Goal: Communication & Community: Answer question/provide support

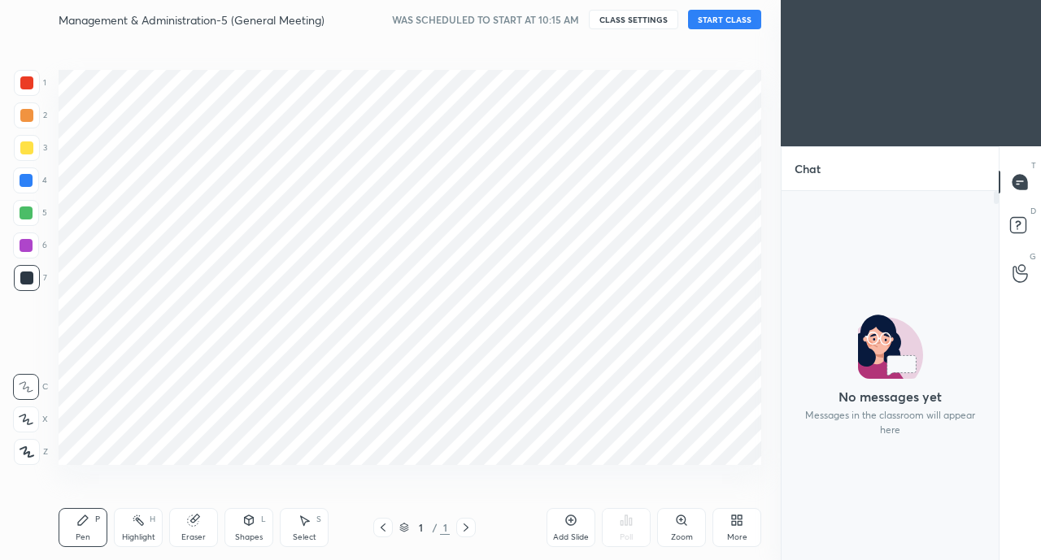
scroll to position [364, 212]
click at [753, 7] on div "Management & Administration-5 (General Meeting) WAS SCHEDULED TO START AT 10:15…" at bounding box center [410, 19] width 703 height 39
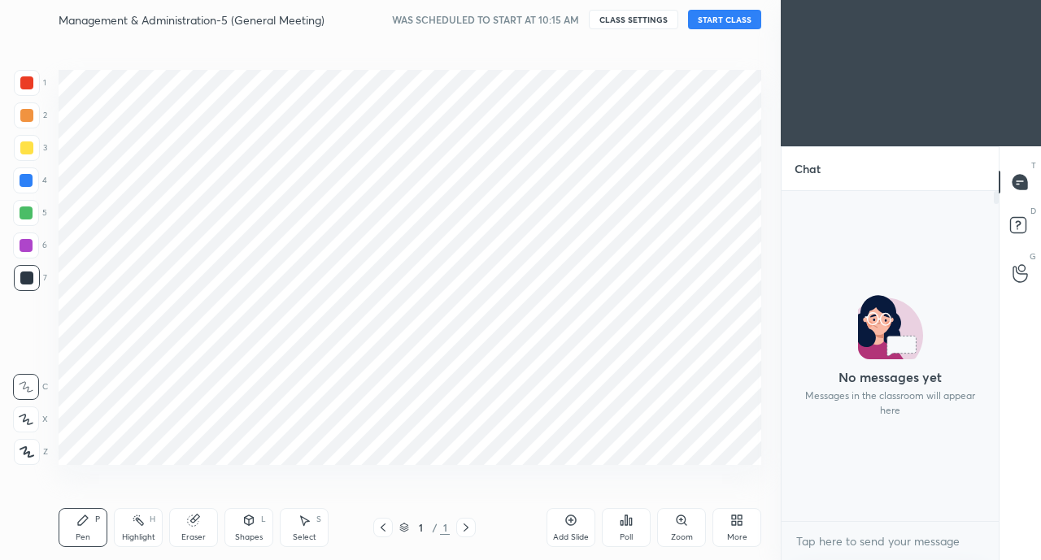
scroll to position [325, 212]
click at [751, 7] on body "1 2 3 4 5 6 7 C X Z C X Z E E Erase all H H Management & Administration-5 (Gene…" at bounding box center [520, 280] width 1041 height 560
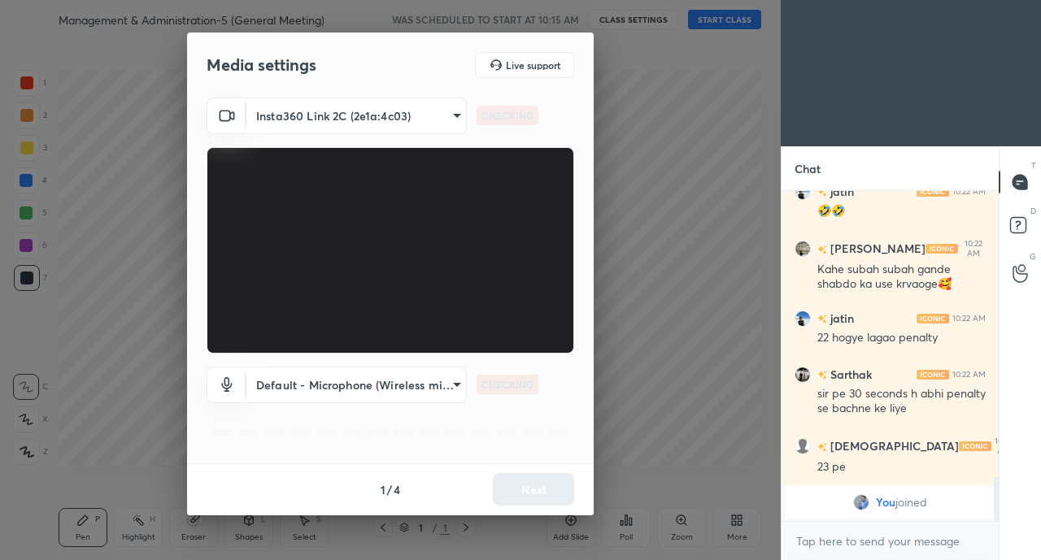
scroll to position [2108, 0]
click at [740, 20] on div "Media settings Live support Insta360 Link 2C (2e1a:4c03) da70c56a2c7a5b62a1f687…" at bounding box center [390, 280] width 781 height 560
click at [524, 493] on button "Next" at bounding box center [533, 489] width 81 height 33
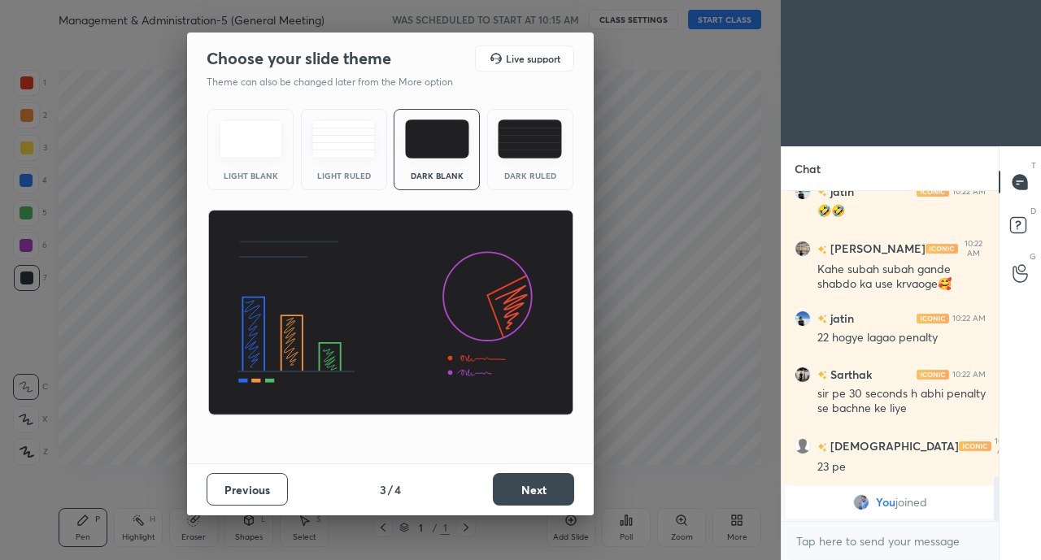
click at [524, 493] on button "Next" at bounding box center [533, 489] width 81 height 33
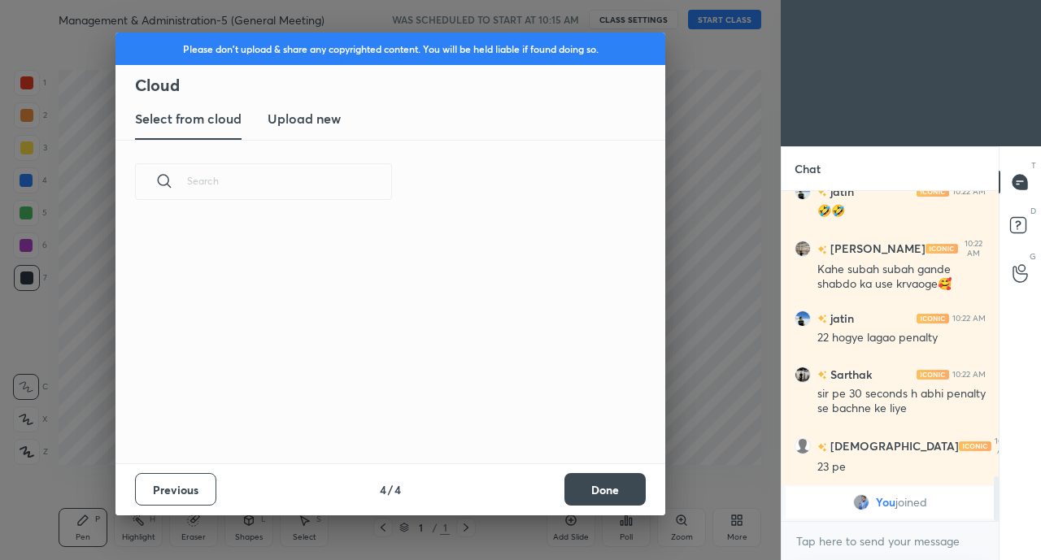
click at [524, 493] on div "Previous 4 / 4 Done" at bounding box center [390, 490] width 550 height 52
click at [614, 492] on button "Done" at bounding box center [604, 489] width 81 height 33
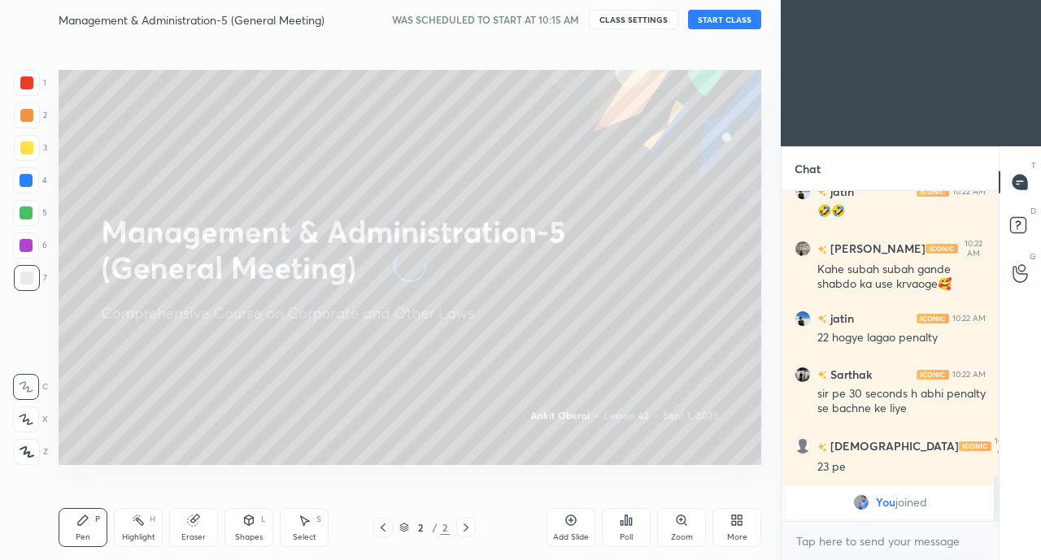
click at [727, 21] on button "START CLASS" at bounding box center [724, 20] width 73 height 20
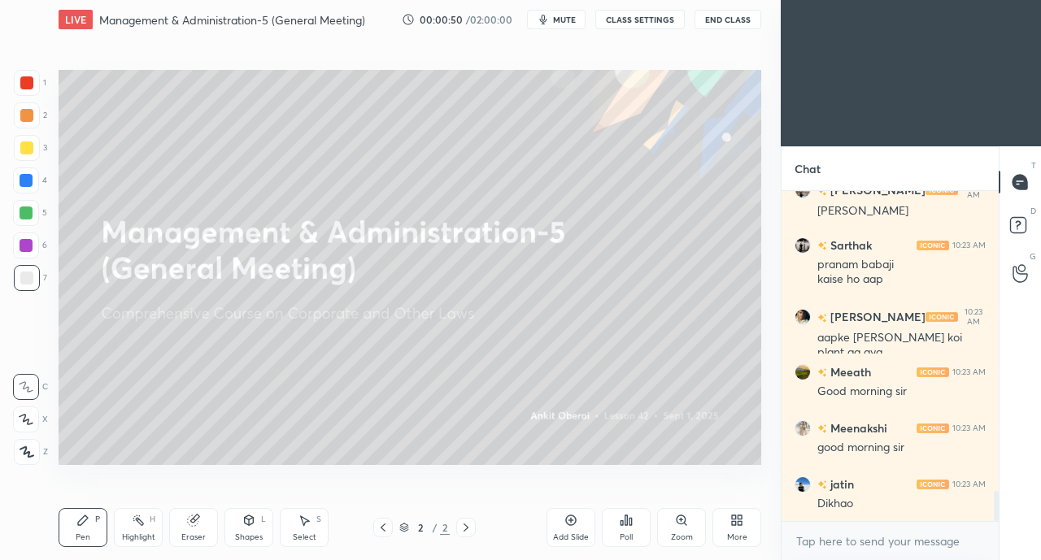
scroll to position [3336, 0]
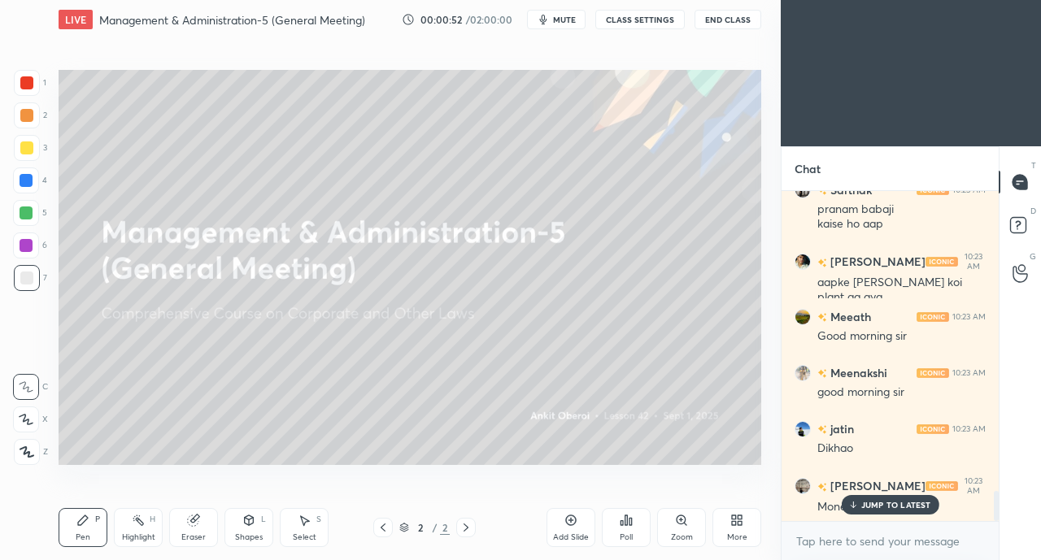
click at [886, 507] on p "JUMP TO LATEST" at bounding box center [896, 505] width 70 height 10
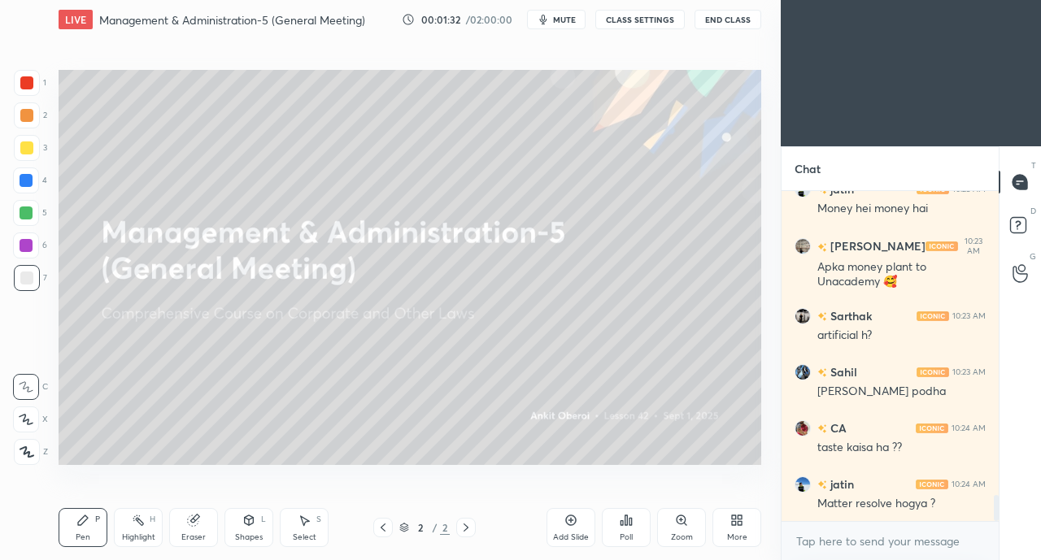
scroll to position [3911, 0]
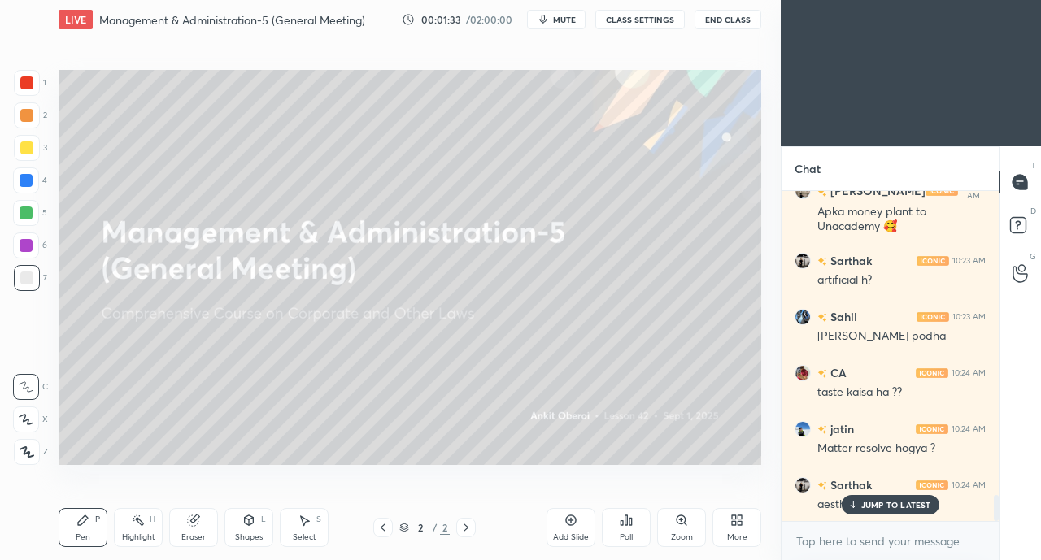
click at [873, 502] on p "JUMP TO LATEST" at bounding box center [896, 505] width 70 height 10
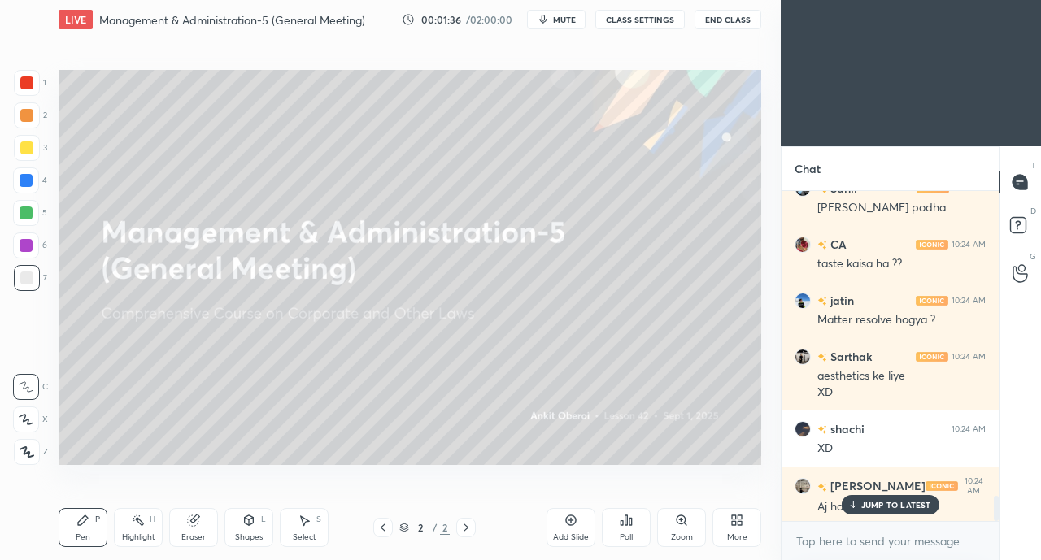
click at [884, 508] on p "JUMP TO LATEST" at bounding box center [896, 505] width 70 height 10
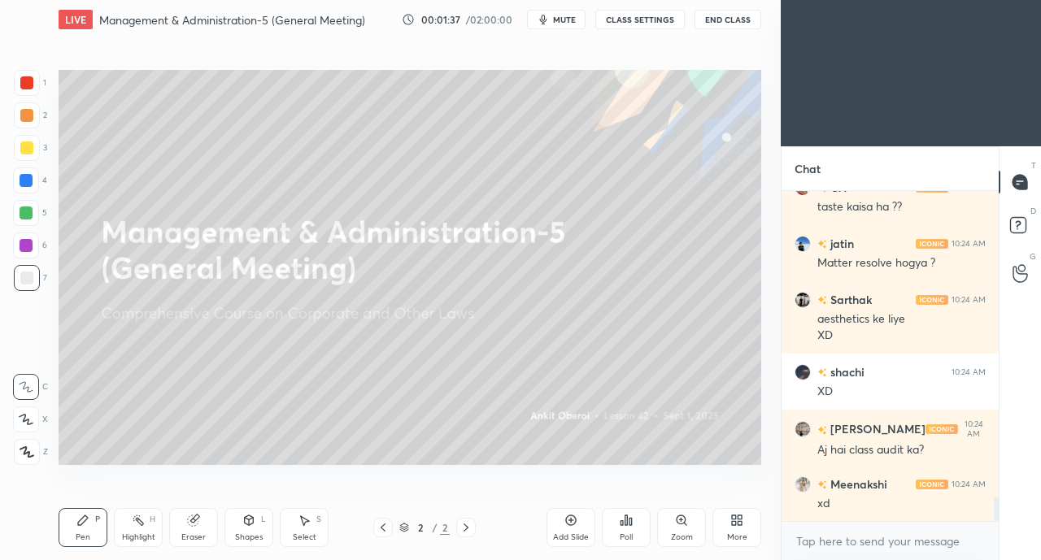
click at [707, 472] on div "Setting up your live class Poll for secs No correct answer Start poll" at bounding box center [410, 267] width 716 height 456
click at [738, 536] on div "More" at bounding box center [737, 537] width 20 height 8
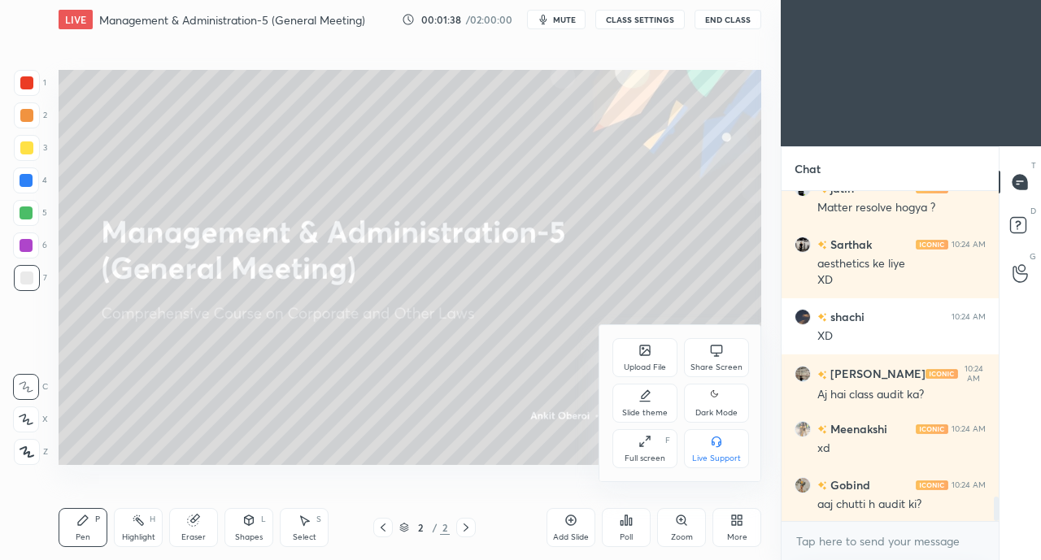
scroll to position [4209, 0]
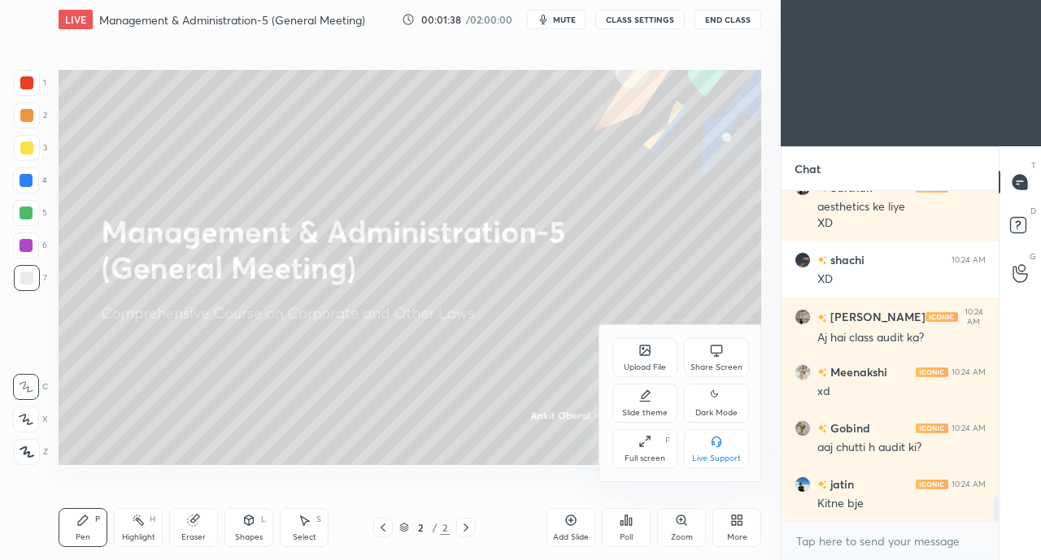
click at [648, 364] on div "Upload File" at bounding box center [645, 367] width 42 height 8
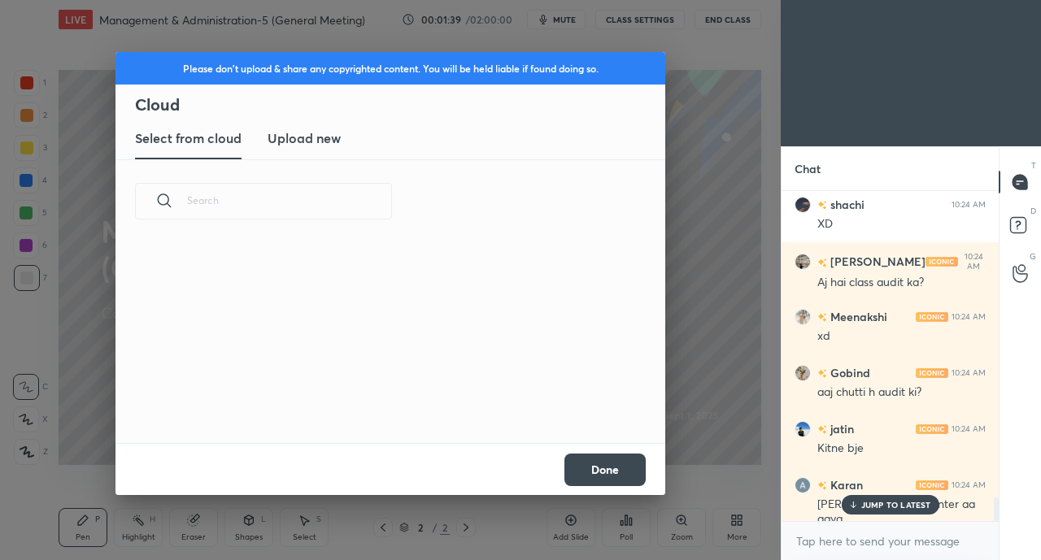
scroll to position [200, 522]
click at [293, 156] on new "Upload new" at bounding box center [304, 139] width 73 height 41
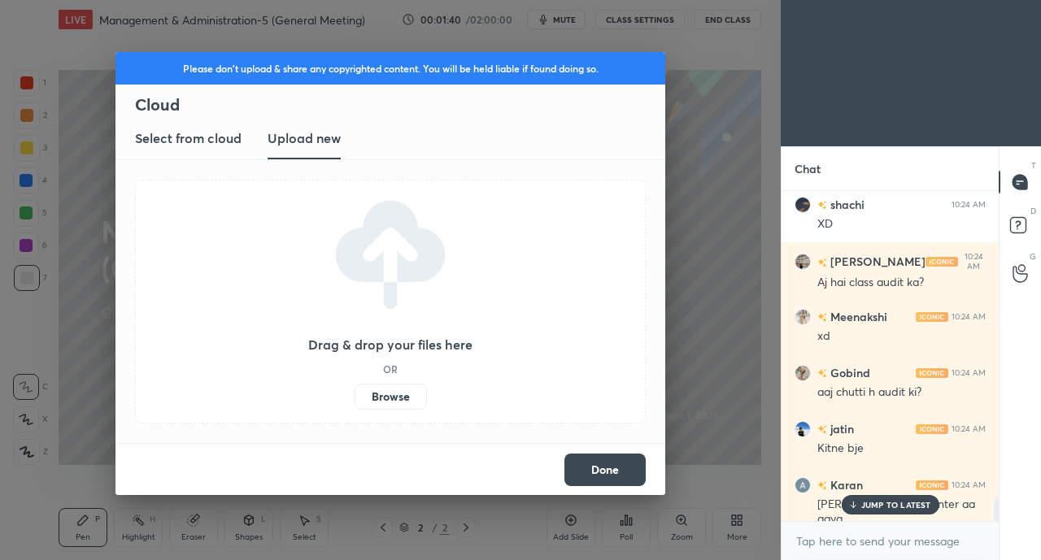
click at [391, 394] on label "Browse" at bounding box center [391, 397] width 72 height 26
click at [355, 394] on input "Browse" at bounding box center [355, 397] width 0 height 26
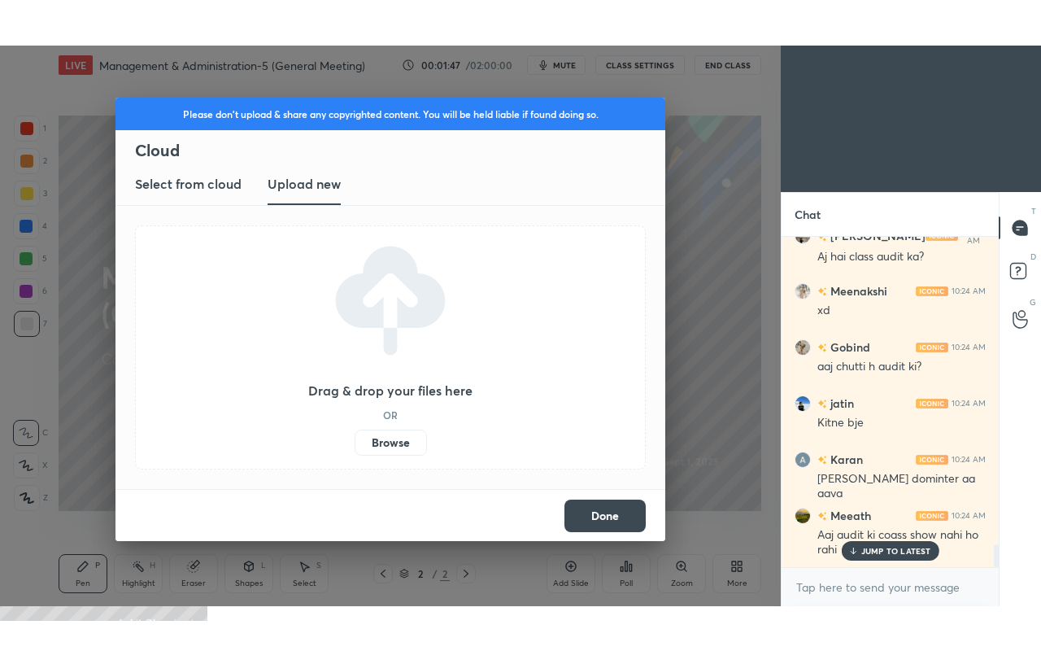
scroll to position [4391, 0]
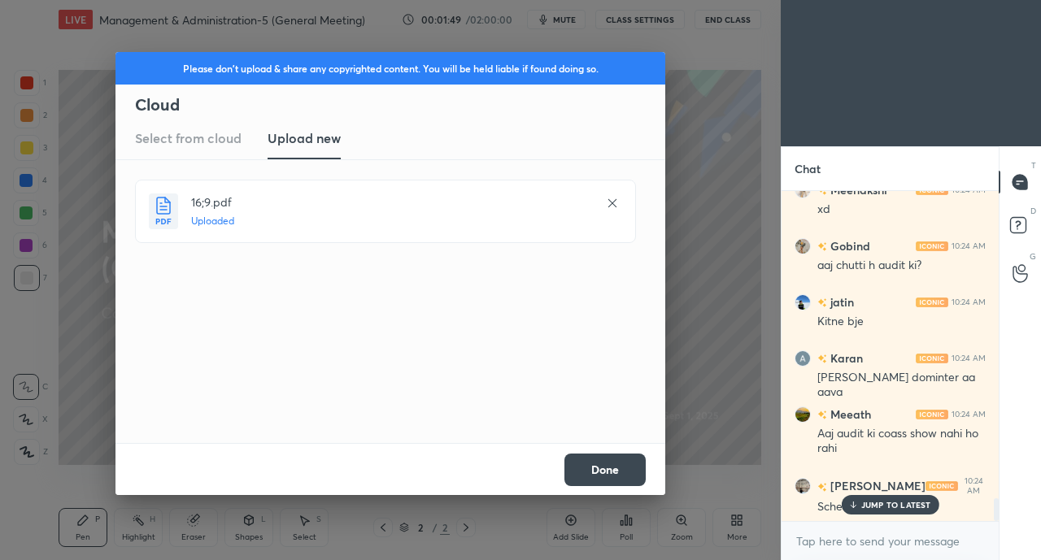
click at [616, 485] on button "Done" at bounding box center [604, 470] width 81 height 33
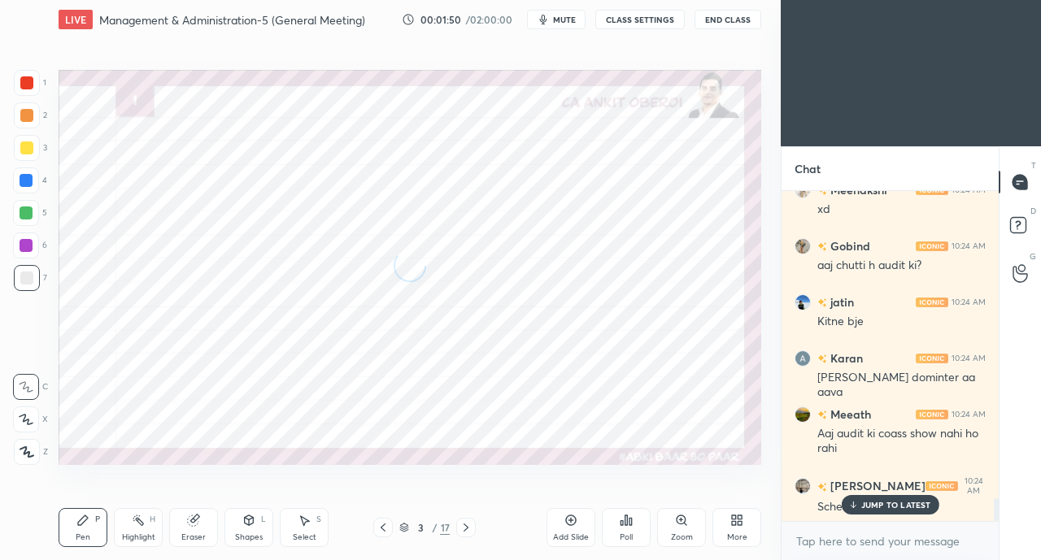
click at [883, 510] on p "JUMP TO LATEST" at bounding box center [896, 505] width 70 height 10
click at [737, 537] on div "More" at bounding box center [737, 537] width 20 height 8
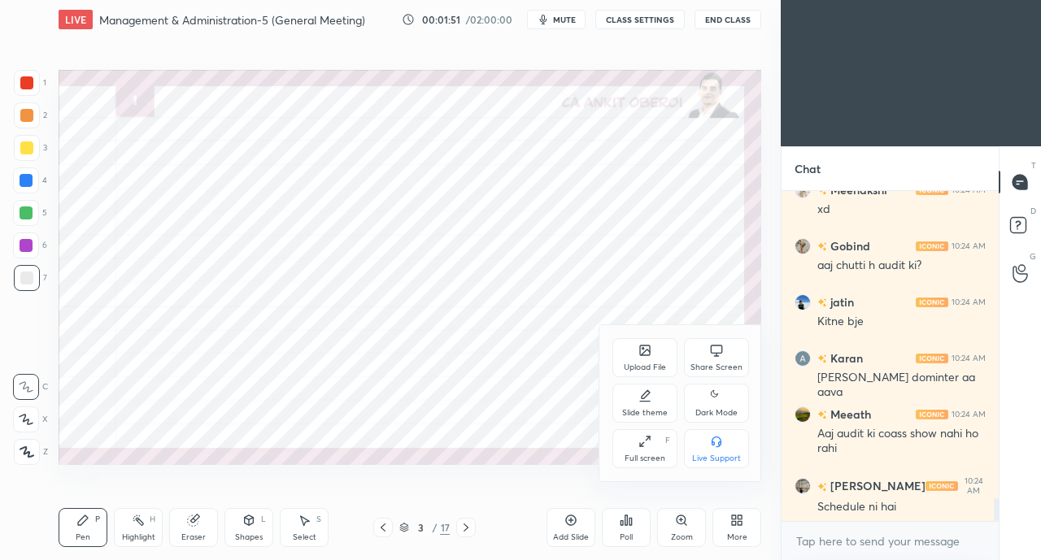
click at [646, 455] on div "Full screen" at bounding box center [645, 459] width 41 height 8
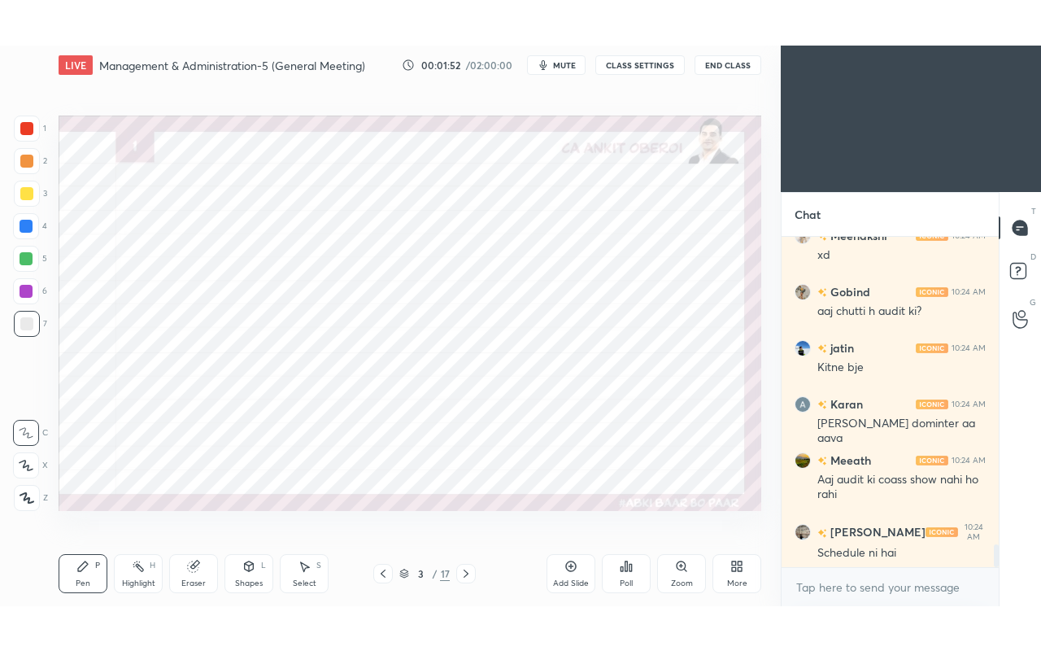
scroll to position [4302, 0]
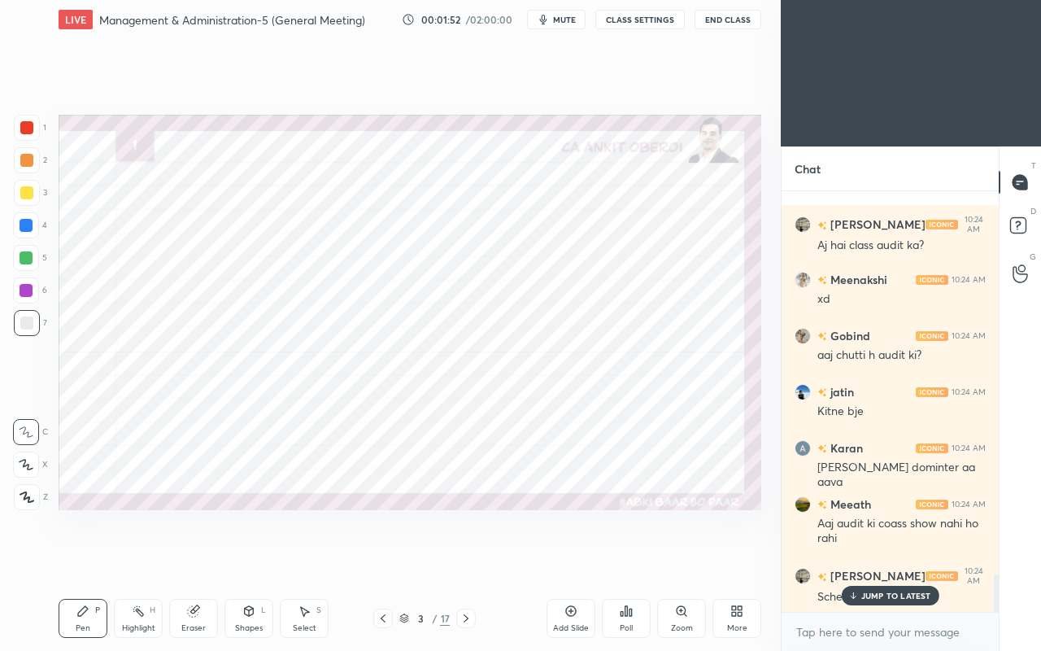
click at [424, 511] on div "Setting up your live class Poll for secs No correct answer Start poll" at bounding box center [410, 312] width 716 height 546
click at [860, 559] on div "JUMP TO LATEST" at bounding box center [890, 595] width 98 height 20
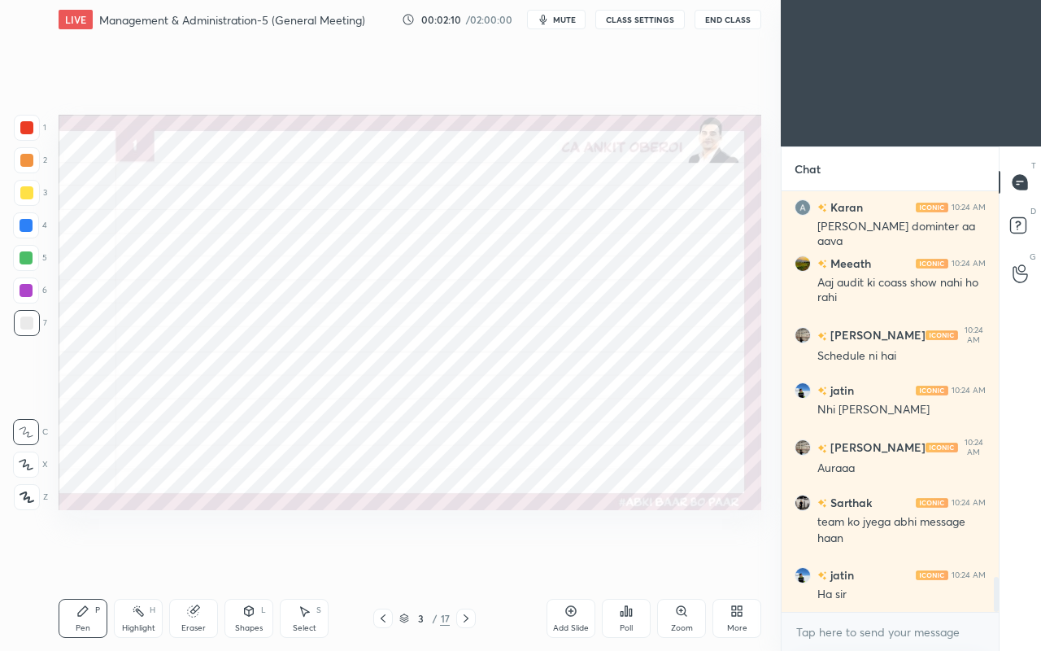
scroll to position [4599, 0]
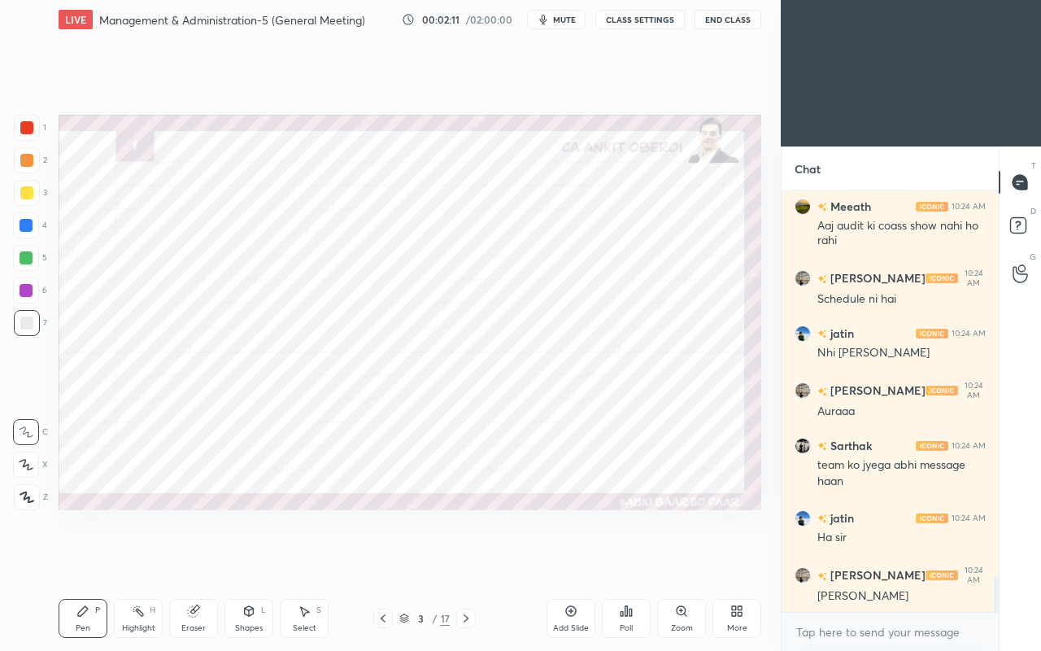
click at [564, 24] on span "mute" at bounding box center [564, 19] width 23 height 11
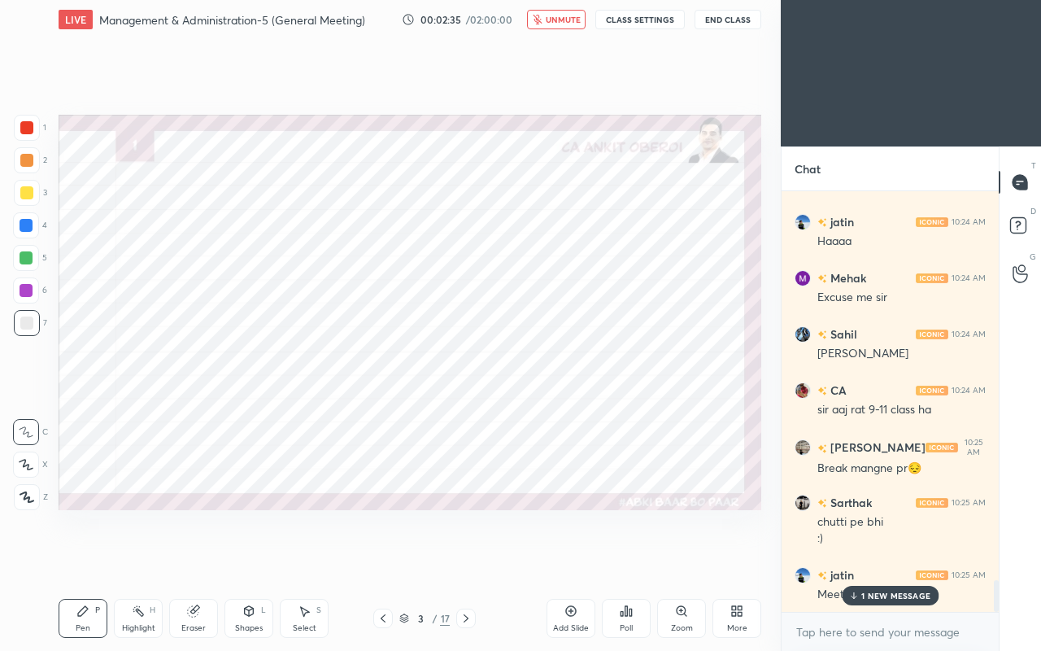
scroll to position [5177, 0]
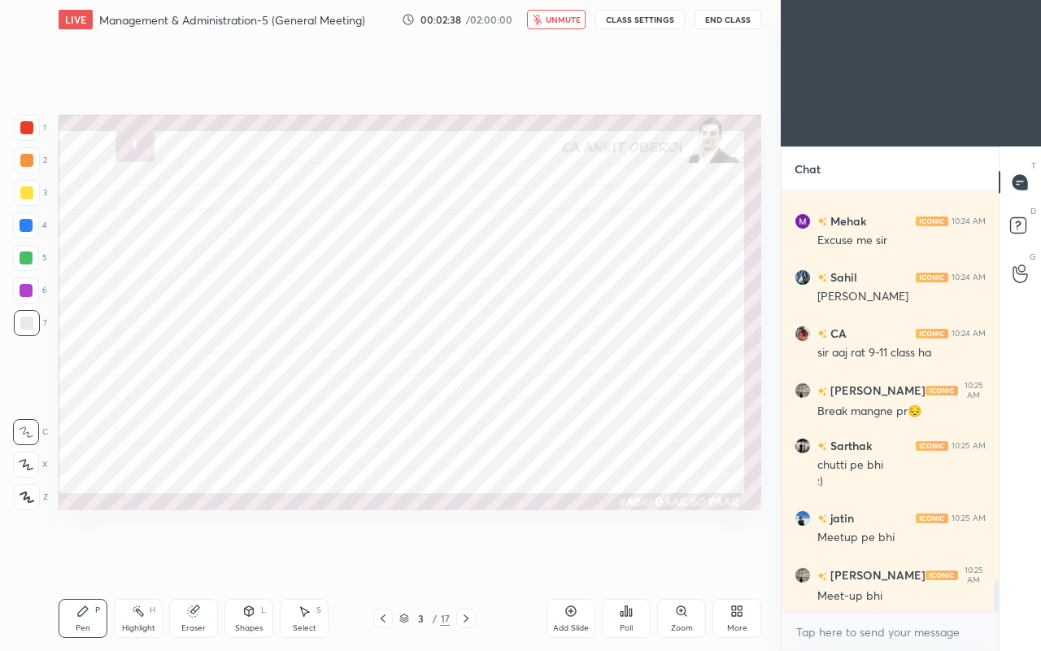
click at [567, 21] on span "unmute" at bounding box center [563, 19] width 35 height 11
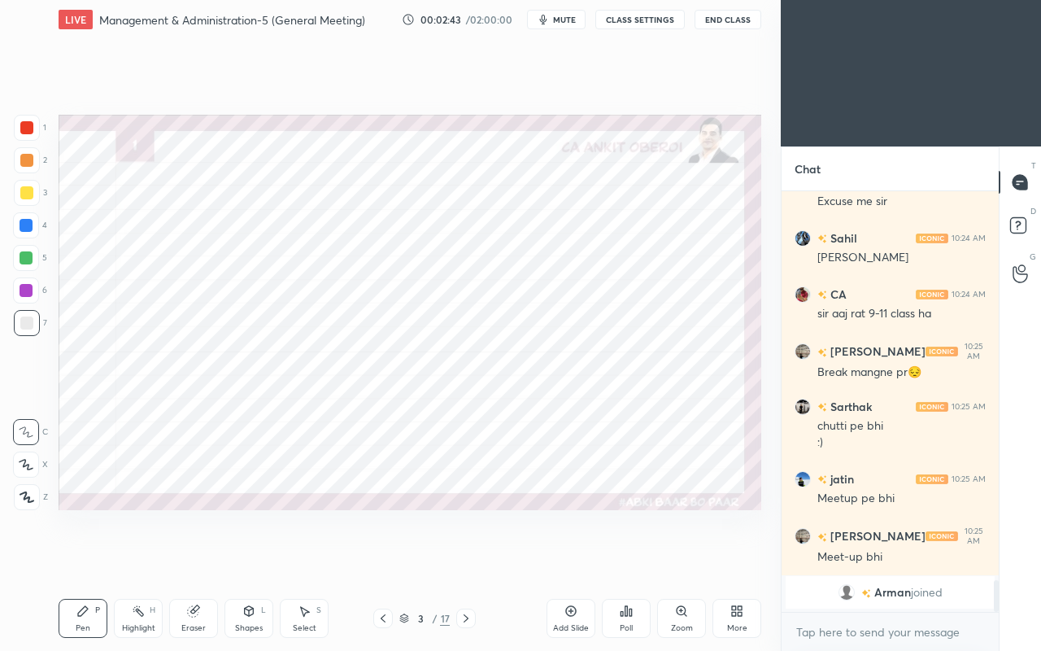
scroll to position [4284, 0]
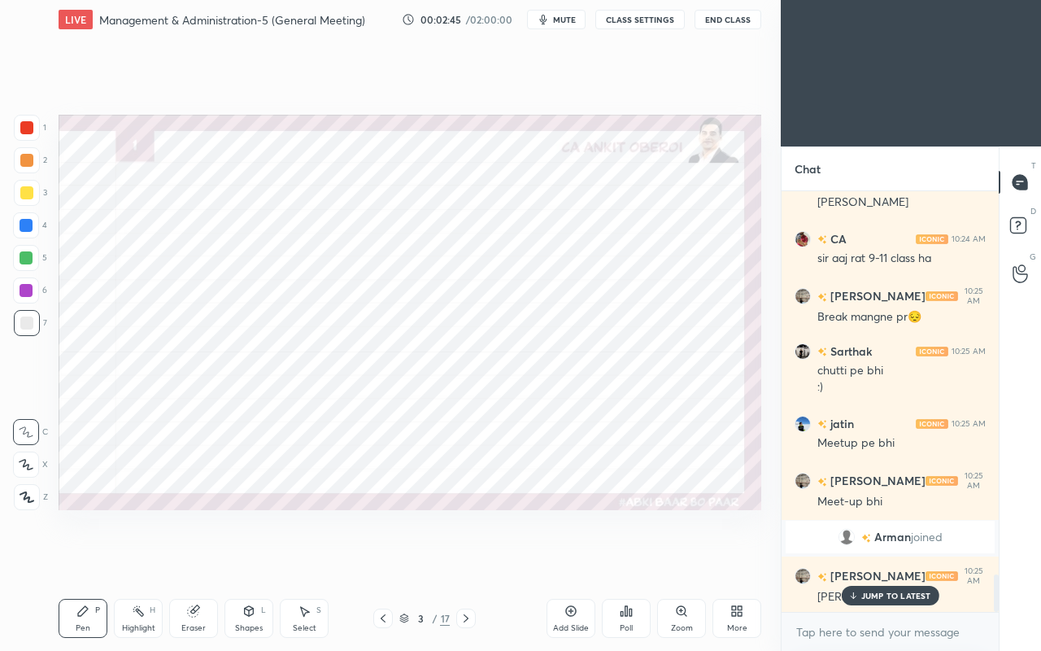
click at [860, 559] on div "JUMP TO LATEST" at bounding box center [890, 595] width 98 height 20
click at [92, 559] on div "Pen P" at bounding box center [83, 618] width 49 height 39
click at [24, 224] on div at bounding box center [26, 225] width 13 height 13
click at [195, 559] on div "Eraser" at bounding box center [193, 618] width 49 height 39
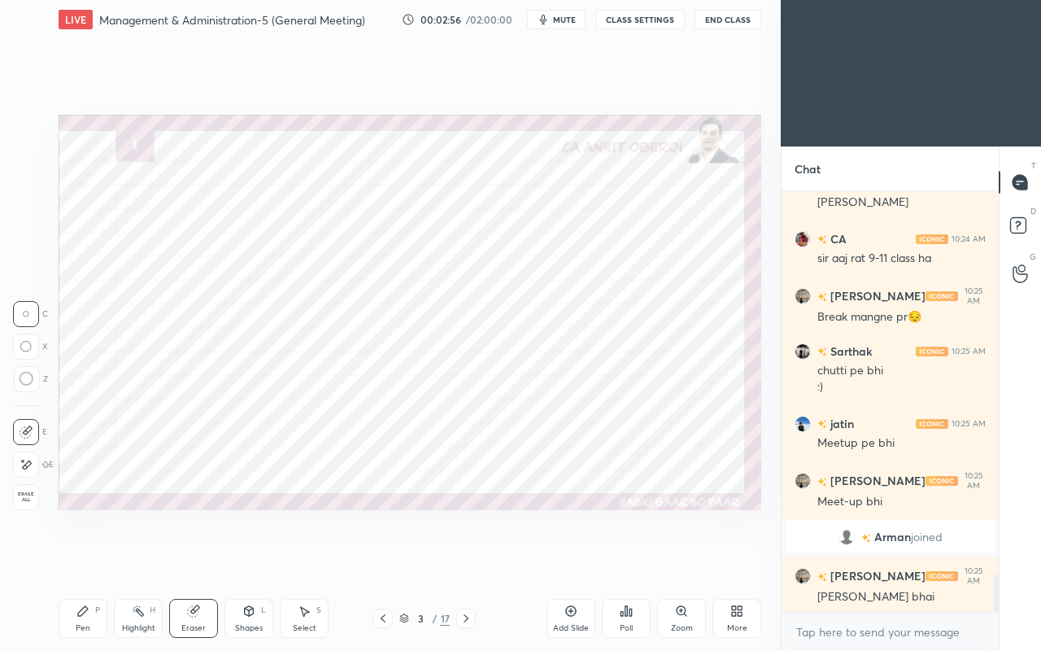
click at [89, 559] on div "Pen P" at bounding box center [83, 618] width 49 height 39
click at [33, 467] on icon at bounding box center [26, 464] width 15 height 11
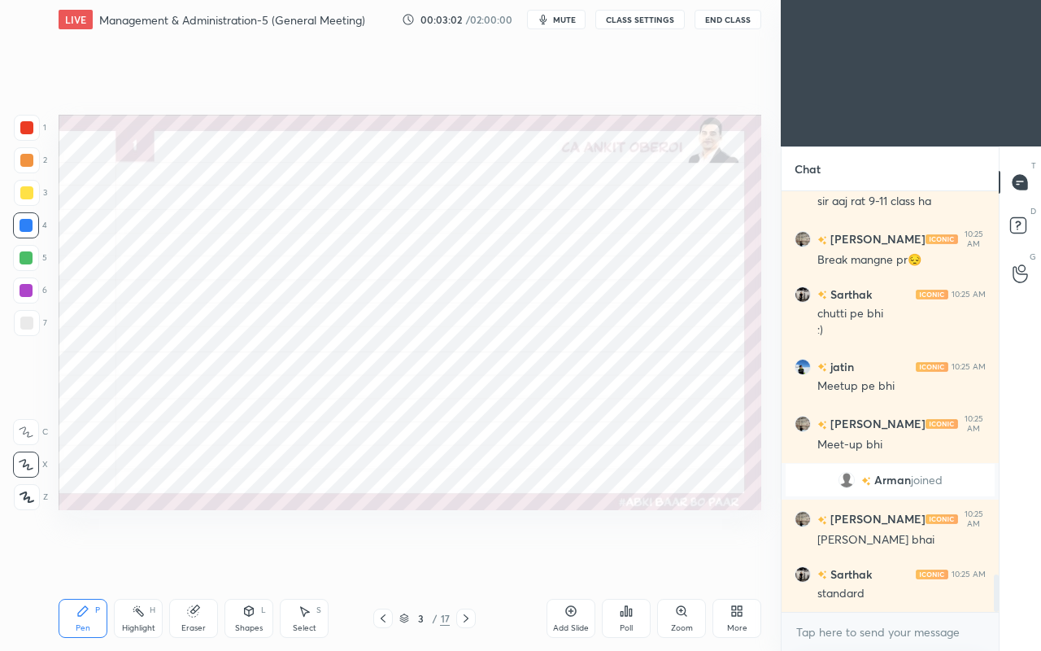
click at [201, 559] on div "Eraser" at bounding box center [193, 628] width 24 height 8
click at [28, 493] on span "Erase all" at bounding box center [26, 496] width 24 height 11
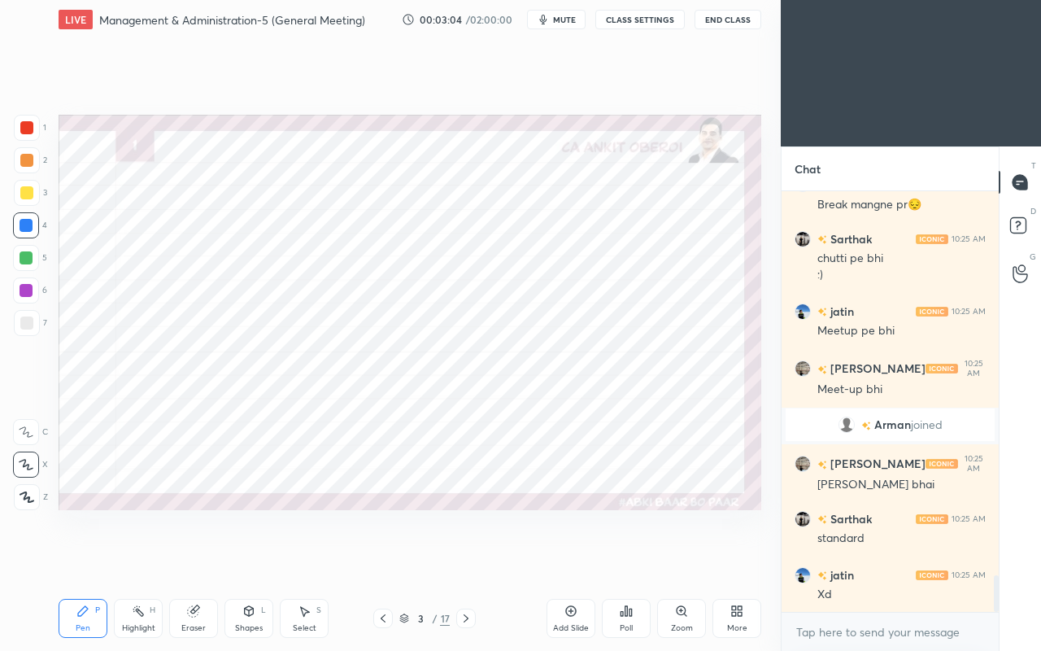
click at [90, 559] on div "Pen P" at bounding box center [83, 618] width 49 height 39
click at [198, 559] on div "Eraser" at bounding box center [193, 628] width 24 height 8
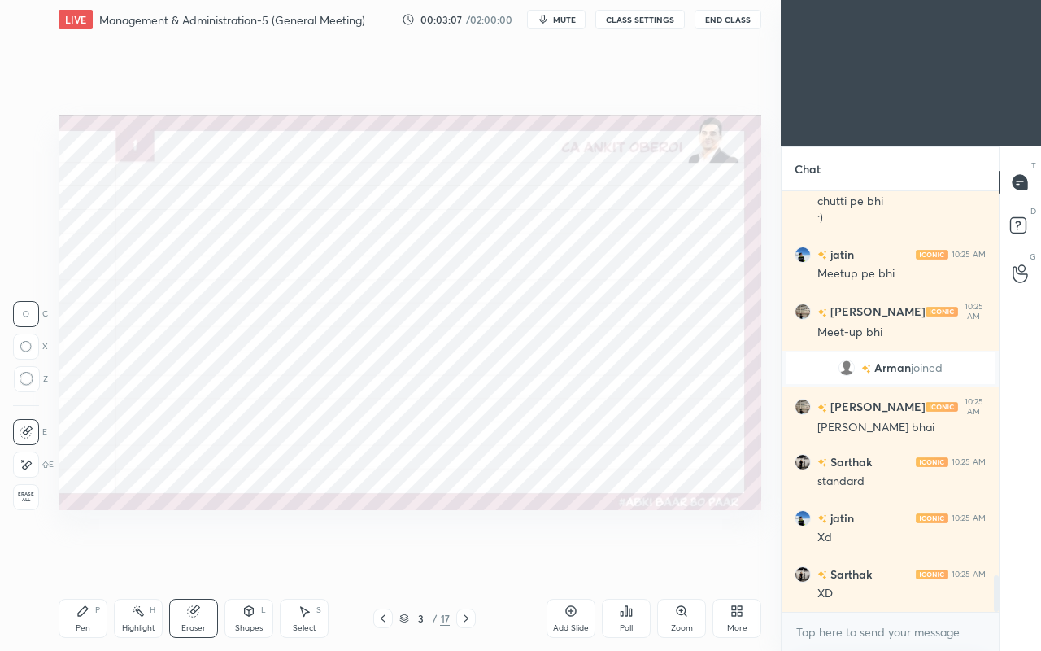
click at [24, 493] on span "Erase all" at bounding box center [26, 496] width 24 height 11
click at [76, 559] on div "Pen P" at bounding box center [83, 618] width 49 height 39
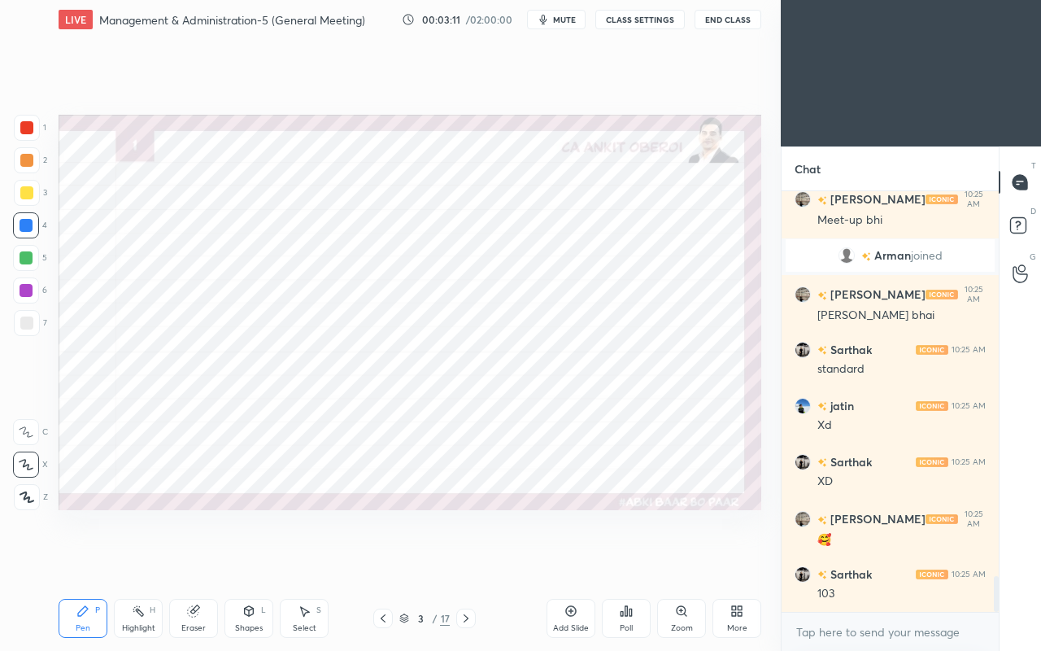
scroll to position [4621, 0]
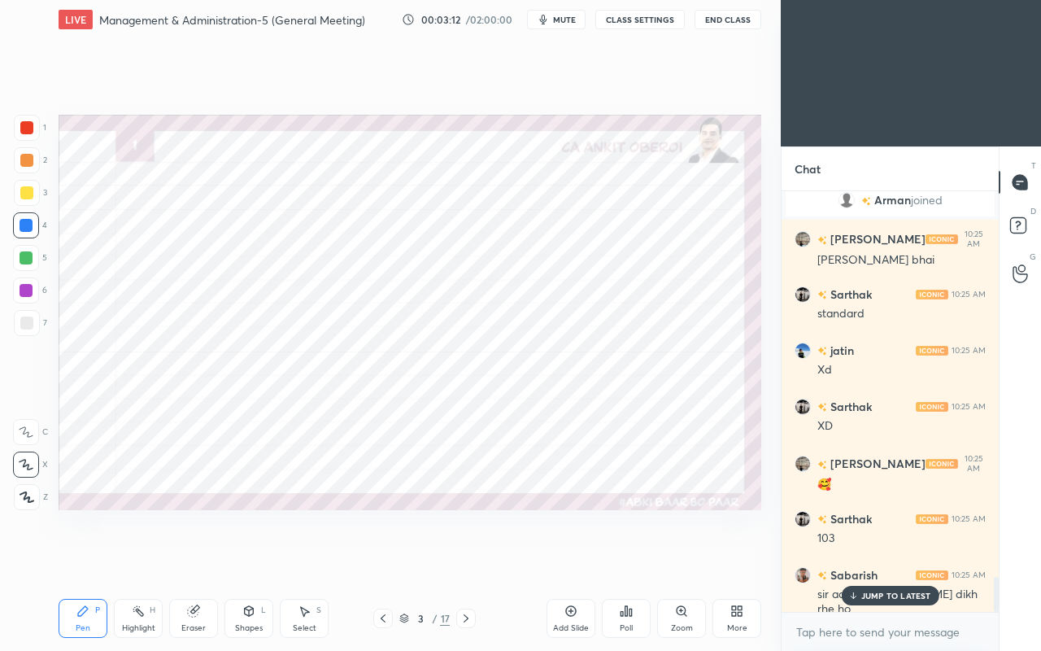
click at [855, 559] on icon at bounding box center [852, 595] width 11 height 10
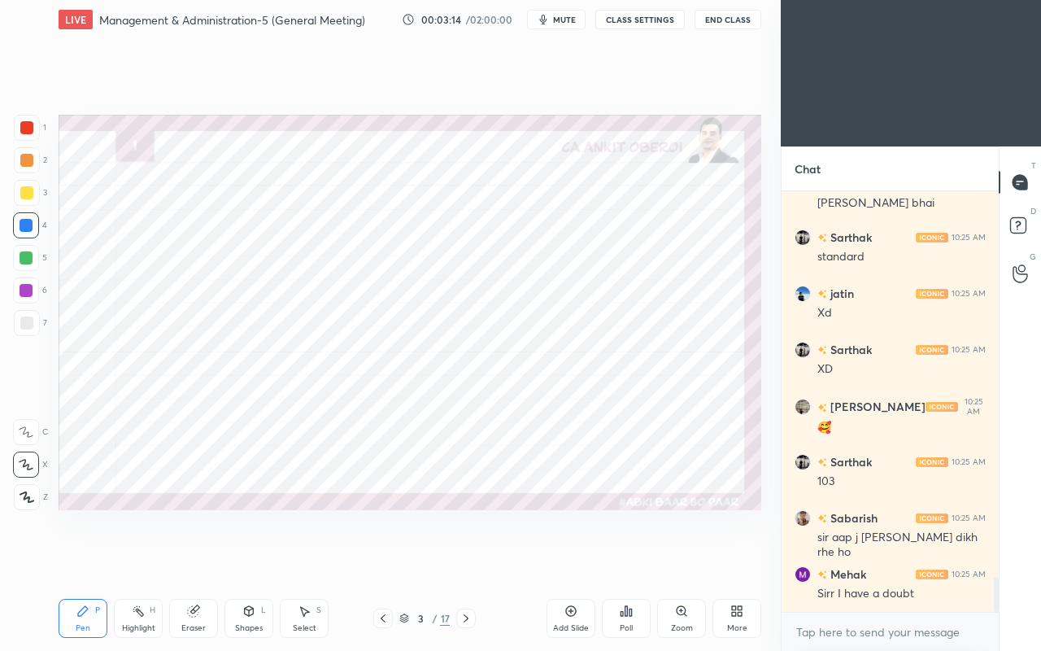
scroll to position [4733, 0]
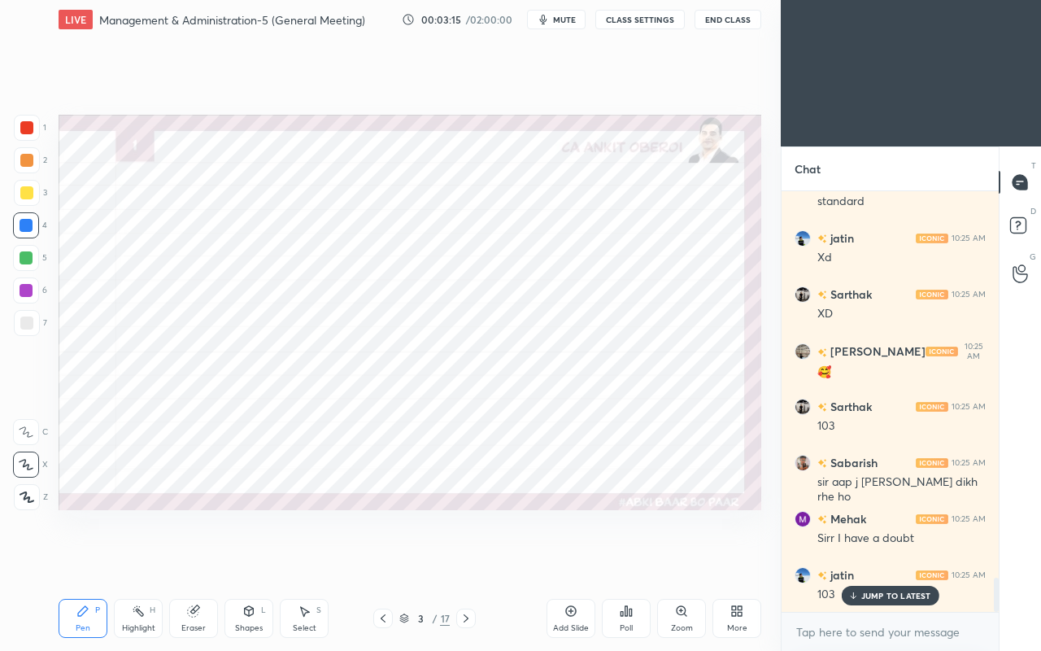
click at [31, 128] on div at bounding box center [26, 127] width 13 height 13
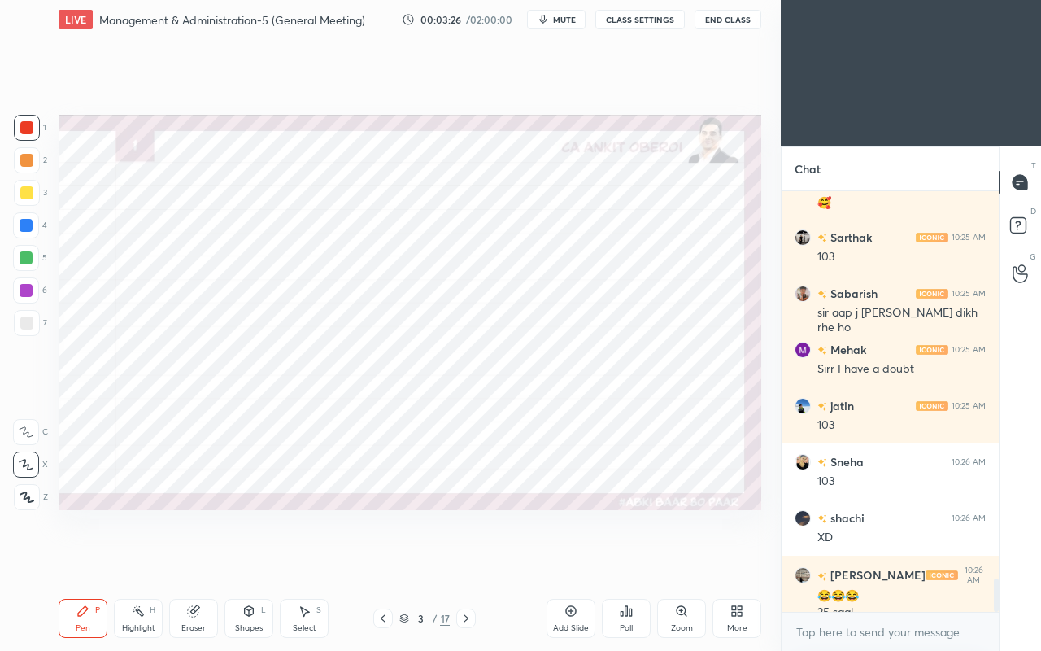
scroll to position [4918, 0]
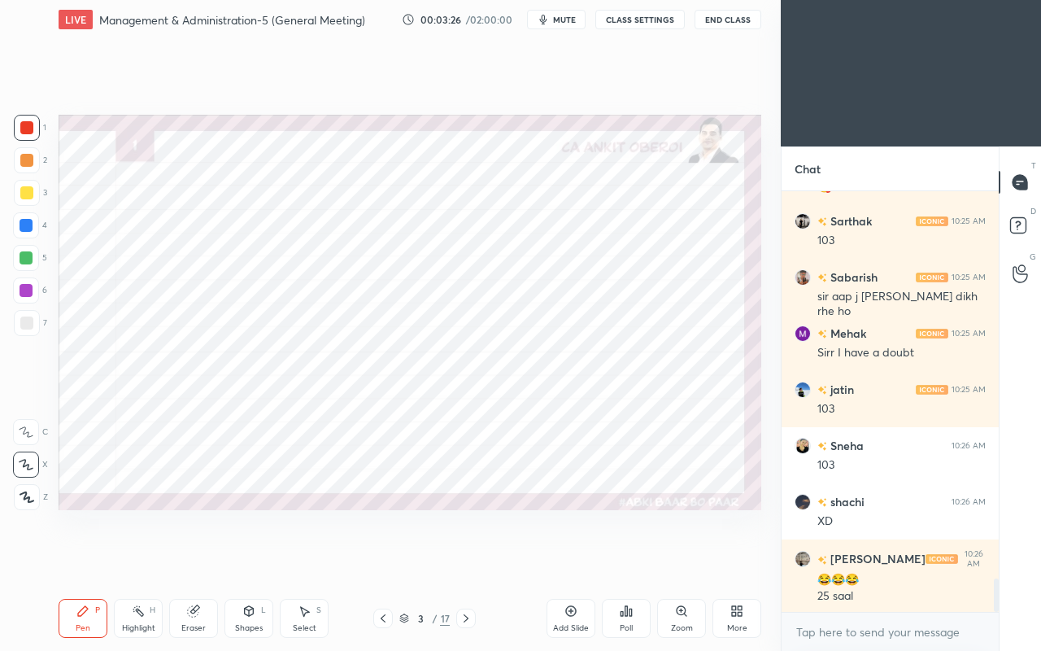
click at [191, 559] on icon at bounding box center [193, 610] width 13 height 13
click at [80, 559] on div "Pen" at bounding box center [83, 628] width 15 height 8
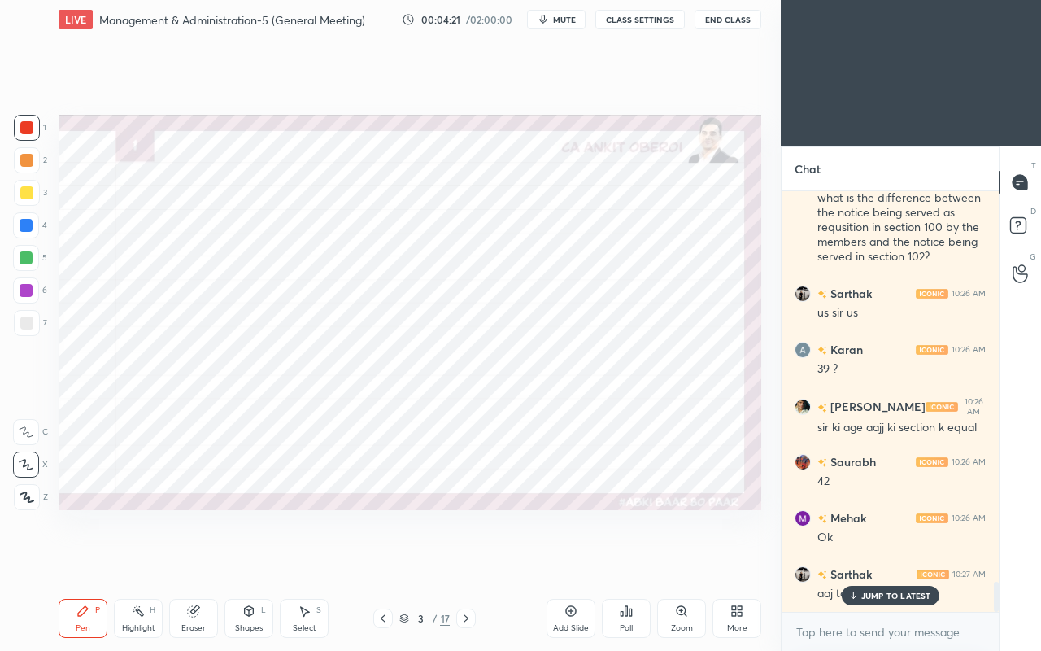
scroll to position [5481, 0]
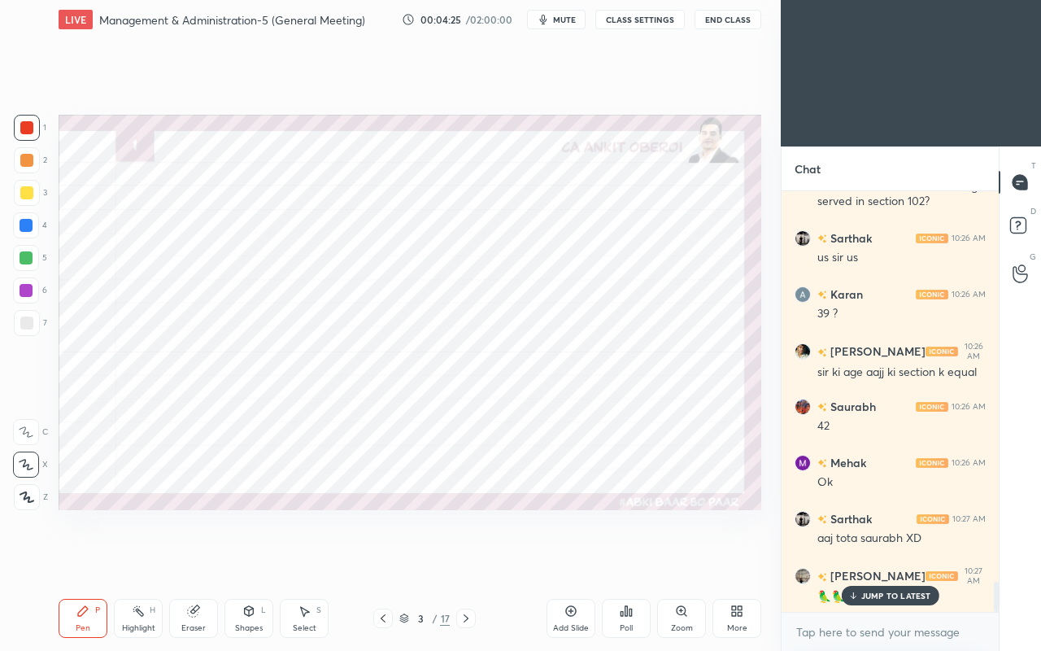
click at [466, 559] on icon at bounding box center [465, 618] width 13 height 13
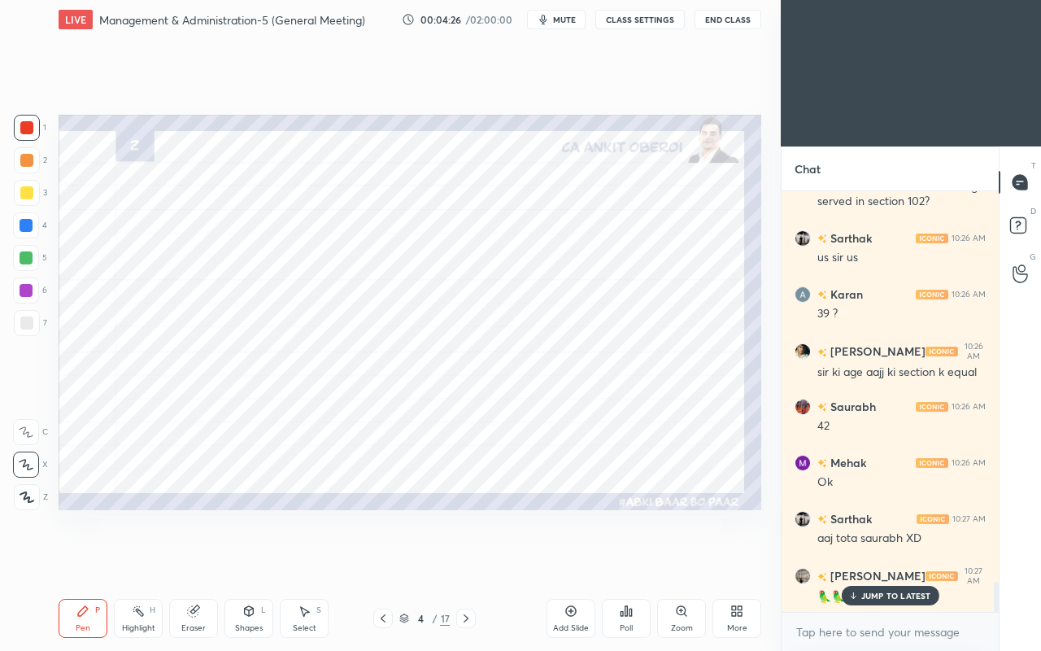
click at [468, 559] on icon at bounding box center [466, 618] width 5 height 8
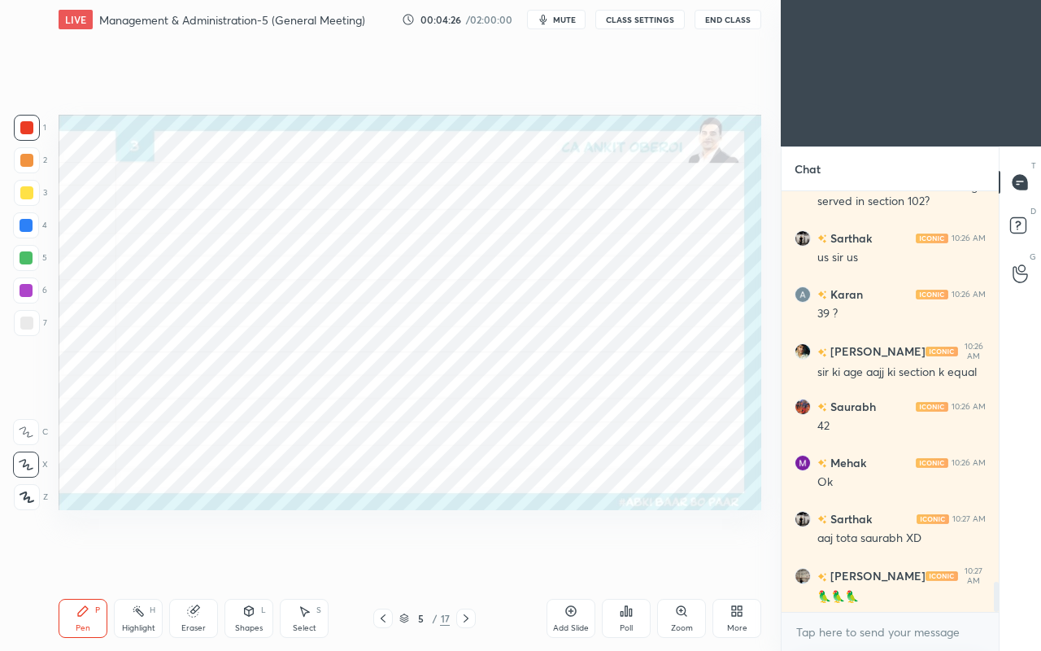
scroll to position [5520, 0]
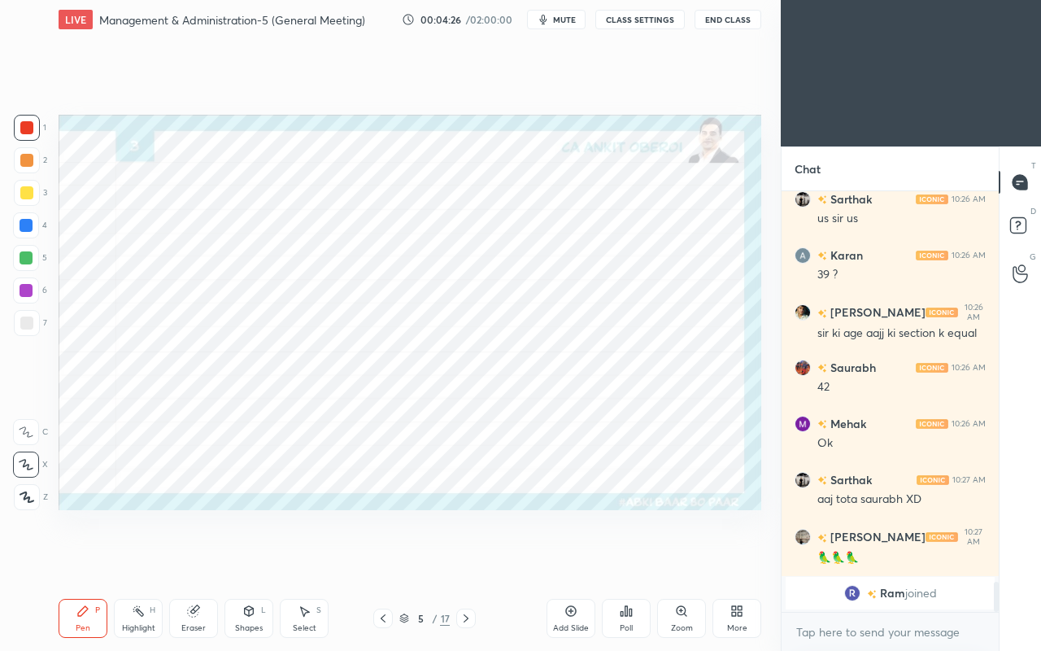
click at [472, 559] on icon at bounding box center [465, 618] width 13 height 13
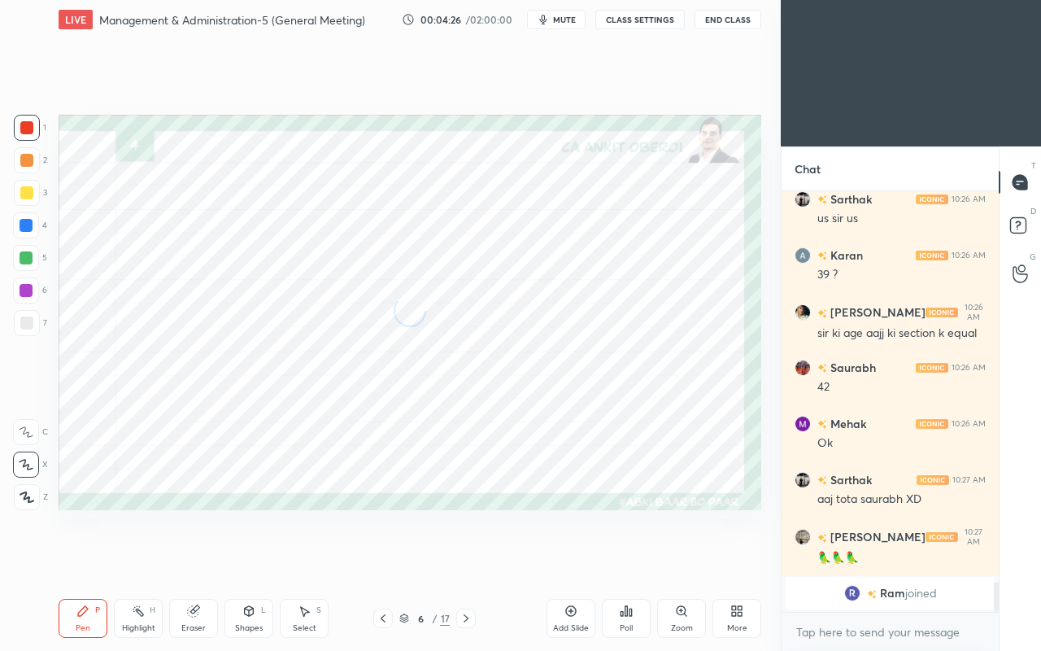
click at [470, 559] on icon at bounding box center [465, 618] width 13 height 13
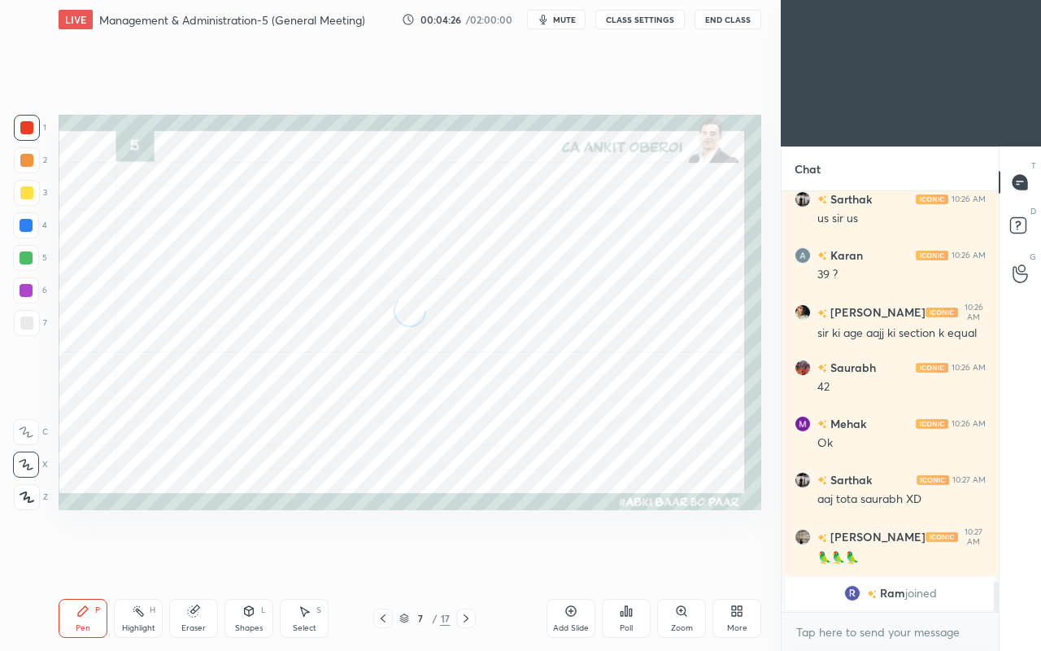
click at [473, 559] on div at bounding box center [466, 618] width 20 height 20
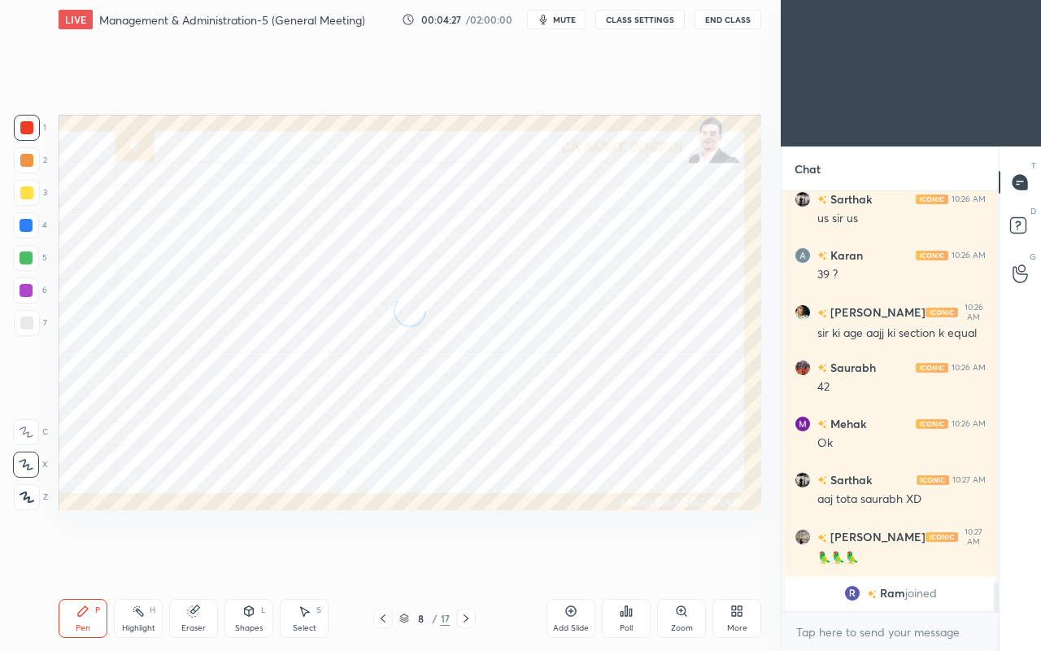
click at [473, 559] on div at bounding box center [466, 618] width 20 height 20
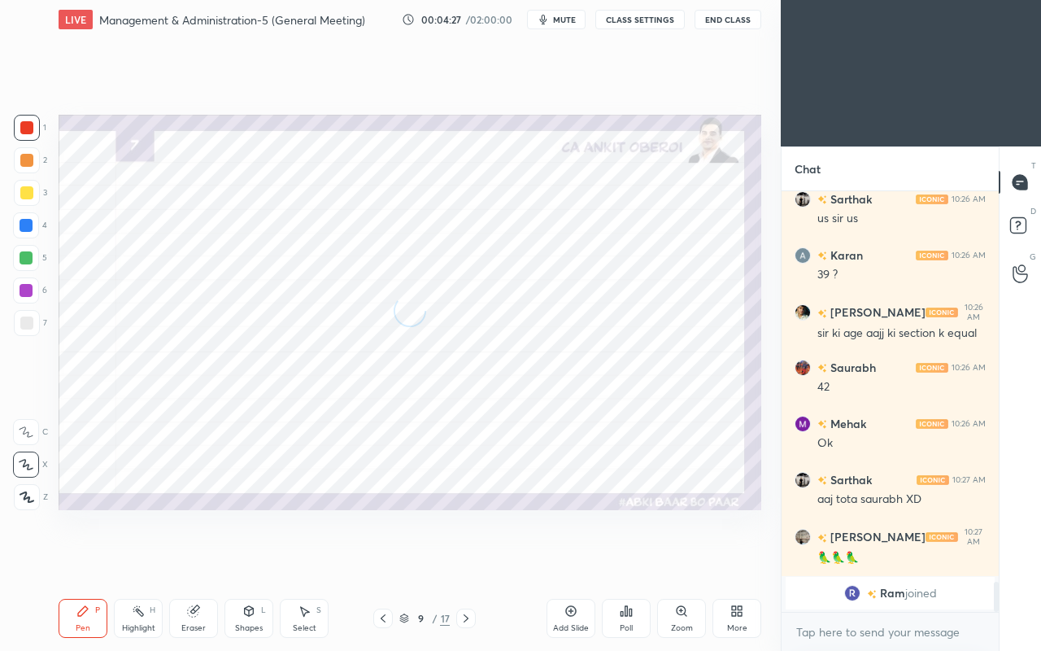
click at [473, 559] on div at bounding box center [466, 618] width 20 height 20
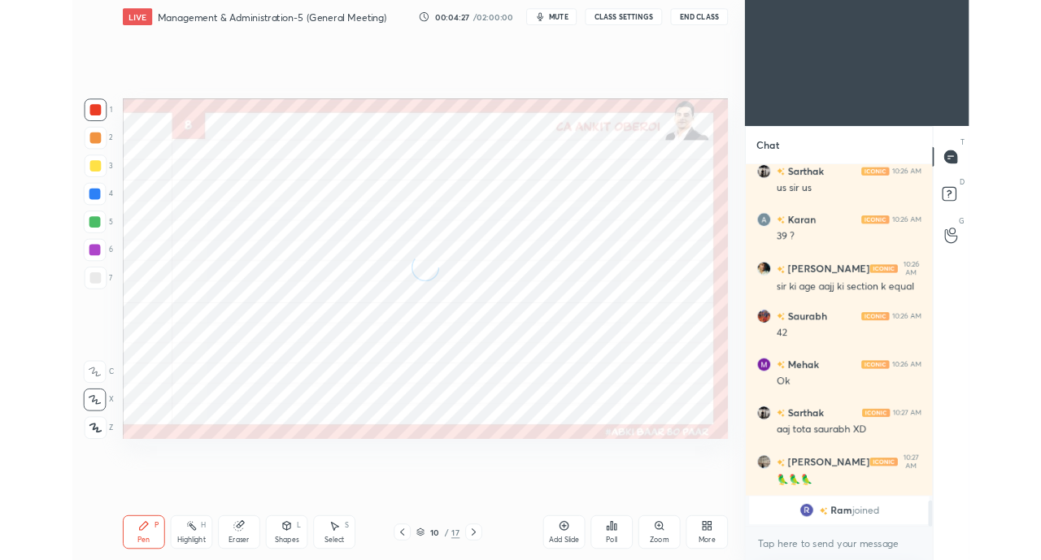
scroll to position [5577, 0]
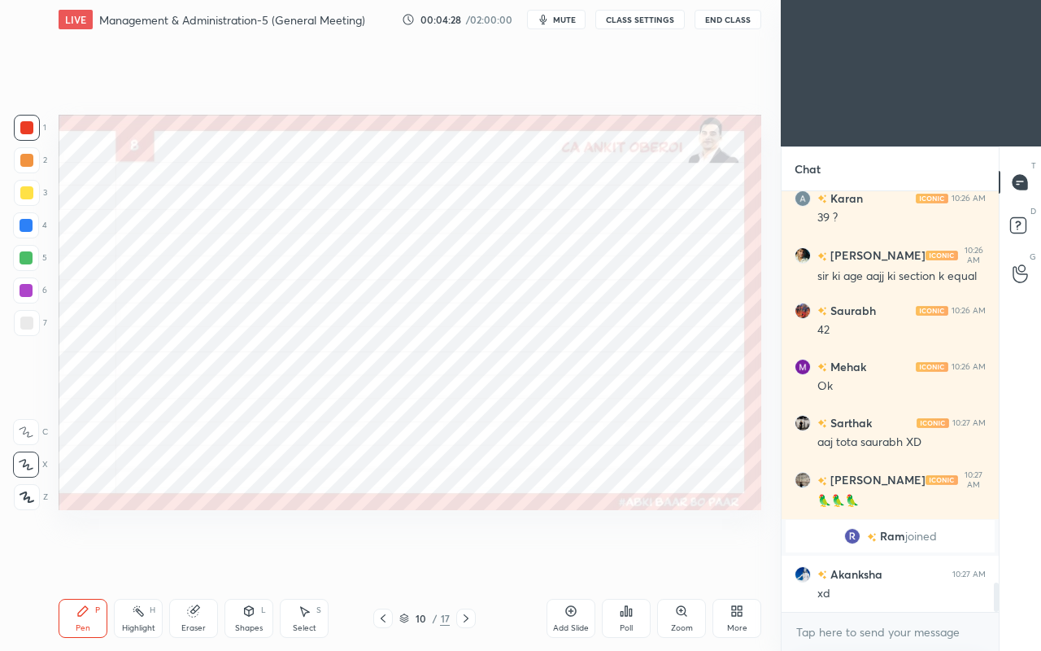
click at [465, 559] on icon at bounding box center [465, 618] width 13 height 13
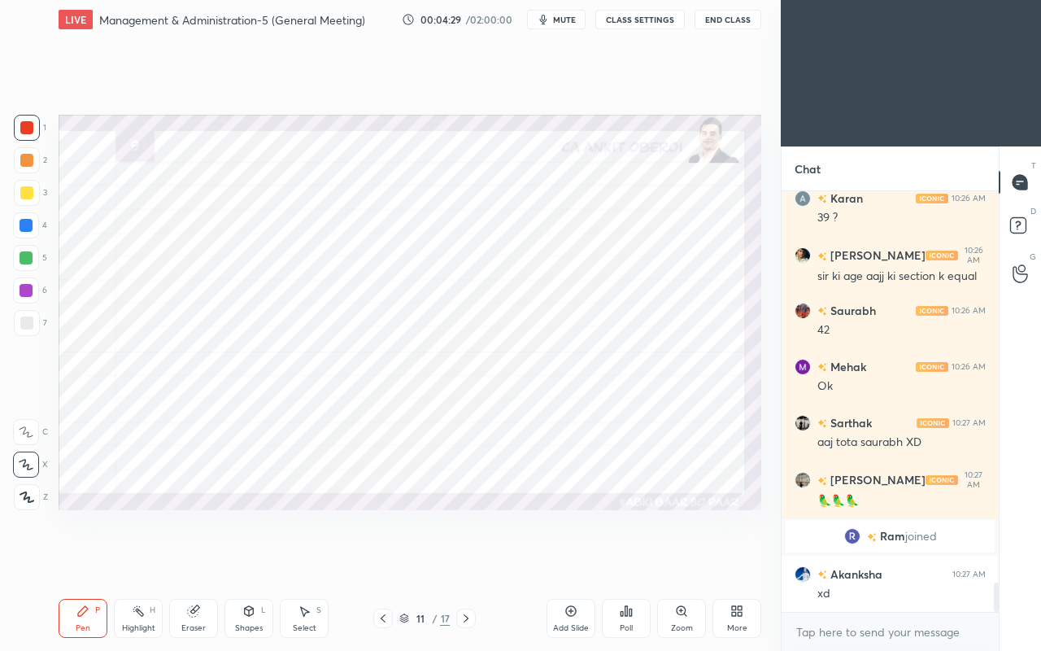
click at [466, 559] on icon at bounding box center [465, 618] width 13 height 13
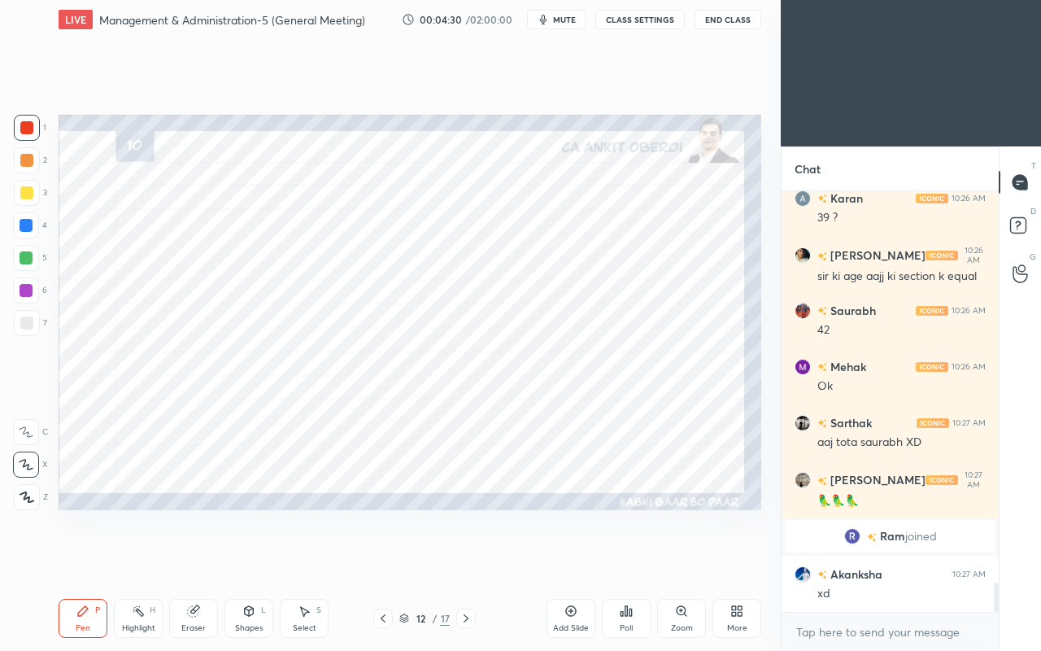
click at [470, 559] on icon at bounding box center [465, 618] width 13 height 13
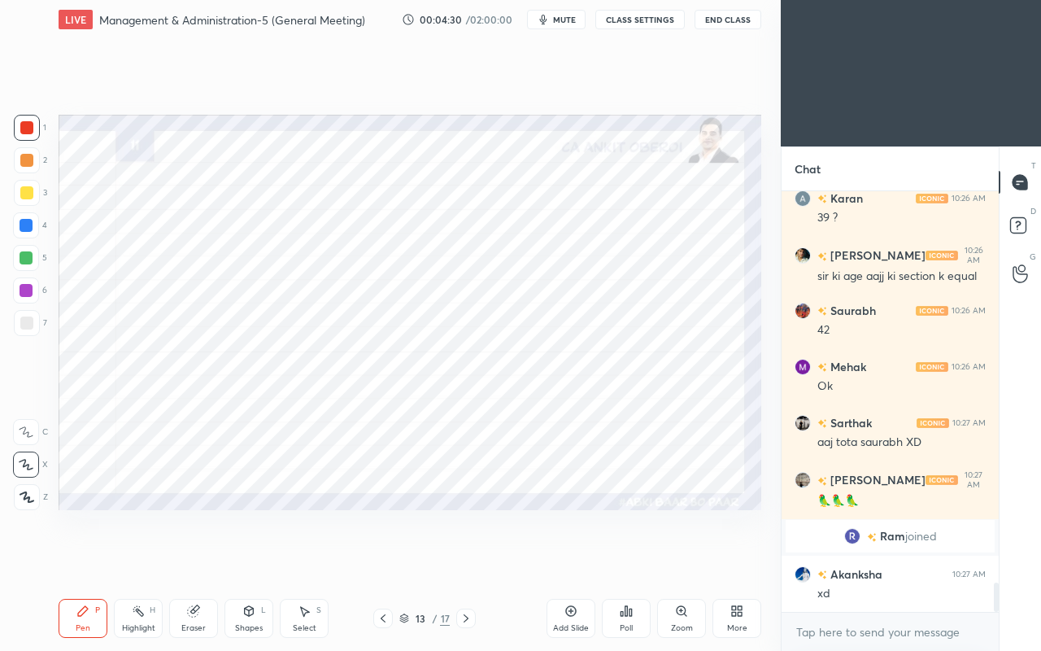
click at [465, 559] on icon at bounding box center [465, 618] width 13 height 13
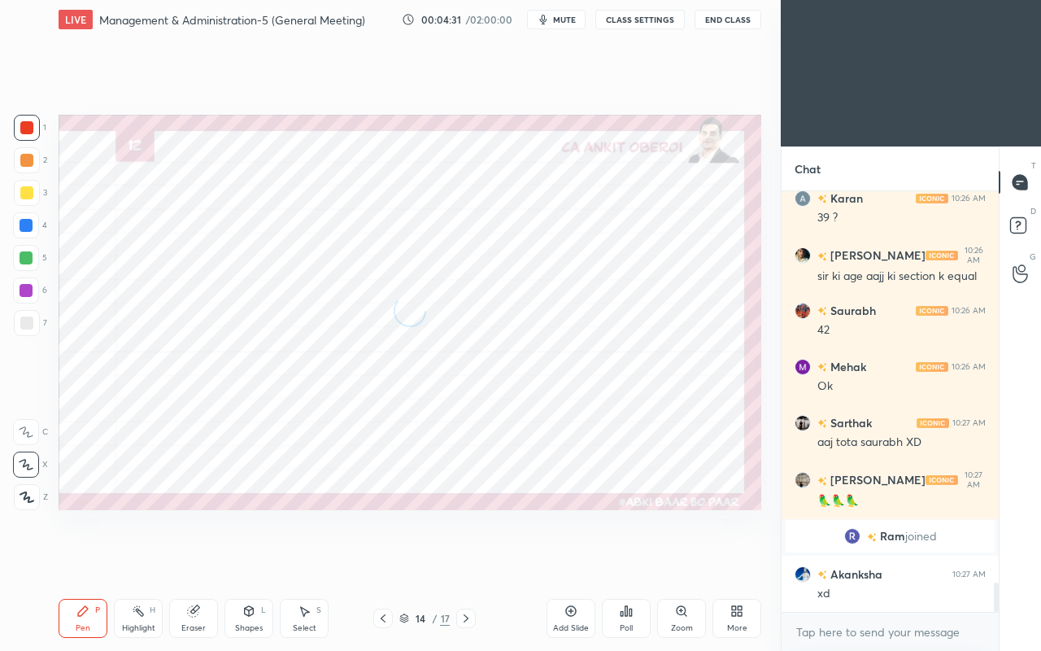
click at [471, 559] on icon at bounding box center [465, 618] width 13 height 13
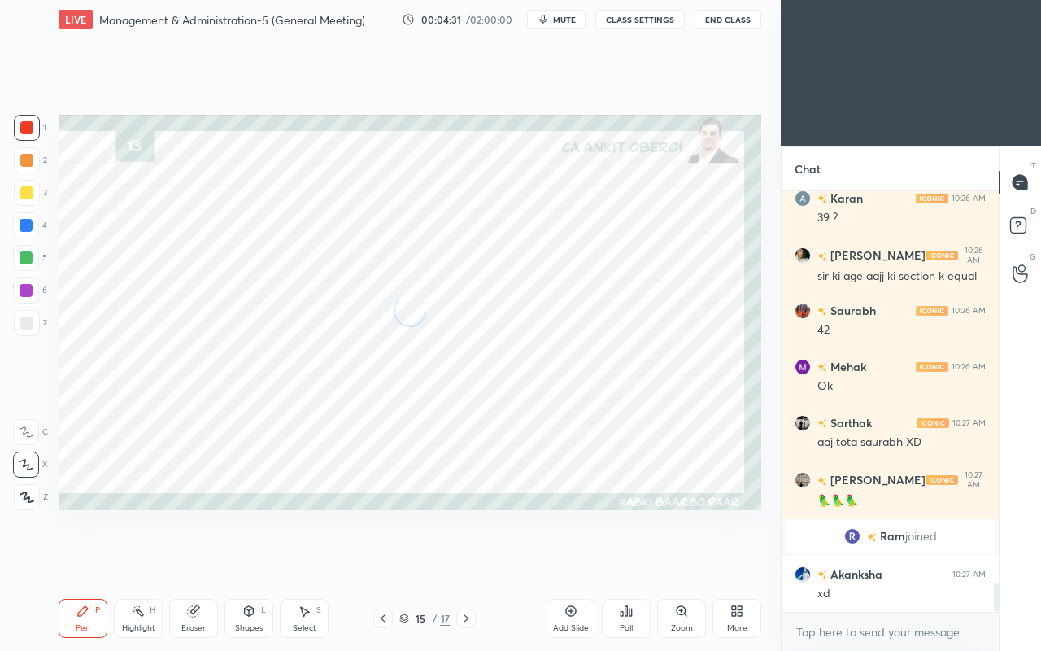
click at [472, 559] on icon at bounding box center [465, 618] width 13 height 13
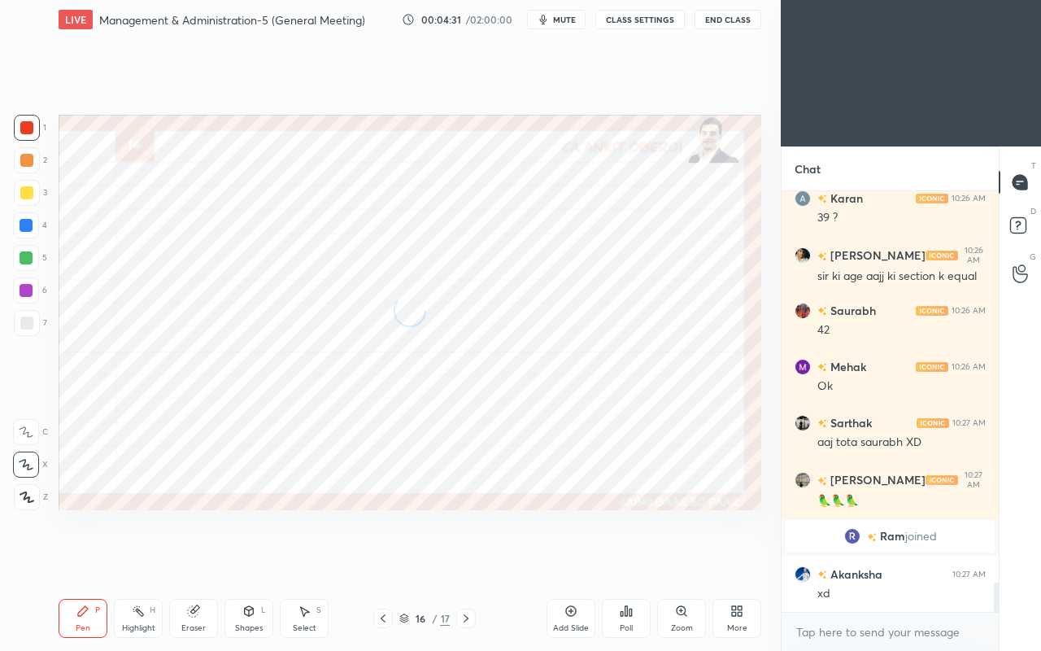
click at [472, 559] on div at bounding box center [466, 618] width 20 height 20
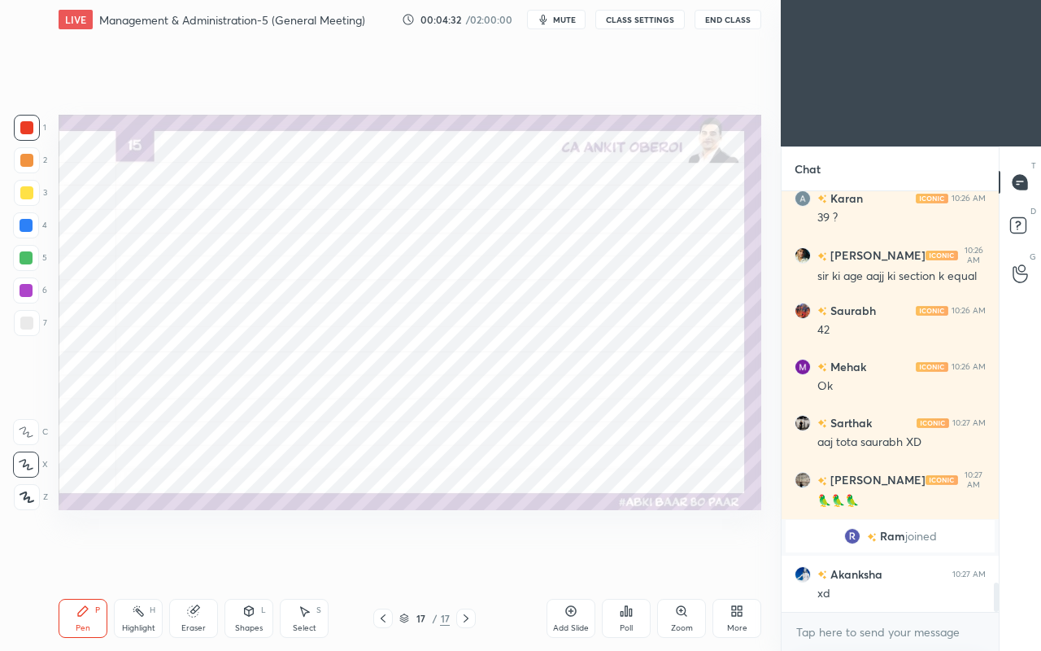
click at [472, 559] on icon at bounding box center [465, 618] width 13 height 13
click at [739, 559] on div "More" at bounding box center [736, 618] width 49 height 39
click at [630, 451] on div "Upload File" at bounding box center [644, 448] width 65 height 39
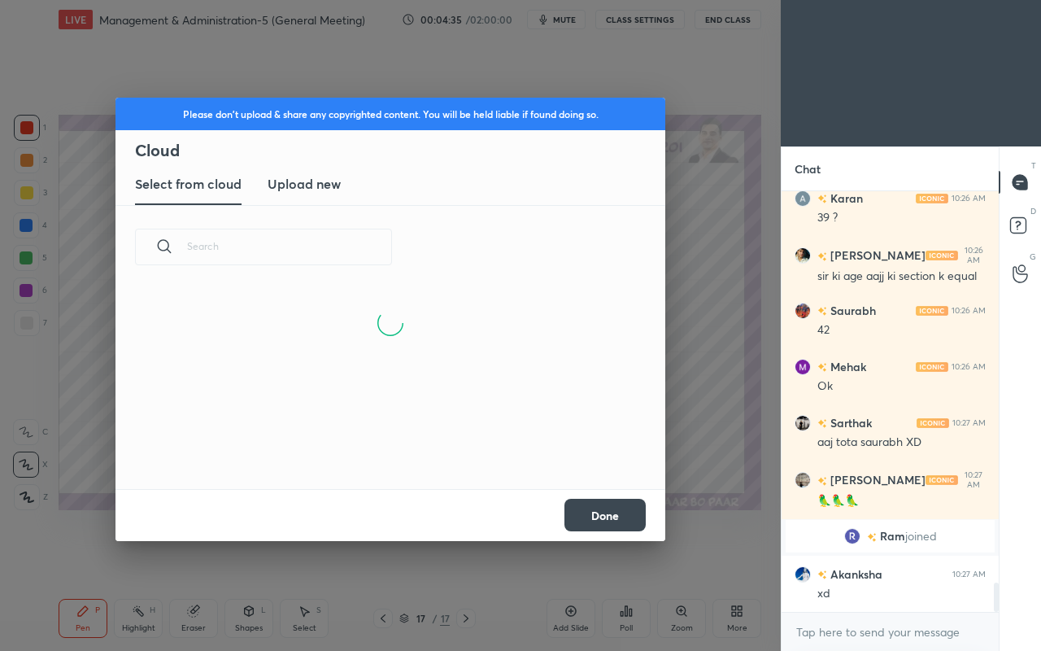
click at [319, 194] on new "Upload new" at bounding box center [304, 184] width 73 height 41
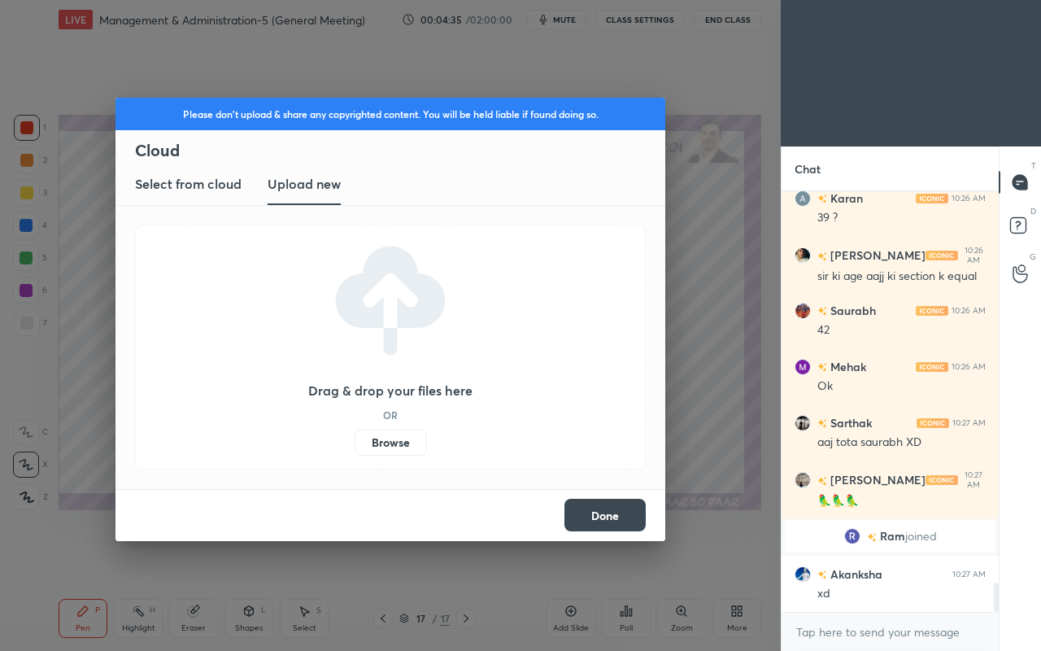
click at [393, 451] on label "Browse" at bounding box center [391, 442] width 72 height 26
click at [355, 451] on input "Browse" at bounding box center [355, 442] width 0 height 26
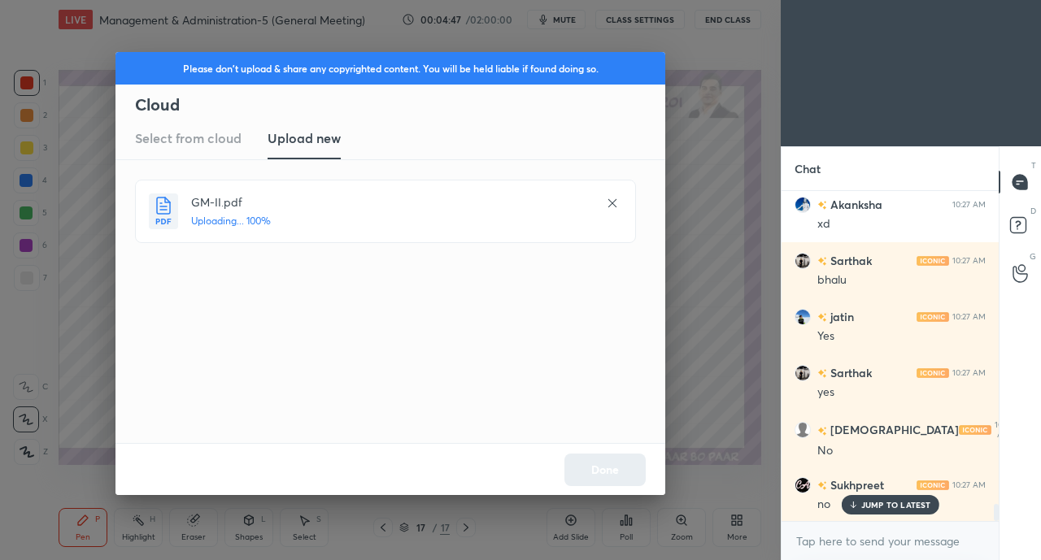
scroll to position [6170, 0]
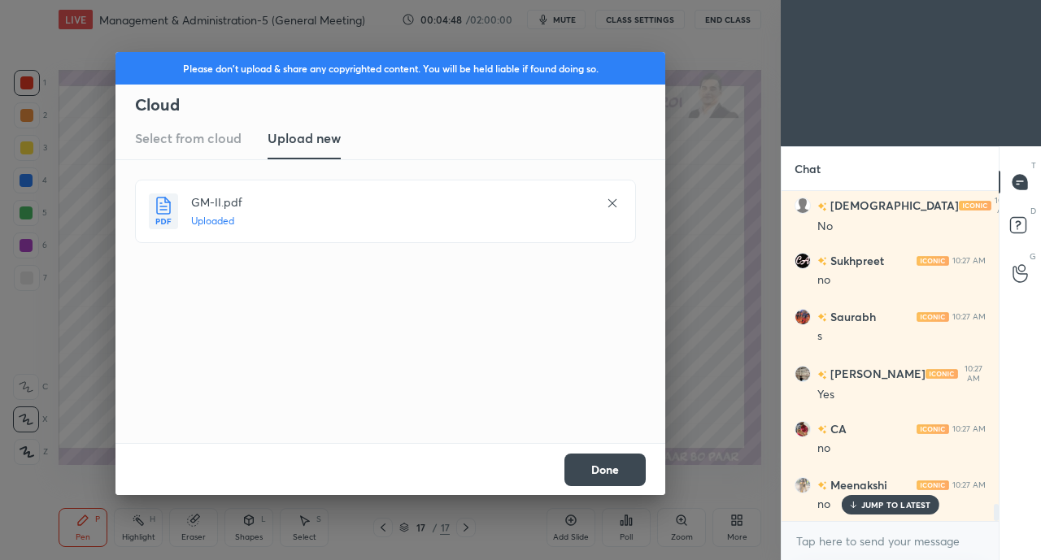
click at [601, 467] on button "Done" at bounding box center [604, 470] width 81 height 33
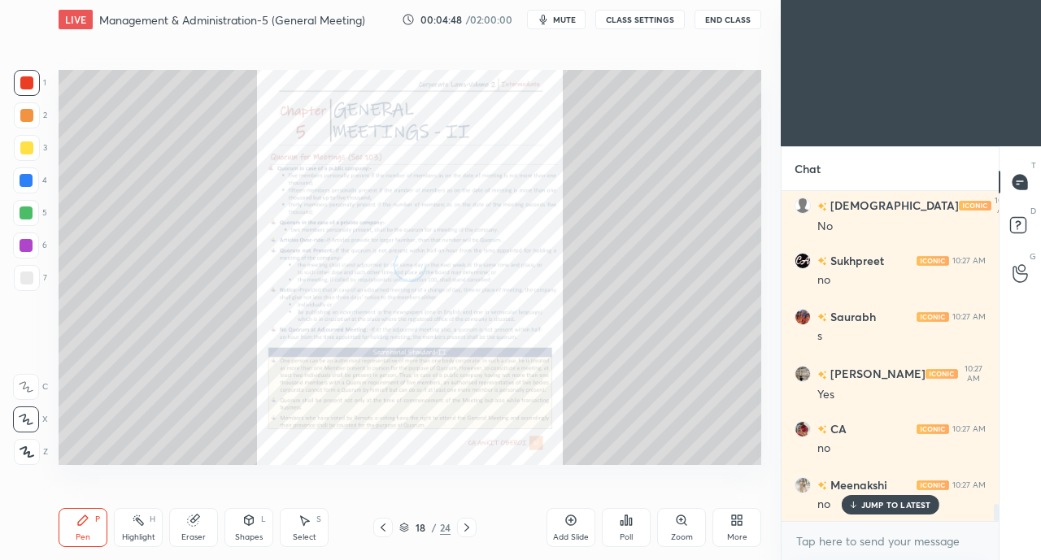
click at [868, 502] on p "JUMP TO LATEST" at bounding box center [896, 505] width 70 height 10
click at [676, 530] on div "Zoom" at bounding box center [681, 527] width 49 height 39
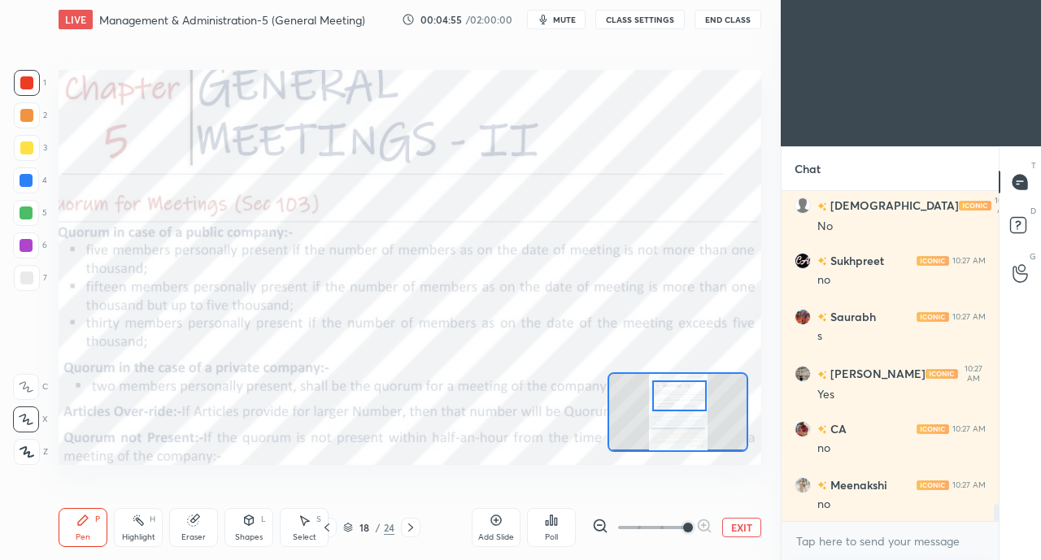
click at [33, 85] on div at bounding box center [26, 82] width 13 height 13
click at [23, 388] on icon at bounding box center [26, 386] width 15 height 11
click at [185, 528] on div "Eraser" at bounding box center [193, 527] width 49 height 39
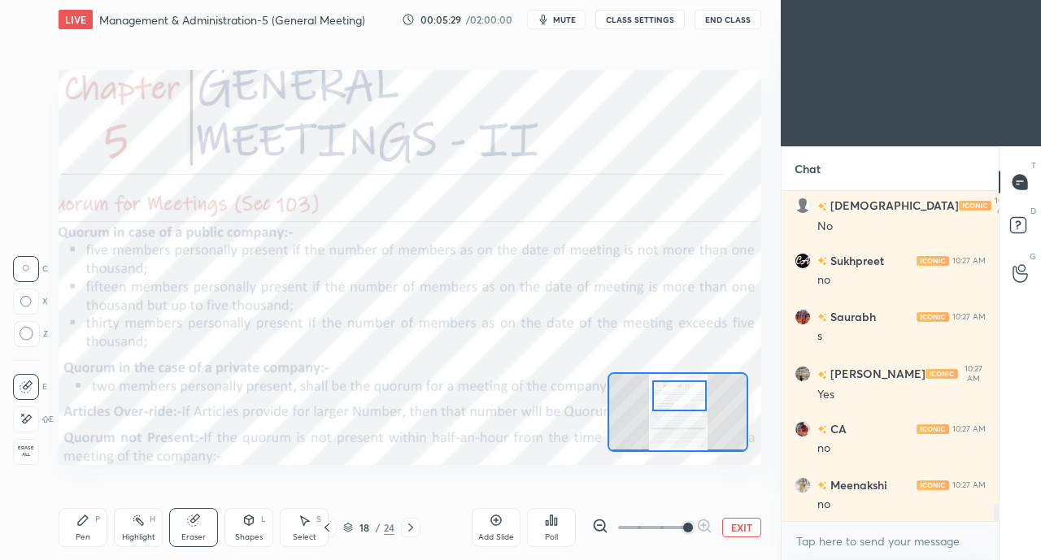
scroll to position [6210, 0]
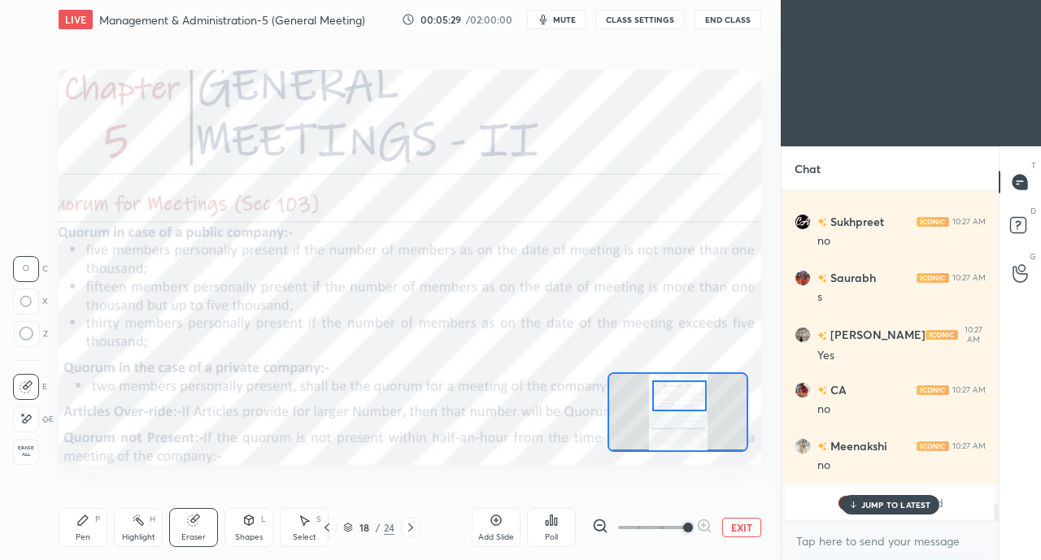
click at [82, 533] on div "Pen" at bounding box center [83, 537] width 15 height 8
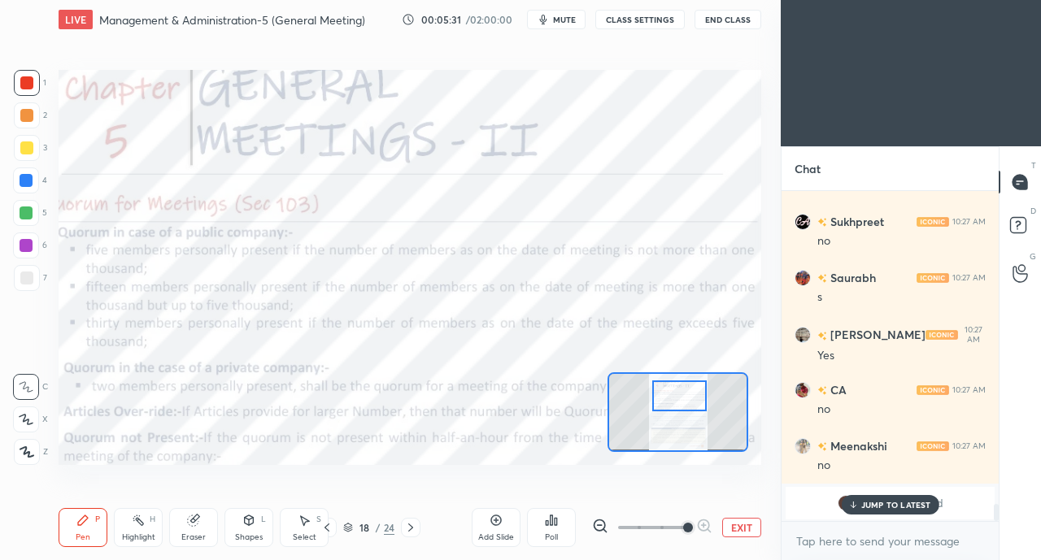
click at [867, 499] on div "JUMP TO LATEST" at bounding box center [890, 505] width 98 height 20
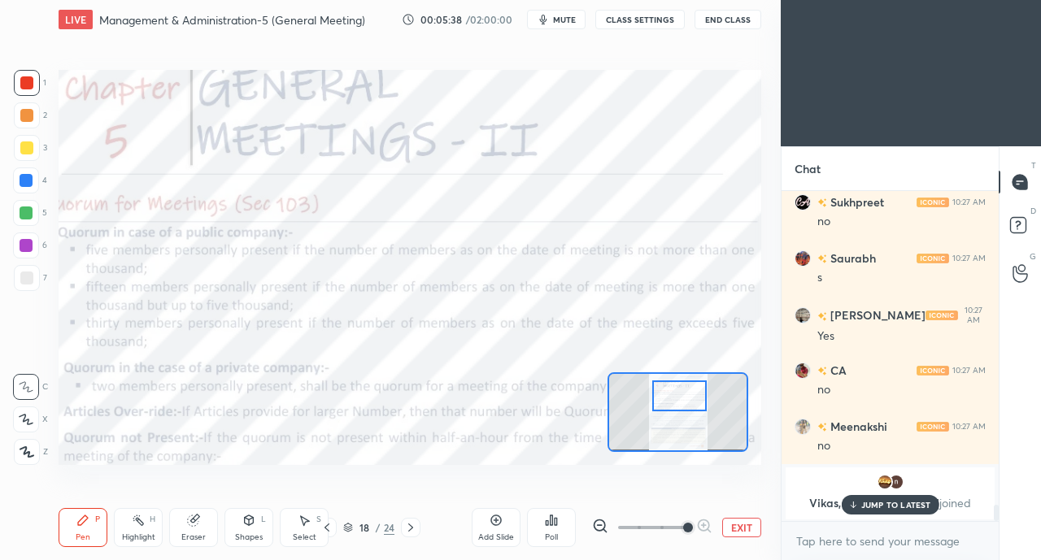
click at [887, 500] on p "JUMP TO LATEST" at bounding box center [896, 505] width 70 height 10
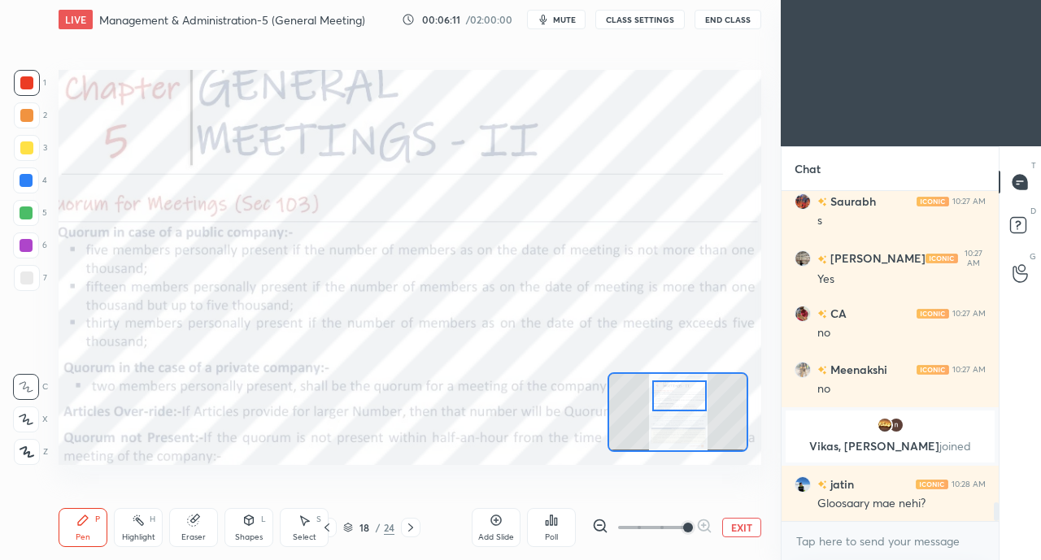
scroll to position [5665, 0]
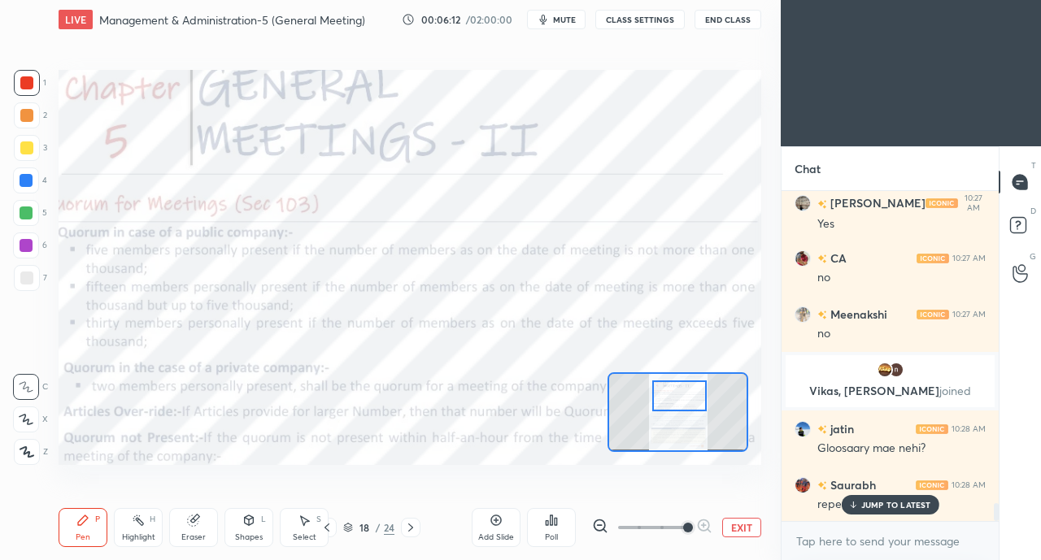
click at [871, 503] on p "JUMP TO LATEST" at bounding box center [896, 505] width 70 height 10
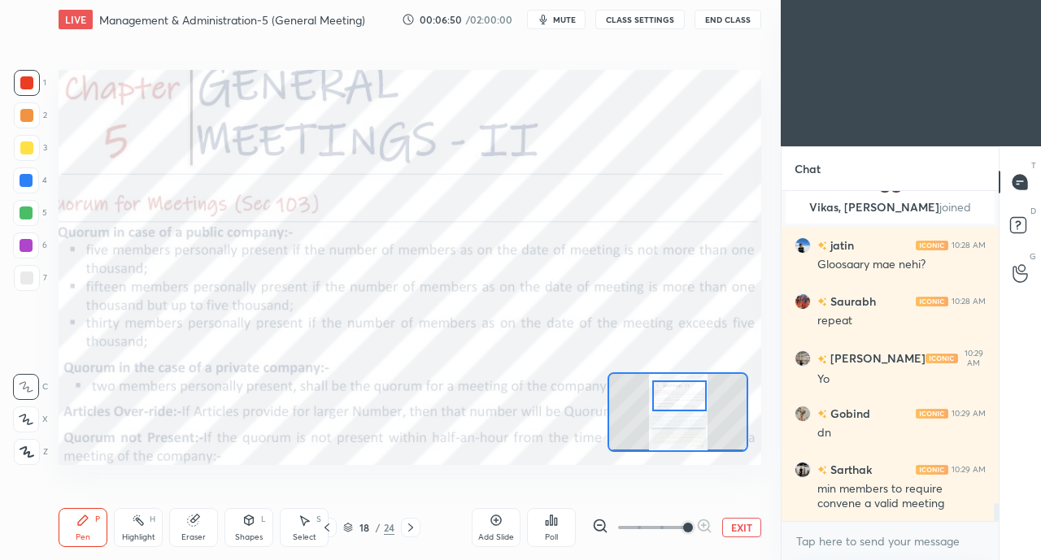
scroll to position [5904, 0]
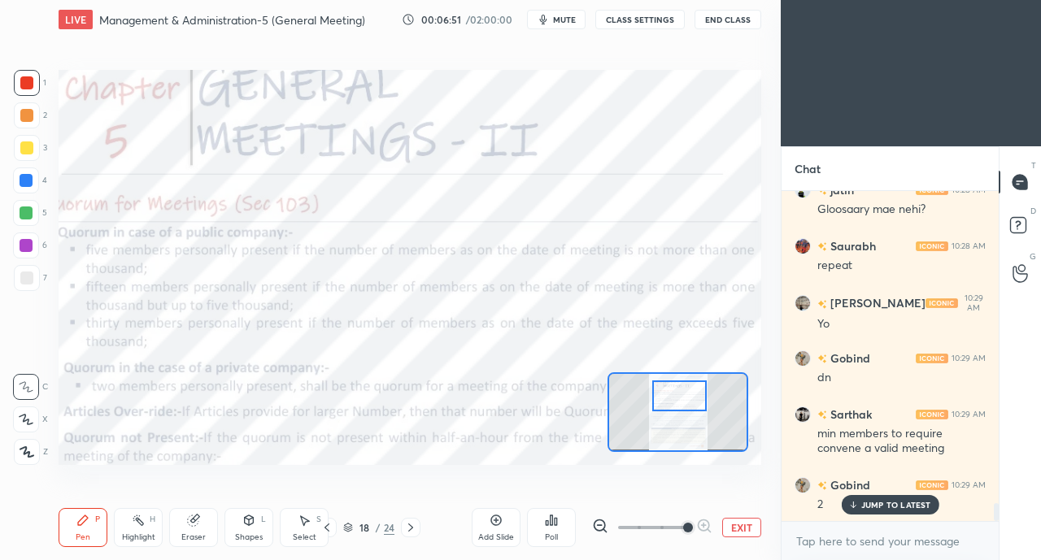
click at [855, 507] on icon at bounding box center [853, 507] width 5 height 2
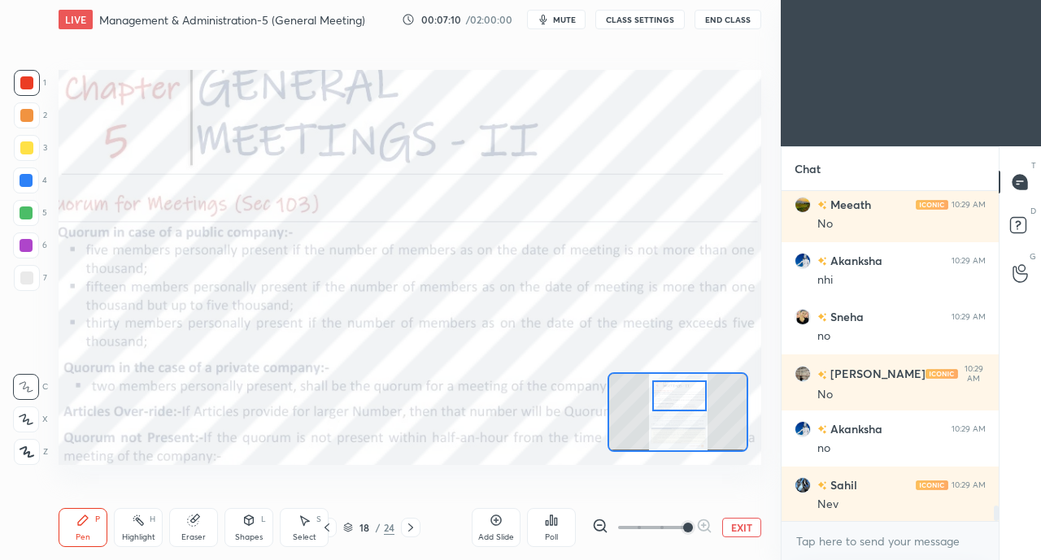
scroll to position [6634, 0]
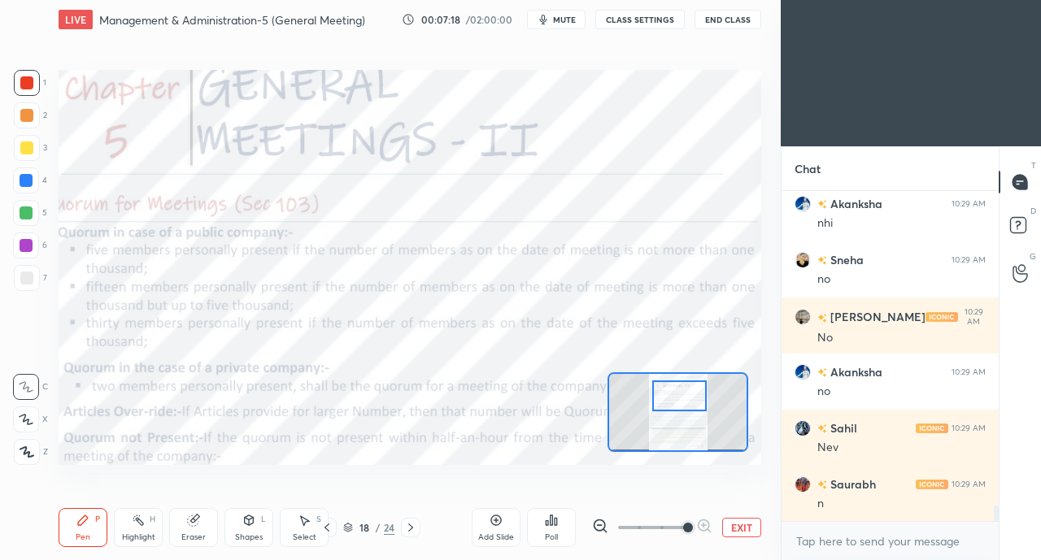
click at [327, 528] on icon at bounding box center [326, 527] width 13 height 13
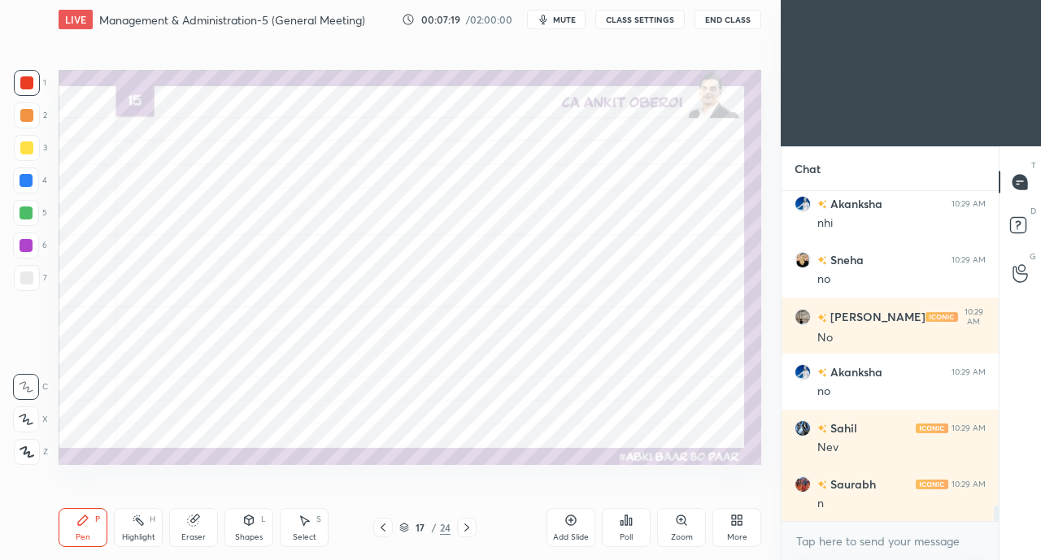
click at [384, 529] on icon at bounding box center [383, 527] width 13 height 13
click at [386, 529] on icon at bounding box center [383, 527] width 13 height 13
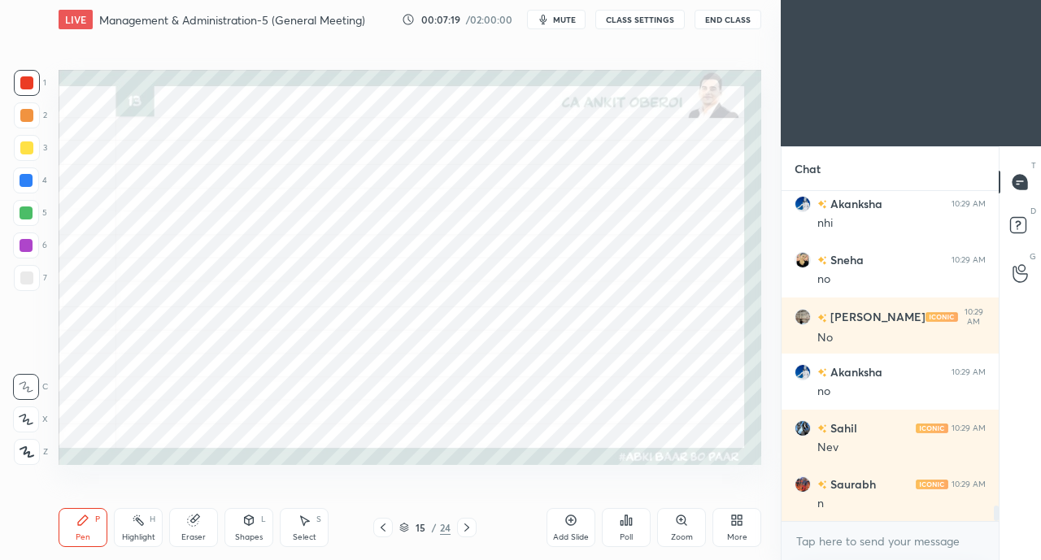
click at [389, 529] on icon at bounding box center [383, 527] width 13 height 13
click at [388, 529] on icon at bounding box center [383, 527] width 13 height 13
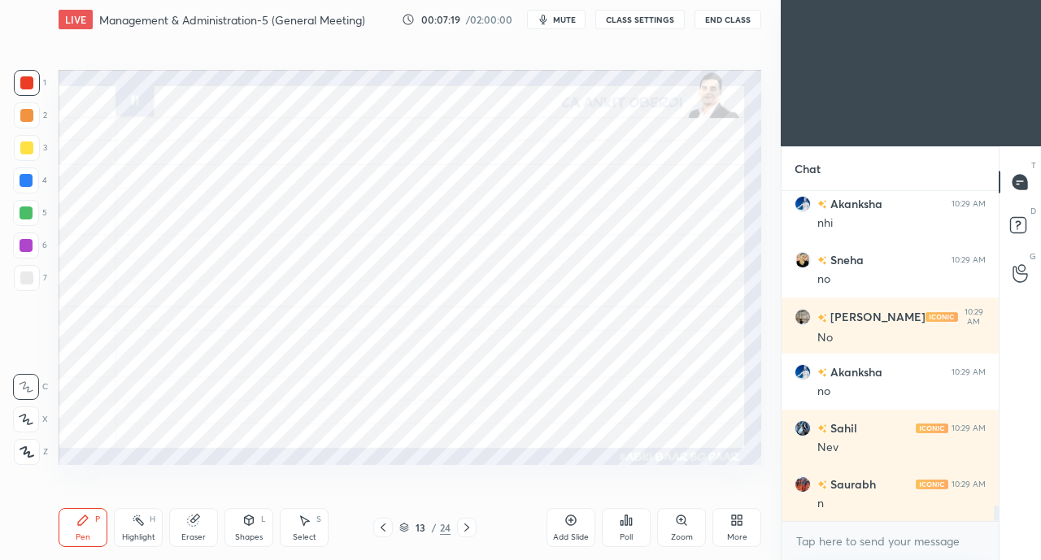
click at [389, 528] on div at bounding box center [383, 528] width 20 height 20
click at [390, 526] on div at bounding box center [383, 528] width 20 height 20
click at [389, 526] on div at bounding box center [383, 528] width 20 height 20
click at [390, 523] on div at bounding box center [383, 528] width 20 height 20
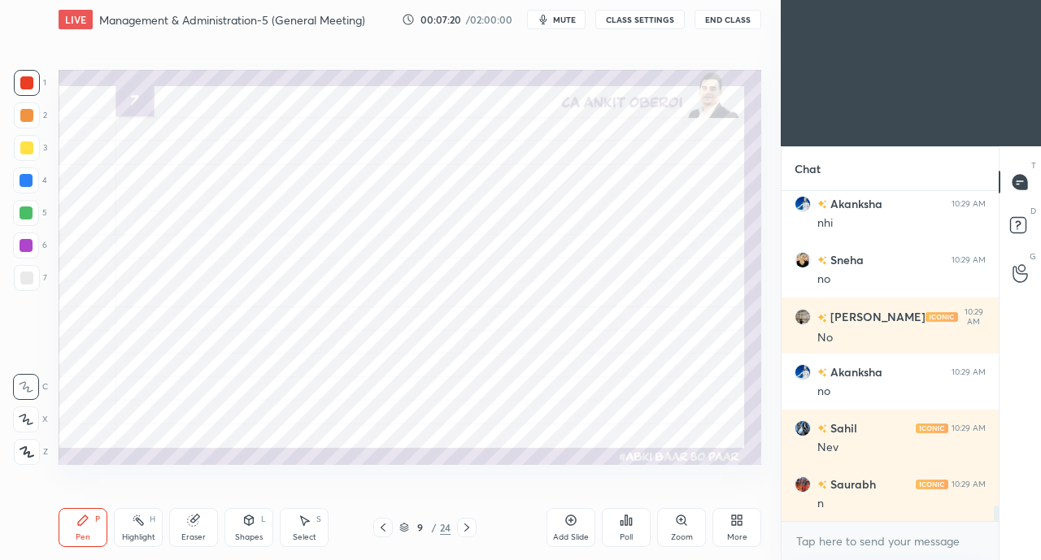
click at [388, 527] on icon at bounding box center [383, 527] width 13 height 13
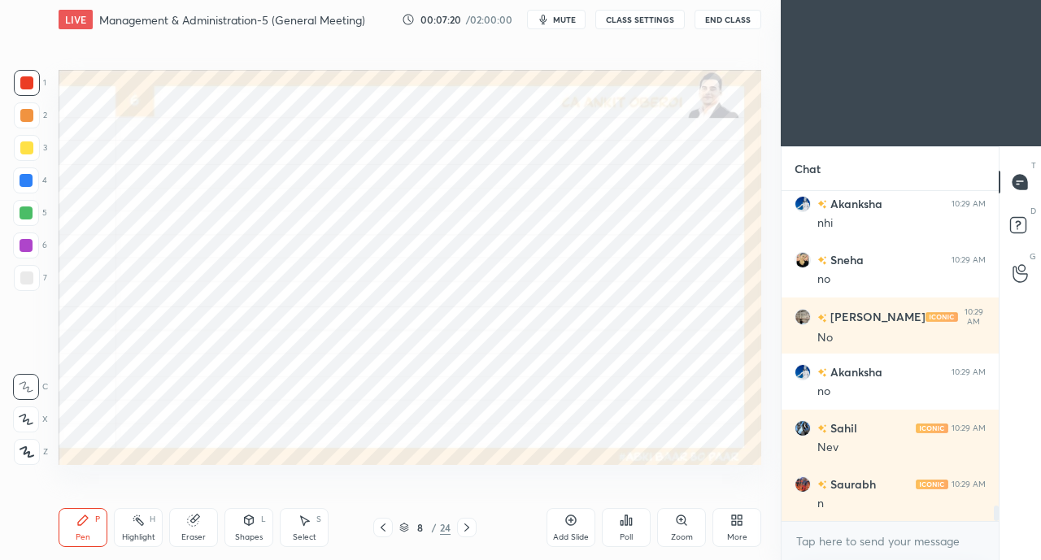
click at [386, 528] on icon at bounding box center [383, 527] width 13 height 13
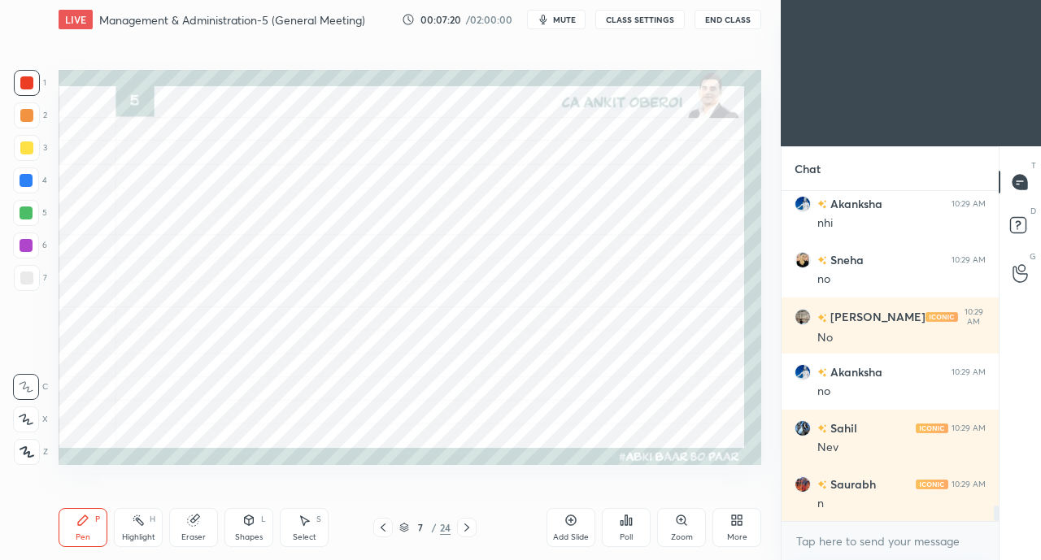
click at [384, 528] on icon at bounding box center [383, 527] width 13 height 13
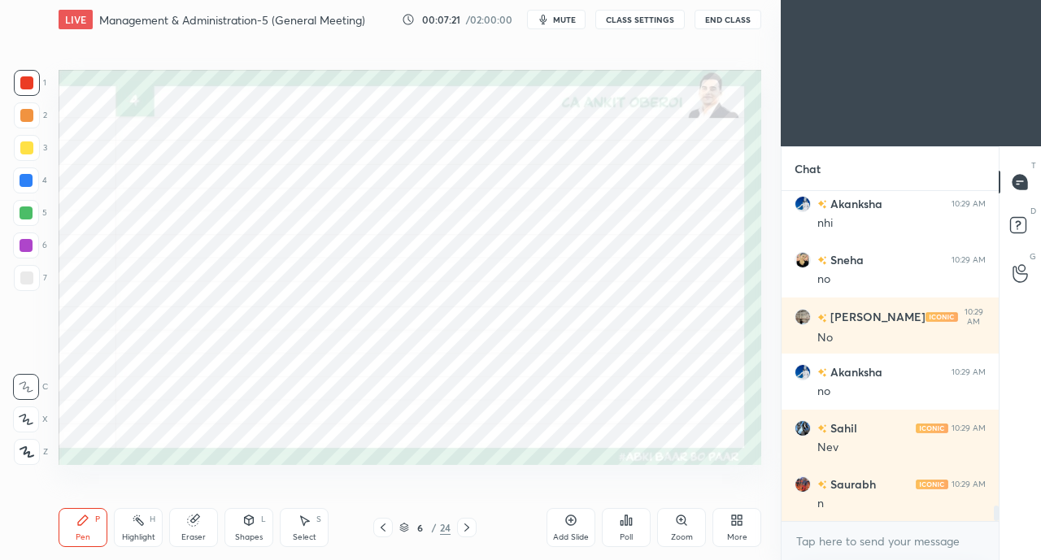
click at [387, 520] on div at bounding box center [383, 528] width 20 height 20
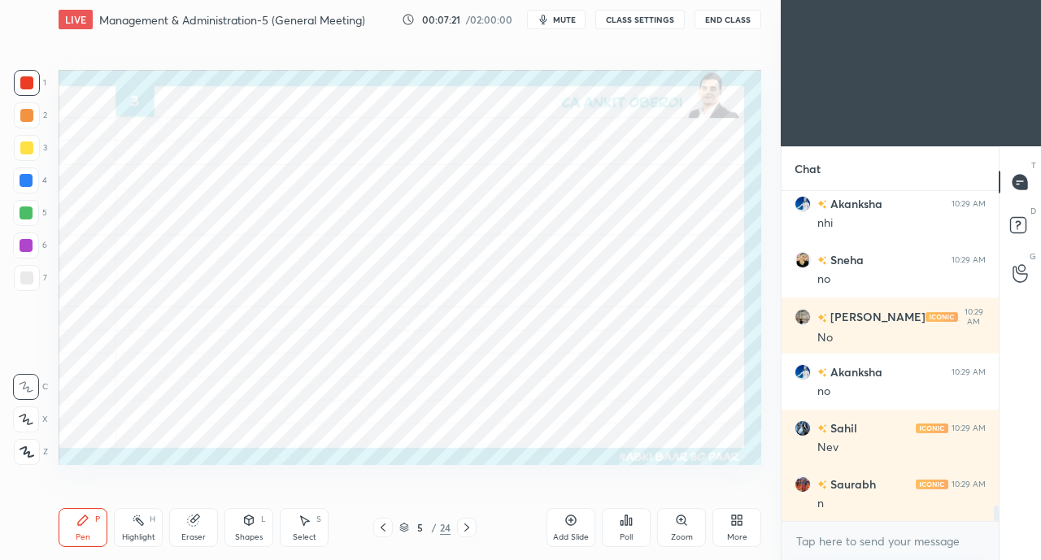
click at [382, 528] on icon at bounding box center [383, 527] width 13 height 13
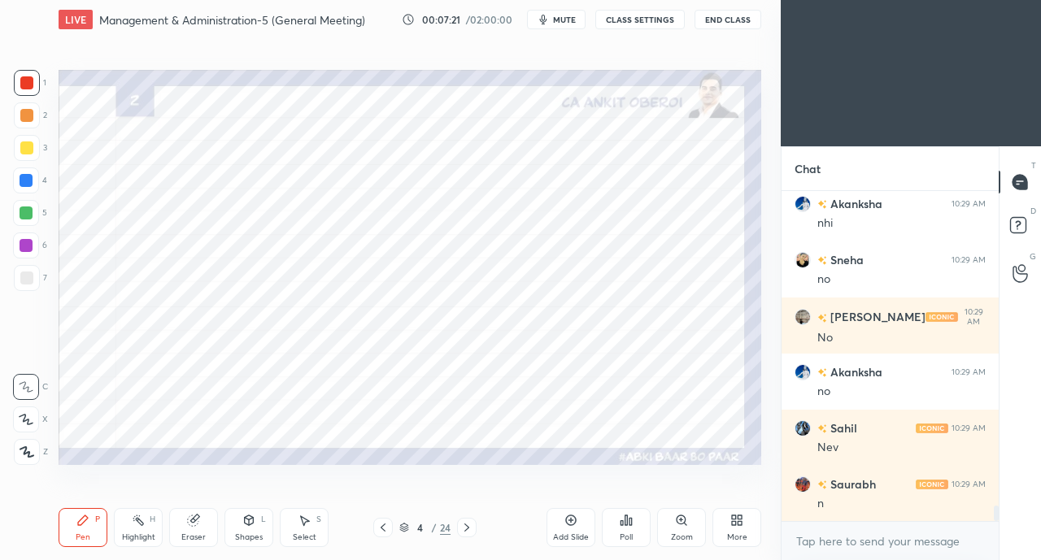
click at [385, 528] on icon at bounding box center [383, 527] width 13 height 13
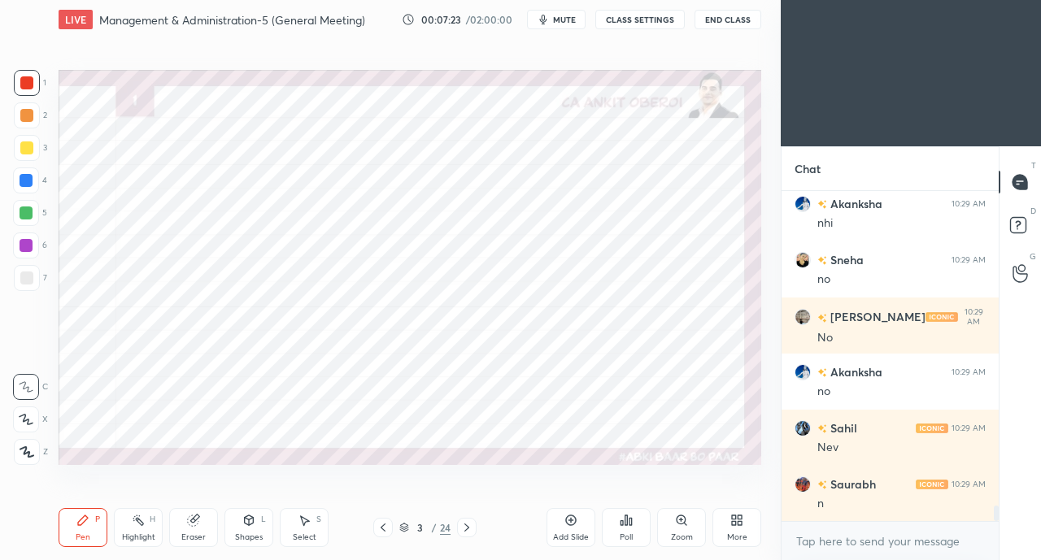
click at [468, 526] on icon at bounding box center [466, 527] width 13 height 13
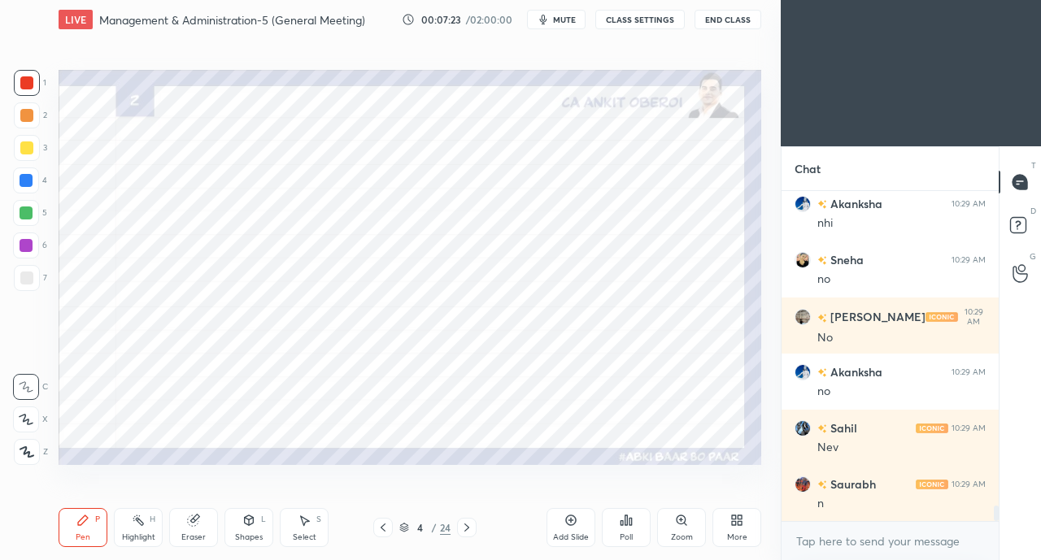
click at [469, 521] on div at bounding box center [467, 528] width 20 height 20
click at [468, 525] on icon at bounding box center [466, 527] width 13 height 13
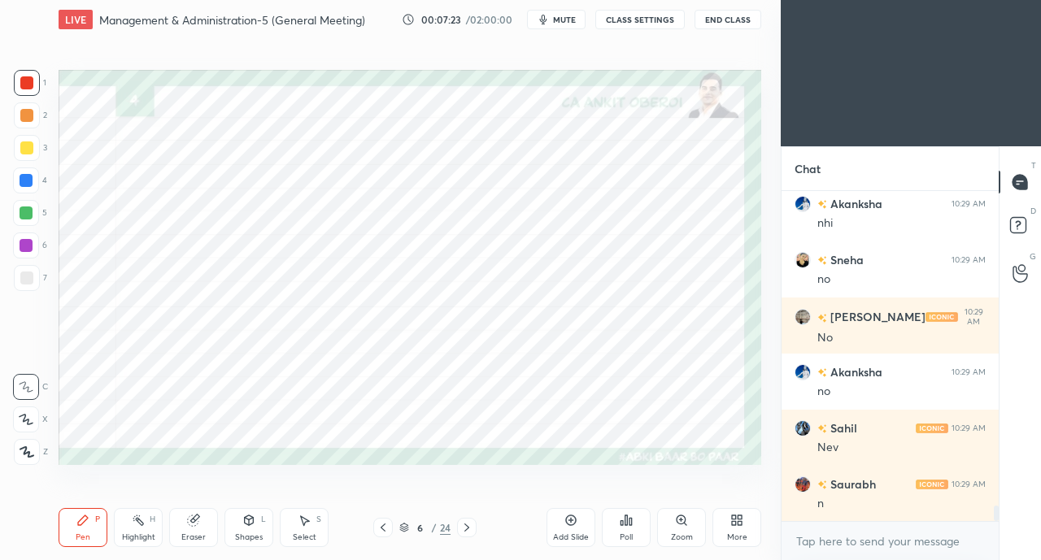
click at [467, 526] on icon at bounding box center [466, 528] width 5 height 8
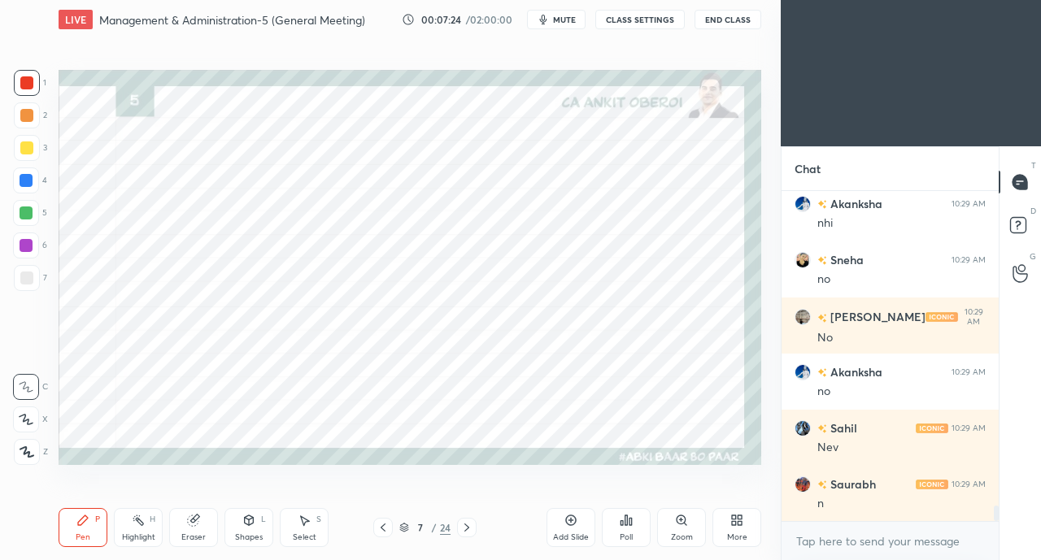
click at [28, 180] on div at bounding box center [26, 180] width 13 height 13
click at [26, 416] on icon at bounding box center [26, 420] width 13 height 10
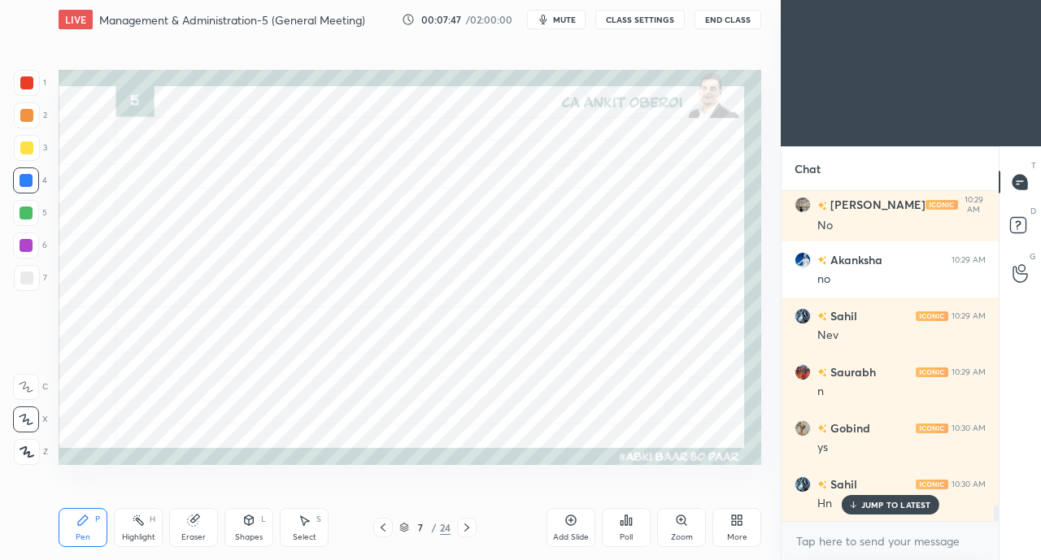
scroll to position [6914, 0]
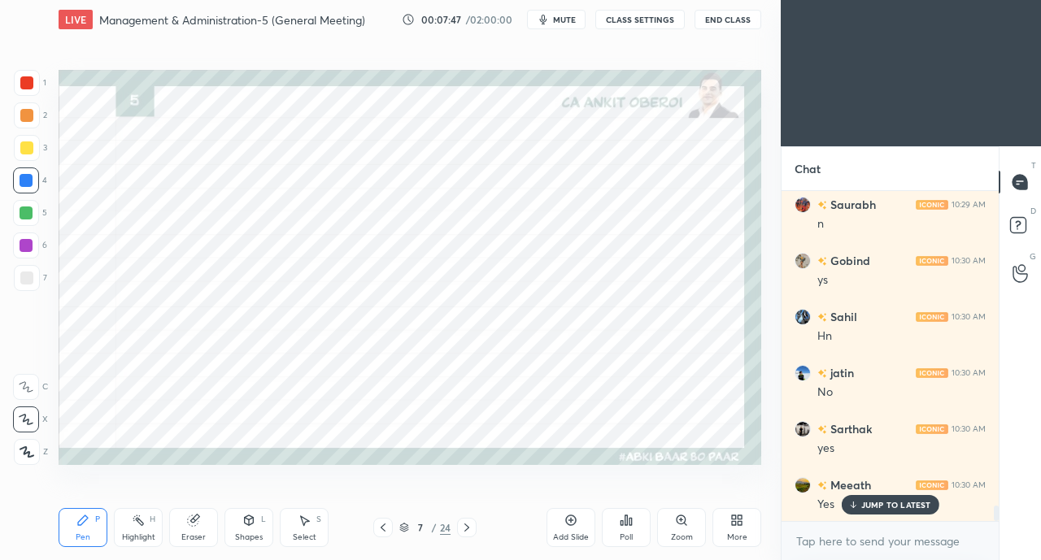
click at [192, 538] on div "Eraser" at bounding box center [193, 537] width 24 height 8
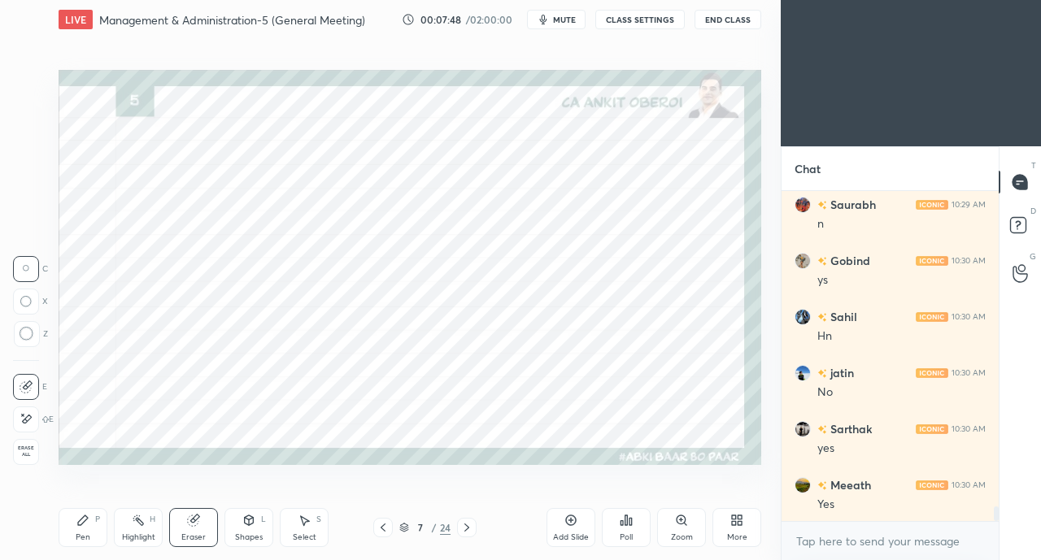
scroll to position [6971, 0]
click at [85, 528] on div "Pen P" at bounding box center [83, 527] width 49 height 39
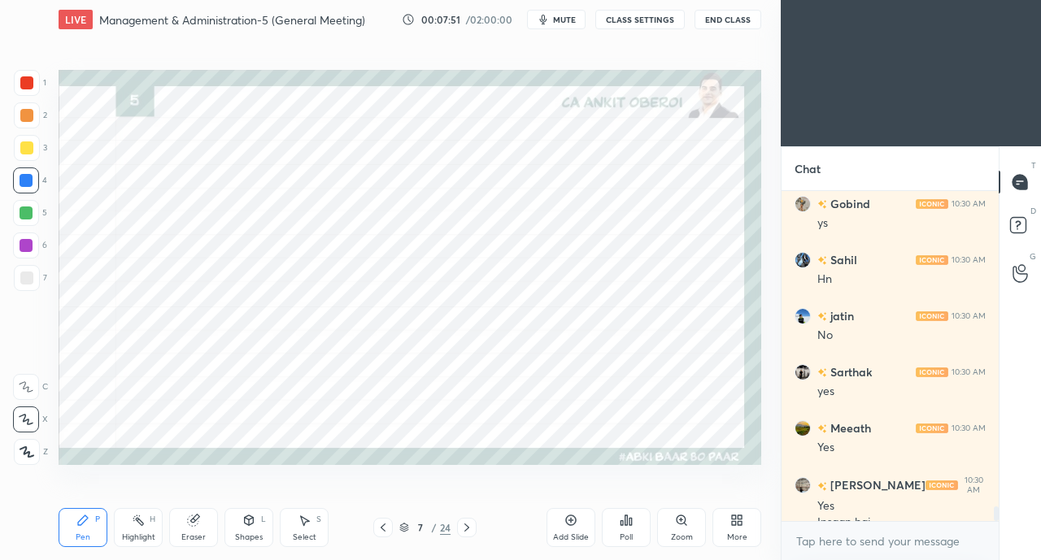
scroll to position [6987, 0]
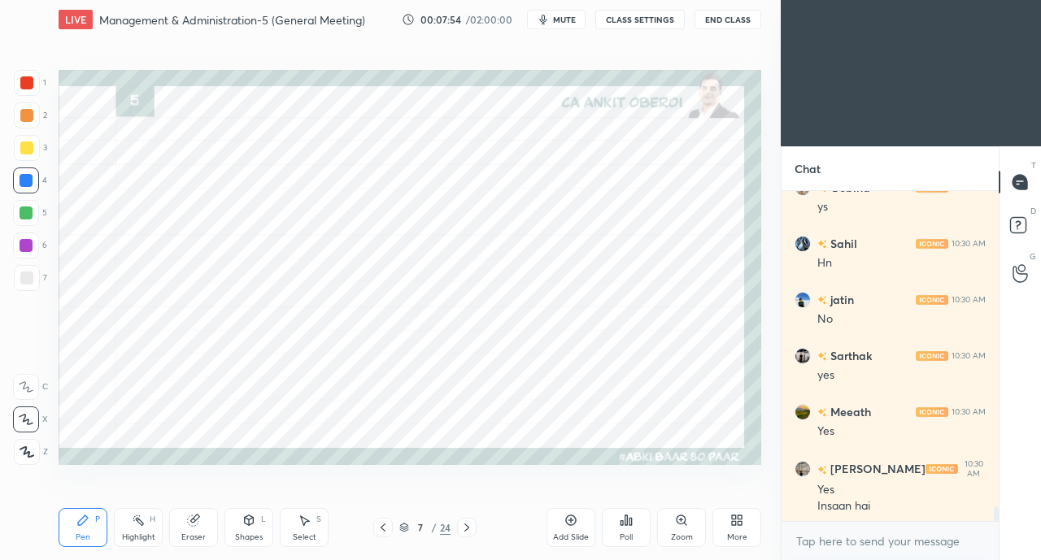
click at [244, 531] on div "Shapes L" at bounding box center [248, 527] width 49 height 39
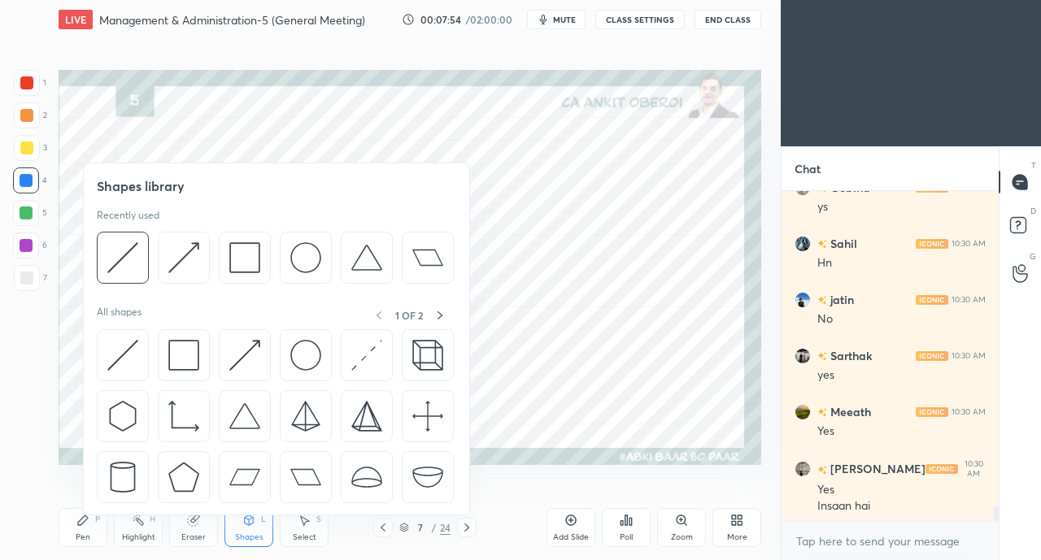
click at [125, 347] on img at bounding box center [122, 355] width 31 height 31
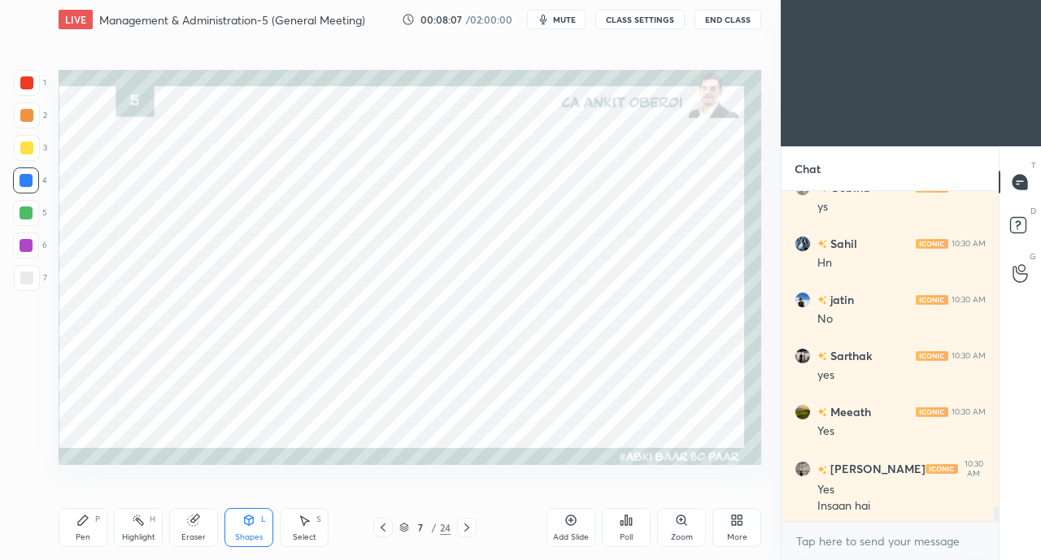
scroll to position [7042, 0]
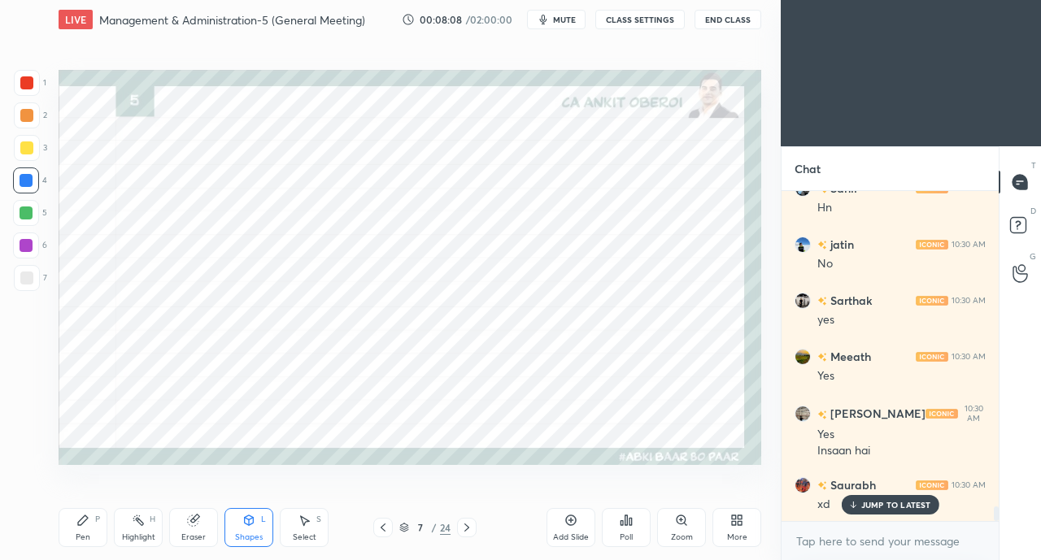
click at [865, 500] on p "JUMP TO LATEST" at bounding box center [896, 505] width 70 height 10
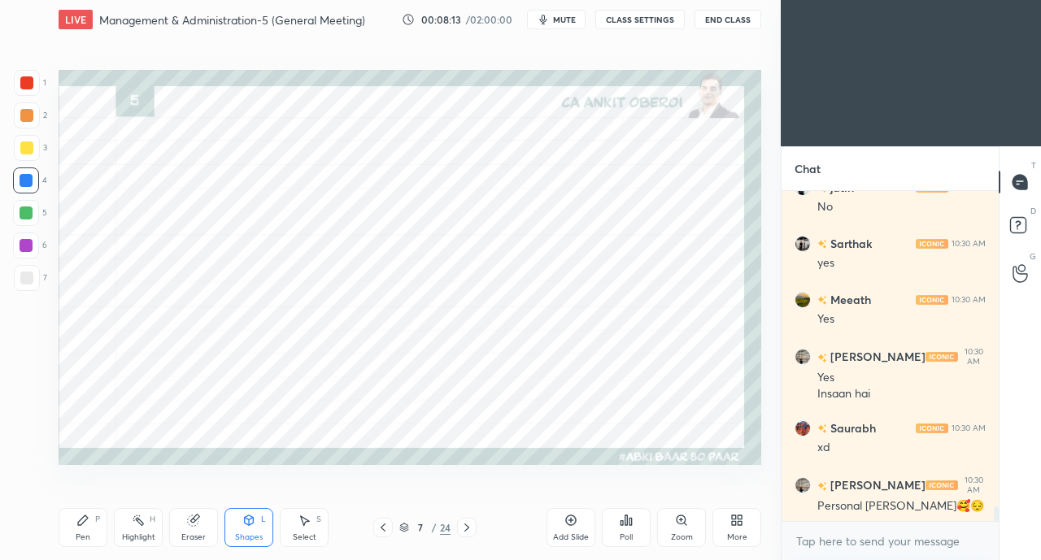
scroll to position [7154, 0]
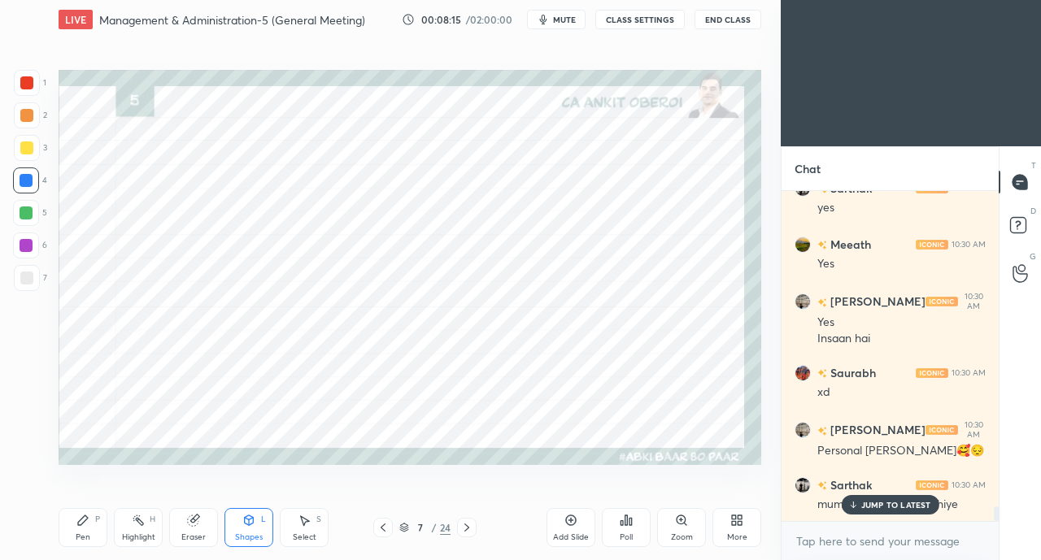
click at [875, 504] on p "JUMP TO LATEST" at bounding box center [896, 505] width 70 height 10
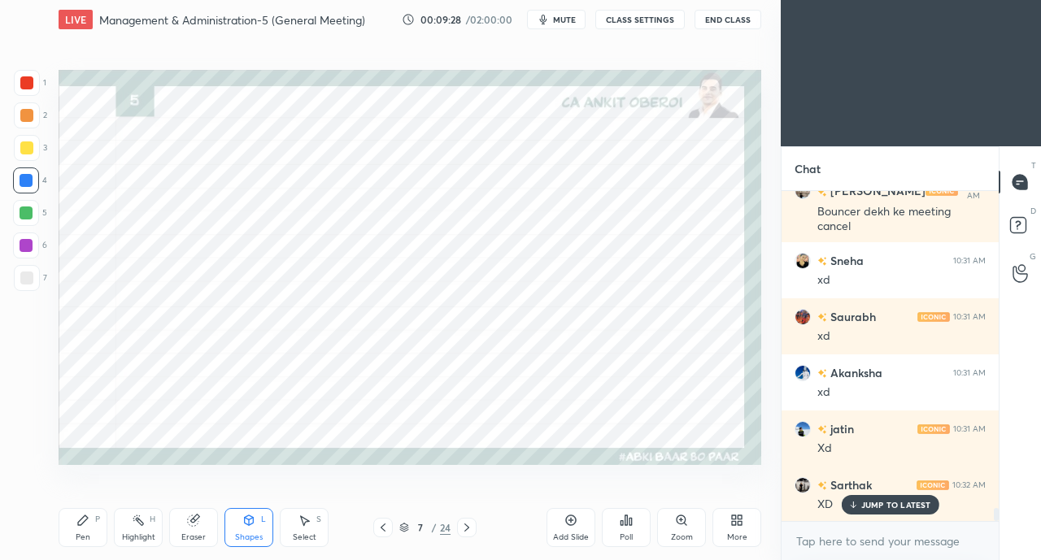
scroll to position [7899, 0]
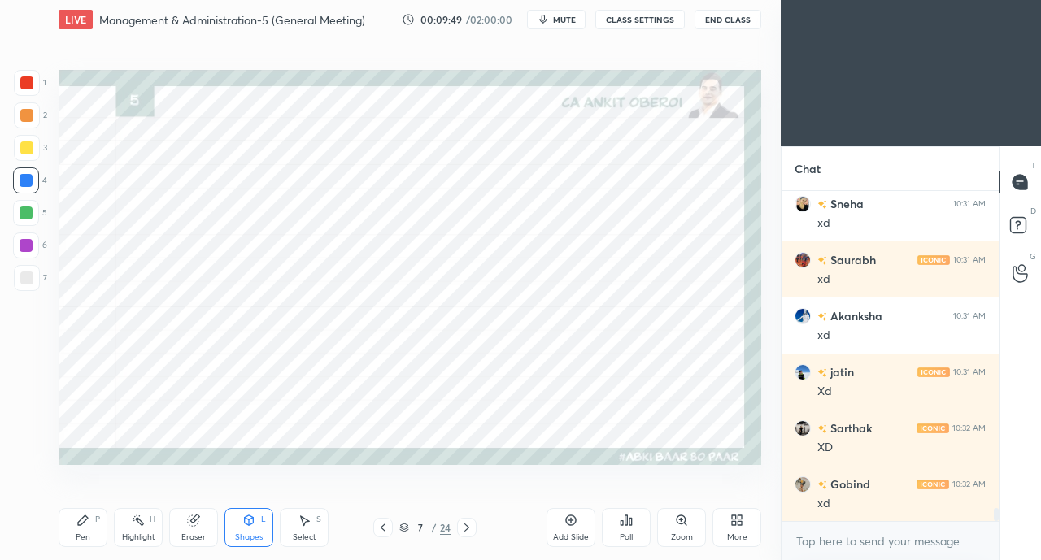
click at [31, 85] on div at bounding box center [26, 82] width 13 height 13
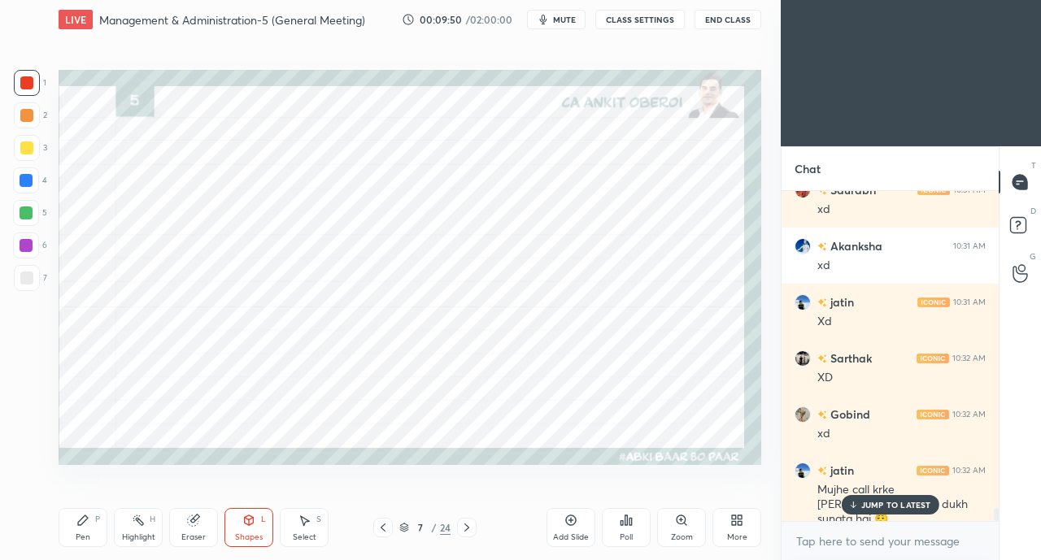
click at [860, 503] on div "JUMP TO LATEST" at bounding box center [890, 505] width 98 height 20
click at [89, 527] on div "Pen P" at bounding box center [83, 527] width 49 height 39
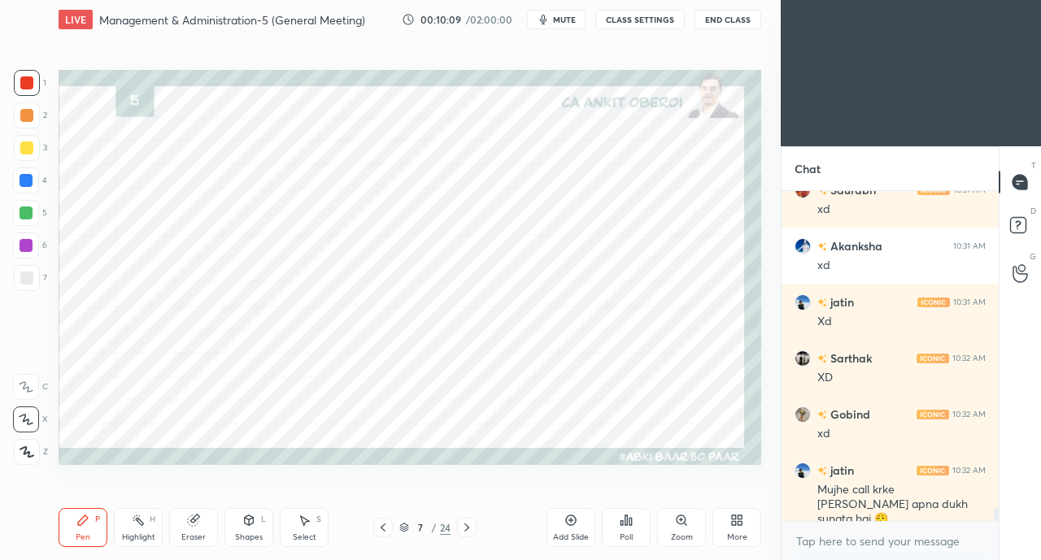
click at [27, 183] on div at bounding box center [26, 180] width 13 height 13
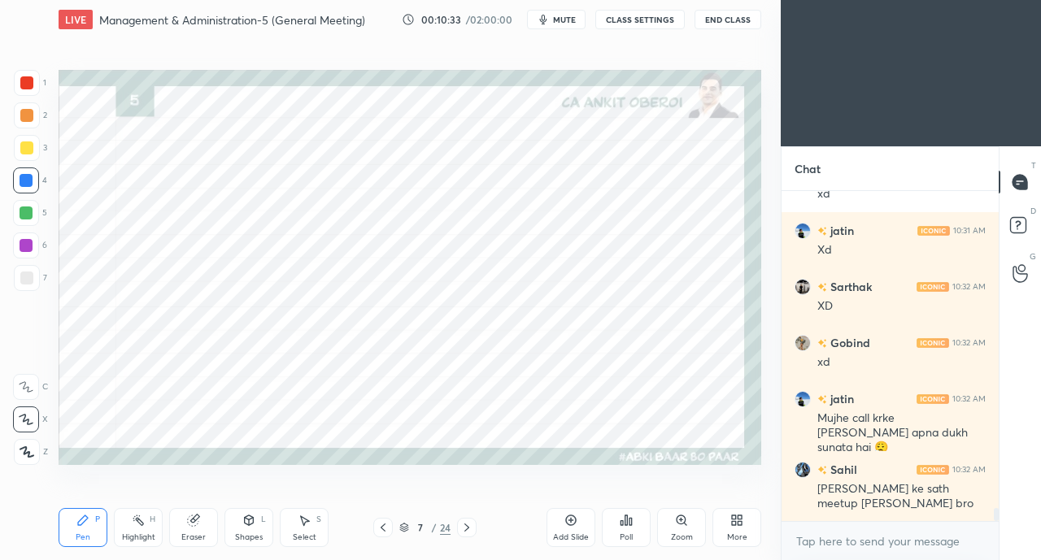
click at [33, 85] on div at bounding box center [26, 82] width 13 height 13
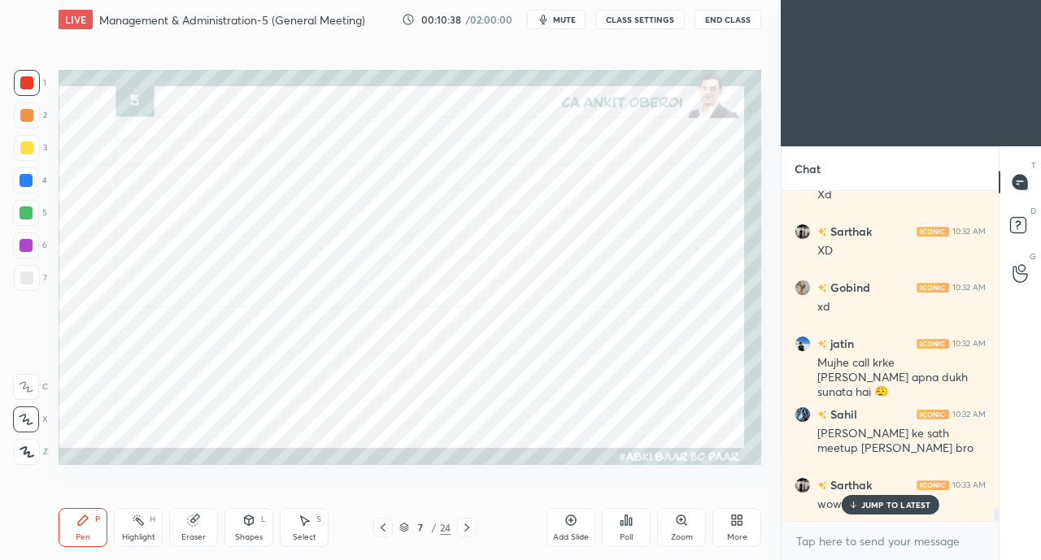
click at [846, 509] on div "JUMP TO LATEST" at bounding box center [890, 505] width 98 height 20
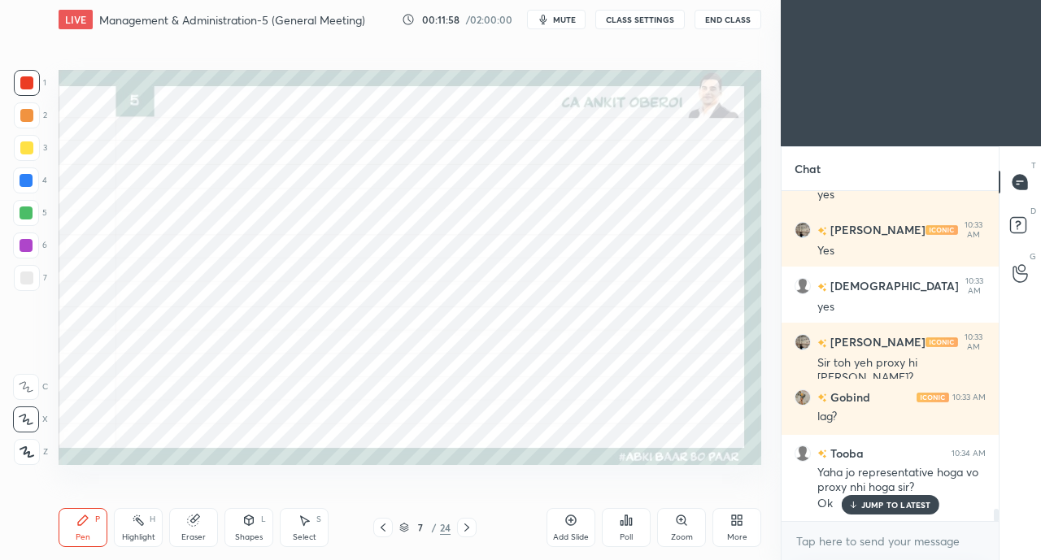
scroll to position [8913, 0]
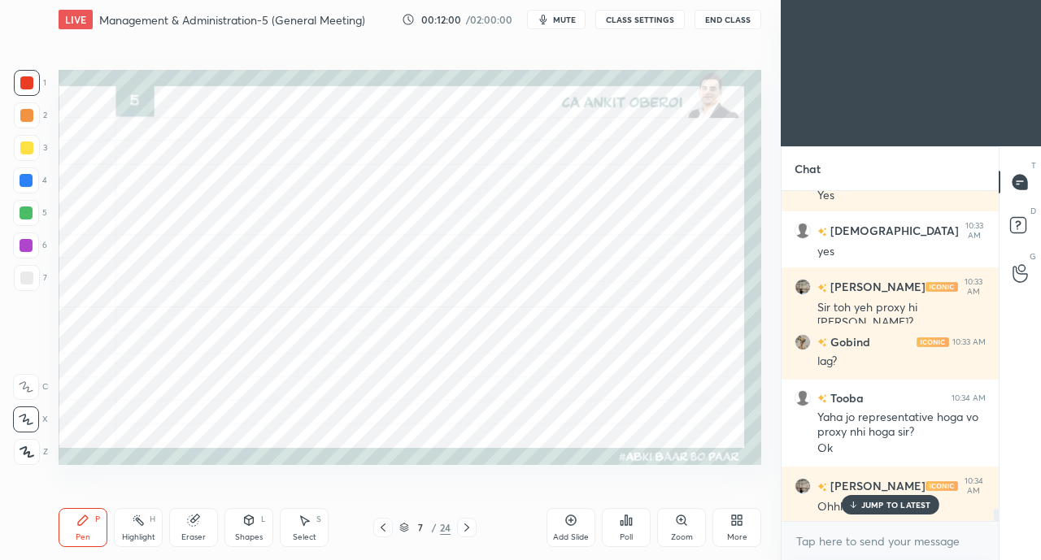
click at [879, 500] on p "JUMP TO LATEST" at bounding box center [896, 505] width 70 height 10
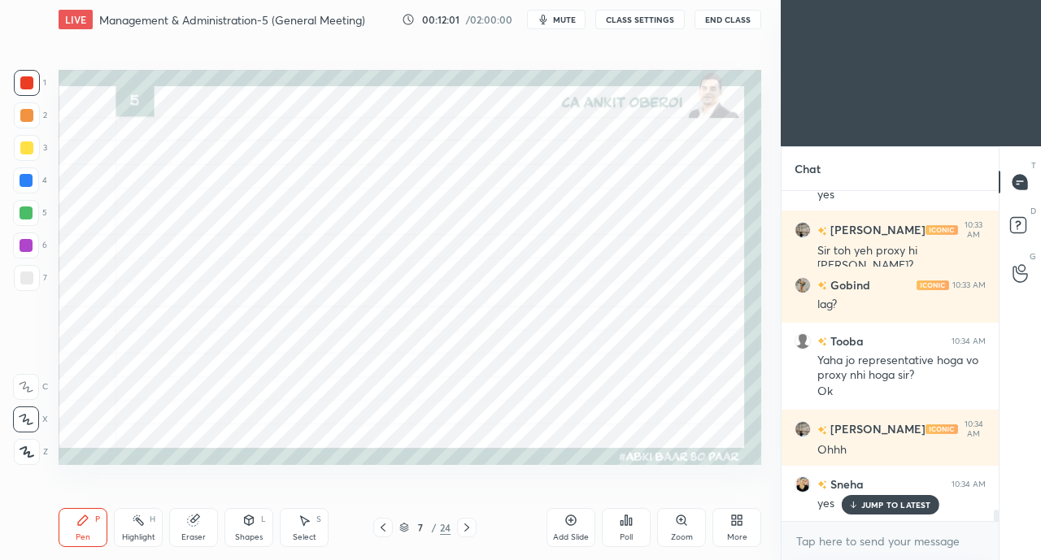
scroll to position [9025, 0]
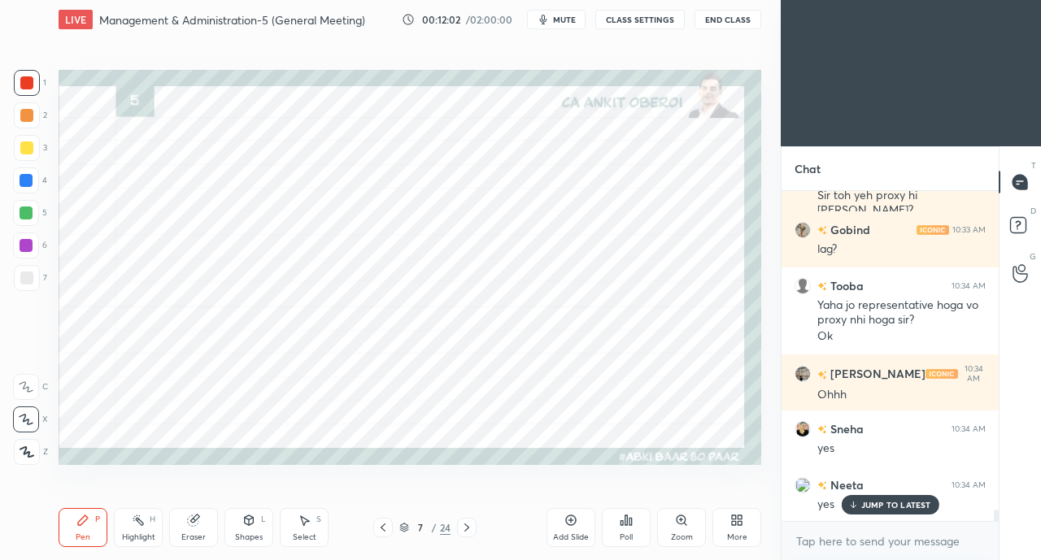
click at [881, 501] on p "JUMP TO LATEST" at bounding box center [896, 505] width 70 height 10
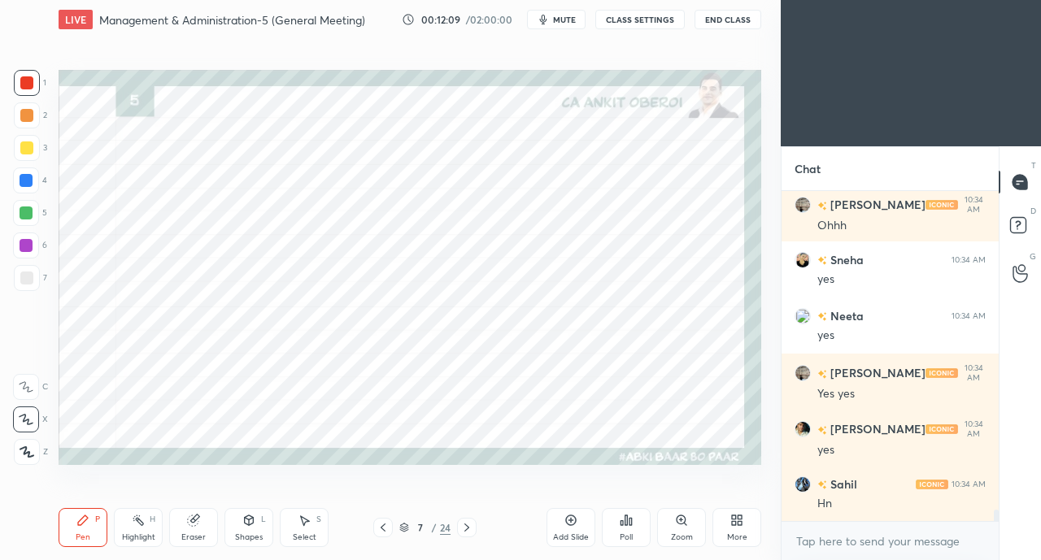
scroll to position [9249, 0]
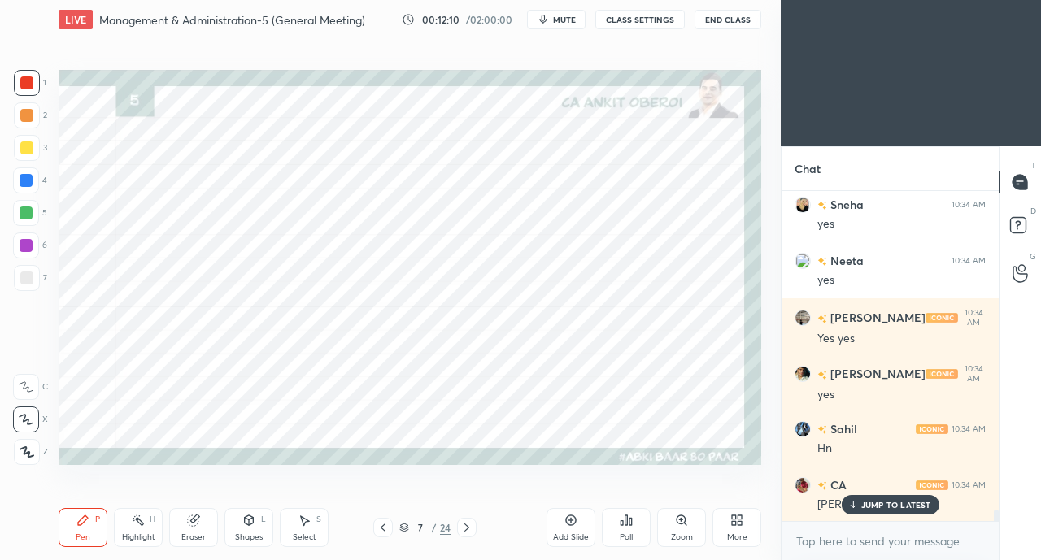
click at [891, 498] on div "JUMP TO LATEST" at bounding box center [890, 505] width 98 height 20
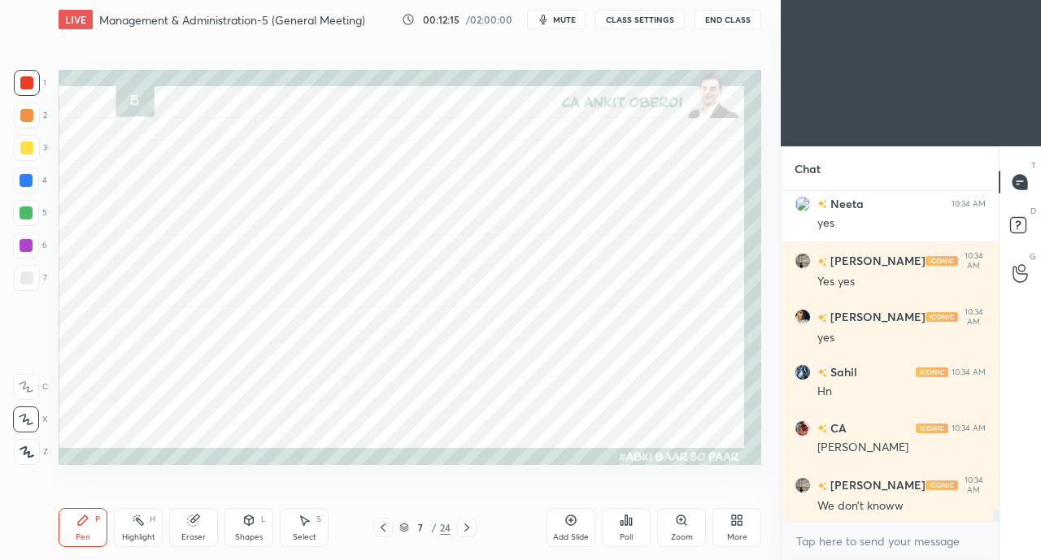
click at [24, 89] on div at bounding box center [26, 82] width 13 height 13
click at [470, 527] on icon at bounding box center [466, 527] width 13 height 13
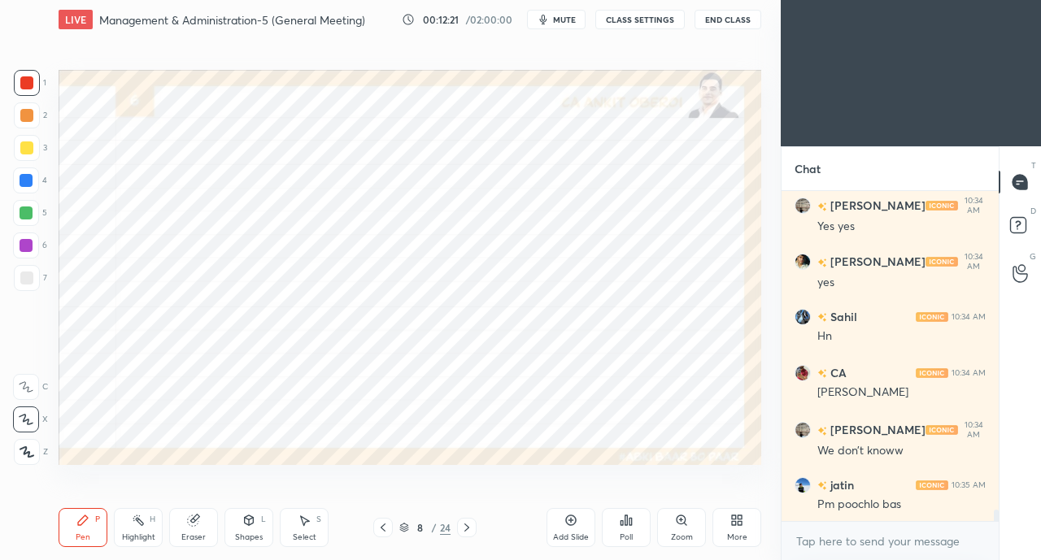
scroll to position [9418, 0]
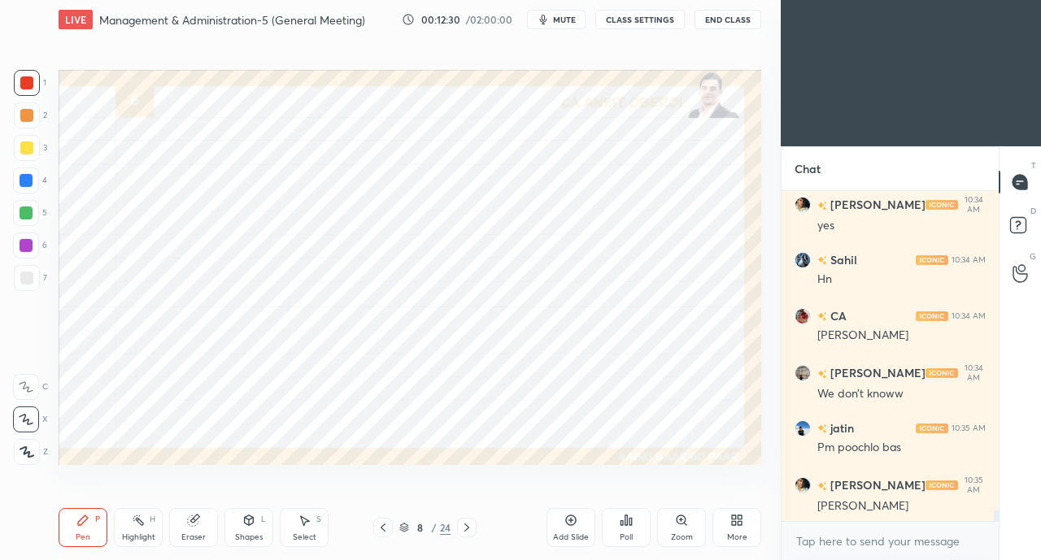
click at [252, 534] on div "Shapes" at bounding box center [249, 537] width 28 height 8
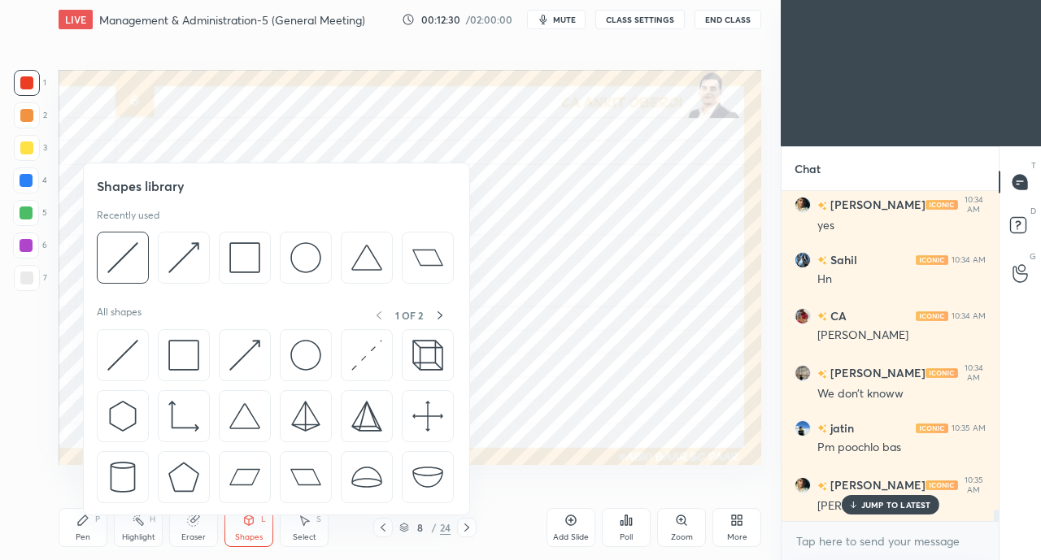
scroll to position [9474, 0]
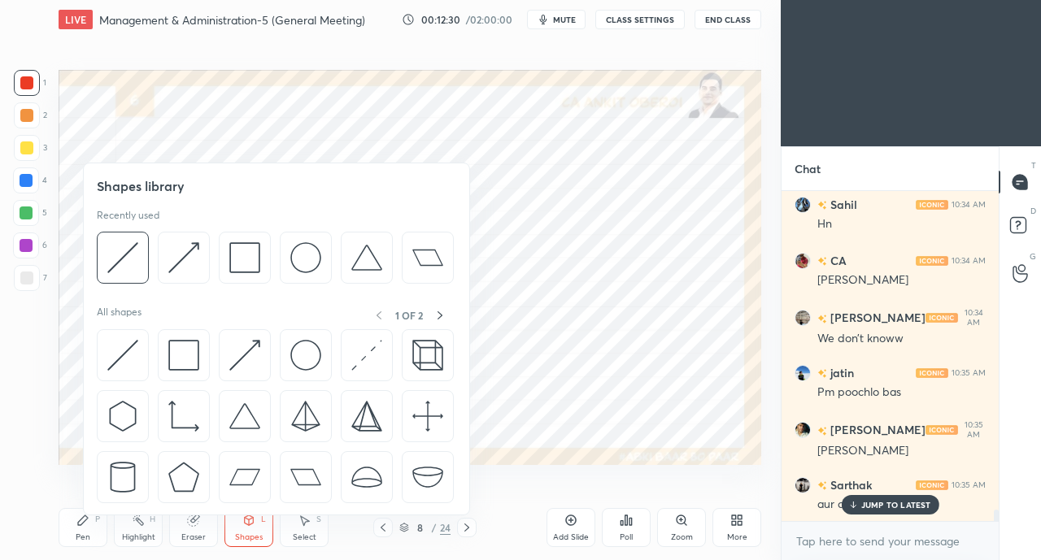
click at [249, 337] on div at bounding box center [245, 355] width 52 height 52
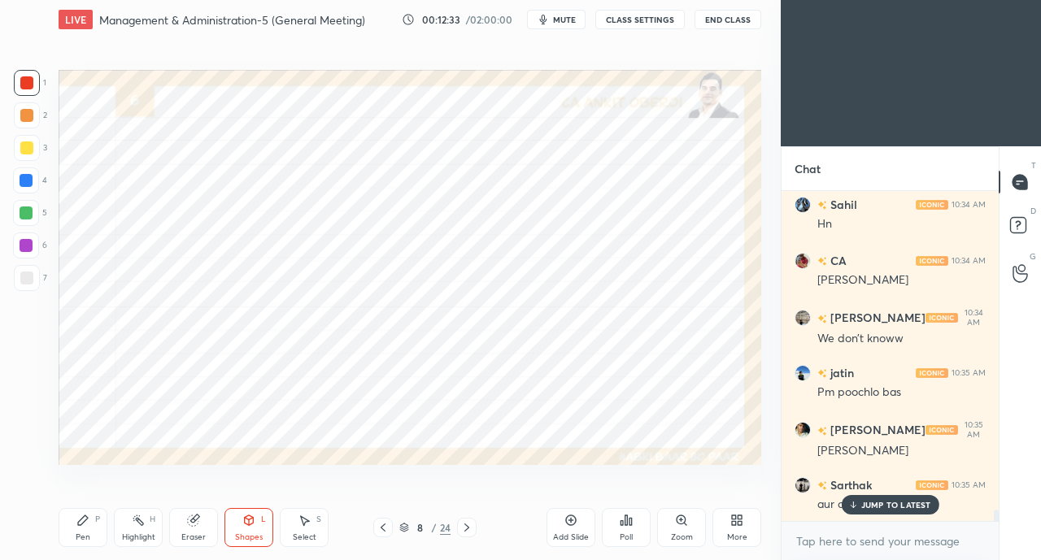
click at [862, 508] on p "JUMP TO LATEST" at bounding box center [896, 505] width 70 height 10
click at [89, 529] on div "Pen P" at bounding box center [83, 527] width 49 height 39
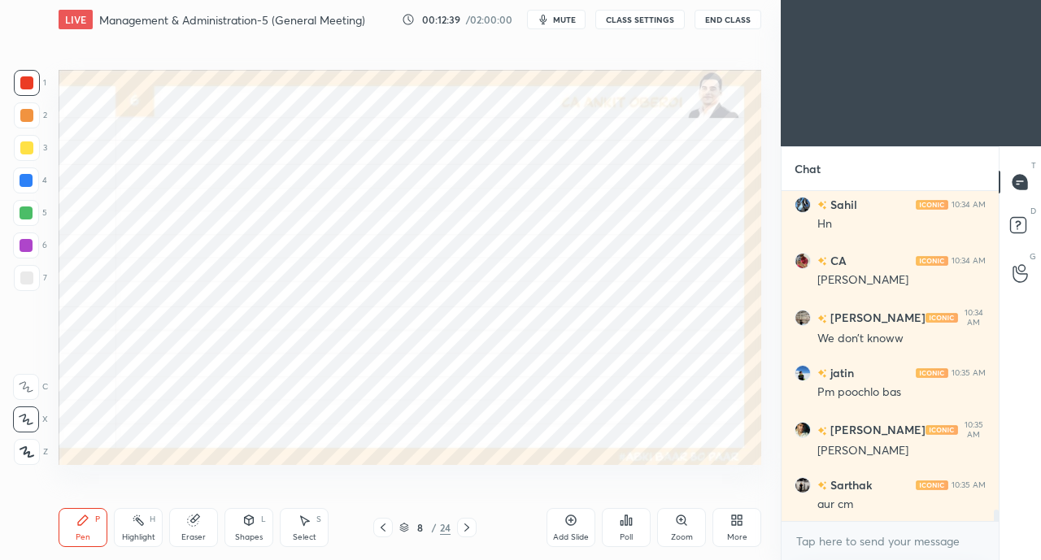
scroll to position [9531, 0]
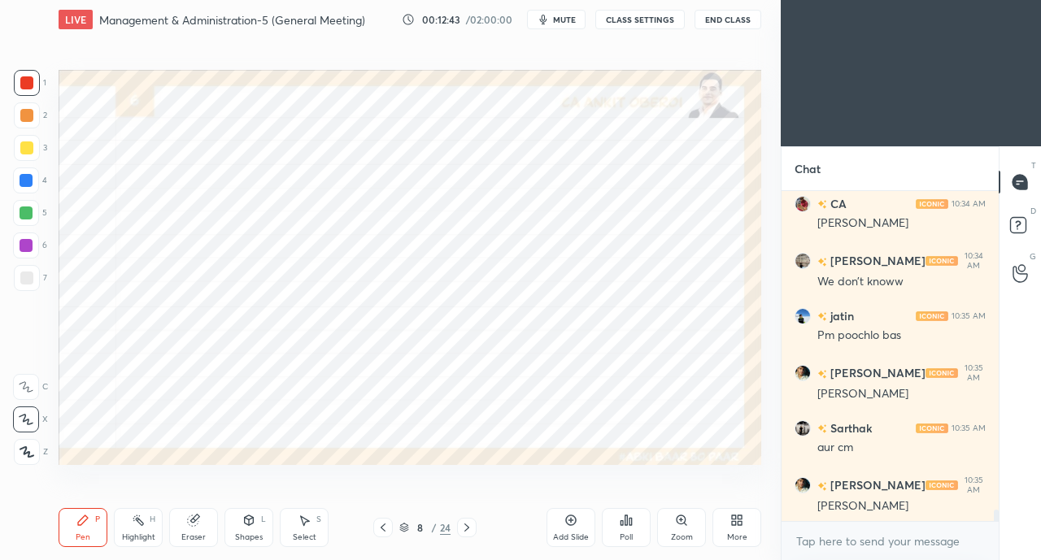
click at [31, 182] on div at bounding box center [26, 180] width 13 height 13
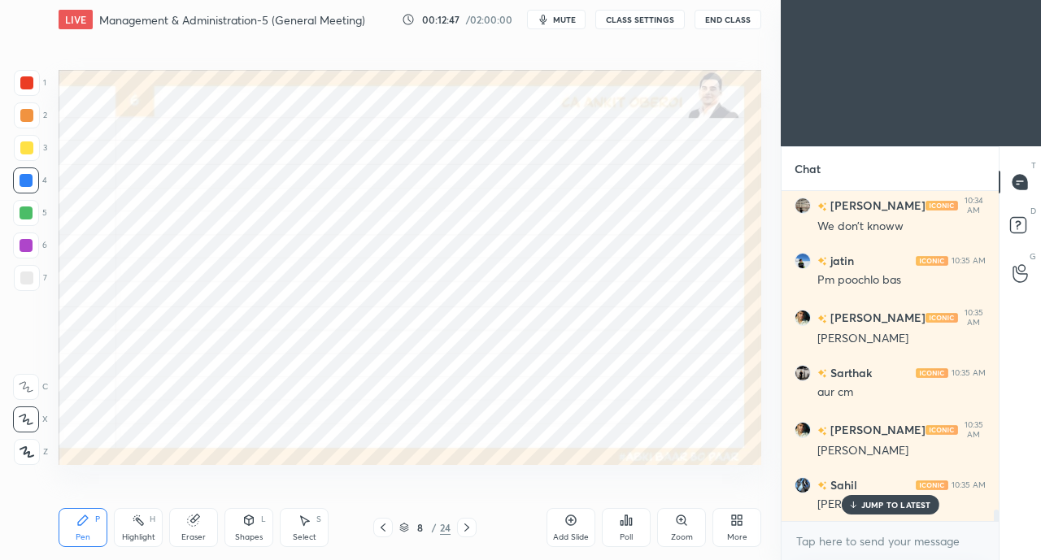
click at [886, 512] on div "JUMP TO LATEST" at bounding box center [890, 505] width 98 height 20
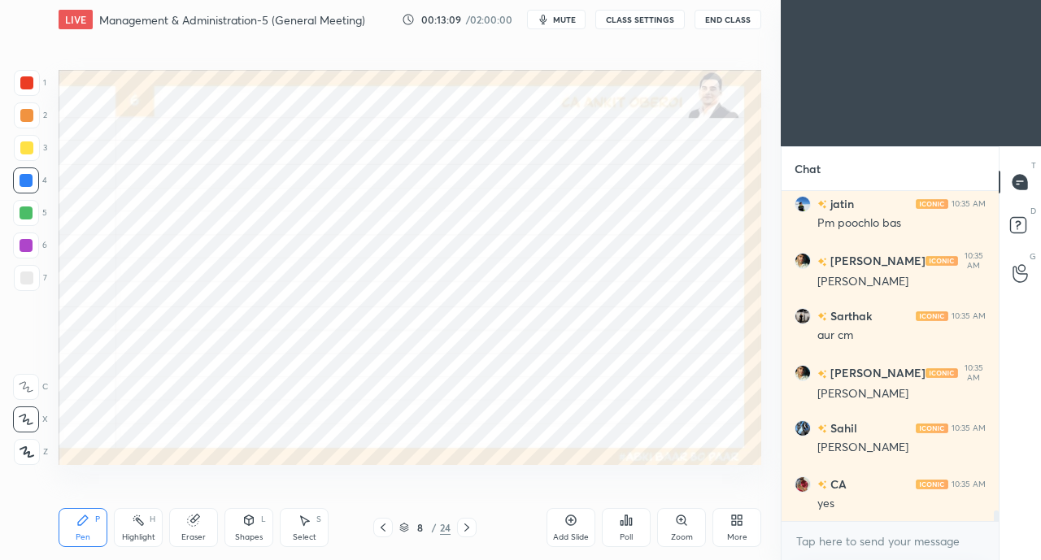
click at [206, 534] on div "Eraser" at bounding box center [193, 527] width 49 height 39
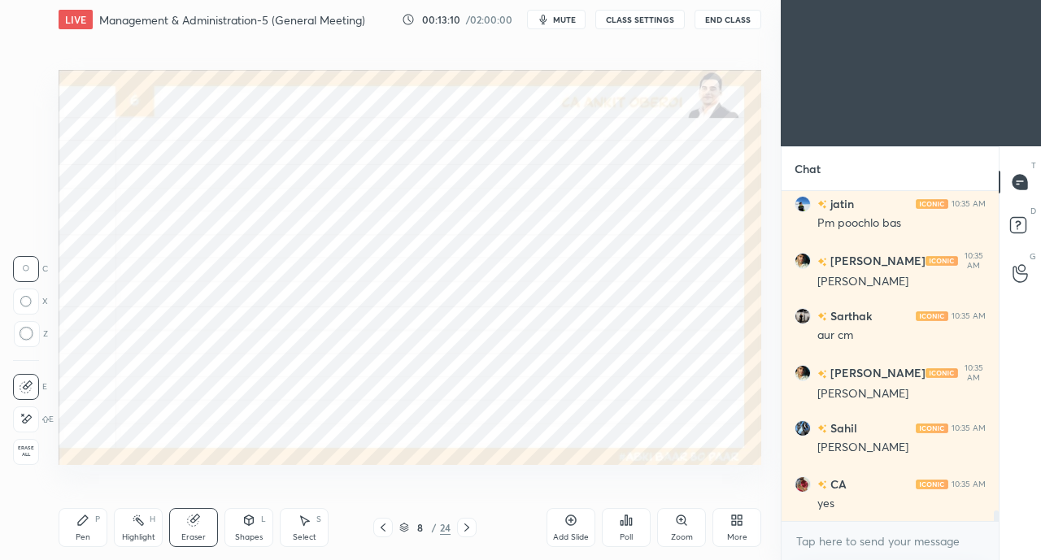
click at [24, 422] on icon at bounding box center [26, 419] width 13 height 14
click at [88, 527] on icon at bounding box center [82, 520] width 13 height 13
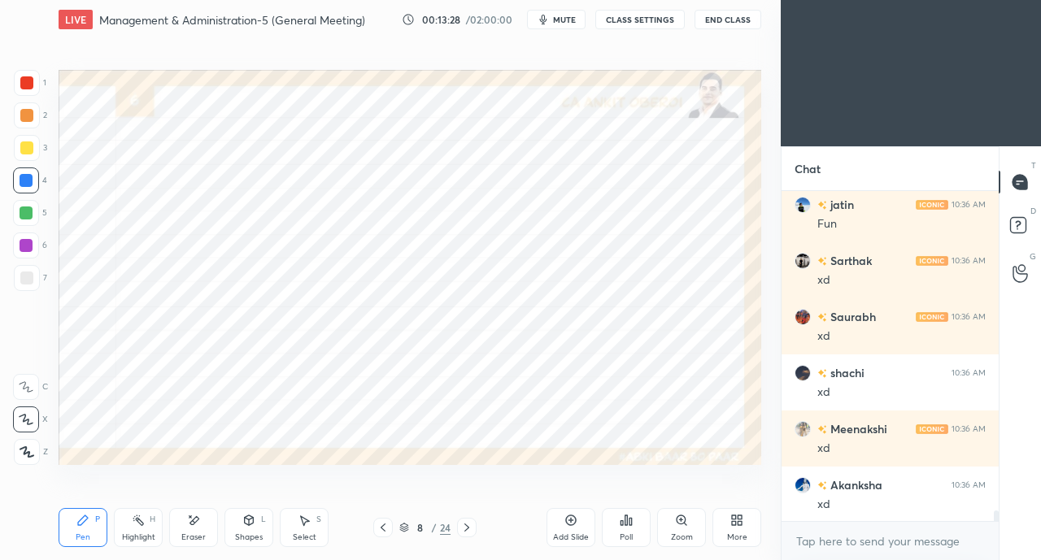
scroll to position [10316, 0]
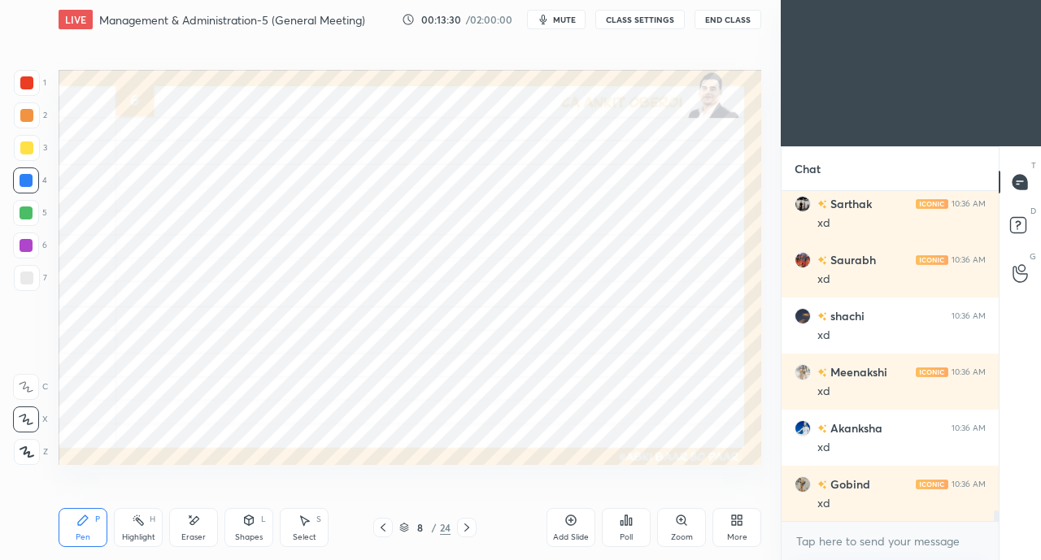
click at [203, 536] on div "Eraser" at bounding box center [193, 537] width 24 height 8
click at [79, 538] on div "Pen" at bounding box center [83, 537] width 15 height 8
click at [17, 81] on div at bounding box center [27, 83] width 26 height 26
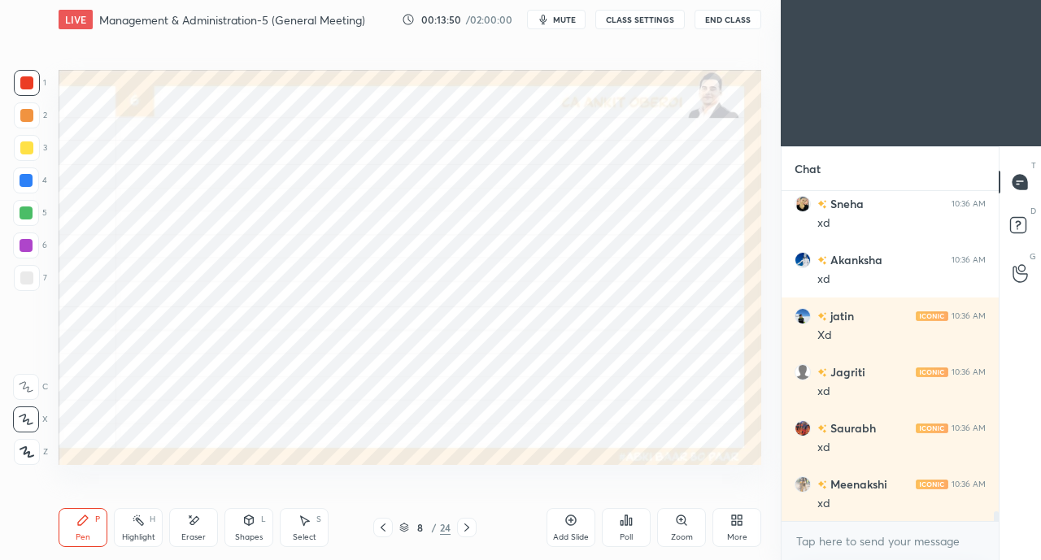
scroll to position [10708, 0]
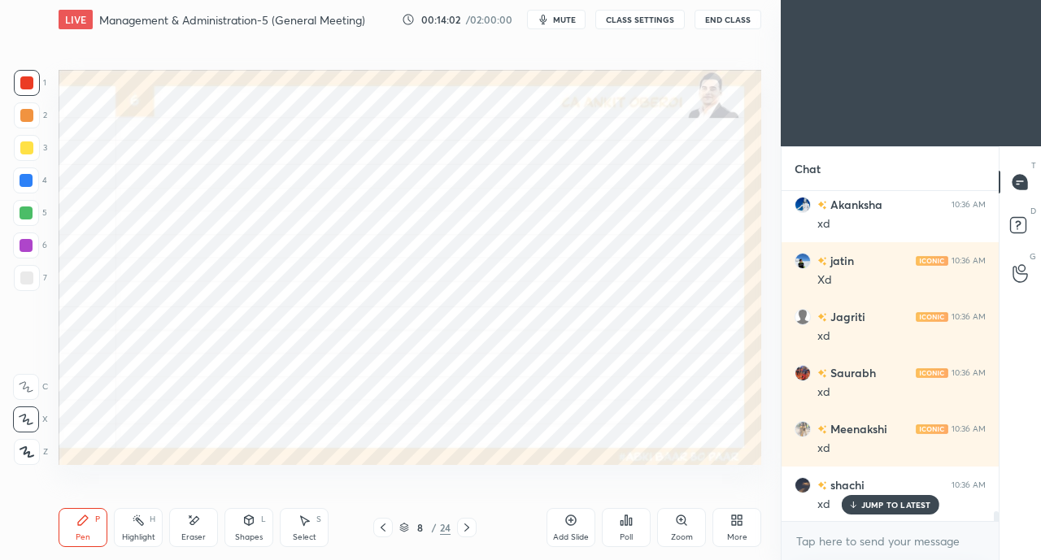
click at [24, 174] on div at bounding box center [26, 180] width 13 height 13
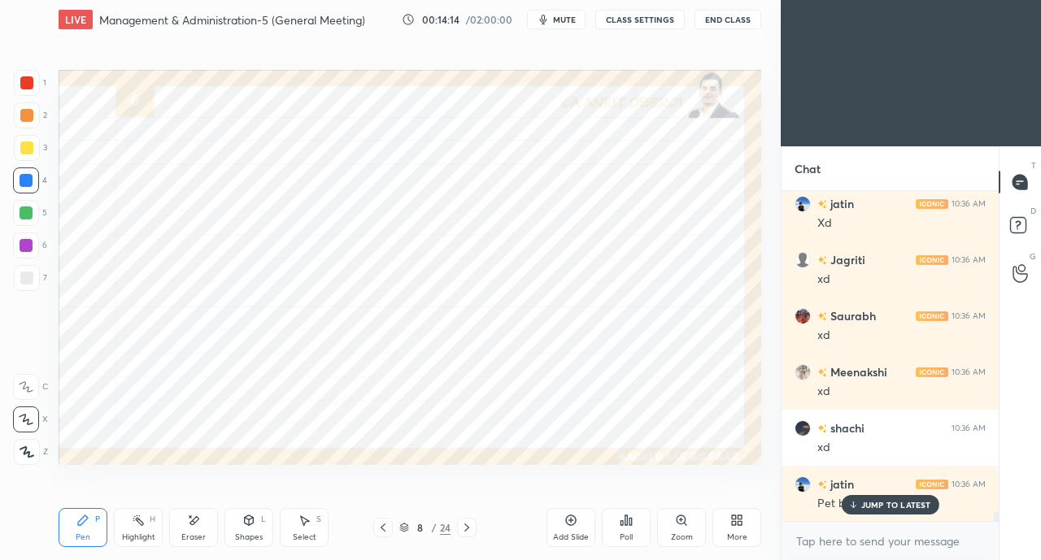
scroll to position [10820, 0]
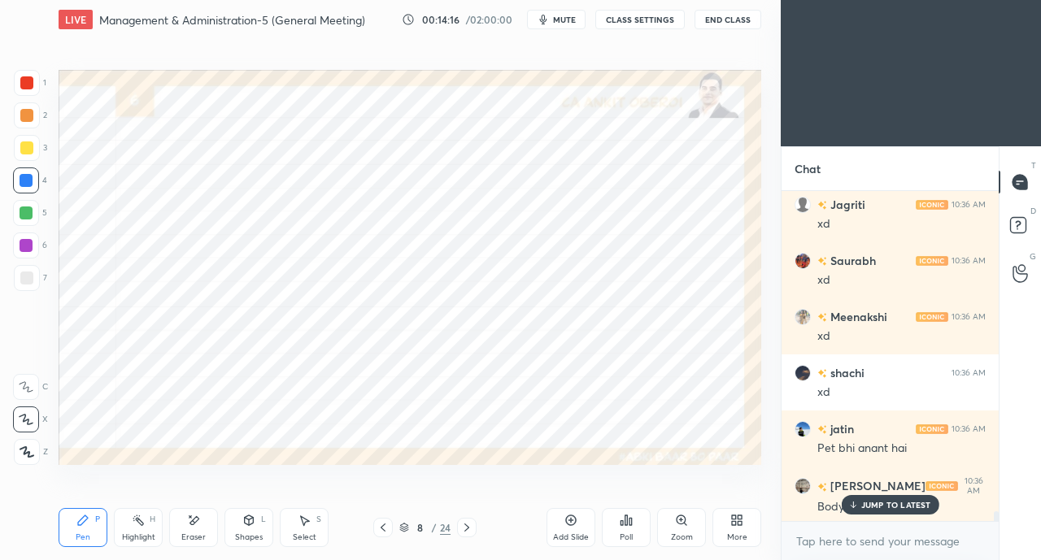
click at [873, 503] on p "JUMP TO LATEST" at bounding box center [896, 505] width 70 height 10
click at [381, 525] on icon at bounding box center [383, 527] width 13 height 13
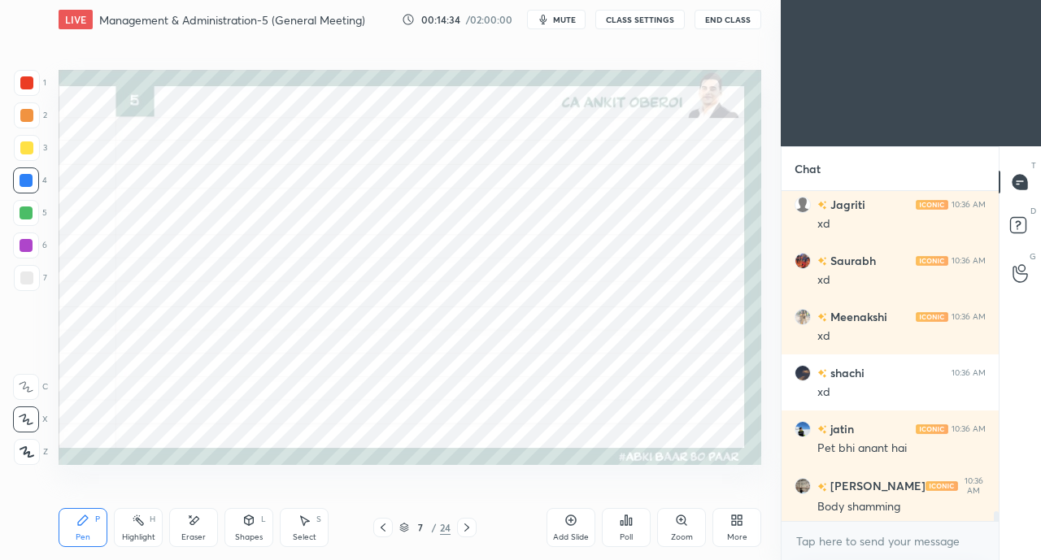
click at [24, 81] on div at bounding box center [26, 82] width 13 height 13
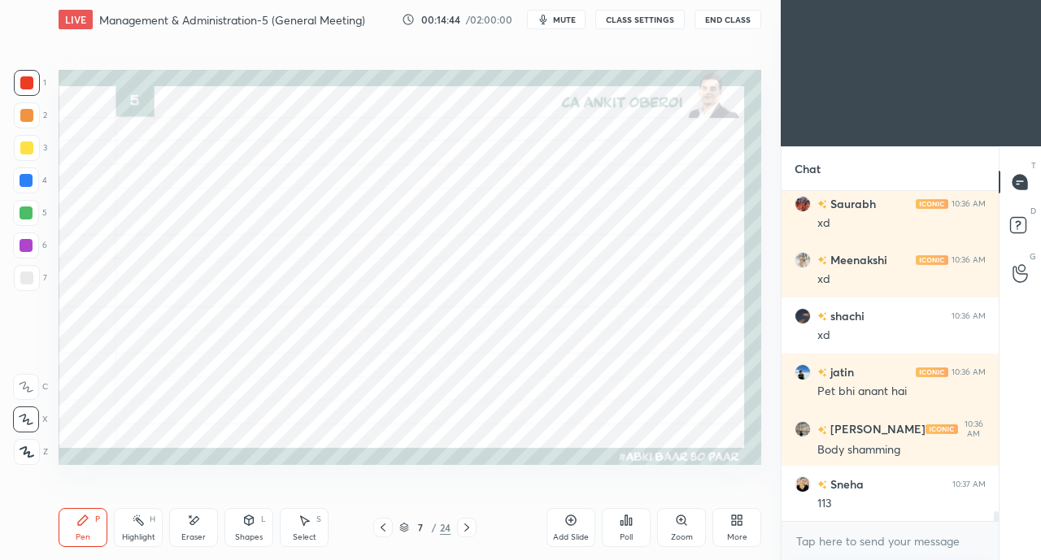
click at [466, 526] on icon at bounding box center [466, 528] width 5 height 8
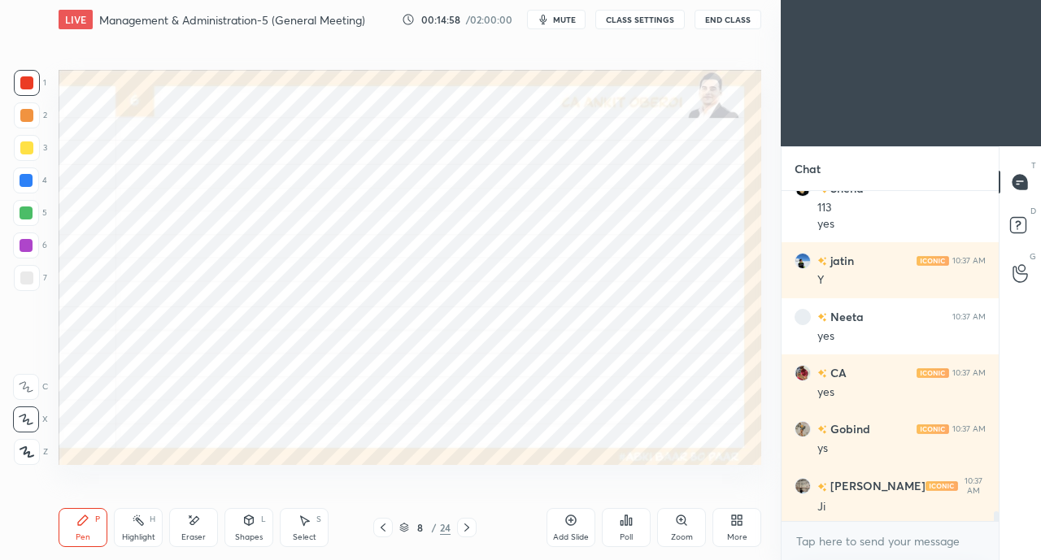
scroll to position [11230, 0]
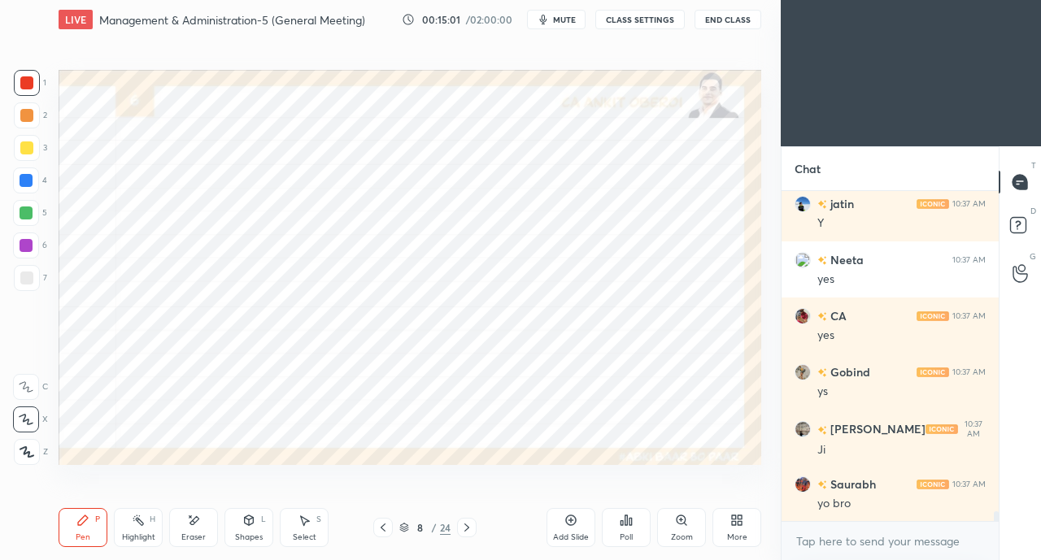
click at [382, 524] on icon at bounding box center [383, 527] width 13 height 13
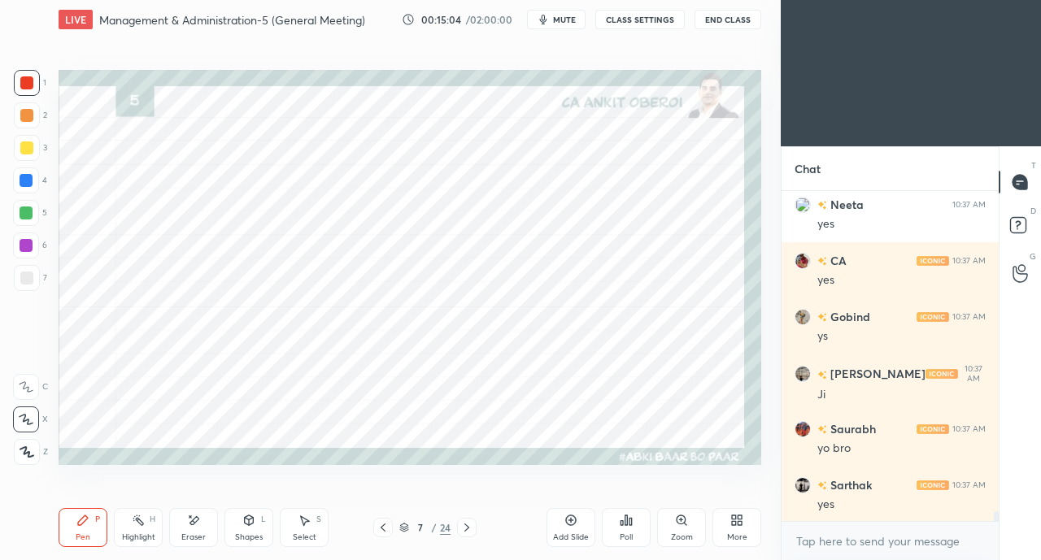
scroll to position [11342, 0]
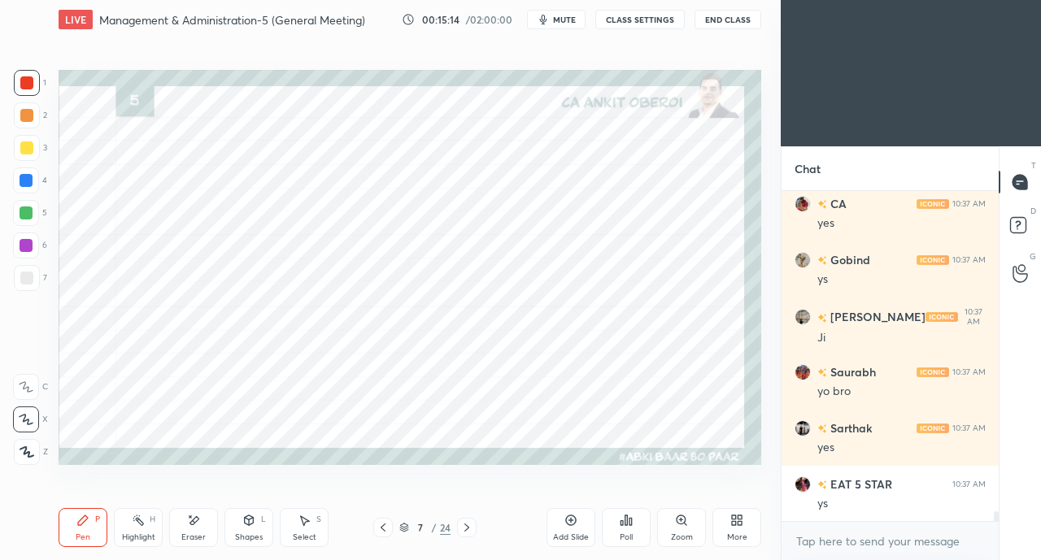
click at [466, 528] on icon at bounding box center [466, 527] width 13 height 13
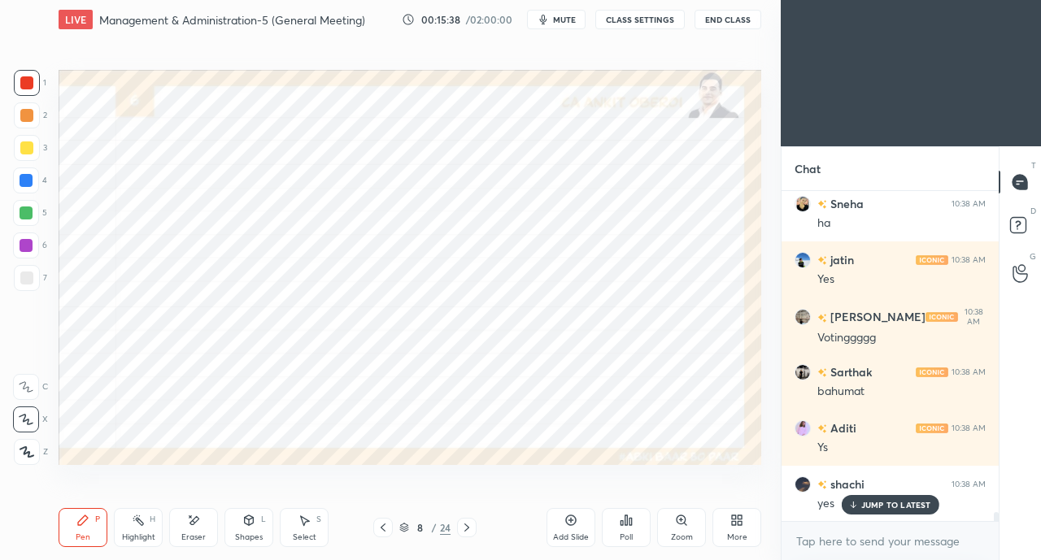
scroll to position [12183, 0]
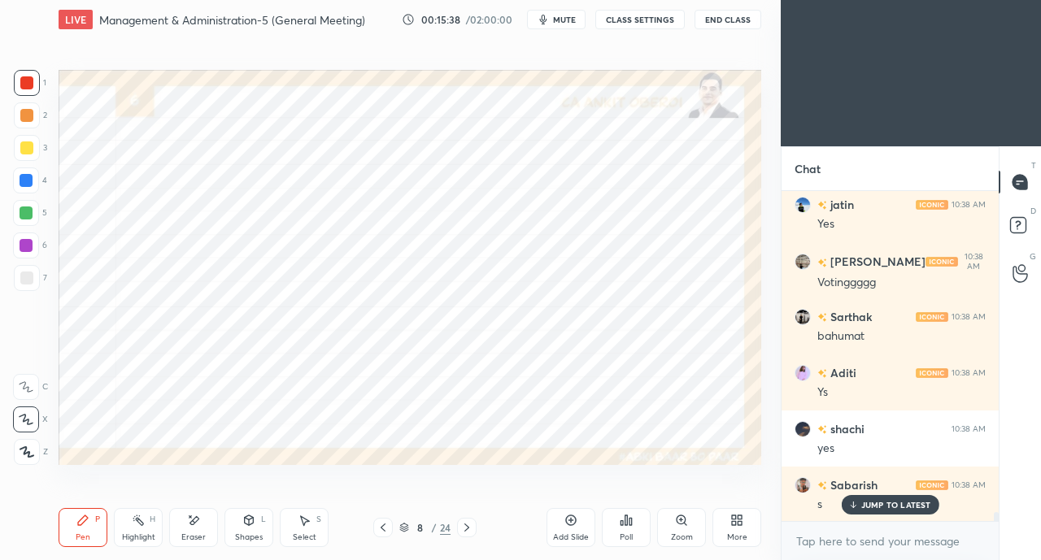
click at [384, 530] on icon at bounding box center [383, 528] width 5 height 8
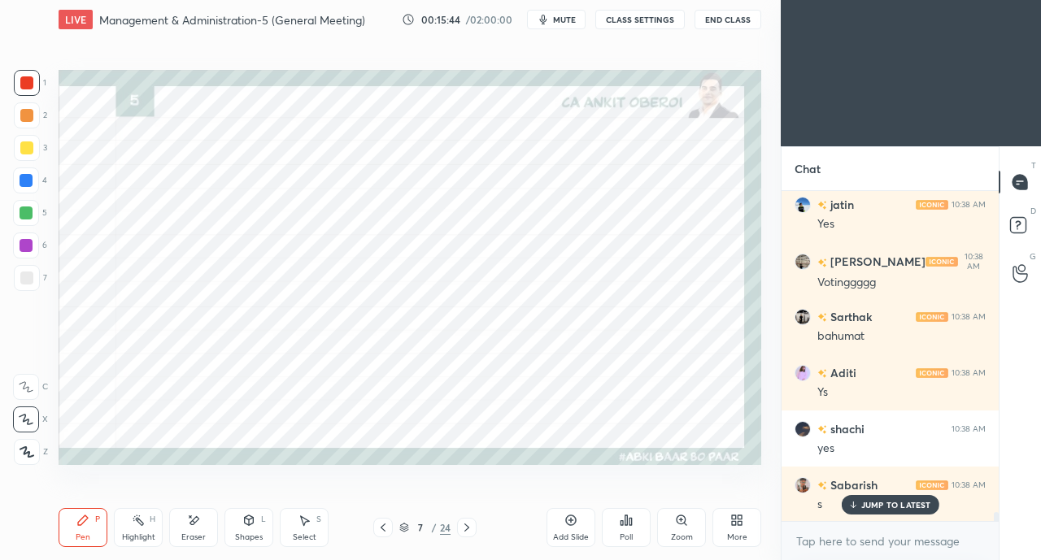
click at [24, 219] on div at bounding box center [26, 213] width 13 height 13
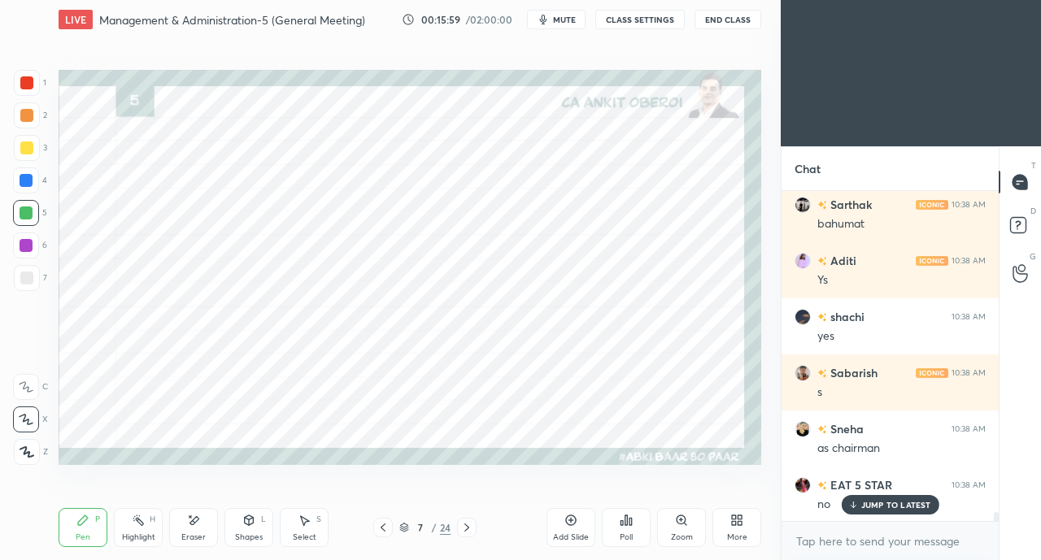
scroll to position [12352, 0]
click at [189, 525] on icon at bounding box center [193, 521] width 13 height 14
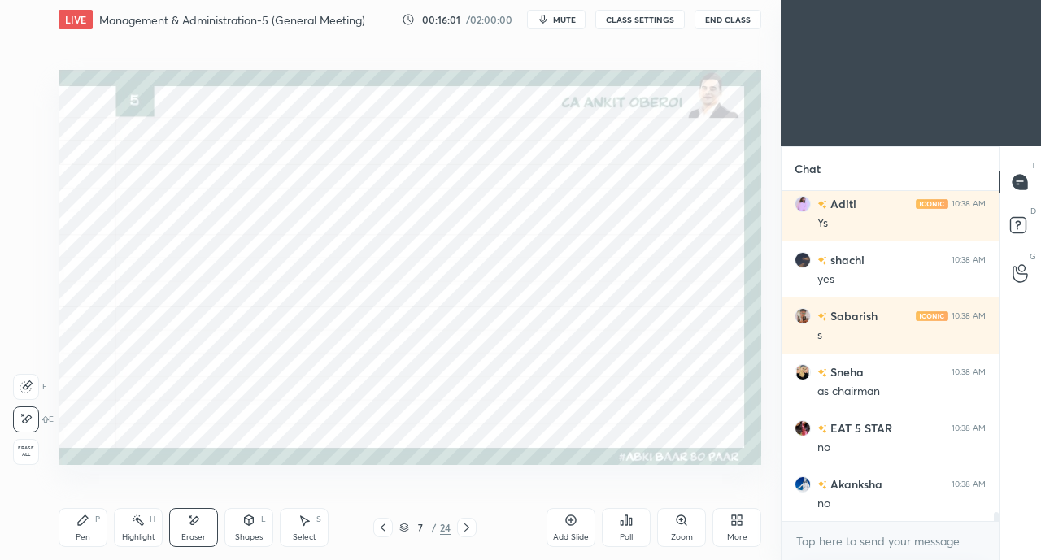
click at [77, 520] on icon at bounding box center [82, 520] width 13 height 13
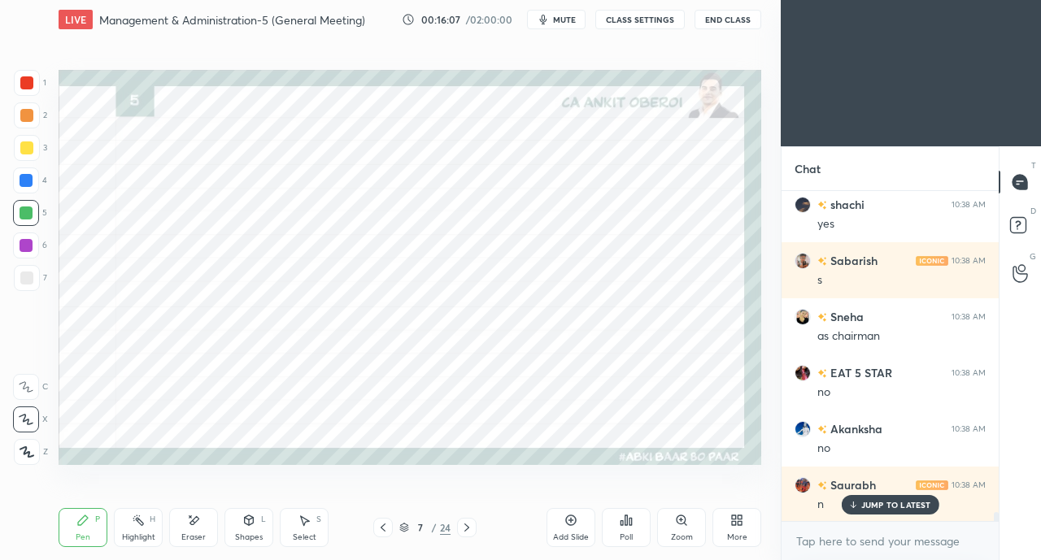
scroll to position [12465, 0]
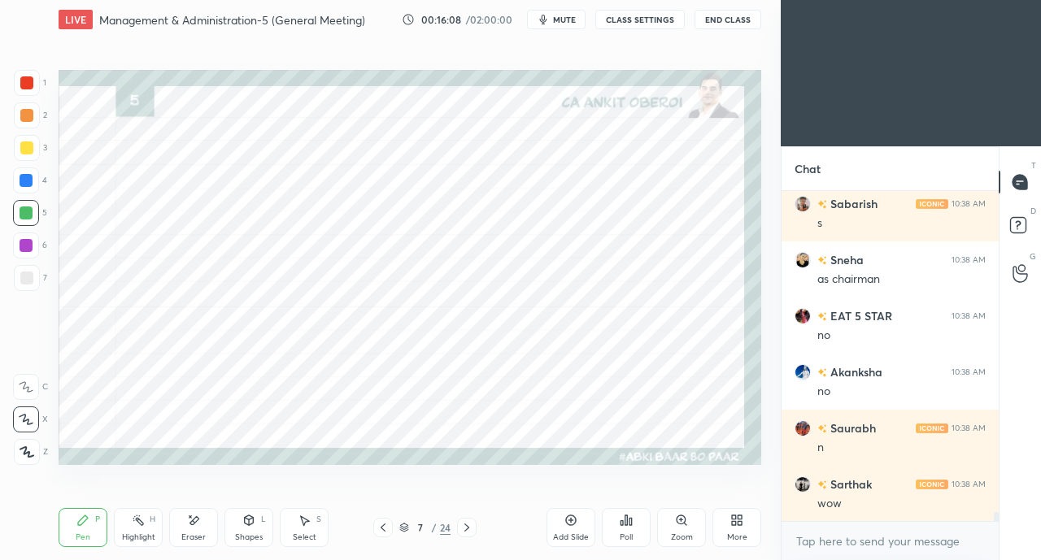
click at [467, 529] on icon at bounding box center [466, 527] width 13 height 13
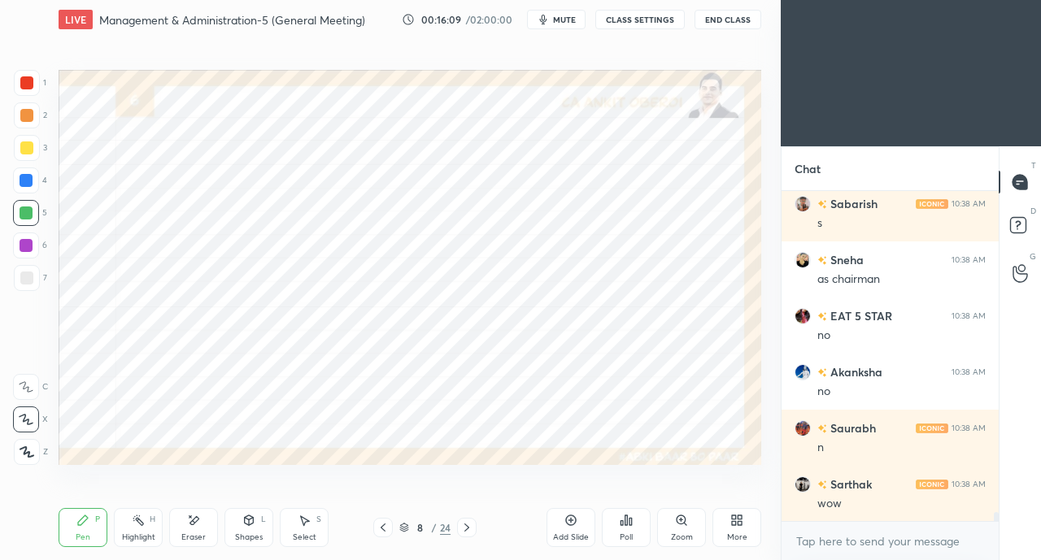
click at [468, 528] on icon at bounding box center [466, 528] width 5 height 8
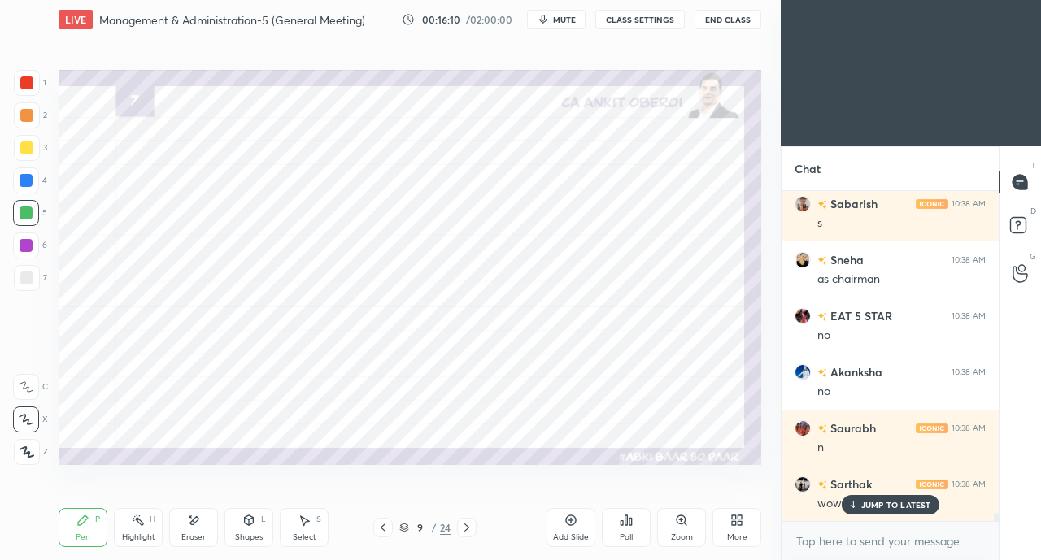
scroll to position [12520, 0]
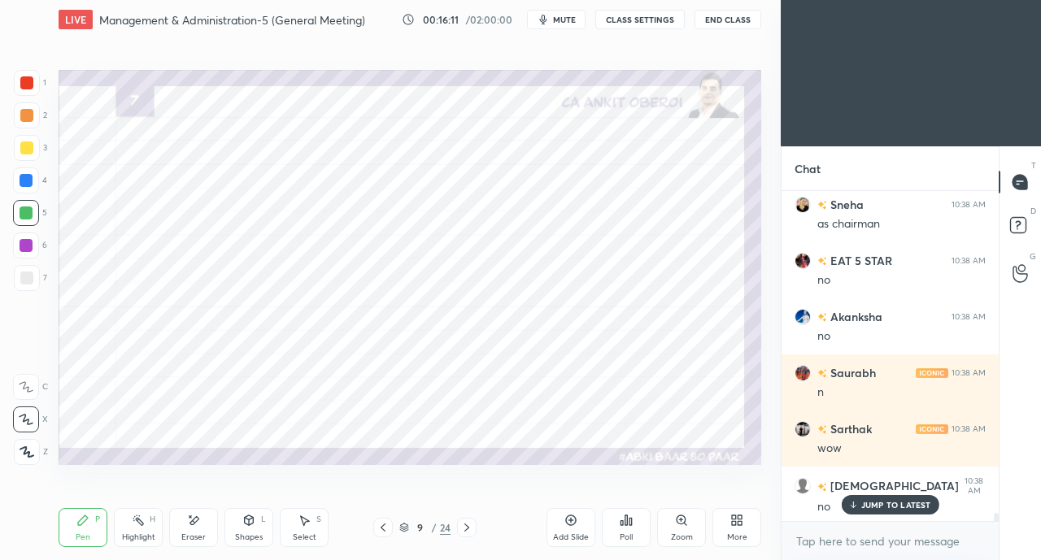
click at [27, 81] on div at bounding box center [26, 82] width 13 height 13
click at [250, 523] on icon at bounding box center [249, 521] width 9 height 10
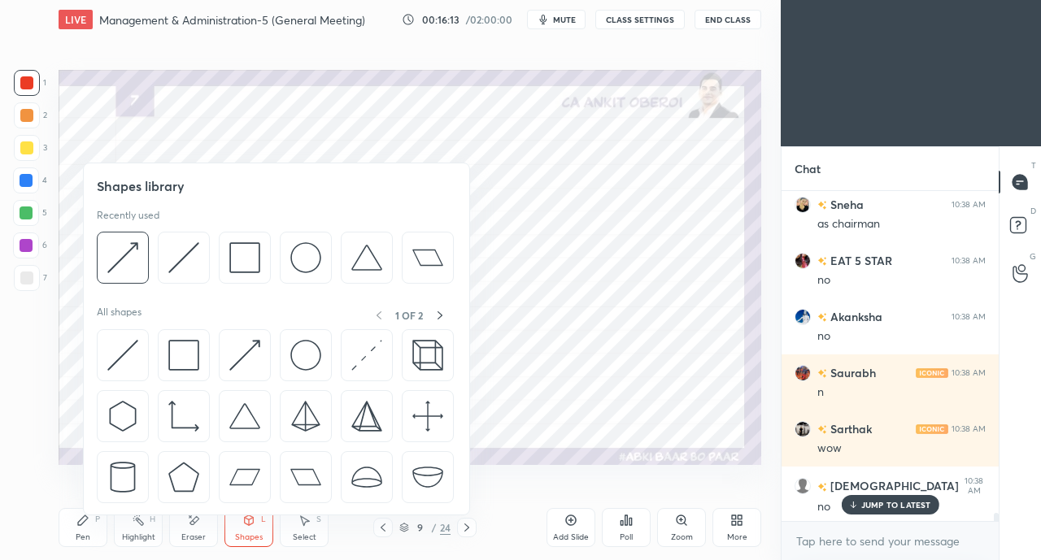
click at [187, 350] on img at bounding box center [183, 355] width 31 height 31
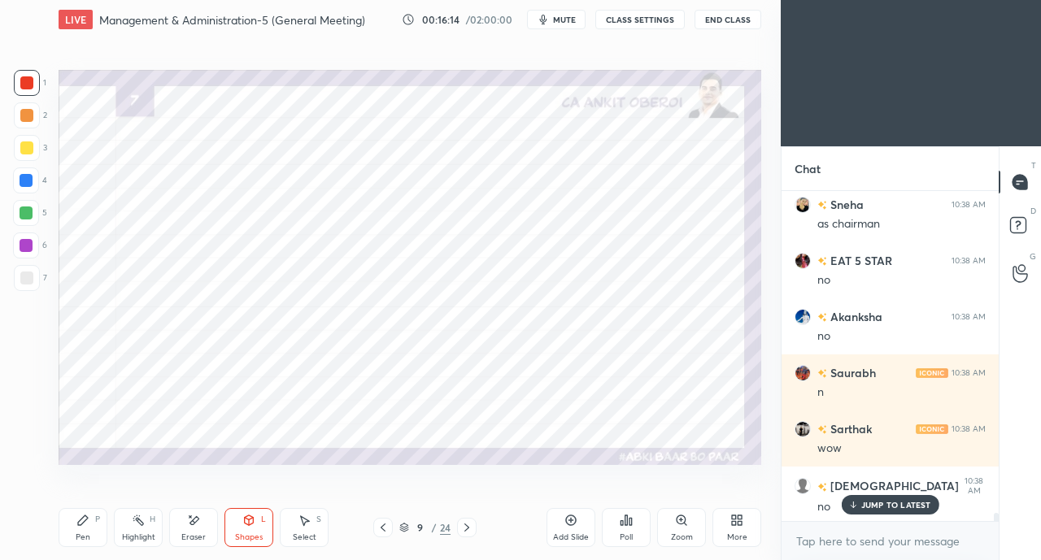
click at [858, 508] on icon at bounding box center [852, 505] width 11 height 10
click at [29, 81] on div at bounding box center [26, 82] width 13 height 13
click at [89, 531] on div "Pen P" at bounding box center [83, 527] width 49 height 39
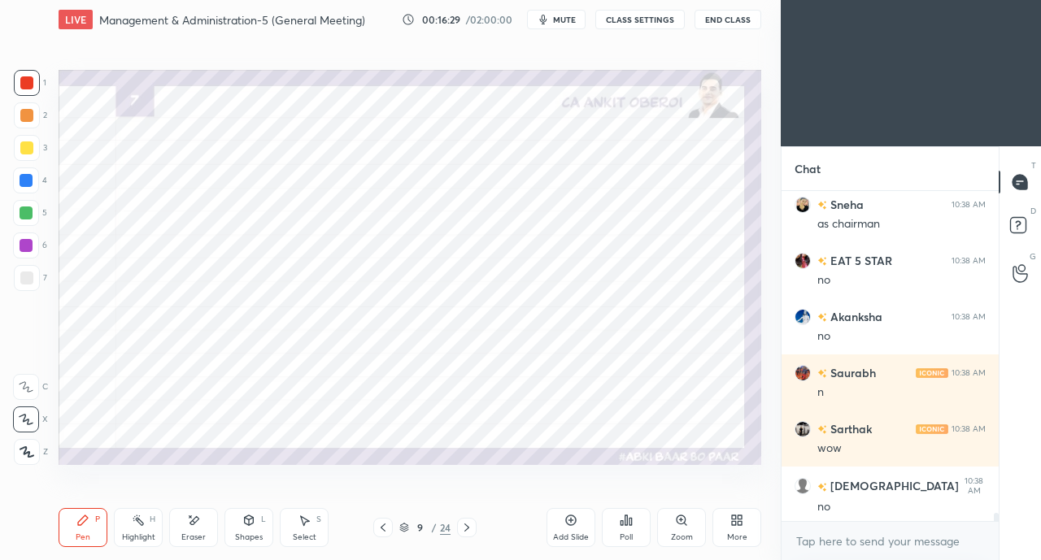
click at [19, 181] on div at bounding box center [26, 181] width 26 height 26
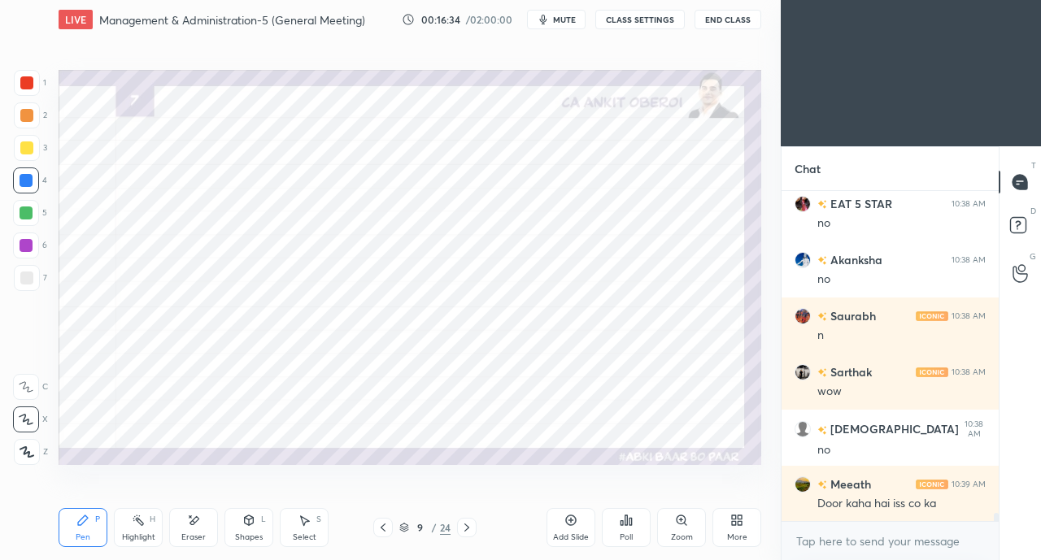
click at [184, 525] on div "Eraser" at bounding box center [193, 527] width 49 height 39
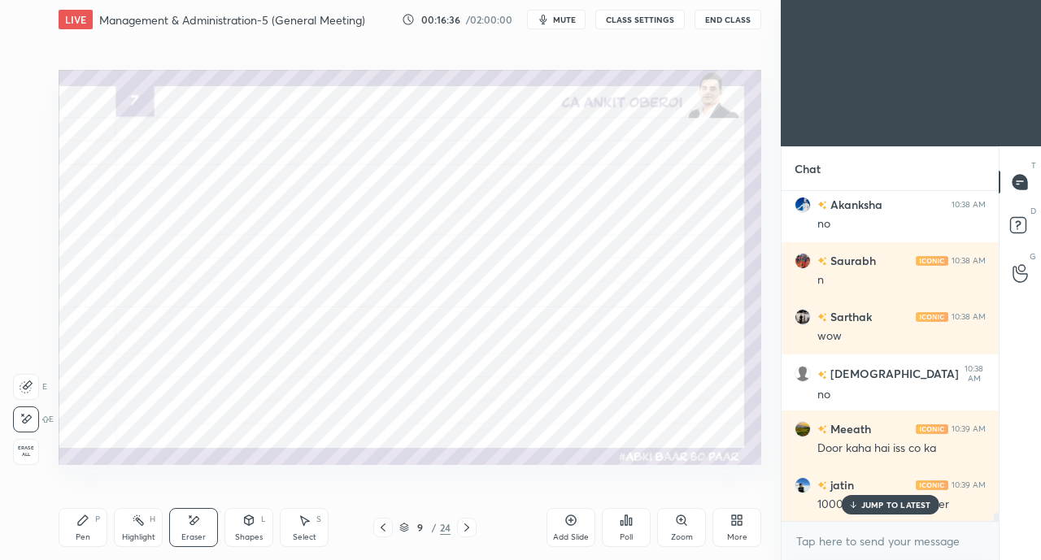
click at [85, 533] on div "Pen" at bounding box center [83, 537] width 15 height 8
click at [194, 529] on div "Eraser" at bounding box center [193, 527] width 49 height 39
click at [86, 529] on div "Pen P" at bounding box center [83, 527] width 49 height 39
click at [22, 85] on div at bounding box center [26, 82] width 13 height 13
click at [887, 509] on p "JUMP TO LATEST" at bounding box center [896, 505] width 70 height 10
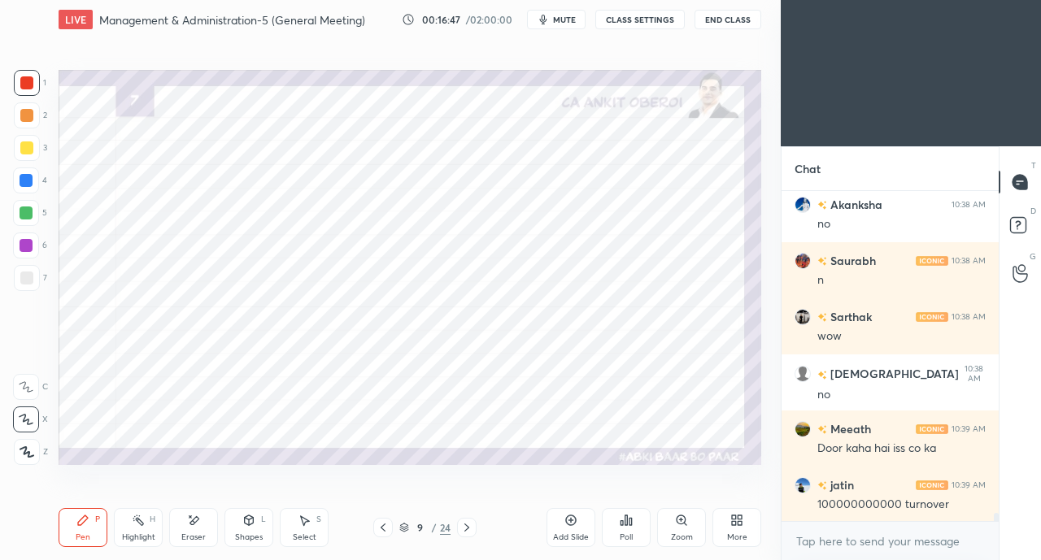
click at [192, 528] on icon at bounding box center [193, 521] width 13 height 14
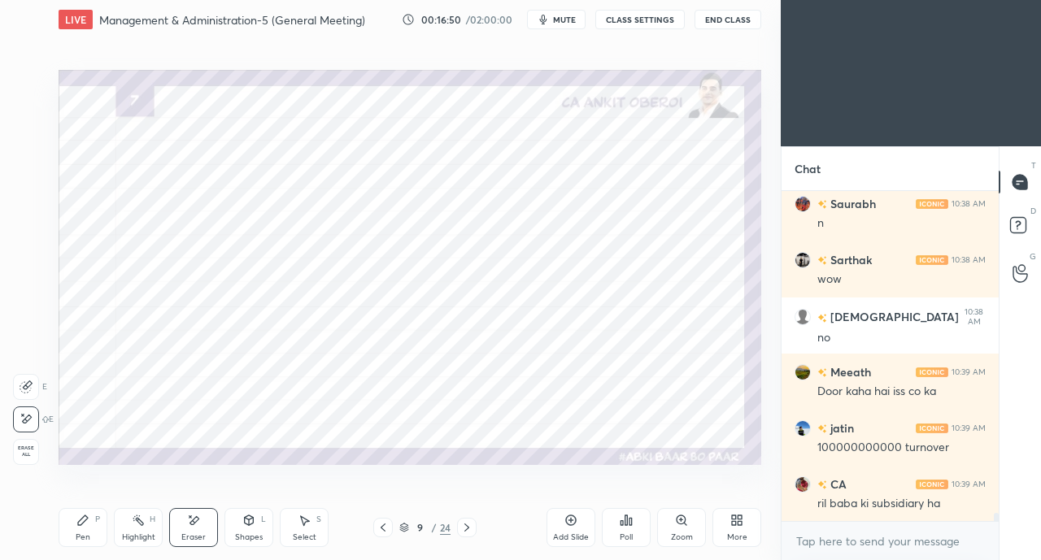
click at [87, 521] on icon at bounding box center [82, 520] width 13 height 13
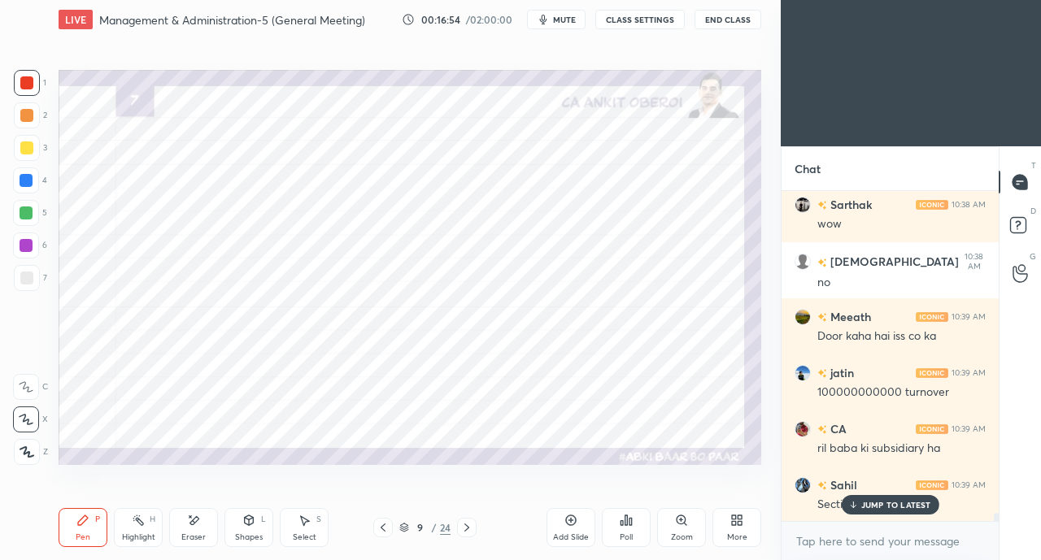
click at [871, 507] on p "JUMP TO LATEST" at bounding box center [896, 505] width 70 height 10
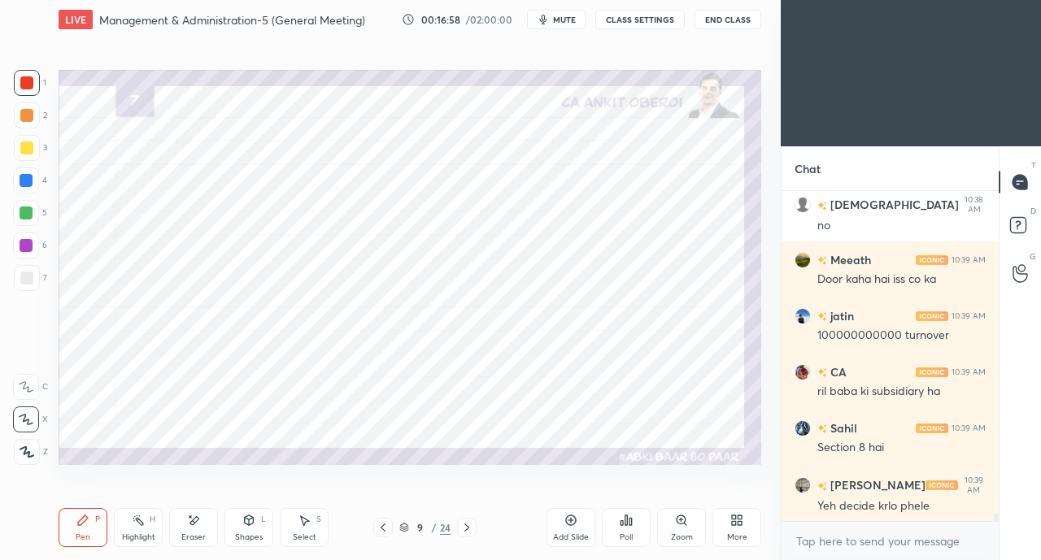
click at [189, 529] on div "Eraser" at bounding box center [193, 527] width 49 height 39
click at [255, 520] on div "Shapes L" at bounding box center [248, 527] width 49 height 39
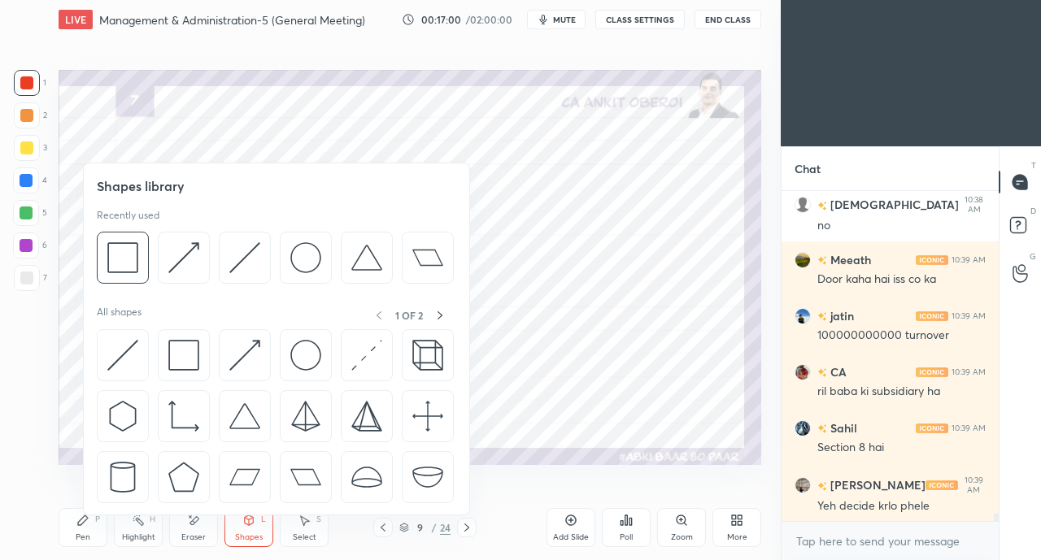
click at [190, 357] on img at bounding box center [183, 355] width 31 height 31
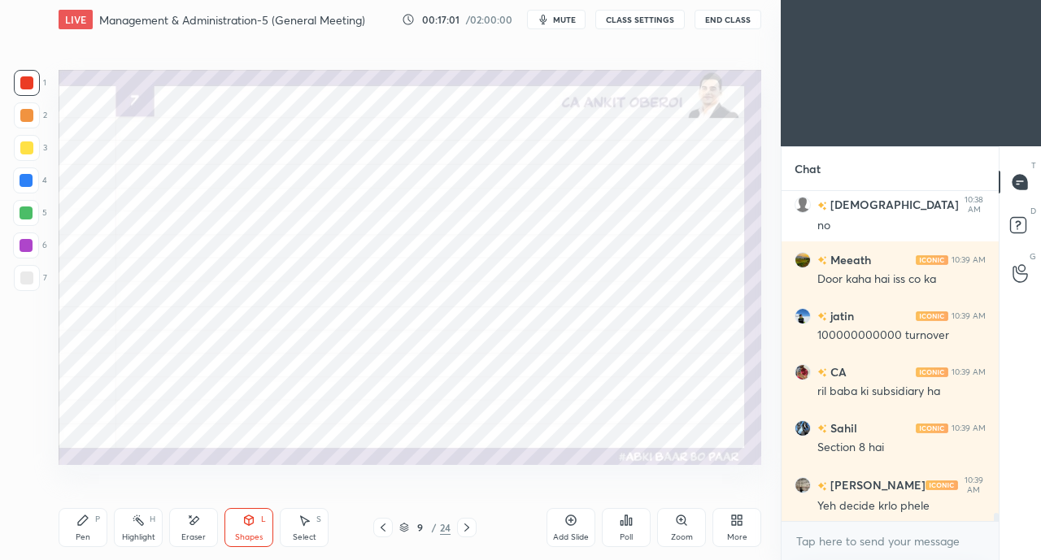
click at [182, 529] on div "Eraser" at bounding box center [193, 527] width 49 height 39
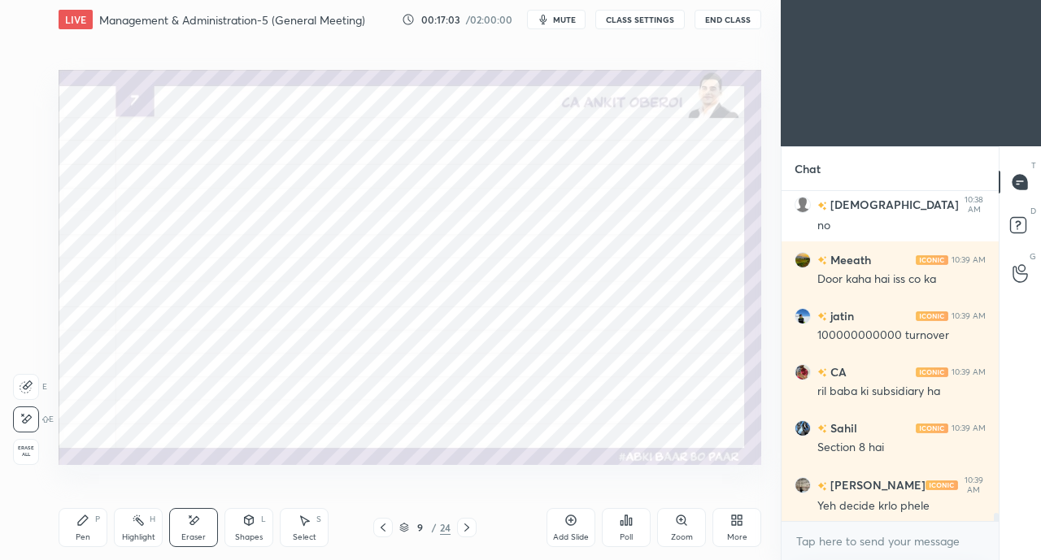
click at [258, 531] on div "Shapes L" at bounding box center [248, 527] width 49 height 39
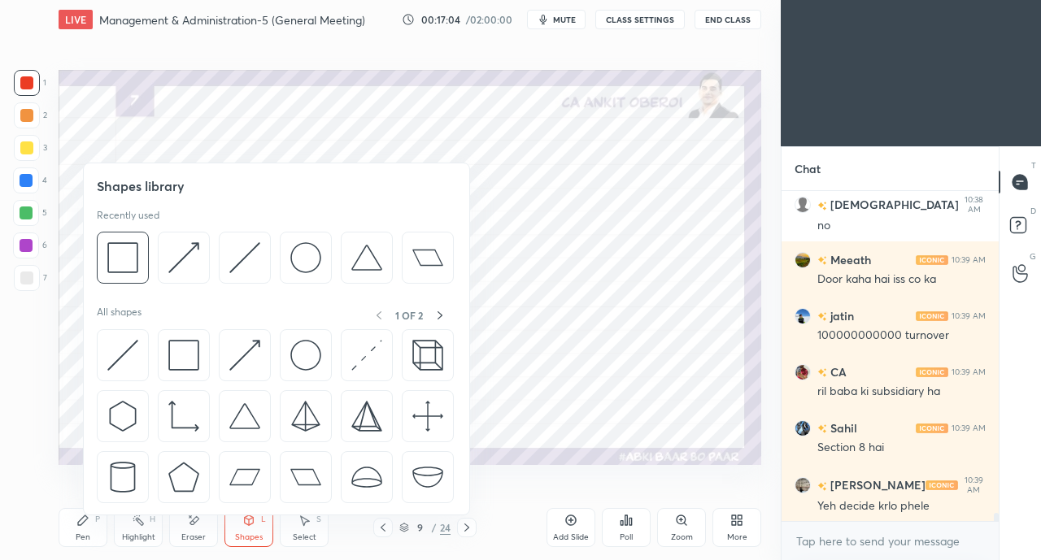
click at [177, 348] on img at bounding box center [183, 355] width 31 height 31
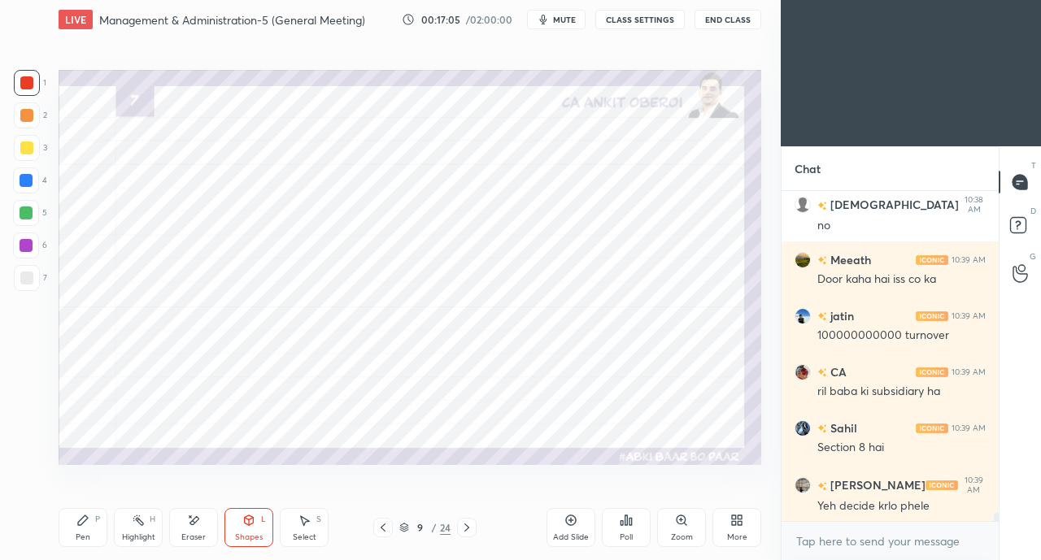
click at [24, 185] on div at bounding box center [26, 180] width 13 height 13
click at [244, 516] on icon at bounding box center [248, 520] width 13 height 13
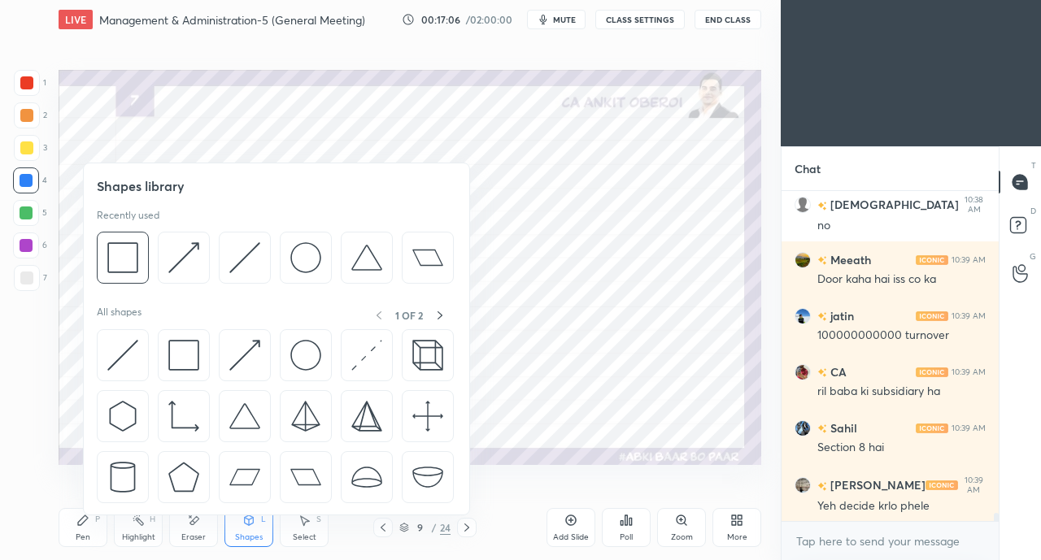
click at [179, 353] on img at bounding box center [183, 355] width 31 height 31
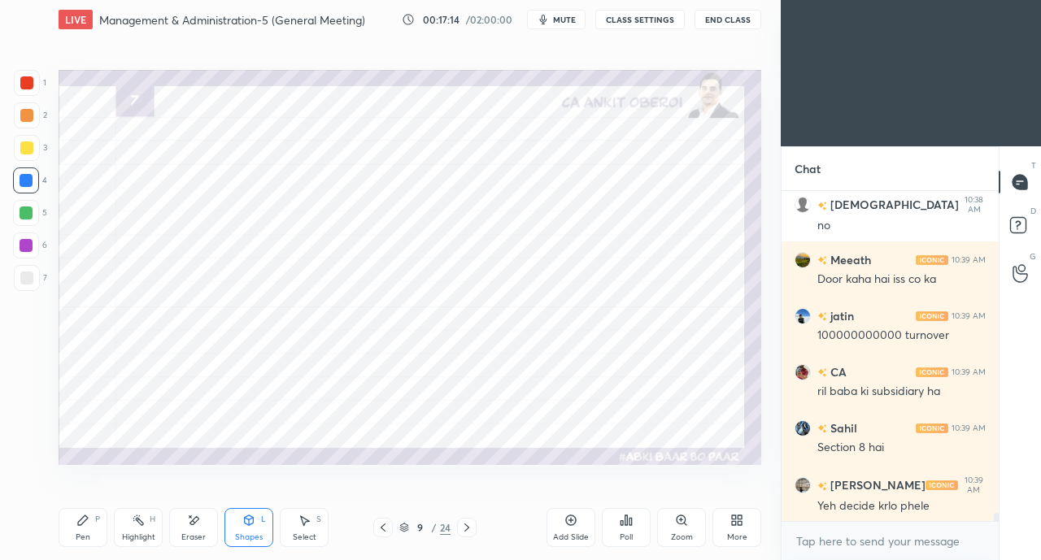
click at [94, 525] on div "Pen P" at bounding box center [83, 527] width 49 height 39
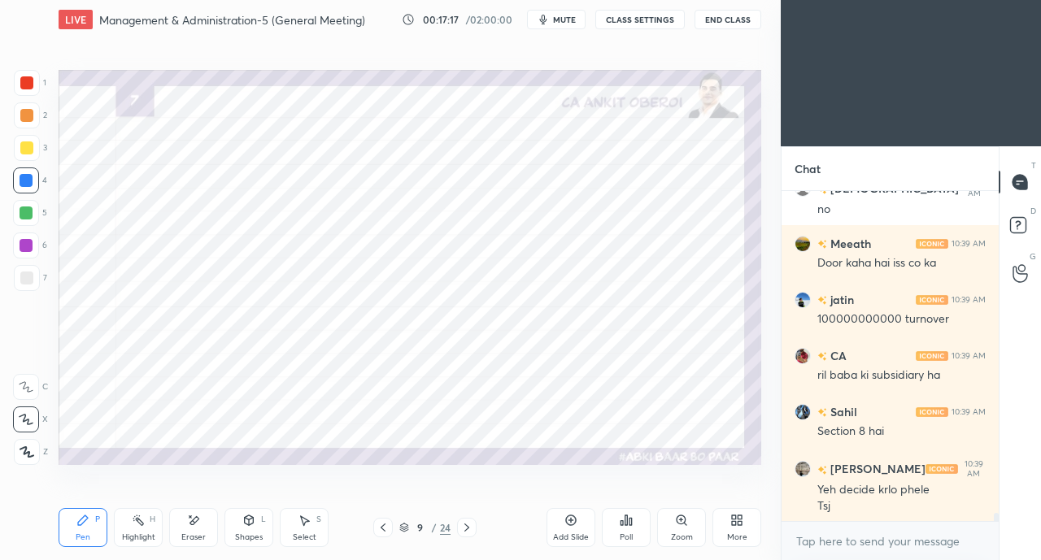
scroll to position [12873, 0]
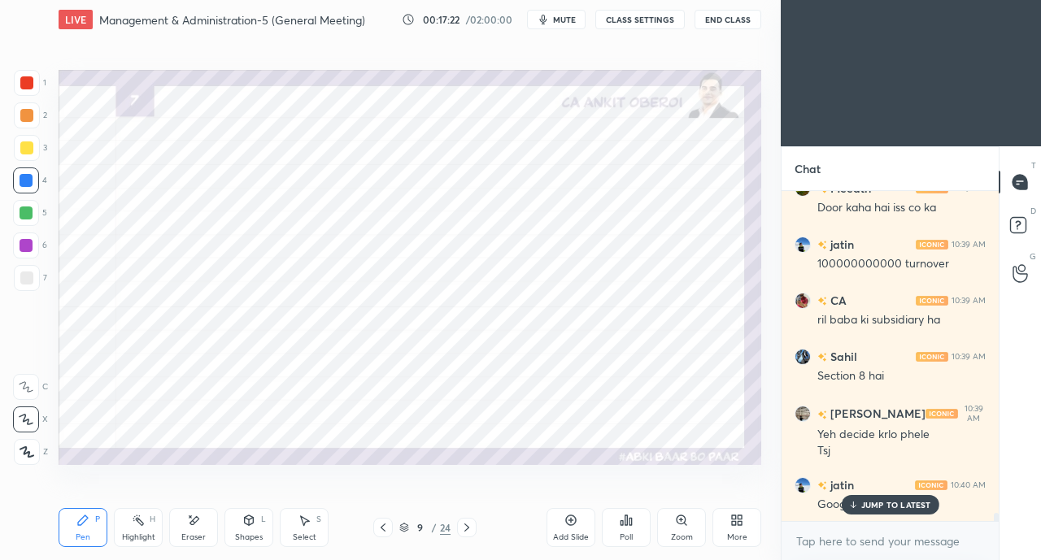
click at [195, 528] on div "Eraser" at bounding box center [193, 527] width 49 height 39
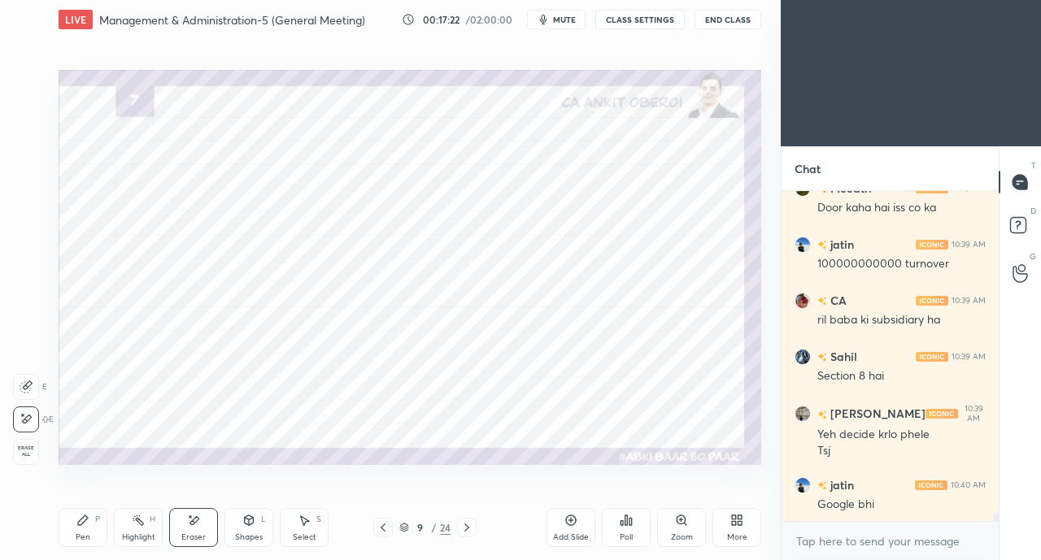
scroll to position [12930, 0]
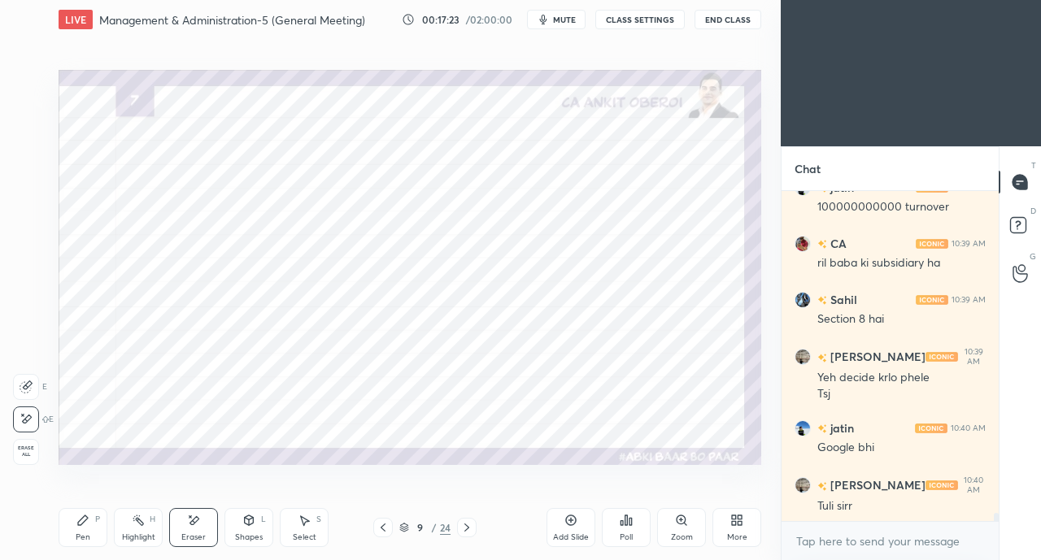
click at [33, 384] on div at bounding box center [26, 387] width 26 height 26
click at [72, 538] on div "Pen P" at bounding box center [83, 527] width 49 height 39
click at [244, 525] on icon at bounding box center [248, 520] width 13 height 13
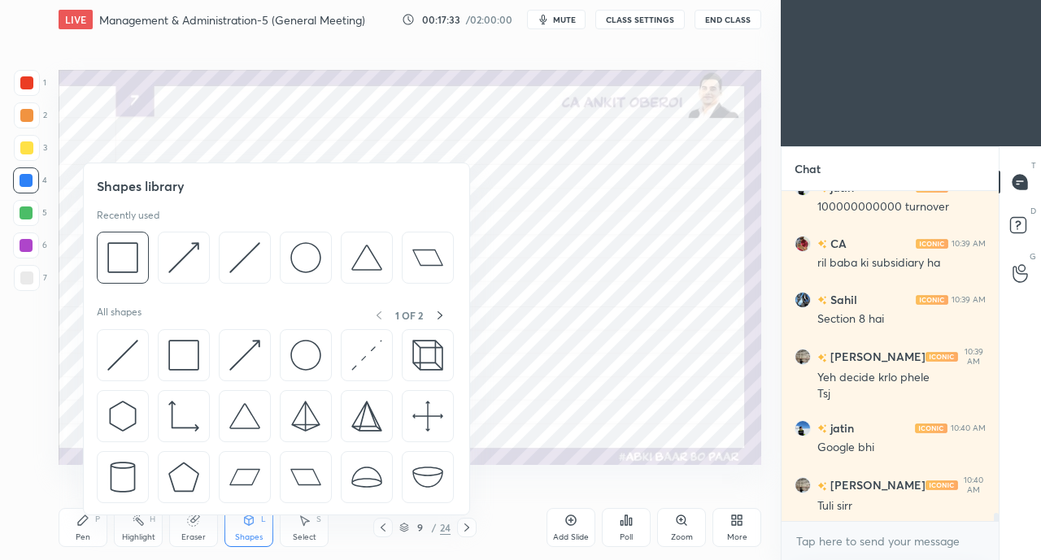
click at [176, 248] on img at bounding box center [183, 257] width 31 height 31
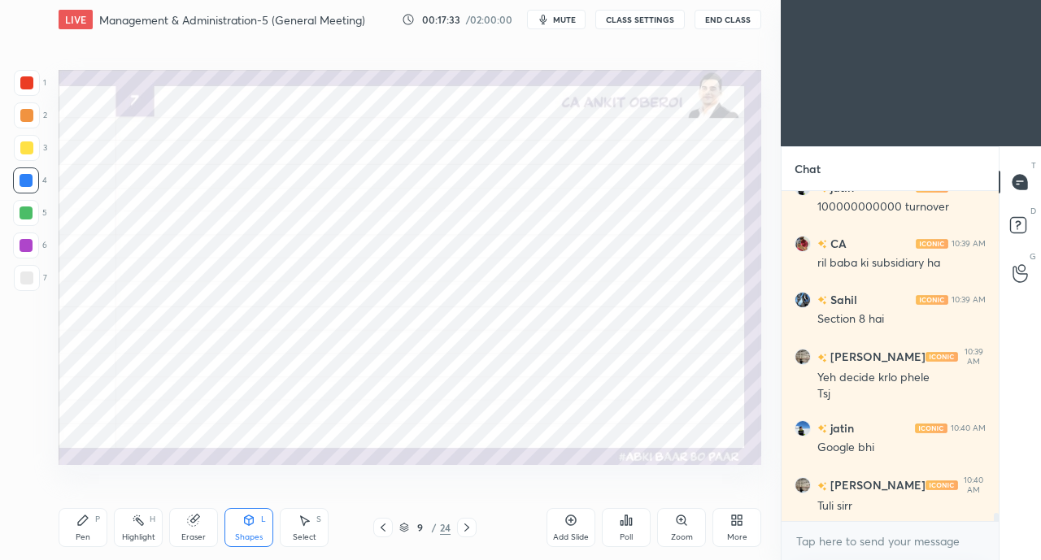
click at [37, 87] on div at bounding box center [27, 83] width 26 height 26
click at [294, 528] on div "Select S" at bounding box center [304, 527] width 49 height 39
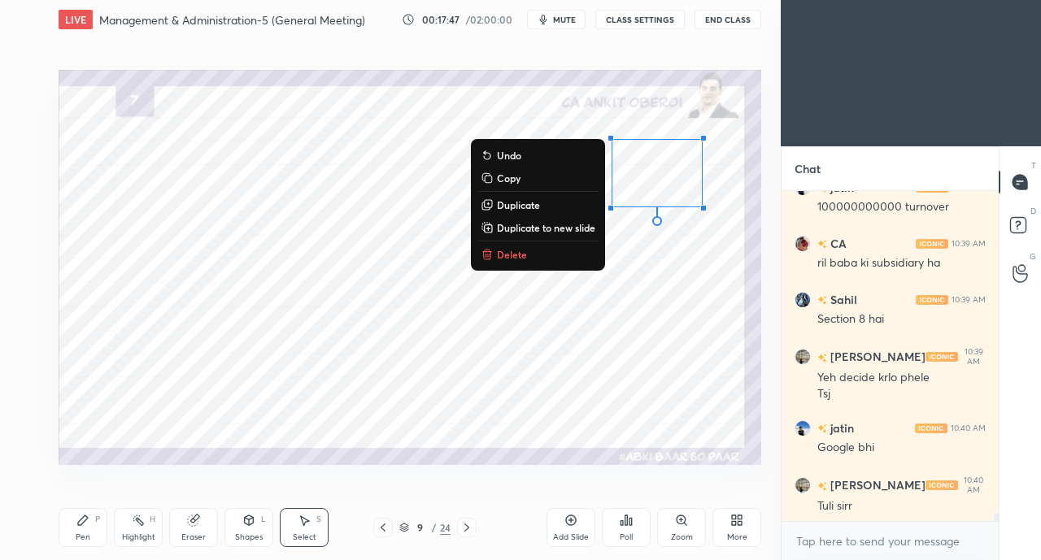
click at [638, 303] on div "0 ° Undo Copy Duplicate Duplicate to new slide Delete" at bounding box center [410, 267] width 703 height 395
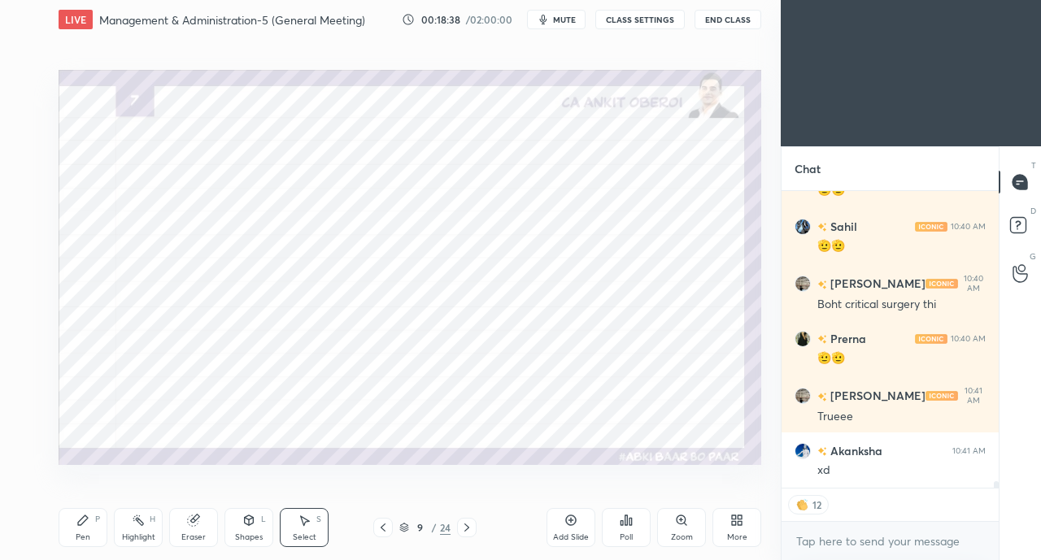
scroll to position [13557, 0]
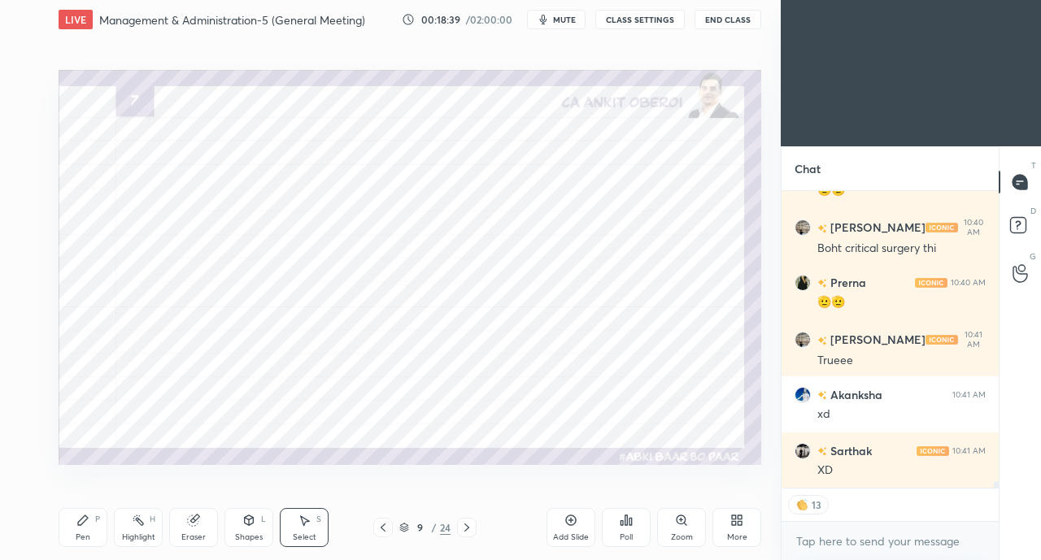
click at [81, 526] on icon at bounding box center [82, 520] width 13 height 13
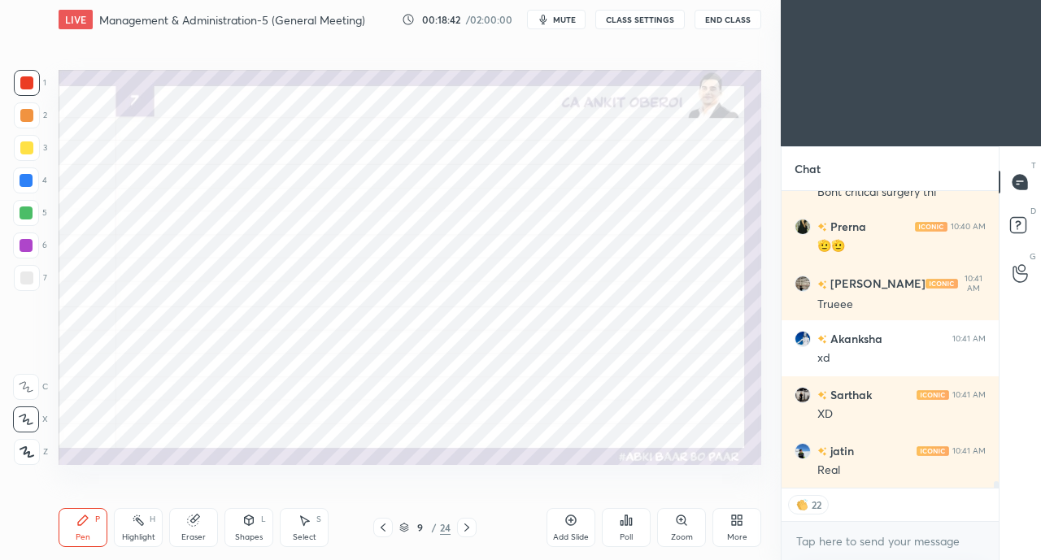
scroll to position [13669, 0]
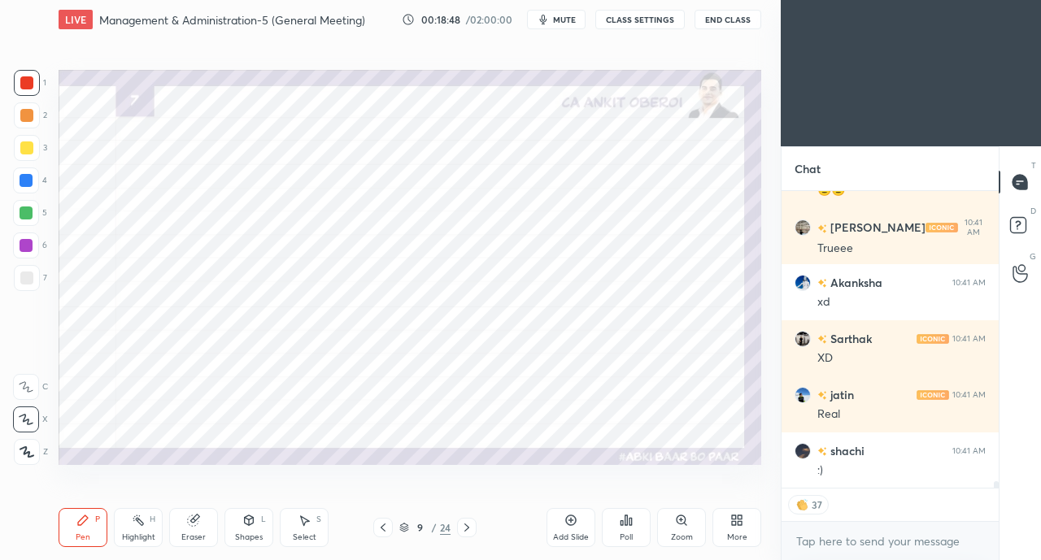
click at [82, 532] on div "Pen P" at bounding box center [83, 527] width 49 height 39
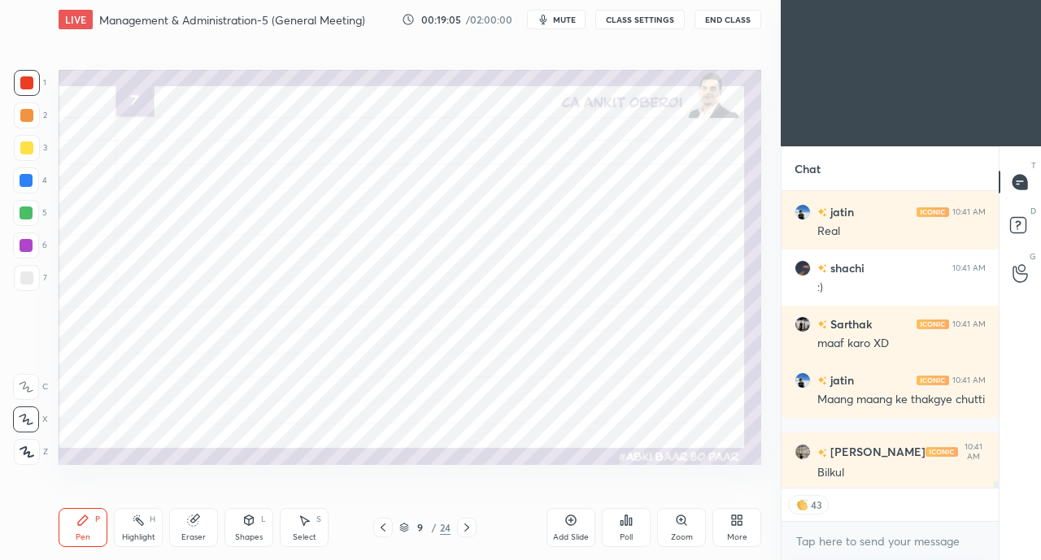
scroll to position [13818, 0]
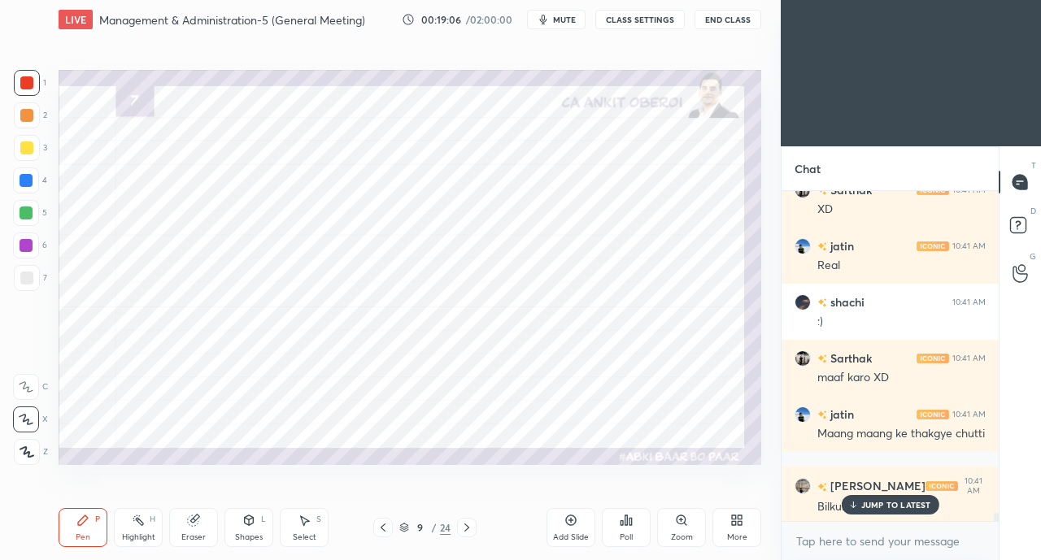
click at [250, 529] on div "Shapes L" at bounding box center [248, 527] width 49 height 39
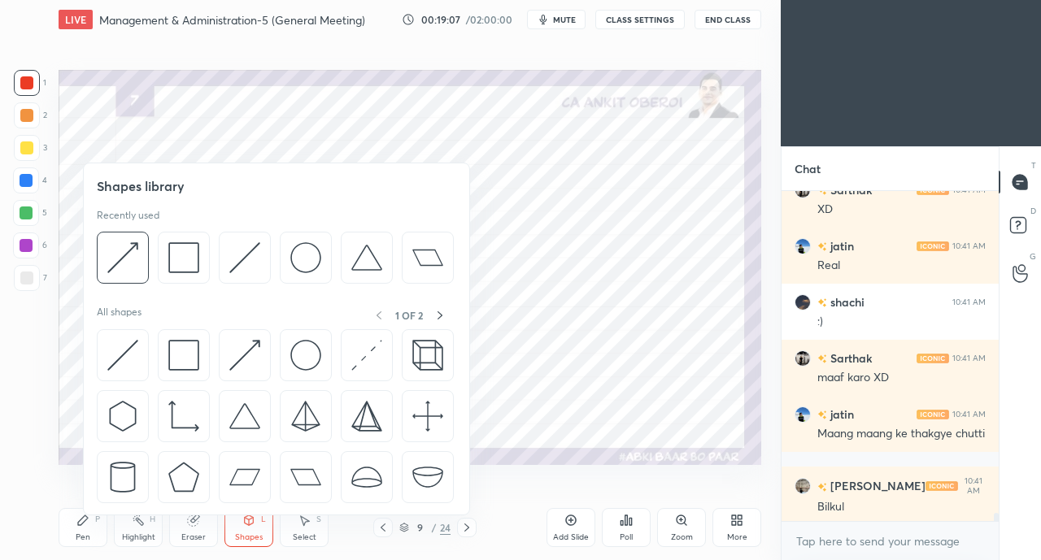
click at [185, 337] on div at bounding box center [184, 355] width 52 height 52
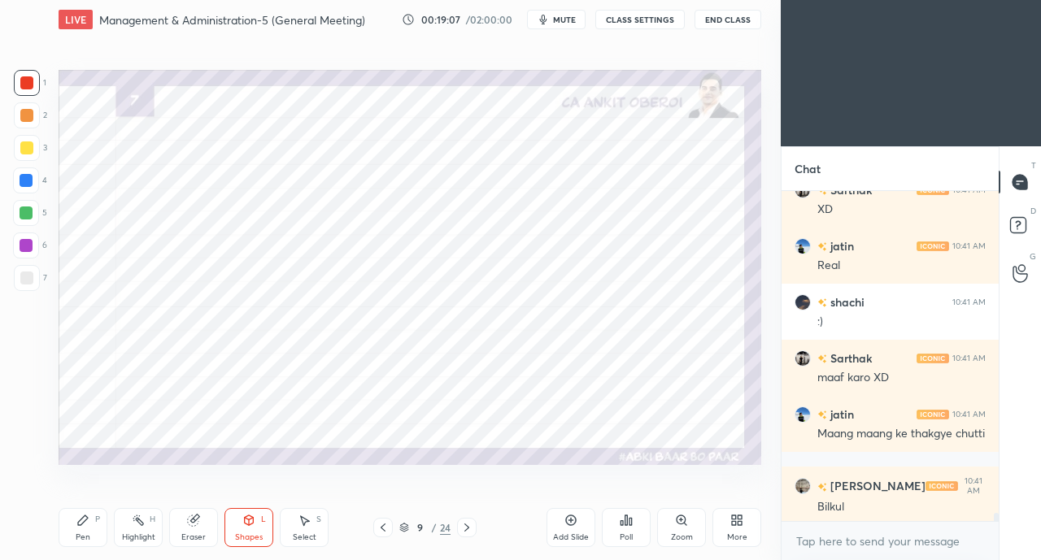
click at [29, 176] on div at bounding box center [26, 180] width 13 height 13
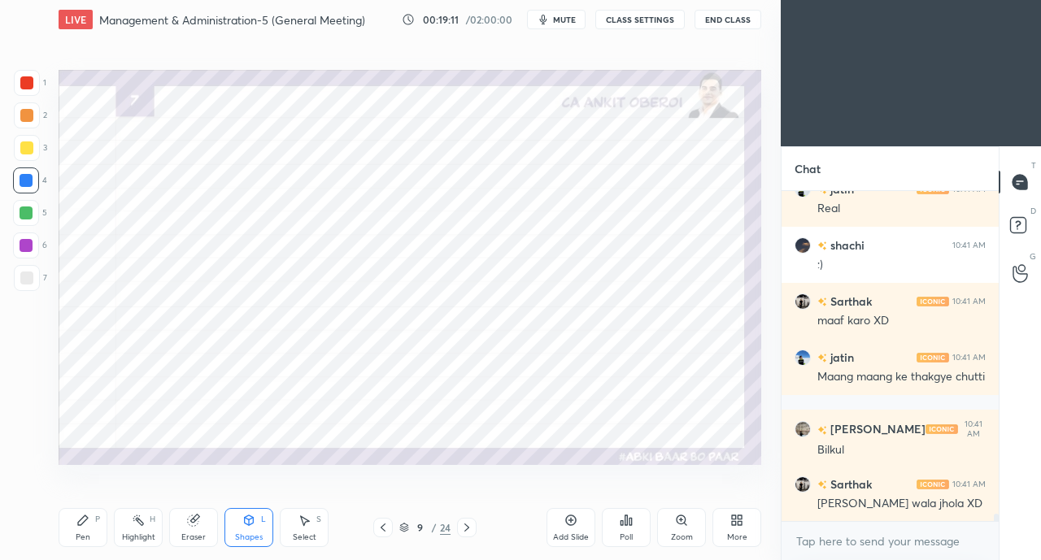
click at [247, 518] on icon at bounding box center [249, 521] width 9 height 10
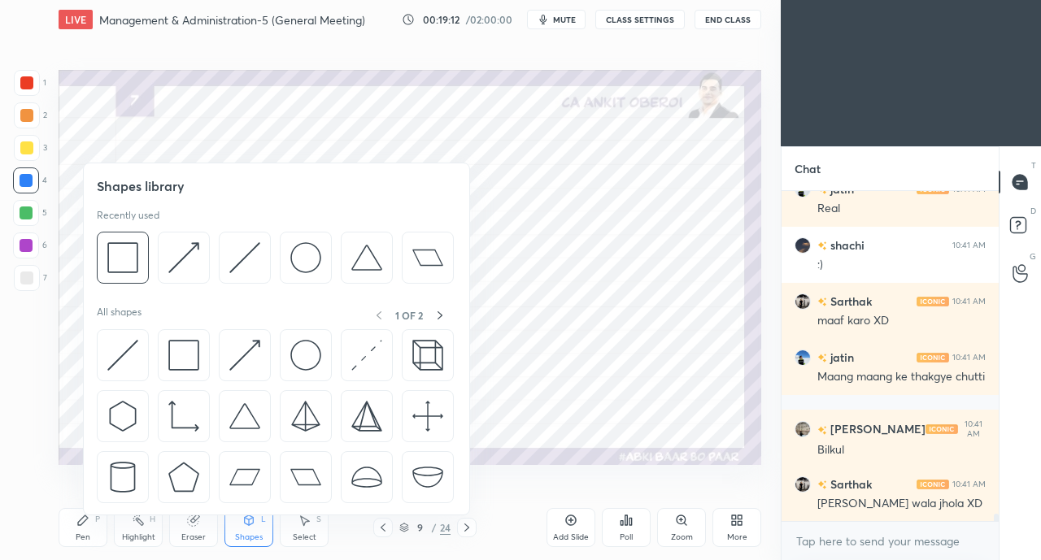
click at [177, 352] on img at bounding box center [183, 355] width 31 height 31
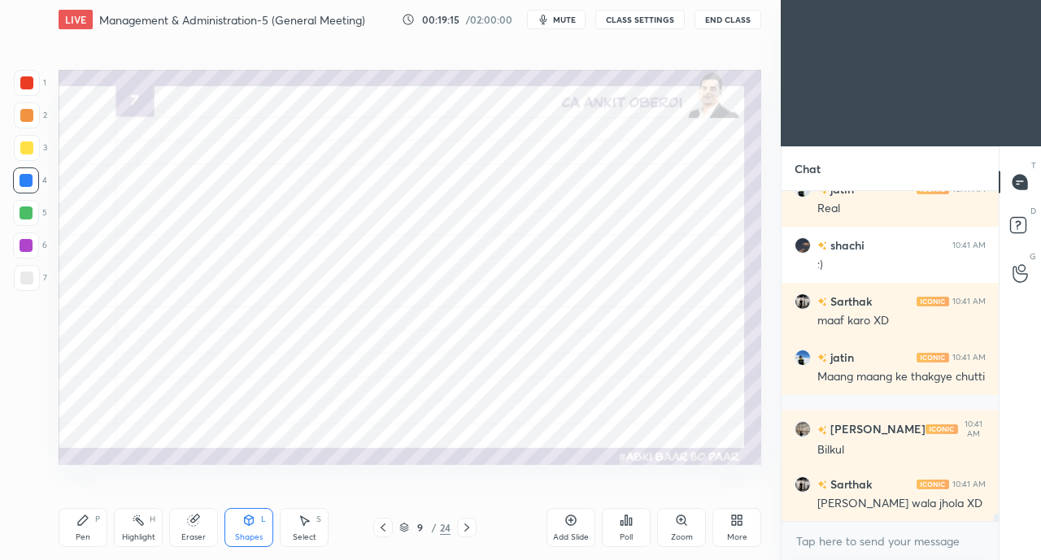
scroll to position [13930, 0]
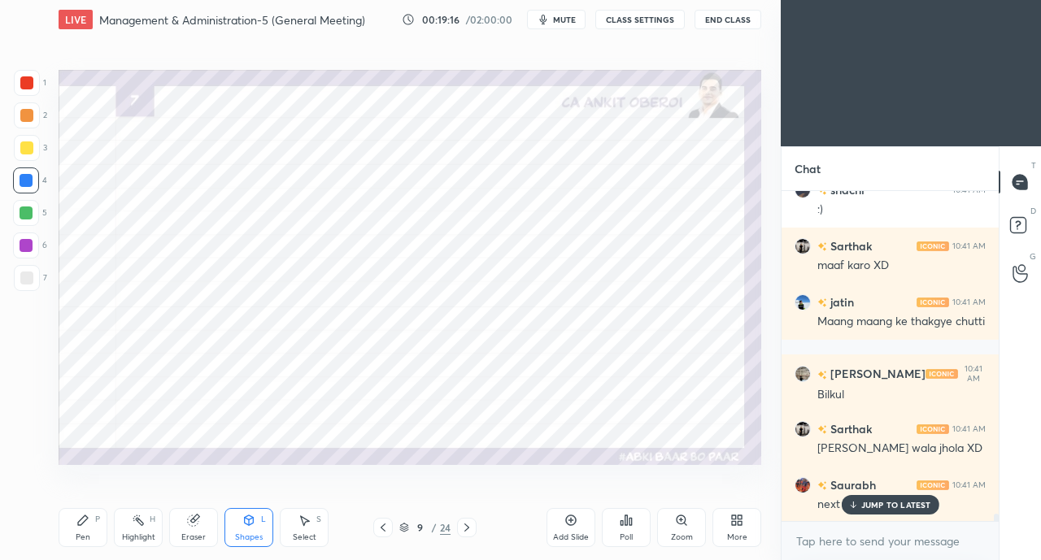
click at [291, 531] on div "Select S" at bounding box center [304, 527] width 49 height 39
click at [251, 523] on icon at bounding box center [249, 521] width 9 height 10
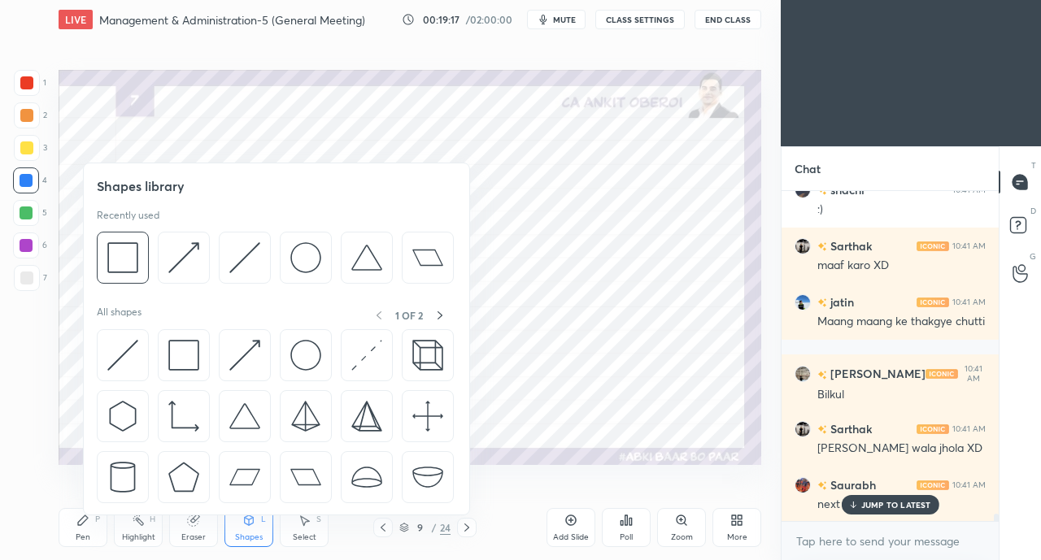
click at [179, 346] on img at bounding box center [183, 355] width 31 height 31
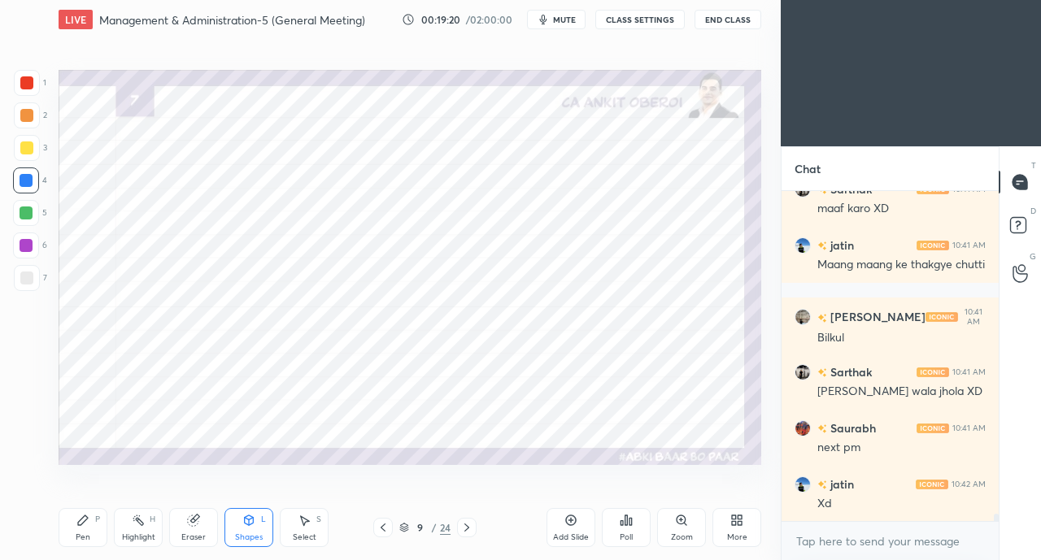
scroll to position [14042, 0]
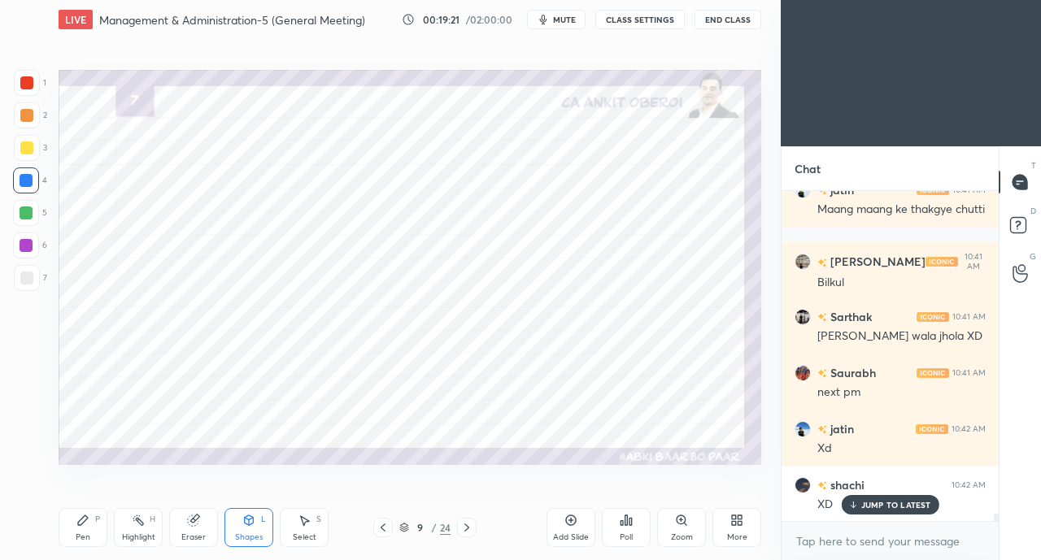
click at [85, 529] on div "Pen P" at bounding box center [83, 527] width 49 height 39
click at [243, 534] on div "Shapes" at bounding box center [249, 537] width 28 height 8
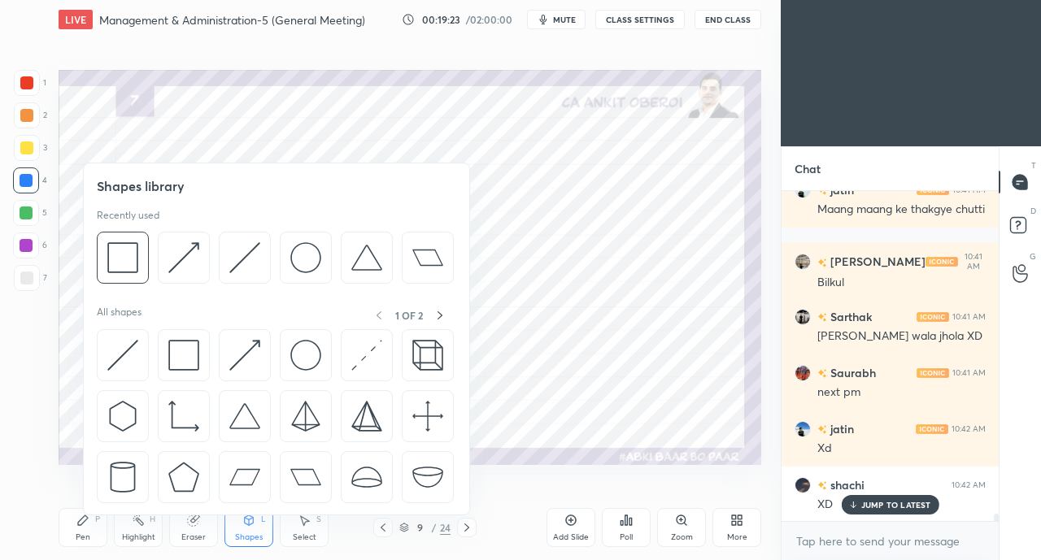
click at [241, 350] on img at bounding box center [244, 355] width 31 height 31
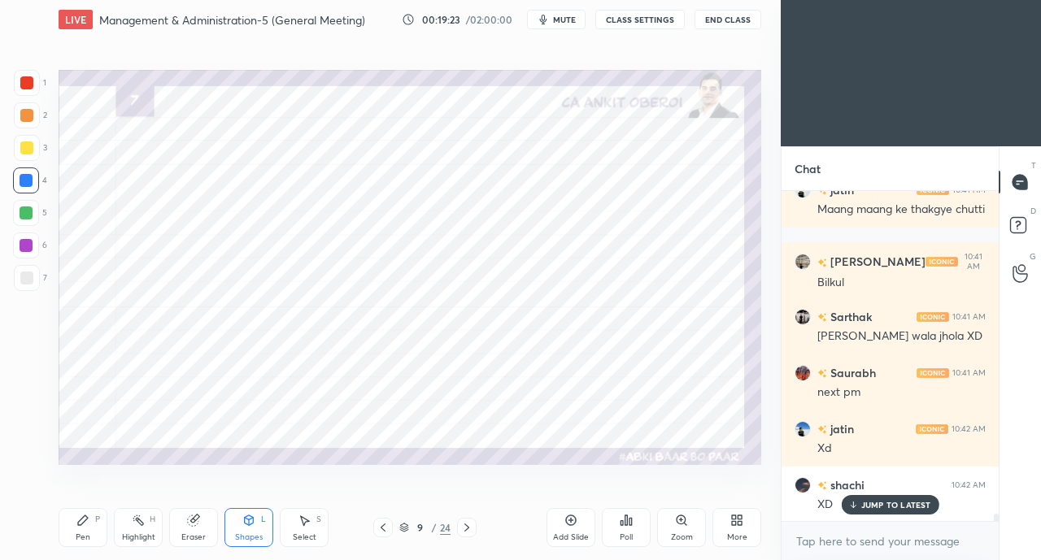
click at [28, 81] on div at bounding box center [26, 82] width 13 height 13
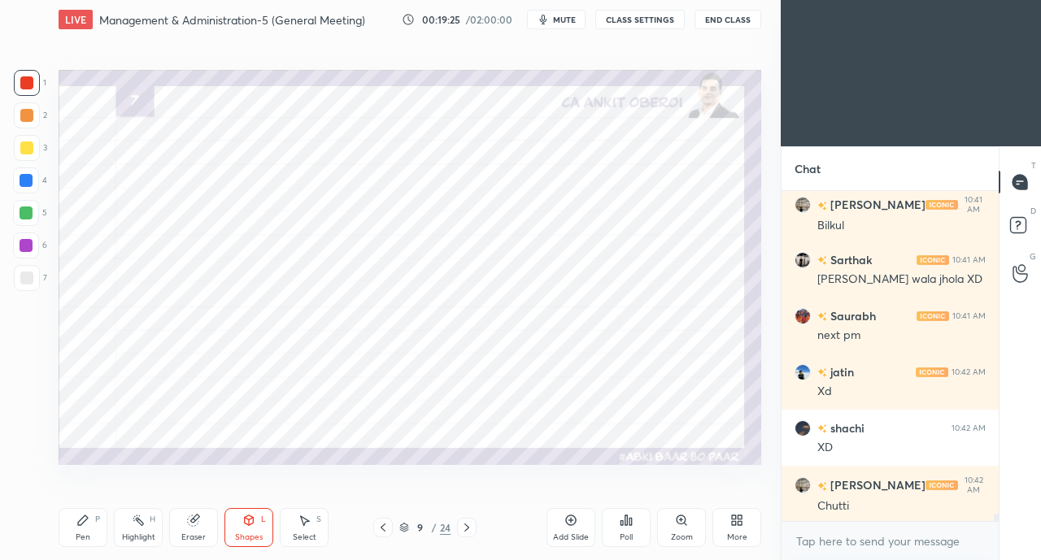
click at [264, 528] on div "Shapes L" at bounding box center [248, 527] width 49 height 39
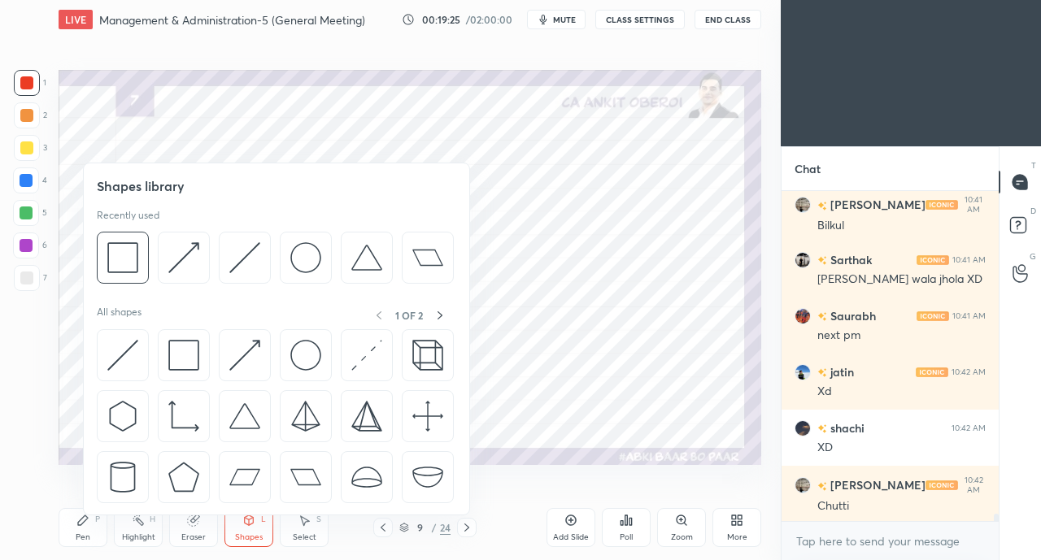
scroll to position [14154, 0]
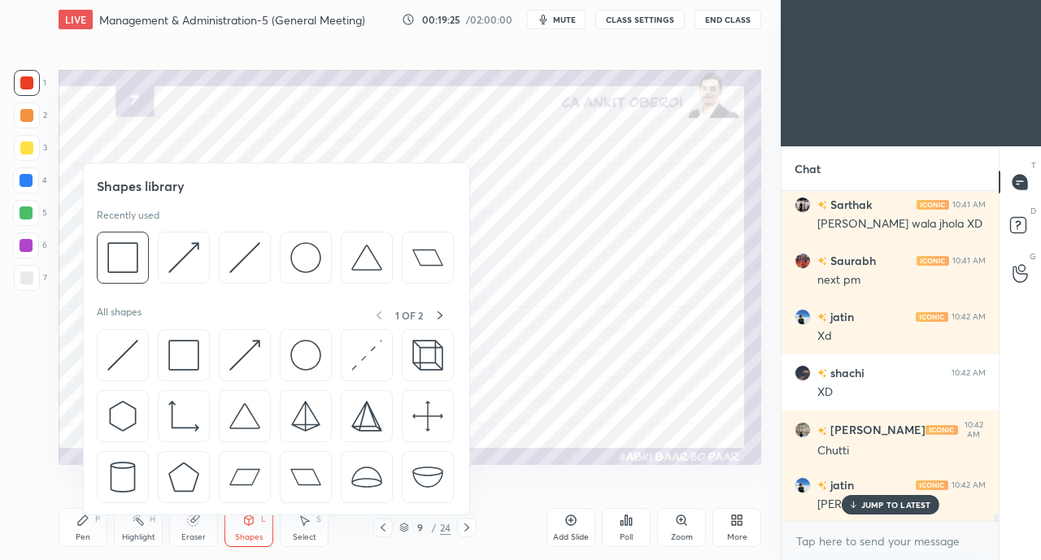
click at [120, 344] on img at bounding box center [122, 355] width 31 height 31
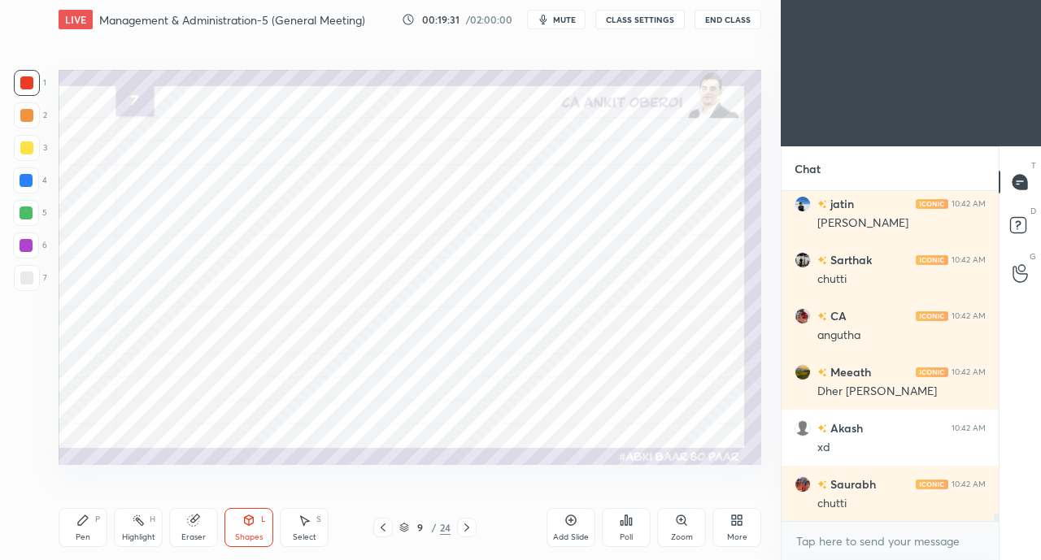
scroll to position [14548, 0]
click at [81, 534] on div "Pen" at bounding box center [83, 537] width 15 height 8
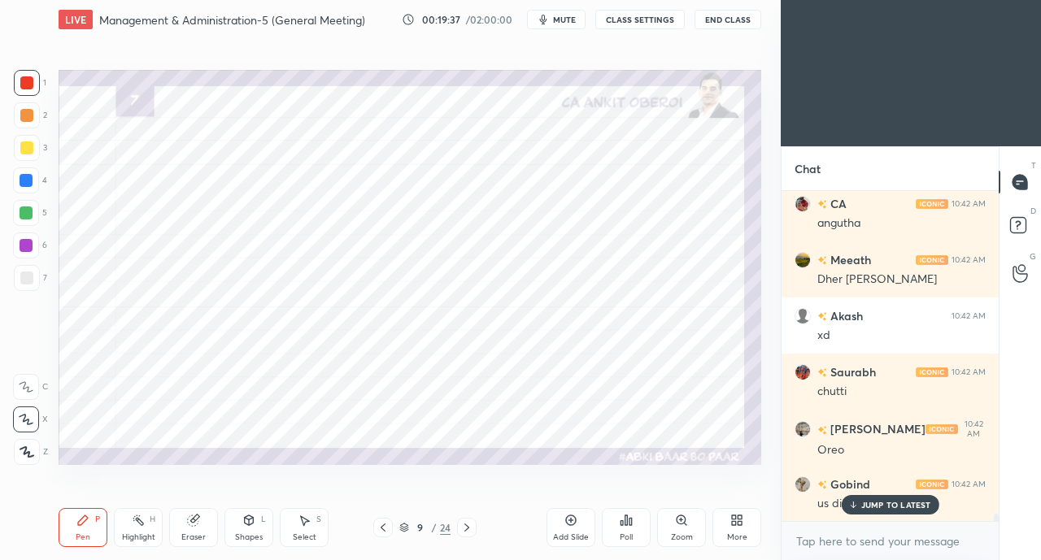
scroll to position [14603, 0]
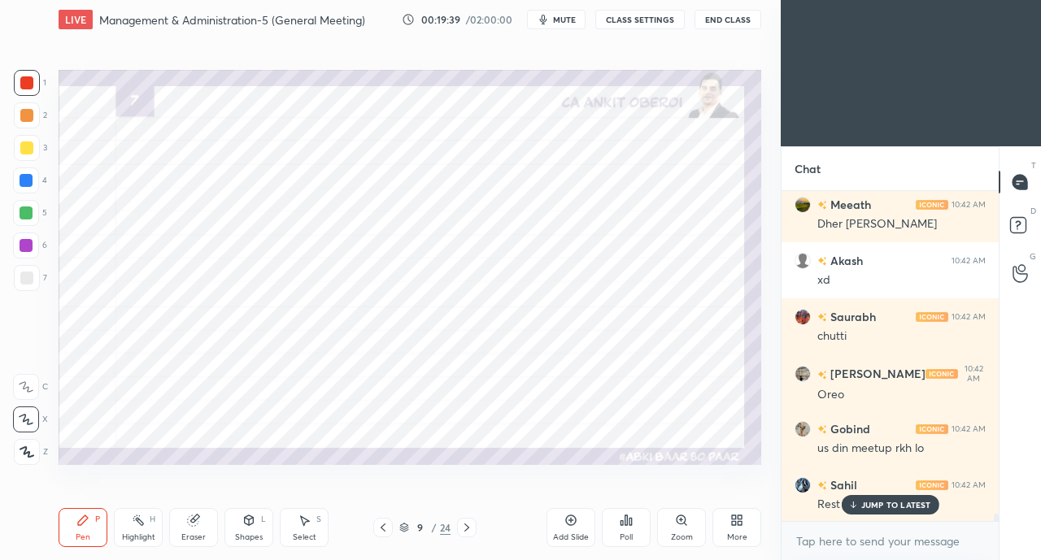
click at [861, 503] on p "JUMP TO LATEST" at bounding box center [896, 505] width 70 height 10
click at [205, 528] on div "Eraser" at bounding box center [193, 527] width 49 height 39
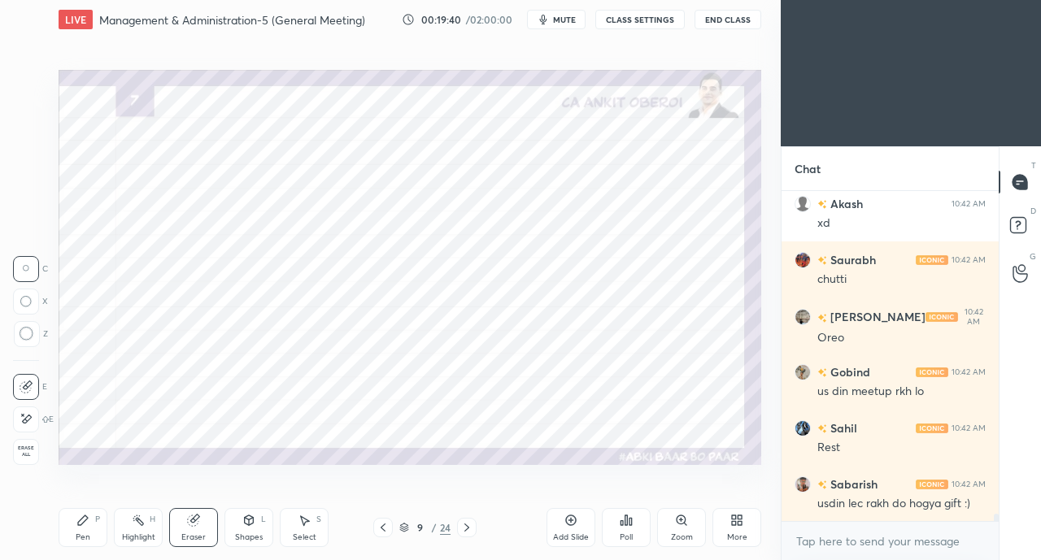
click at [242, 525] on icon at bounding box center [248, 520] width 13 height 13
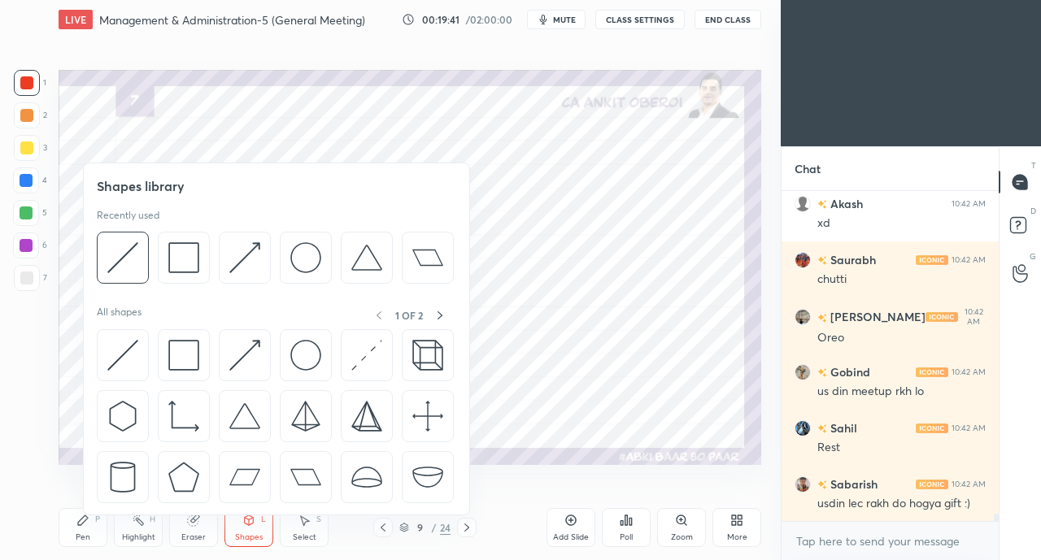
click at [174, 345] on img at bounding box center [183, 355] width 31 height 31
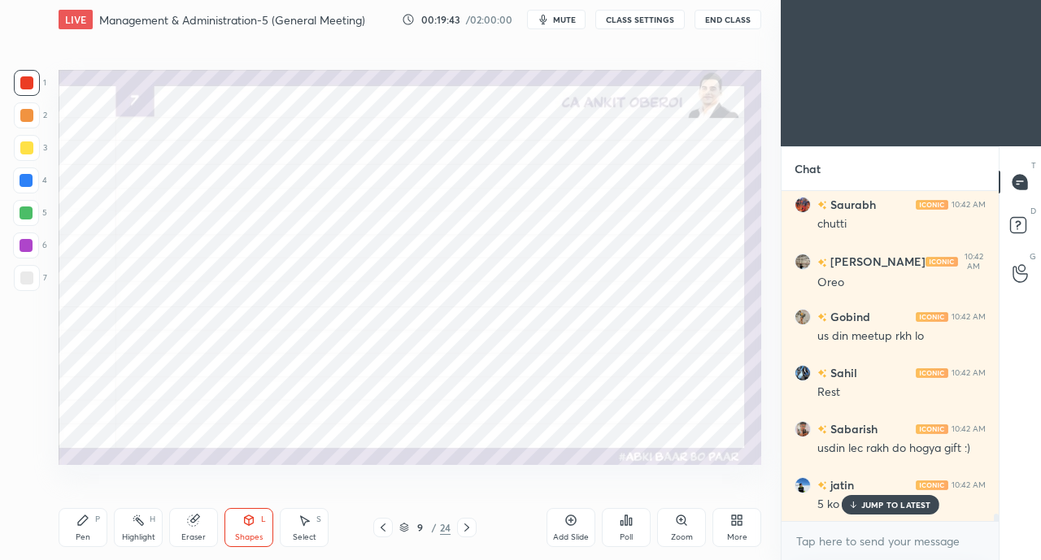
scroll to position [14755, 0]
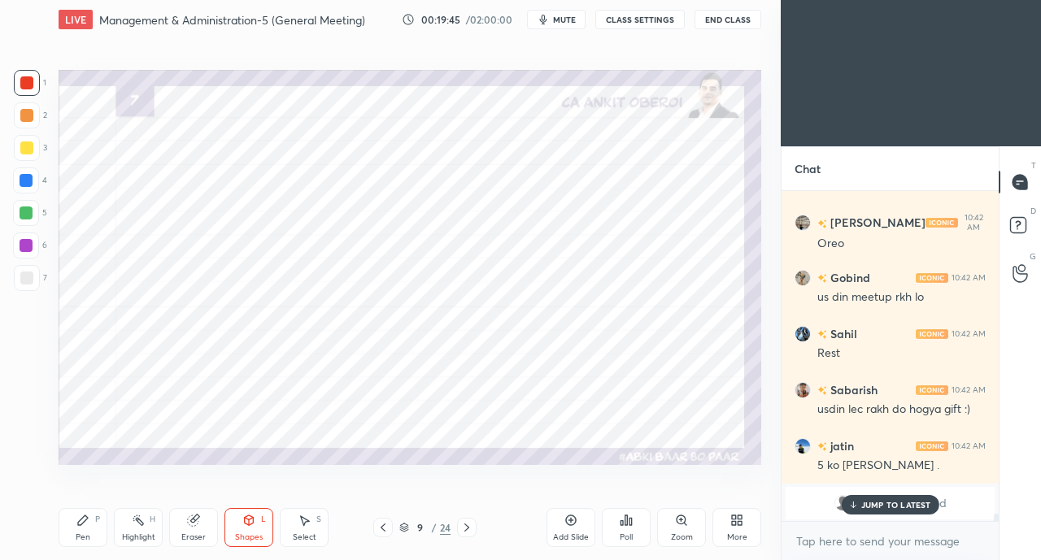
click at [80, 529] on div "Pen P" at bounding box center [83, 527] width 49 height 39
click at [855, 506] on icon at bounding box center [853, 507] width 5 height 2
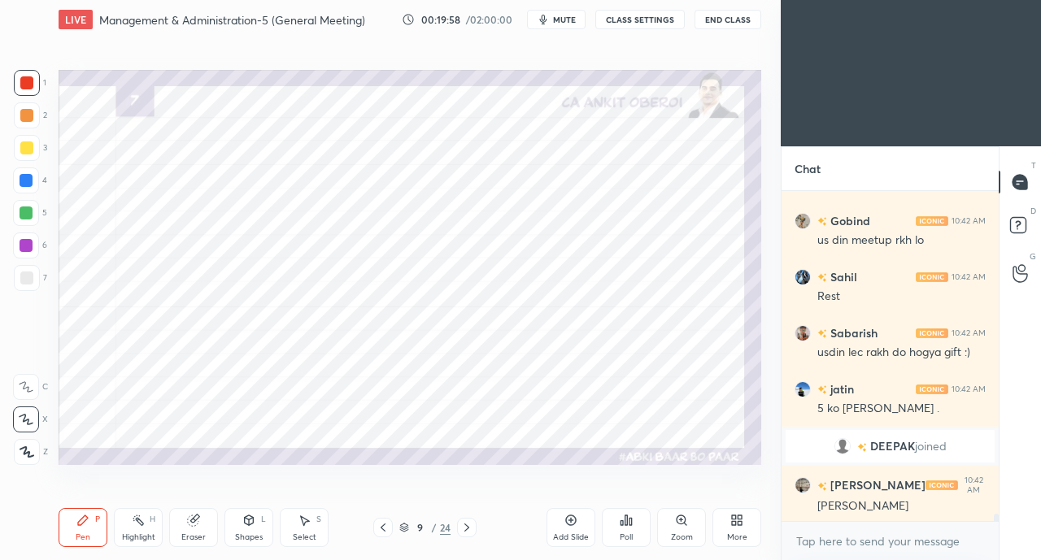
scroll to position [14867, 0]
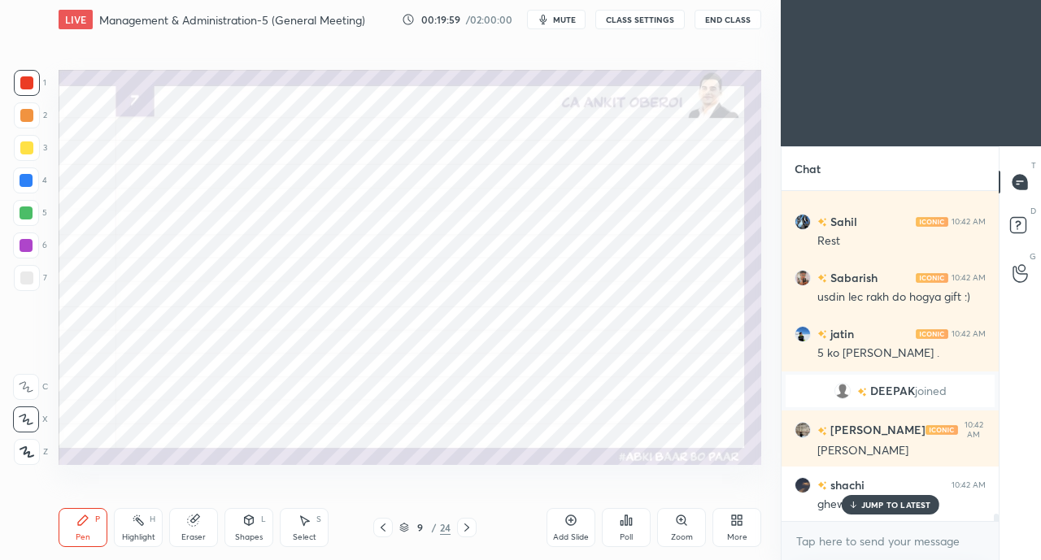
click at [874, 512] on div "JUMP TO LATEST" at bounding box center [890, 505] width 98 height 20
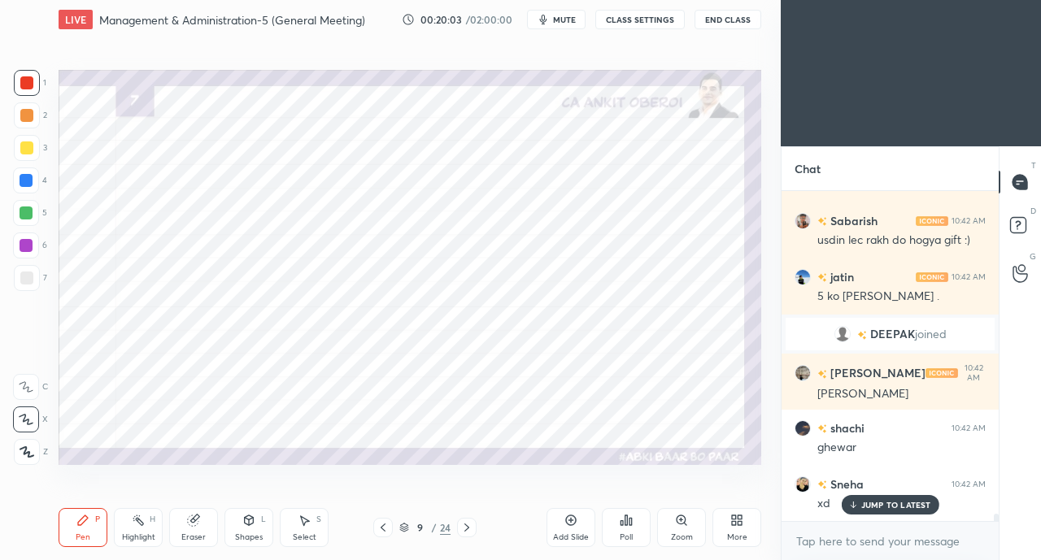
scroll to position [14979, 0]
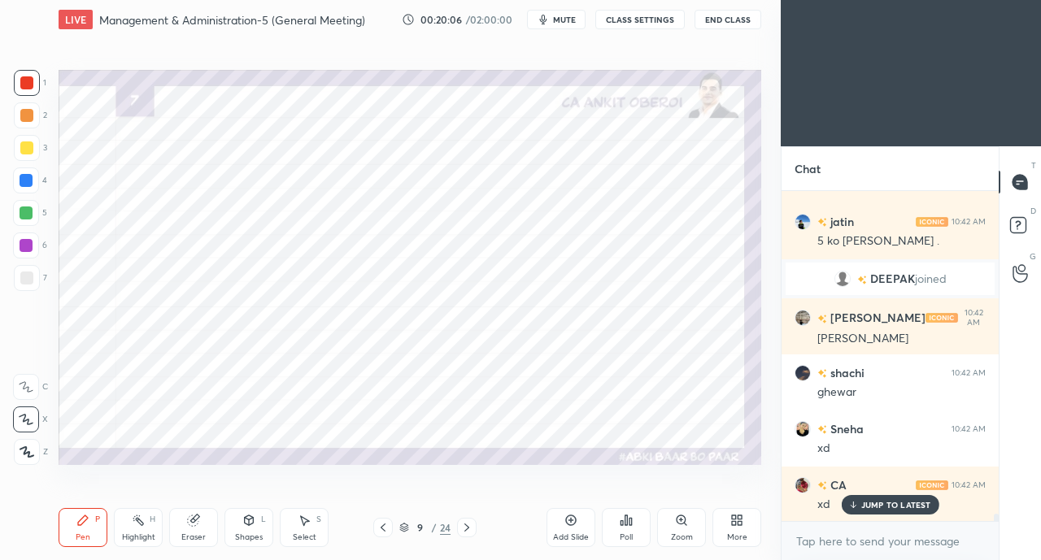
click at [871, 505] on p "JUMP TO LATEST" at bounding box center [896, 505] width 70 height 10
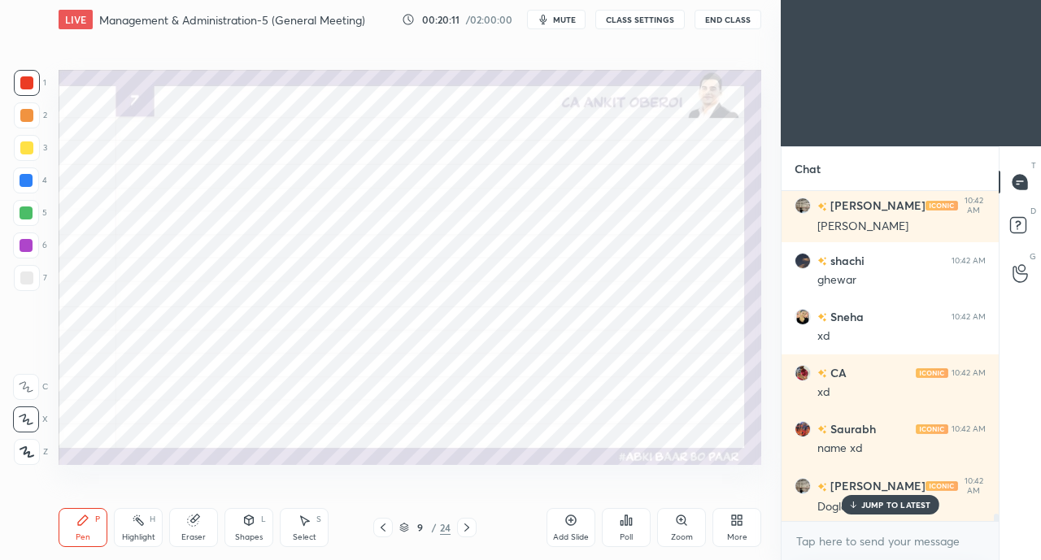
scroll to position [15163, 0]
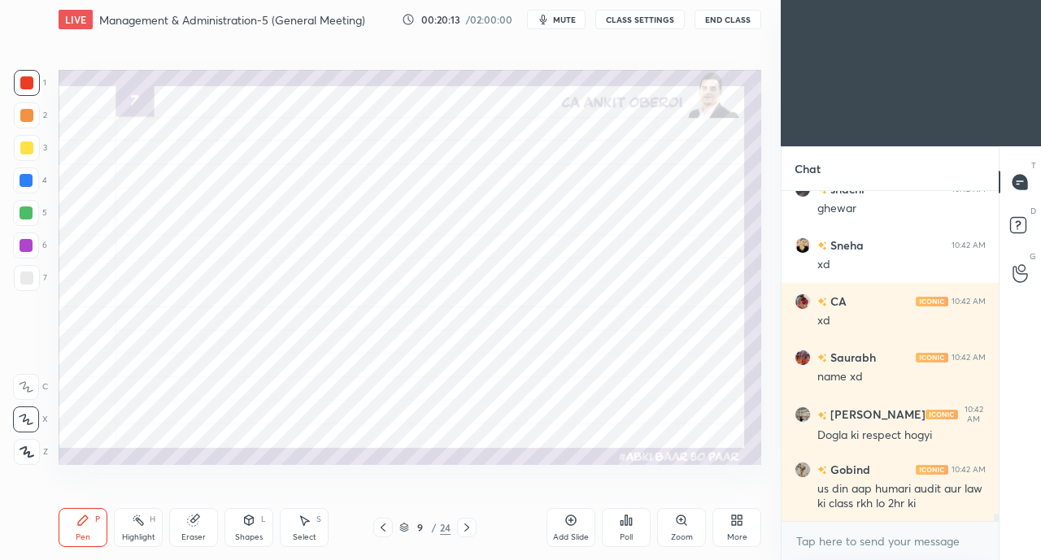
click at [638, 472] on div "Setting up your live class Poll for secs No correct answer Start poll" at bounding box center [410, 267] width 716 height 456
click at [243, 527] on icon at bounding box center [248, 520] width 13 height 13
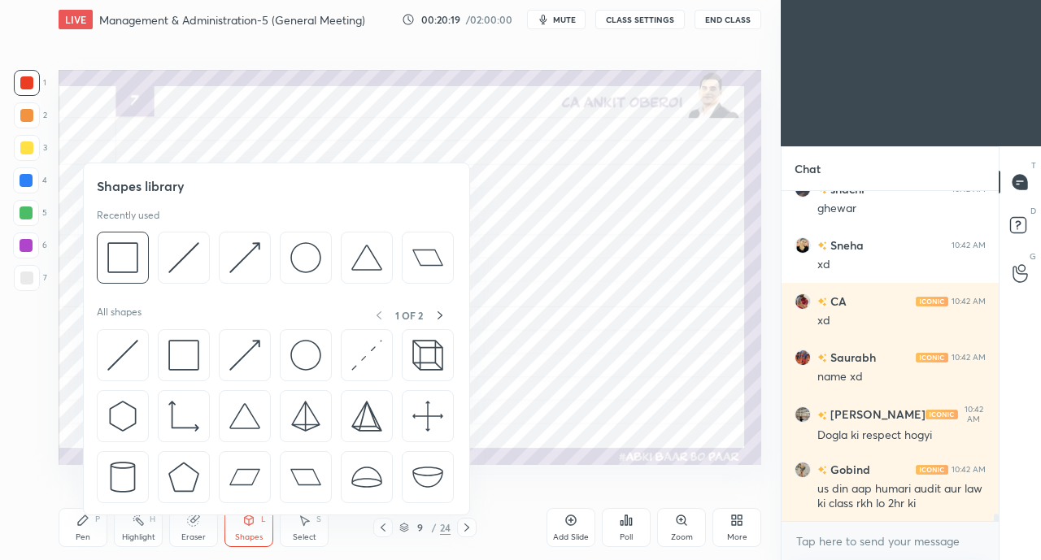
click at [124, 352] on img at bounding box center [122, 355] width 31 height 31
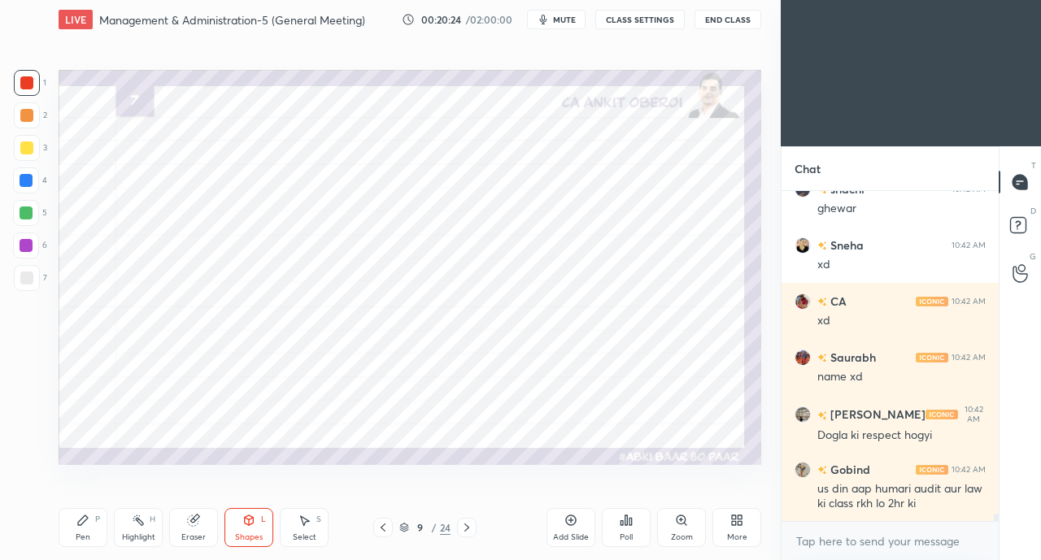
click at [76, 523] on div "Pen P" at bounding box center [83, 527] width 49 height 39
click at [195, 528] on div "Eraser" at bounding box center [193, 527] width 49 height 39
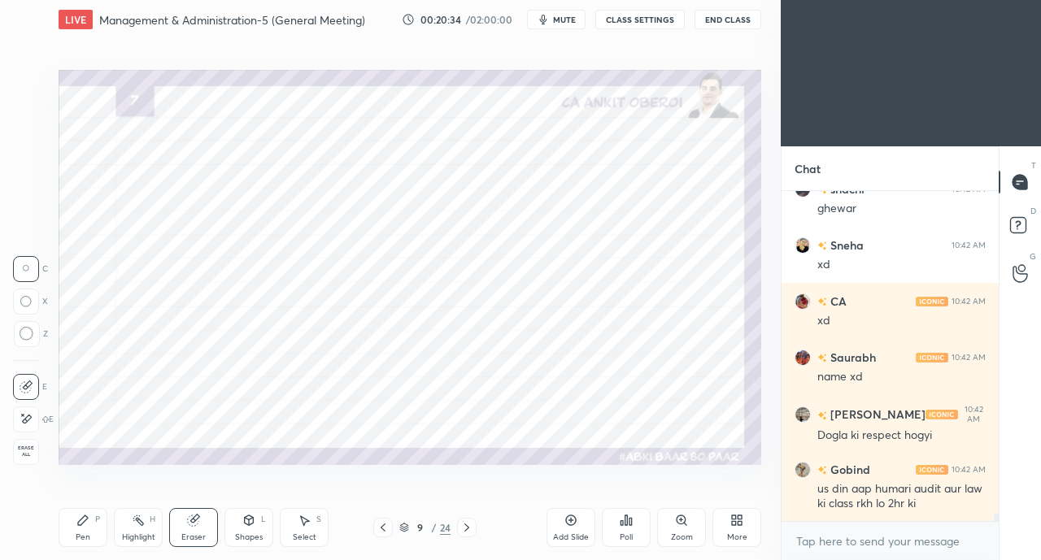
click at [23, 425] on icon at bounding box center [26, 419] width 13 height 14
click at [244, 533] on div "Shapes" at bounding box center [249, 537] width 28 height 8
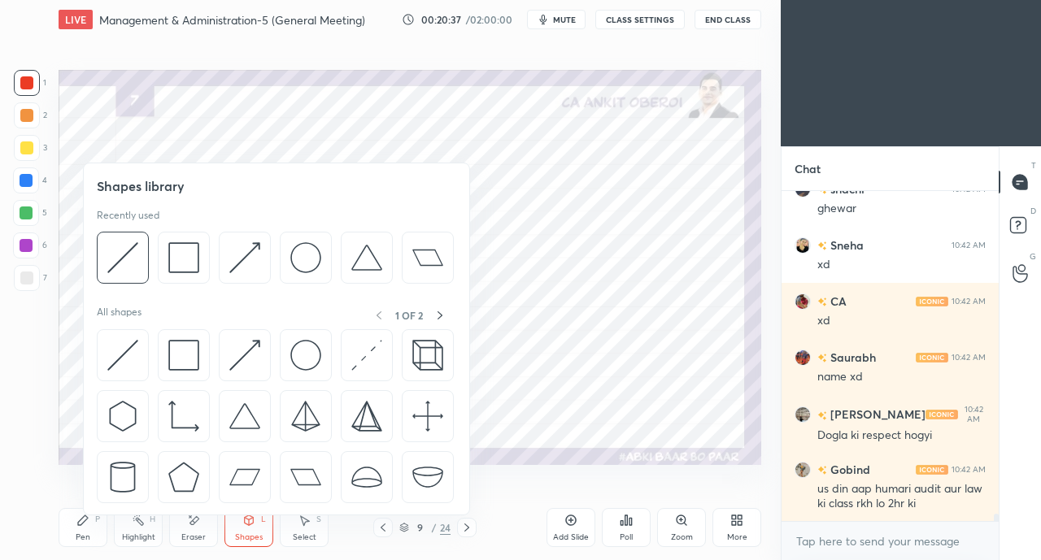
click at [242, 355] on img at bounding box center [244, 355] width 31 height 31
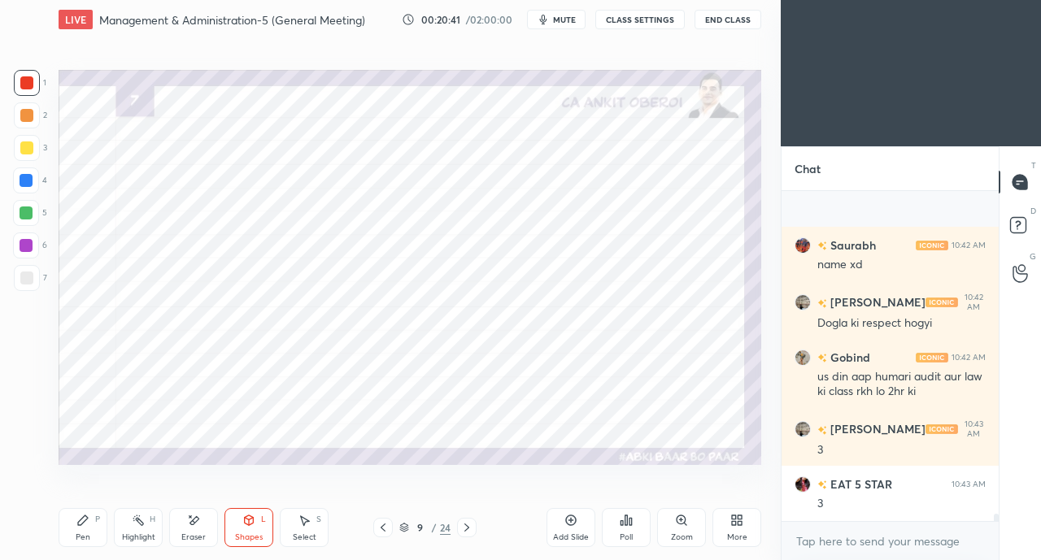
scroll to position [15387, 0]
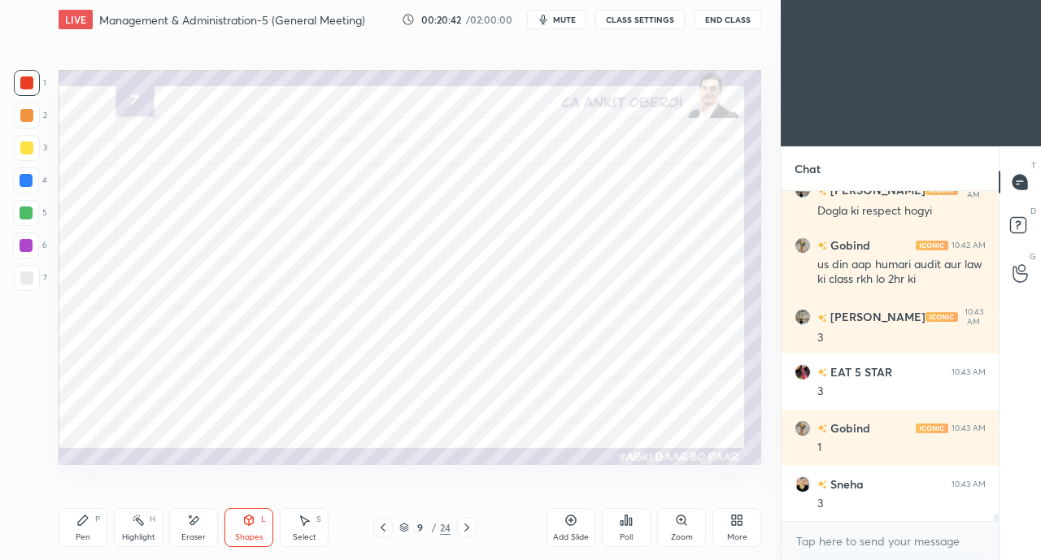
click at [194, 523] on icon at bounding box center [194, 520] width 9 height 8
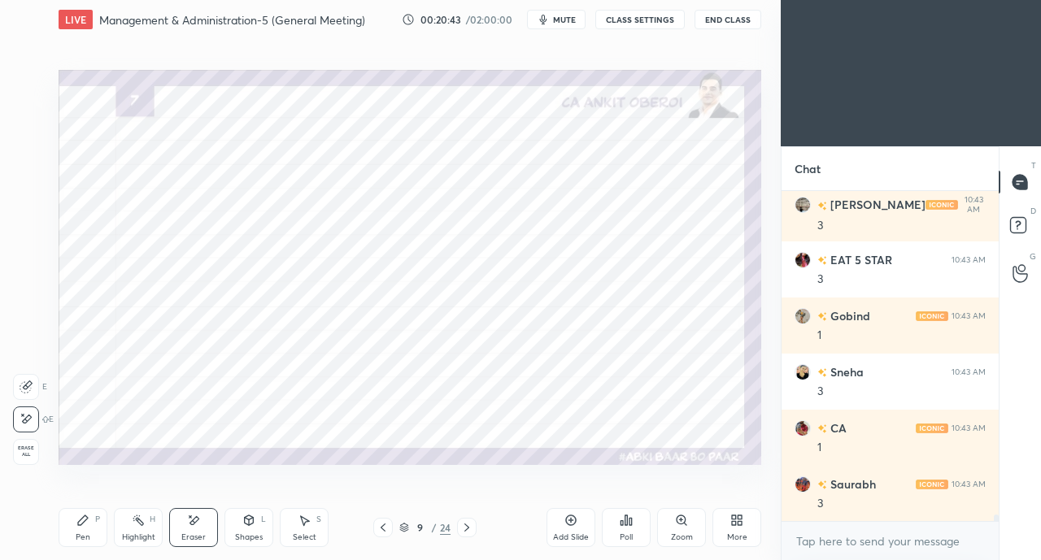
click at [95, 521] on div "P" at bounding box center [97, 520] width 5 height 8
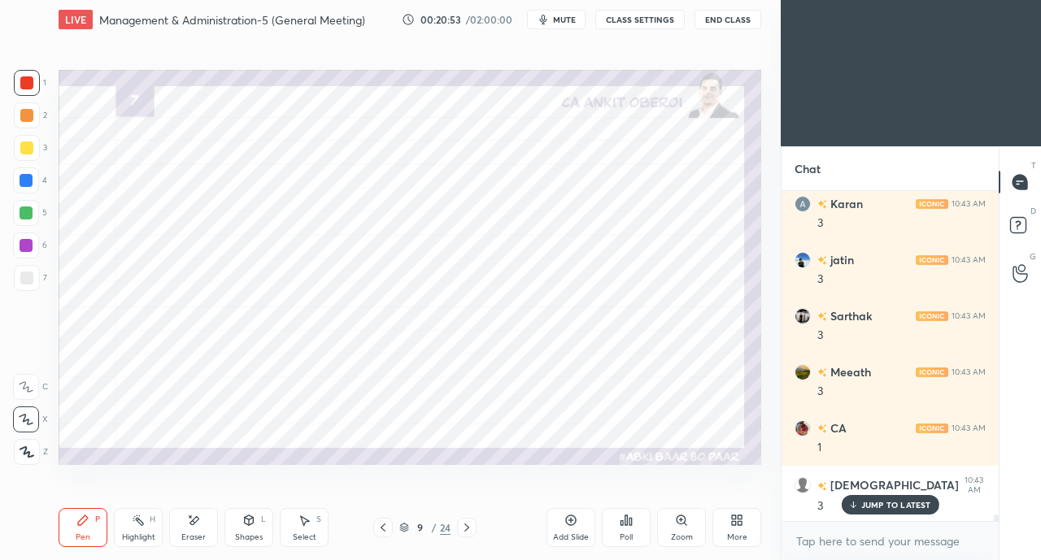
scroll to position [15891, 0]
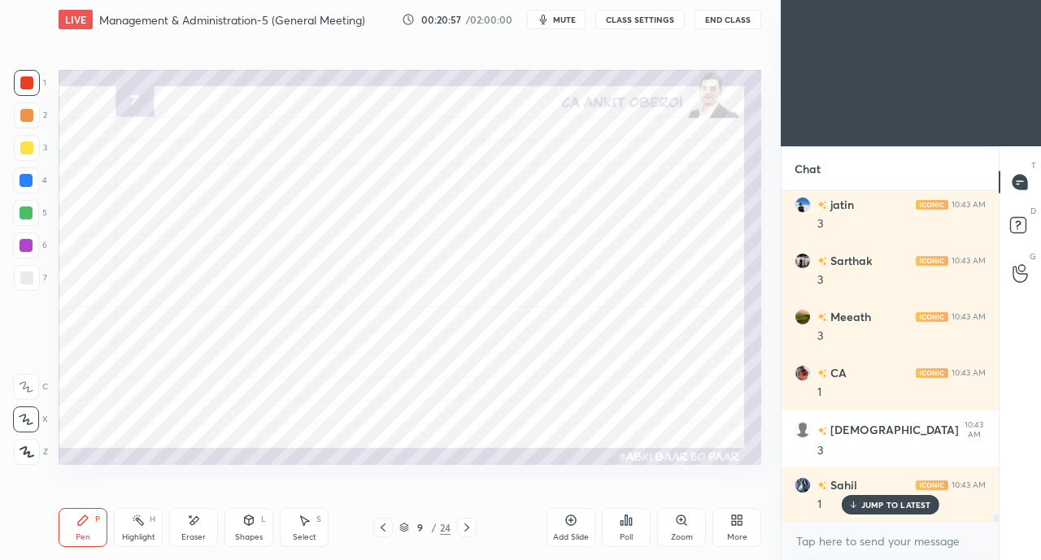
click at [189, 524] on icon at bounding box center [193, 521] width 13 height 14
click at [80, 529] on div "Pen P" at bounding box center [83, 527] width 49 height 39
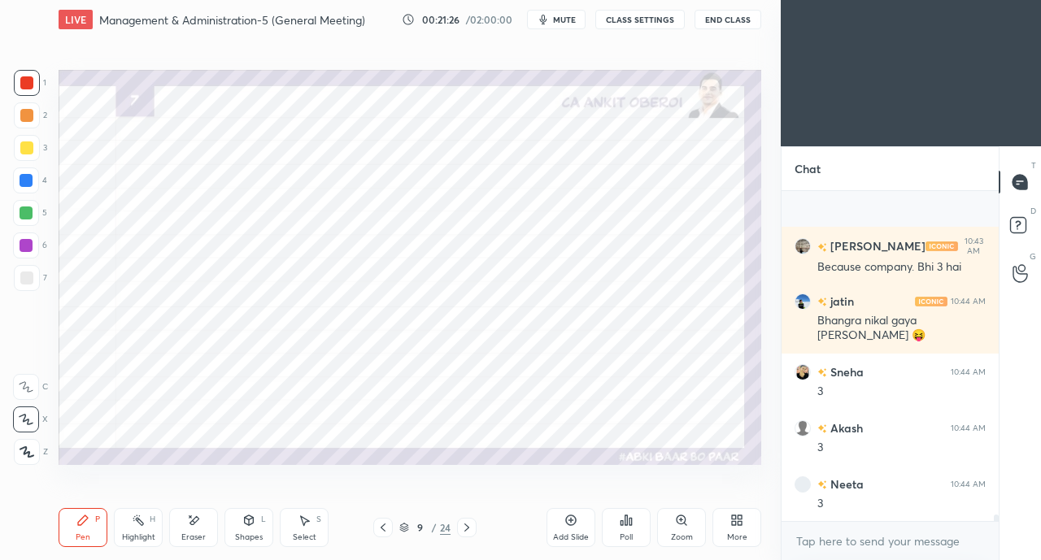
scroll to position [16412, 0]
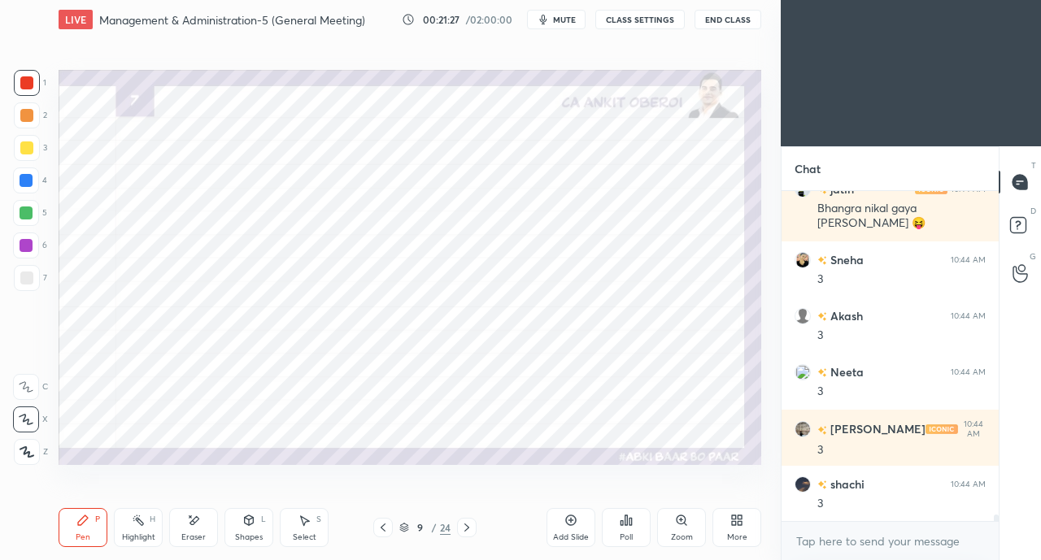
click at [467, 528] on icon at bounding box center [466, 528] width 5 height 8
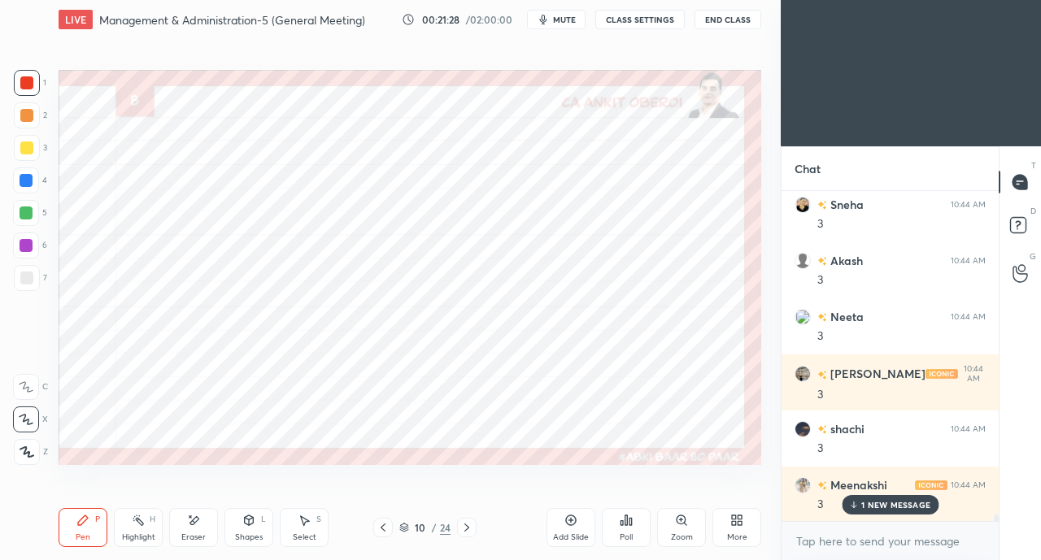
scroll to position [16524, 0]
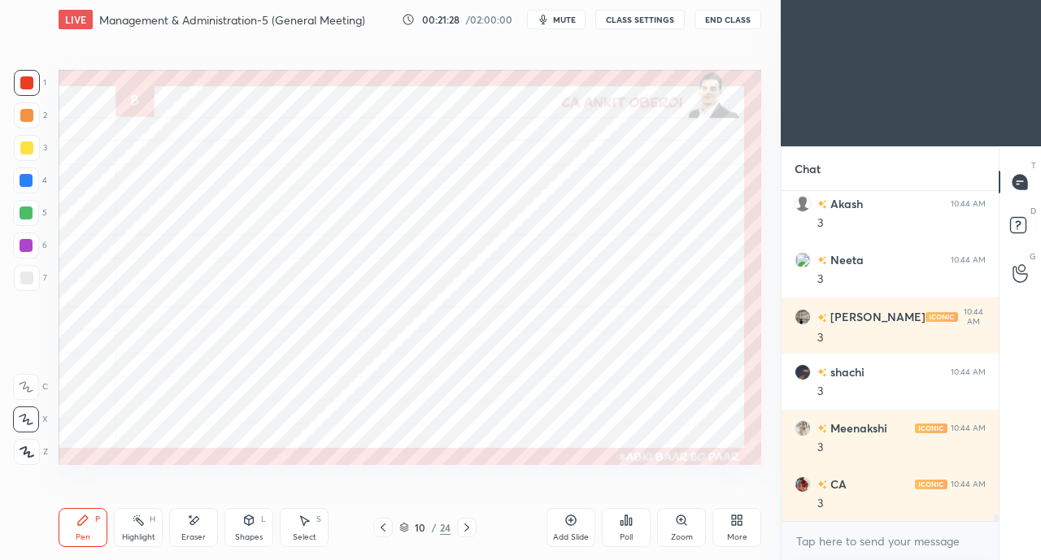
click at [78, 529] on div "Pen P" at bounding box center [83, 527] width 49 height 39
click at [27, 175] on div at bounding box center [26, 180] width 13 height 13
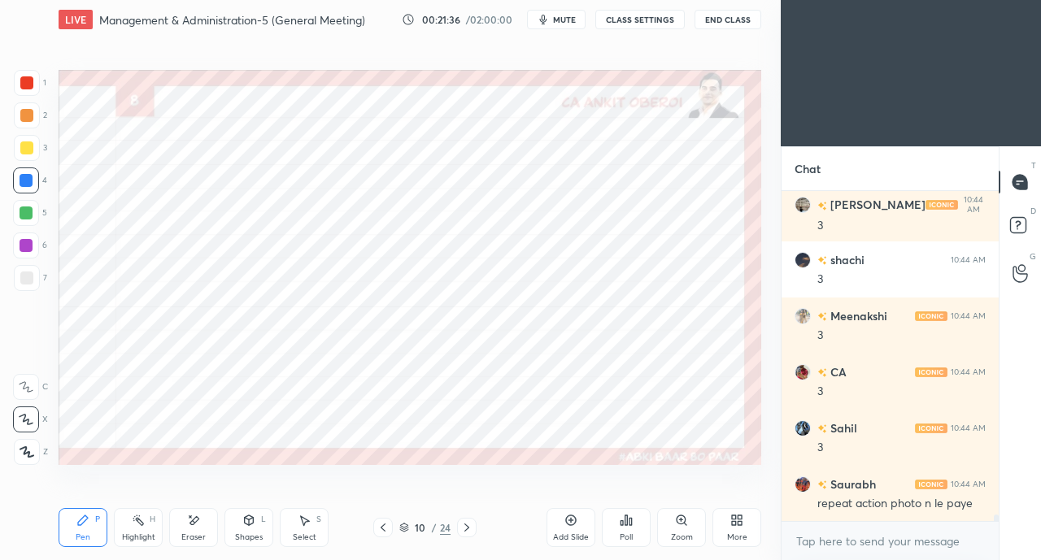
scroll to position [16692, 0]
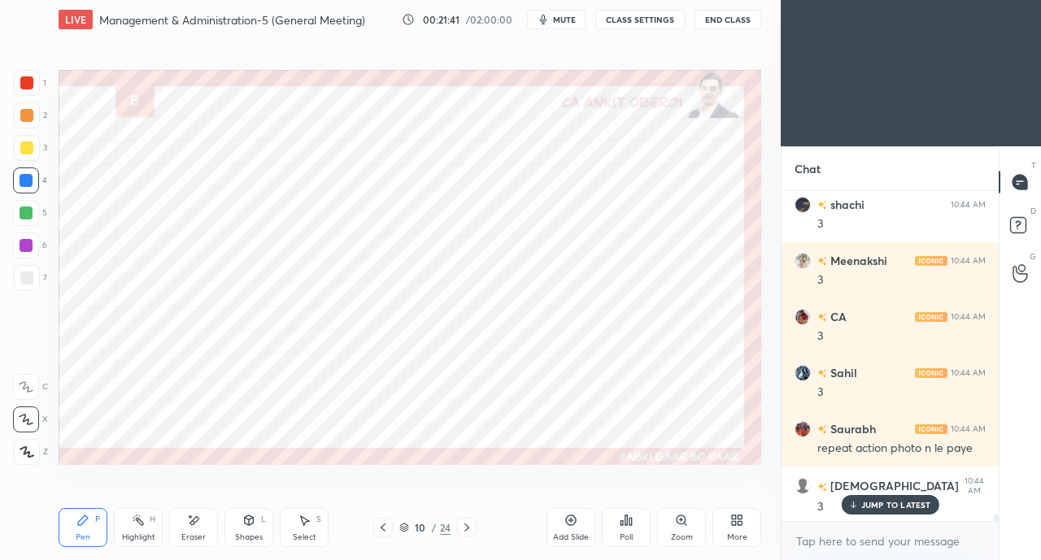
click at [23, 85] on div at bounding box center [26, 82] width 13 height 13
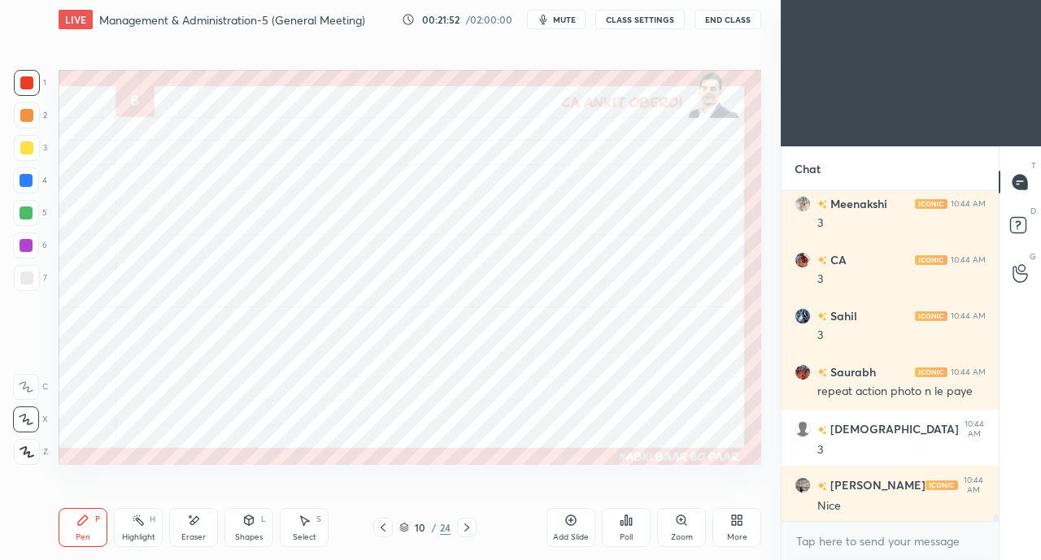
click at [294, 524] on div "Select S" at bounding box center [304, 527] width 49 height 39
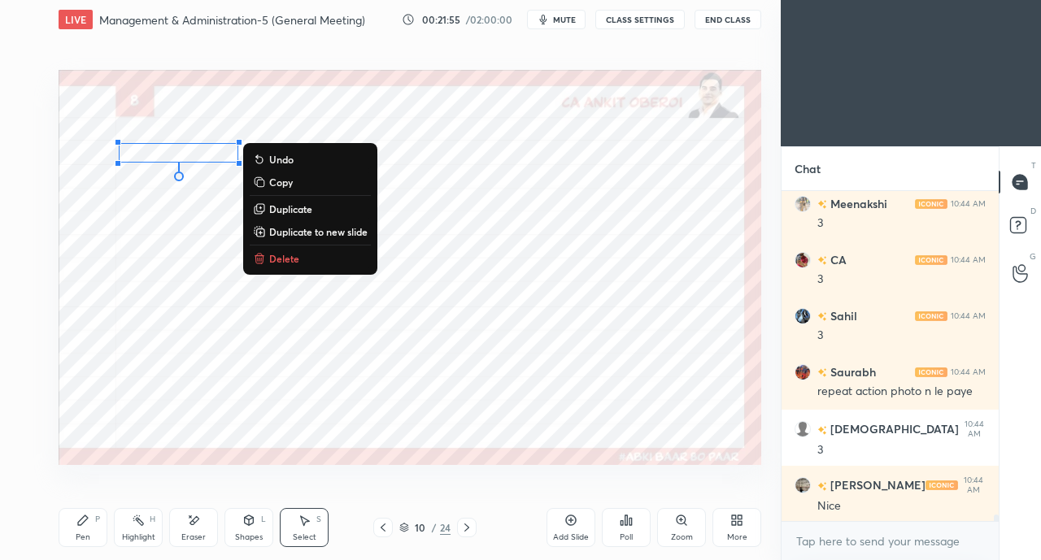
click at [175, 323] on div "0 ° Undo Copy Duplicate Duplicate to new slide Delete" at bounding box center [410, 267] width 703 height 395
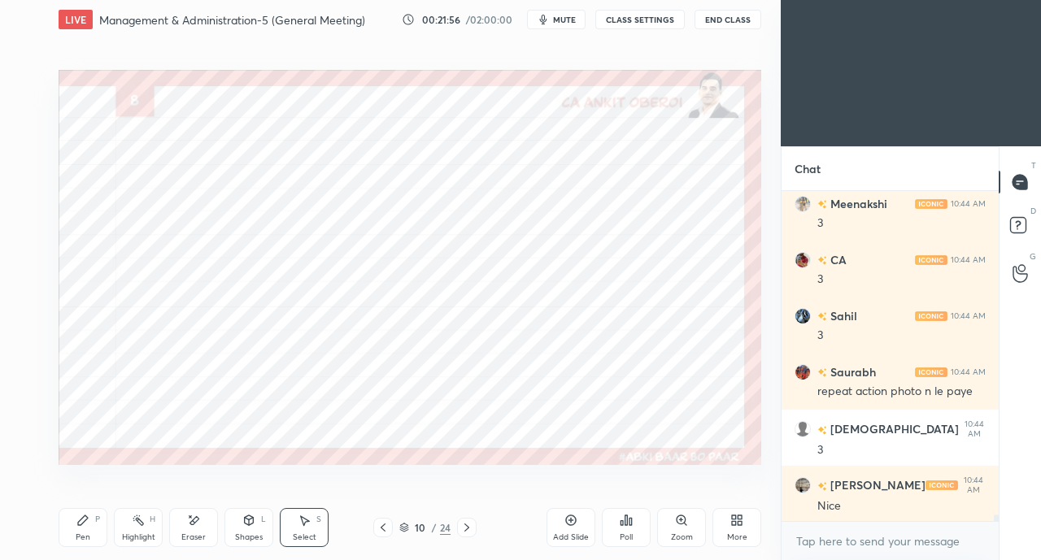
click at [301, 526] on icon at bounding box center [304, 520] width 13 height 13
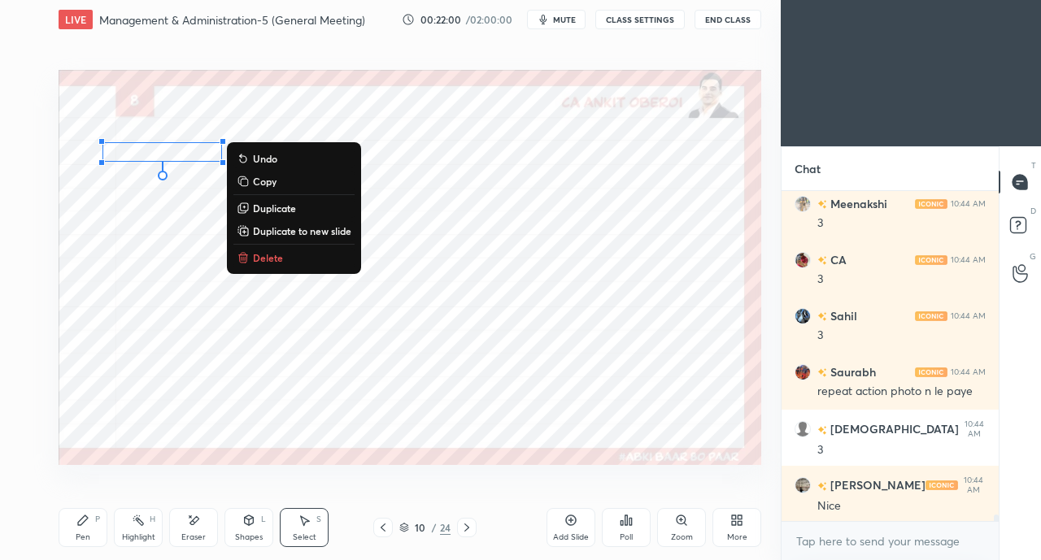
click at [189, 235] on div "0 ° Undo Copy Duplicate Duplicate to new slide Delete" at bounding box center [410, 267] width 703 height 395
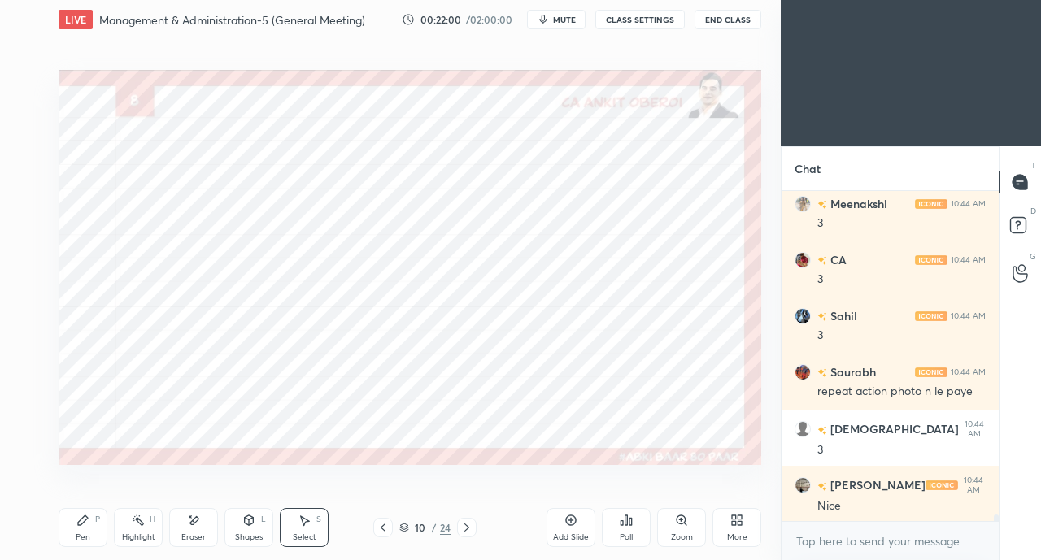
click at [90, 528] on div "Pen P" at bounding box center [83, 527] width 49 height 39
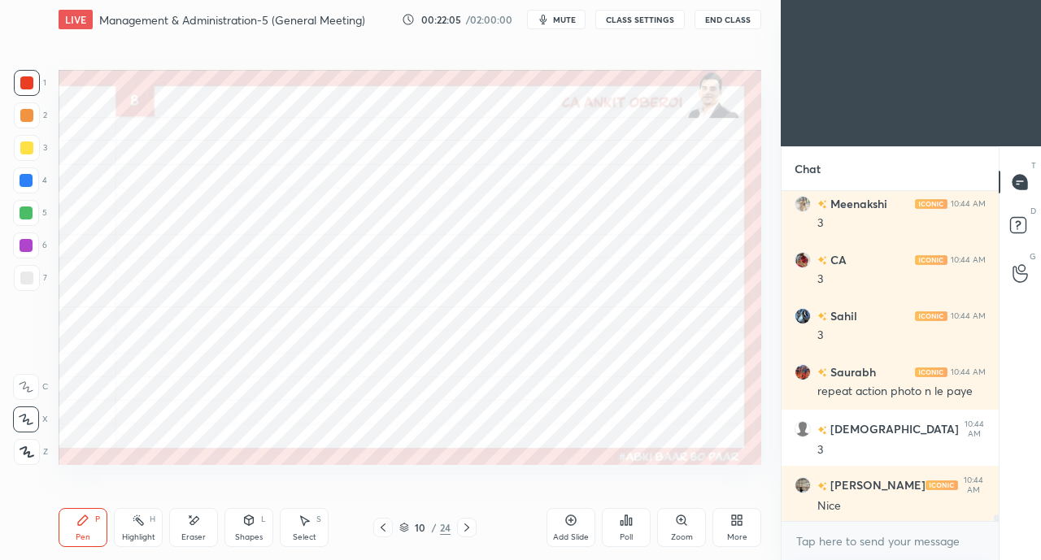
scroll to position [16804, 0]
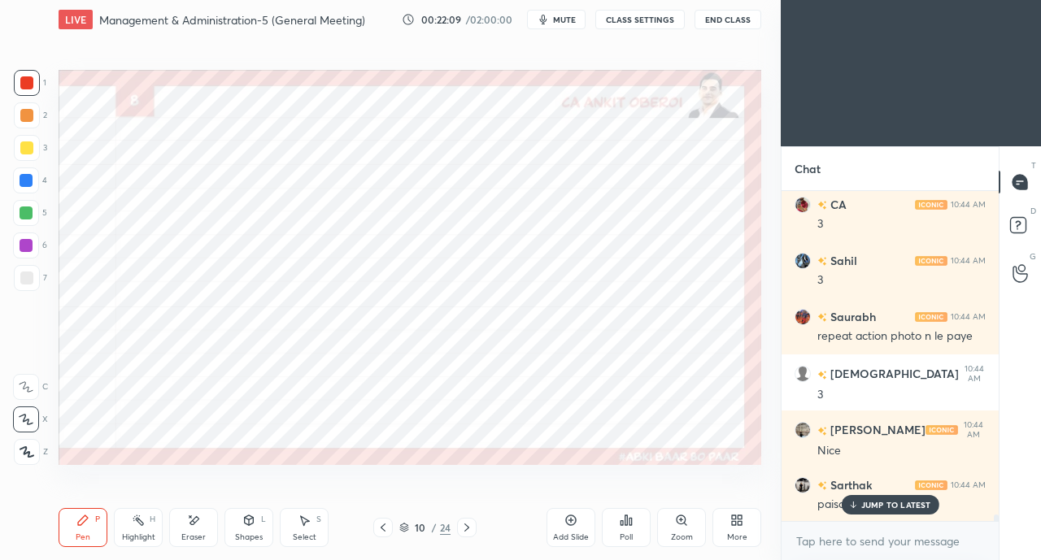
click at [862, 507] on p "JUMP TO LATEST" at bounding box center [896, 505] width 70 height 10
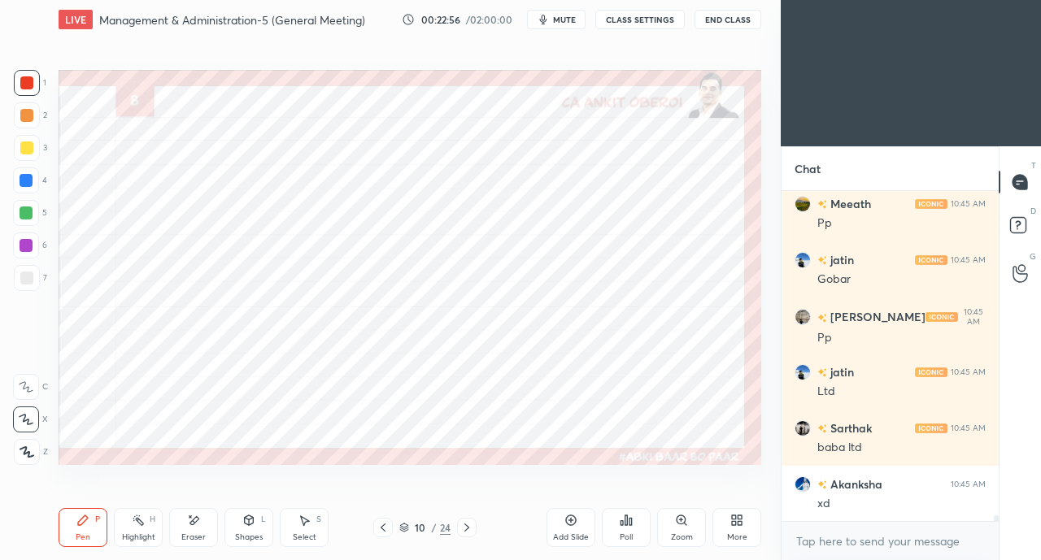
scroll to position [17814, 0]
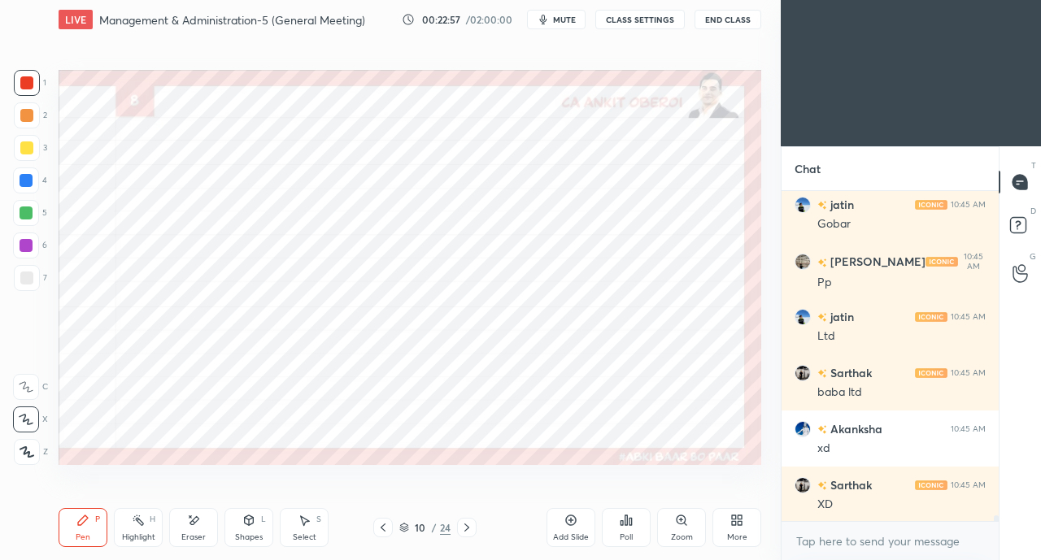
click at [194, 526] on icon at bounding box center [193, 521] width 13 height 14
click at [81, 529] on div "Pen P" at bounding box center [83, 527] width 49 height 39
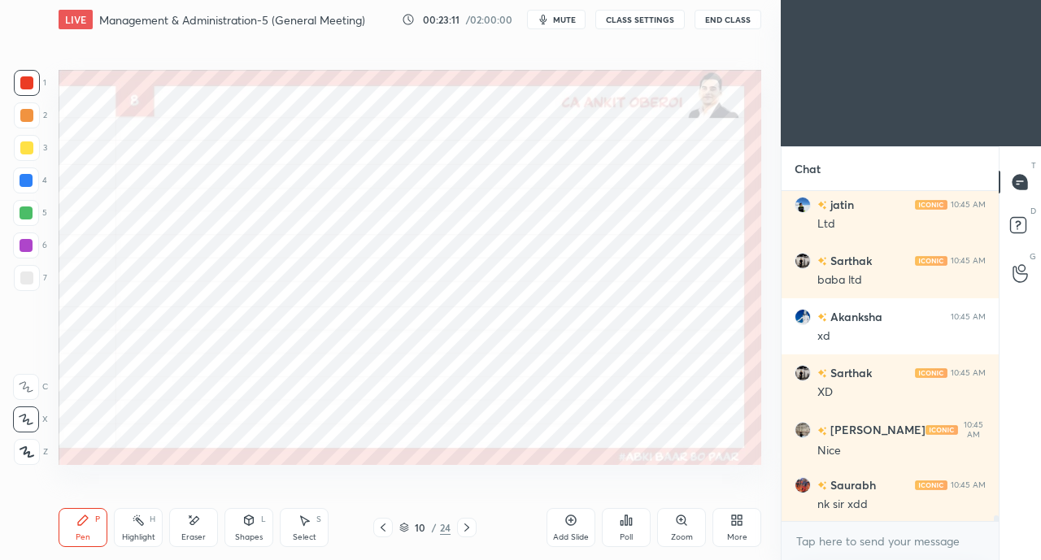
scroll to position [17983, 0]
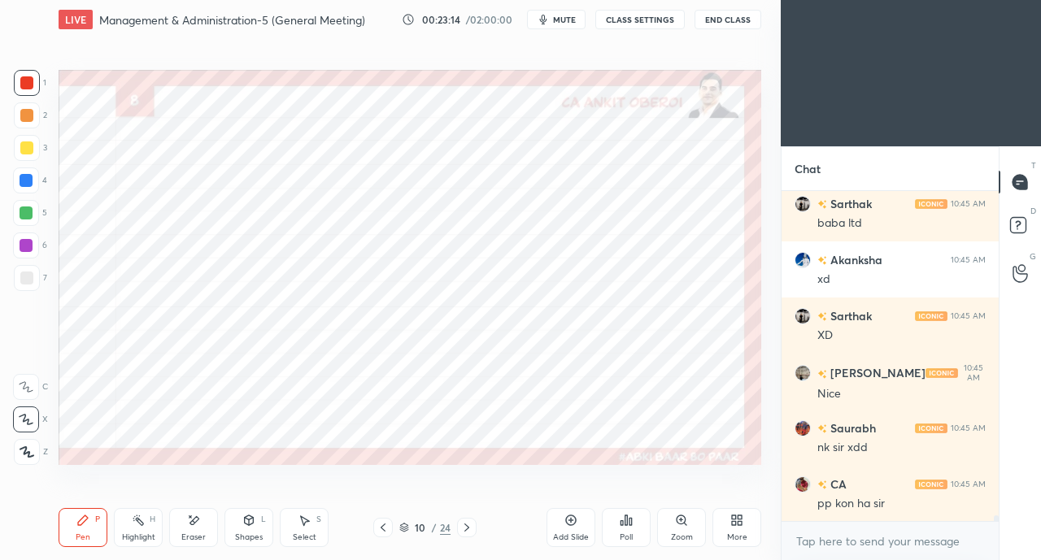
click at [24, 176] on div at bounding box center [26, 180] width 13 height 13
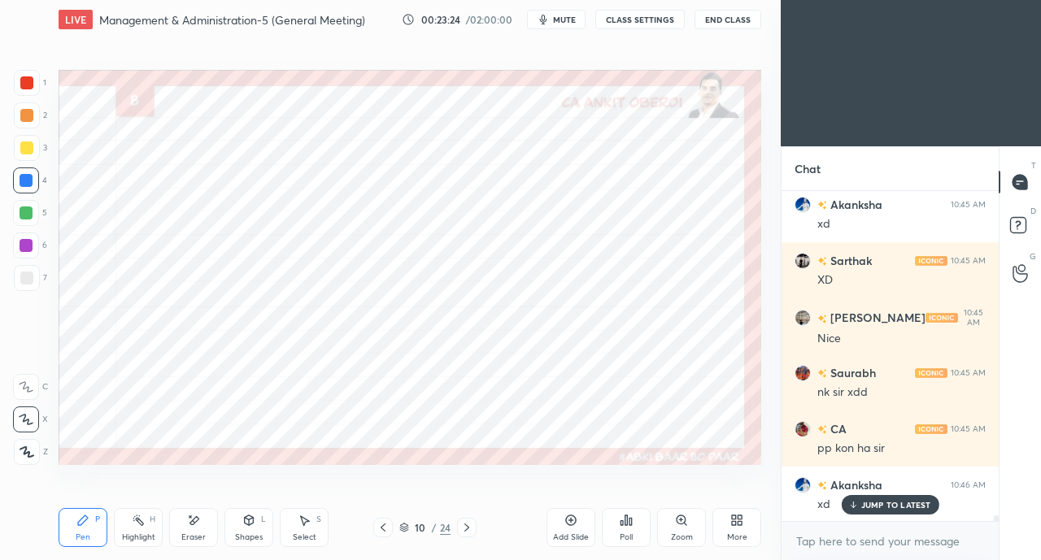
click at [250, 528] on div "Shapes L" at bounding box center [248, 527] width 49 height 39
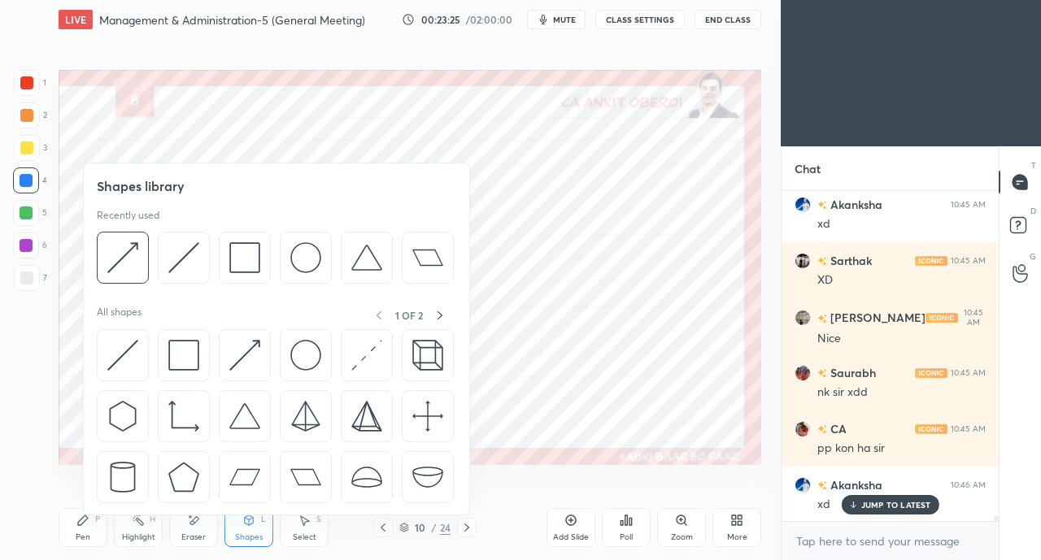
click at [244, 344] on img at bounding box center [244, 355] width 31 height 31
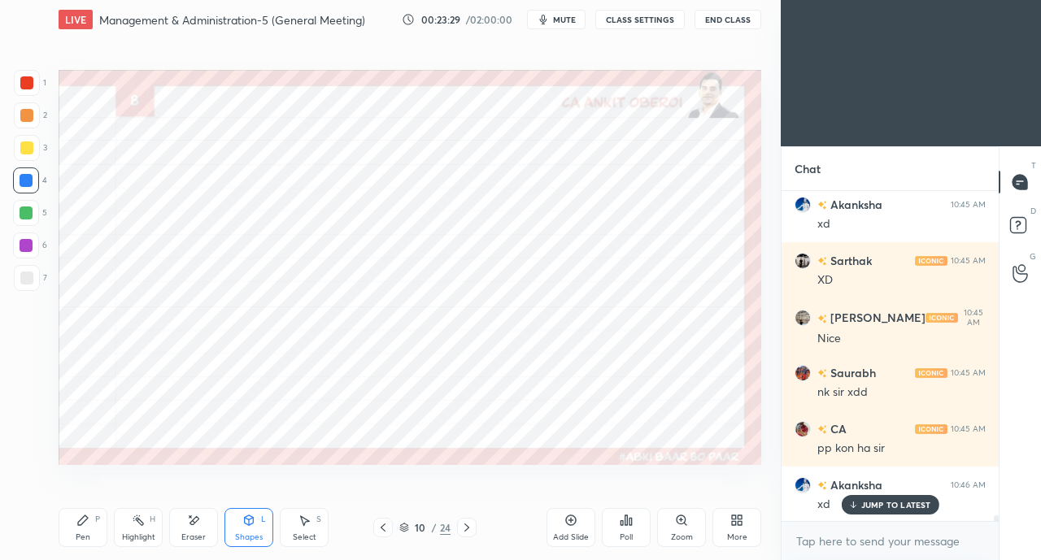
scroll to position [18095, 0]
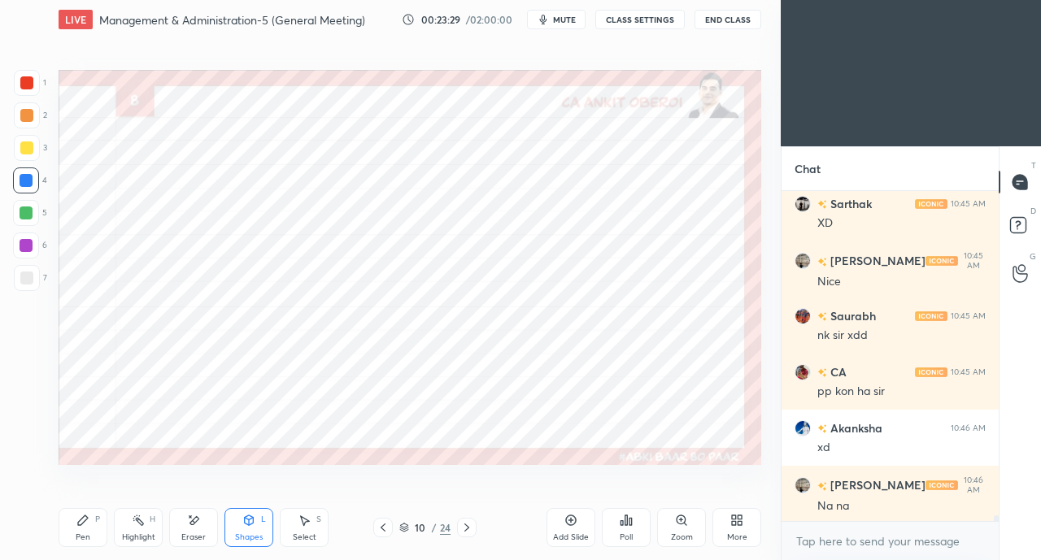
click at [252, 525] on icon at bounding box center [248, 520] width 13 height 13
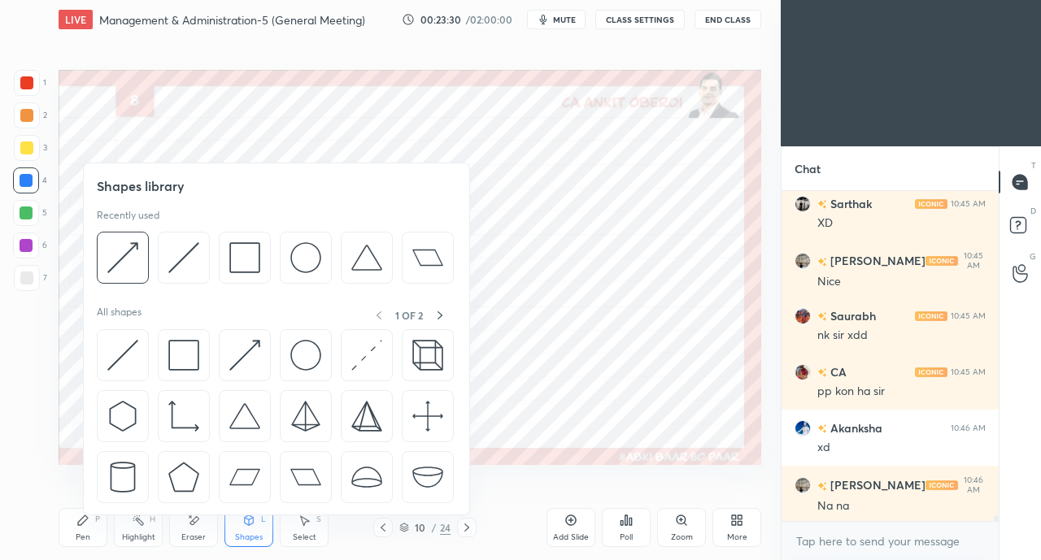
click at [246, 346] on img at bounding box center [244, 355] width 31 height 31
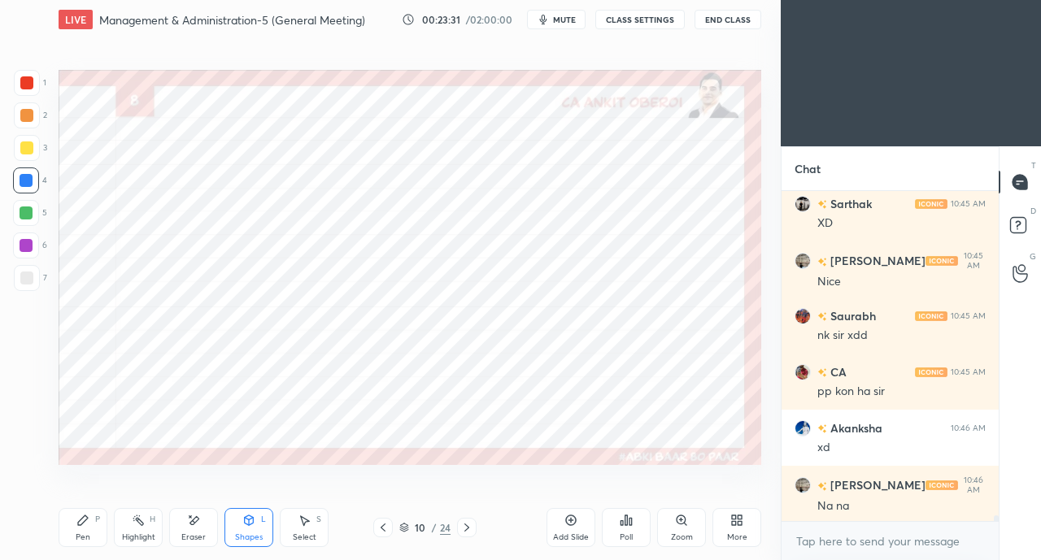
click at [34, 81] on div at bounding box center [27, 83] width 26 height 26
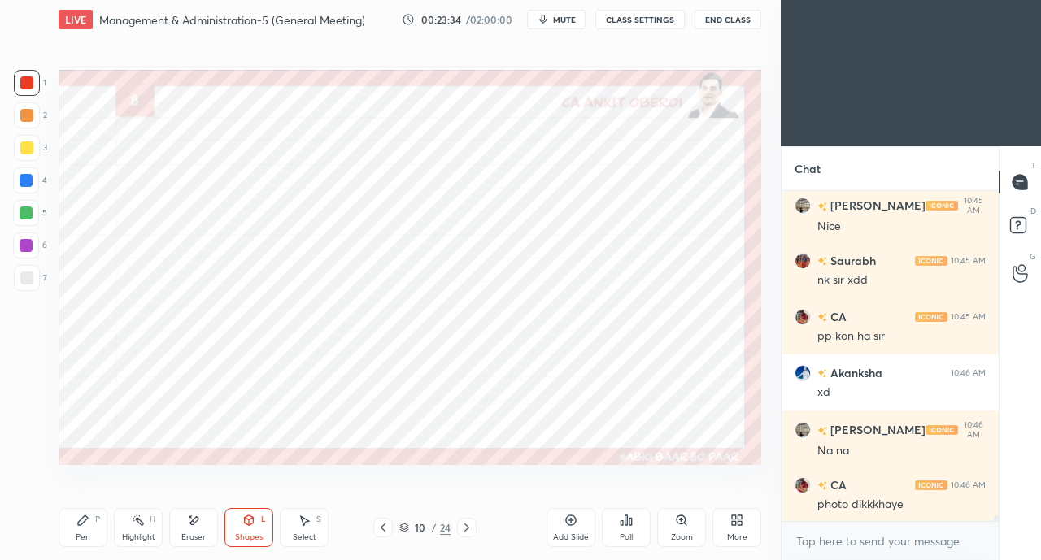
click at [85, 534] on div "Pen" at bounding box center [83, 537] width 15 height 8
click at [208, 529] on div "Eraser" at bounding box center [193, 527] width 49 height 39
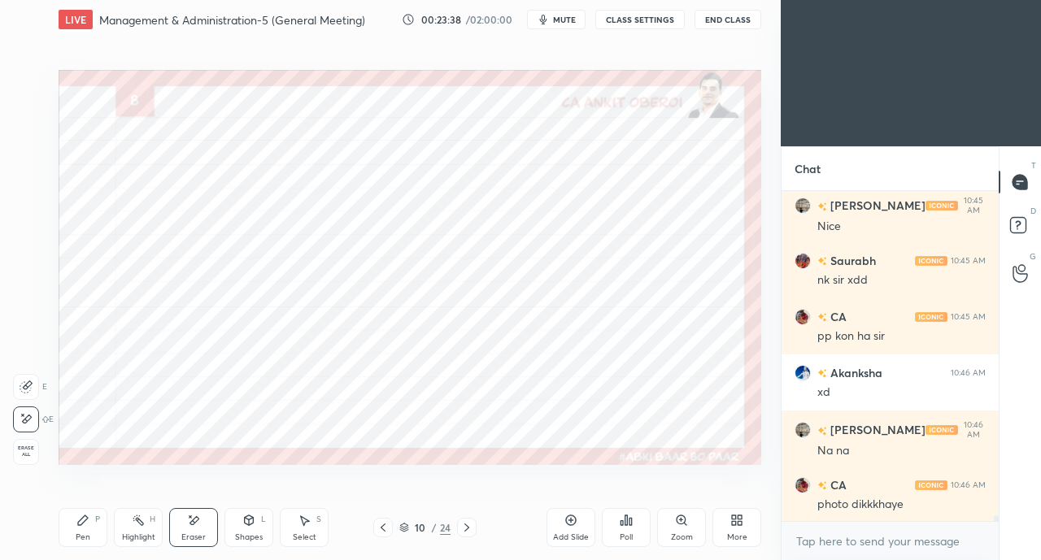
scroll to position [18207, 0]
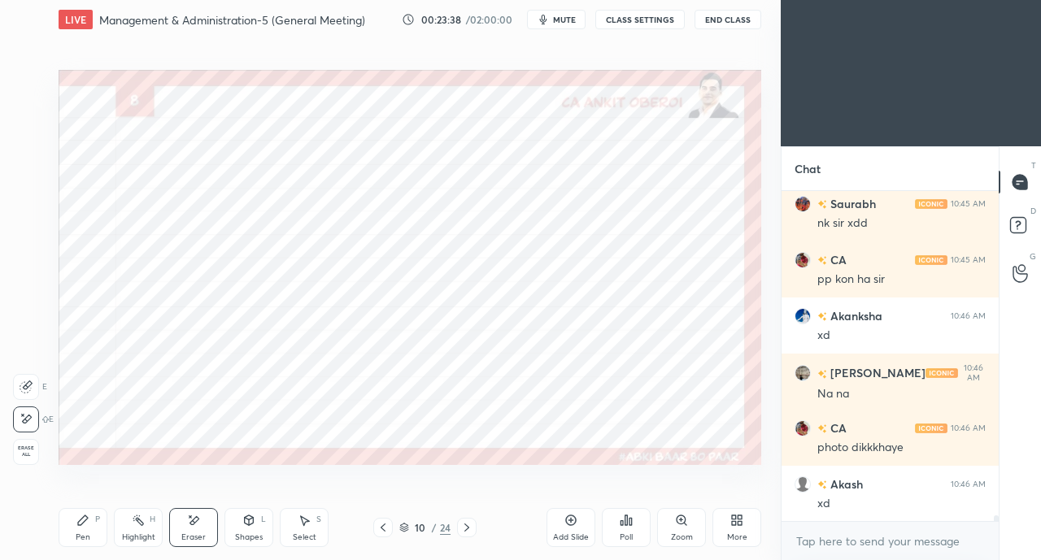
click at [246, 526] on icon at bounding box center [248, 520] width 13 height 13
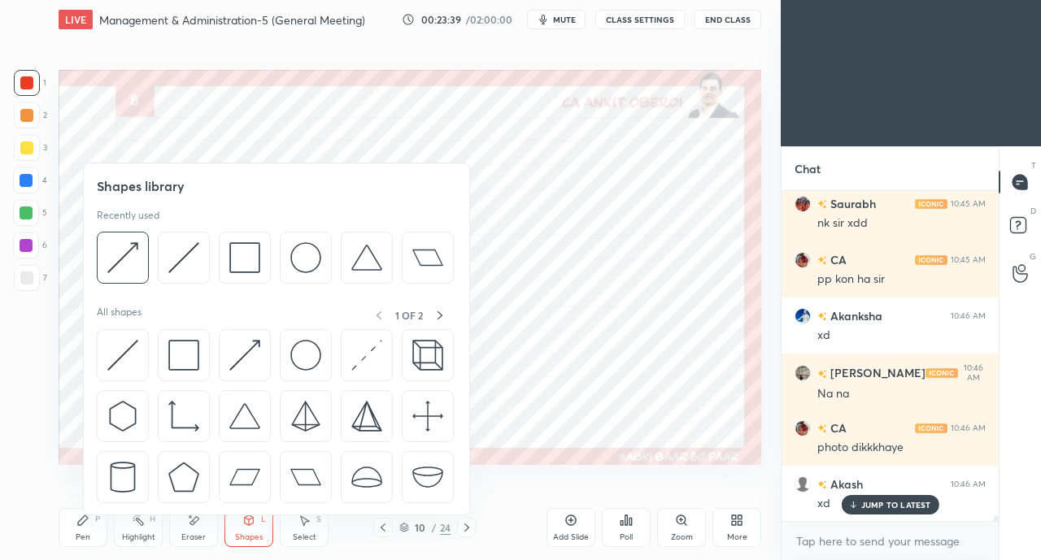
scroll to position [18375, 0]
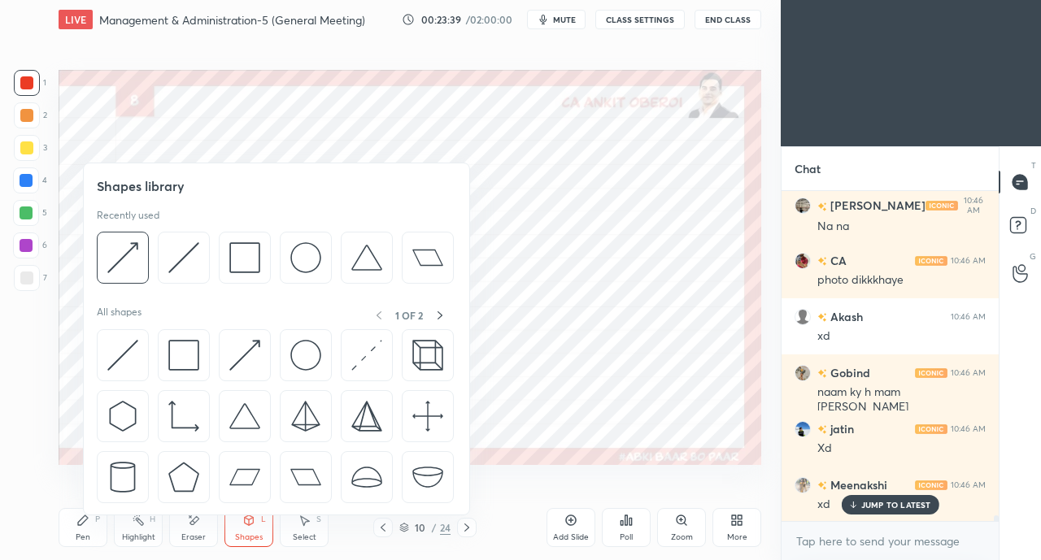
click at [241, 355] on img at bounding box center [244, 355] width 31 height 31
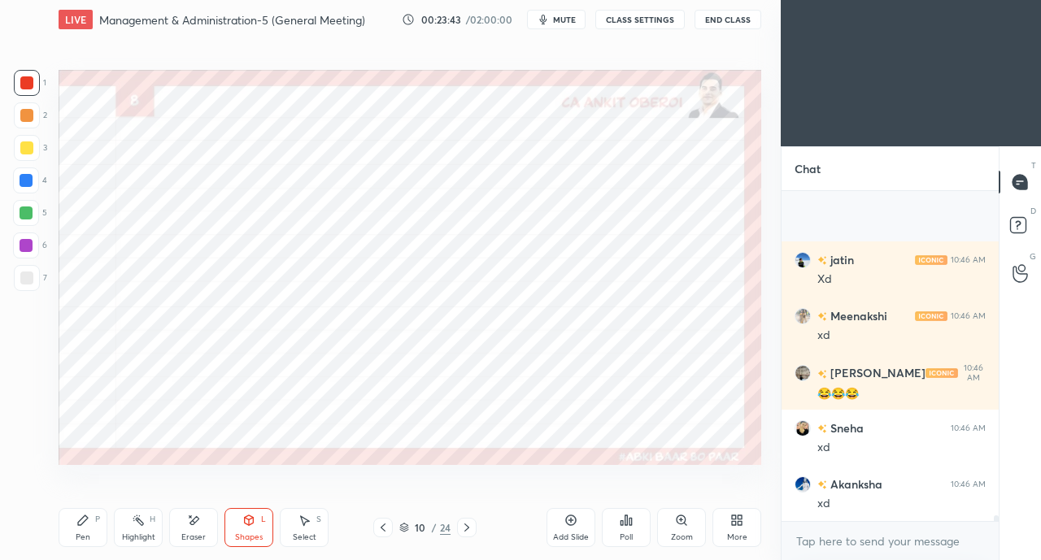
scroll to position [18656, 0]
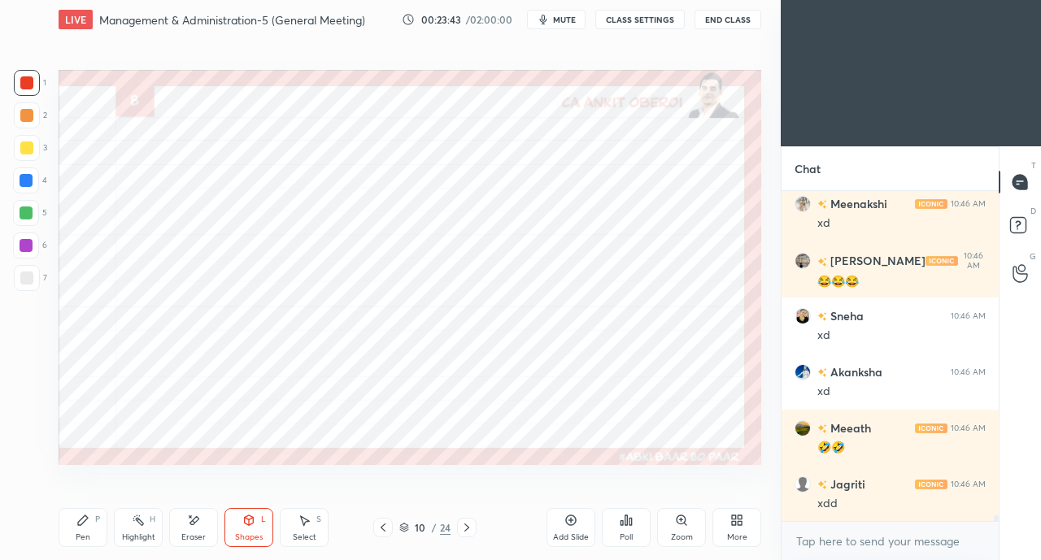
click at [84, 524] on icon at bounding box center [82, 520] width 13 height 13
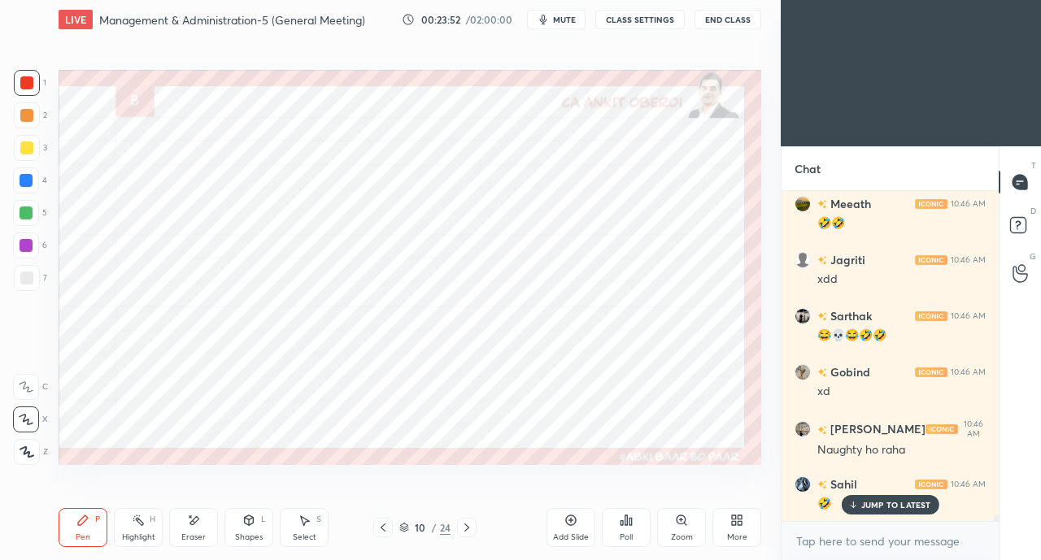
scroll to position [18936, 0]
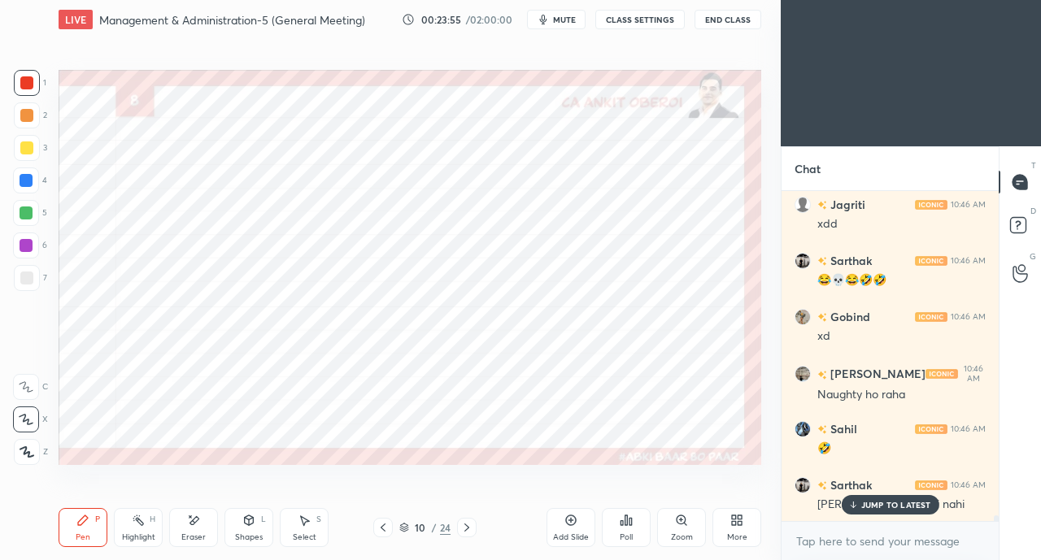
click at [866, 500] on p "JUMP TO LATEST" at bounding box center [896, 505] width 70 height 10
click at [25, 181] on div at bounding box center [26, 180] width 13 height 13
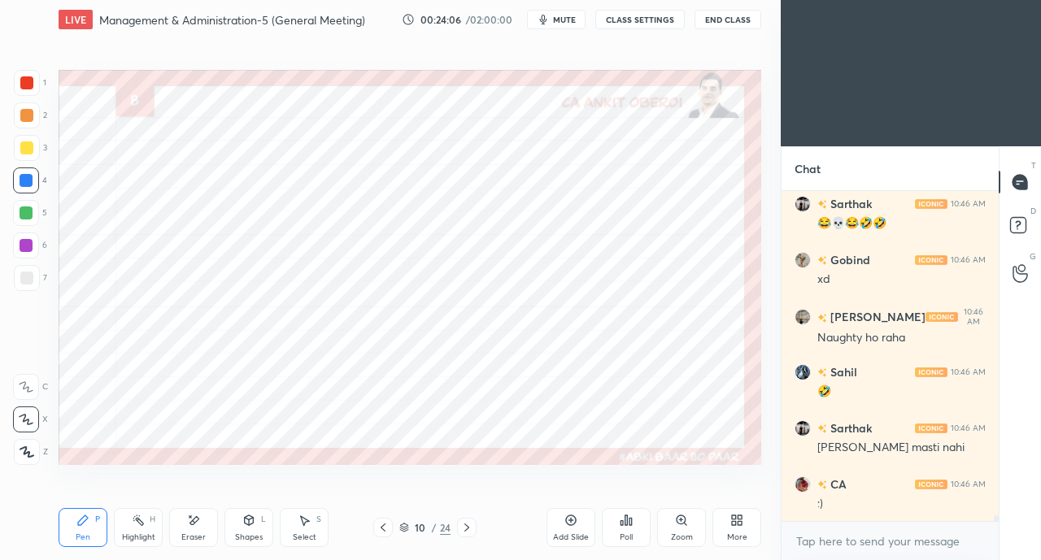
click at [246, 529] on div "Shapes L" at bounding box center [248, 527] width 49 height 39
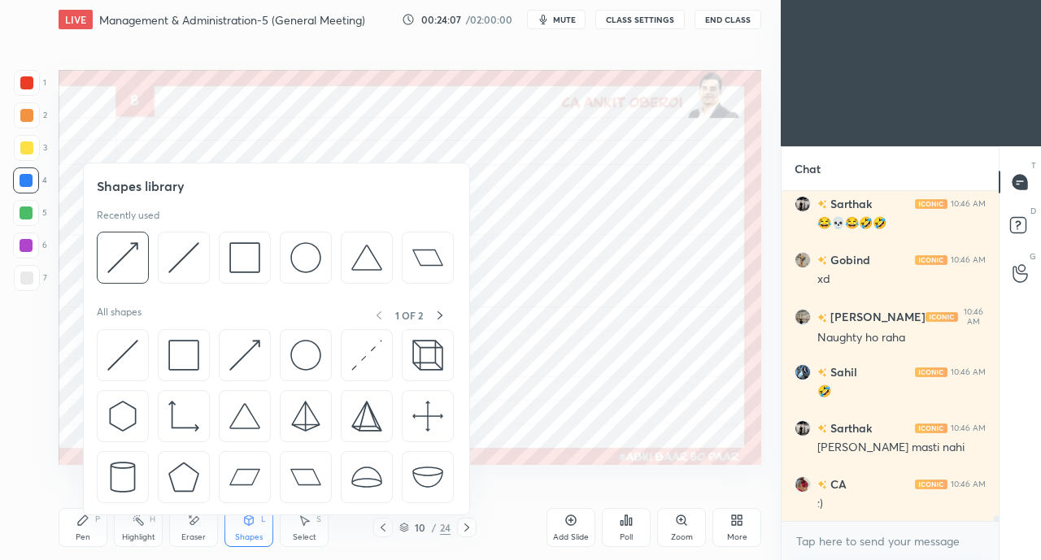
click at [186, 349] on img at bounding box center [183, 355] width 31 height 31
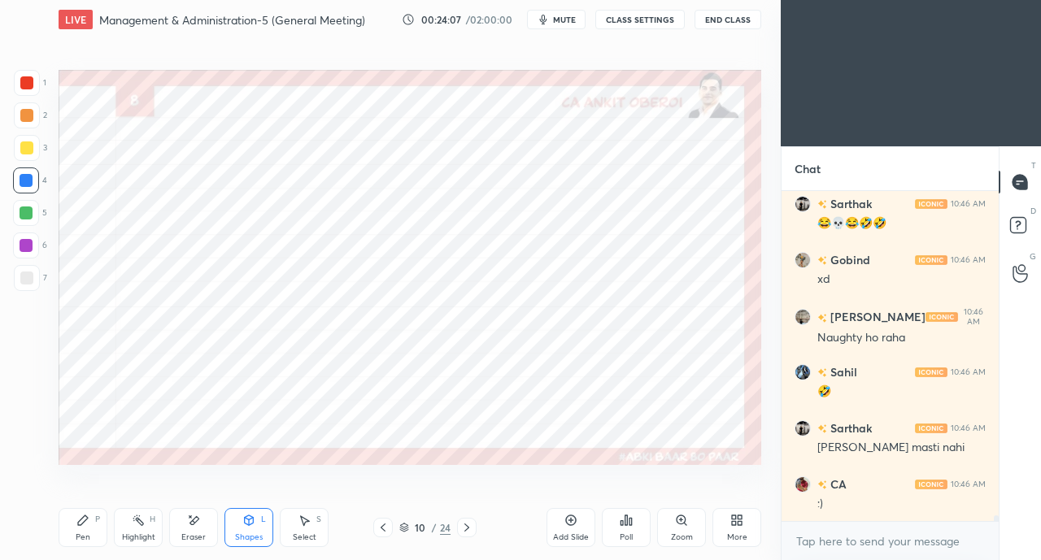
scroll to position [19048, 0]
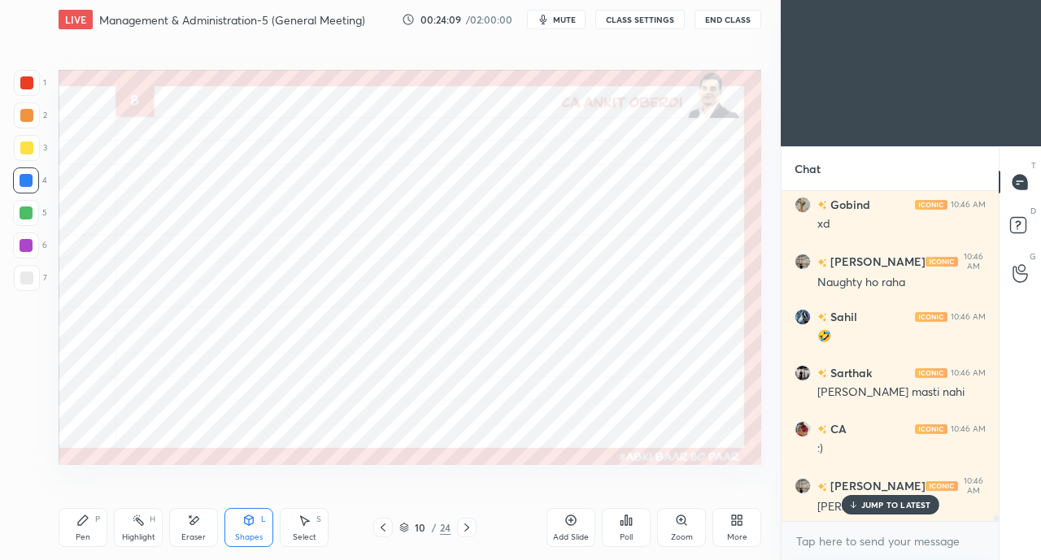
click at [81, 532] on div "Pen P" at bounding box center [83, 527] width 49 height 39
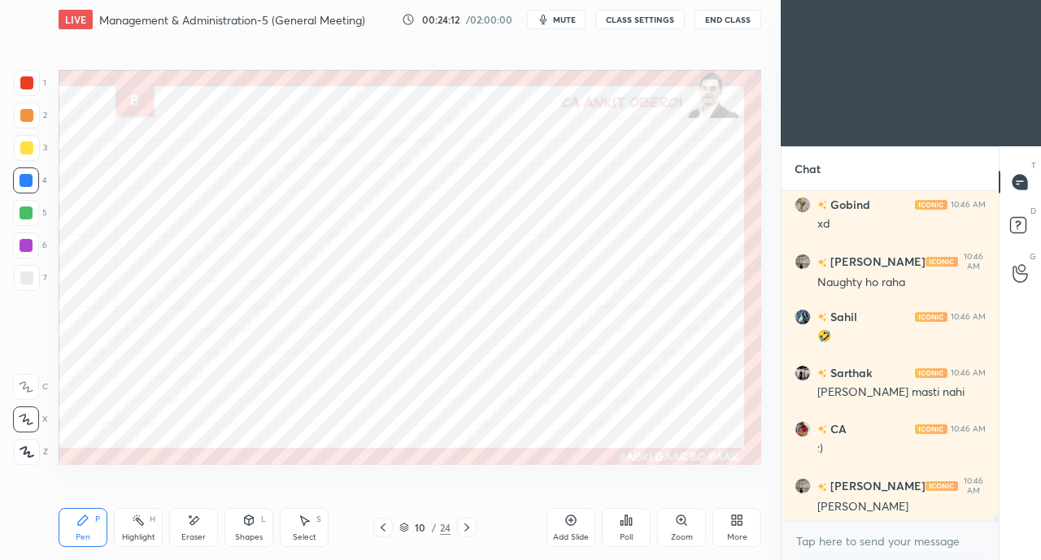
scroll to position [19105, 0]
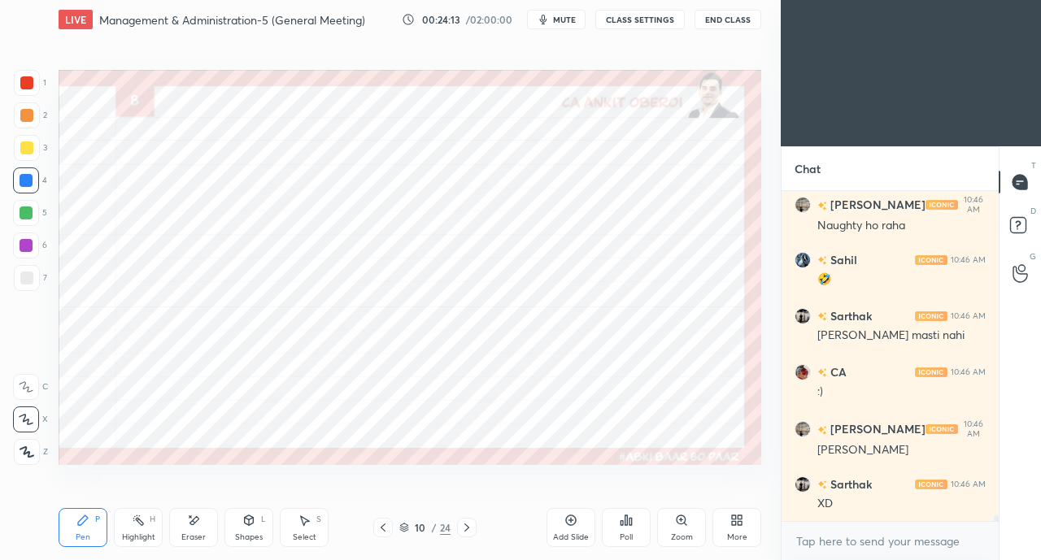
click at [189, 523] on icon at bounding box center [193, 521] width 13 height 14
click at [91, 525] on div "Pen P" at bounding box center [83, 527] width 49 height 39
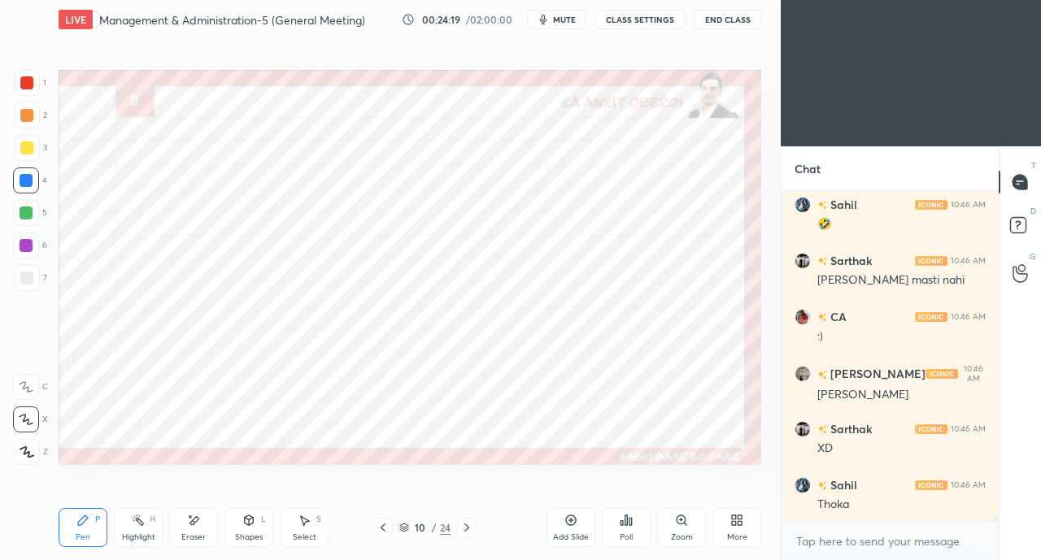
scroll to position [19217, 0]
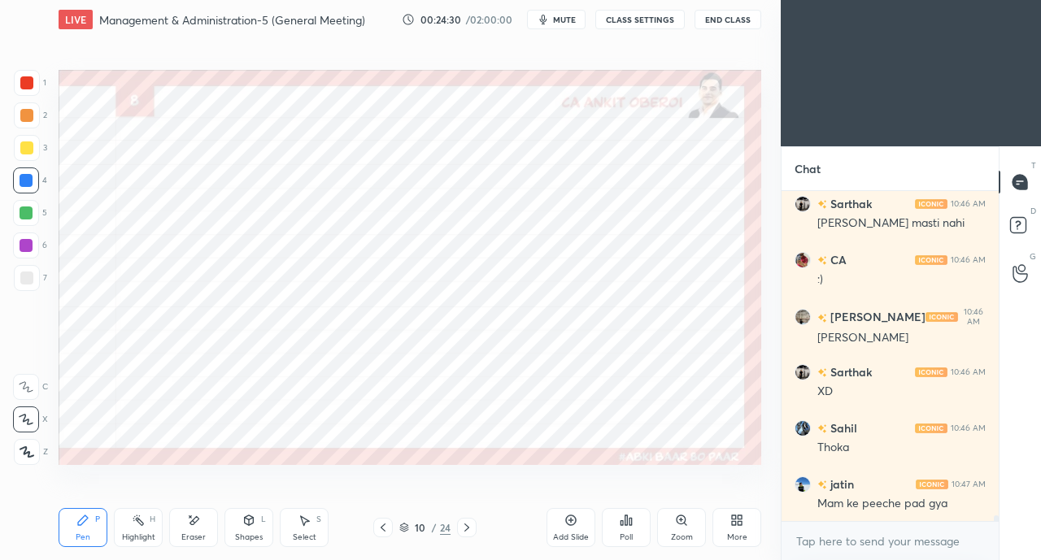
click at [33, 83] on div at bounding box center [26, 82] width 13 height 13
click at [248, 526] on icon at bounding box center [248, 520] width 13 height 13
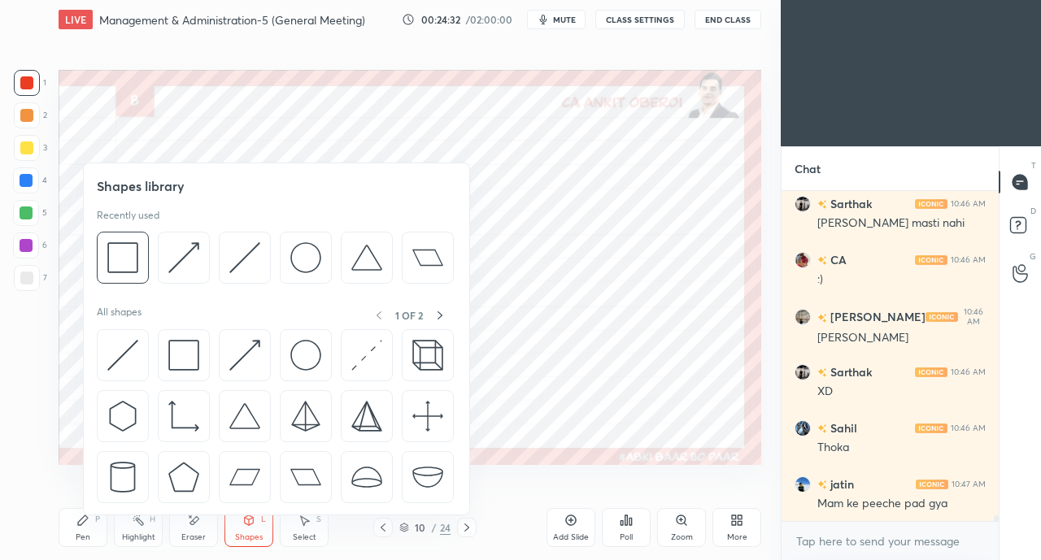
click at [104, 352] on div at bounding box center [123, 355] width 52 height 52
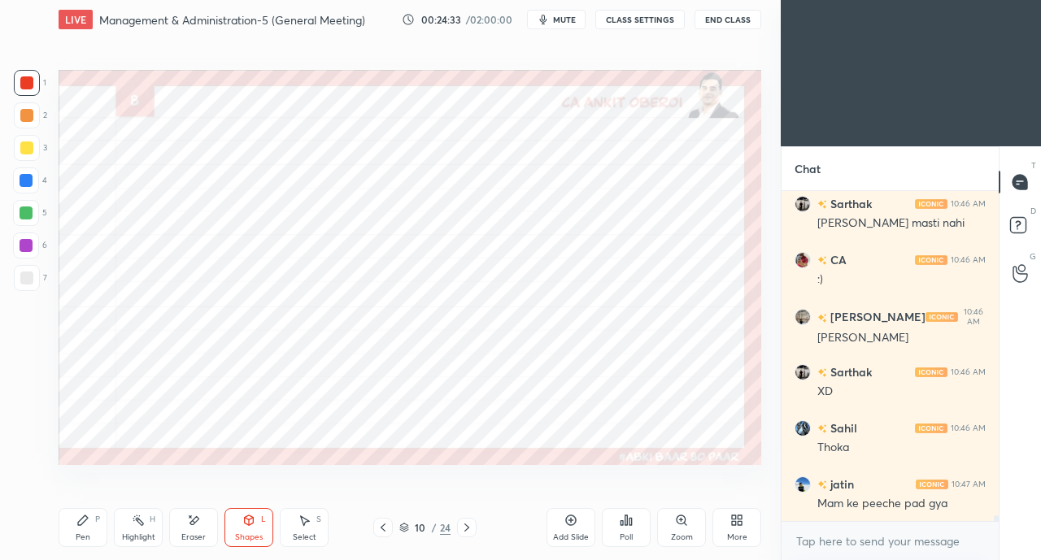
scroll to position [19273, 0]
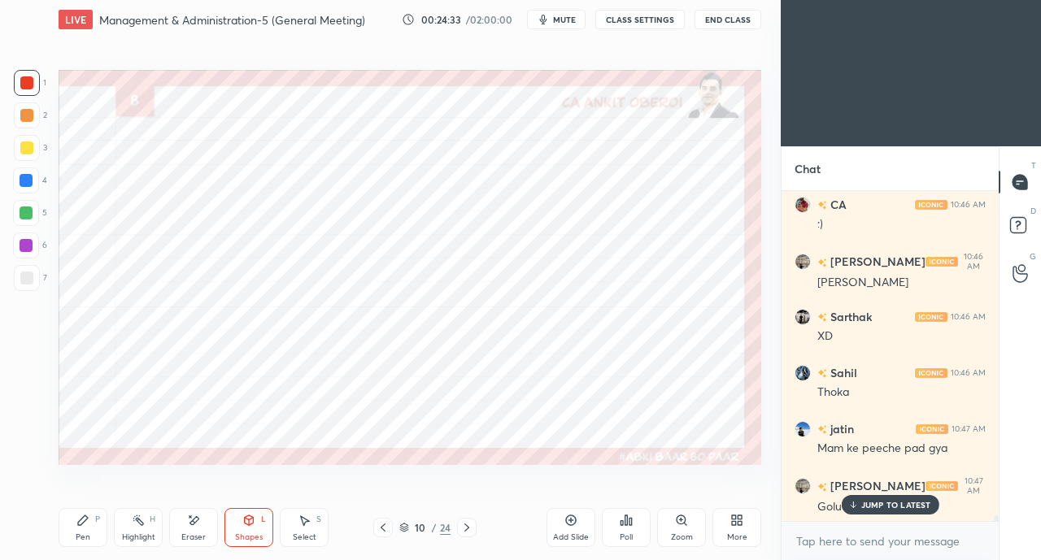
click at [18, 211] on div at bounding box center [26, 213] width 26 height 26
click at [240, 514] on div "Shapes L" at bounding box center [248, 527] width 49 height 39
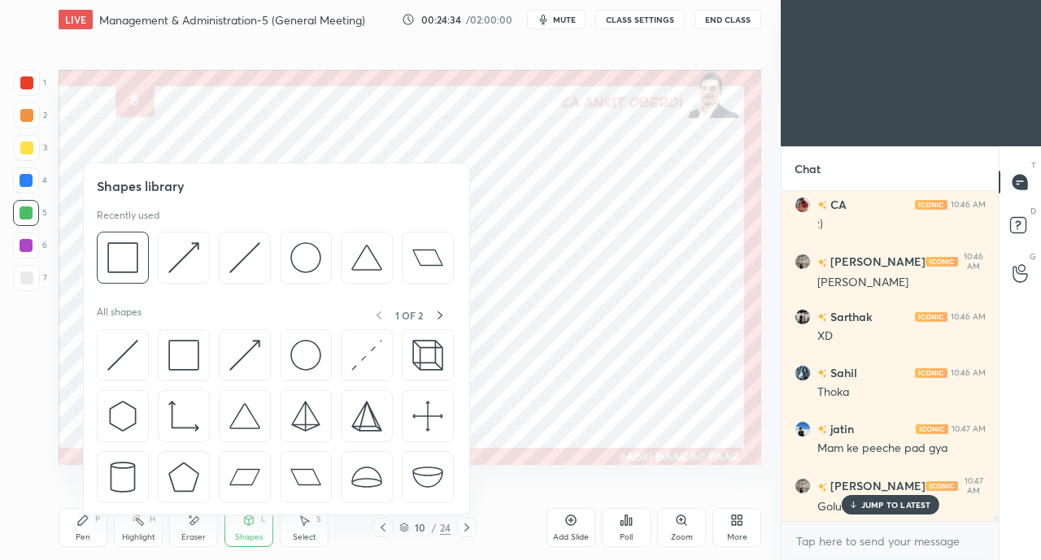
click at [120, 350] on img at bounding box center [122, 355] width 31 height 31
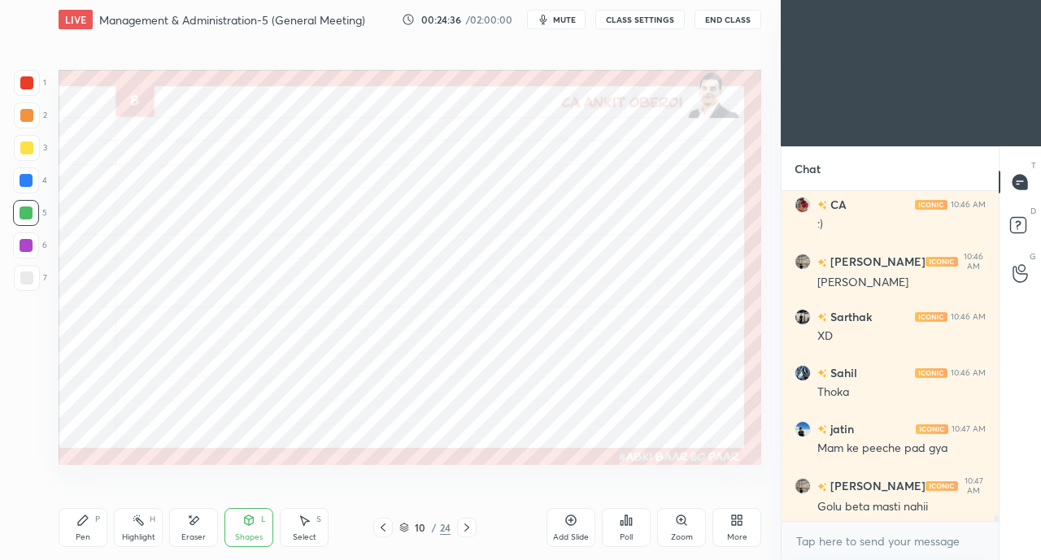
scroll to position [19344, 0]
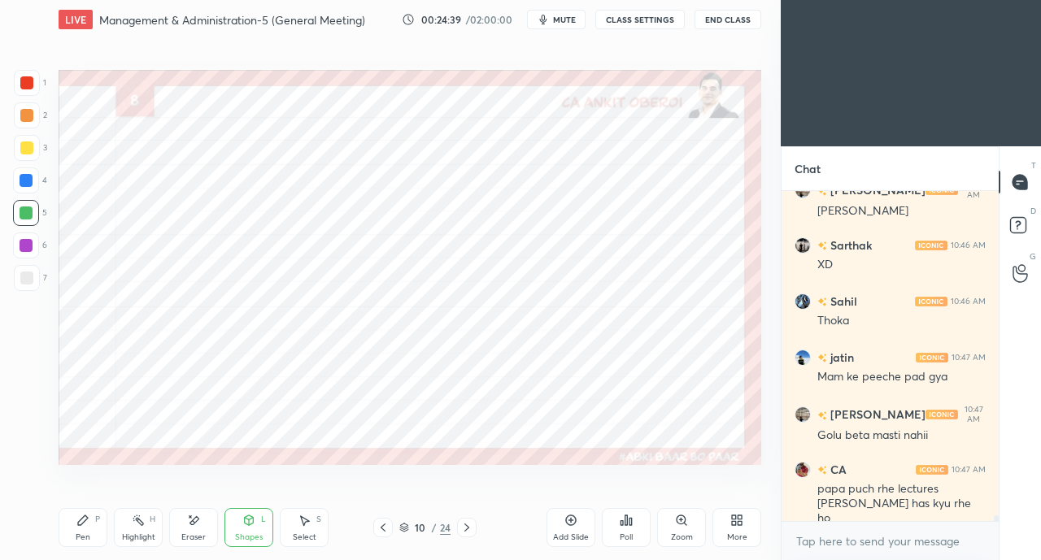
click at [89, 515] on icon at bounding box center [82, 520] width 13 height 13
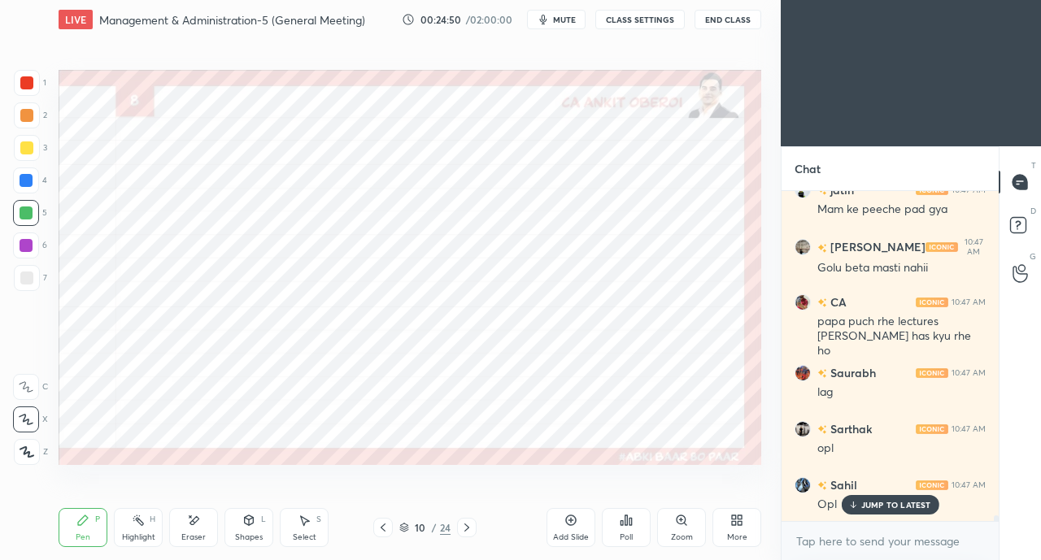
scroll to position [19624, 0]
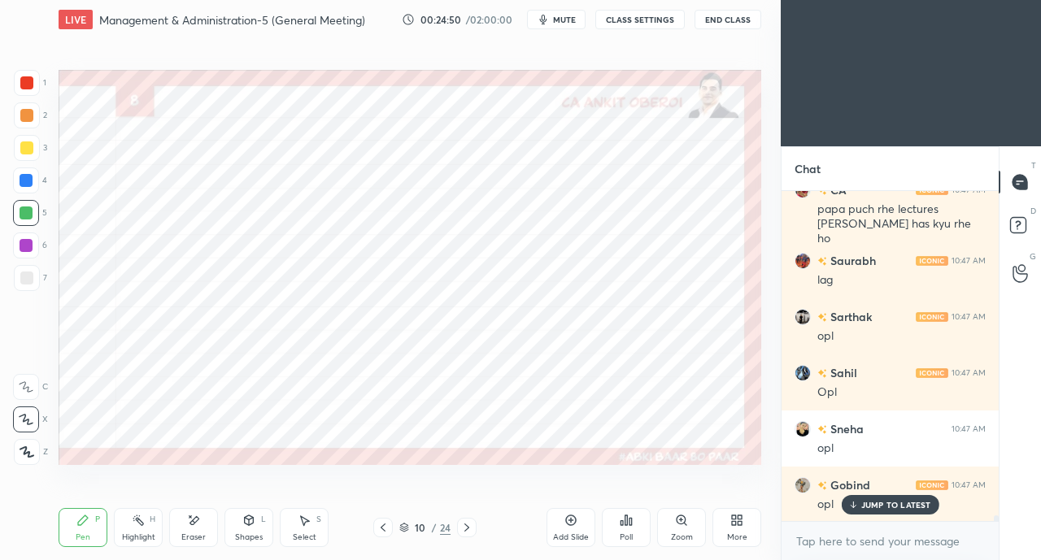
click at [24, 80] on div at bounding box center [26, 82] width 13 height 13
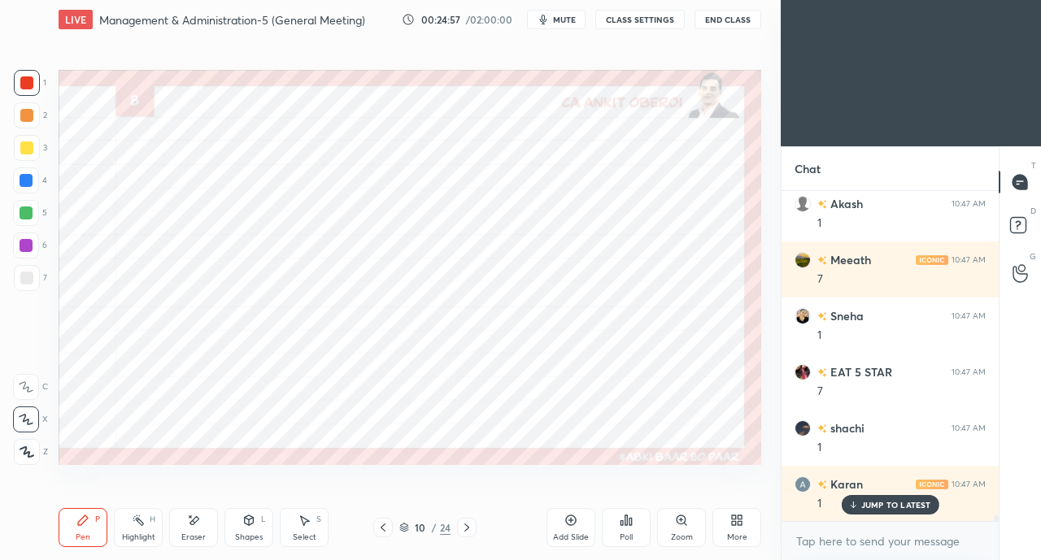
scroll to position [20073, 0]
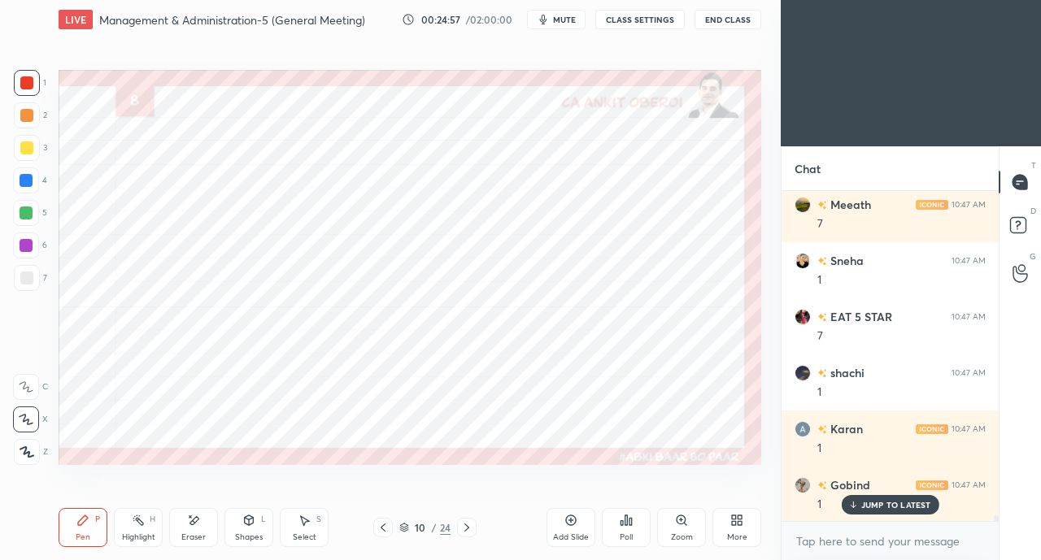
click at [198, 522] on icon at bounding box center [193, 521] width 13 height 14
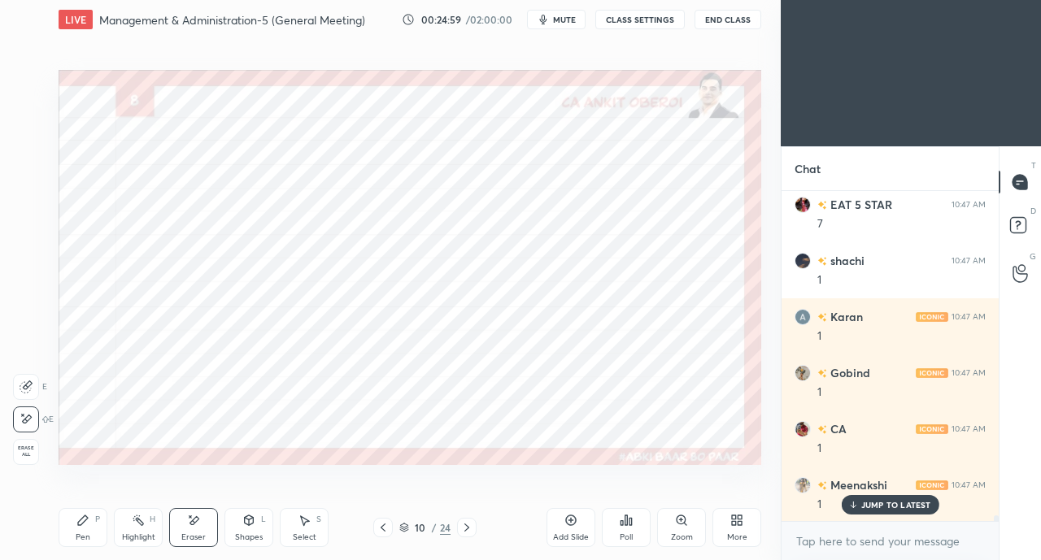
click at [81, 521] on icon at bounding box center [83, 521] width 10 height 10
click at [875, 502] on p "JUMP TO LATEST" at bounding box center [896, 505] width 70 height 10
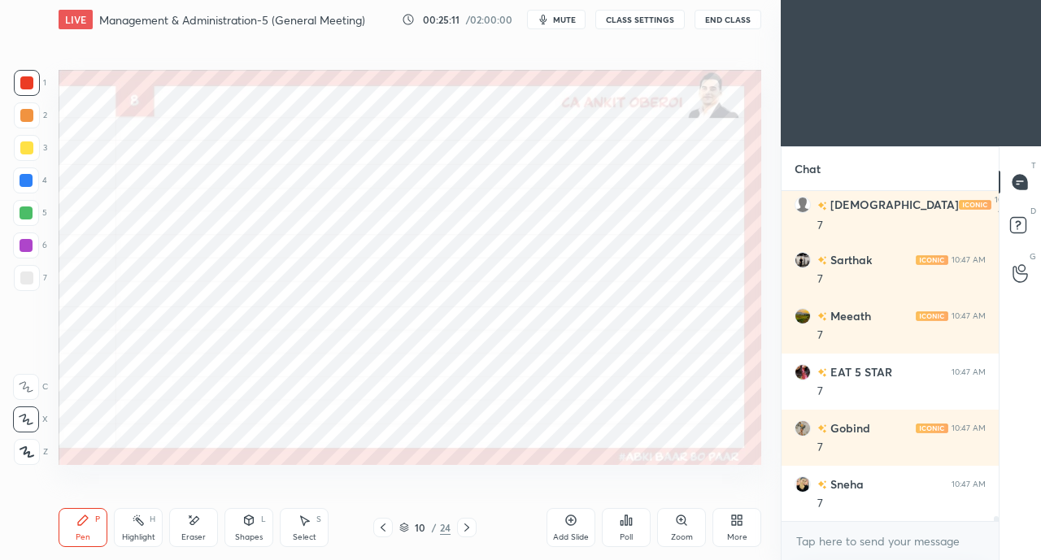
scroll to position [20858, 0]
click at [382, 529] on icon at bounding box center [383, 527] width 13 height 13
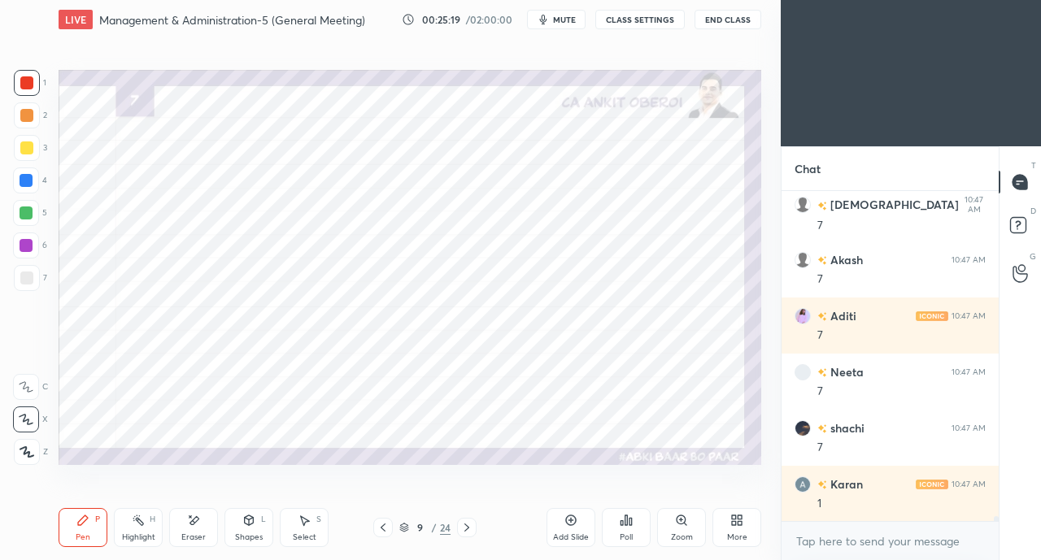
scroll to position [21195, 0]
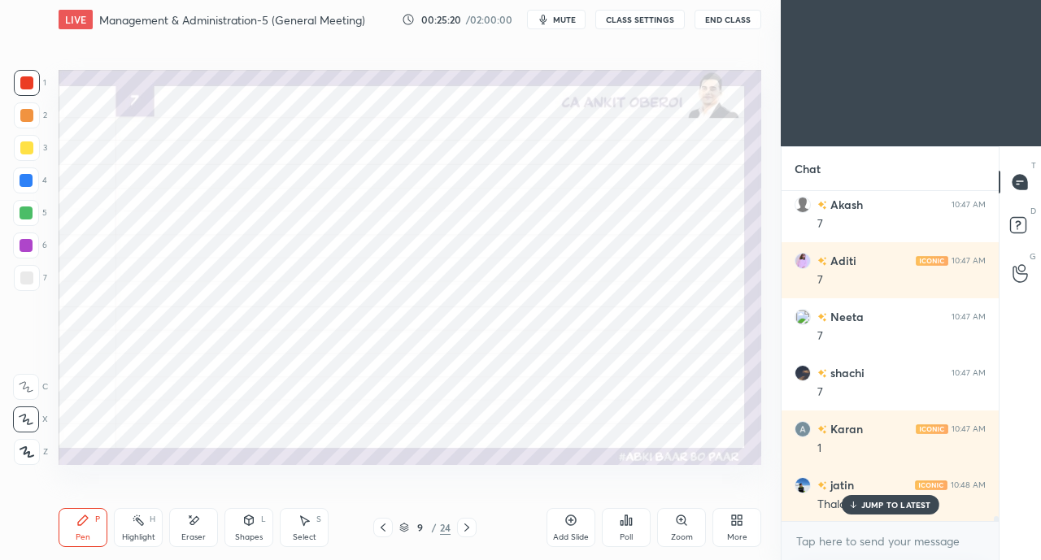
click at [851, 505] on icon at bounding box center [852, 505] width 11 height 10
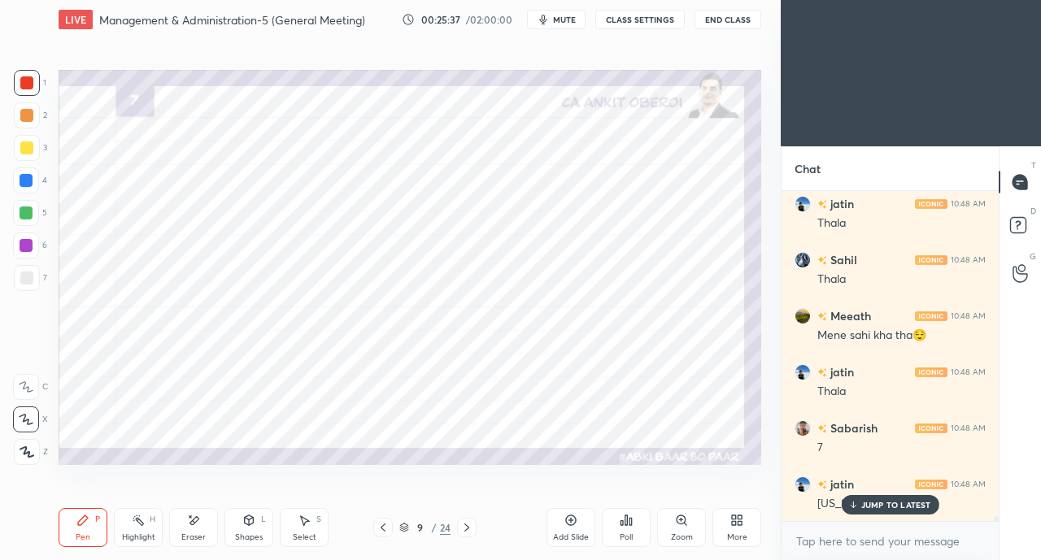
scroll to position [21532, 0]
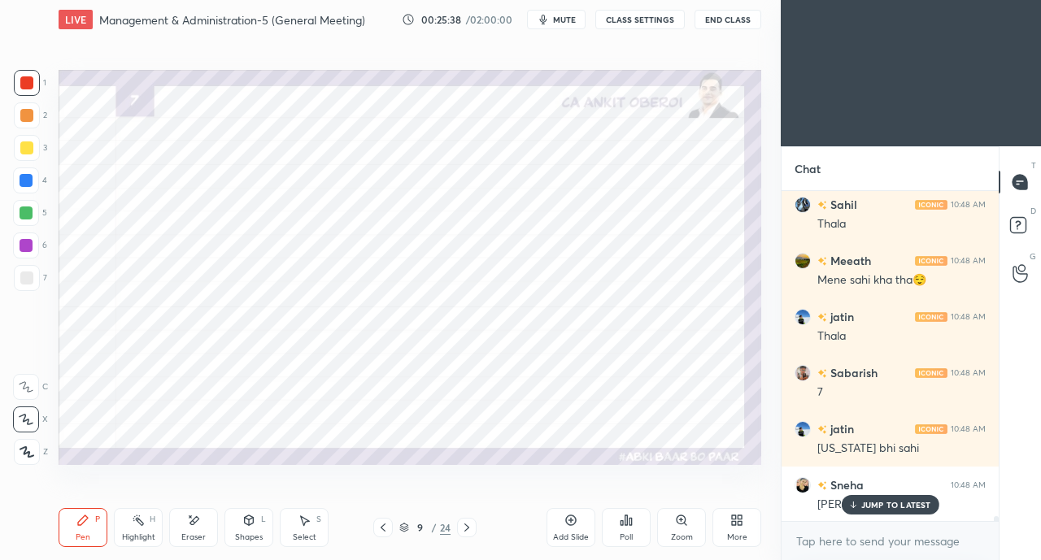
click at [472, 531] on icon at bounding box center [466, 527] width 13 height 13
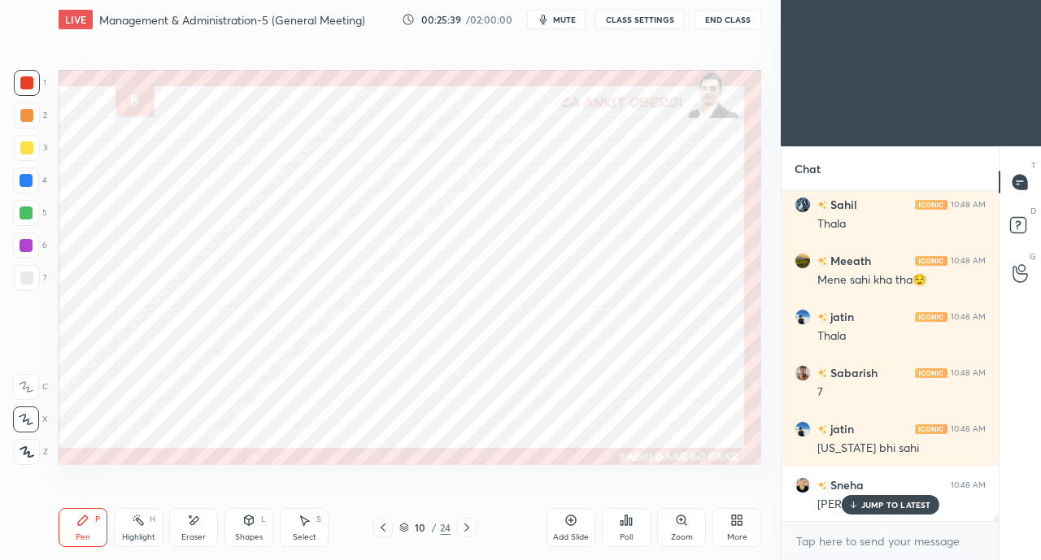
click at [873, 500] on p "JUMP TO LATEST" at bounding box center [896, 505] width 70 height 10
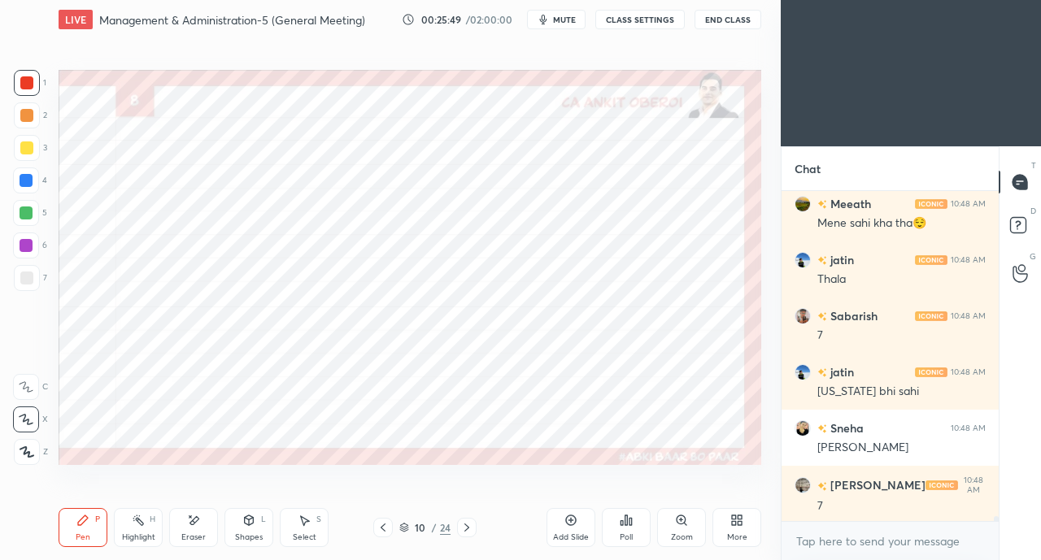
click at [189, 529] on div "Eraser" at bounding box center [193, 527] width 49 height 39
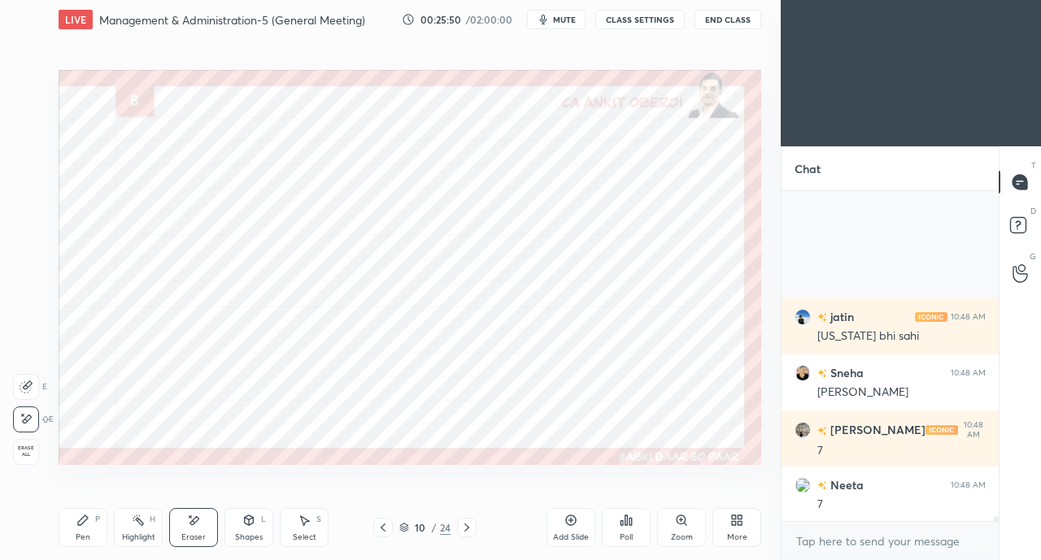
scroll to position [21813, 0]
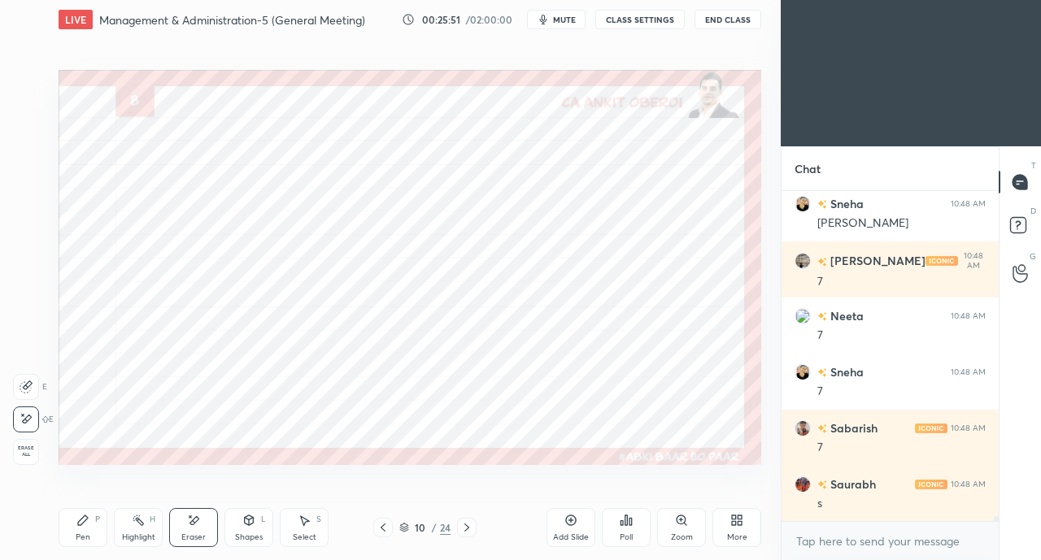
click at [93, 531] on div "Pen P" at bounding box center [83, 527] width 49 height 39
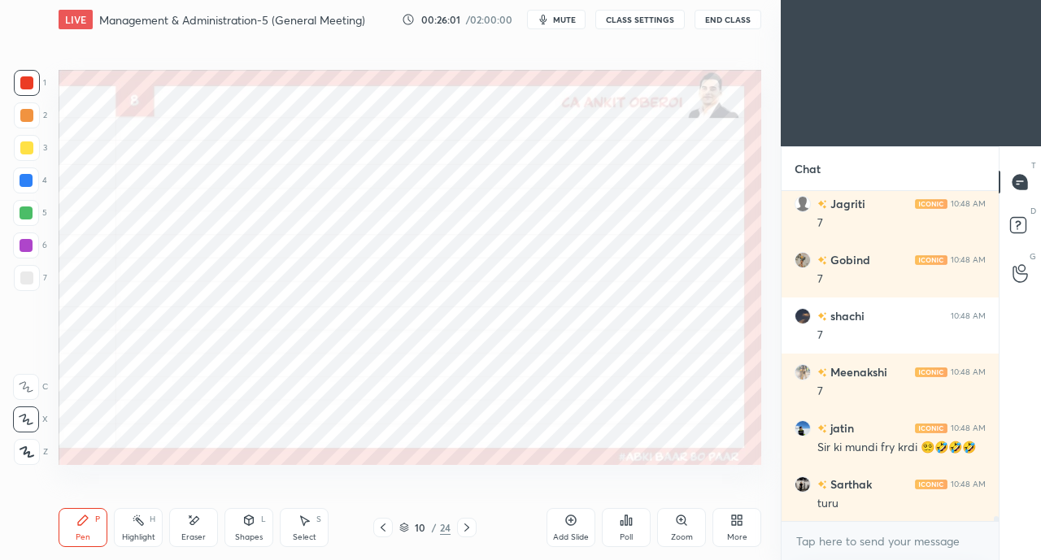
scroll to position [22220, 0]
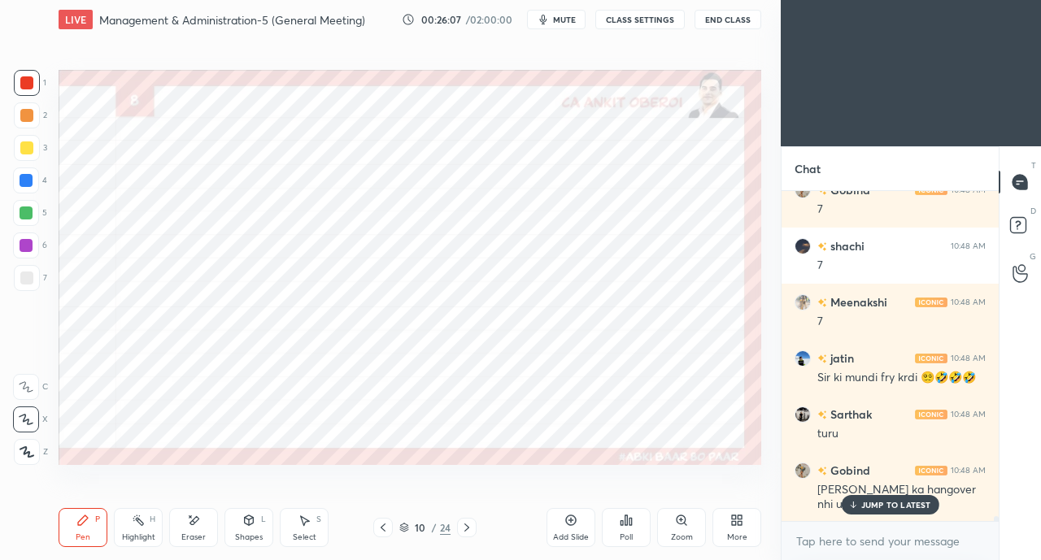
click at [189, 525] on icon at bounding box center [193, 521] width 13 height 14
click at [81, 533] on div "Pen" at bounding box center [83, 537] width 15 height 8
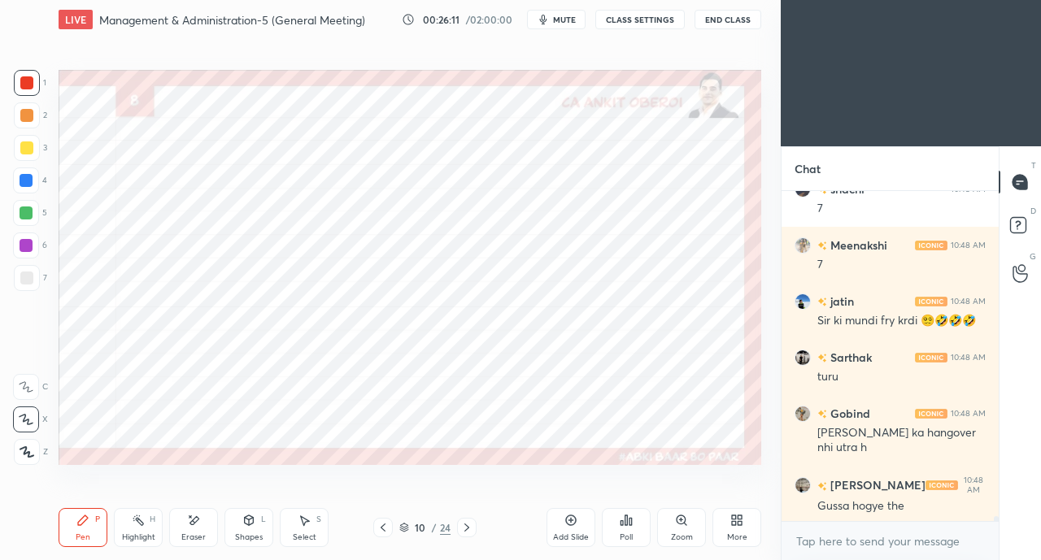
scroll to position [22332, 0]
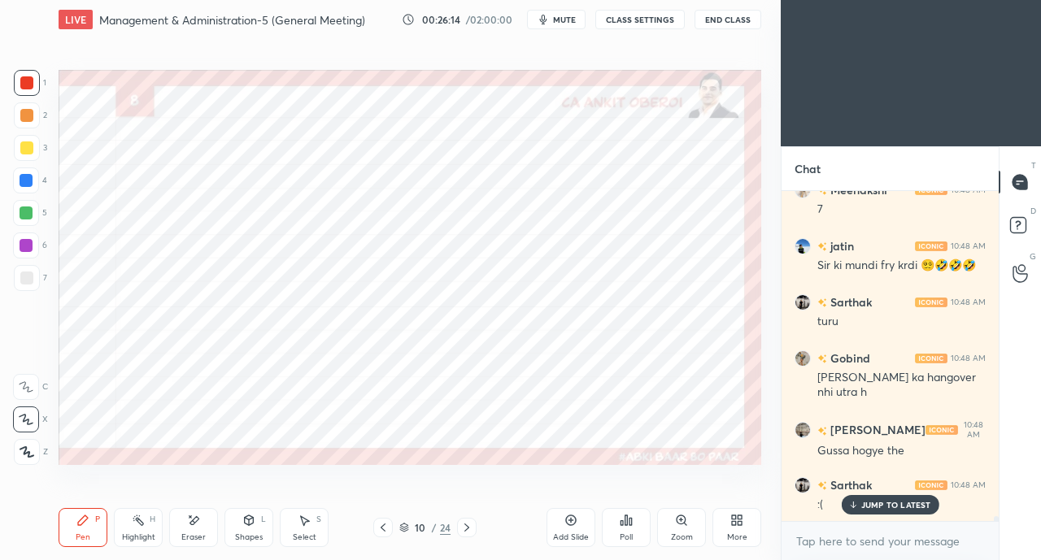
click at [860, 505] on div "JUMP TO LATEST" at bounding box center [890, 505] width 98 height 20
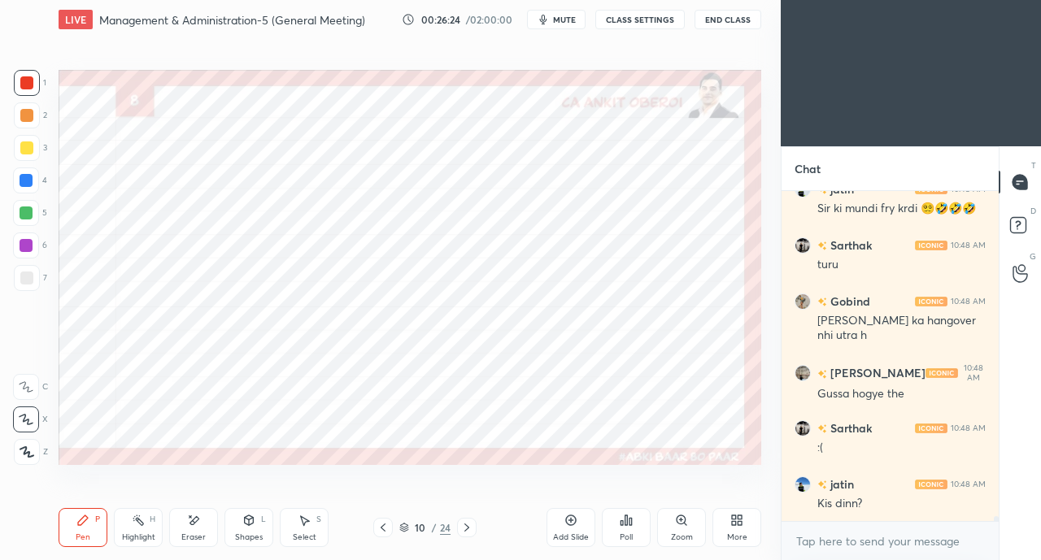
scroll to position [22444, 0]
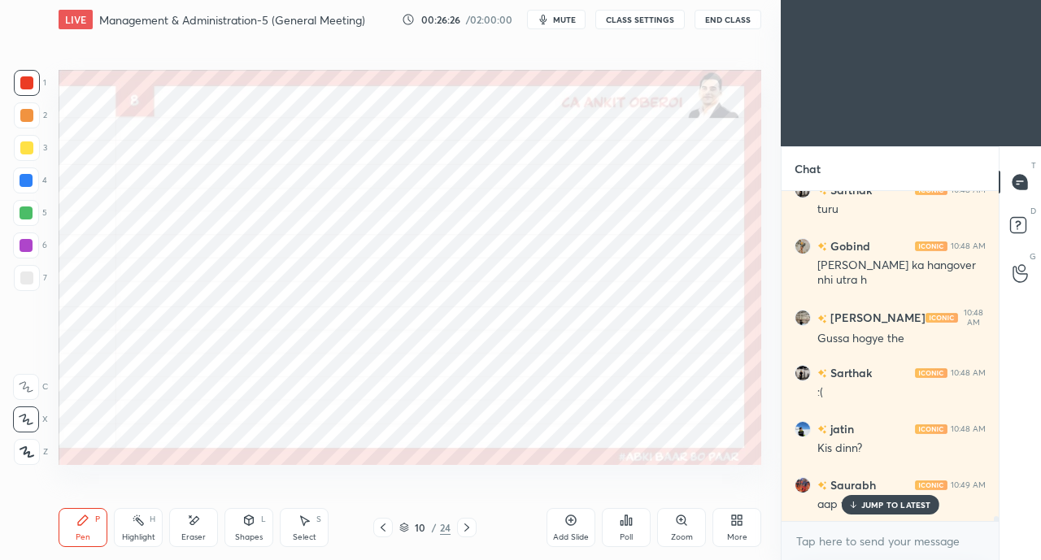
click at [876, 505] on p "JUMP TO LATEST" at bounding box center [896, 505] width 70 height 10
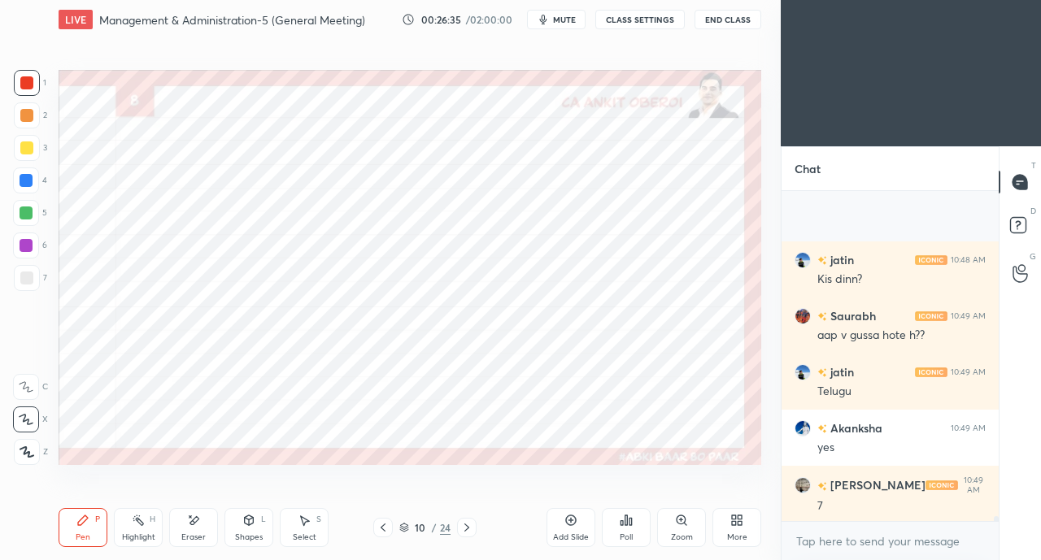
scroll to position [22725, 0]
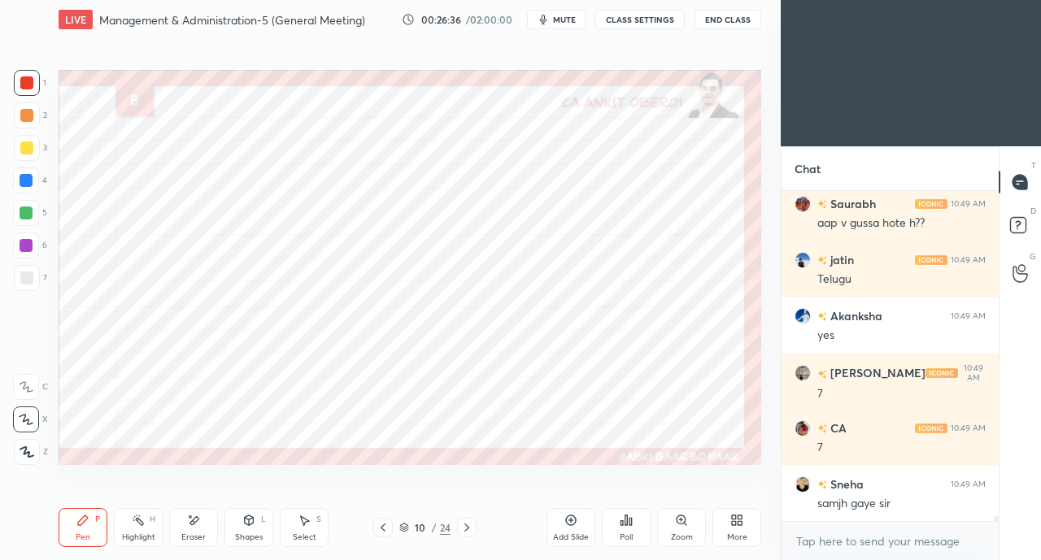
click at [468, 529] on icon at bounding box center [466, 527] width 13 height 13
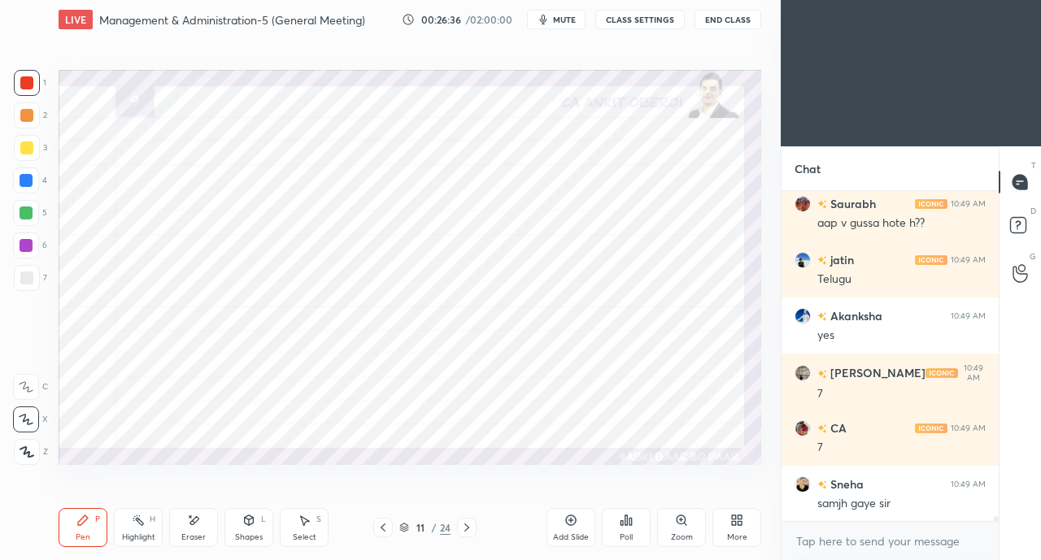
click at [470, 529] on icon at bounding box center [466, 527] width 13 height 13
click at [472, 528] on icon at bounding box center [466, 527] width 13 height 13
click at [473, 528] on div at bounding box center [467, 528] width 20 height 20
click at [472, 528] on icon at bounding box center [466, 527] width 13 height 13
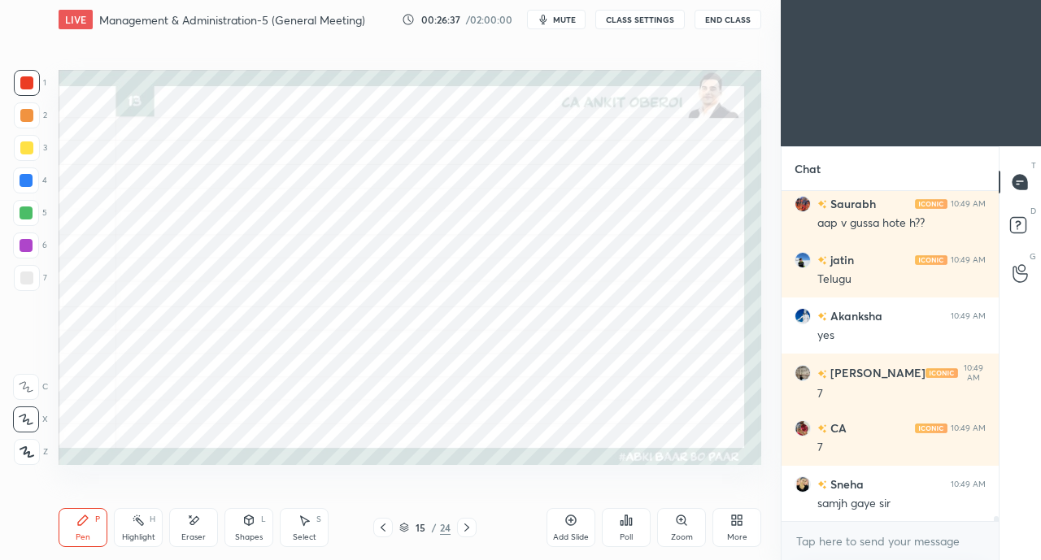
click at [472, 527] on icon at bounding box center [466, 527] width 13 height 13
click at [470, 528] on icon at bounding box center [466, 527] width 13 height 13
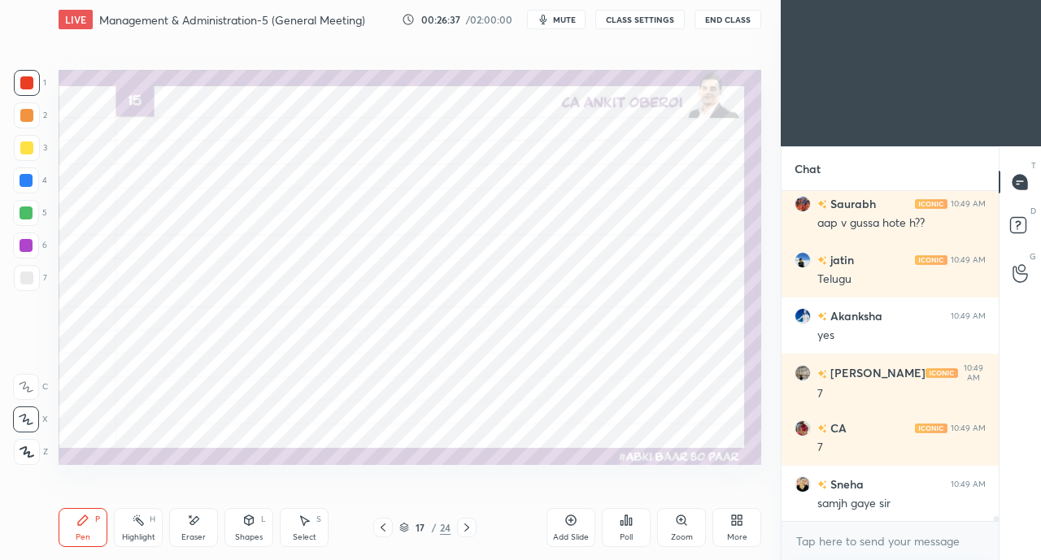
click at [471, 528] on icon at bounding box center [466, 527] width 13 height 13
click at [472, 527] on icon at bounding box center [466, 527] width 13 height 13
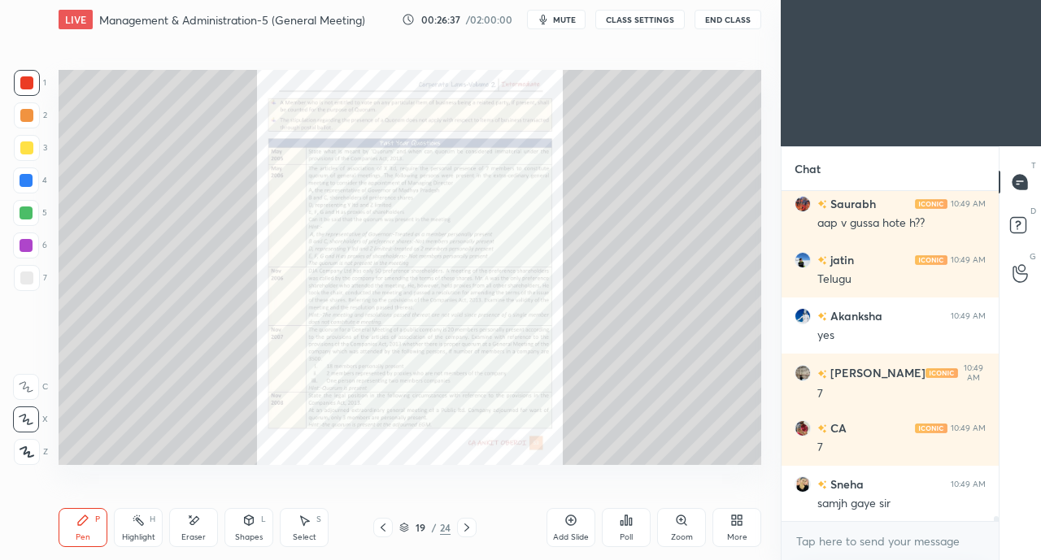
click at [470, 526] on icon at bounding box center [466, 527] width 13 height 13
click at [382, 530] on icon at bounding box center [383, 527] width 13 height 13
click at [385, 531] on icon at bounding box center [383, 527] width 13 height 13
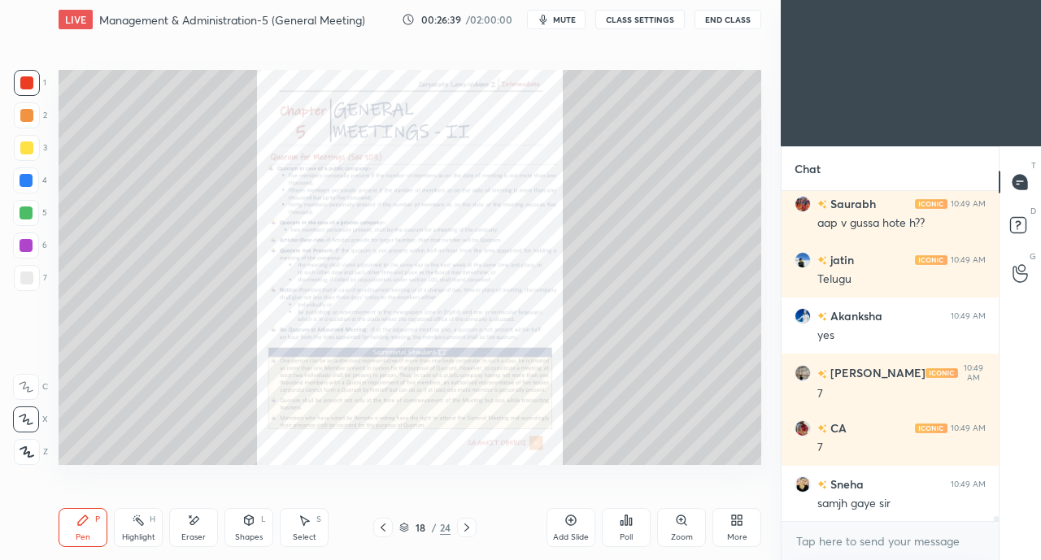
click at [677, 532] on div "Zoom" at bounding box center [681, 527] width 49 height 39
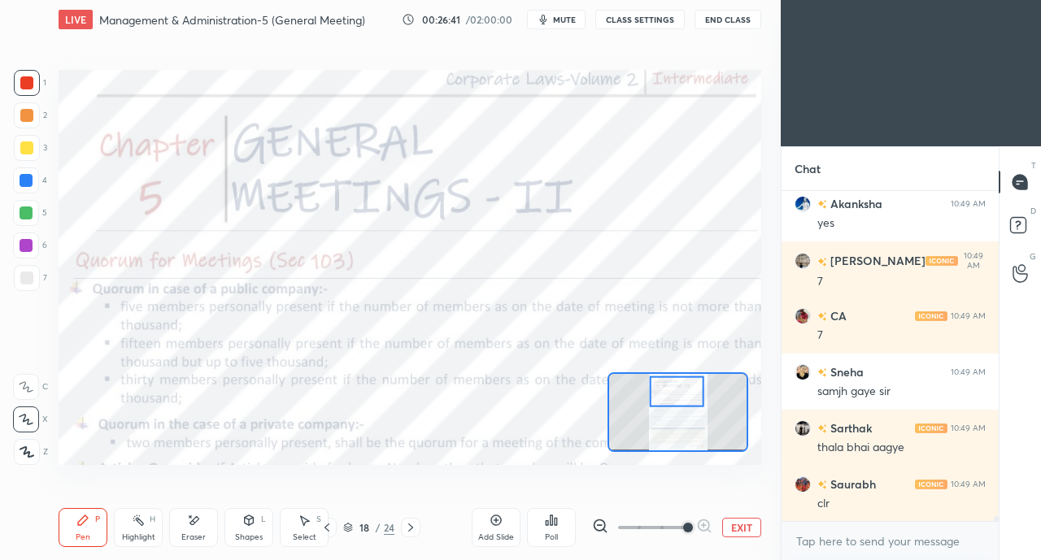
scroll to position [22877, 0]
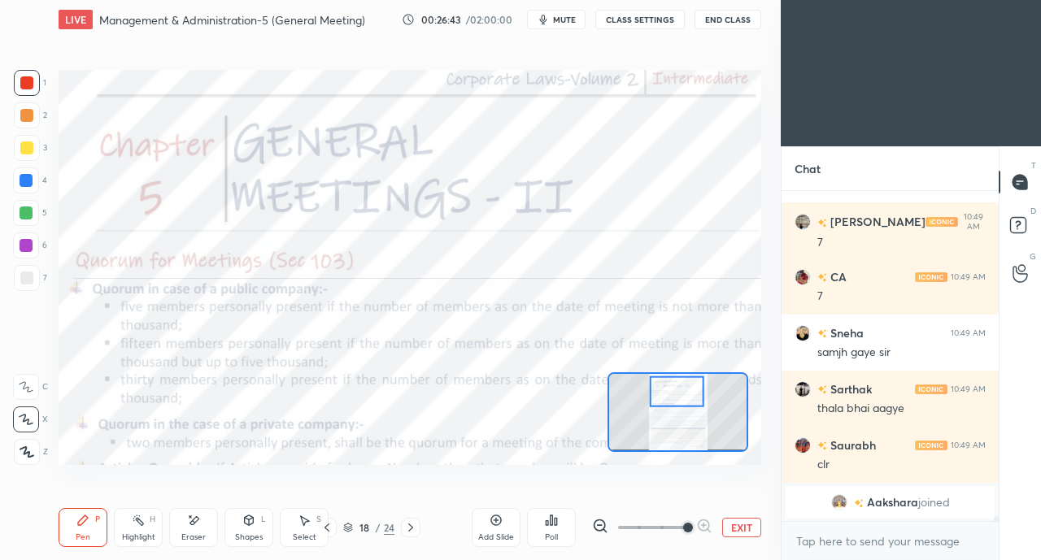
click at [26, 77] on div at bounding box center [26, 82] width 13 height 13
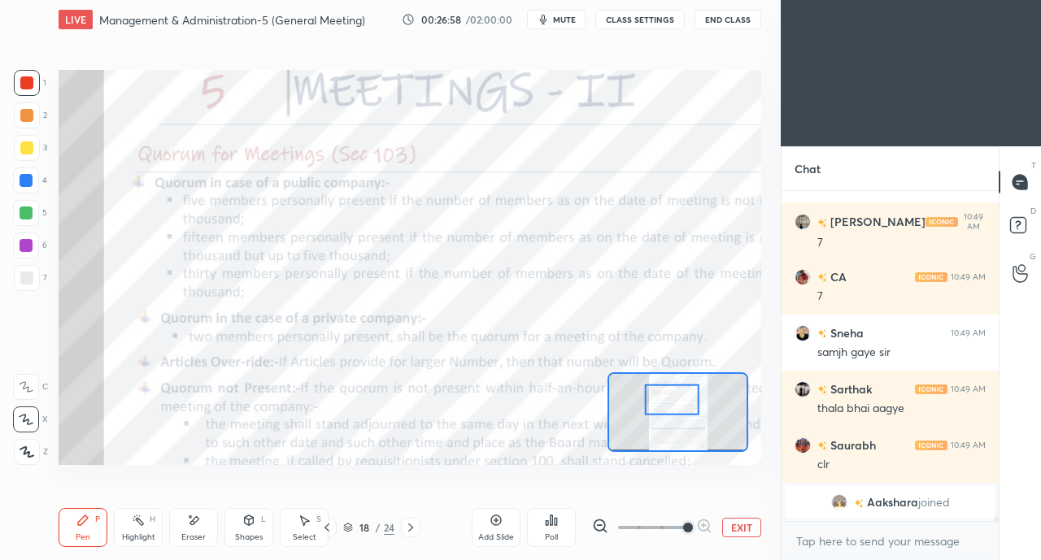
click at [327, 526] on icon at bounding box center [326, 528] width 5 height 8
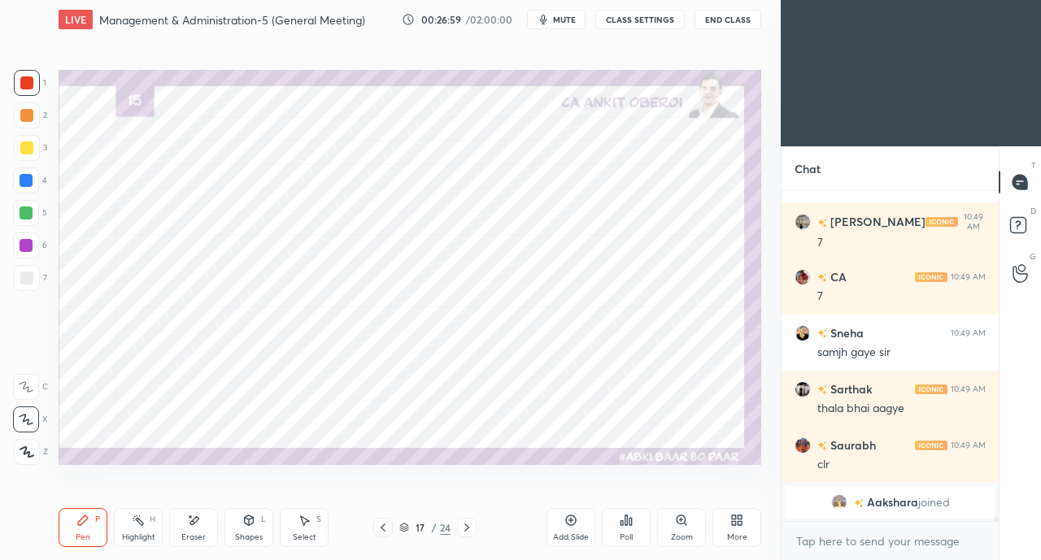
click at [379, 528] on icon at bounding box center [383, 527] width 13 height 13
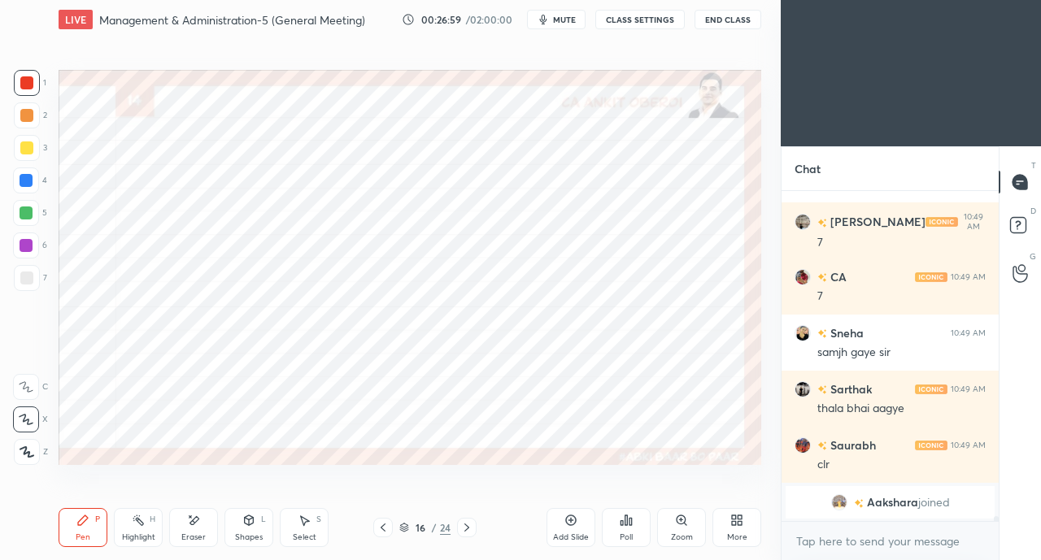
click at [384, 526] on icon at bounding box center [383, 527] width 13 height 13
click at [387, 526] on icon at bounding box center [383, 527] width 13 height 13
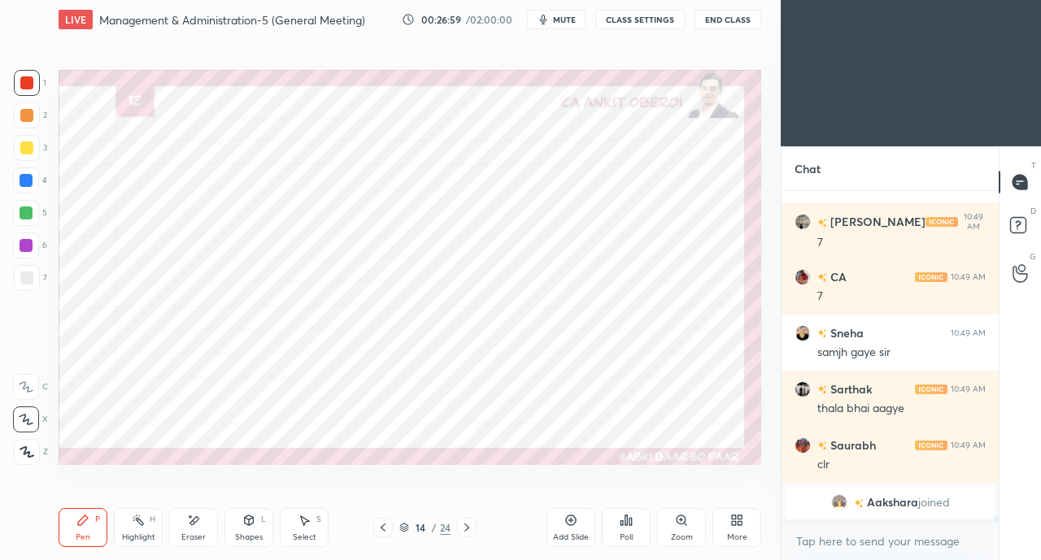
click at [390, 525] on div at bounding box center [383, 528] width 20 height 20
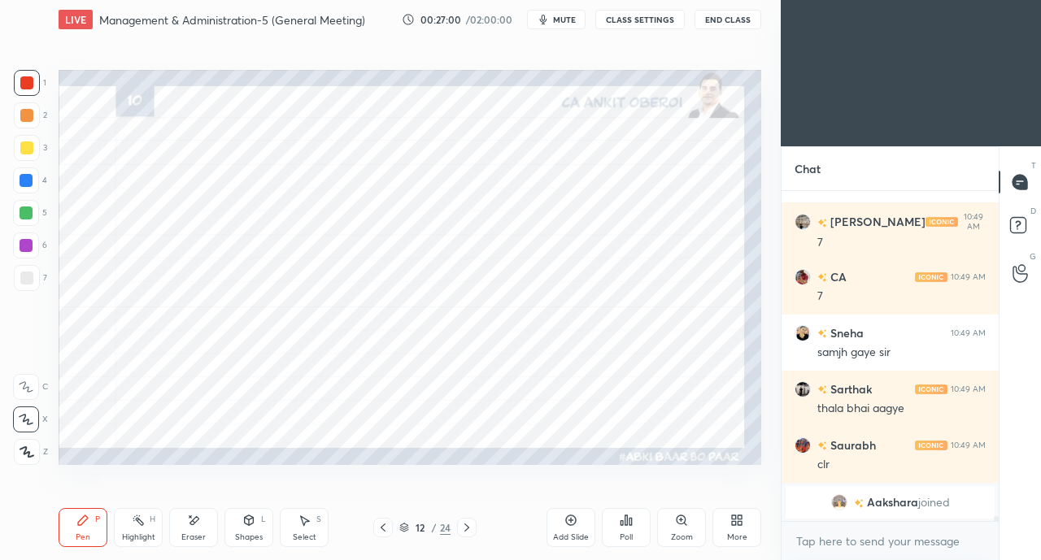
click at [391, 523] on div at bounding box center [383, 528] width 20 height 20
click at [390, 524] on div at bounding box center [383, 528] width 20 height 20
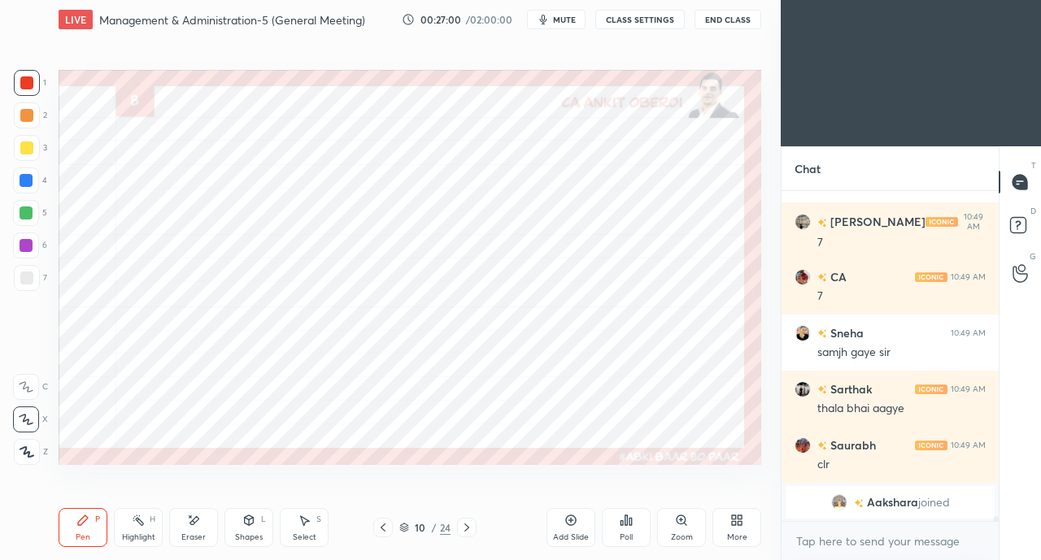
click at [394, 523] on div "10 / 24" at bounding box center [424, 528] width 103 height 20
click at [391, 526] on div at bounding box center [383, 528] width 20 height 20
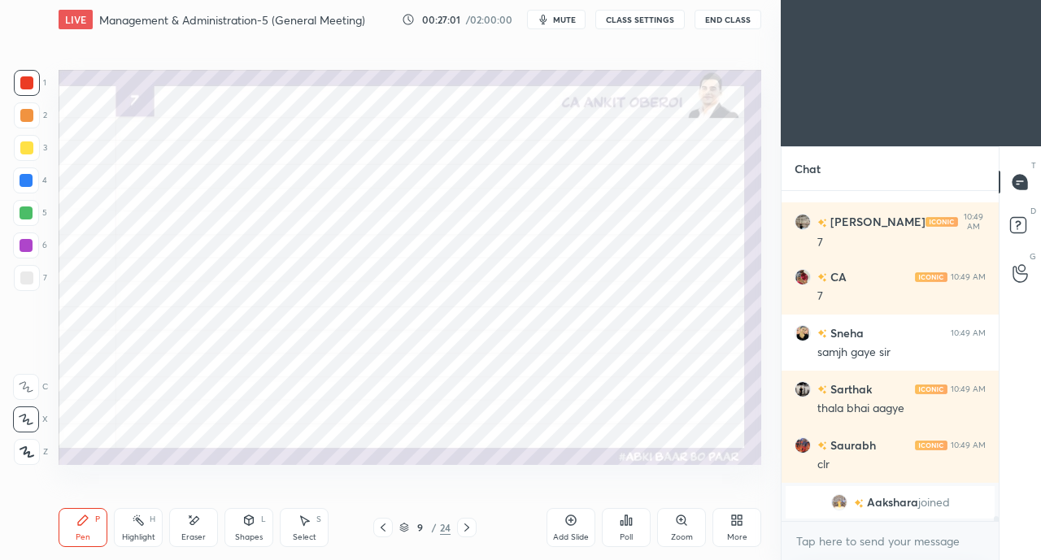
click at [461, 527] on icon at bounding box center [466, 527] width 13 height 13
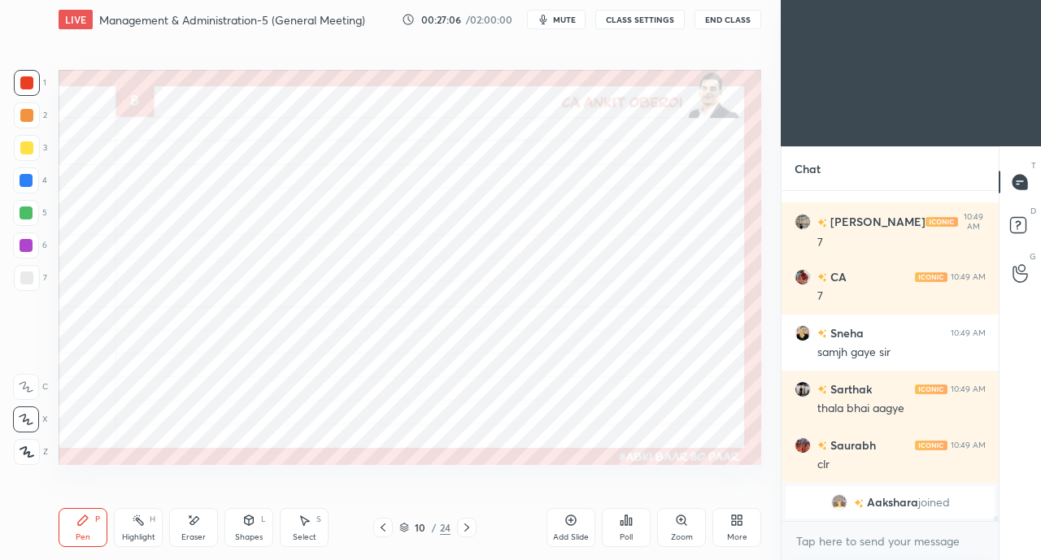
click at [28, 181] on div at bounding box center [26, 180] width 13 height 13
click at [24, 213] on div at bounding box center [26, 213] width 13 height 13
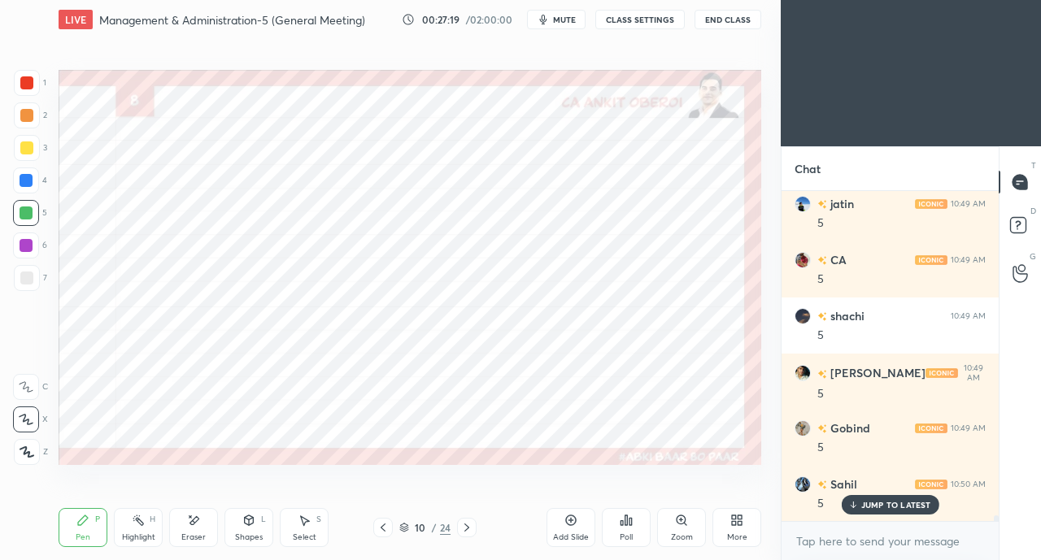
scroll to position [19022, 0]
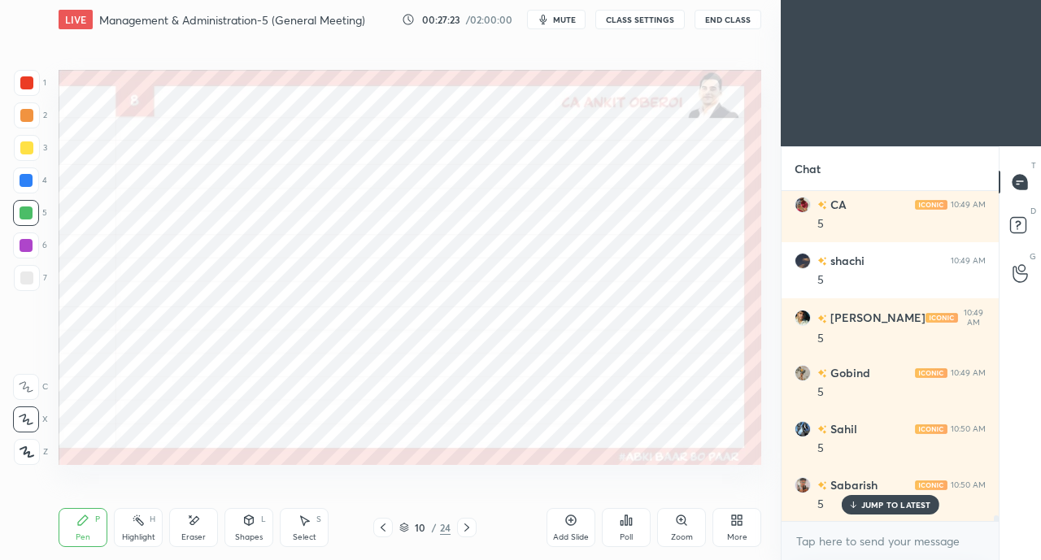
click at [198, 528] on div "Eraser" at bounding box center [193, 527] width 49 height 39
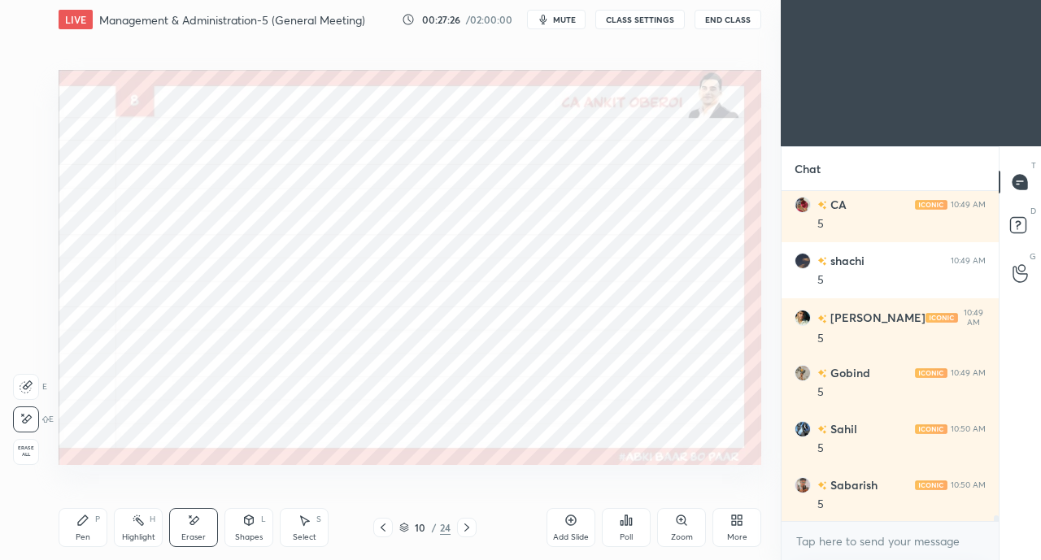
scroll to position [19079, 0]
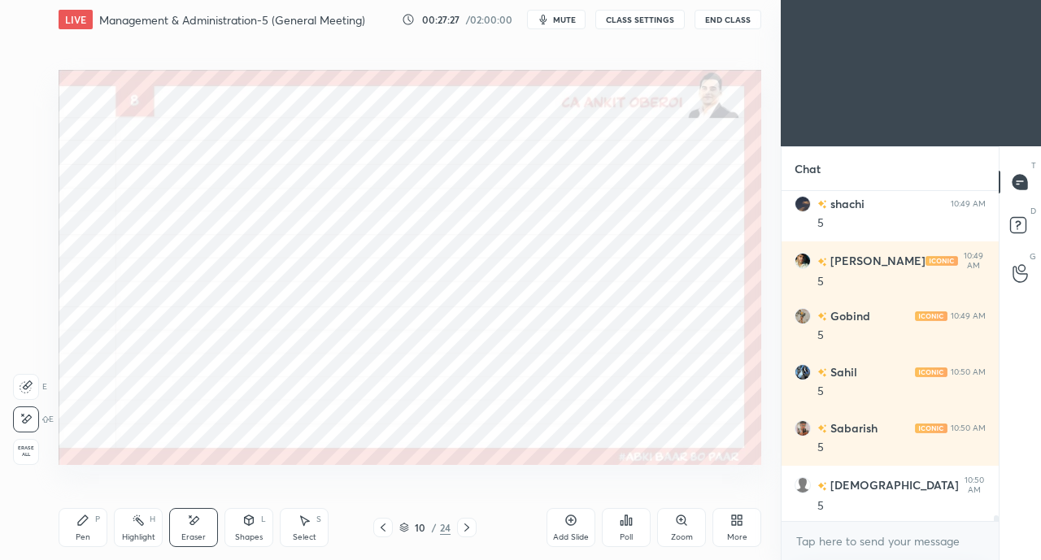
click at [81, 545] on div "Pen P" at bounding box center [83, 527] width 49 height 39
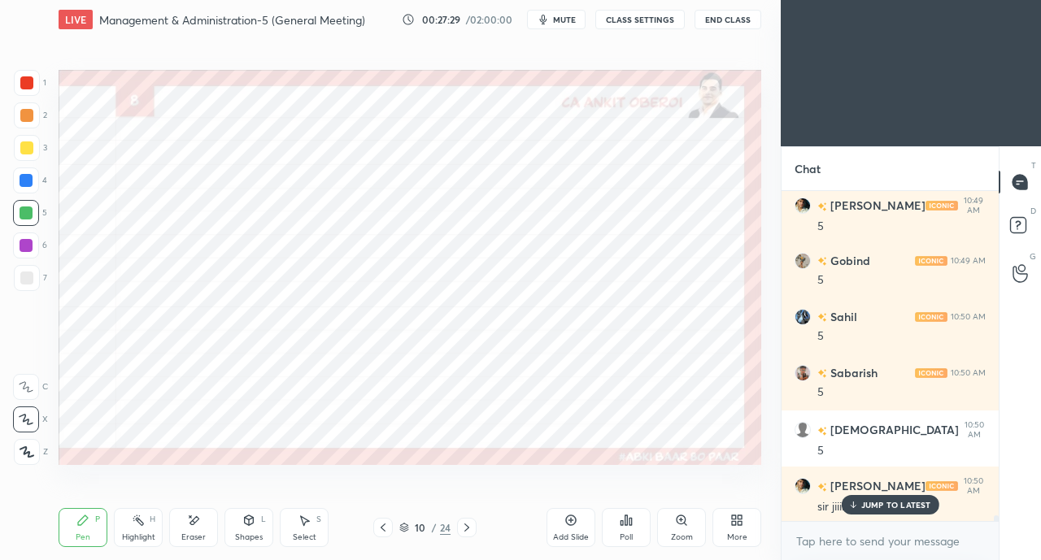
scroll to position [19247, 0]
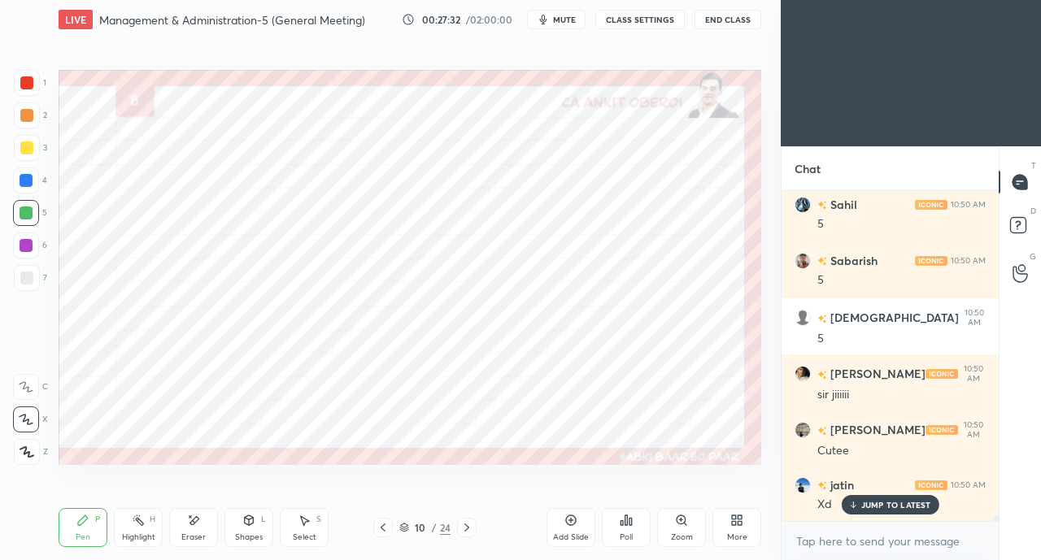
click at [860, 505] on div "JUMP TO LATEST" at bounding box center [890, 505] width 98 height 20
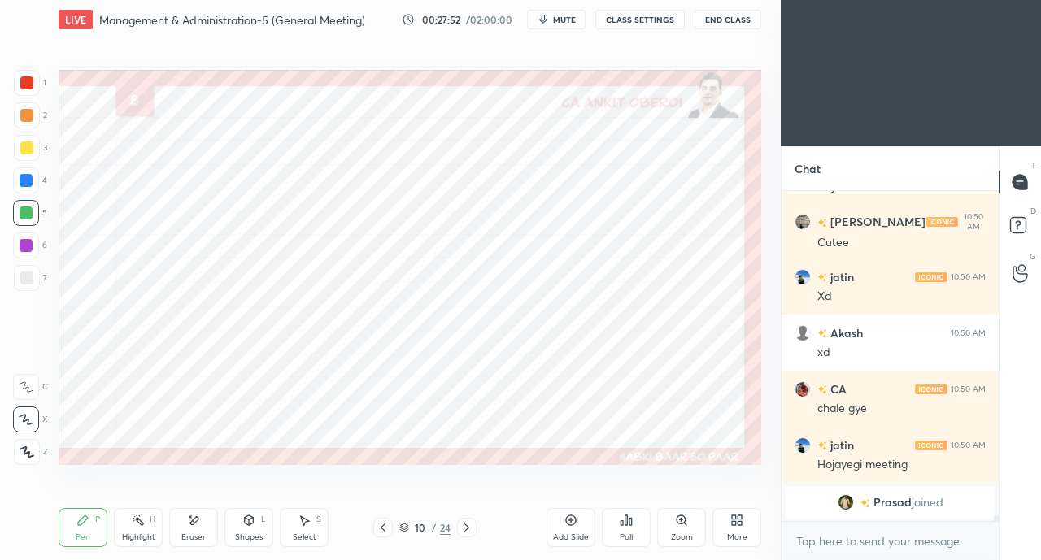
scroll to position [19095, 0]
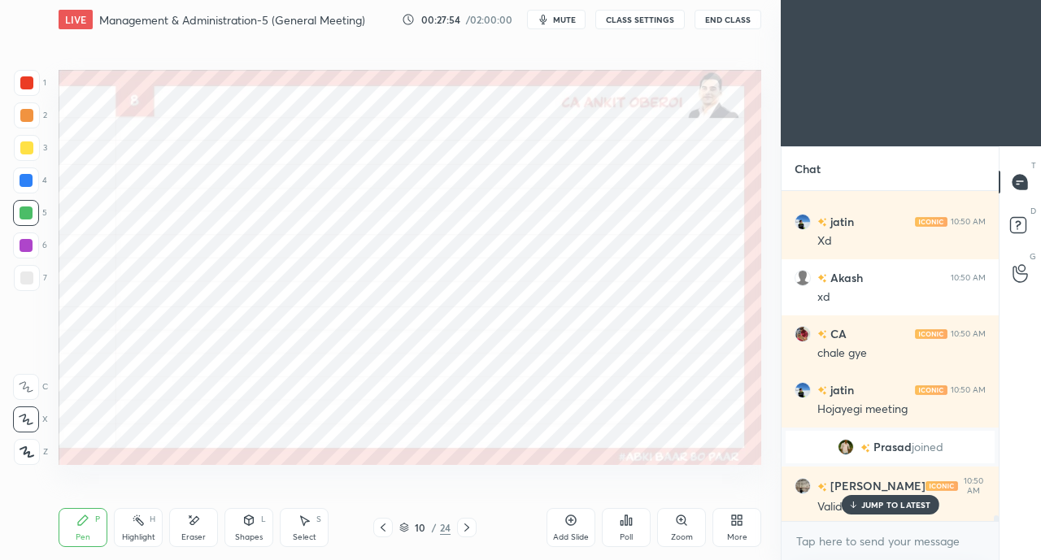
click at [21, 180] on div at bounding box center [26, 180] width 13 height 13
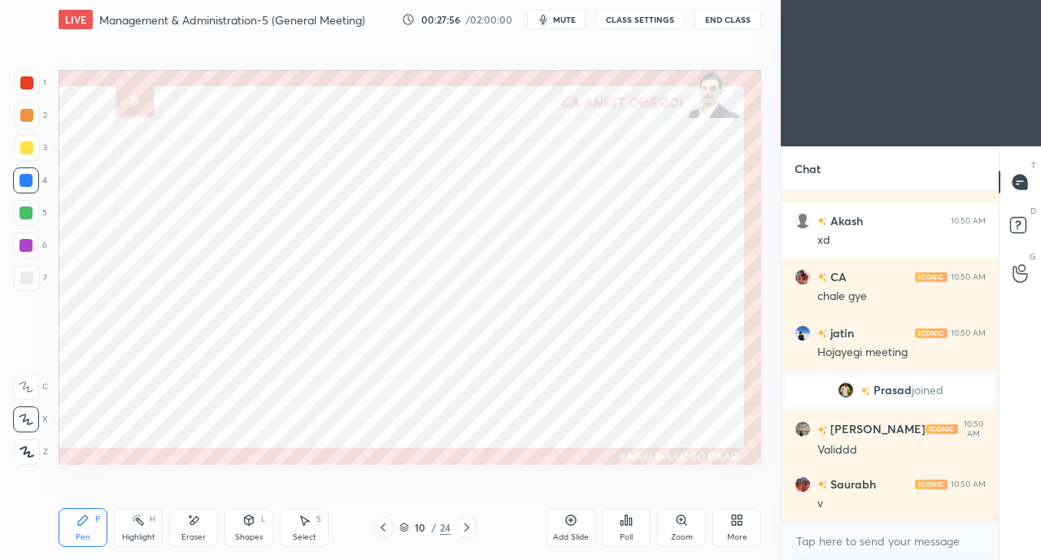
click at [25, 214] on div at bounding box center [26, 213] width 13 height 13
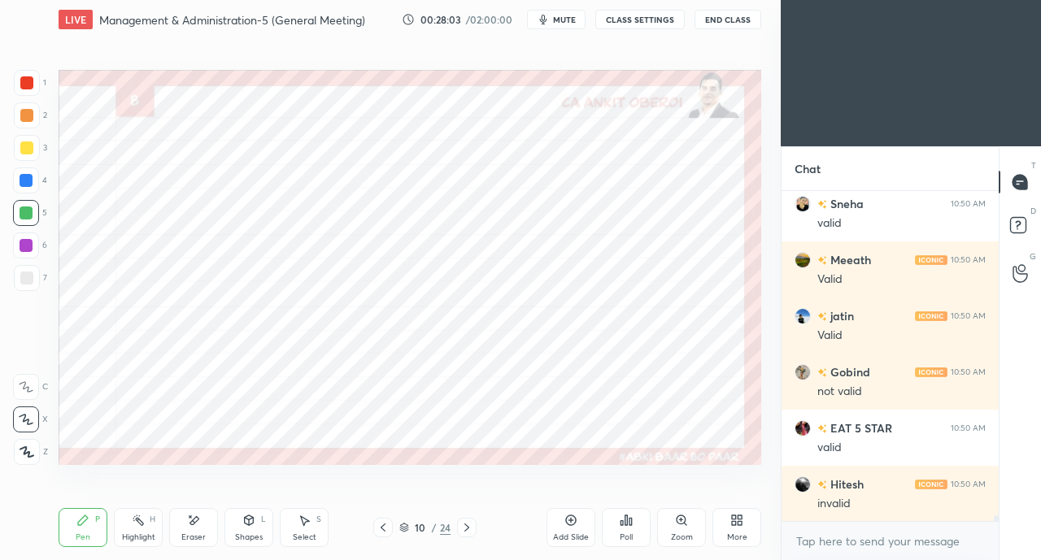
scroll to position [19544, 0]
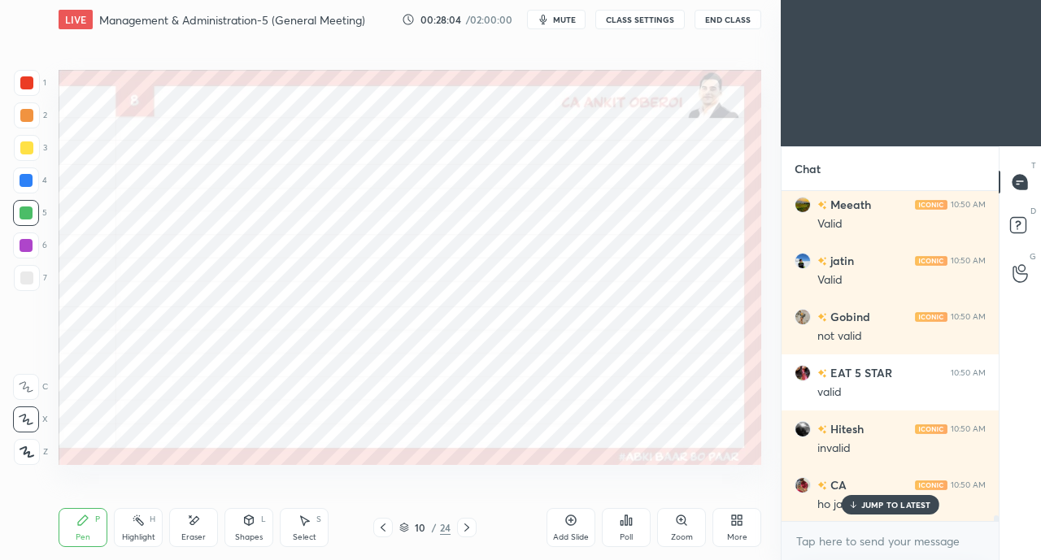
click at [27, 176] on div at bounding box center [26, 180] width 13 height 13
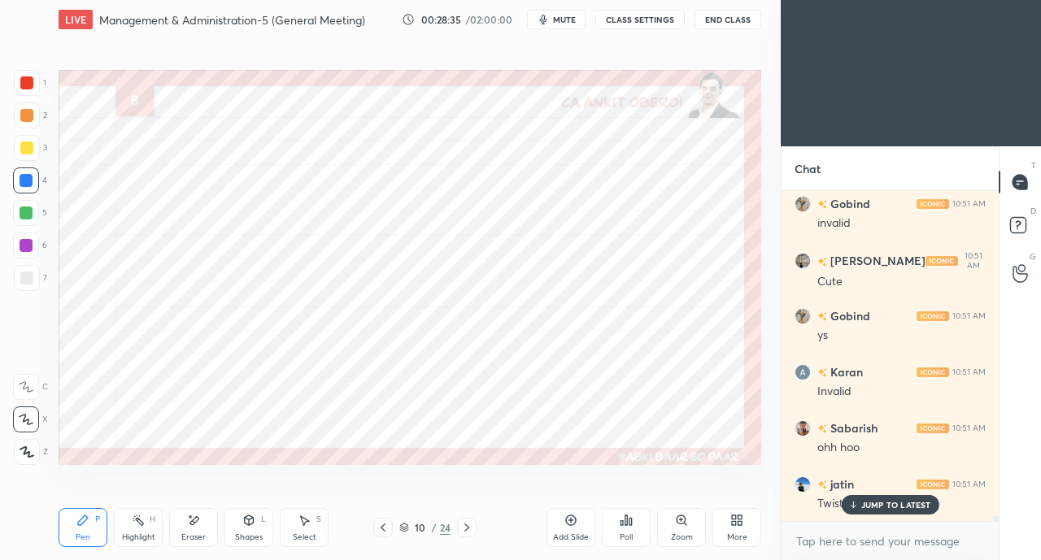
scroll to position [20554, 0]
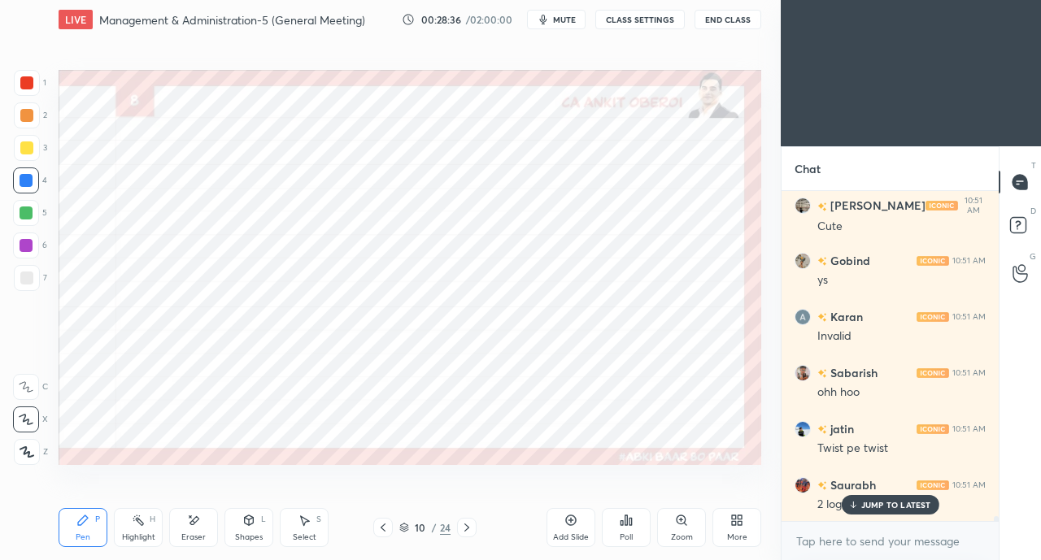
click at [855, 509] on icon at bounding box center [852, 505] width 11 height 10
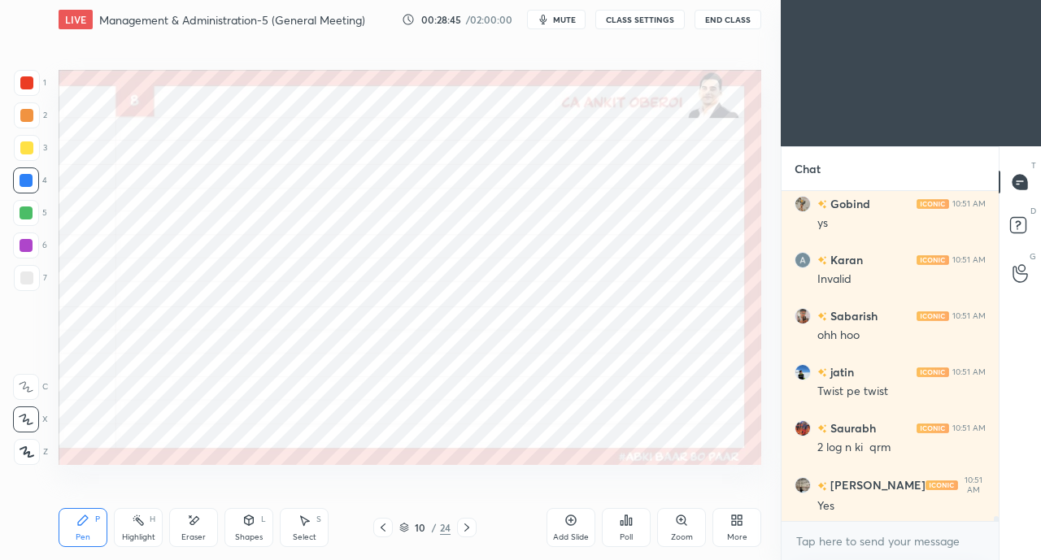
scroll to position [20666, 0]
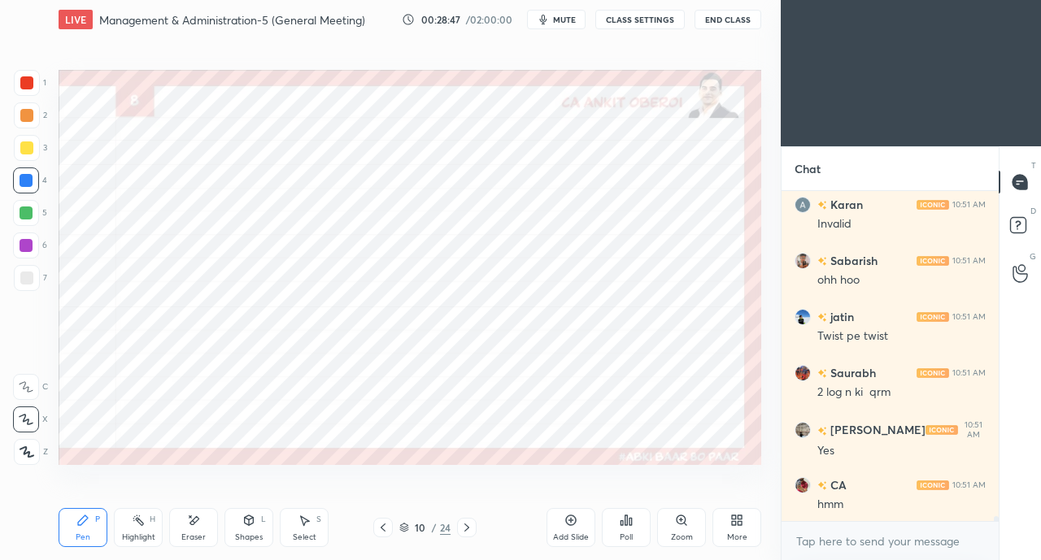
click at [28, 85] on div at bounding box center [26, 82] width 13 height 13
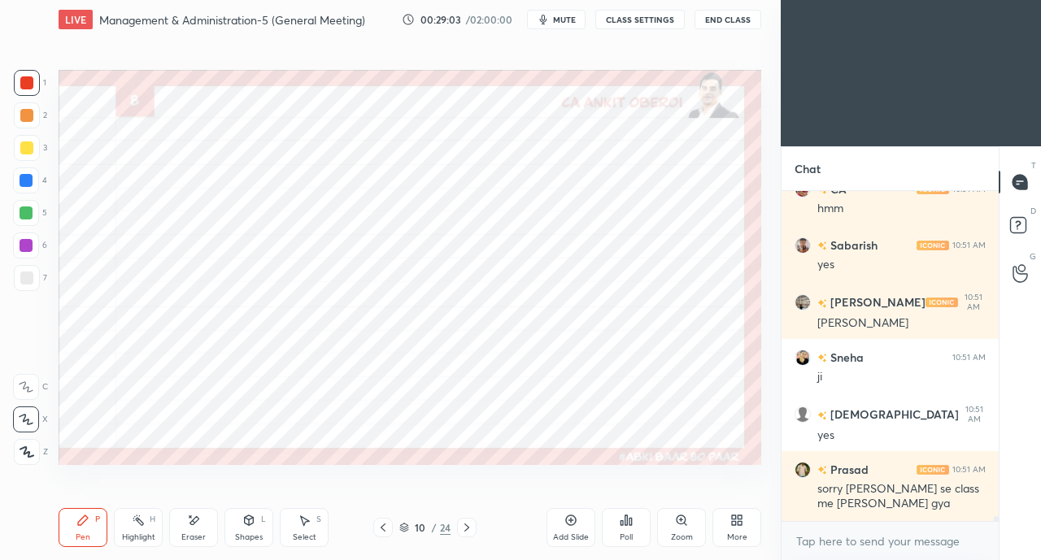
scroll to position [21018, 0]
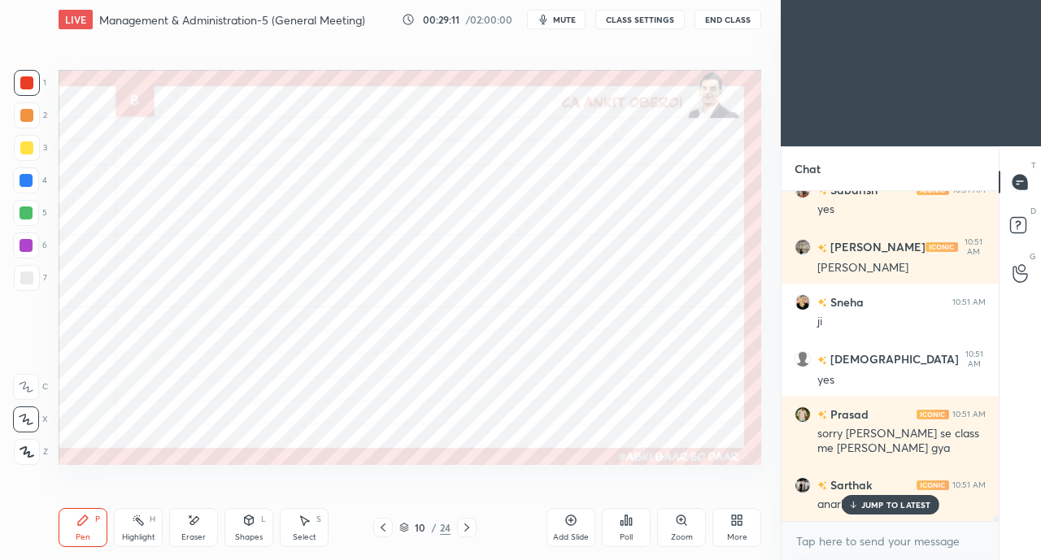
click at [865, 503] on p "JUMP TO LATEST" at bounding box center [896, 505] width 70 height 10
click at [28, 211] on div at bounding box center [26, 213] width 13 height 13
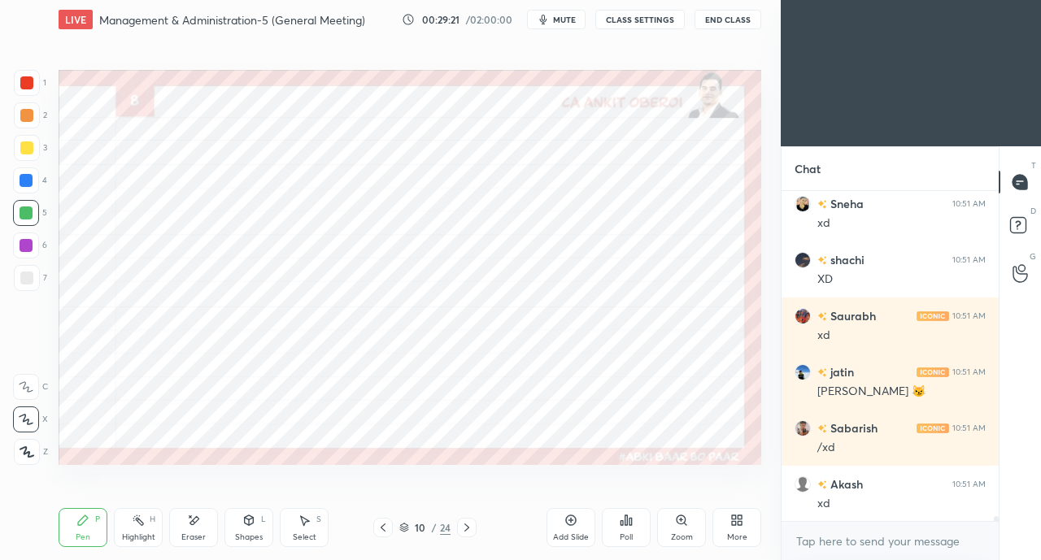
scroll to position [21467, 0]
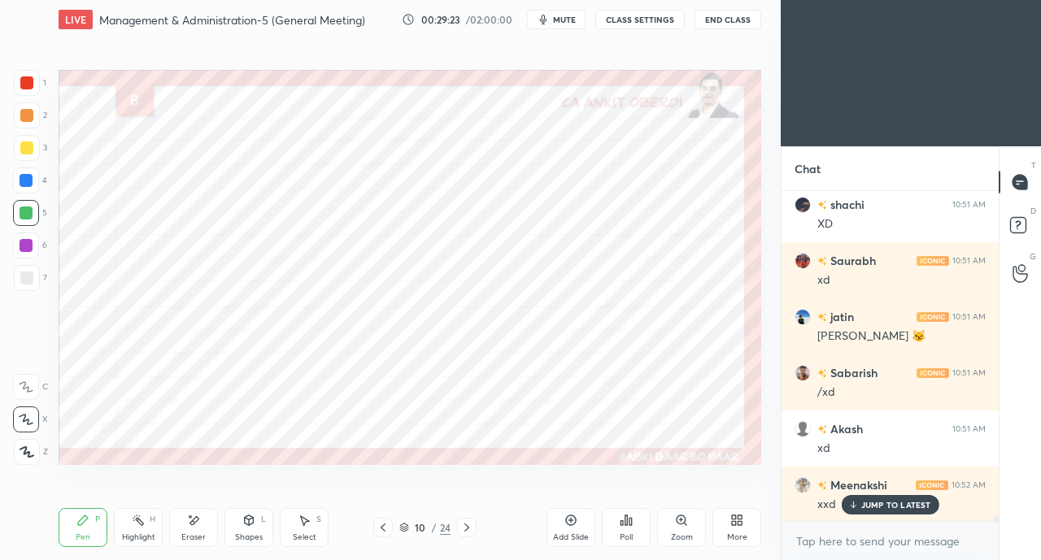
click at [194, 531] on div "Eraser" at bounding box center [193, 527] width 49 height 39
click at [91, 527] on div "Pen P" at bounding box center [83, 527] width 49 height 39
click at [20, 85] on div at bounding box center [26, 82] width 13 height 13
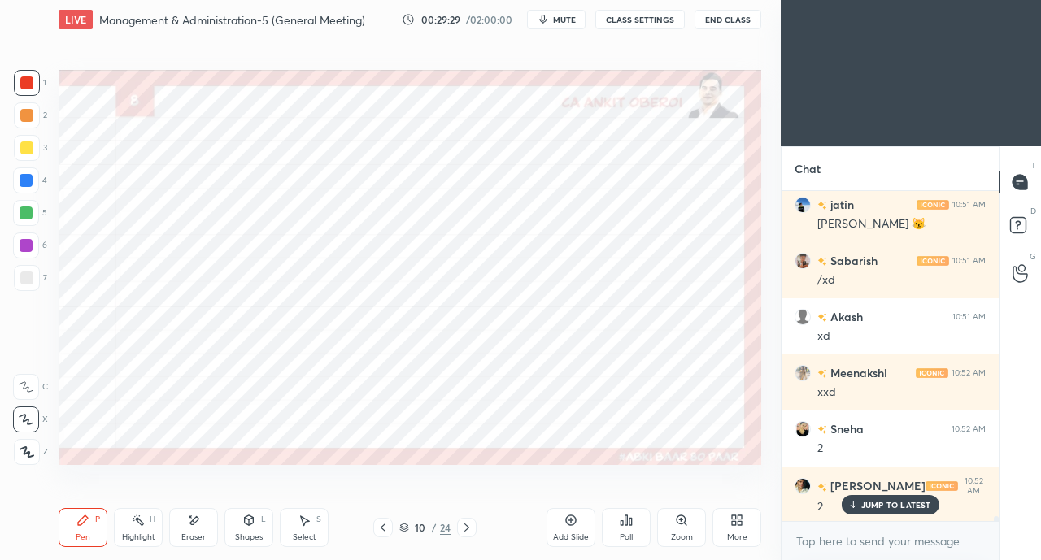
scroll to position [21636, 0]
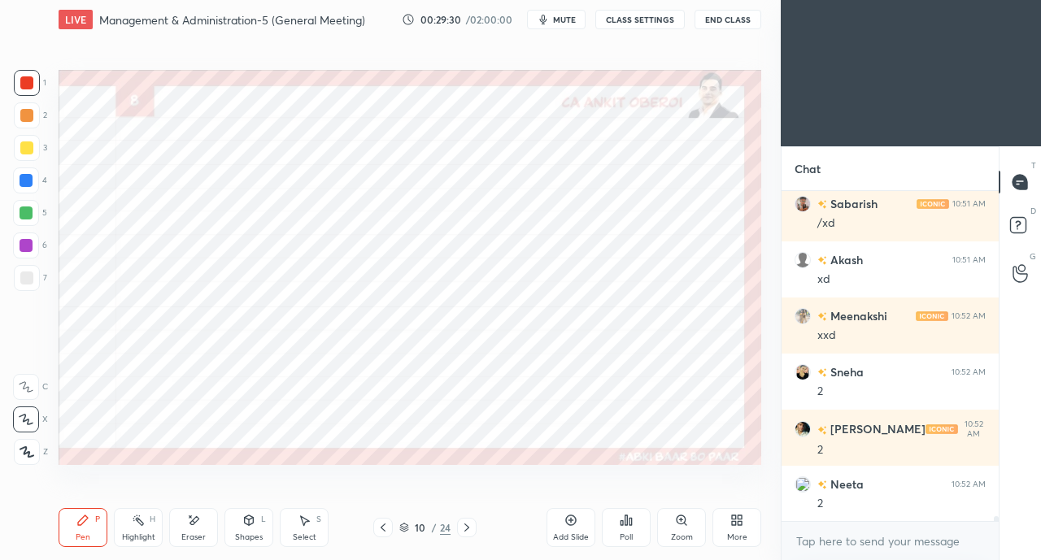
click at [23, 209] on div at bounding box center [26, 213] width 13 height 13
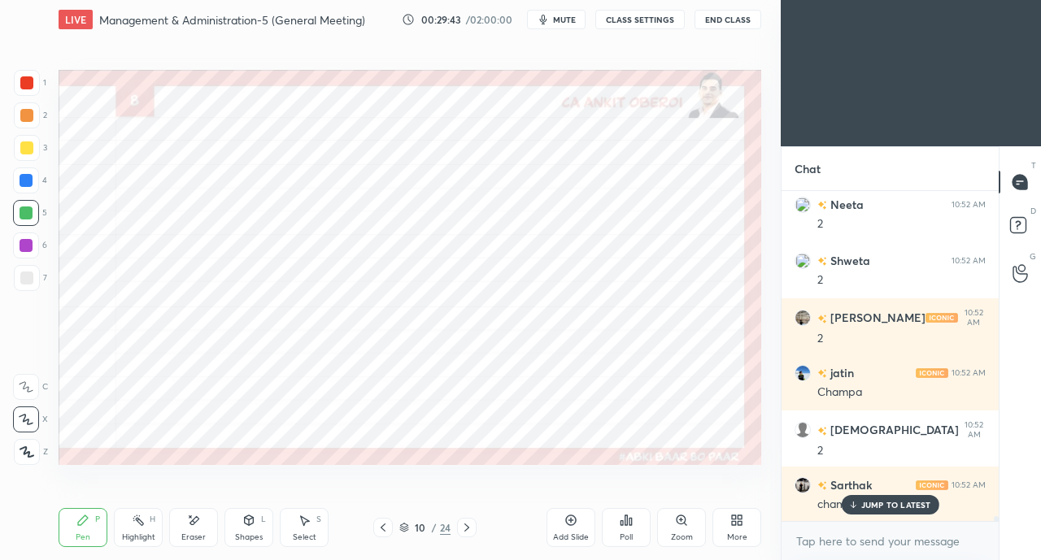
scroll to position [21972, 0]
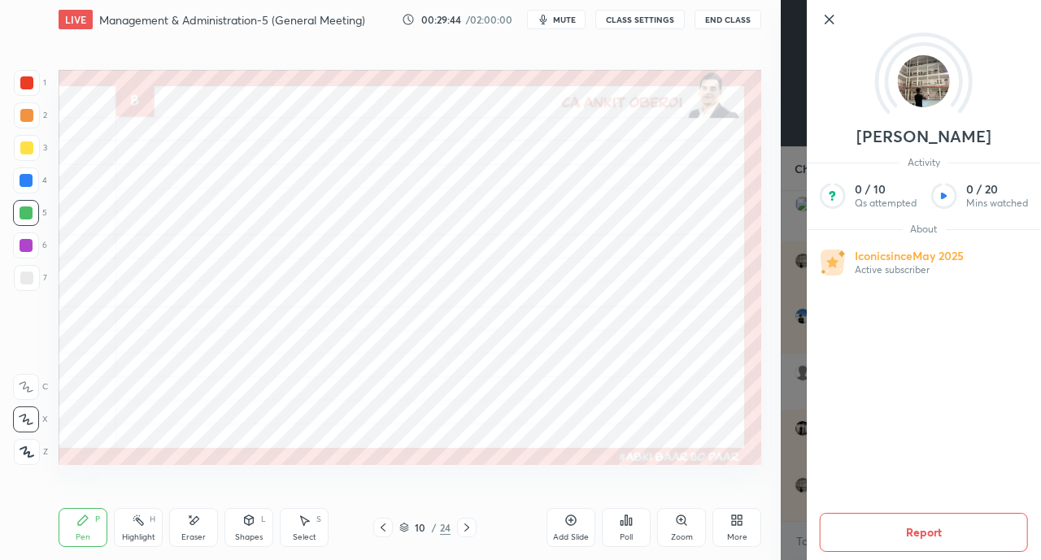
click at [506, 479] on div "Setting up your live class Poll for secs No correct answer Start poll" at bounding box center [410, 267] width 716 height 456
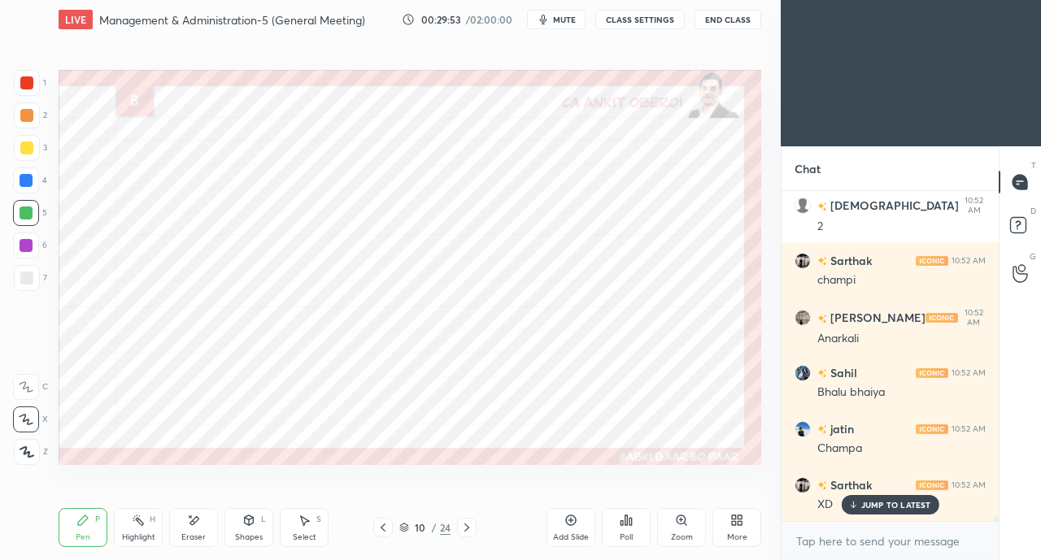
scroll to position [22197, 0]
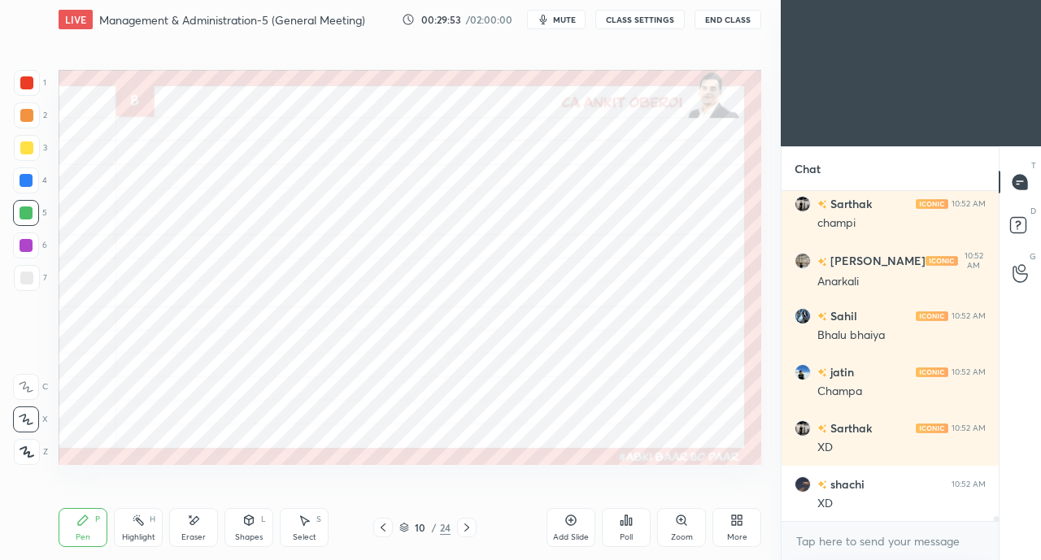
click at [26, 88] on div at bounding box center [26, 82] width 13 height 13
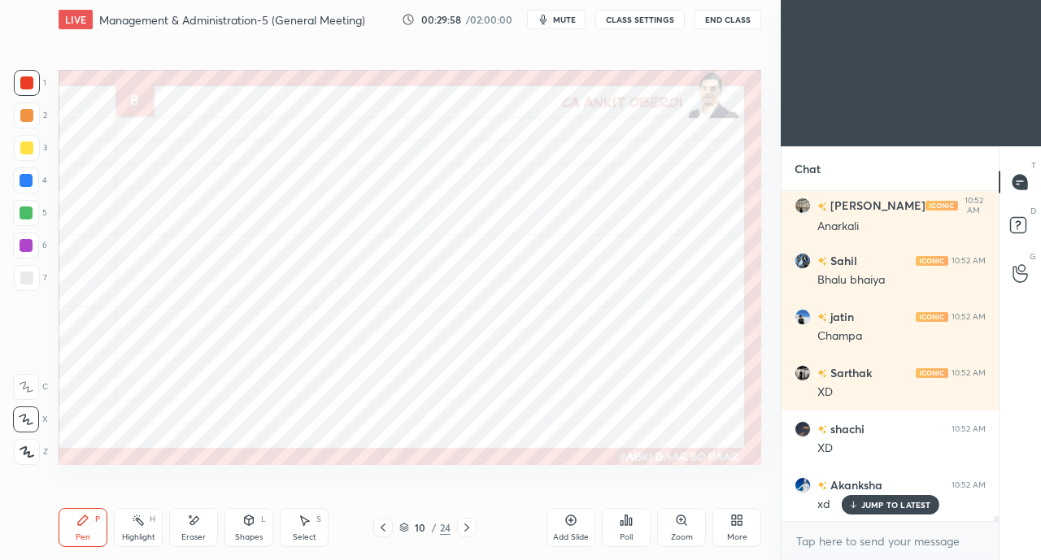
scroll to position [22309, 0]
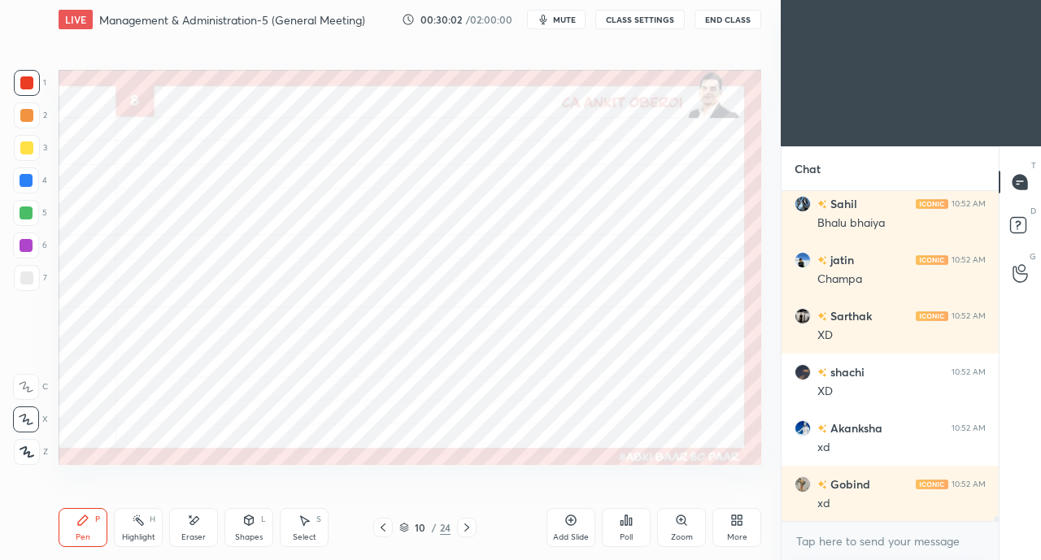
click at [29, 214] on div at bounding box center [26, 213] width 13 height 13
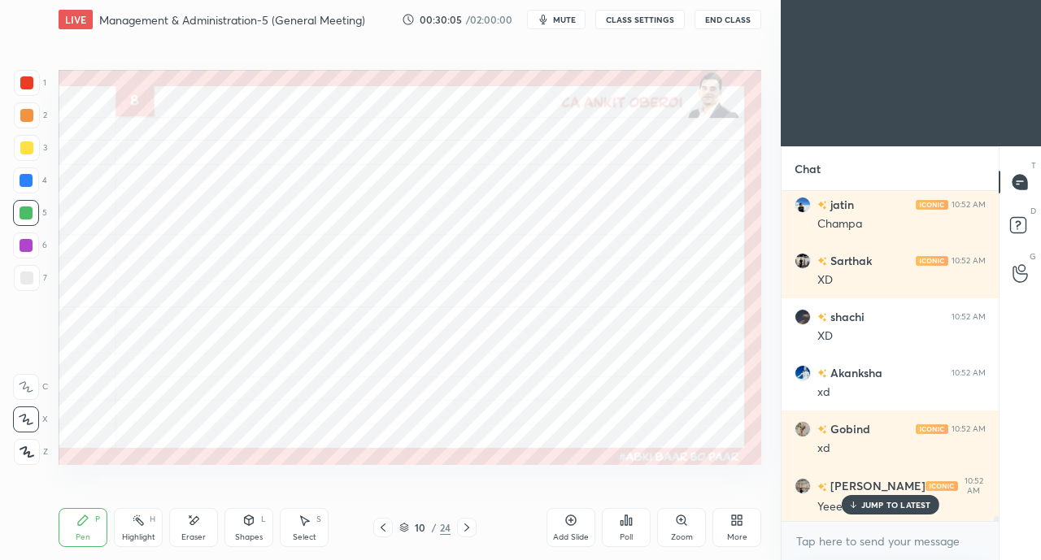
click at [189, 528] on div "Eraser" at bounding box center [193, 527] width 49 height 39
click at [76, 528] on div "Pen P" at bounding box center [83, 527] width 49 height 39
click at [24, 178] on div at bounding box center [26, 180] width 13 height 13
click at [24, 215] on div at bounding box center [26, 213] width 13 height 13
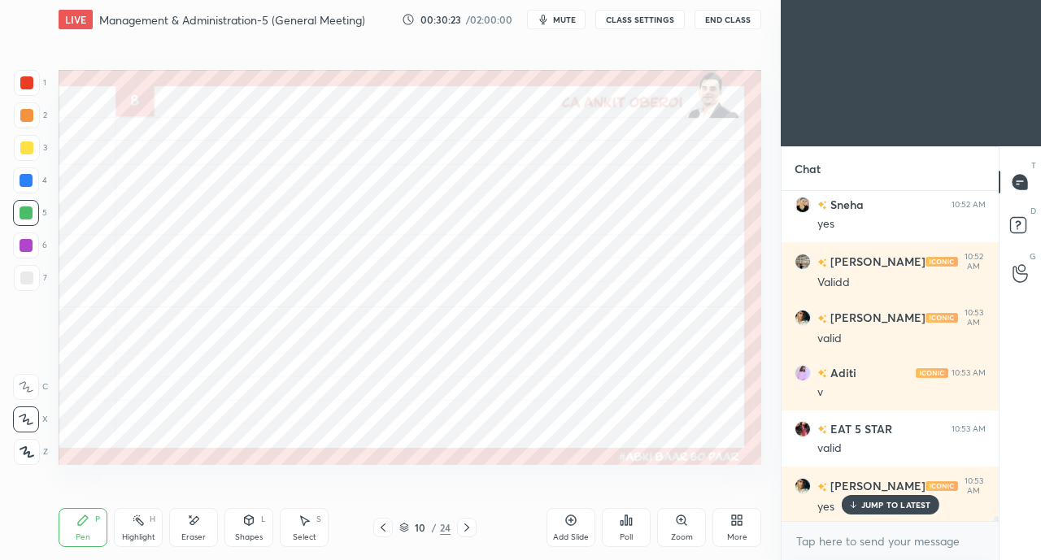
scroll to position [22813, 0]
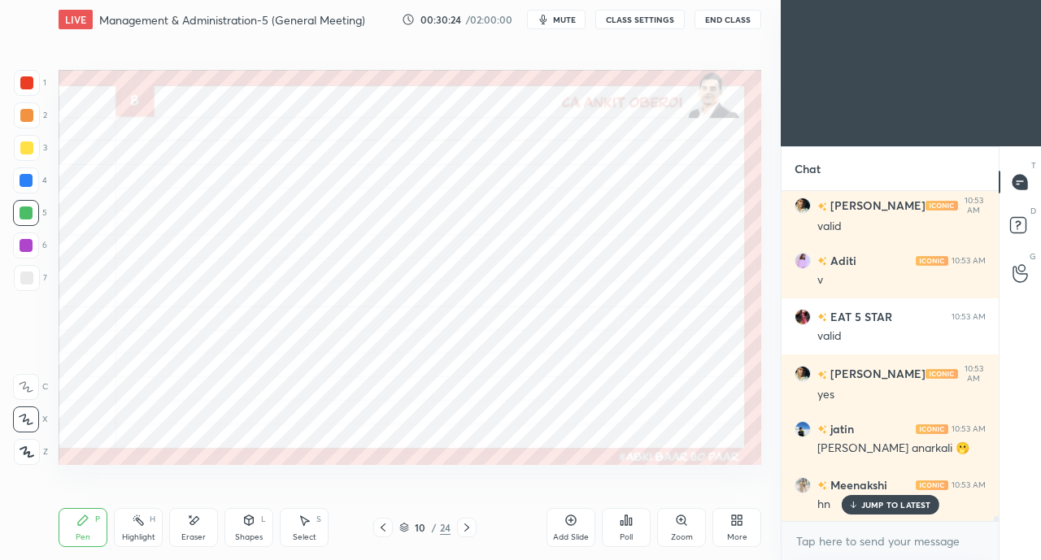
click at [24, 187] on div at bounding box center [26, 181] width 26 height 26
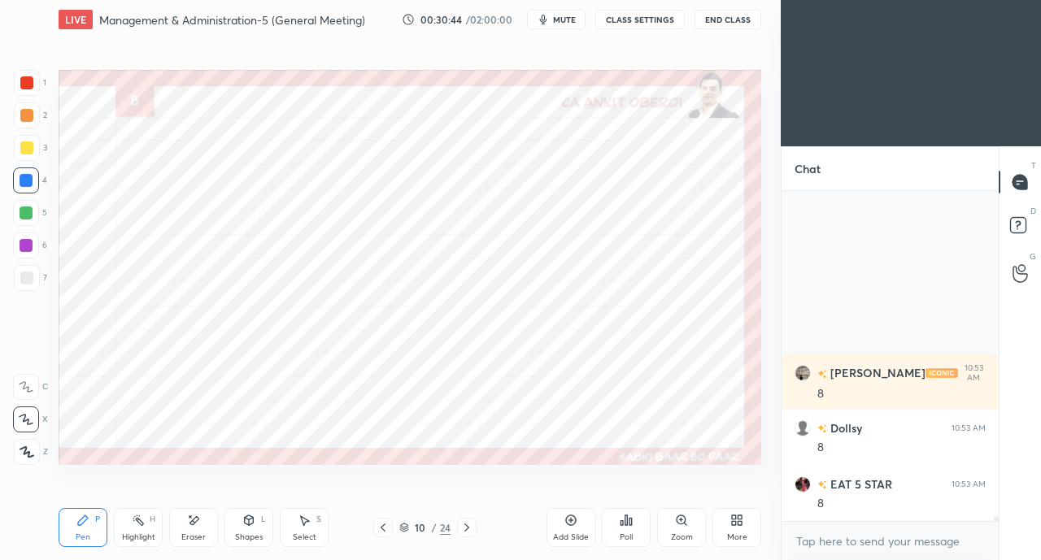
scroll to position [23768, 0]
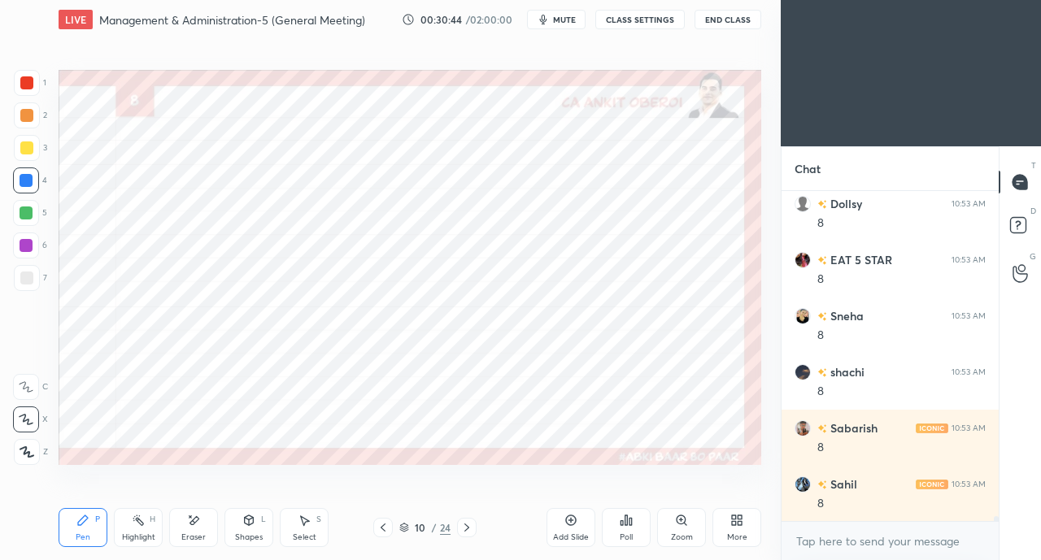
click at [23, 87] on div at bounding box center [26, 82] width 13 height 13
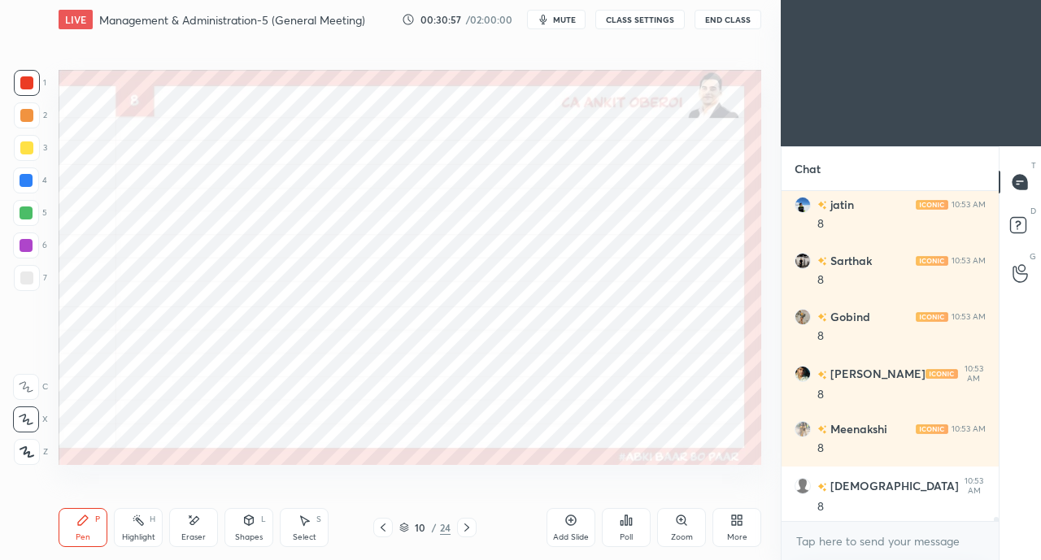
scroll to position [24217, 0]
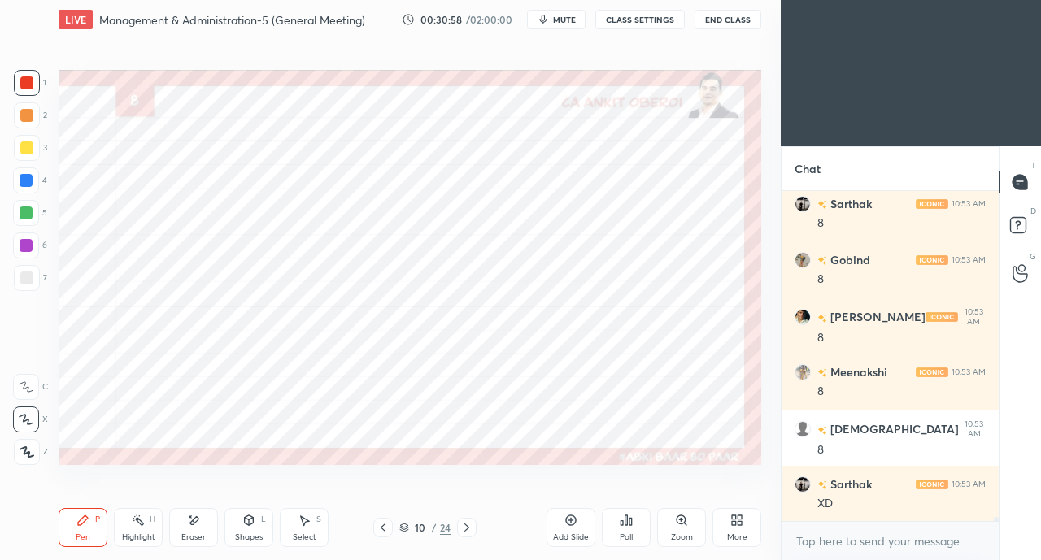
click at [24, 162] on div "3" at bounding box center [30, 151] width 33 height 33
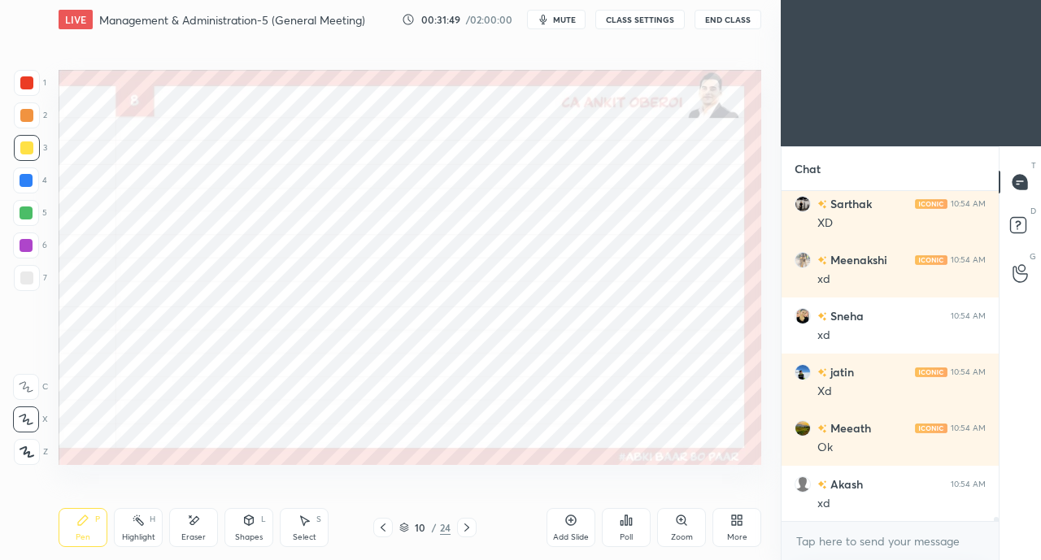
scroll to position [25297, 0]
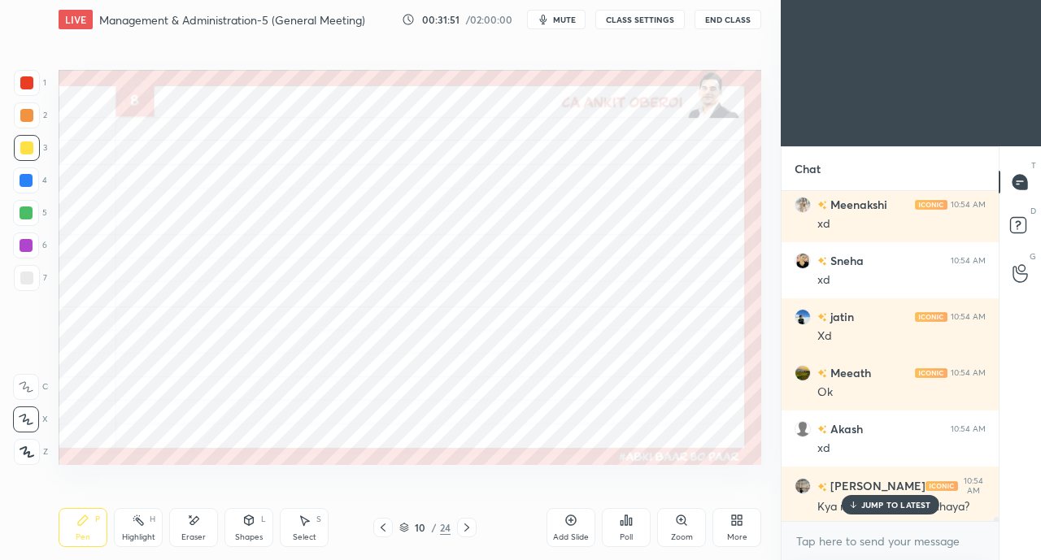
click at [868, 503] on p "JUMP TO LATEST" at bounding box center [896, 505] width 70 height 10
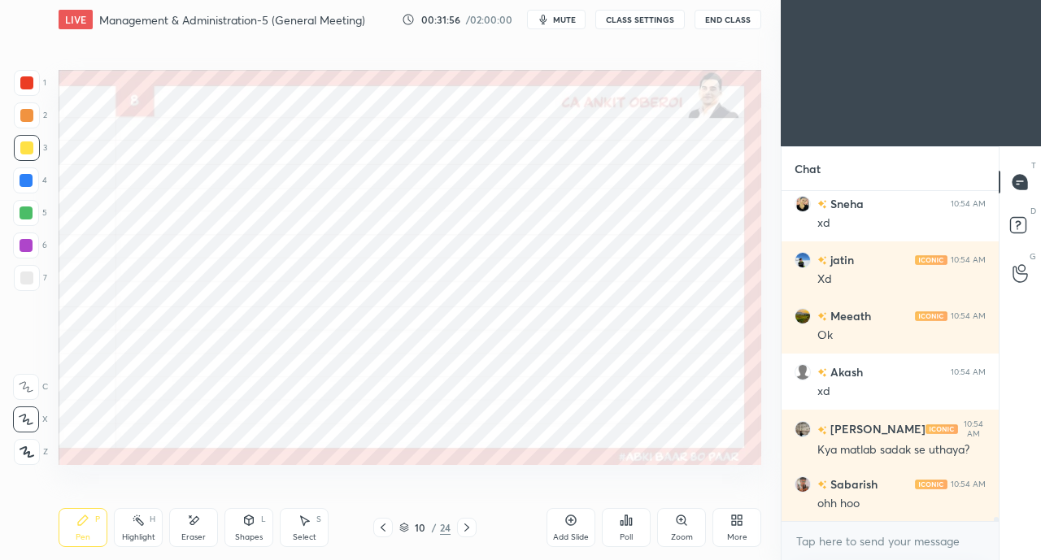
click at [382, 526] on icon at bounding box center [383, 528] width 5 height 8
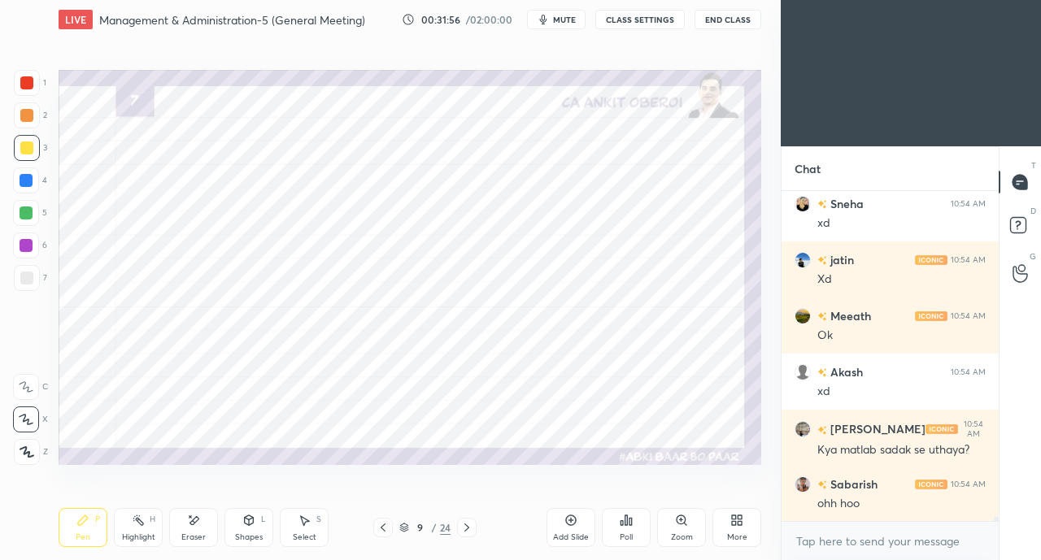
click at [381, 524] on icon at bounding box center [383, 527] width 13 height 13
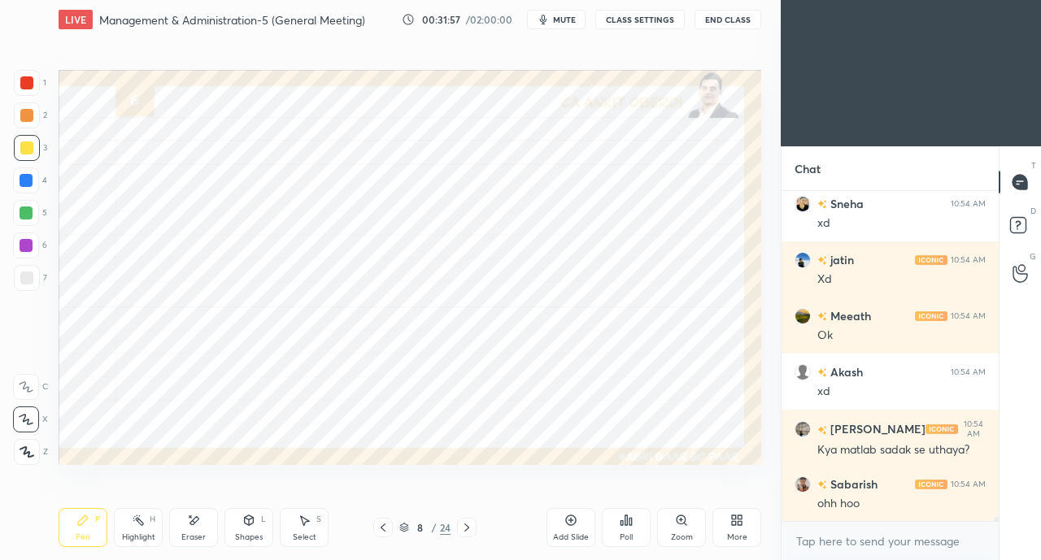
click at [475, 526] on div at bounding box center [467, 528] width 20 height 20
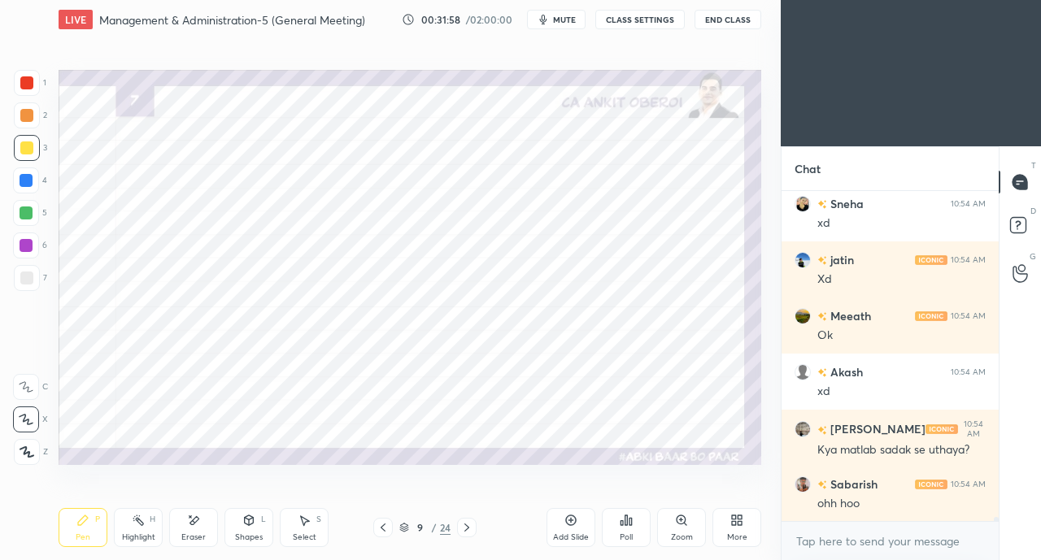
click at [467, 528] on icon at bounding box center [466, 527] width 13 height 13
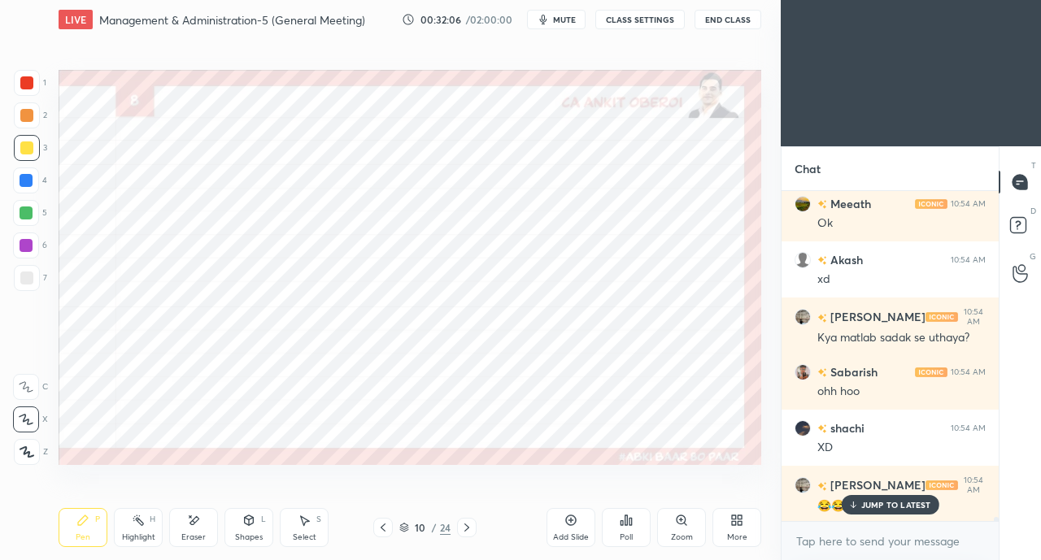
scroll to position [25521, 0]
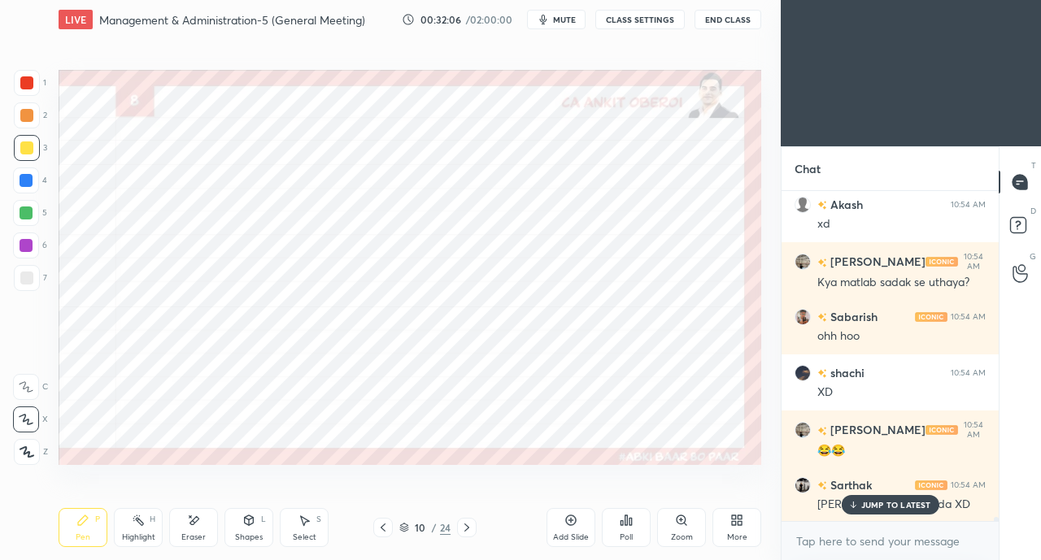
click at [381, 528] on icon at bounding box center [383, 528] width 5 height 8
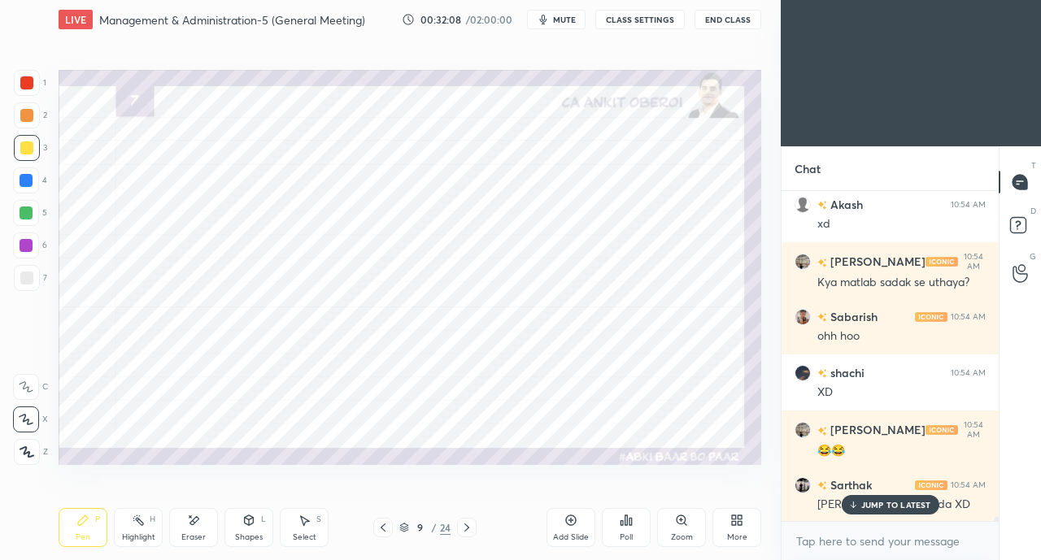
scroll to position [25578, 0]
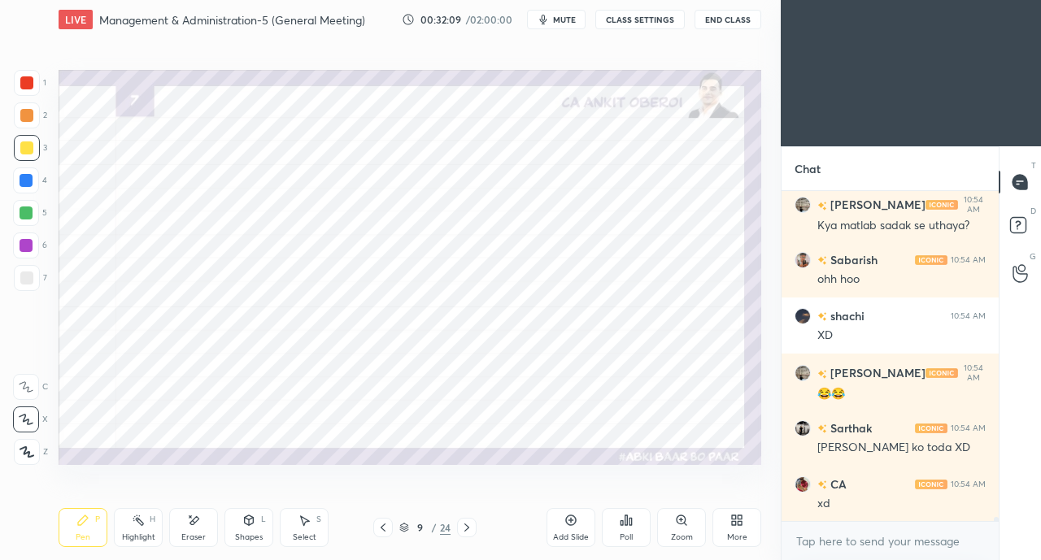
click at [381, 528] on icon at bounding box center [383, 528] width 5 height 8
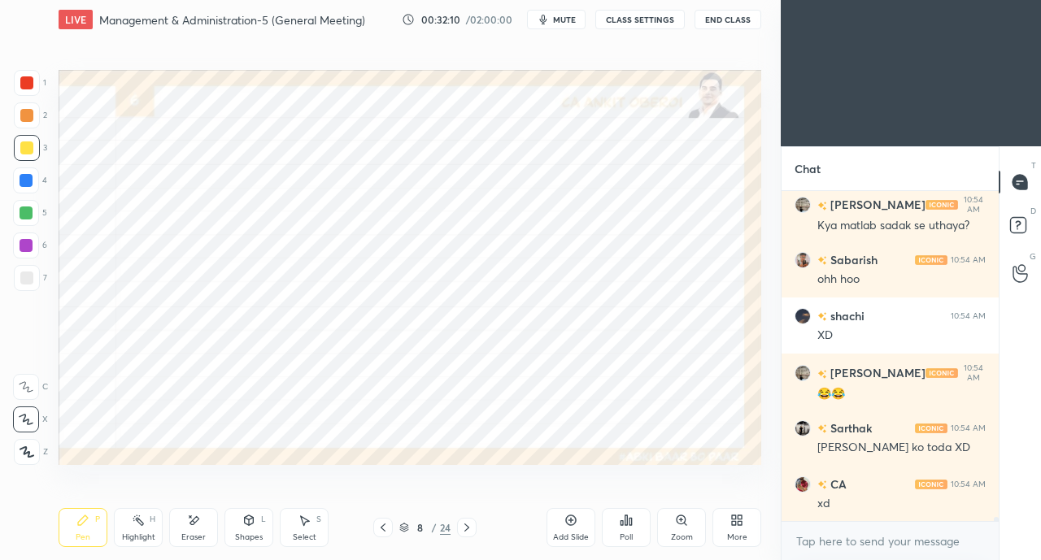
click at [379, 529] on icon at bounding box center [383, 527] width 13 height 13
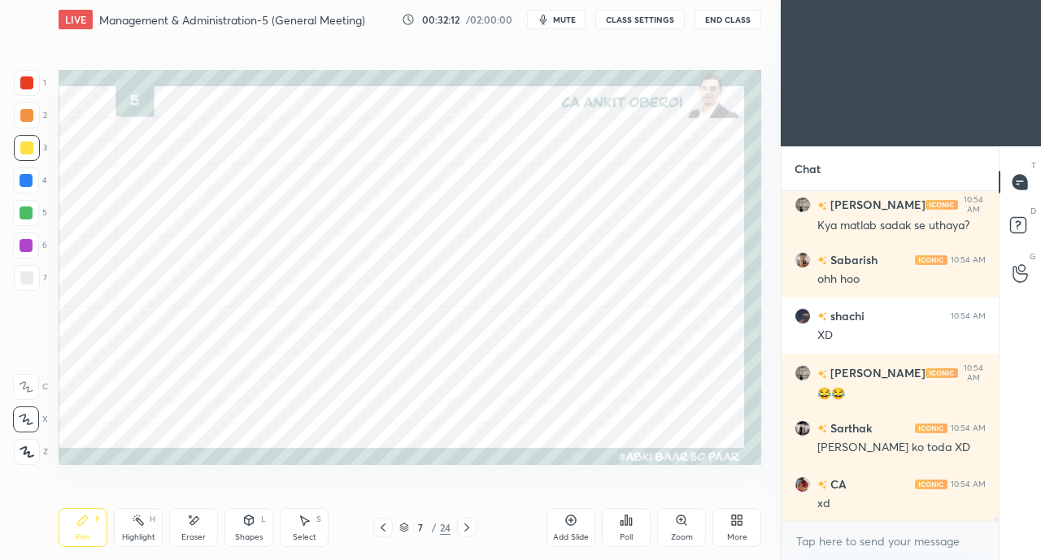
scroll to position [25633, 0]
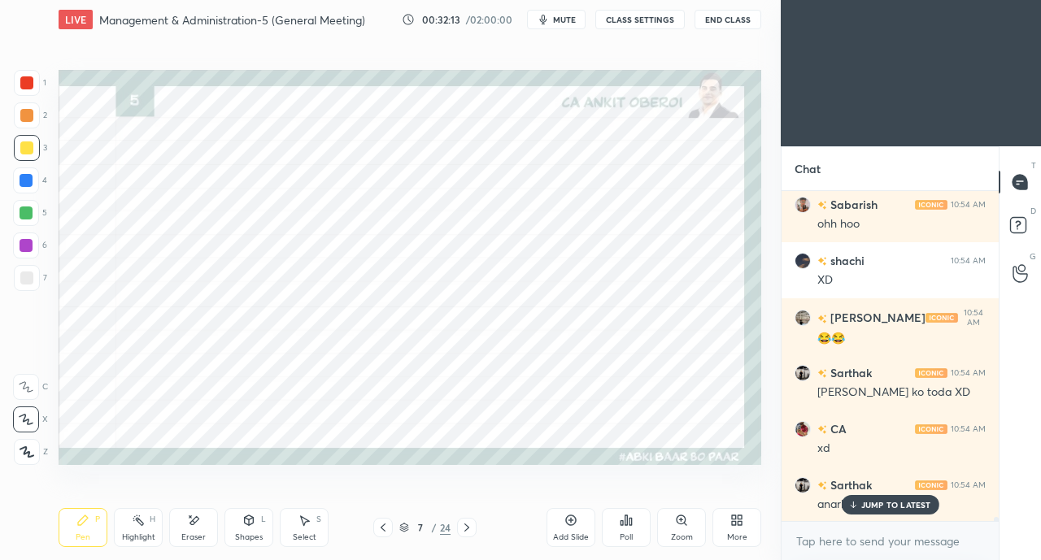
click at [379, 529] on icon at bounding box center [383, 527] width 13 height 13
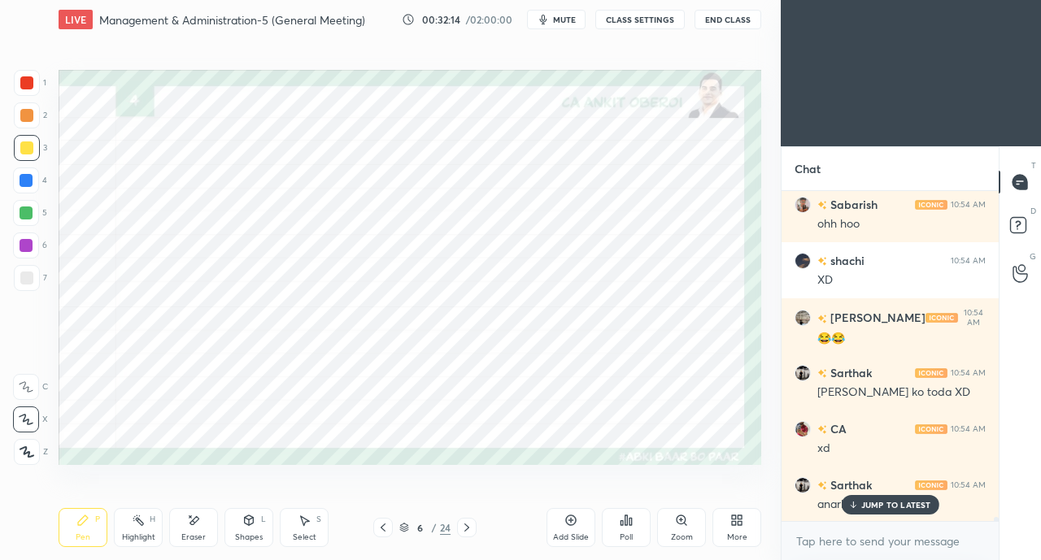
click at [845, 505] on div "JUMP TO LATEST" at bounding box center [890, 505] width 98 height 20
click at [465, 526] on icon at bounding box center [466, 528] width 5 height 8
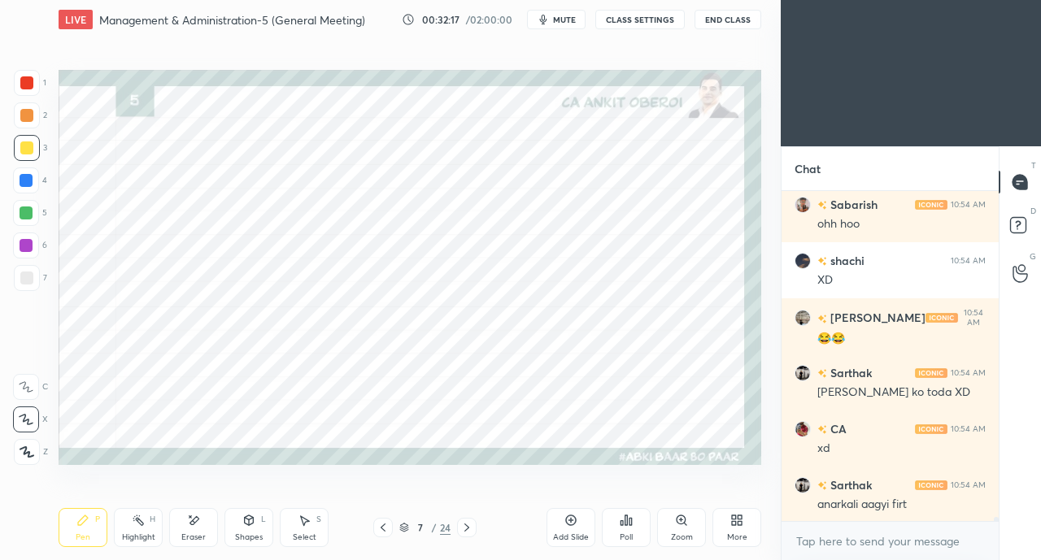
scroll to position [25705, 0]
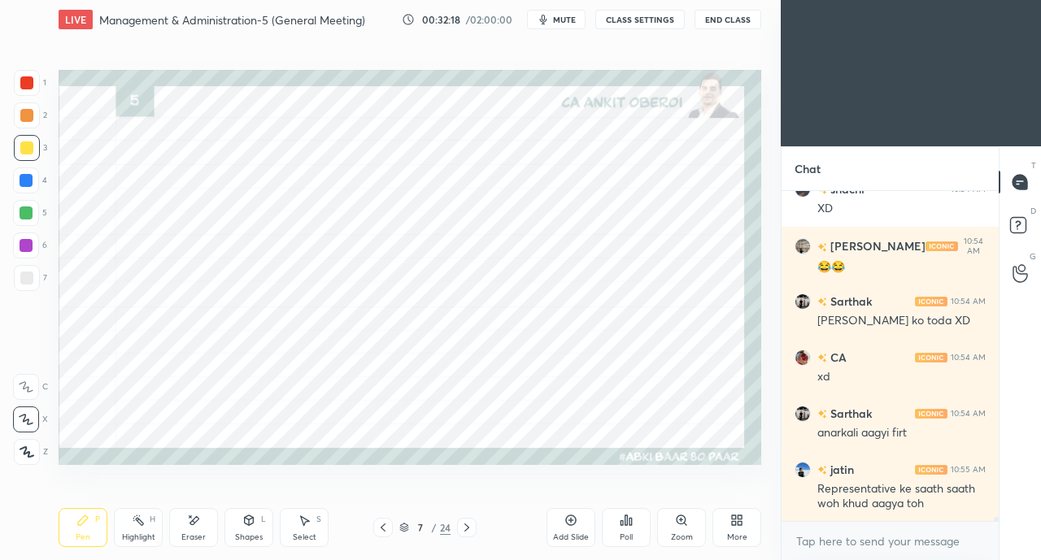
click at [382, 522] on icon at bounding box center [383, 527] width 13 height 13
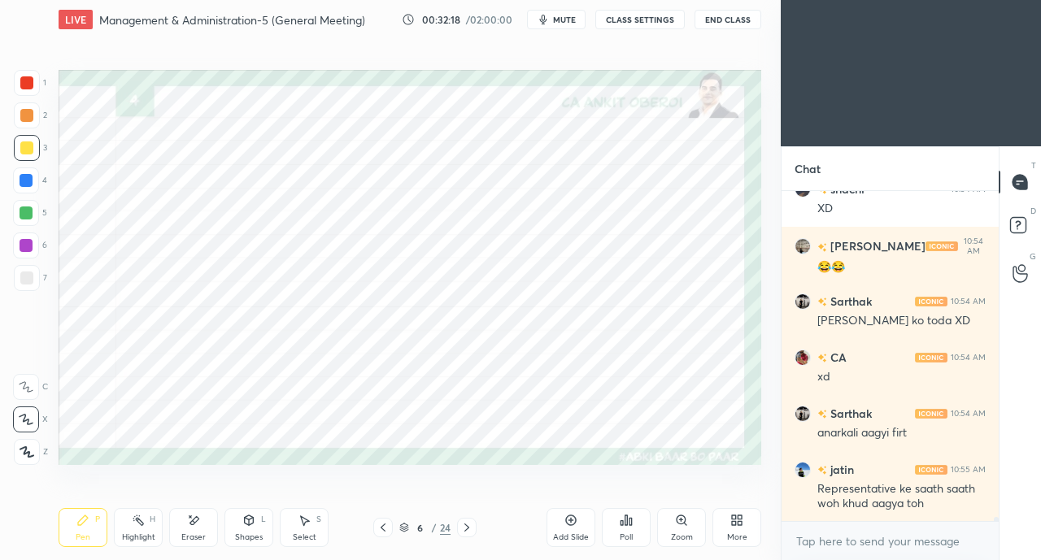
click at [382, 524] on icon at bounding box center [383, 527] width 13 height 13
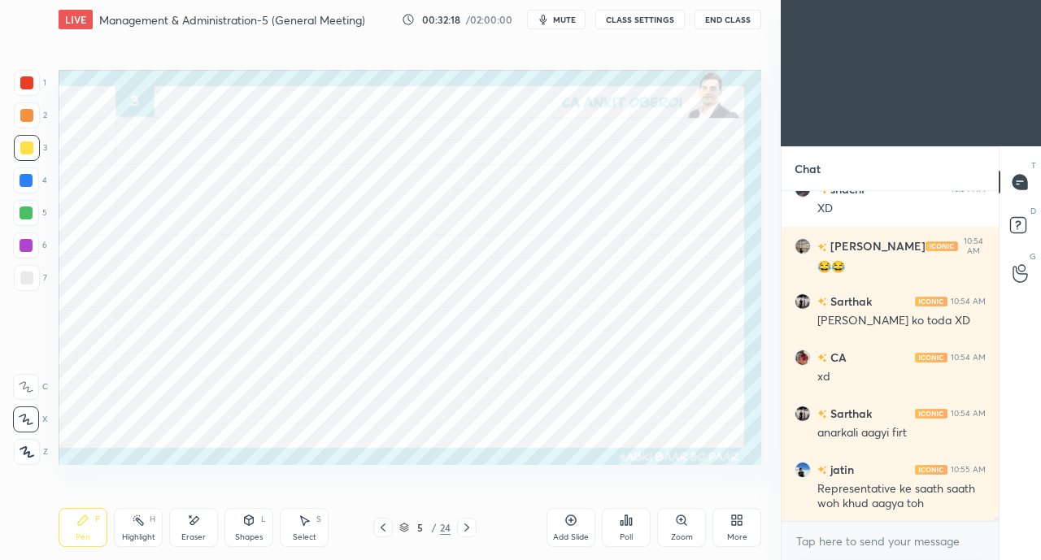
click at [382, 526] on icon at bounding box center [383, 527] width 13 height 13
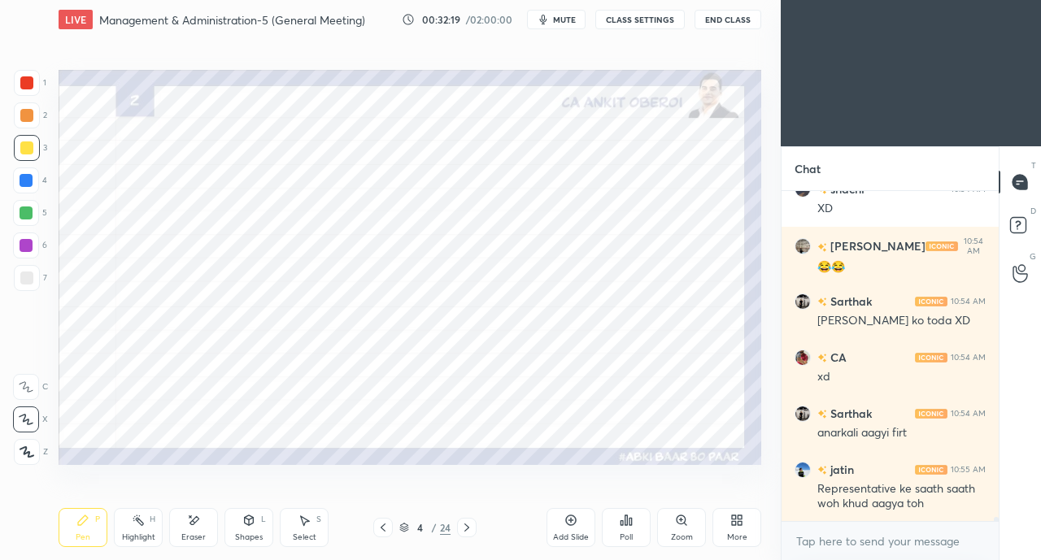
click at [382, 526] on icon at bounding box center [383, 528] width 5 height 8
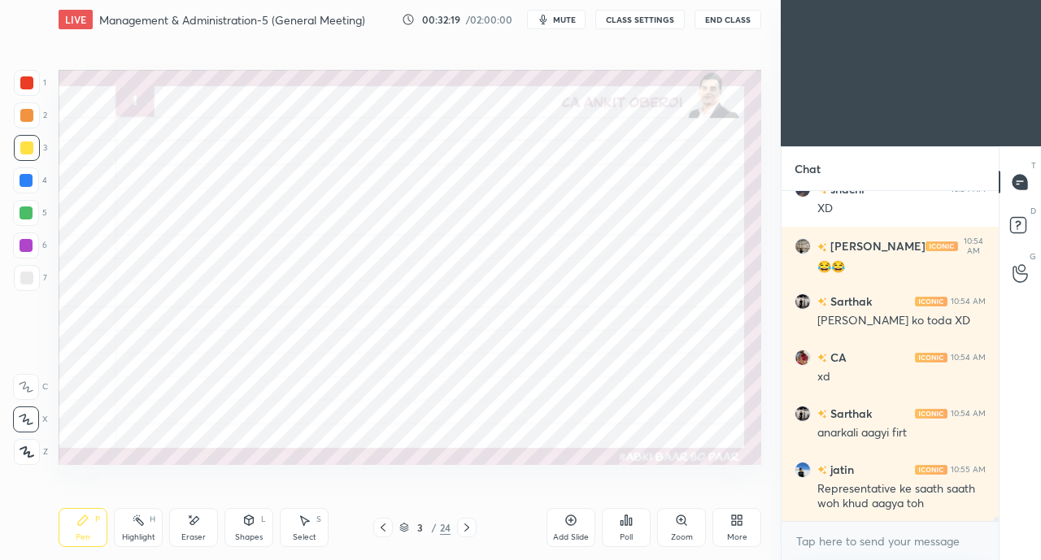
click at [382, 527] on icon at bounding box center [383, 527] width 13 height 13
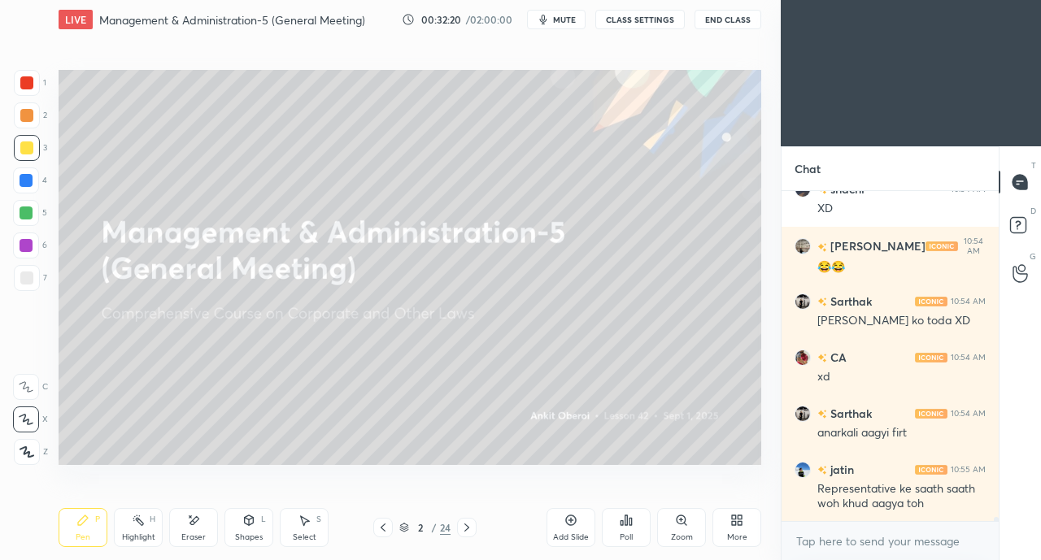
click at [465, 529] on icon at bounding box center [466, 527] width 13 height 13
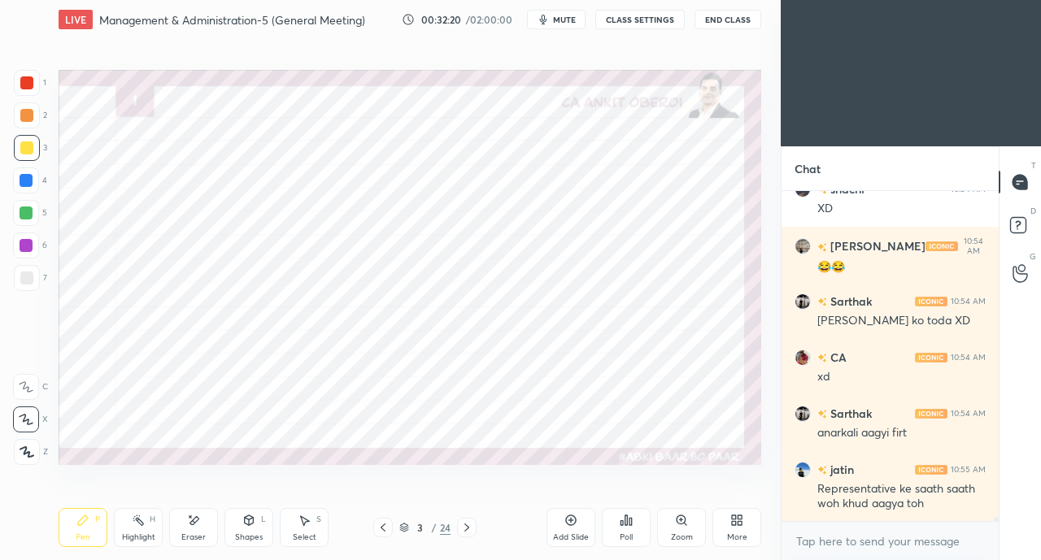
click at [465, 529] on icon at bounding box center [466, 527] width 13 height 13
click at [468, 528] on icon at bounding box center [466, 528] width 5 height 8
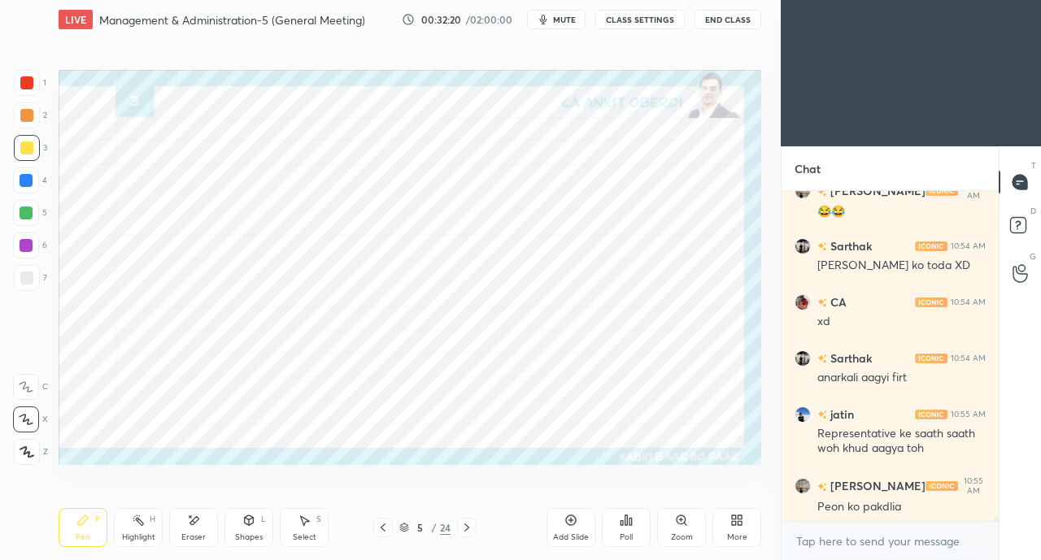
click at [468, 529] on icon at bounding box center [466, 527] width 13 height 13
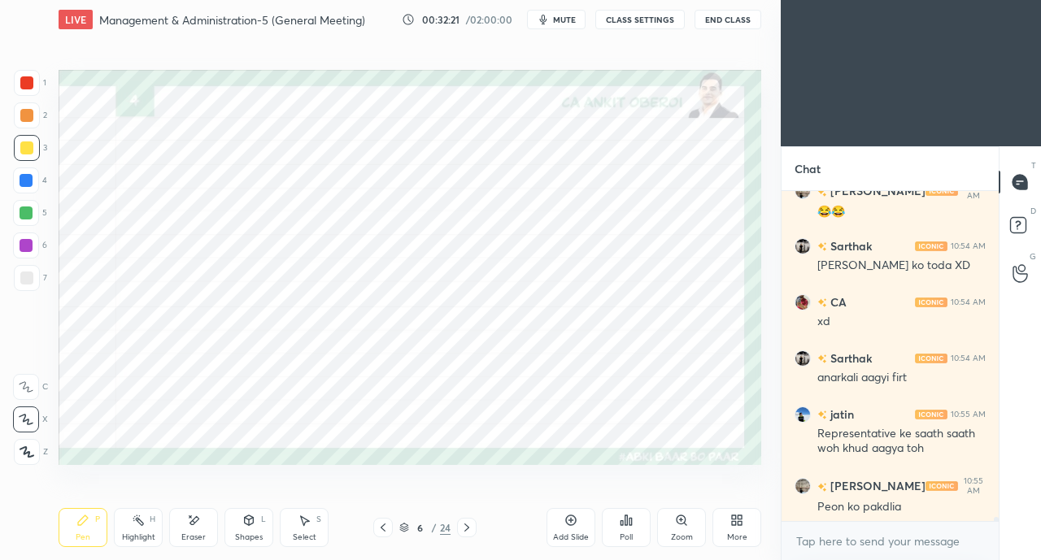
click at [467, 529] on icon at bounding box center [466, 528] width 5 height 8
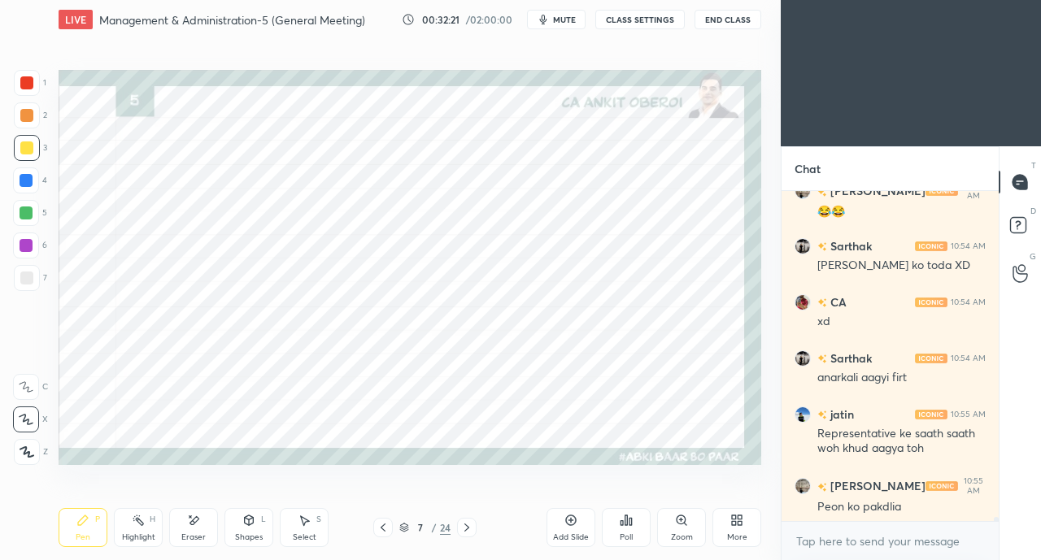
click at [467, 528] on icon at bounding box center [466, 527] width 13 height 13
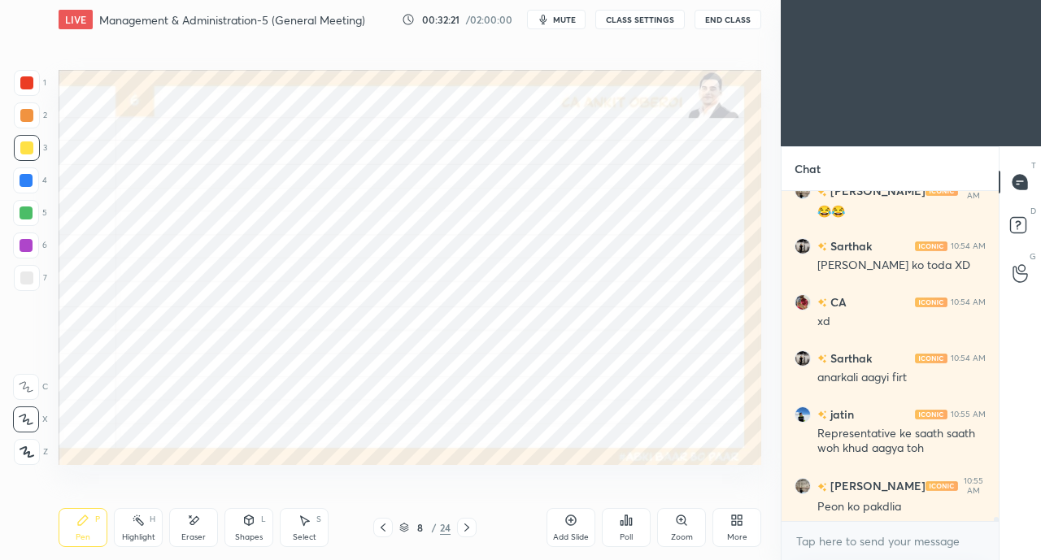
click at [467, 529] on icon at bounding box center [466, 527] width 13 height 13
click at [467, 528] on icon at bounding box center [466, 527] width 13 height 13
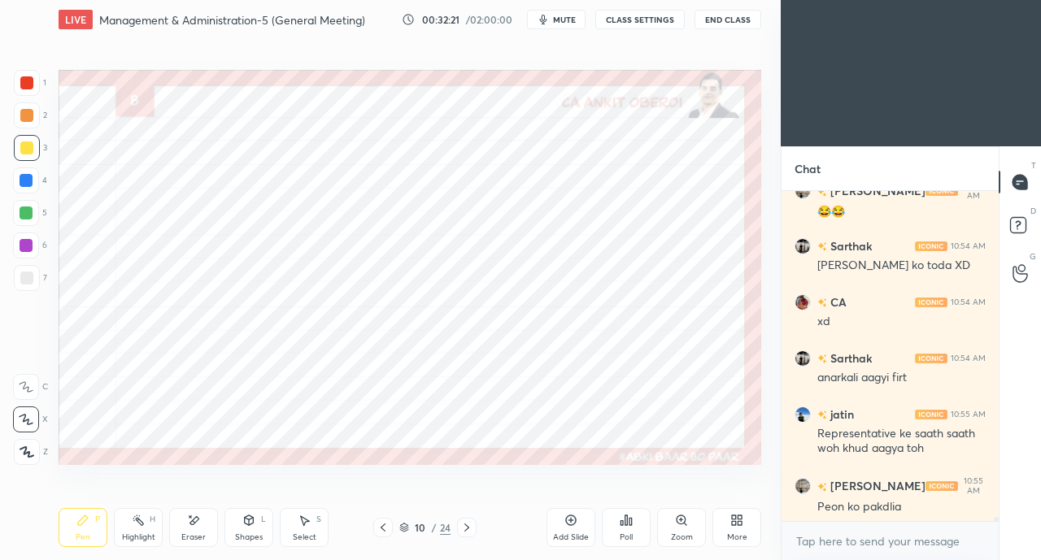
click at [468, 528] on icon at bounding box center [466, 528] width 5 height 8
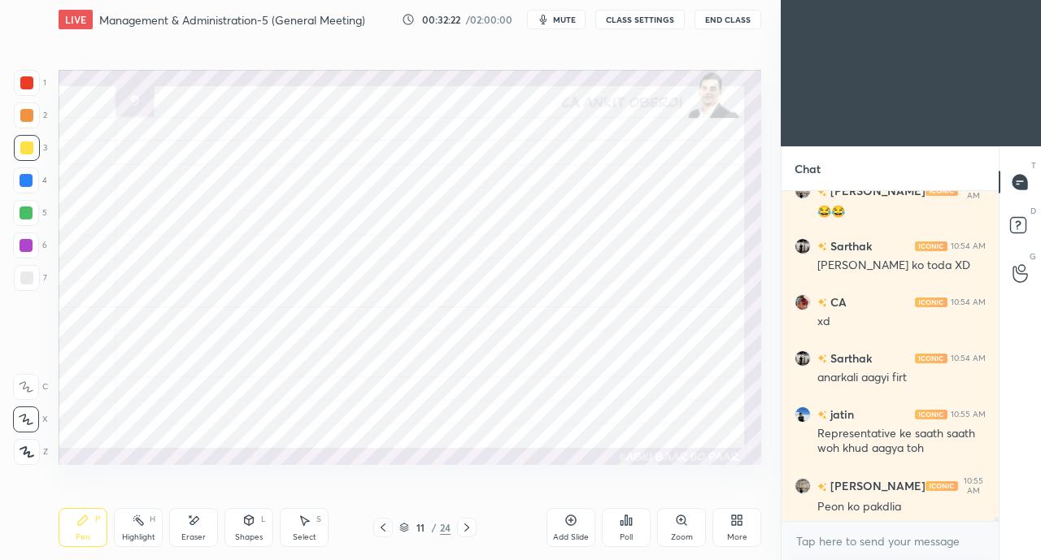
click at [468, 528] on icon at bounding box center [466, 528] width 5 height 8
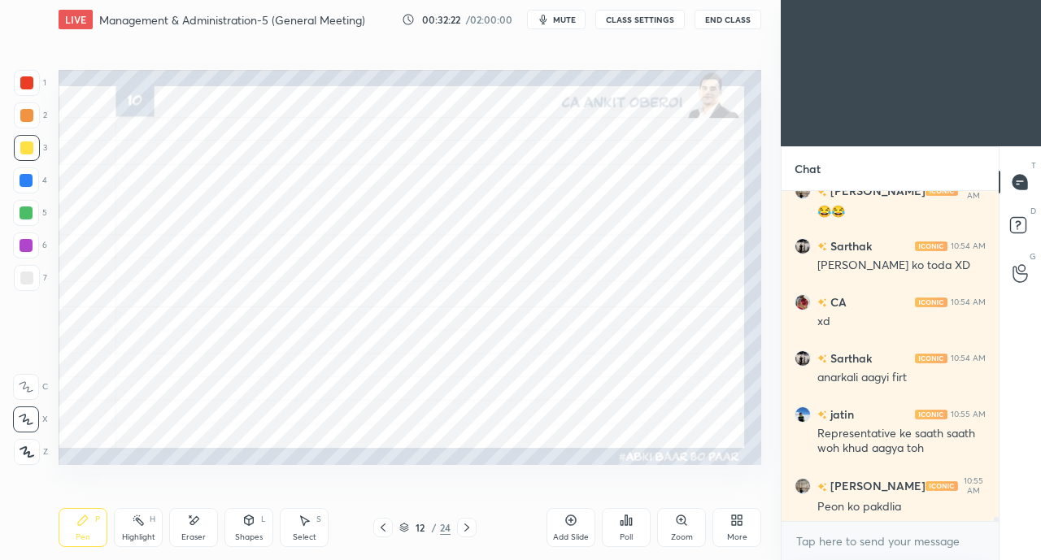
click at [467, 529] on icon at bounding box center [466, 528] width 5 height 8
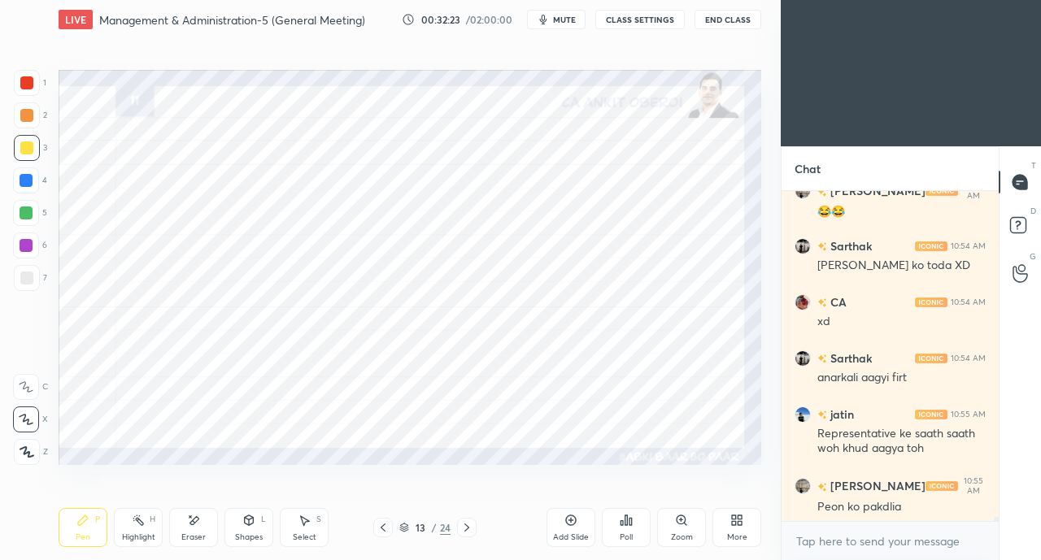
click at [466, 529] on icon at bounding box center [466, 527] width 13 height 13
click at [465, 529] on icon at bounding box center [466, 527] width 13 height 13
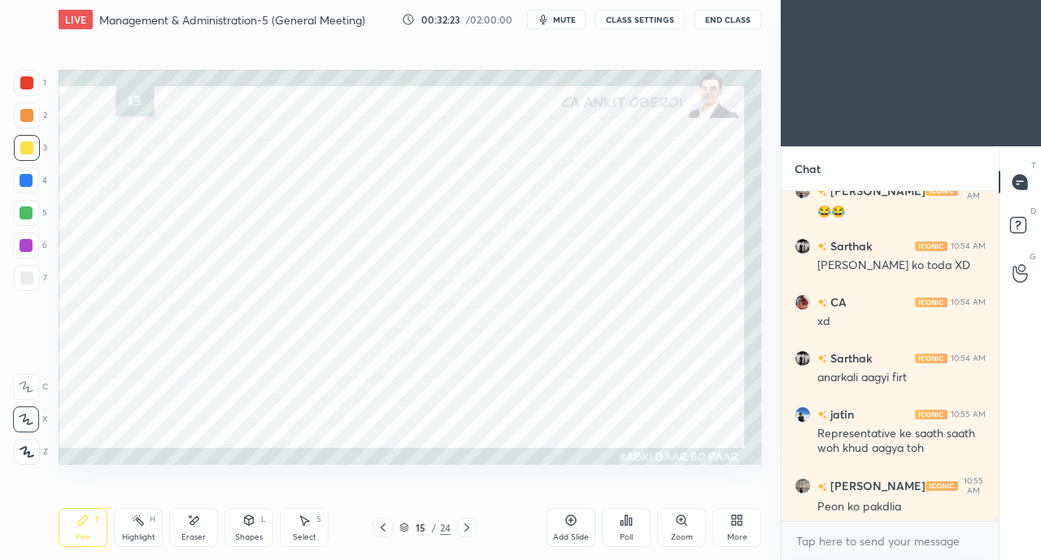
click at [465, 529] on icon at bounding box center [466, 527] width 13 height 13
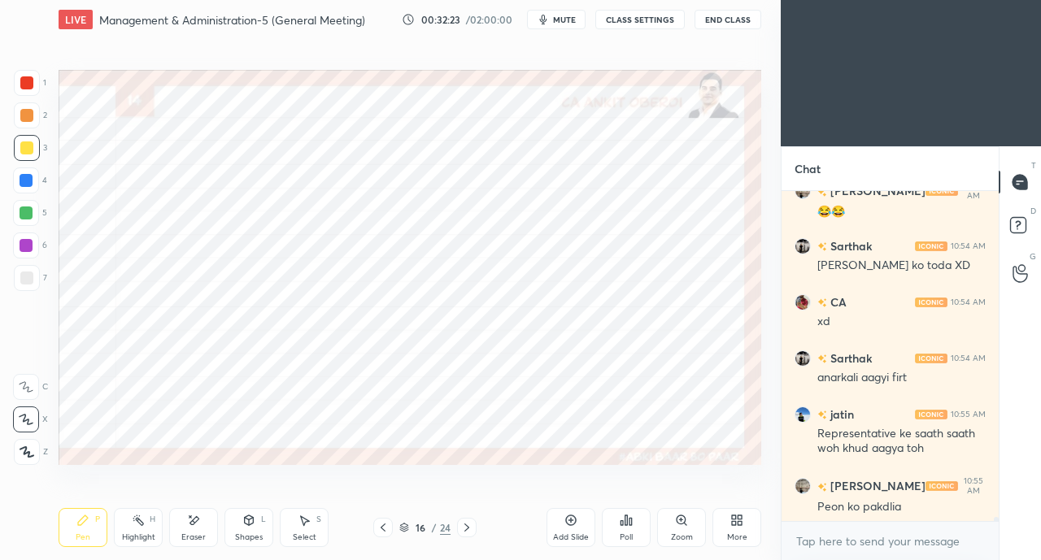
click at [465, 529] on icon at bounding box center [466, 527] width 13 height 13
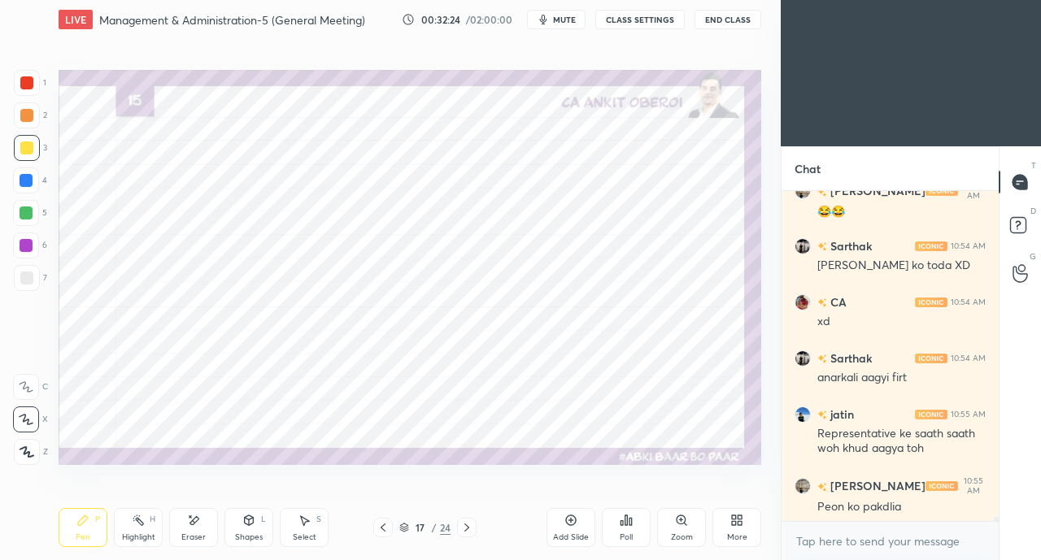
click at [464, 529] on icon at bounding box center [466, 527] width 13 height 13
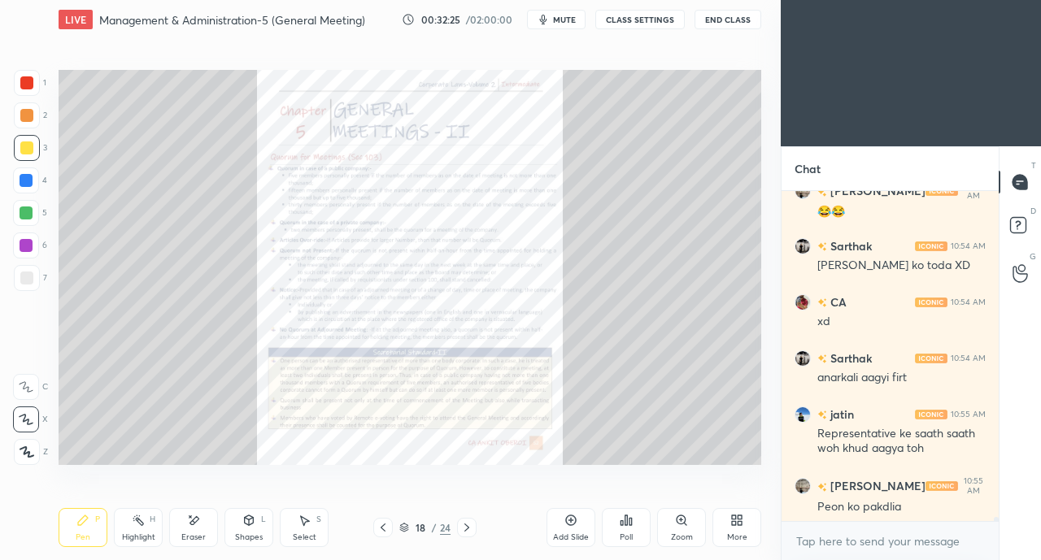
click at [677, 529] on div "Zoom" at bounding box center [681, 527] width 49 height 39
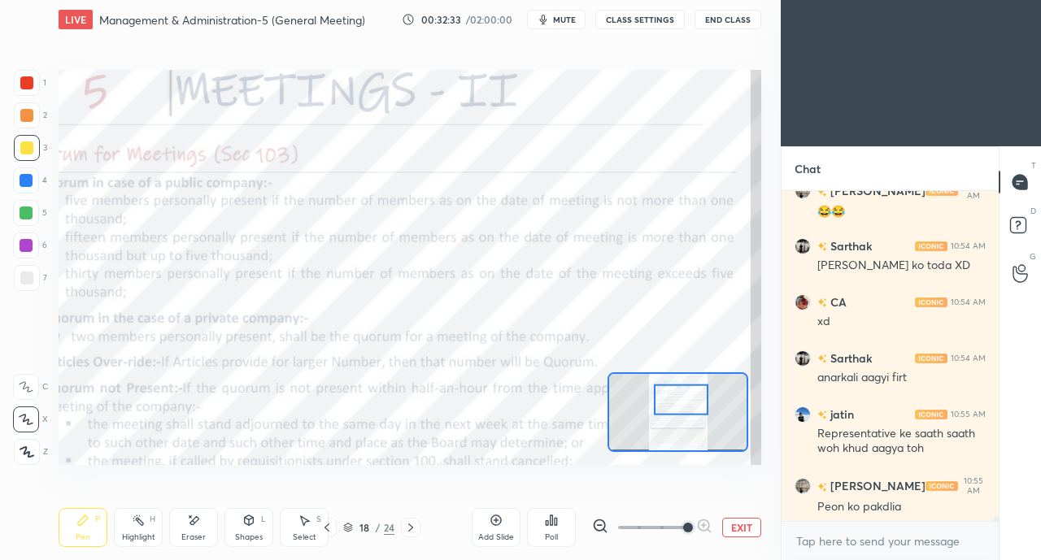
click at [24, 90] on div at bounding box center [27, 83] width 26 height 26
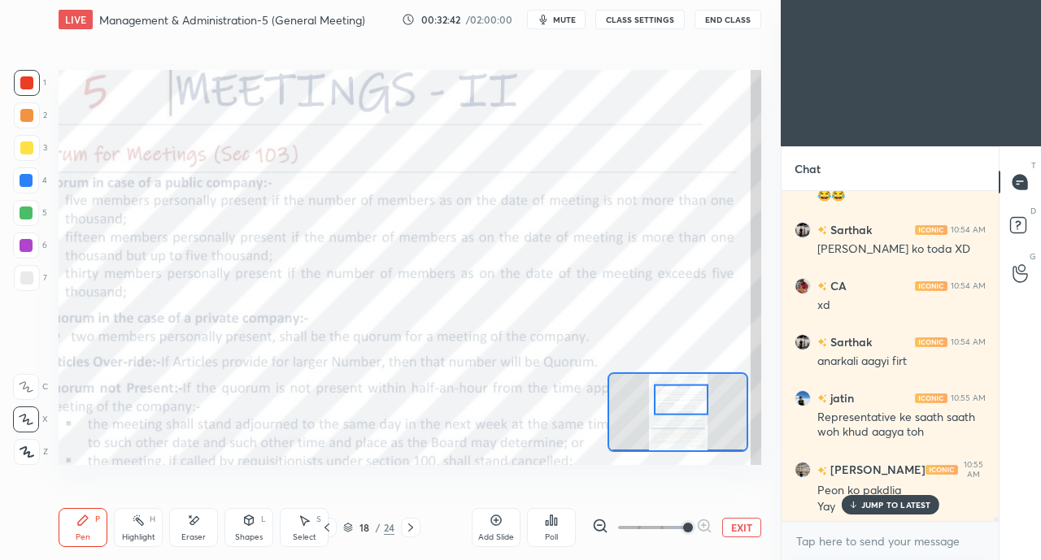
click at [25, 382] on icon at bounding box center [26, 387] width 13 height 10
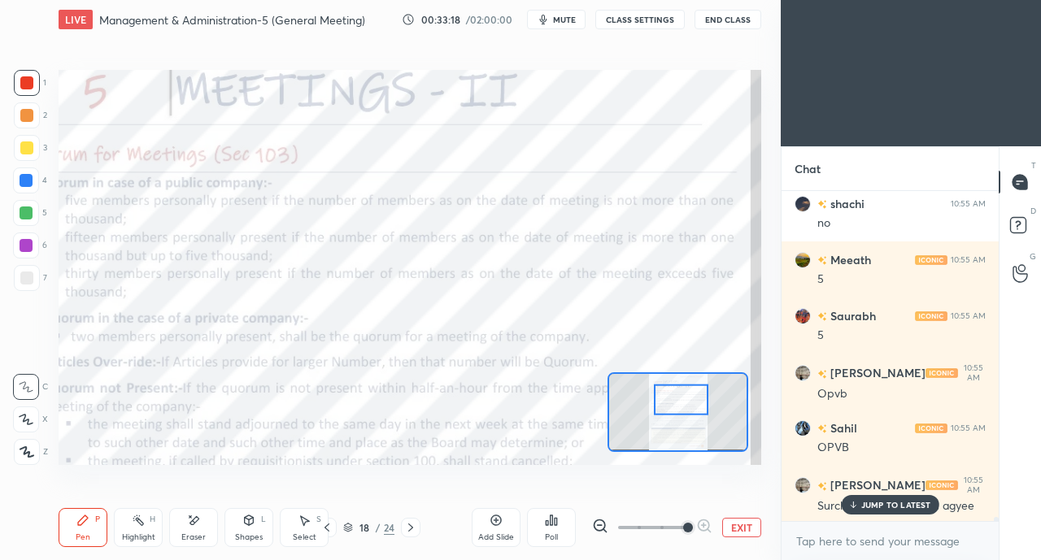
scroll to position [26225, 0]
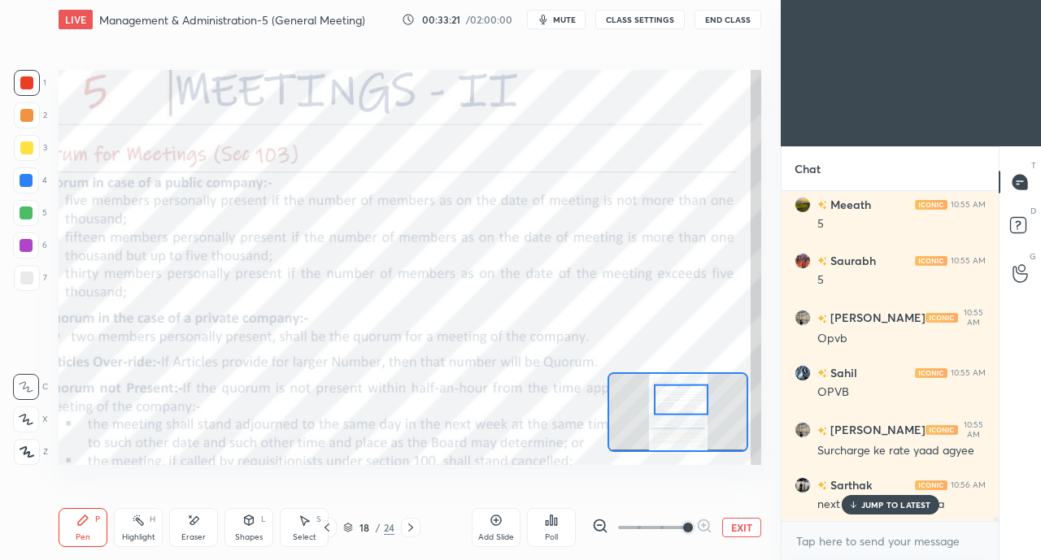
click at [859, 504] on div "JUMP TO LATEST" at bounding box center [890, 505] width 98 height 20
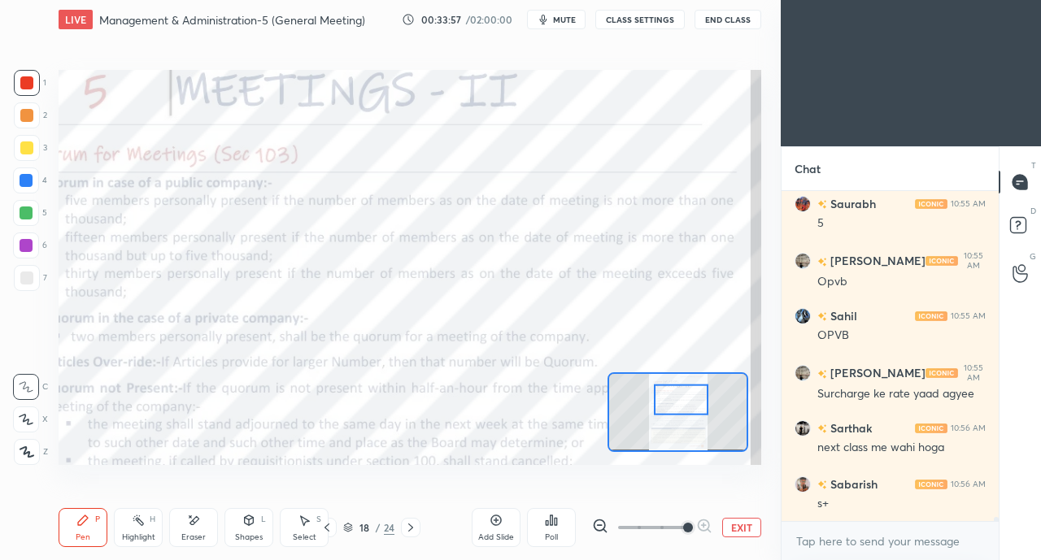
scroll to position [26338, 0]
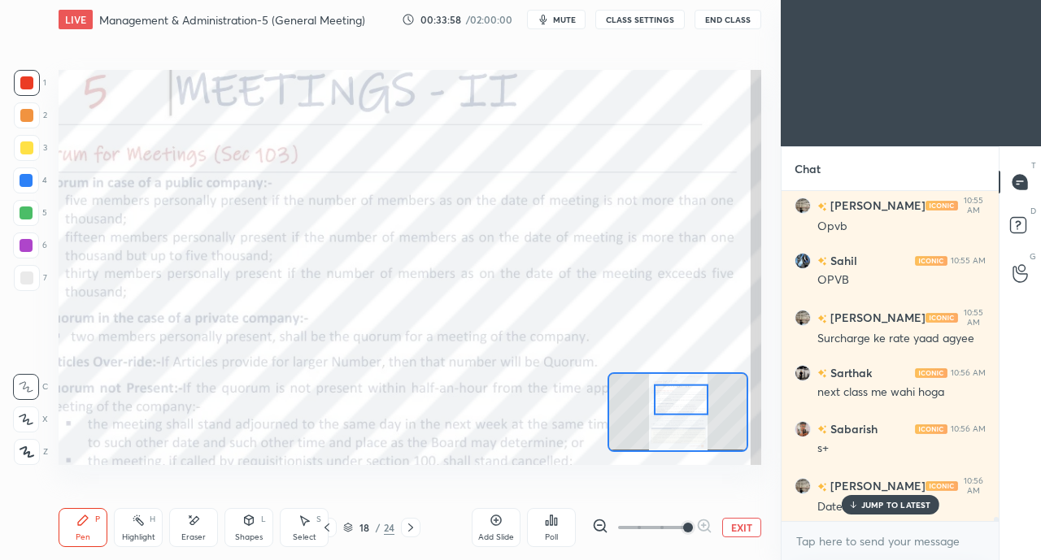
click at [20, 185] on div at bounding box center [26, 180] width 13 height 13
click at [881, 505] on p "JUMP TO LATEST" at bounding box center [896, 505] width 70 height 10
click at [415, 528] on icon at bounding box center [410, 527] width 13 height 13
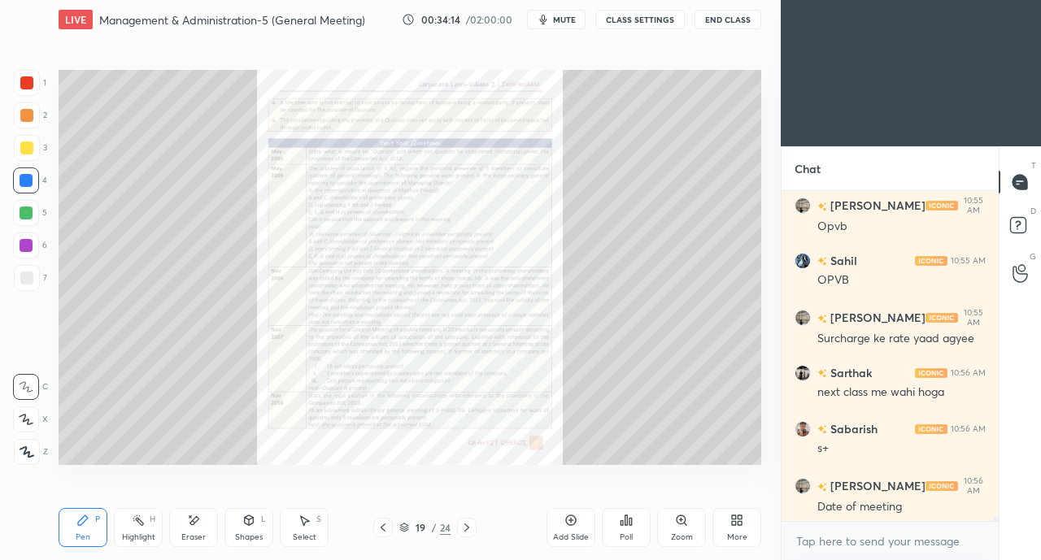
click at [475, 528] on div at bounding box center [467, 528] width 20 height 20
click at [381, 527] on icon at bounding box center [383, 528] width 5 height 8
click at [473, 528] on div at bounding box center [467, 528] width 20 height 20
click at [381, 525] on icon at bounding box center [383, 527] width 13 height 13
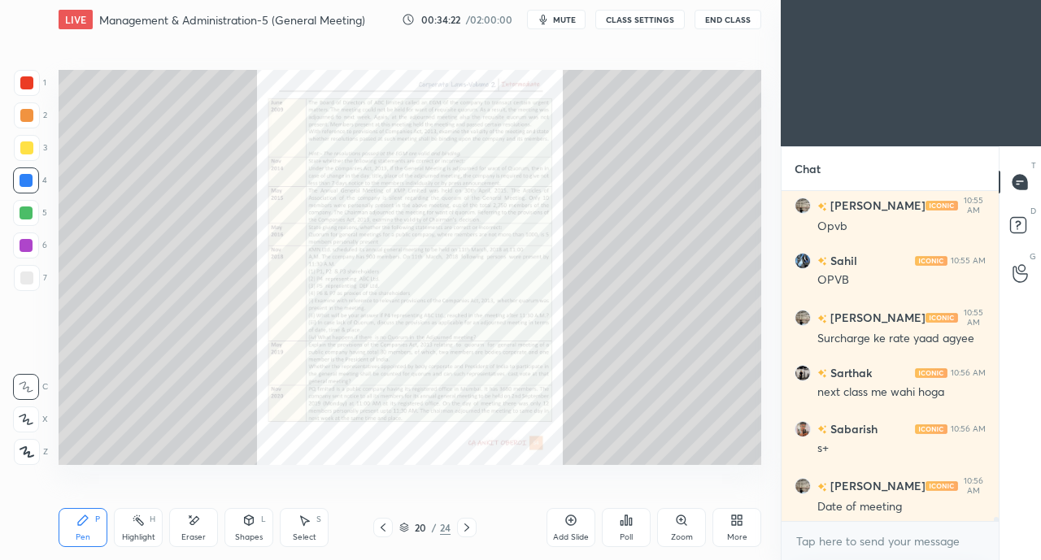
click at [381, 525] on icon at bounding box center [383, 527] width 13 height 13
click at [380, 524] on icon at bounding box center [383, 527] width 13 height 13
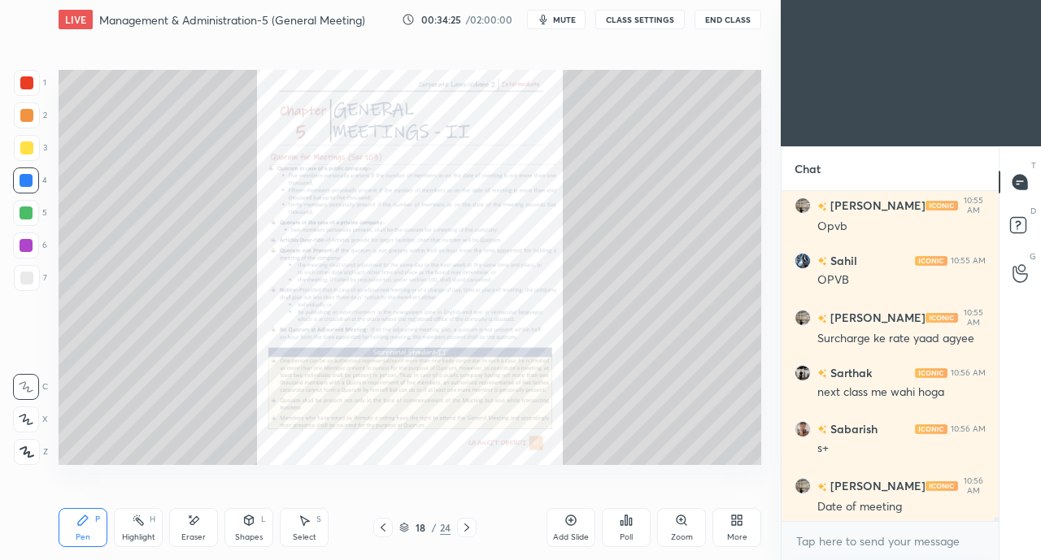
click at [472, 528] on icon at bounding box center [466, 527] width 13 height 13
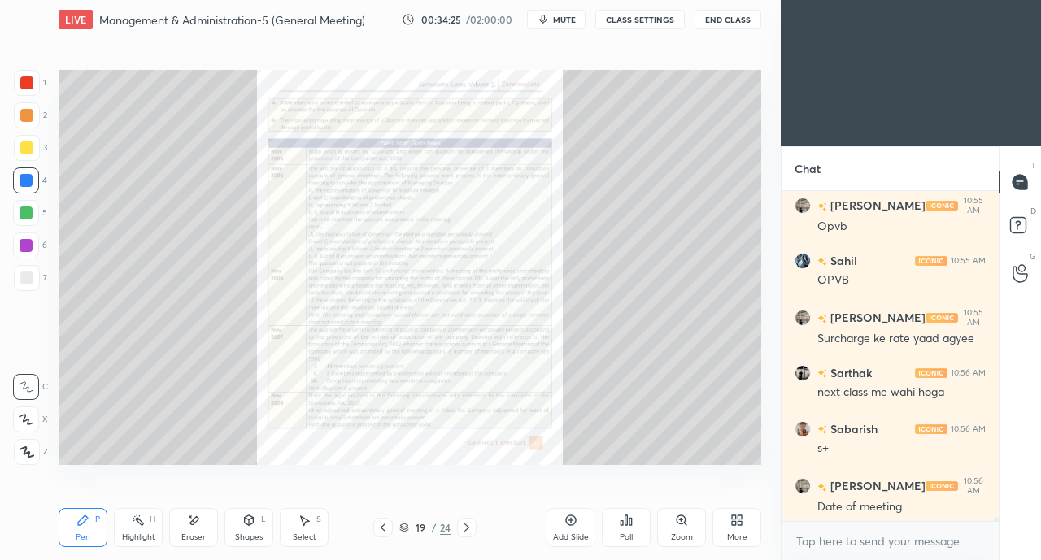
click at [472, 528] on icon at bounding box center [466, 527] width 13 height 13
click at [473, 528] on div at bounding box center [467, 528] width 20 height 20
click at [385, 525] on icon at bounding box center [383, 527] width 13 height 13
click at [387, 526] on icon at bounding box center [383, 527] width 13 height 13
click at [387, 528] on icon at bounding box center [383, 527] width 13 height 13
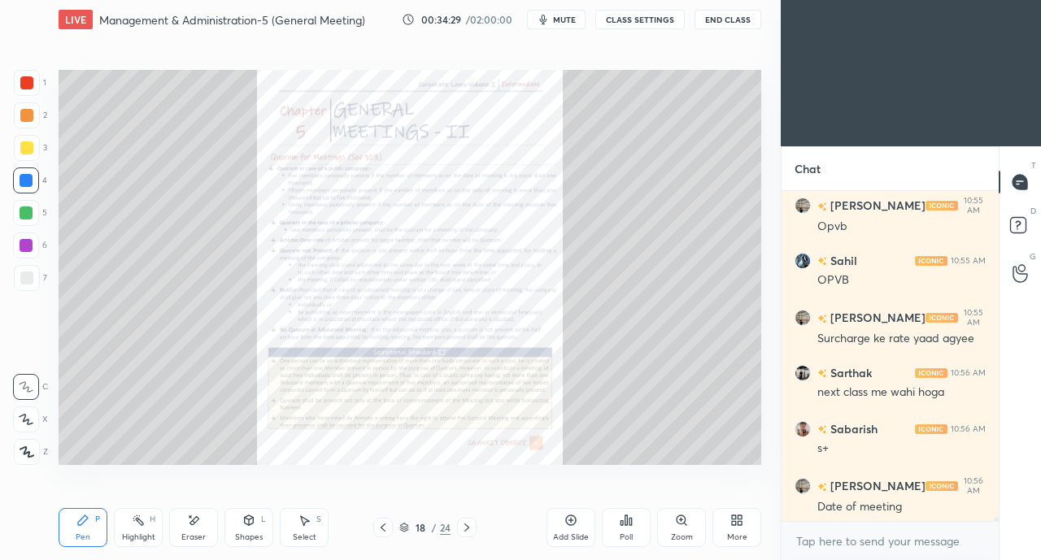
click at [678, 525] on icon at bounding box center [681, 520] width 13 height 13
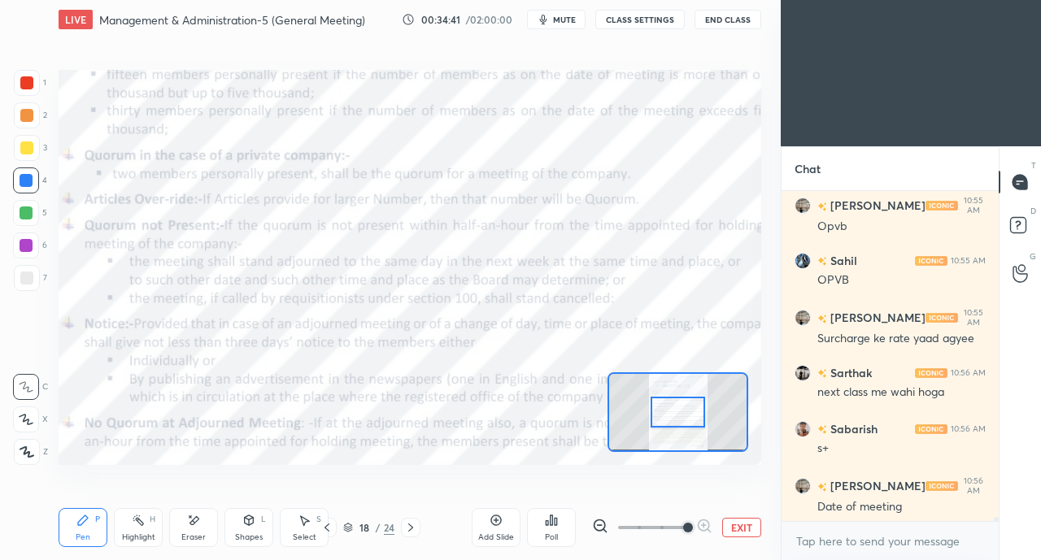
click at [23, 94] on div at bounding box center [27, 83] width 26 height 26
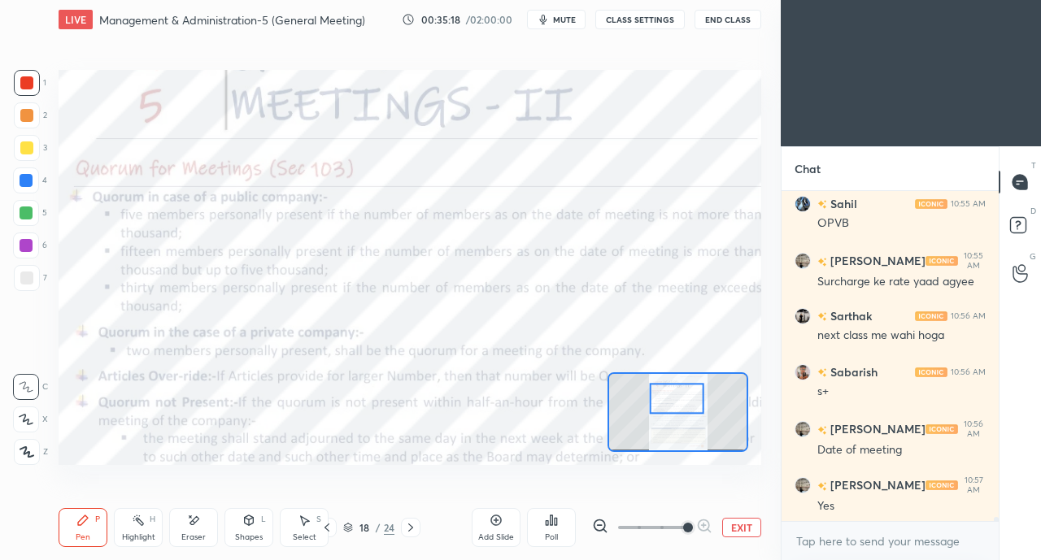
click at [326, 526] on icon at bounding box center [326, 528] width 5 height 8
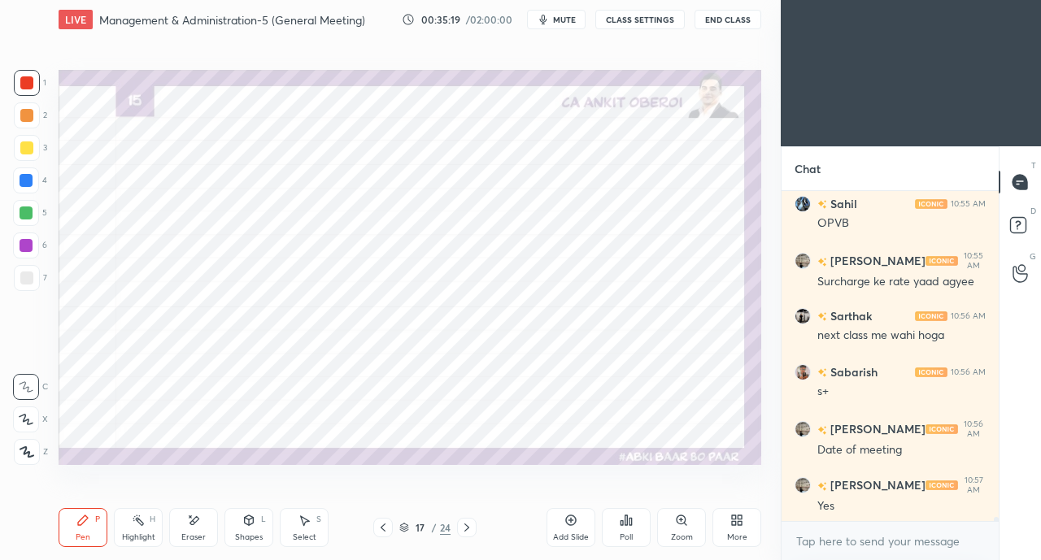
click at [381, 526] on icon at bounding box center [383, 527] width 13 height 13
click at [382, 523] on icon at bounding box center [383, 527] width 13 height 13
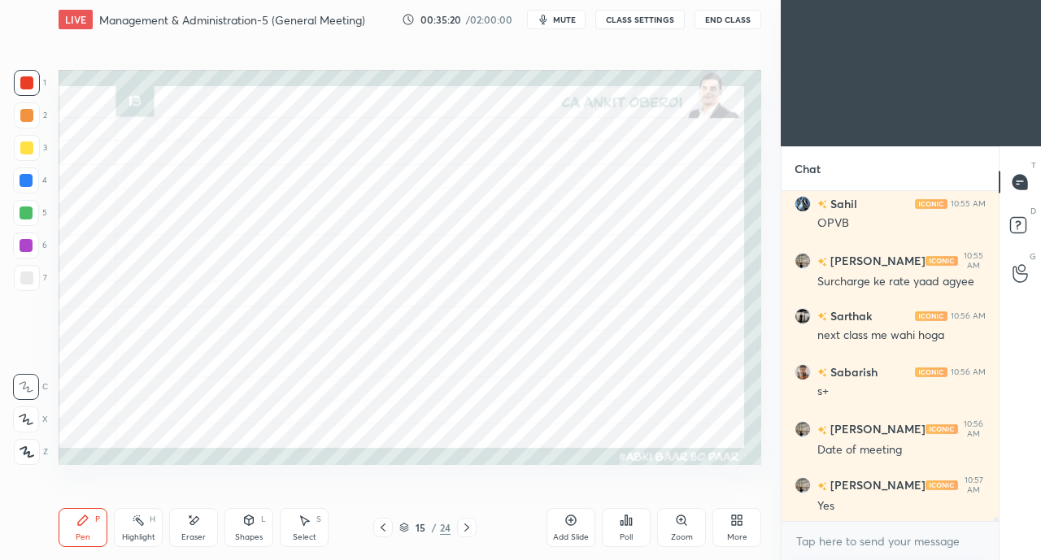
click at [382, 523] on icon at bounding box center [383, 527] width 13 height 13
click at [383, 525] on icon at bounding box center [383, 527] width 13 height 13
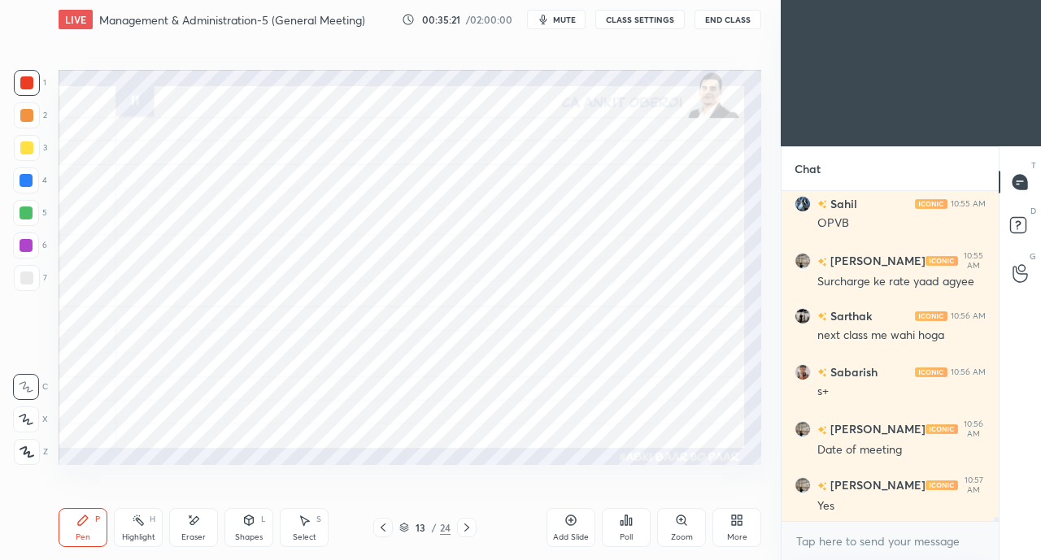
click at [468, 525] on icon at bounding box center [466, 527] width 13 height 13
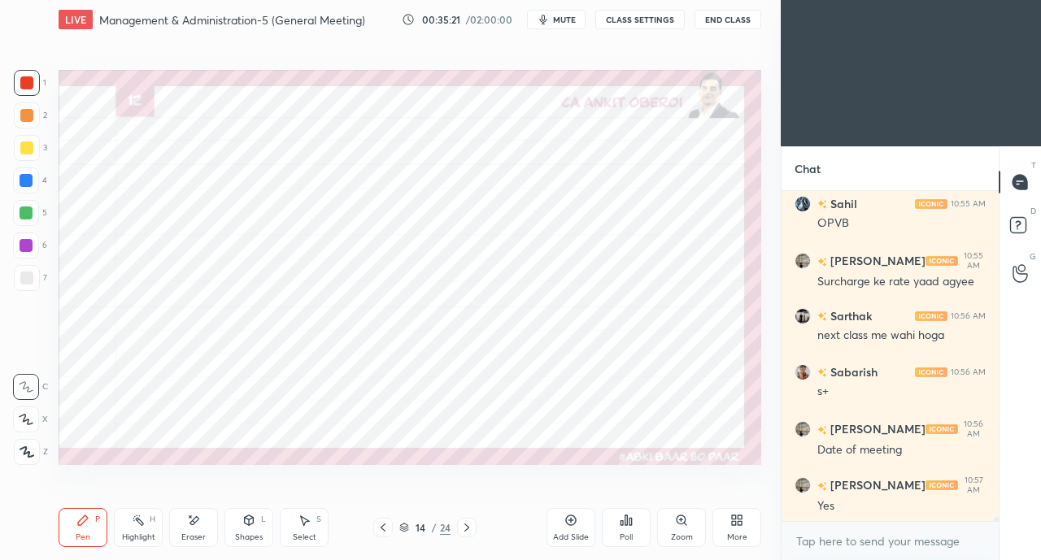
click at [468, 528] on icon at bounding box center [466, 528] width 5 height 8
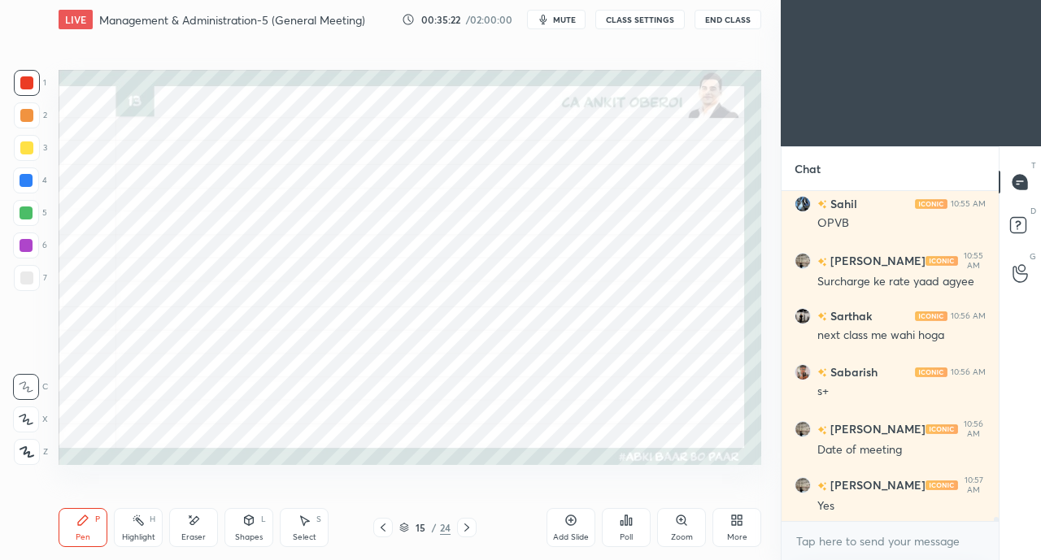
click at [467, 525] on icon at bounding box center [466, 527] width 13 height 13
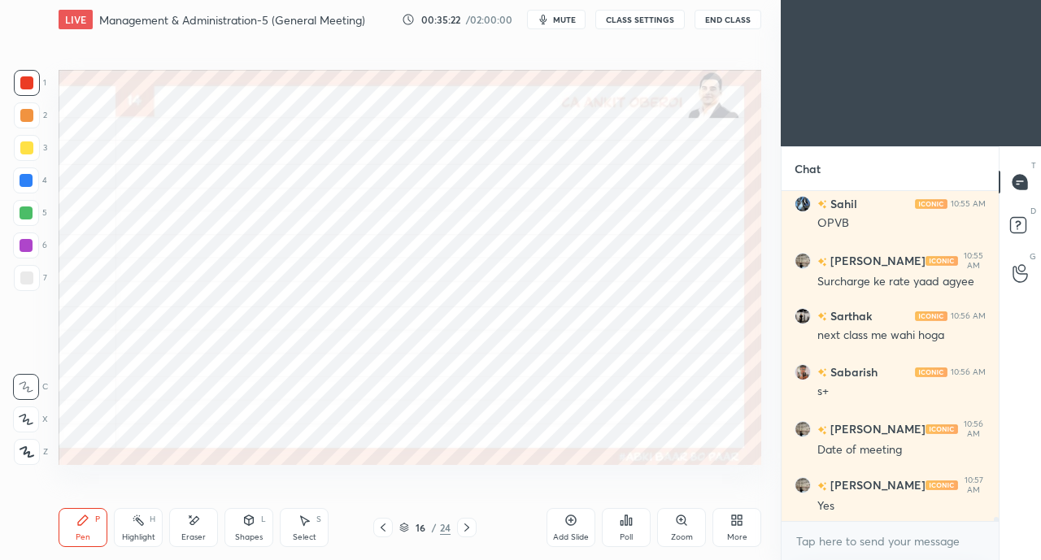
click at [470, 529] on icon at bounding box center [466, 527] width 13 height 13
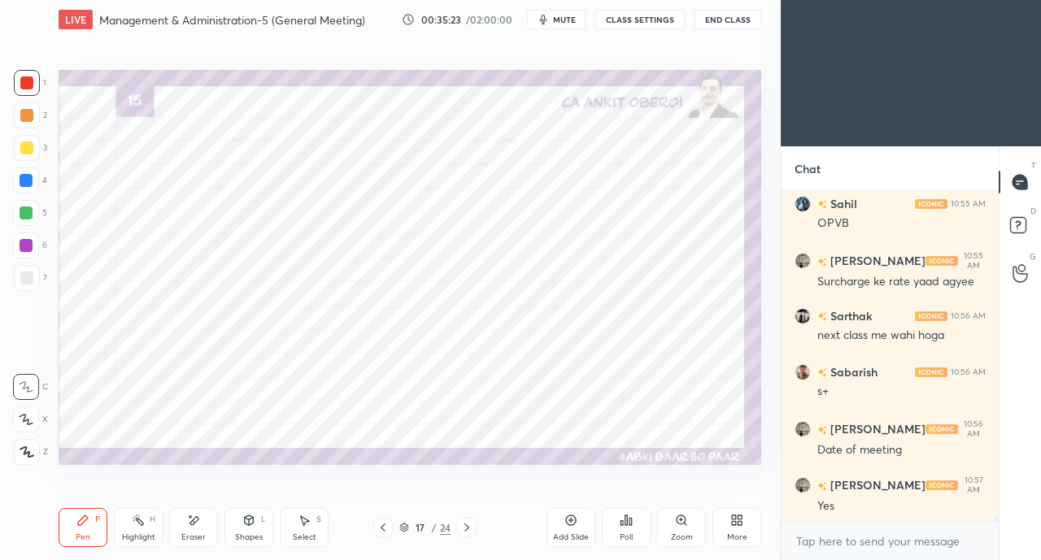
click at [468, 528] on icon at bounding box center [466, 527] width 13 height 13
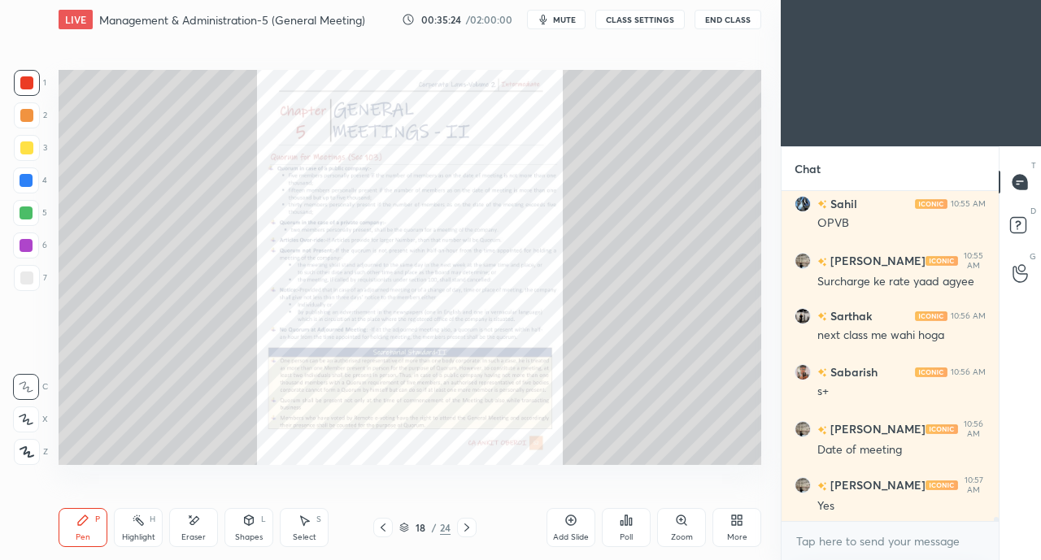
click at [382, 525] on icon at bounding box center [383, 527] width 13 height 13
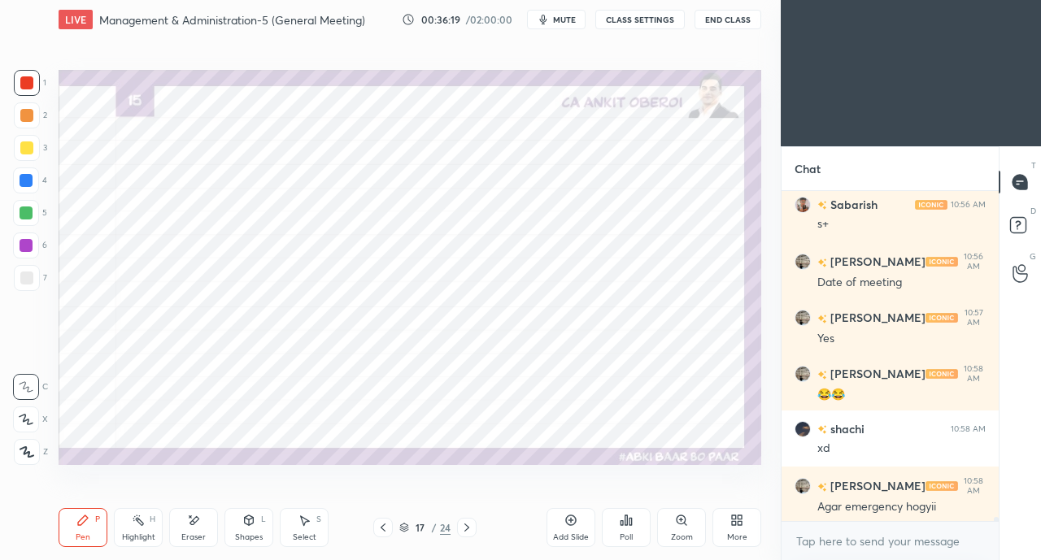
scroll to position [26619, 0]
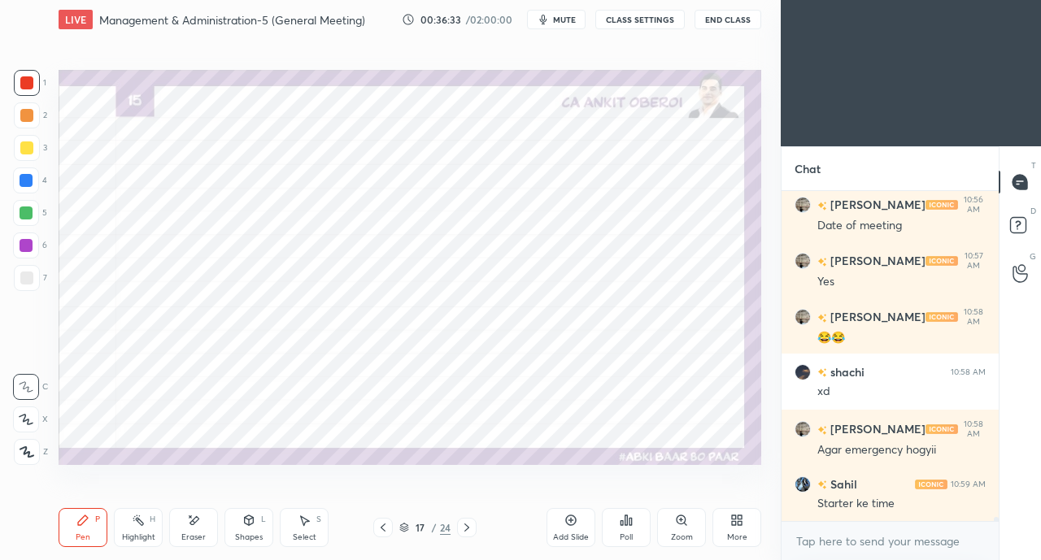
click at [257, 523] on div "Shapes L" at bounding box center [248, 527] width 49 height 39
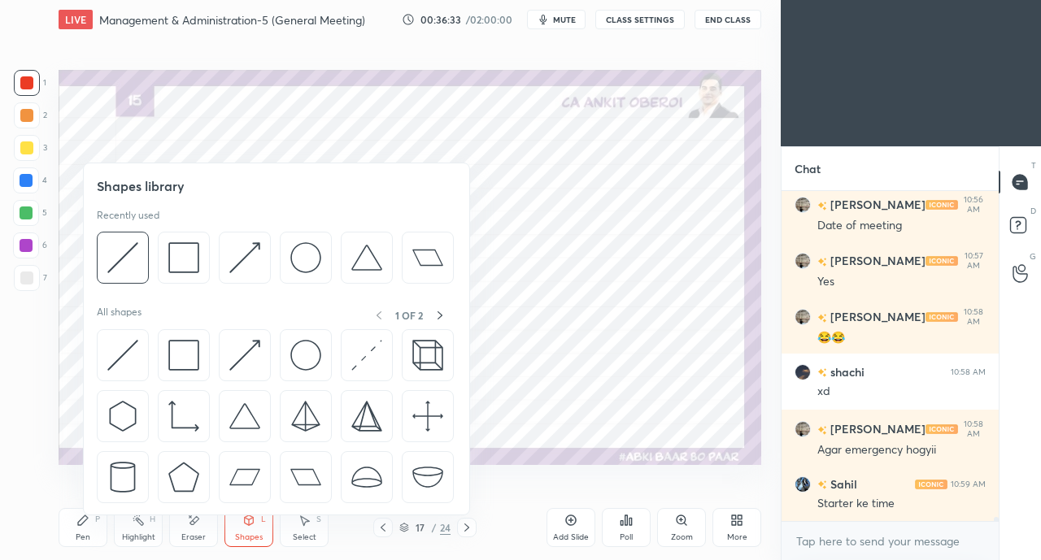
scroll to position [26674, 0]
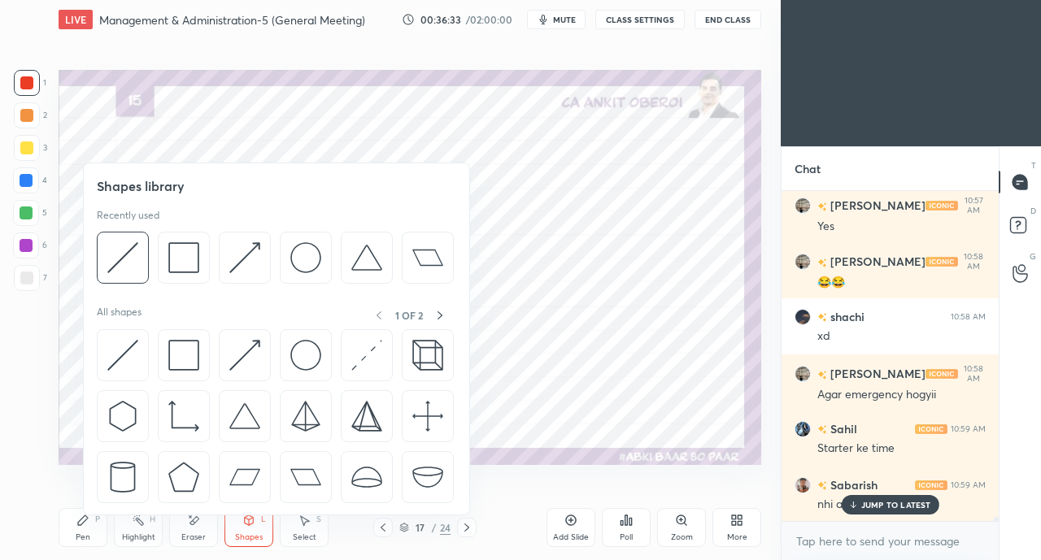
click at [129, 359] on img at bounding box center [122, 355] width 31 height 31
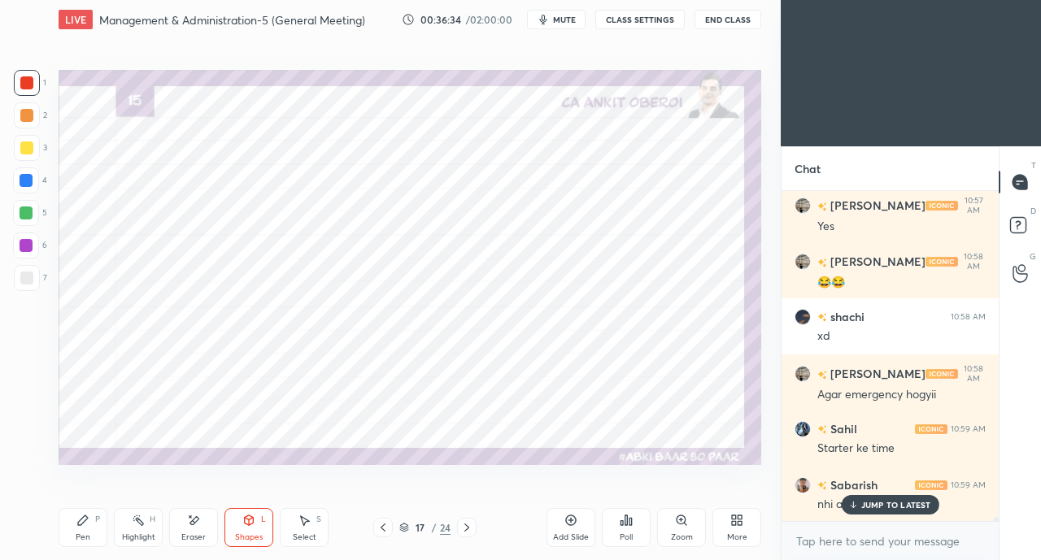
click at [28, 185] on div at bounding box center [26, 180] width 13 height 13
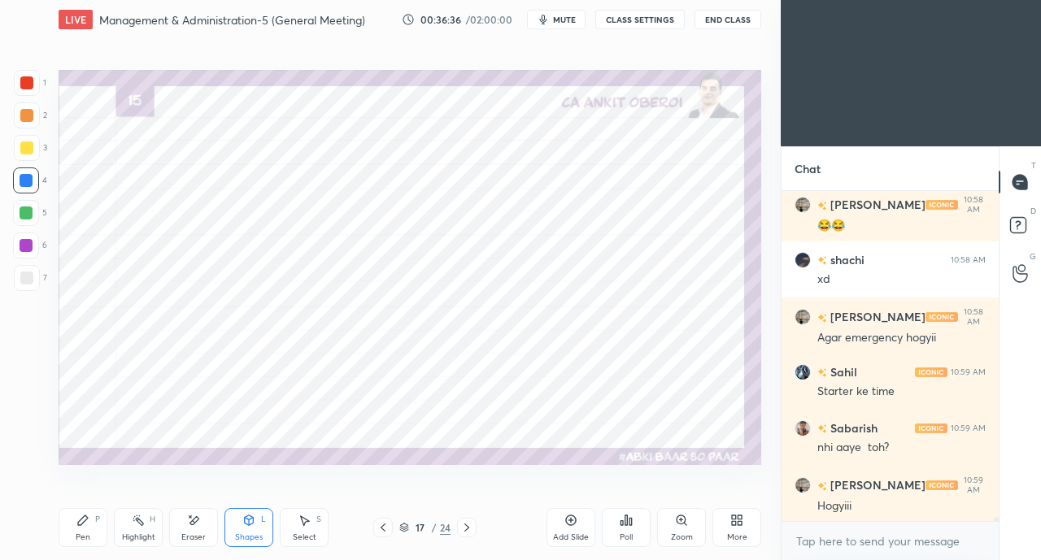
click at [387, 522] on icon at bounding box center [383, 527] width 13 height 13
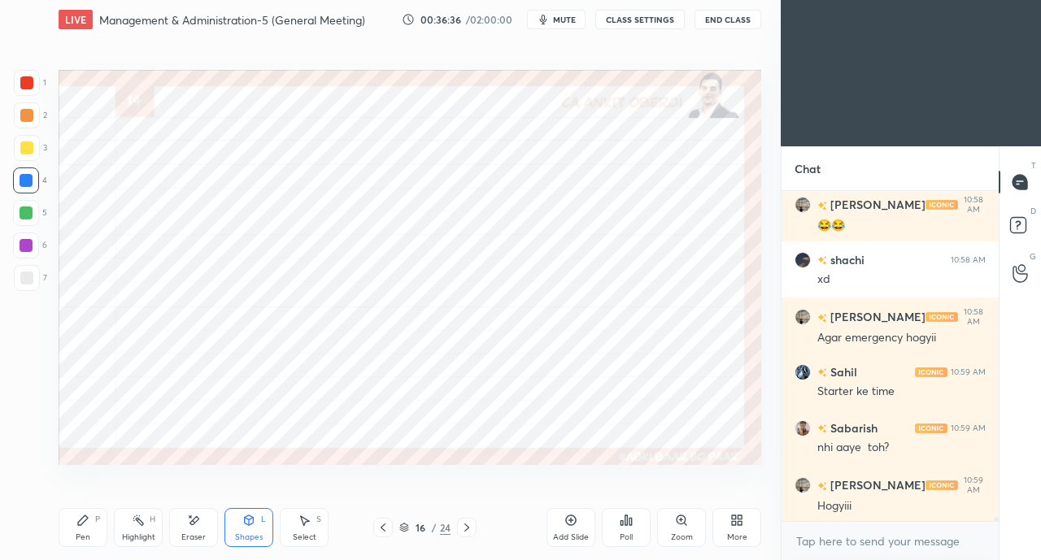
click at [384, 524] on icon at bounding box center [383, 527] width 13 height 13
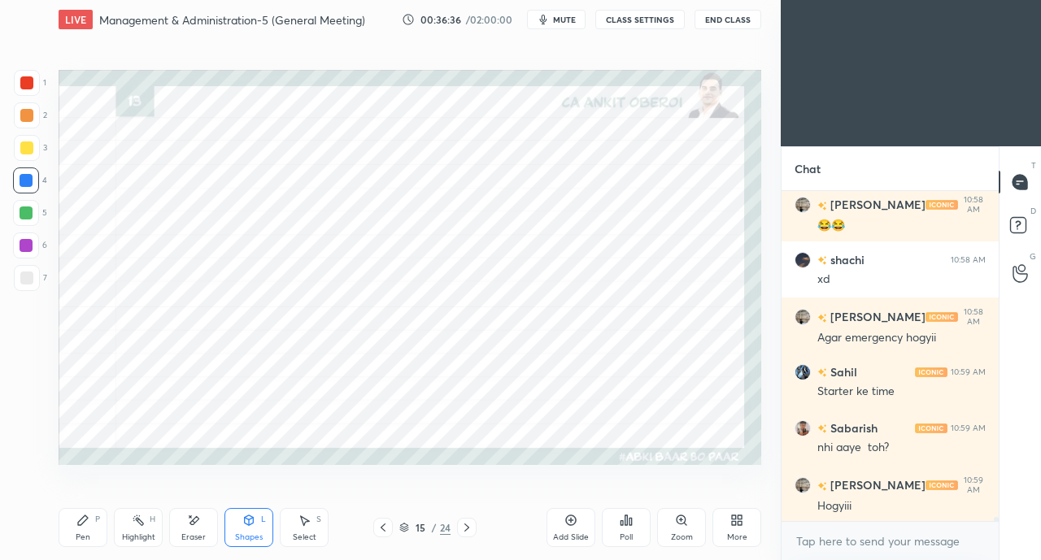
click at [385, 525] on icon at bounding box center [383, 527] width 13 height 13
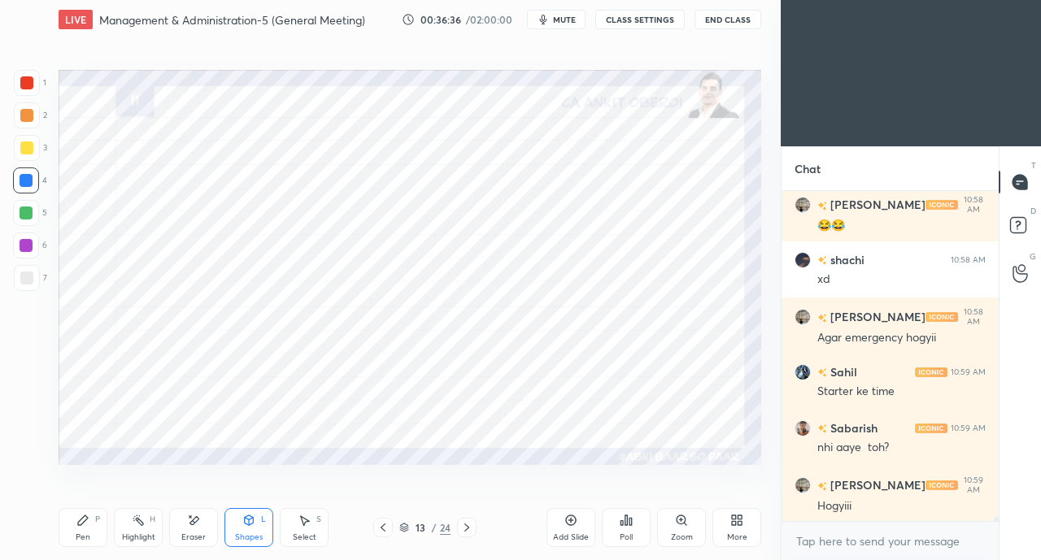
click at [389, 525] on div at bounding box center [383, 528] width 20 height 20
click at [388, 525] on icon at bounding box center [383, 527] width 13 height 13
click at [386, 525] on icon at bounding box center [383, 527] width 13 height 13
click at [387, 524] on icon at bounding box center [383, 527] width 13 height 13
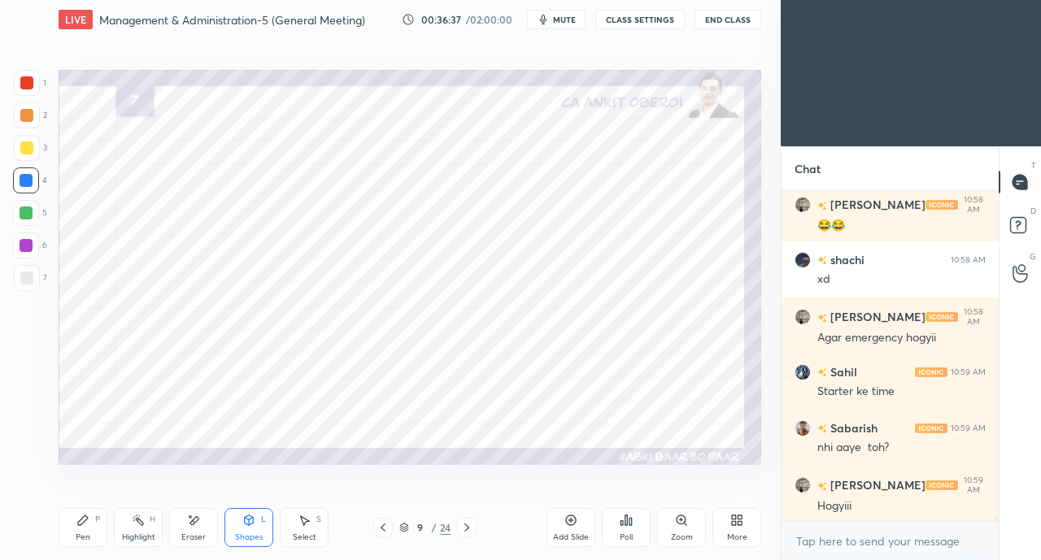
click at [387, 522] on icon at bounding box center [383, 527] width 13 height 13
click at [385, 523] on icon at bounding box center [383, 527] width 13 height 13
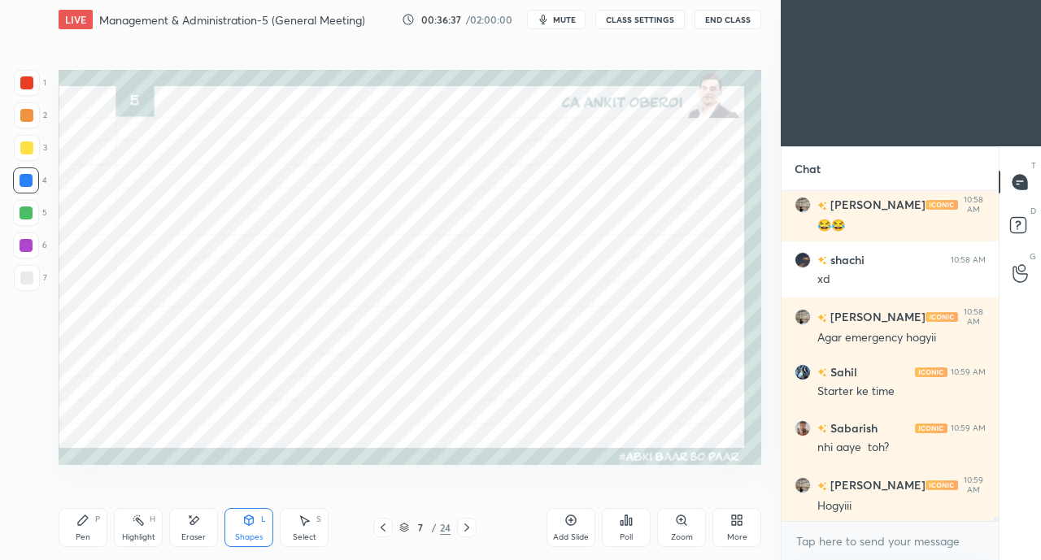
click at [381, 526] on icon at bounding box center [383, 527] width 13 height 13
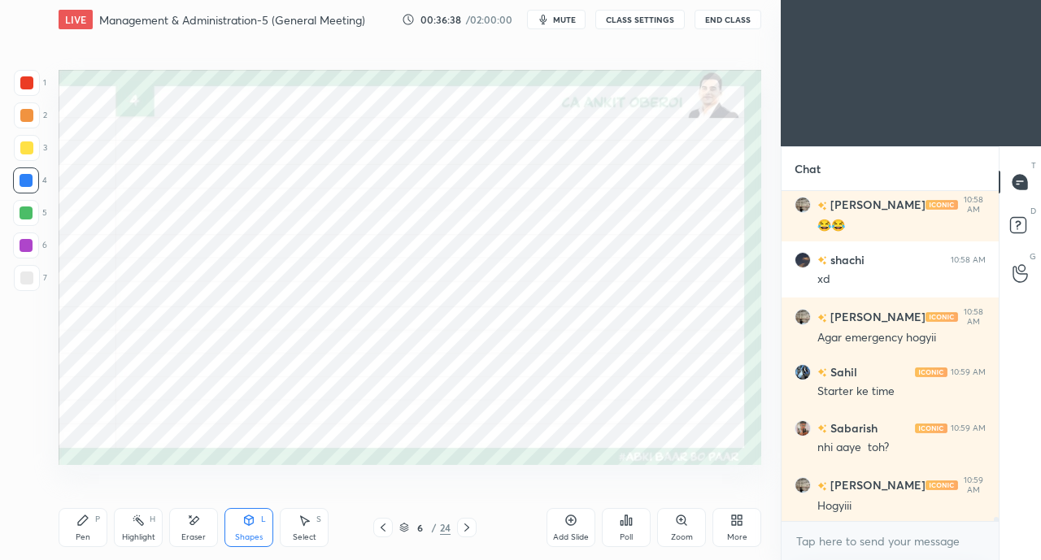
click at [382, 522] on icon at bounding box center [383, 527] width 13 height 13
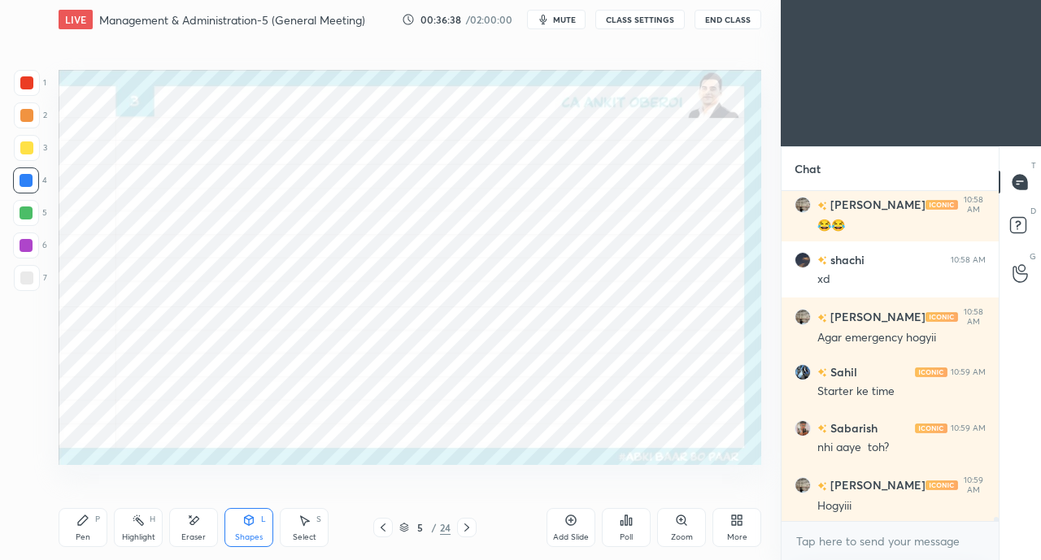
click at [382, 523] on icon at bounding box center [383, 527] width 13 height 13
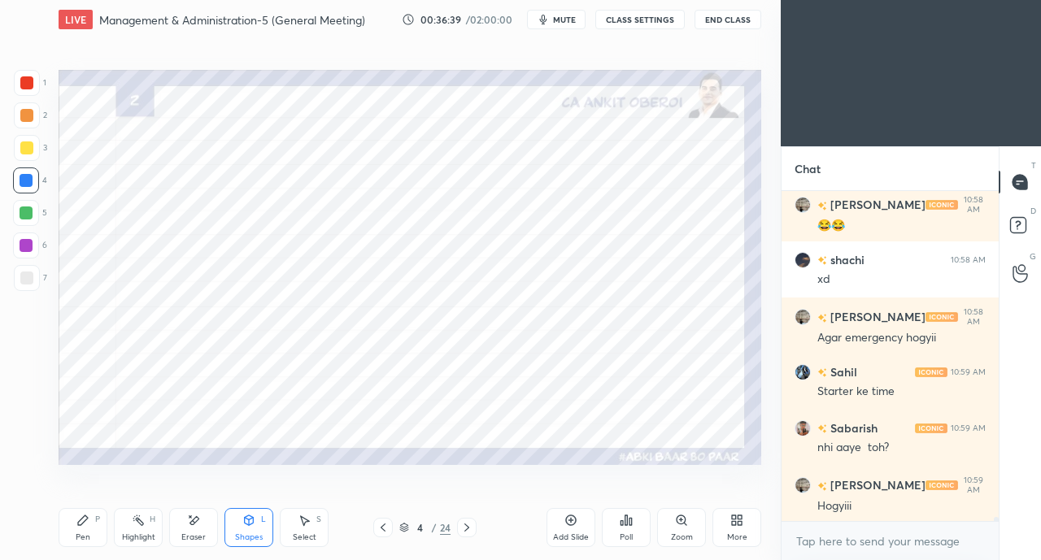
click at [385, 521] on icon at bounding box center [383, 527] width 13 height 13
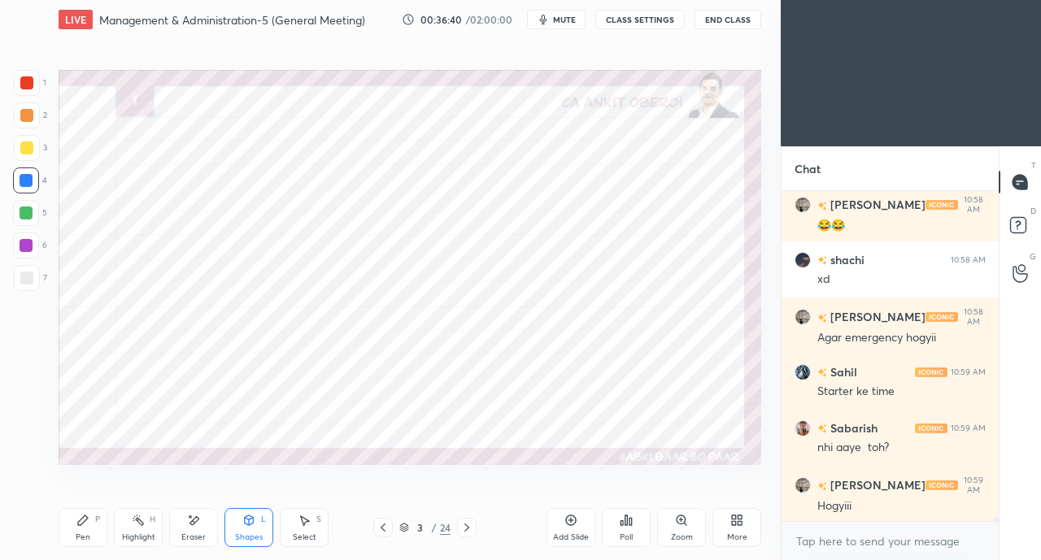
click at [246, 533] on div "Shapes" at bounding box center [249, 537] width 28 height 8
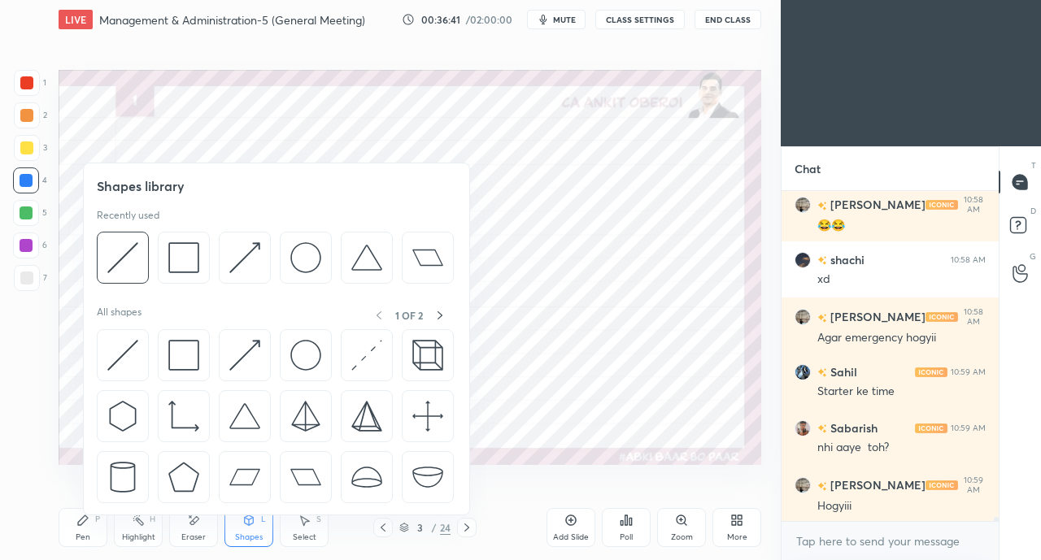
click at [132, 350] on img at bounding box center [122, 355] width 31 height 31
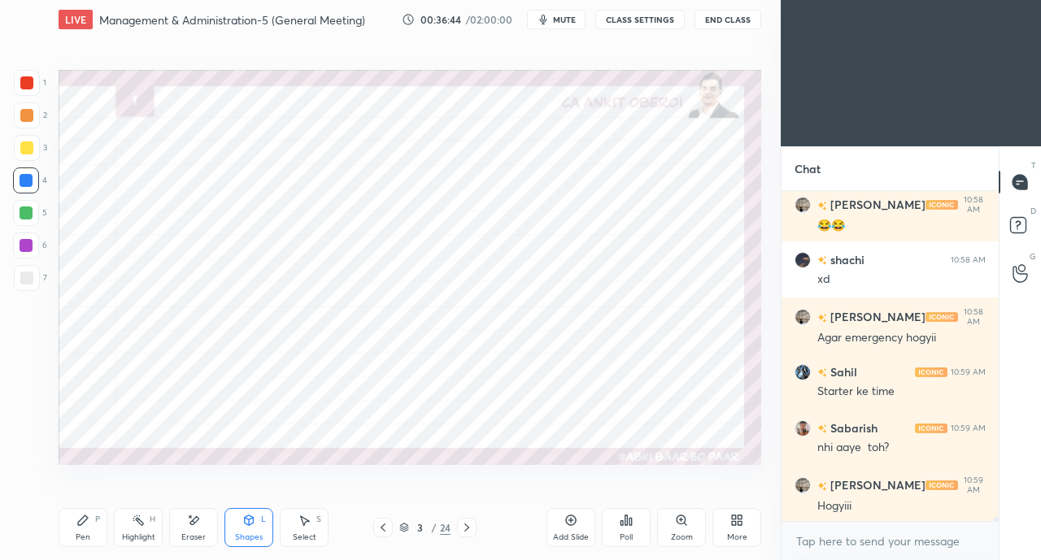
click at [195, 525] on icon at bounding box center [193, 521] width 13 height 14
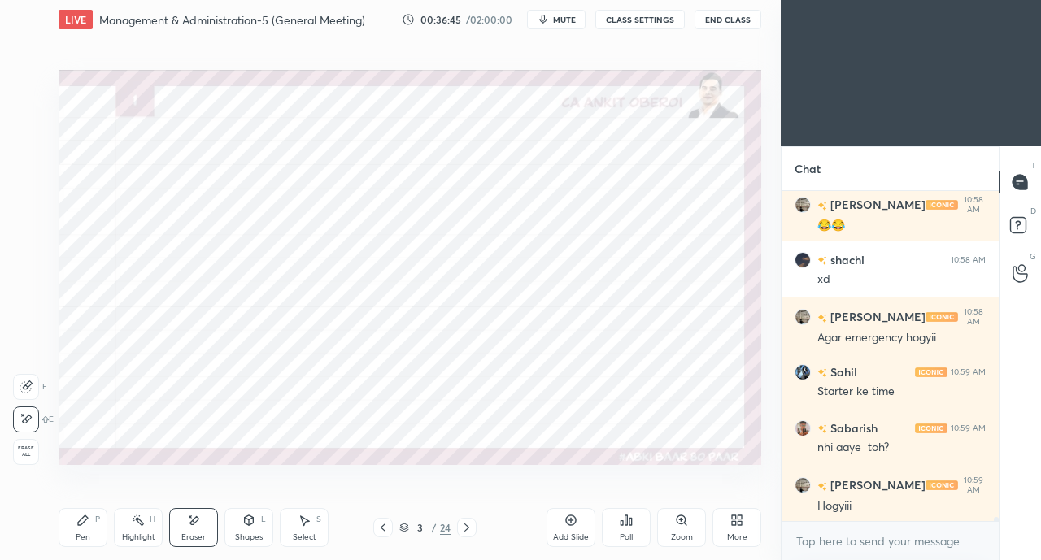
click at [239, 526] on div "Shapes L" at bounding box center [248, 527] width 49 height 39
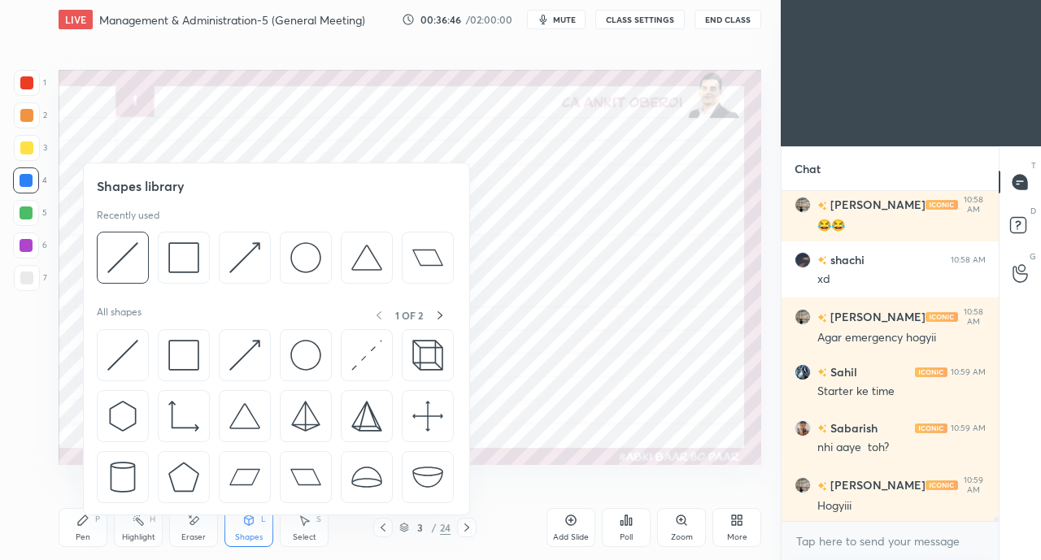
click at [86, 529] on div "Pen P" at bounding box center [83, 527] width 49 height 39
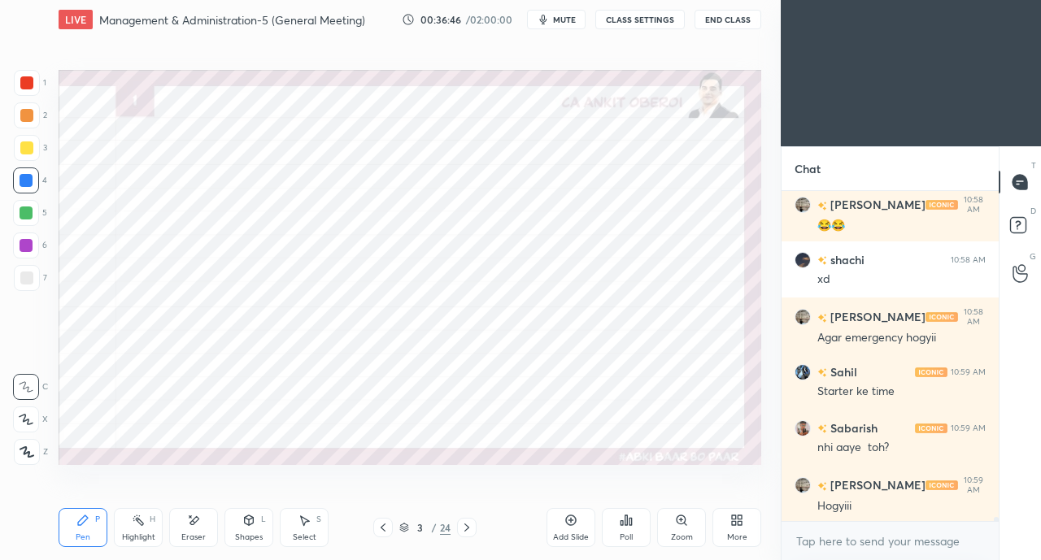
click at [19, 420] on icon at bounding box center [26, 419] width 15 height 11
click at [243, 533] on div "Shapes" at bounding box center [249, 537] width 28 height 8
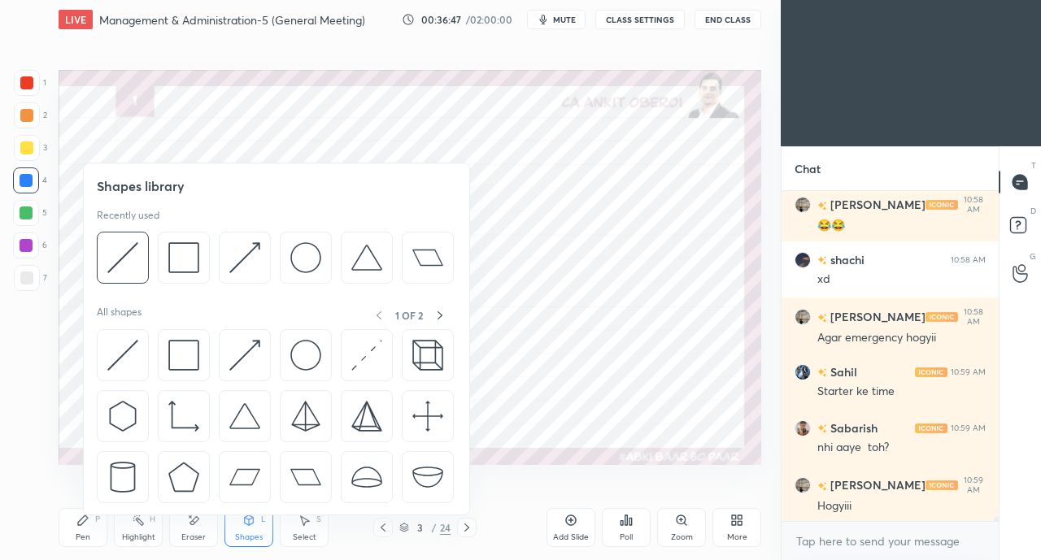
click at [122, 355] on img at bounding box center [122, 355] width 31 height 31
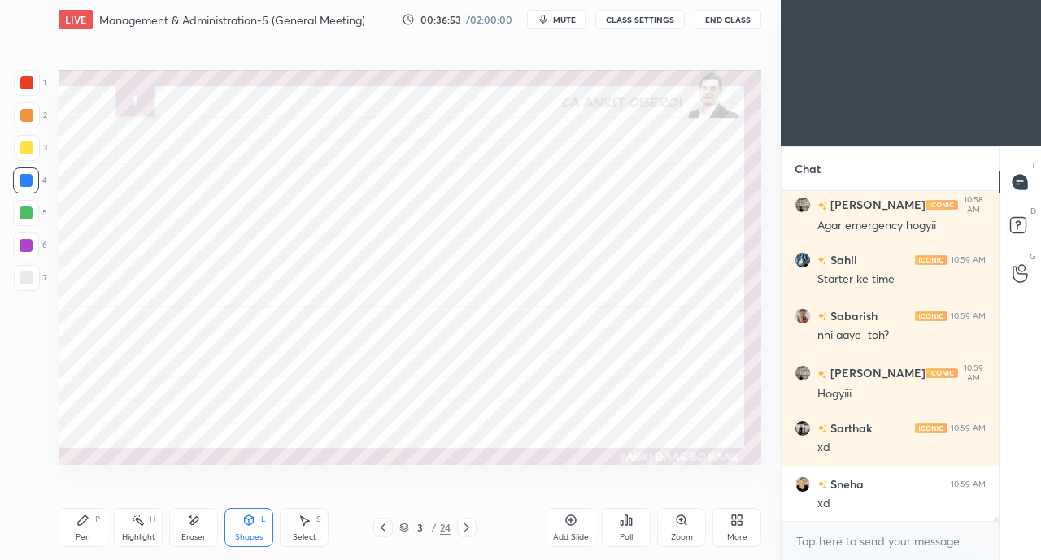
scroll to position [26899, 0]
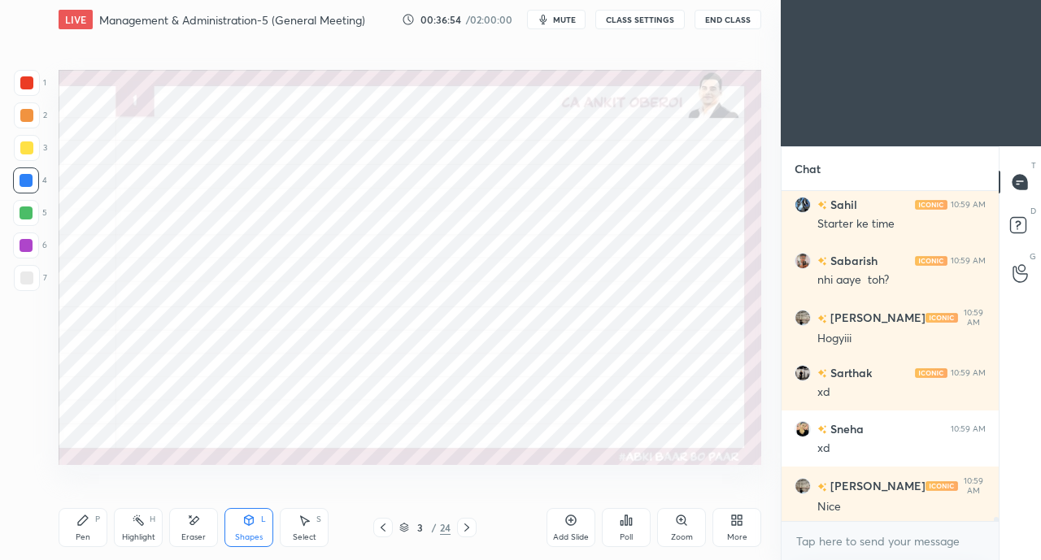
click at [89, 520] on icon at bounding box center [82, 520] width 13 height 13
click at [26, 80] on div at bounding box center [26, 82] width 13 height 13
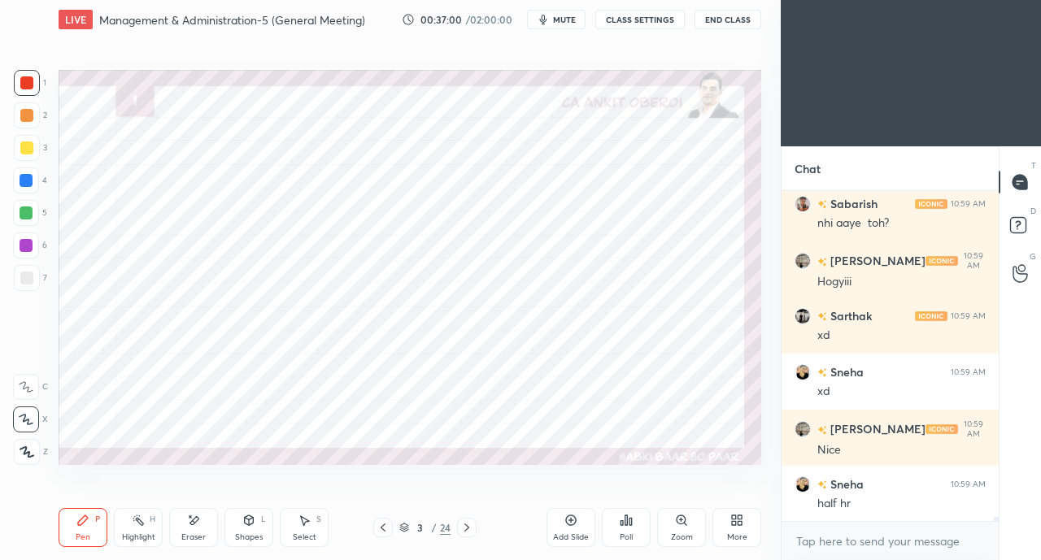
click at [187, 531] on div "Eraser" at bounding box center [193, 527] width 49 height 39
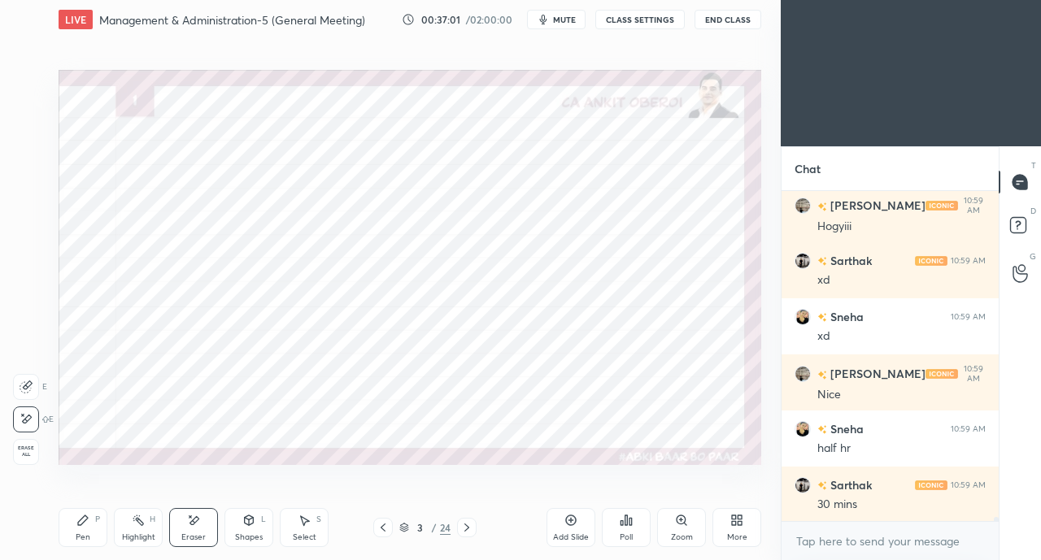
click at [80, 533] on div "Pen" at bounding box center [83, 537] width 15 height 8
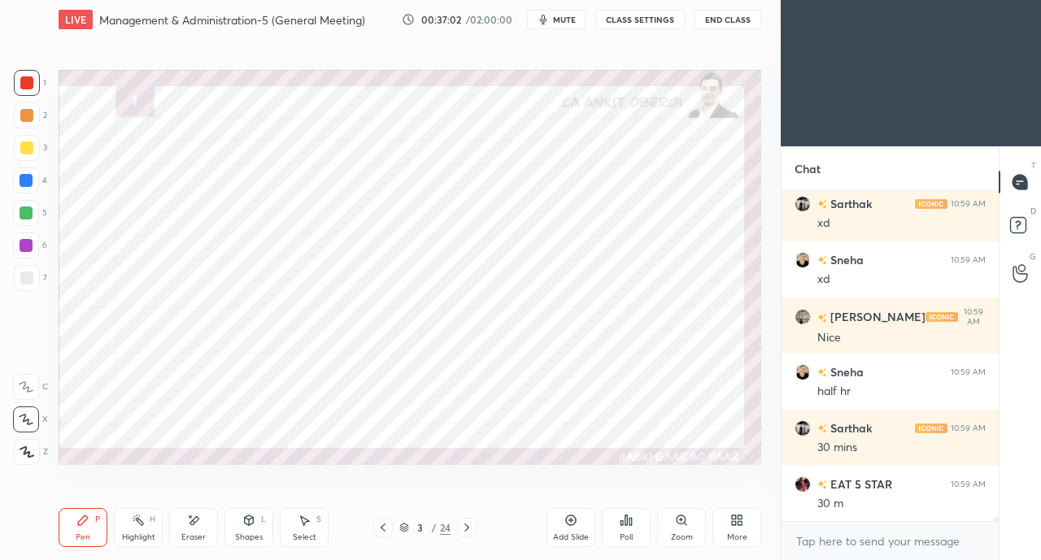
scroll to position [27123, 0]
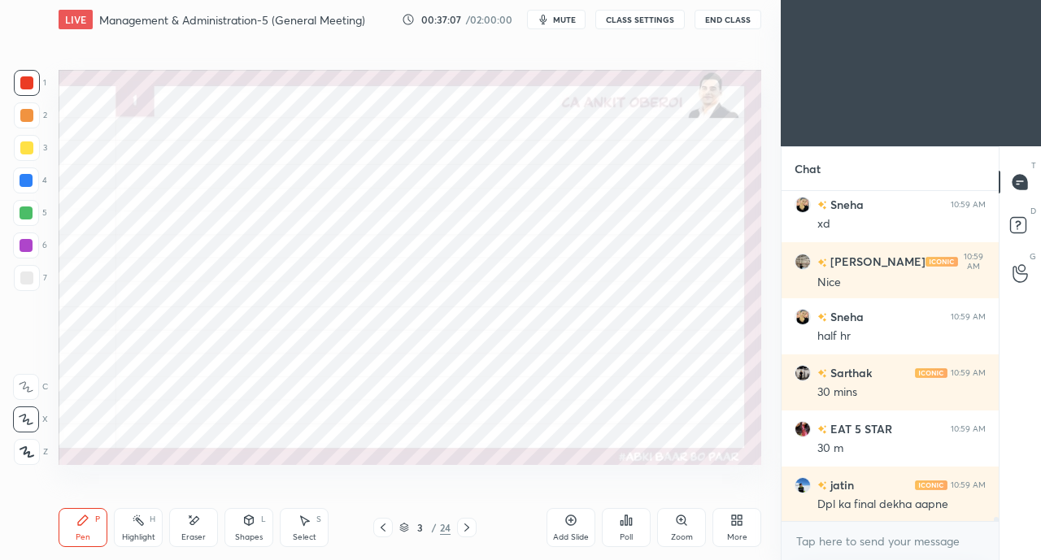
click at [874, 523] on div "[PERSON_NAME] 10:59 AM Schi me" at bounding box center [889, 552] width 217 height 59
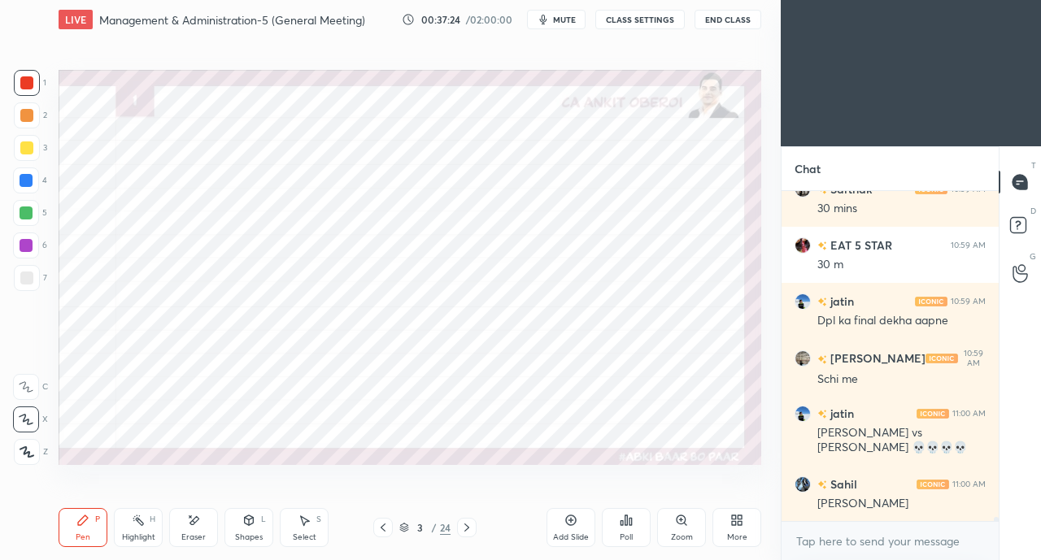
scroll to position [27362, 0]
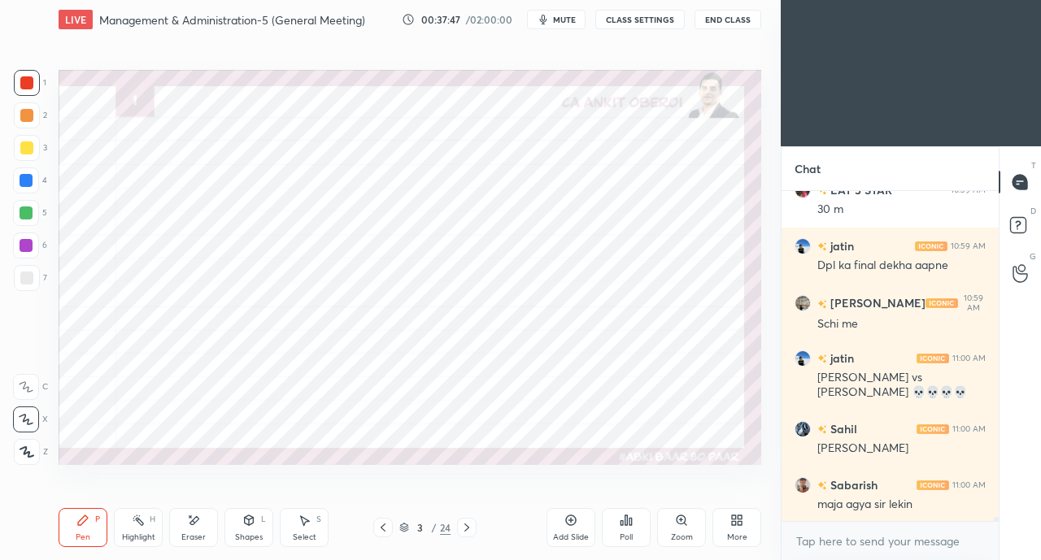
click at [248, 525] on icon at bounding box center [249, 521] width 9 height 10
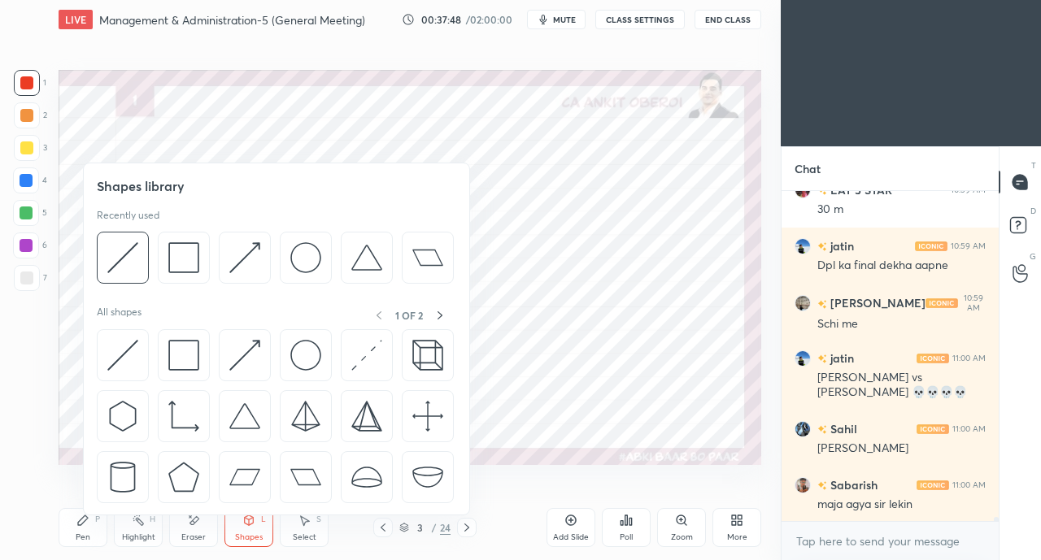
click at [119, 352] on img at bounding box center [122, 355] width 31 height 31
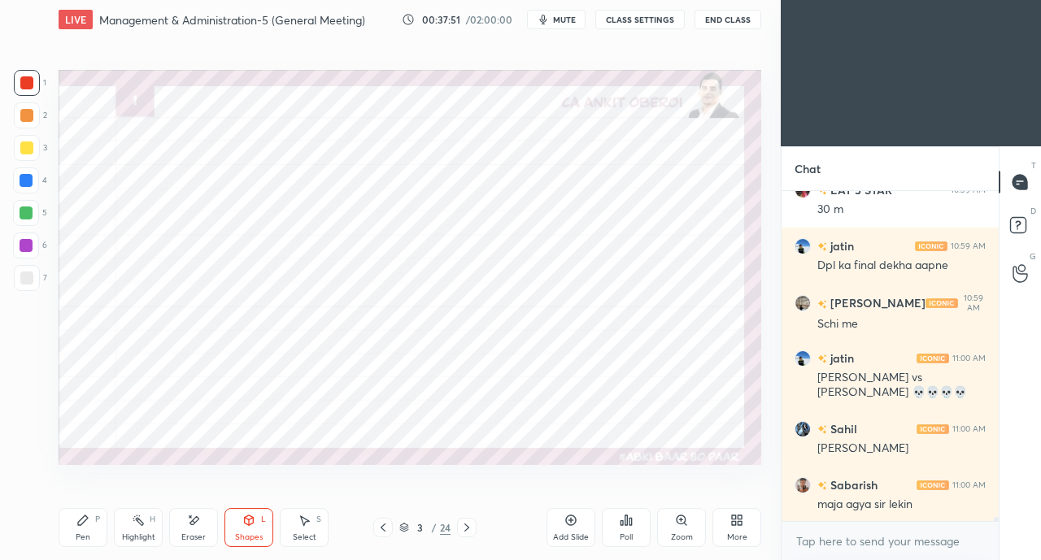
click at [75, 531] on div "Pen P" at bounding box center [83, 527] width 49 height 39
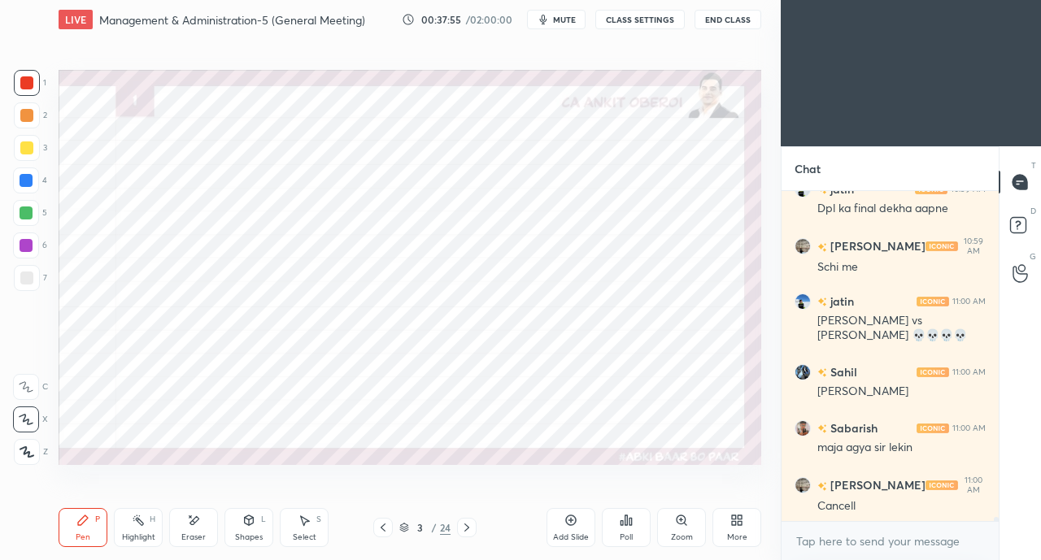
click at [465, 529] on icon at bounding box center [466, 527] width 13 height 13
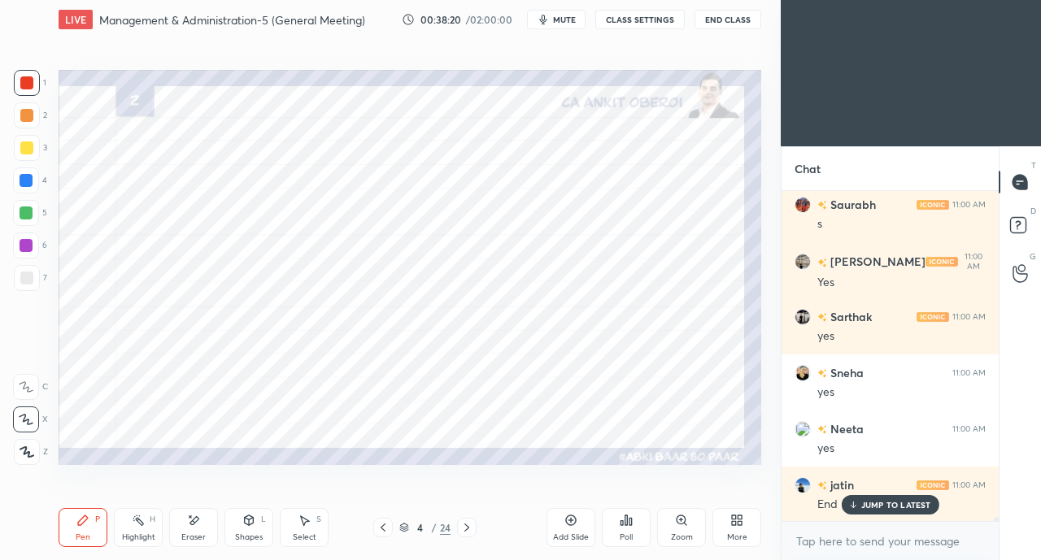
scroll to position [27868, 0]
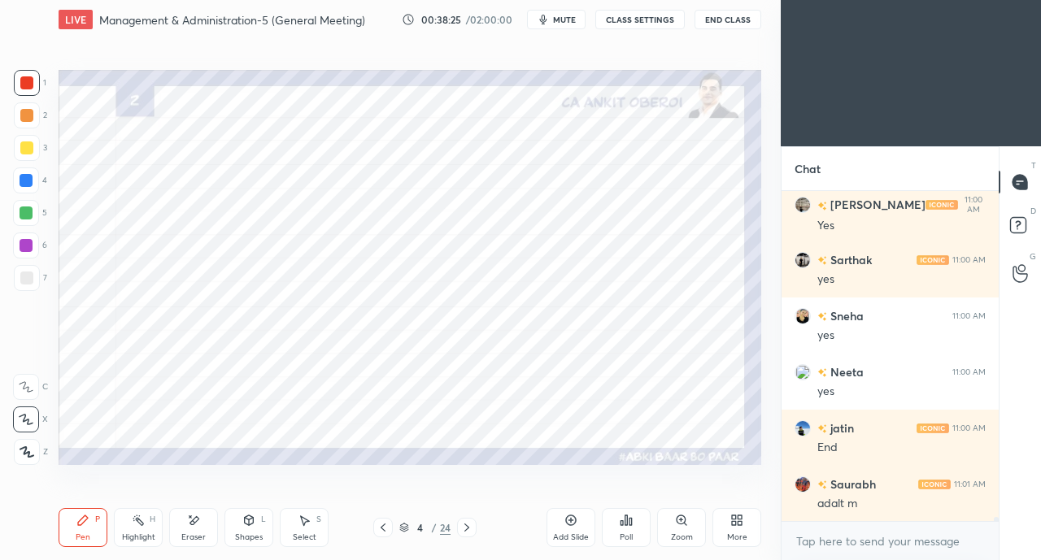
click at [189, 528] on icon at bounding box center [193, 521] width 13 height 14
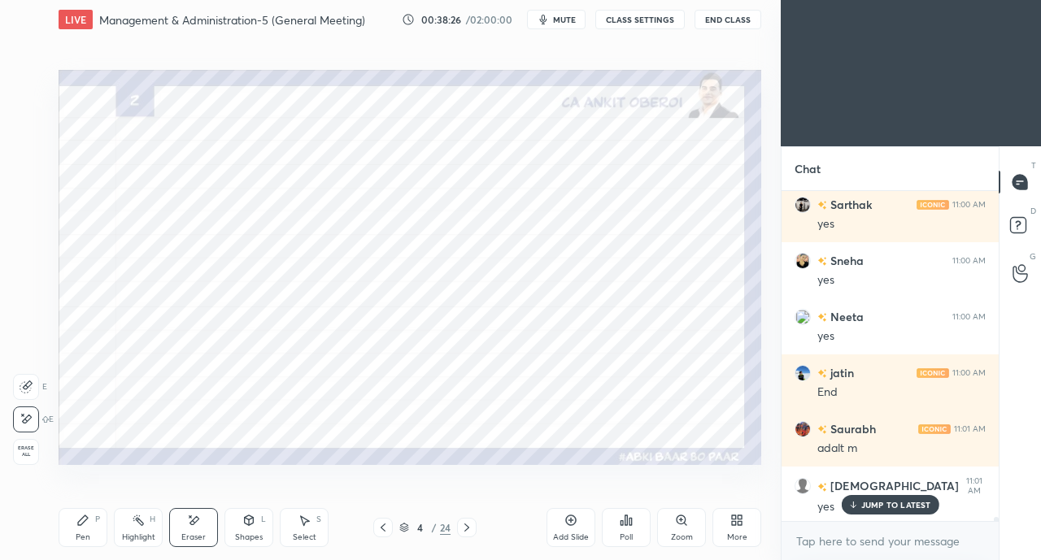
click at [88, 521] on icon at bounding box center [82, 520] width 13 height 13
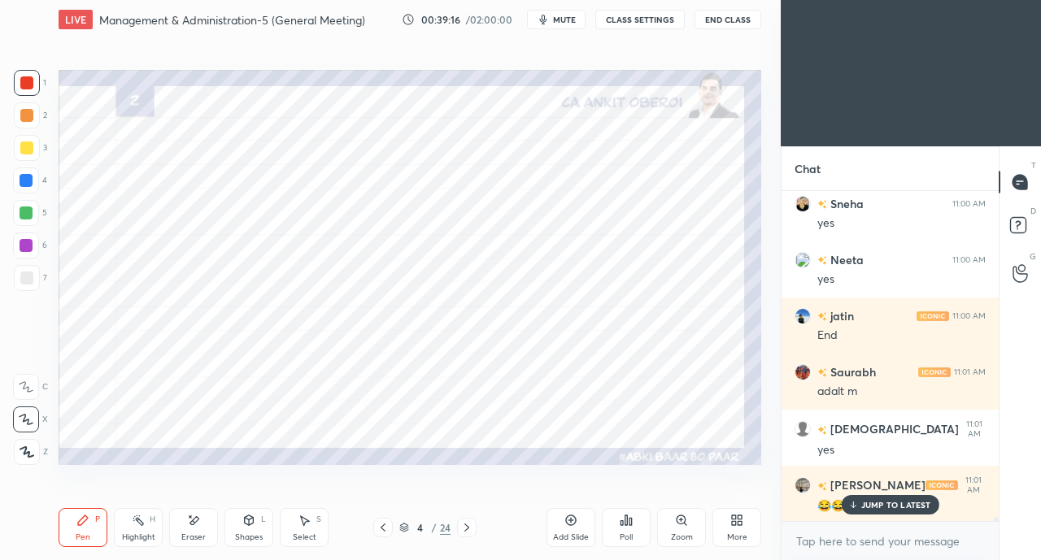
scroll to position [28036, 0]
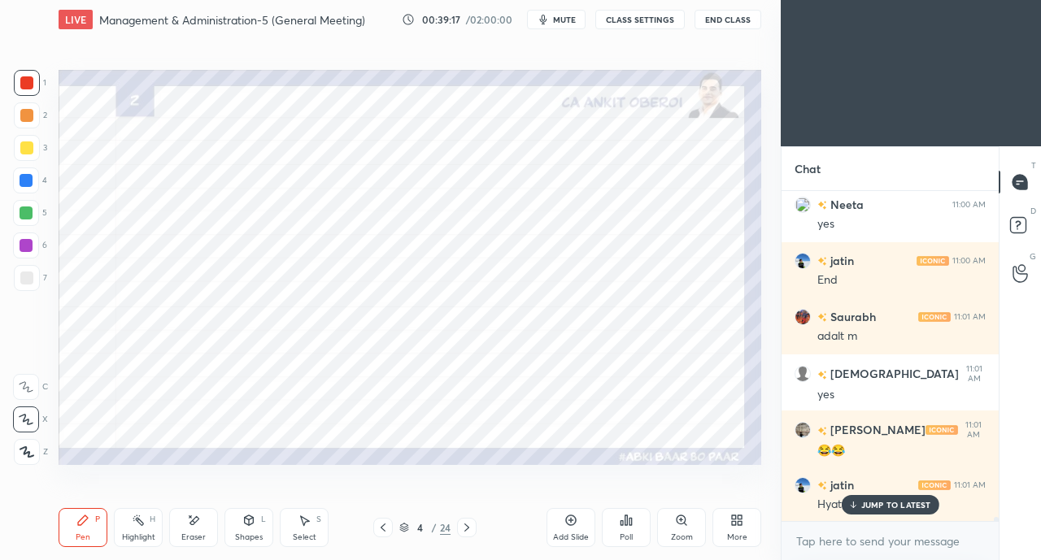
click at [891, 500] on p "JUMP TO LATEST" at bounding box center [896, 505] width 70 height 10
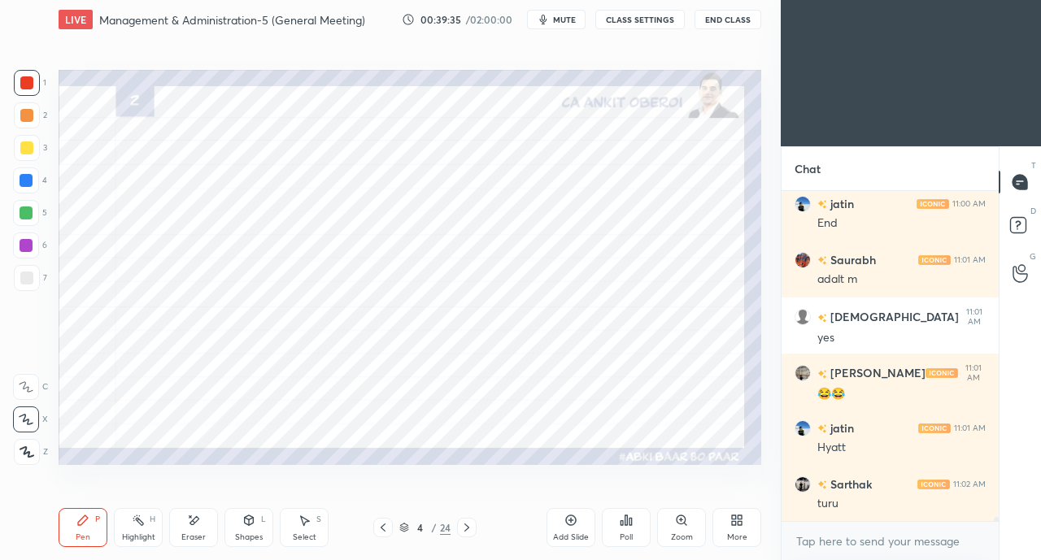
click at [29, 219] on div at bounding box center [26, 213] width 13 height 13
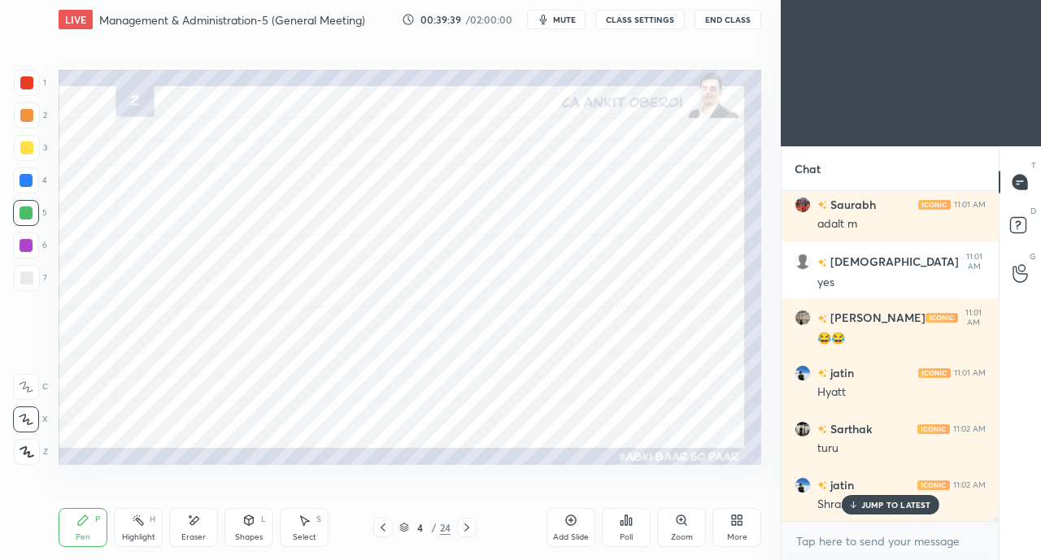
click at [869, 508] on p "JUMP TO LATEST" at bounding box center [896, 505] width 70 height 10
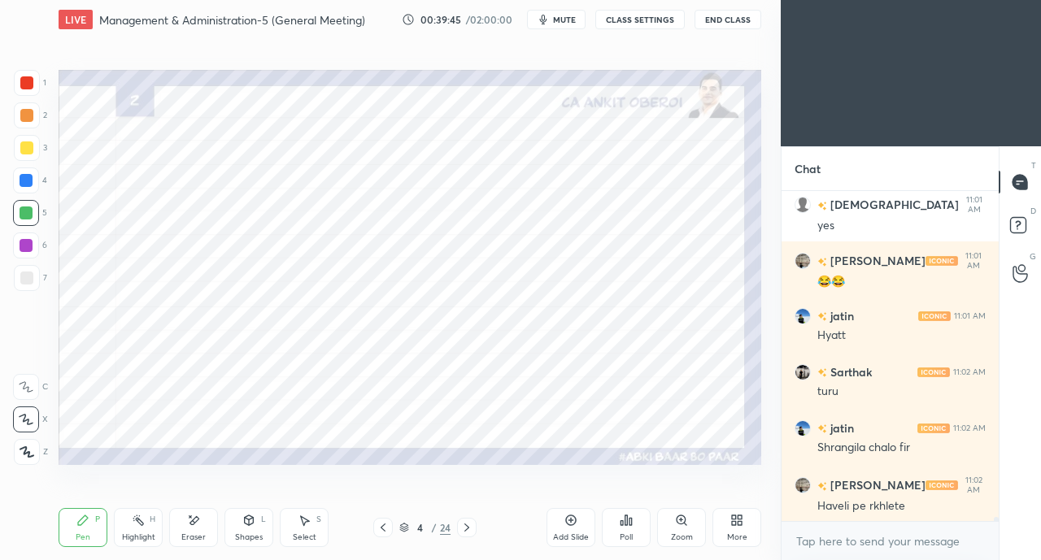
click at [33, 86] on div at bounding box center [27, 83] width 26 height 26
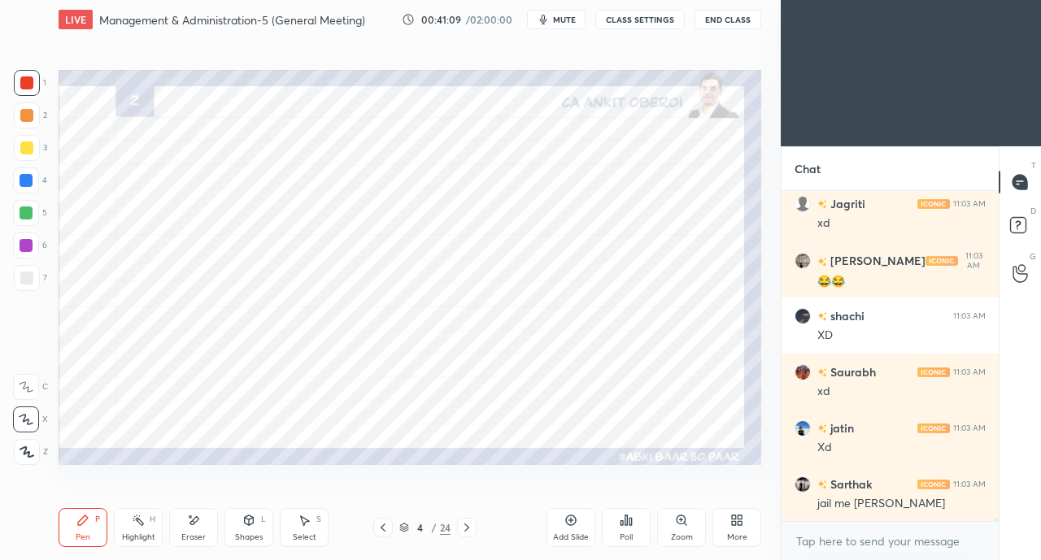
scroll to position [29847, 0]
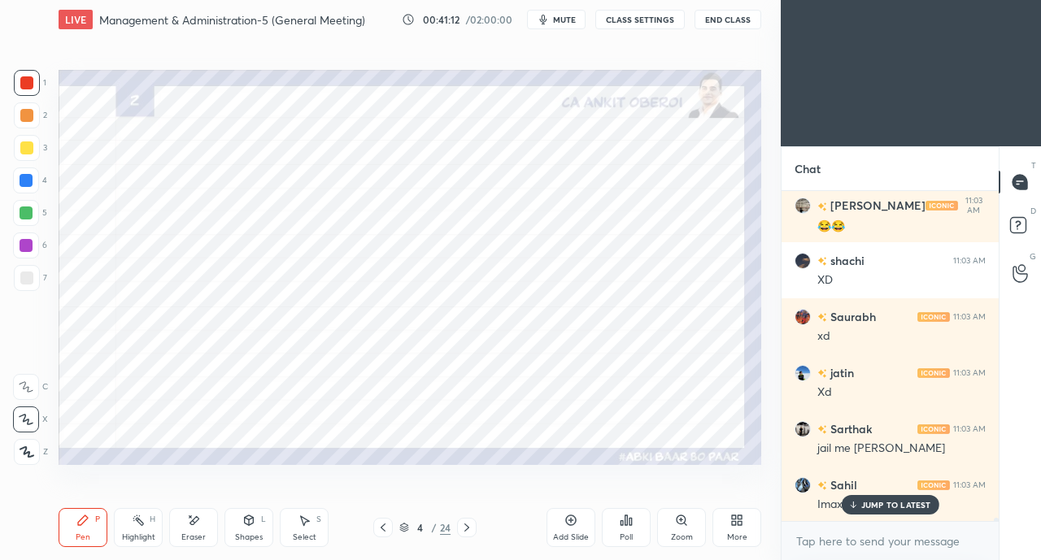
click at [874, 503] on p "JUMP TO LATEST" at bounding box center [896, 505] width 70 height 10
click at [23, 182] on div at bounding box center [26, 180] width 13 height 13
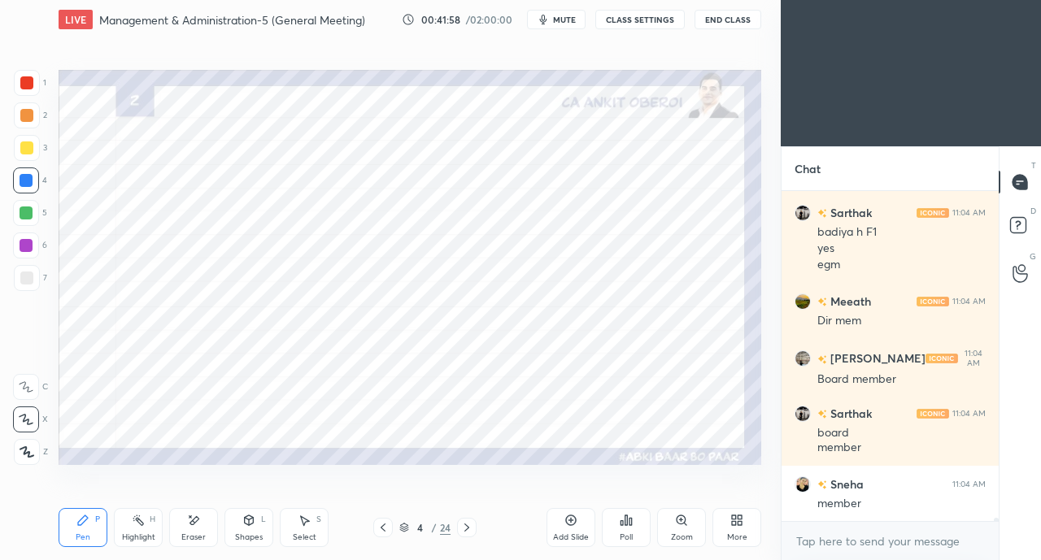
scroll to position [30231, 0]
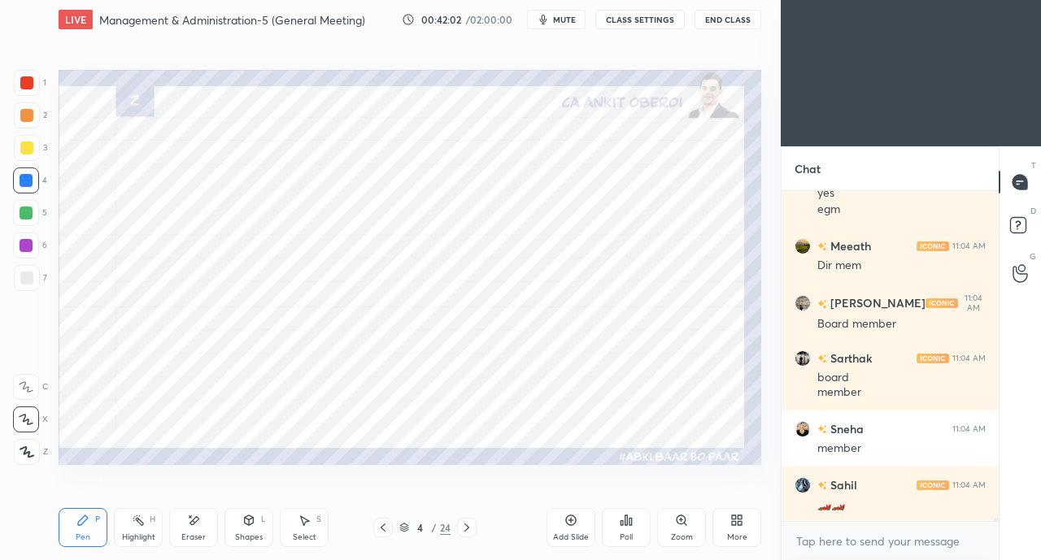
click at [26, 215] on div at bounding box center [26, 213] width 13 height 13
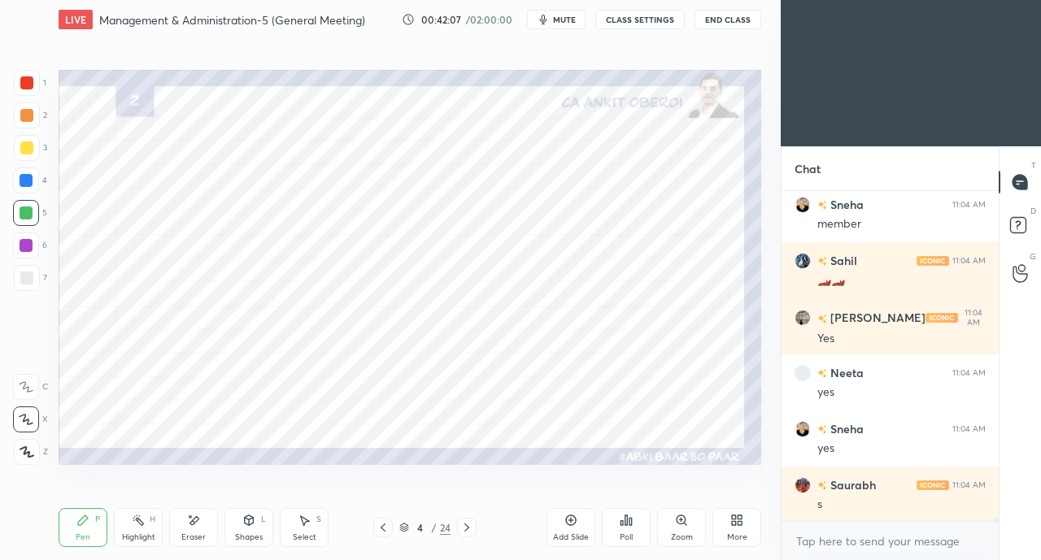
scroll to position [30513, 0]
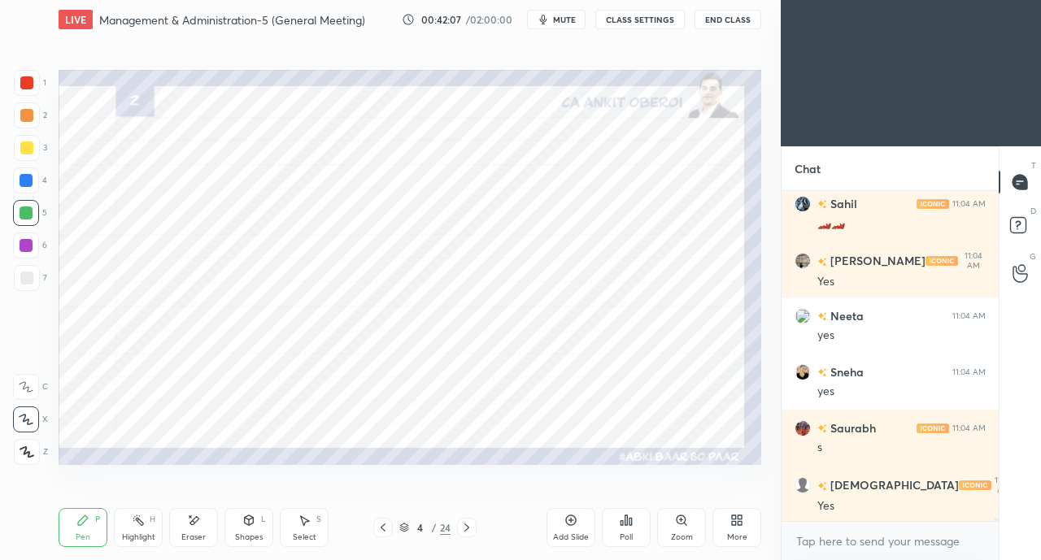
click at [23, 85] on div at bounding box center [26, 82] width 13 height 13
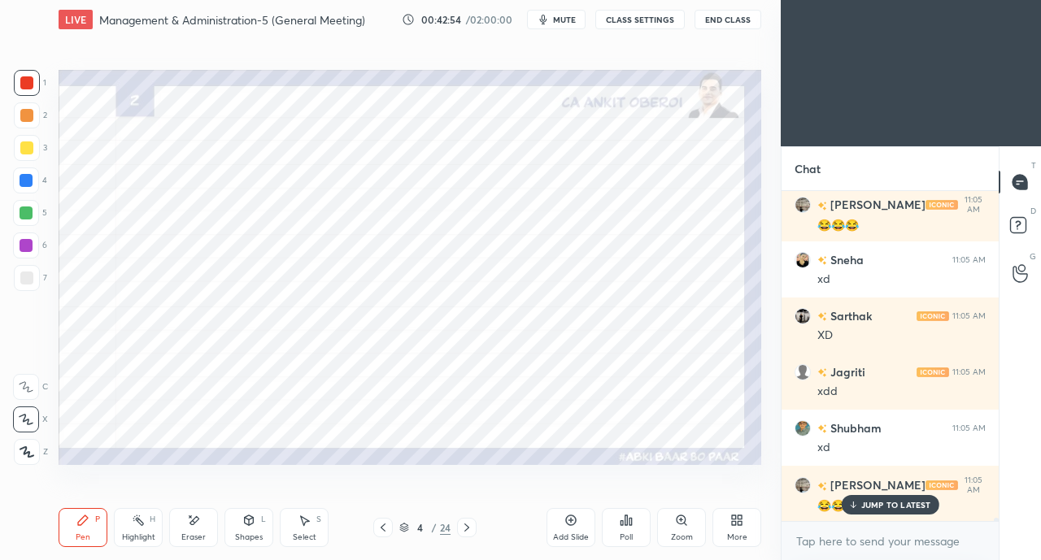
scroll to position [31048, 0]
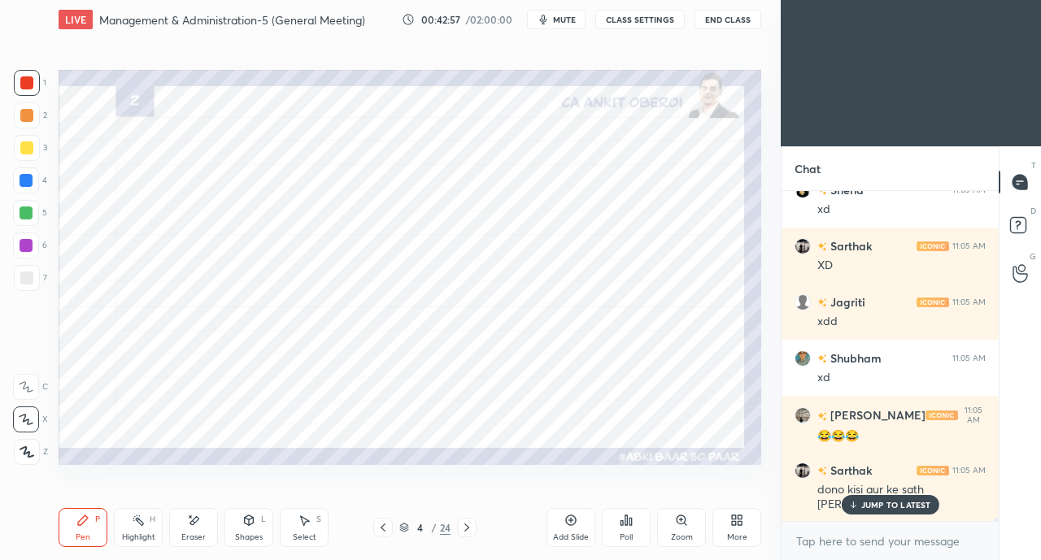
click at [853, 503] on icon at bounding box center [853, 505] width 0 height 6
click at [237, 539] on div "Shapes" at bounding box center [249, 537] width 28 height 8
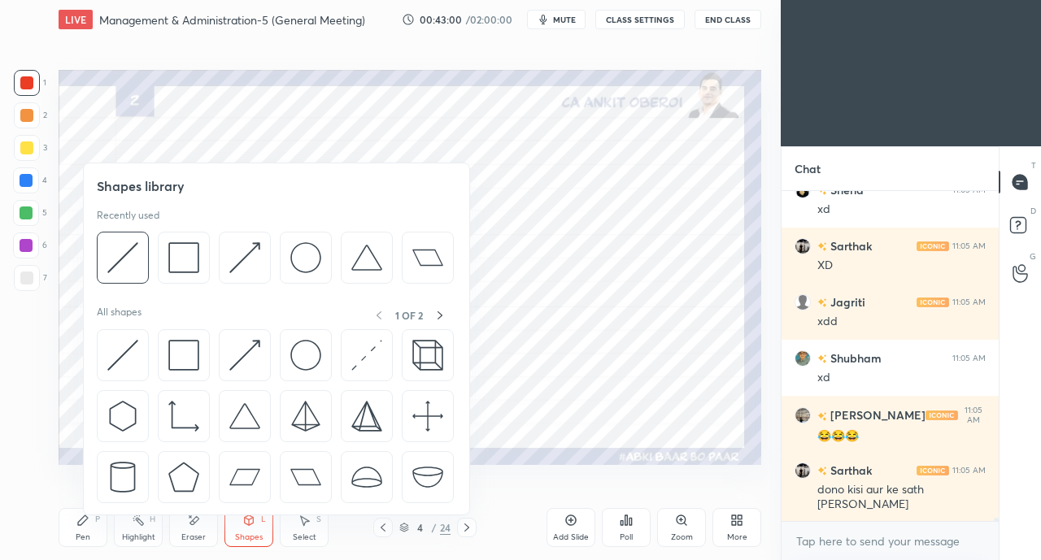
click at [125, 355] on img at bounding box center [122, 355] width 31 height 31
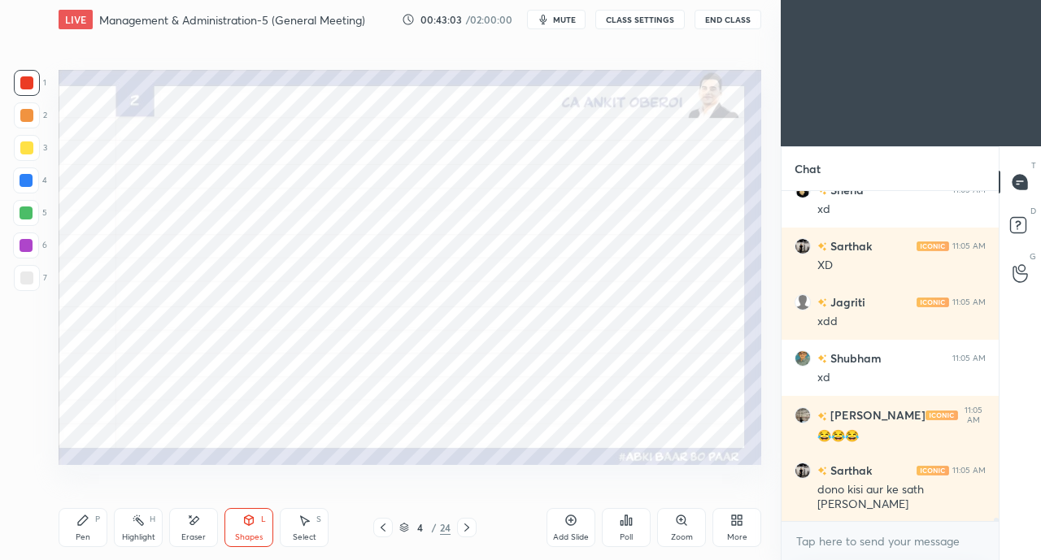
click at [171, 520] on div "Eraser" at bounding box center [193, 527] width 49 height 39
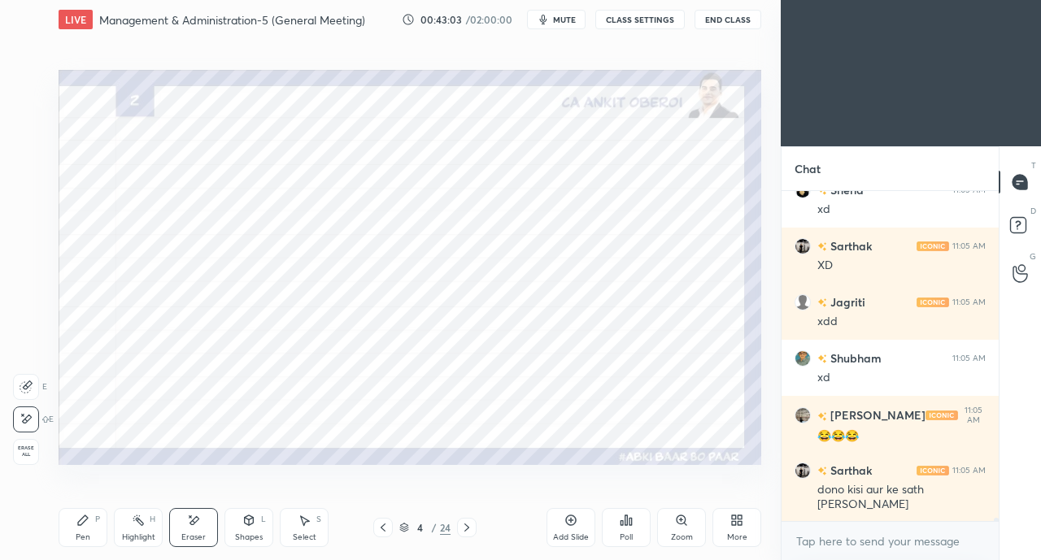
click at [191, 525] on icon at bounding box center [194, 520] width 9 height 8
click at [247, 528] on div "Shapes L" at bounding box center [248, 527] width 49 height 39
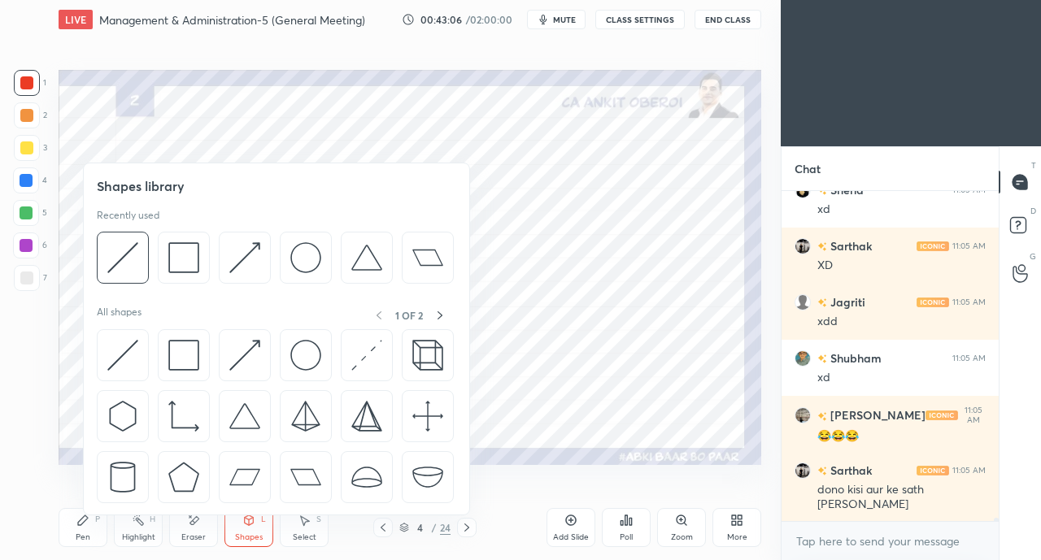
click at [120, 352] on img at bounding box center [122, 355] width 31 height 31
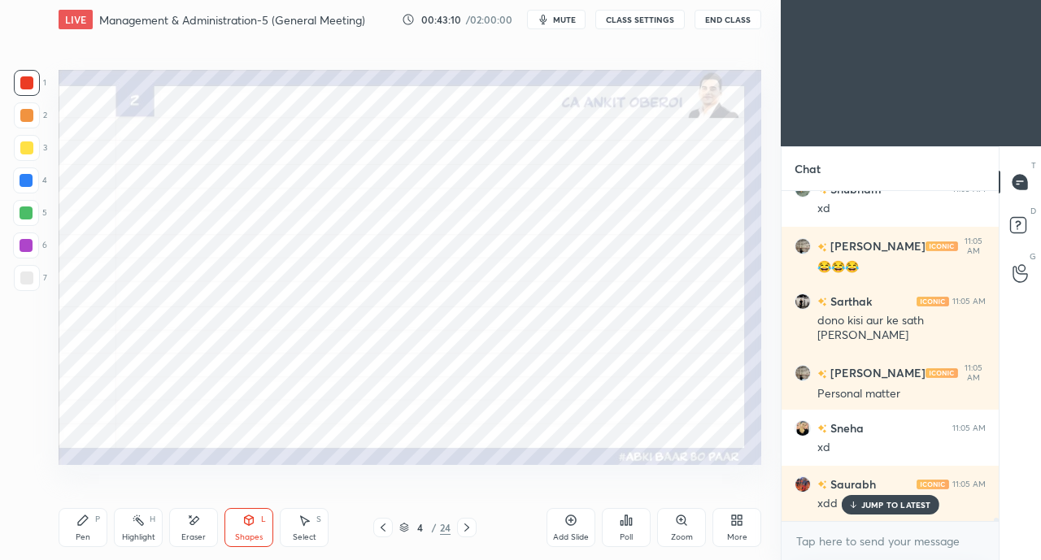
scroll to position [31272, 0]
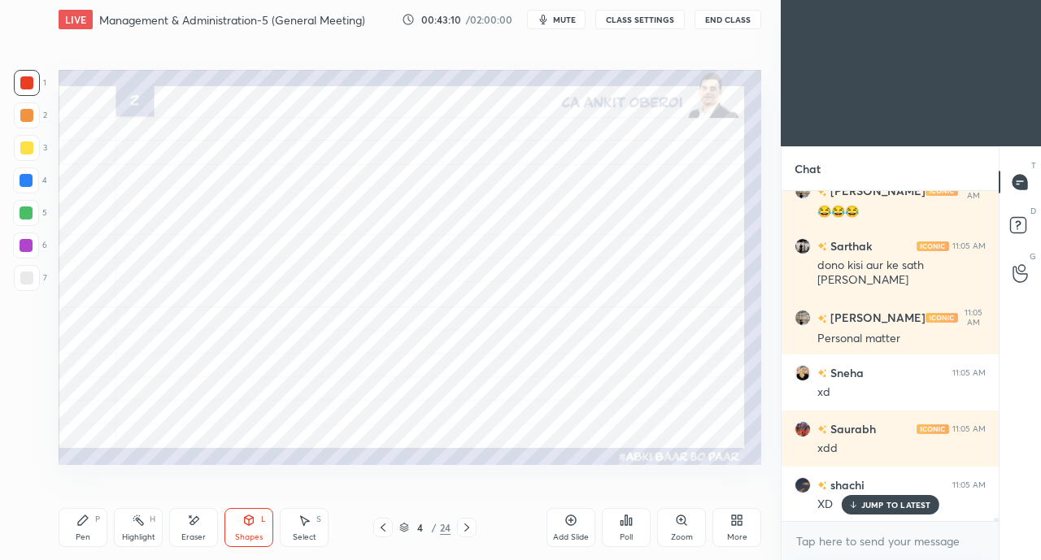
click at [191, 522] on icon at bounding box center [194, 520] width 9 height 8
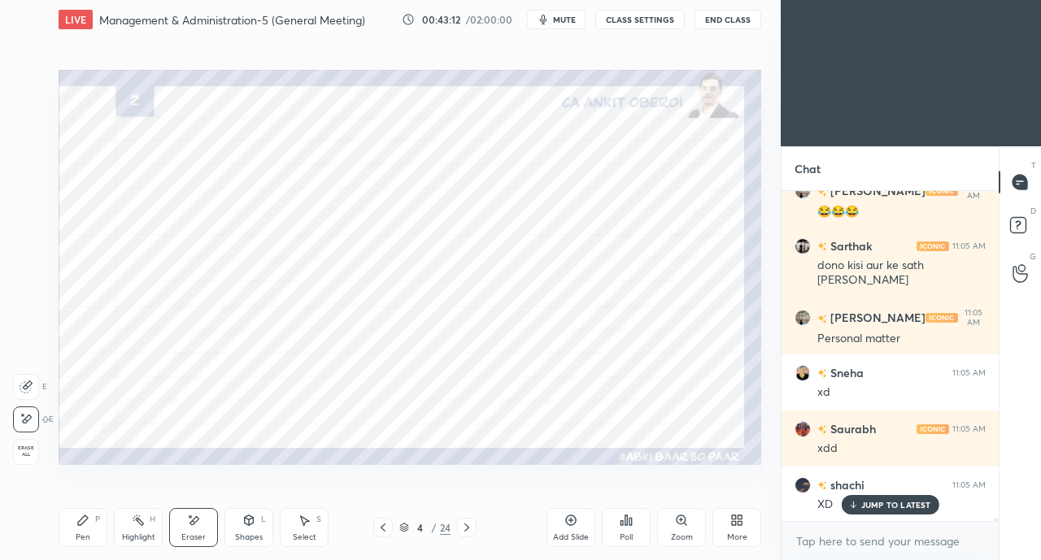
click at [245, 528] on div "Shapes L" at bounding box center [248, 527] width 49 height 39
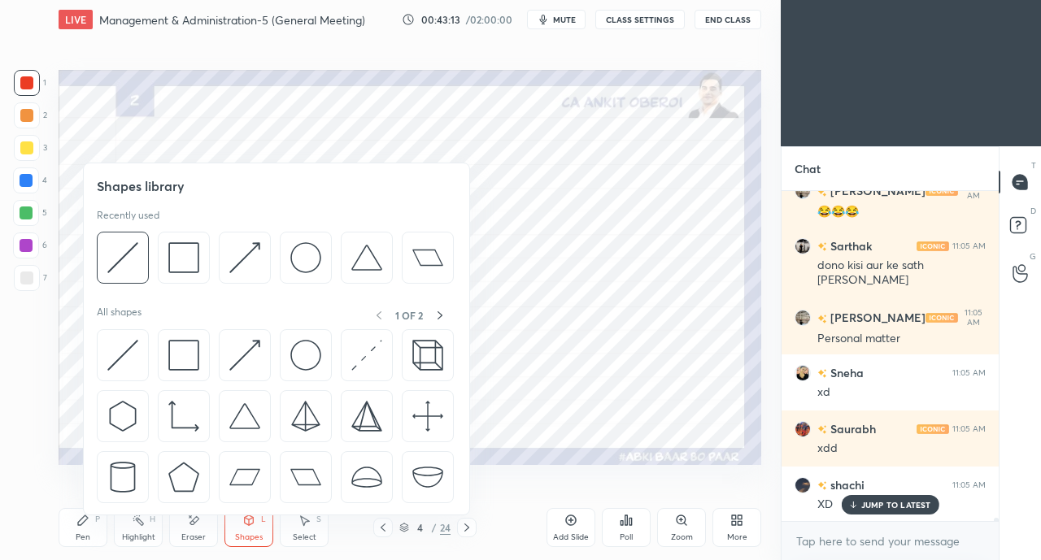
click at [122, 350] on img at bounding box center [122, 355] width 31 height 31
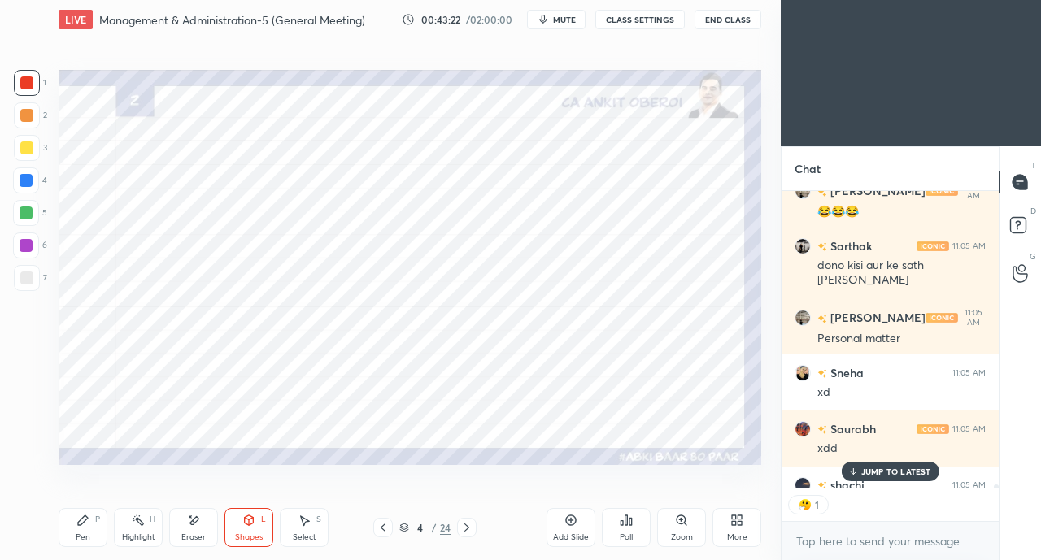
scroll to position [31362, 0]
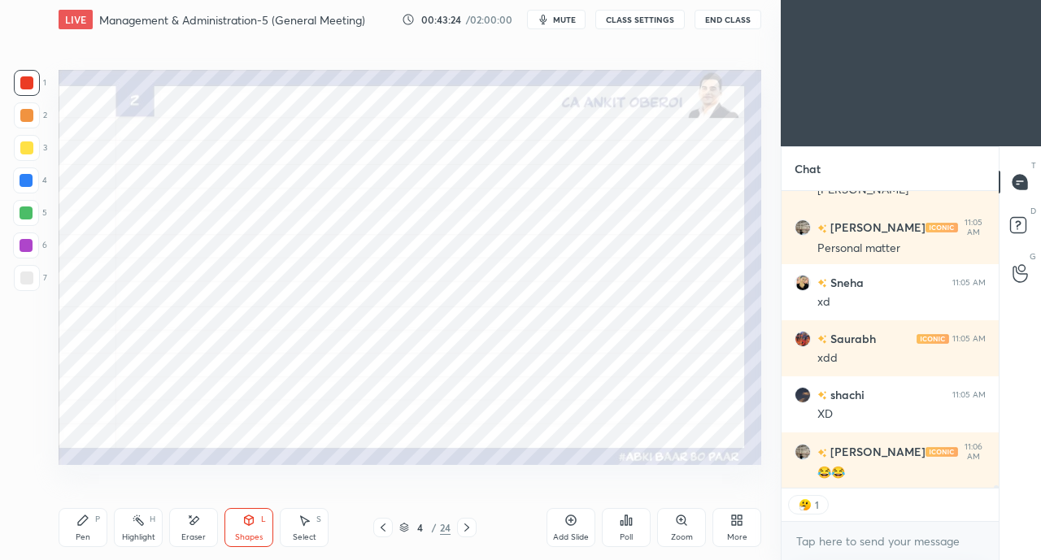
click at [648, 14] on button "CLASS SETTINGS" at bounding box center [639, 20] width 89 height 20
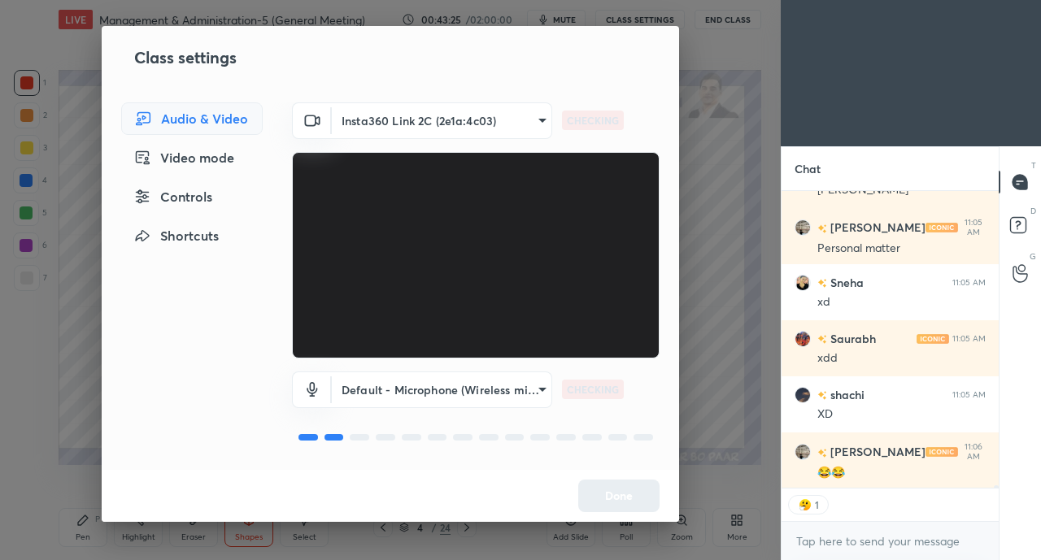
click at [211, 207] on div "Controls" at bounding box center [191, 197] width 141 height 33
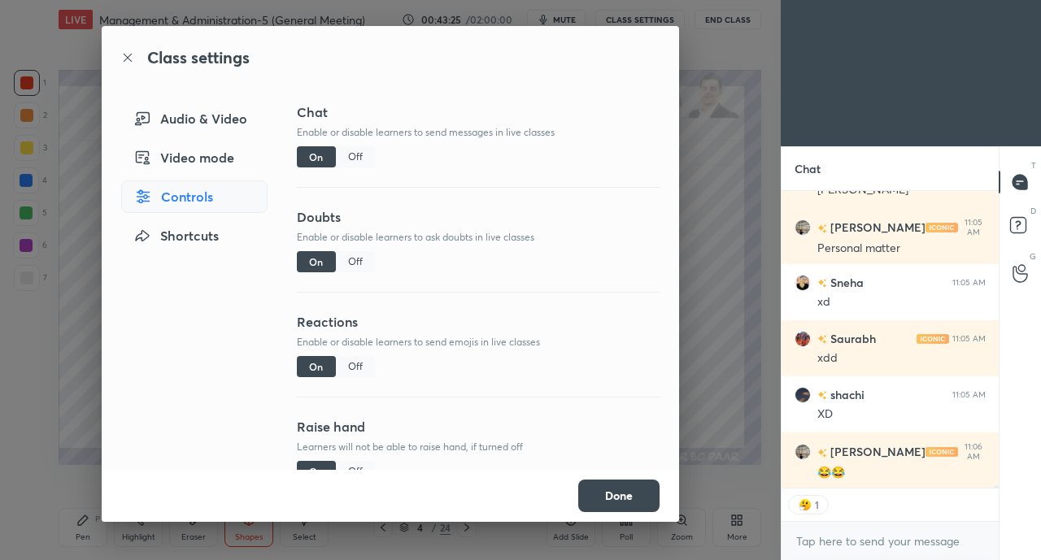
scroll to position [31418, 0]
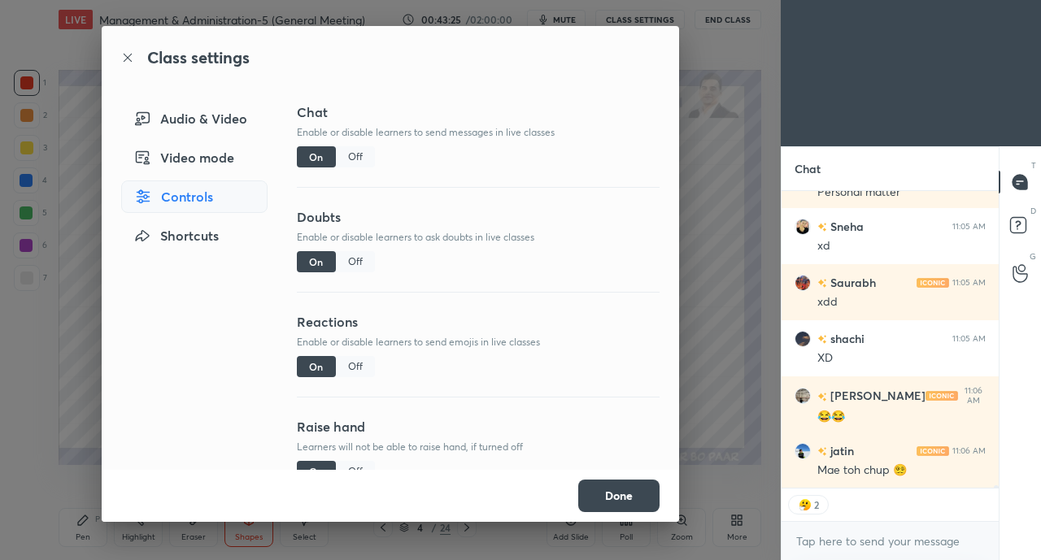
click at [366, 361] on div "Off" at bounding box center [355, 366] width 39 height 21
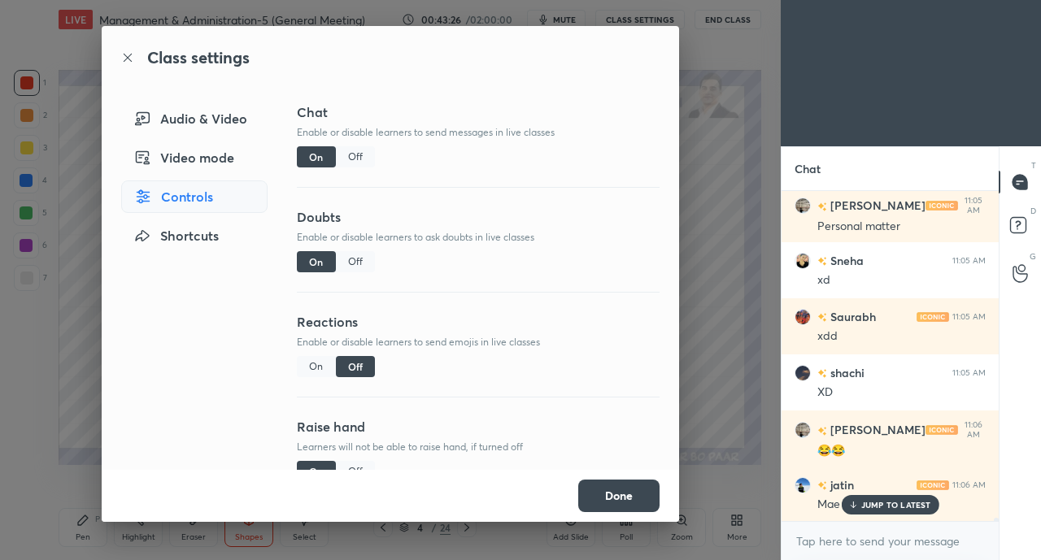
scroll to position [31441, 0]
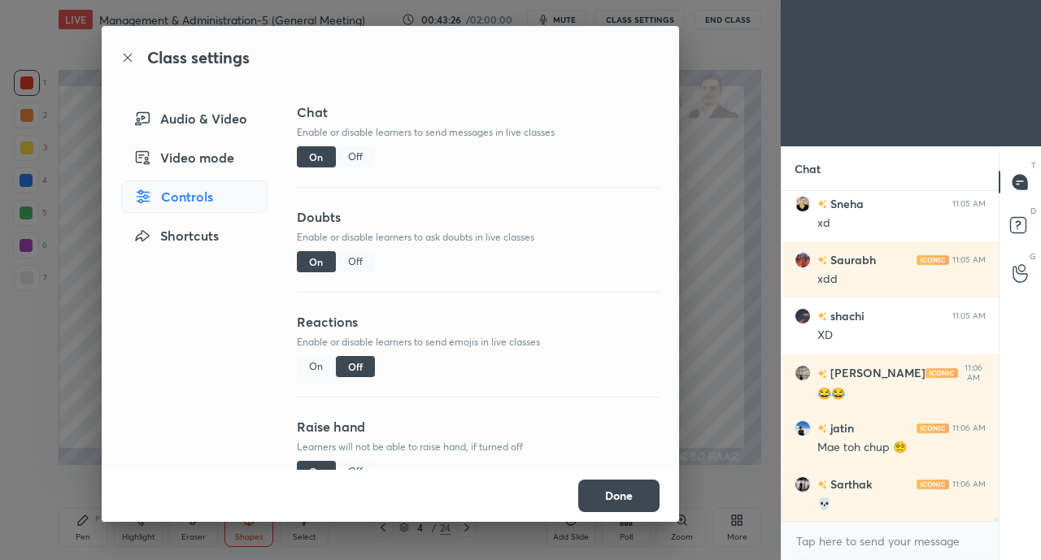
click at [625, 506] on button "Done" at bounding box center [618, 496] width 81 height 33
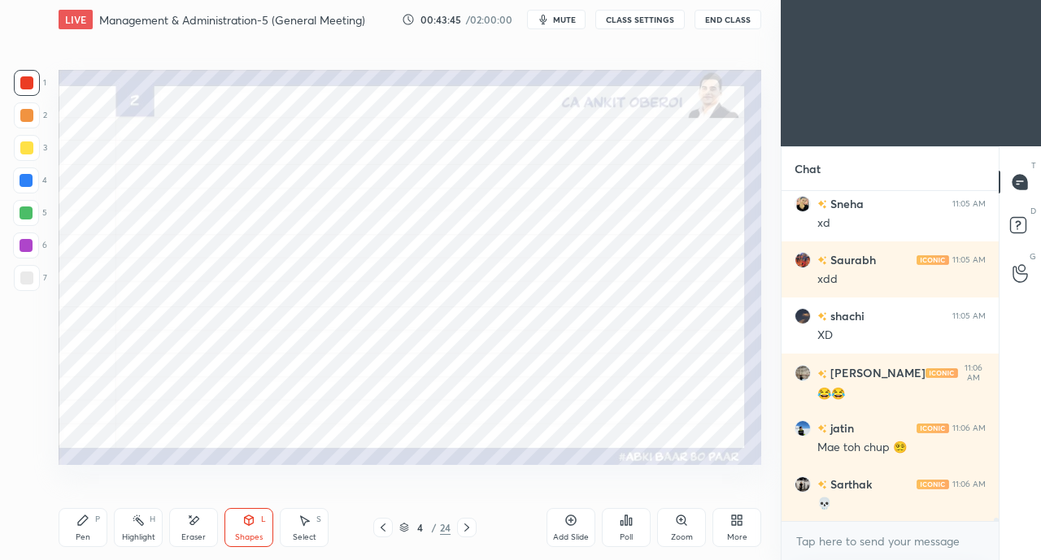
click at [26, 214] on div at bounding box center [26, 213] width 13 height 13
click at [82, 522] on icon at bounding box center [83, 521] width 10 height 10
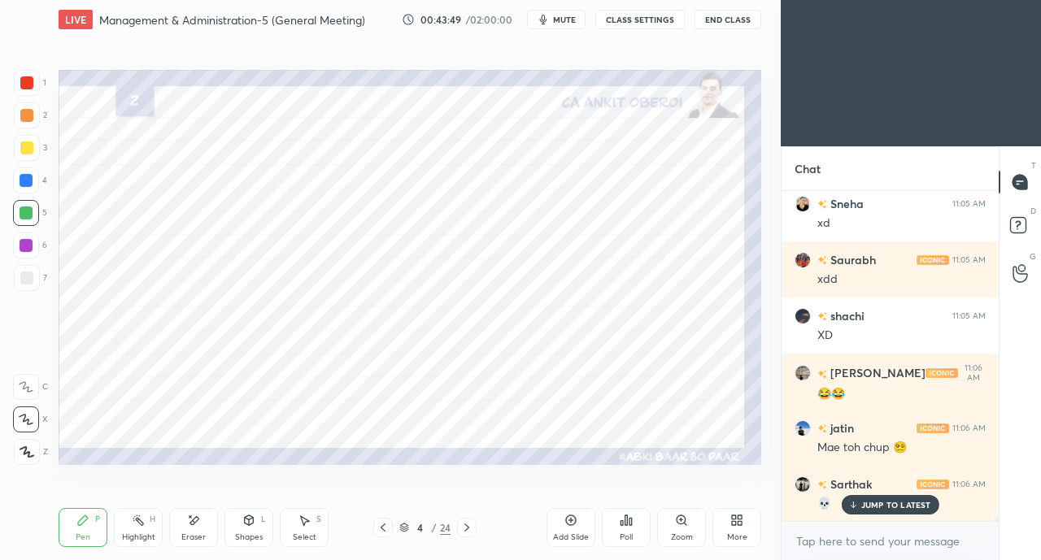
scroll to position [31511, 0]
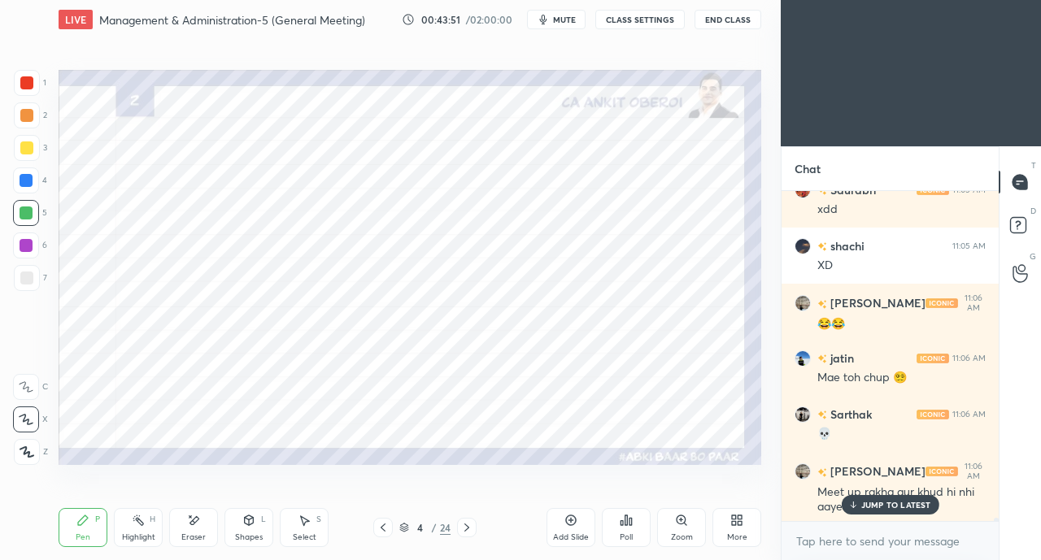
click at [465, 525] on icon at bounding box center [466, 528] width 5 height 8
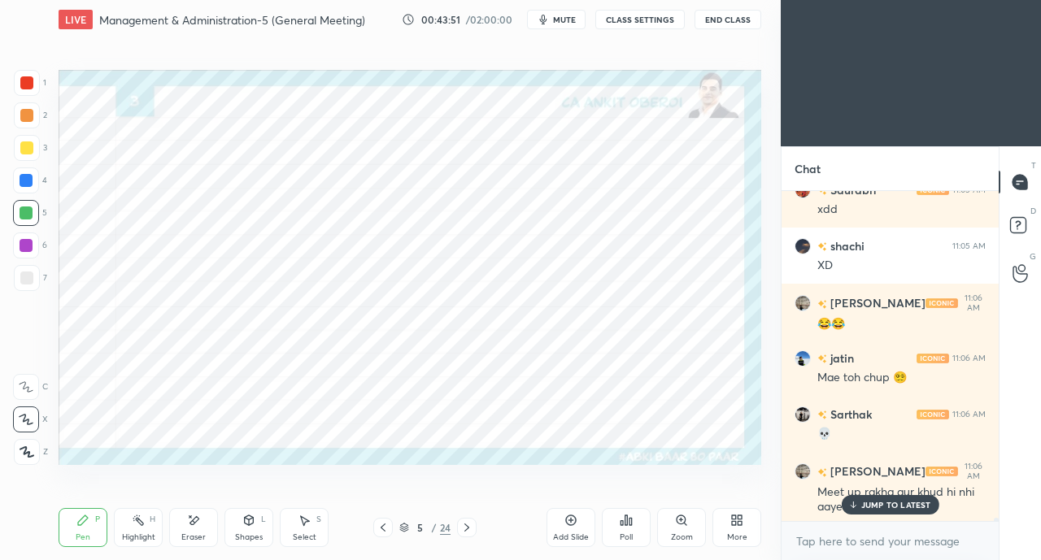
click at [468, 529] on icon at bounding box center [466, 528] width 5 height 8
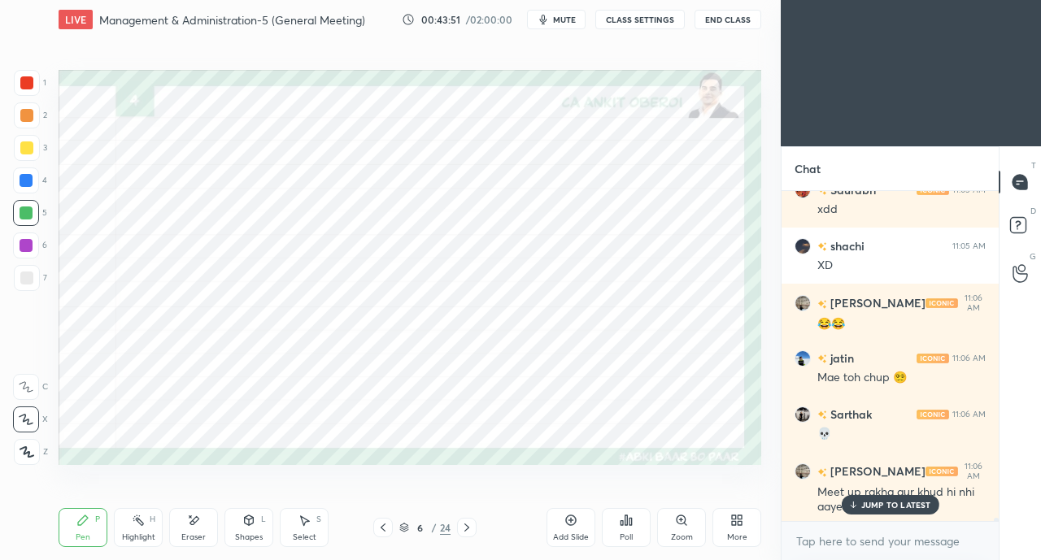
click at [467, 529] on icon at bounding box center [466, 528] width 5 height 8
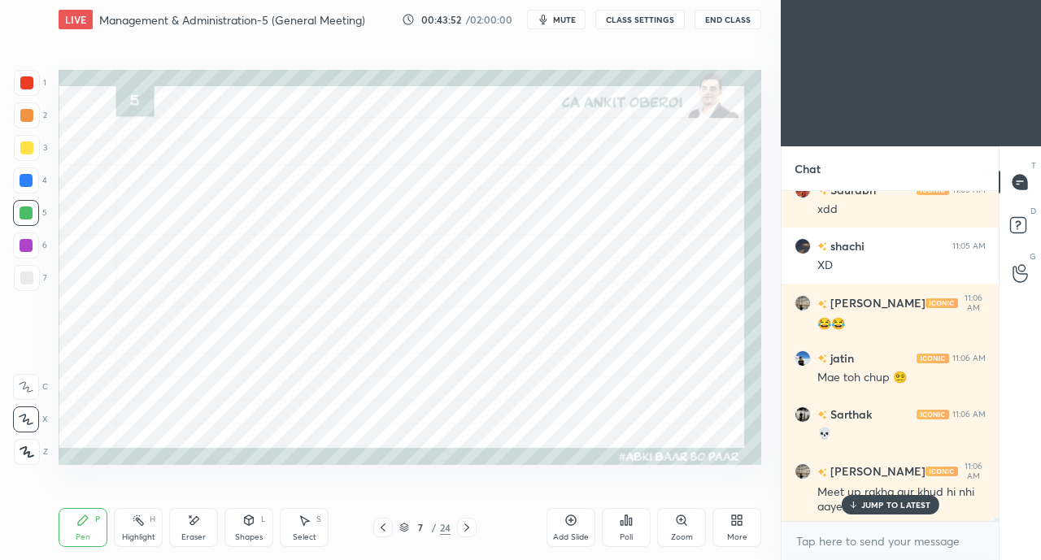
click at [467, 529] on icon at bounding box center [466, 527] width 13 height 13
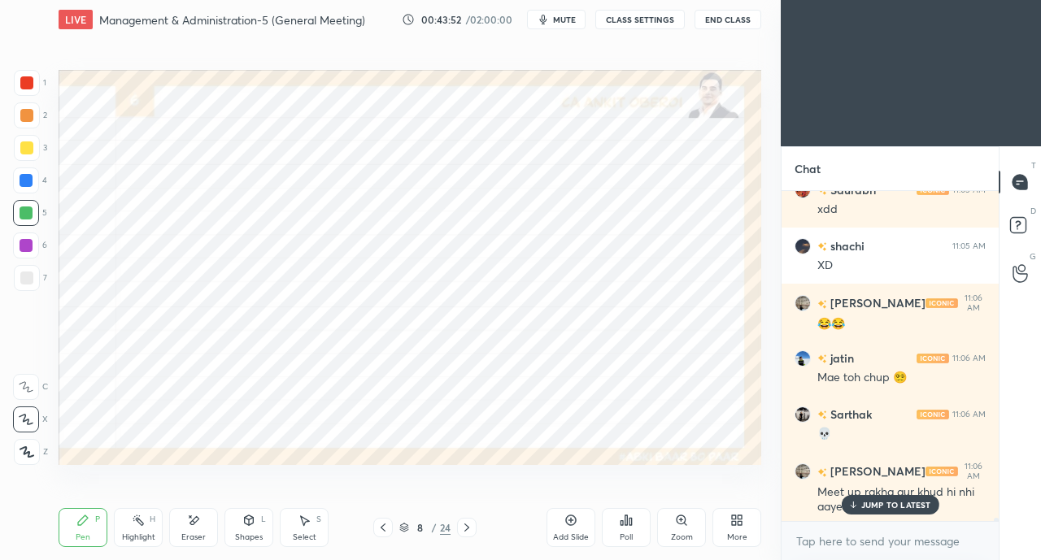
click at [465, 530] on icon at bounding box center [466, 528] width 5 height 8
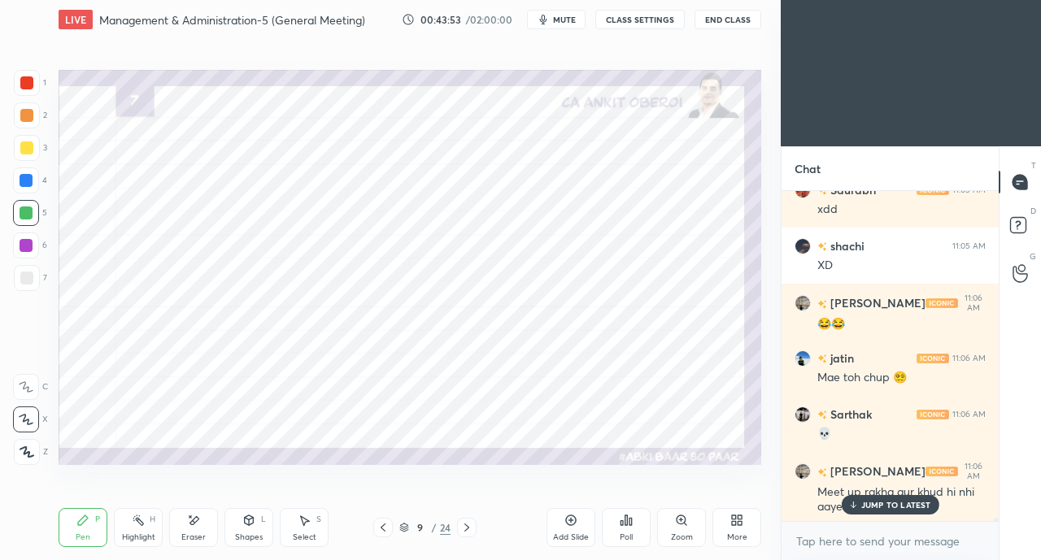
click at [467, 531] on icon at bounding box center [466, 527] width 13 height 13
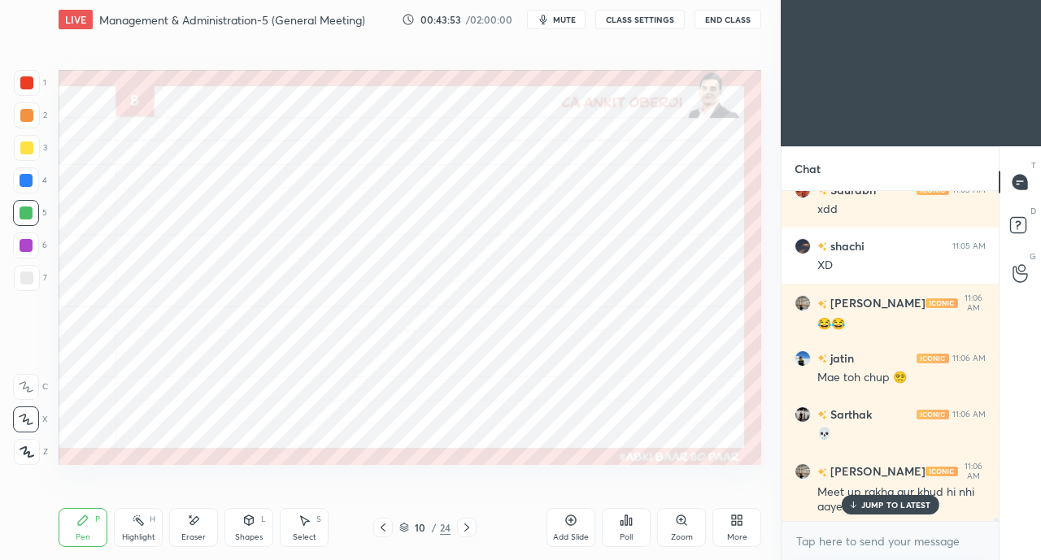
click at [465, 532] on icon at bounding box center [466, 527] width 13 height 13
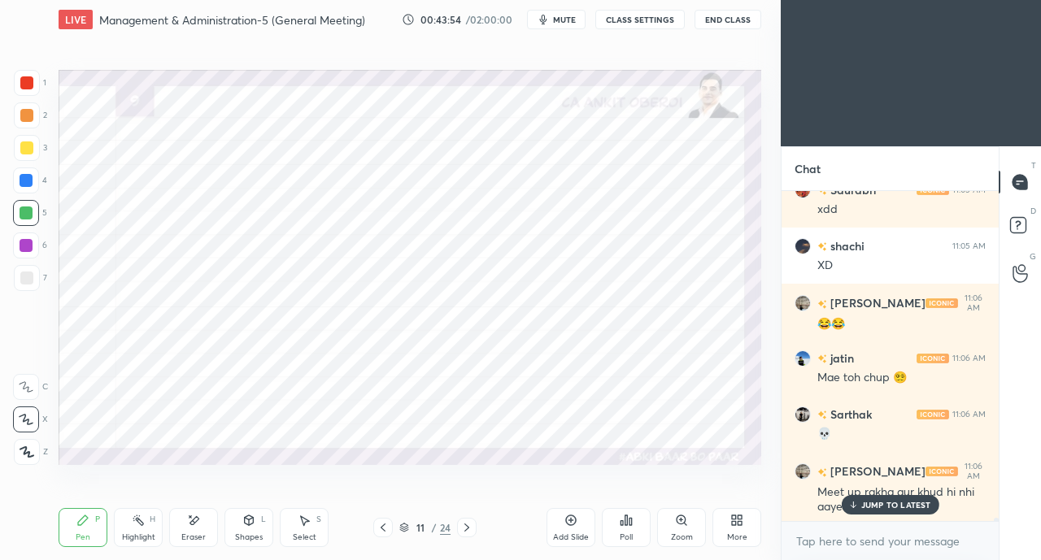
click at [28, 186] on div at bounding box center [26, 180] width 13 height 13
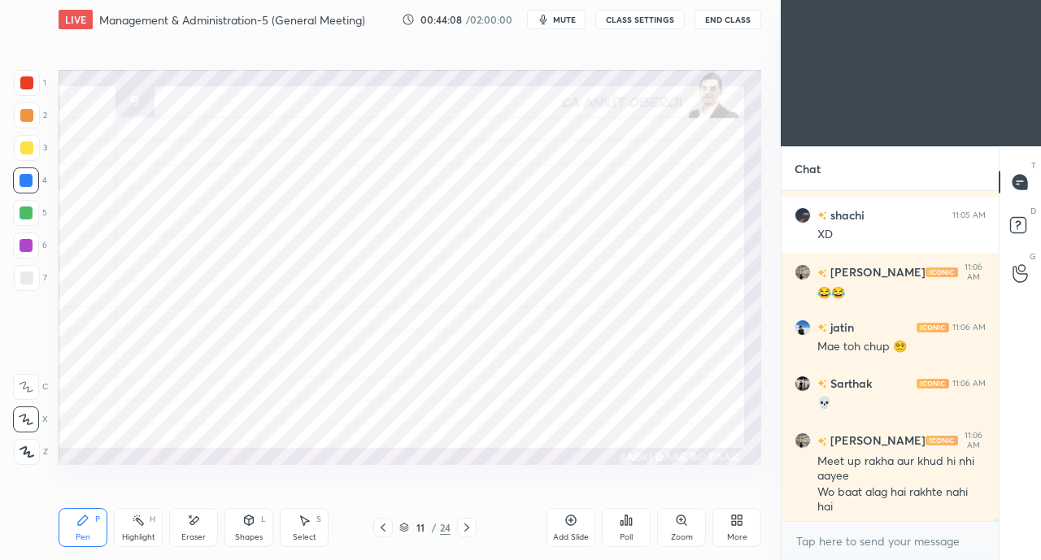
scroll to position [31614, 0]
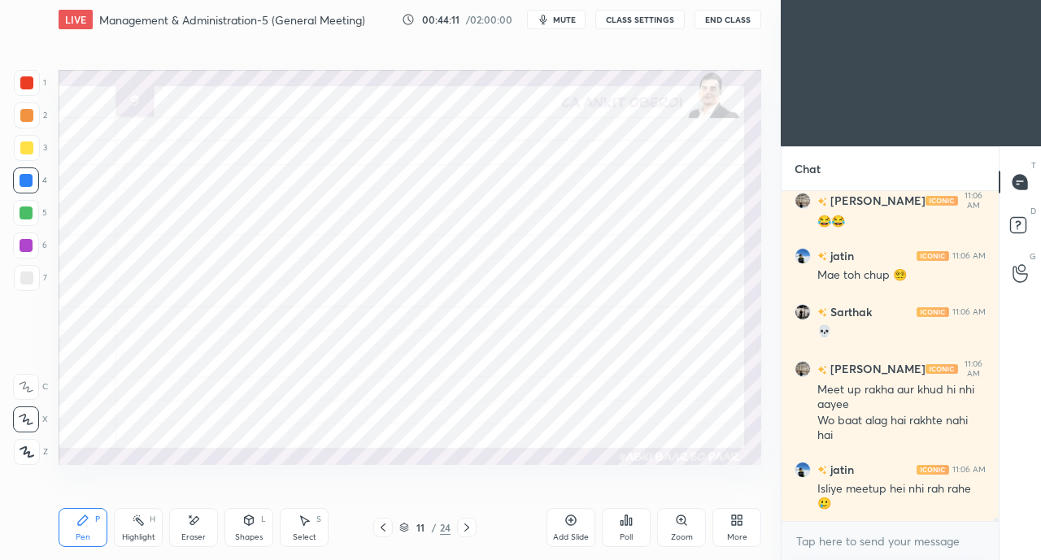
click at [22, 87] on div at bounding box center [26, 82] width 13 height 13
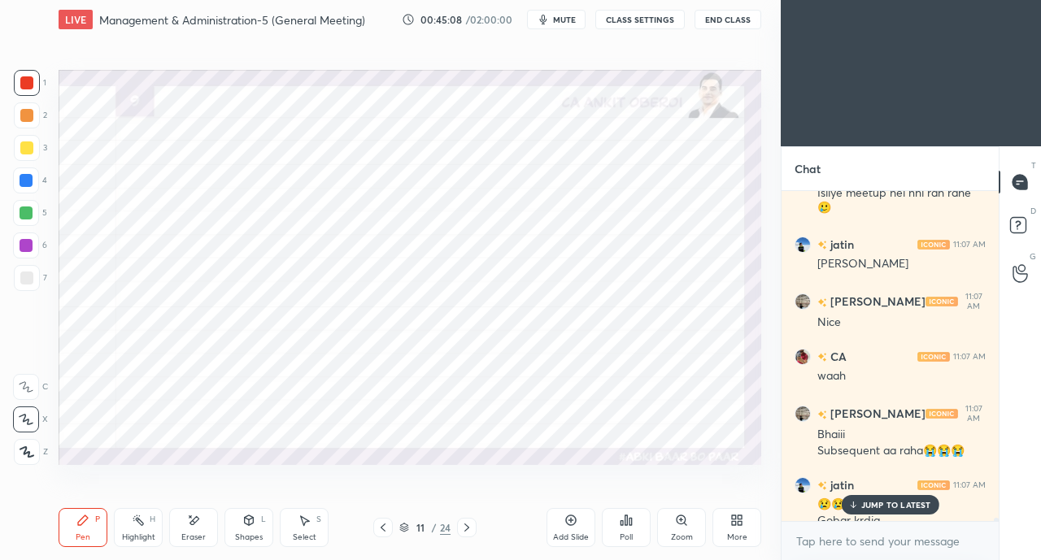
scroll to position [31926, 0]
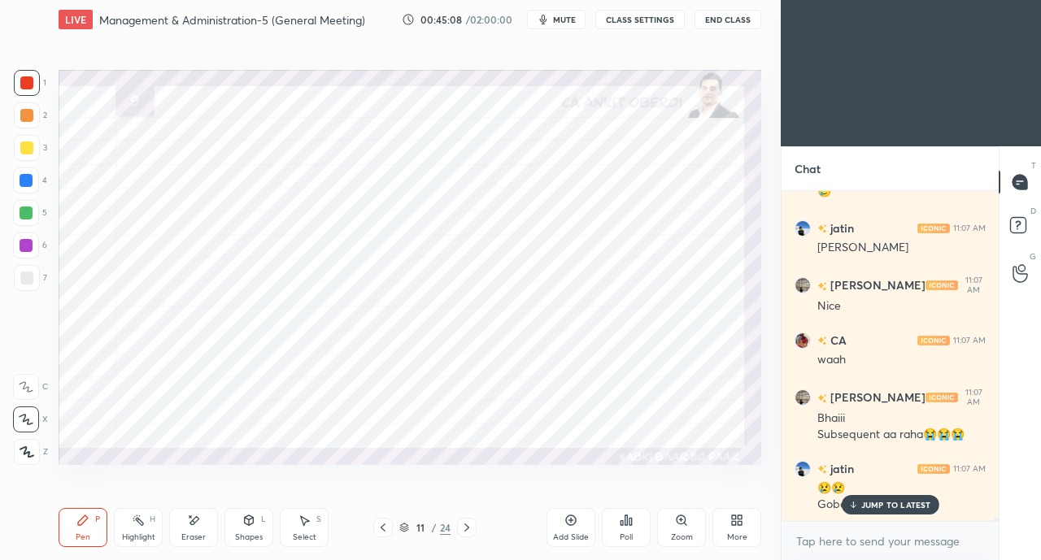
click at [26, 181] on div at bounding box center [26, 180] width 13 height 13
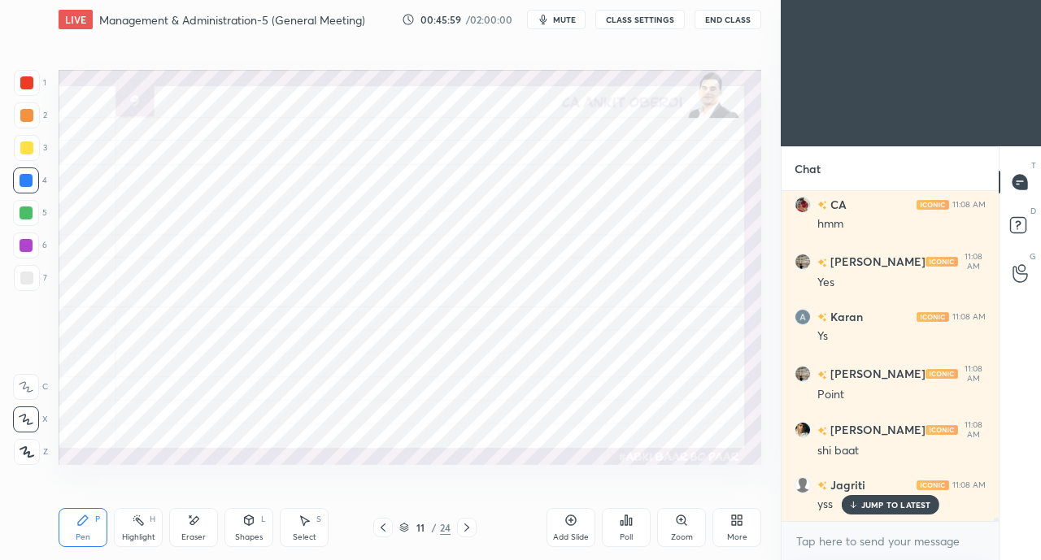
scroll to position [32432, 0]
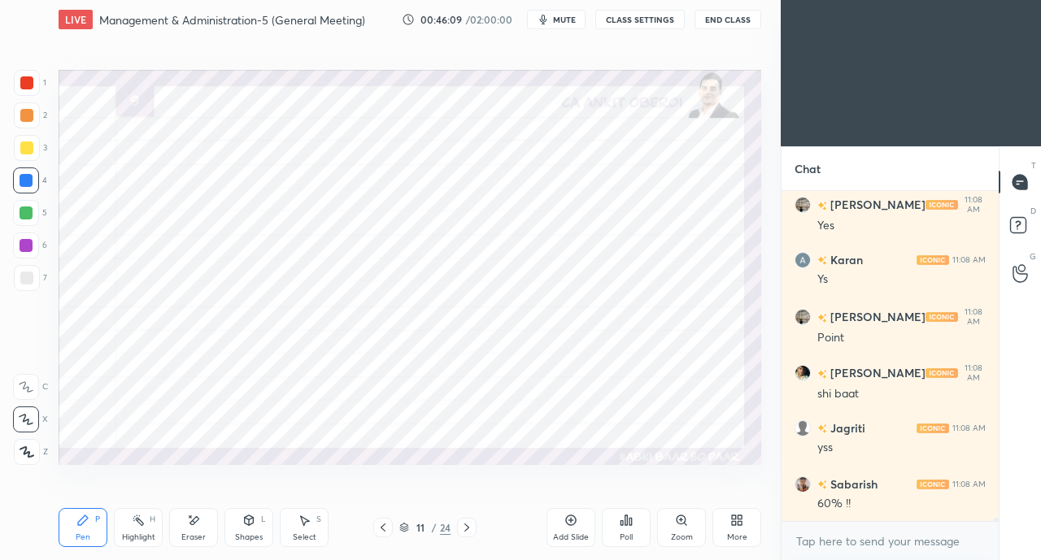
click at [202, 526] on div "Eraser" at bounding box center [193, 527] width 49 height 39
click at [85, 522] on icon at bounding box center [83, 521] width 10 height 10
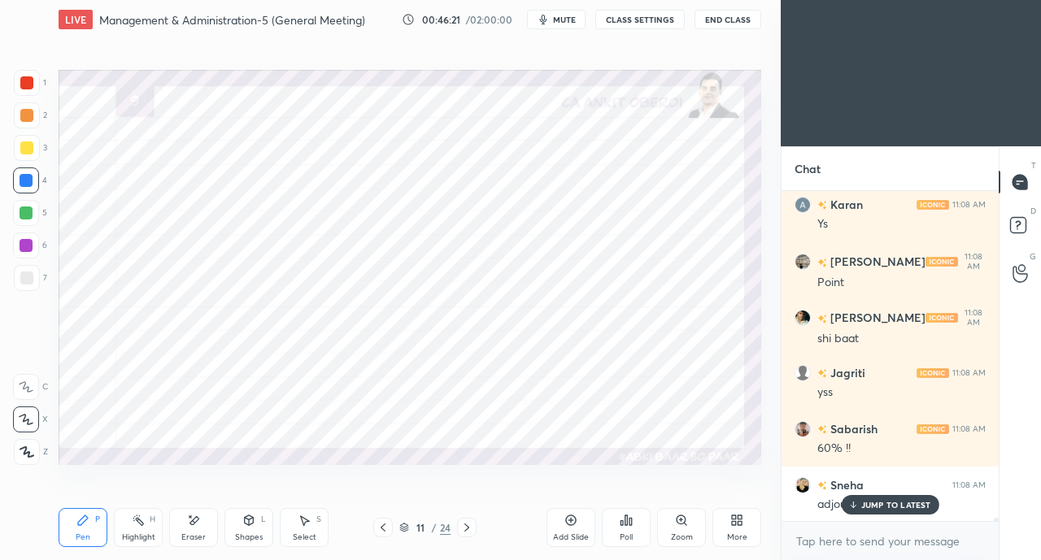
click at [22, 82] on div at bounding box center [26, 82] width 13 height 13
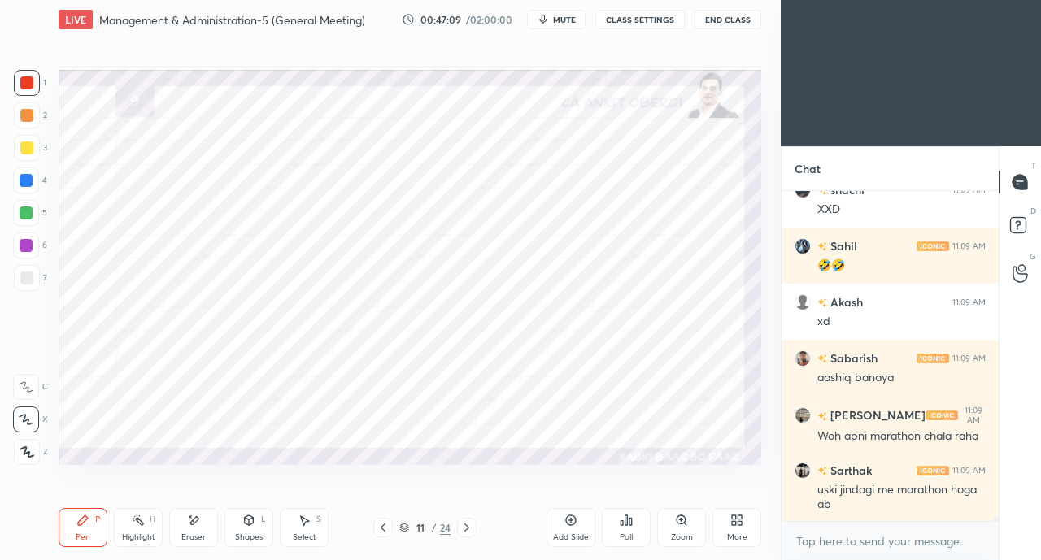
scroll to position [33808, 0]
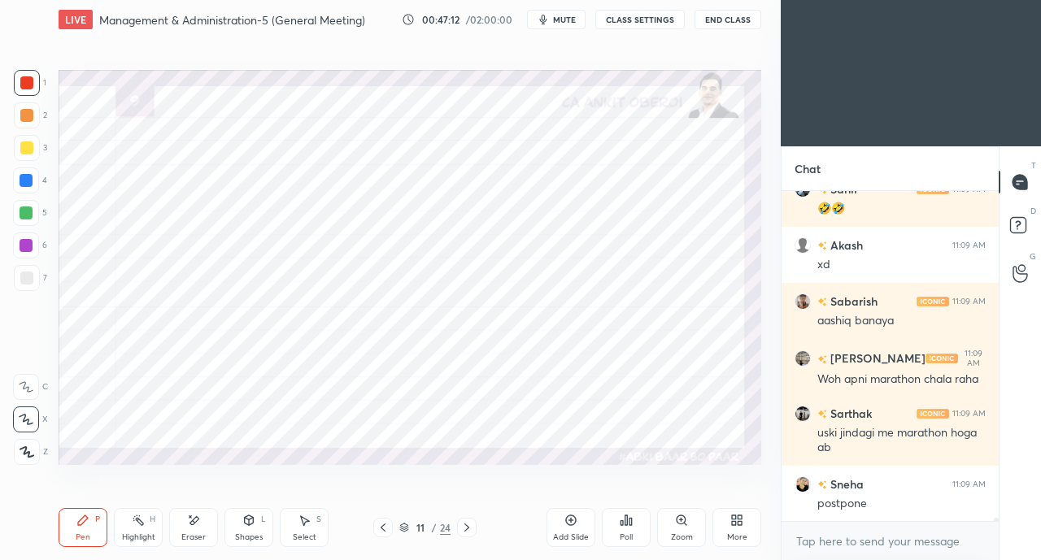
click at [20, 194] on div "4" at bounding box center [30, 184] width 34 height 33
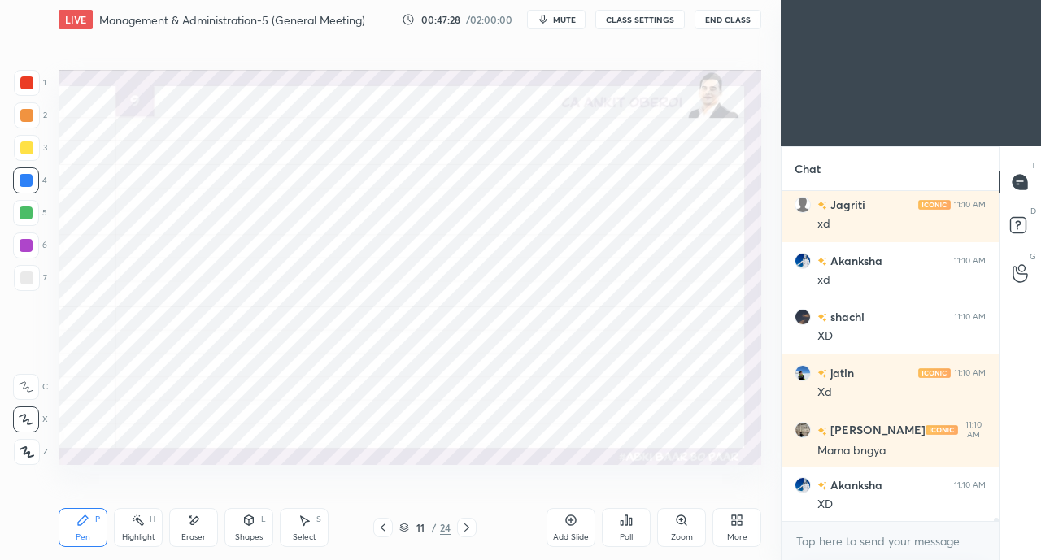
scroll to position [34481, 0]
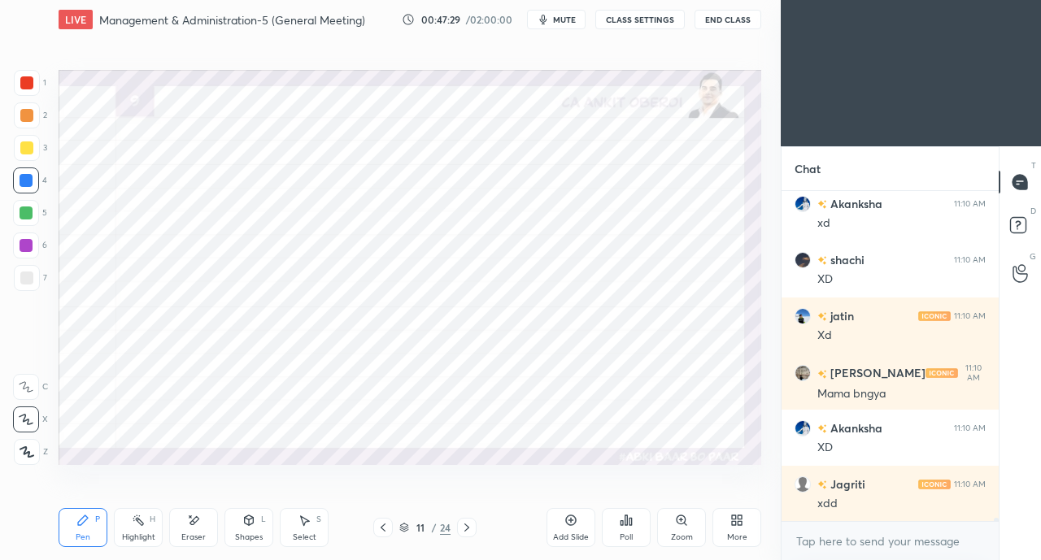
click at [194, 527] on icon at bounding box center [193, 521] width 13 height 14
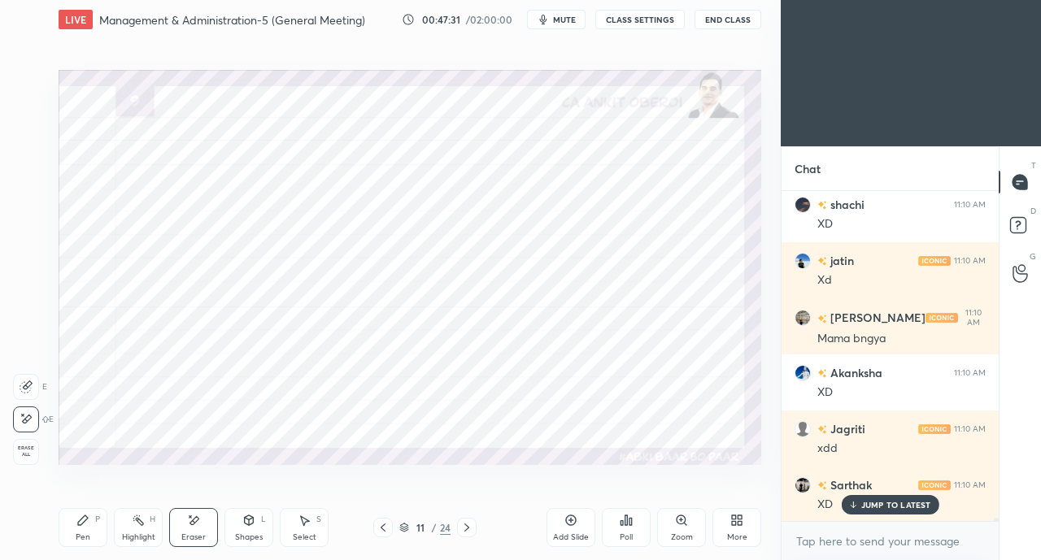
click at [83, 529] on div "Pen P" at bounding box center [83, 527] width 49 height 39
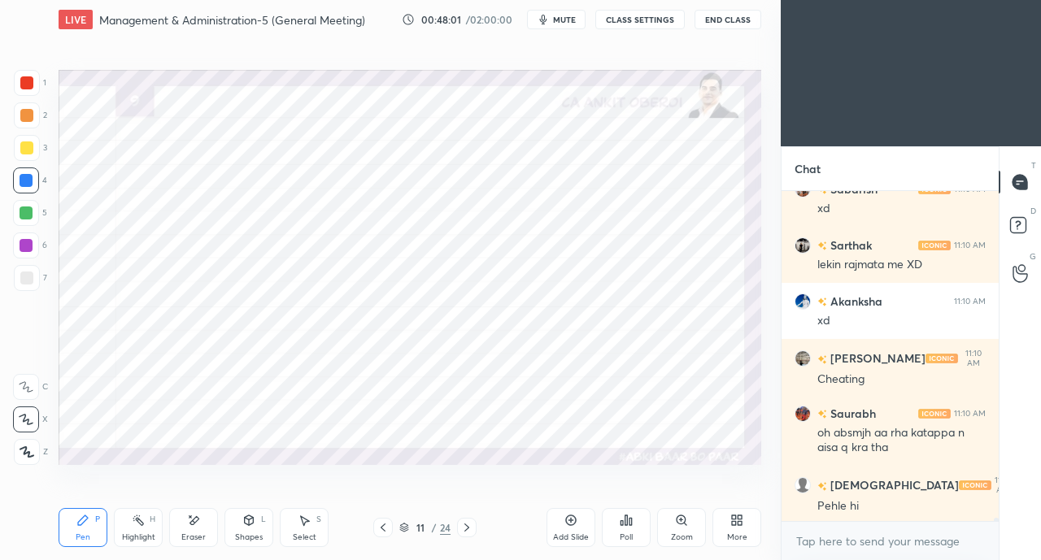
scroll to position [35112, 0]
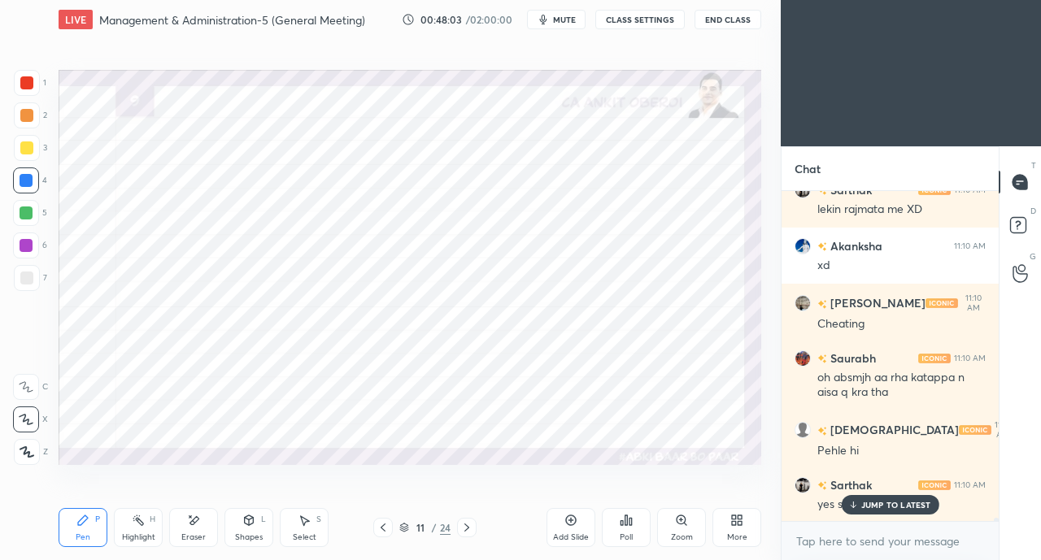
click at [864, 512] on div "JUMP TO LATEST" at bounding box center [890, 505] width 98 height 20
click at [31, 82] on div at bounding box center [26, 82] width 13 height 13
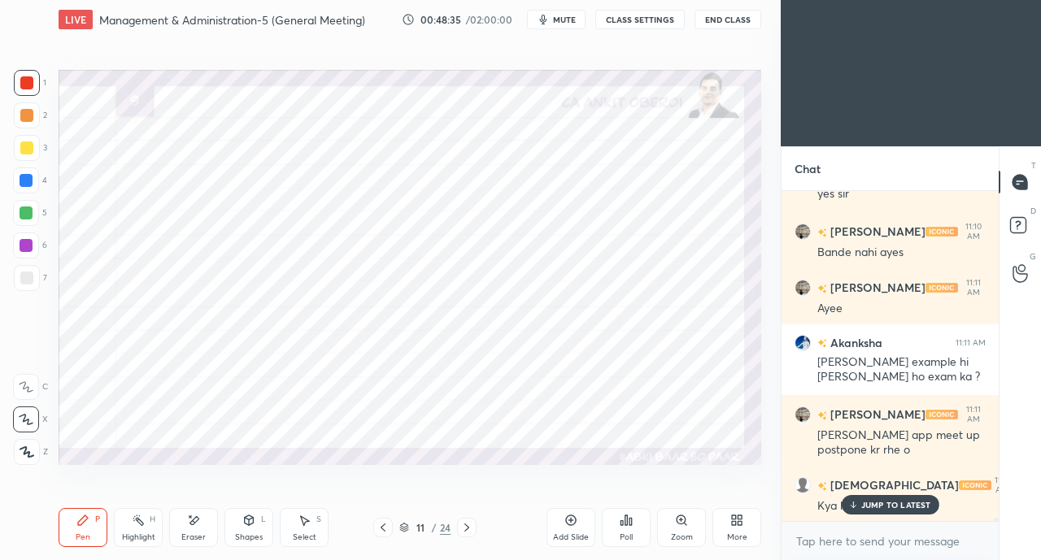
scroll to position [35478, 0]
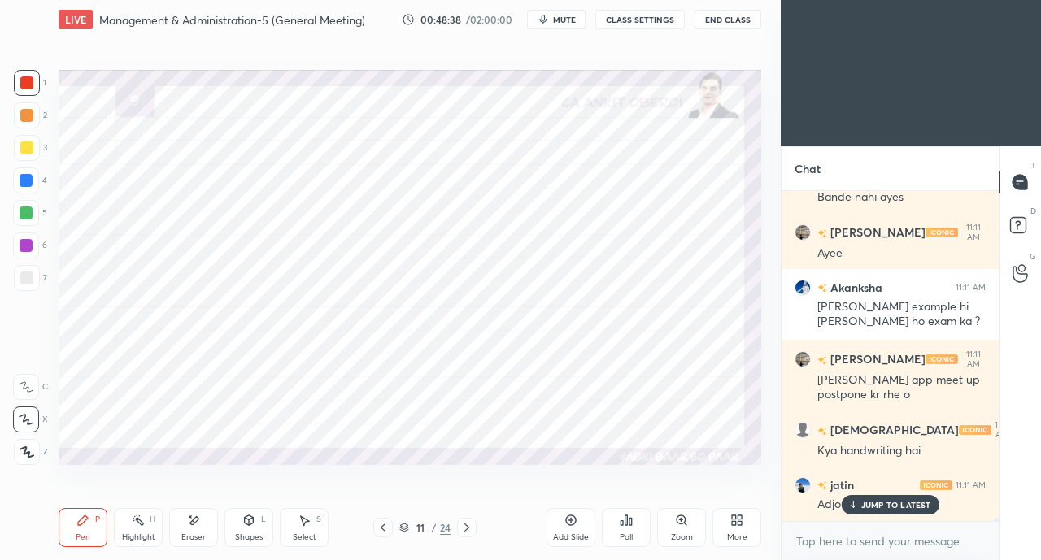
click at [891, 496] on div "JUMP TO LATEST" at bounding box center [890, 505] width 98 height 20
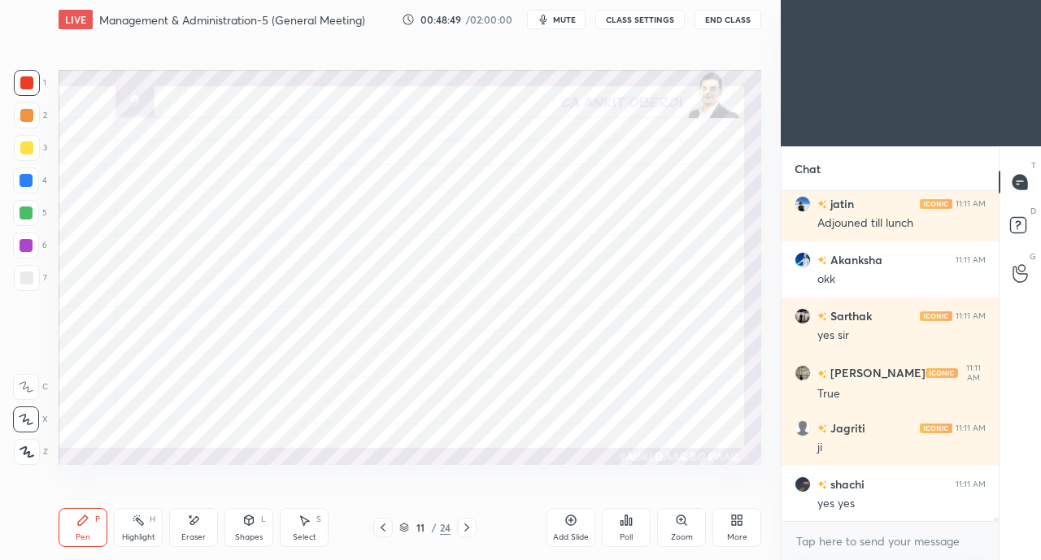
scroll to position [35815, 0]
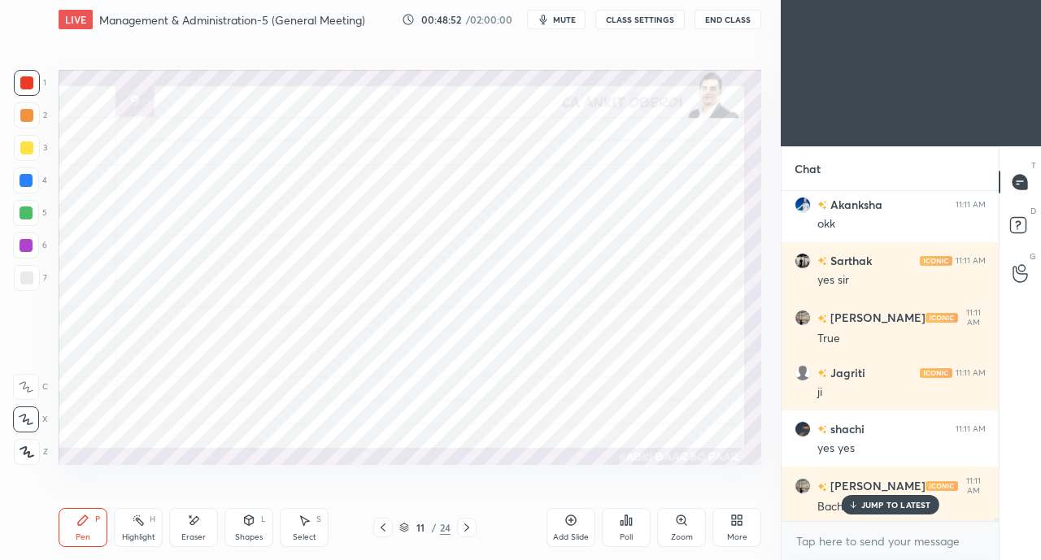
click at [860, 511] on div "JUMP TO LATEST" at bounding box center [890, 505] width 98 height 20
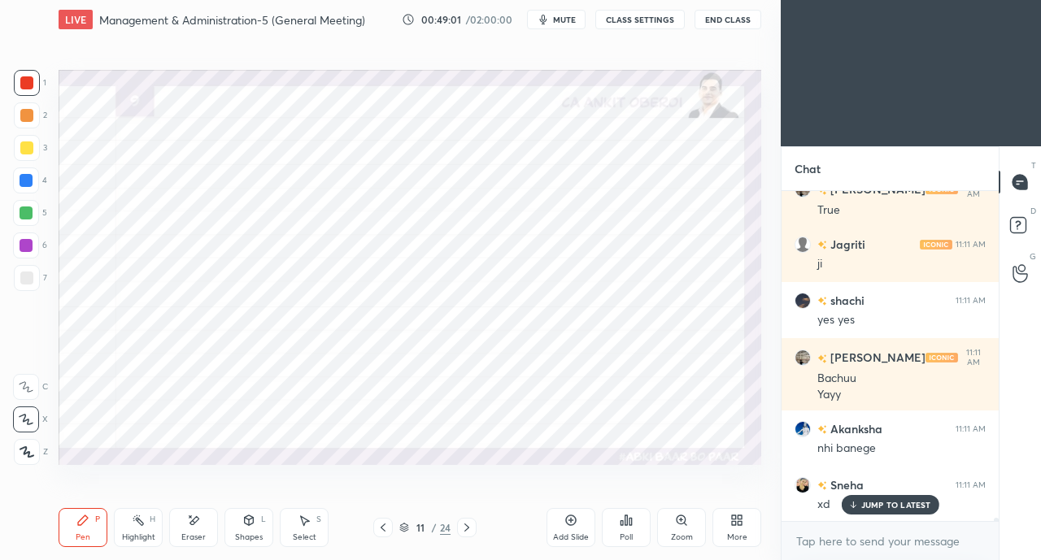
scroll to position [36055, 0]
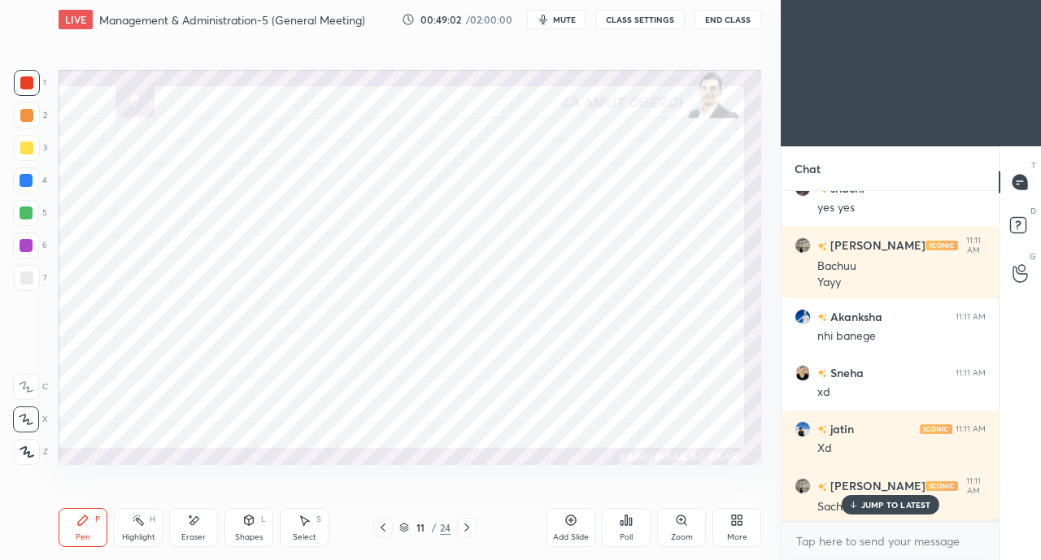
click at [878, 490] on div "[PERSON_NAME] 11:11 AM" at bounding box center [889, 487] width 191 height 20
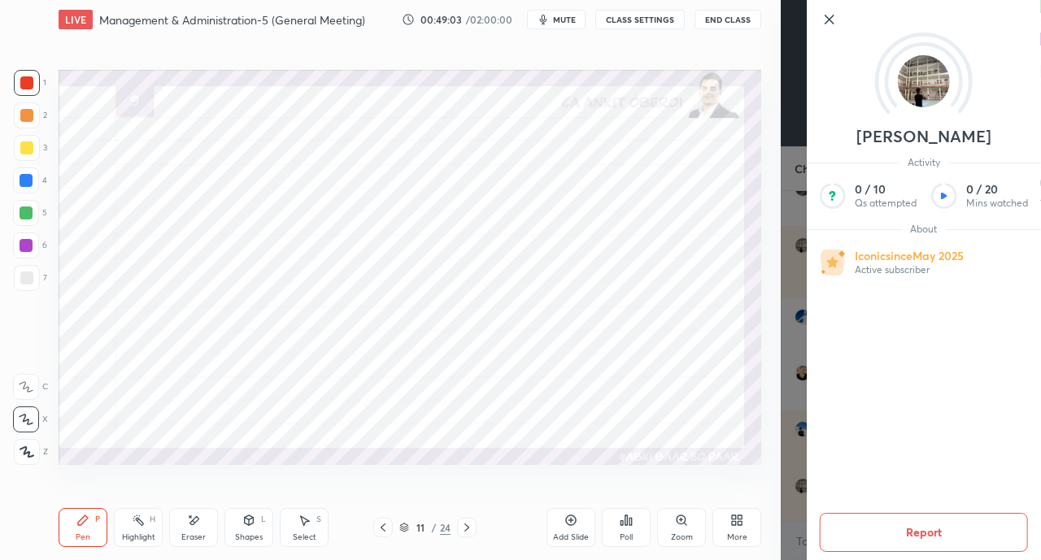
click at [749, 466] on div "Setting up your live class Poll for secs No correct answer Start poll" at bounding box center [410, 267] width 716 height 456
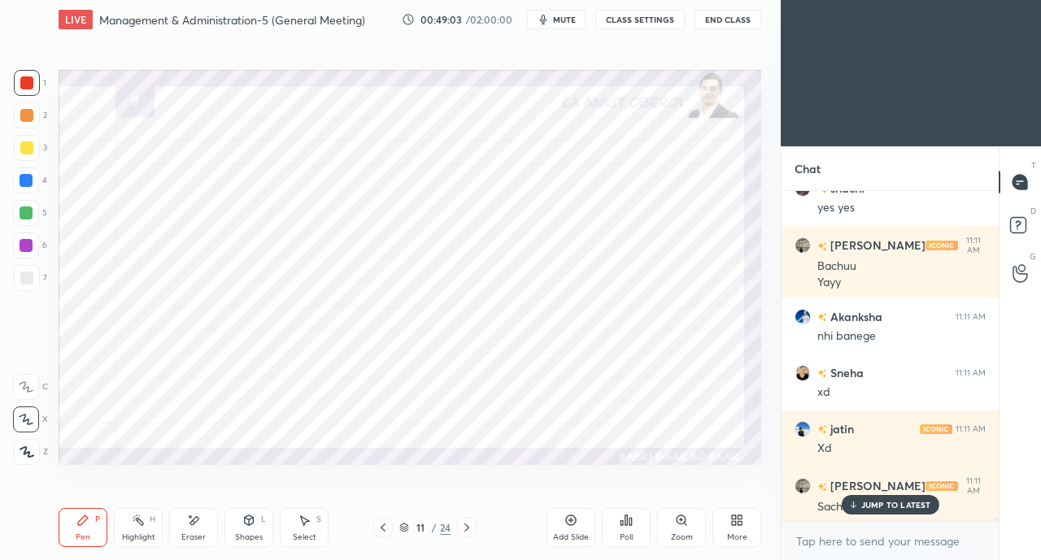
click at [873, 515] on div "[PERSON_NAME] 11:11 AM Sachi?" at bounding box center [889, 496] width 217 height 59
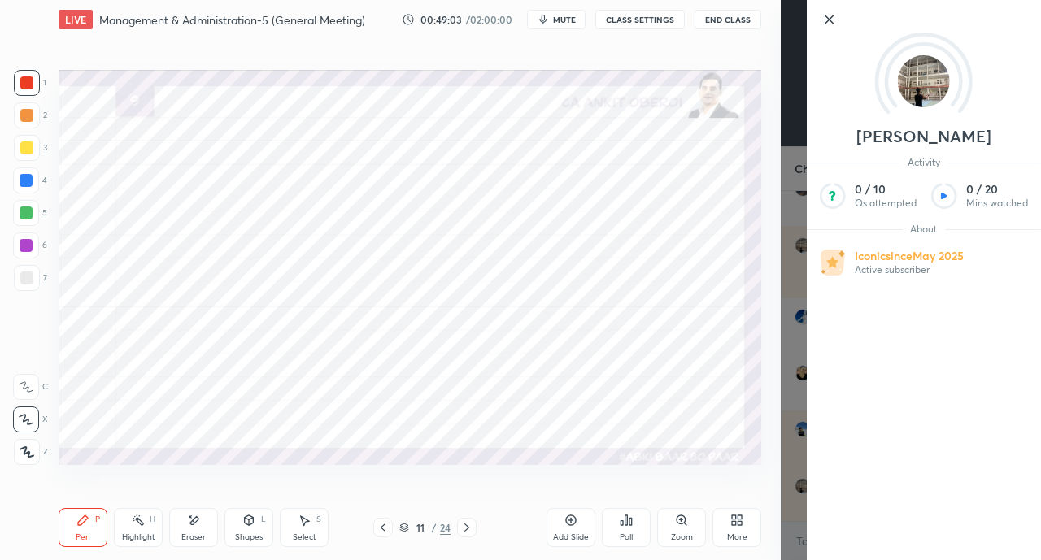
scroll to position [36112, 0]
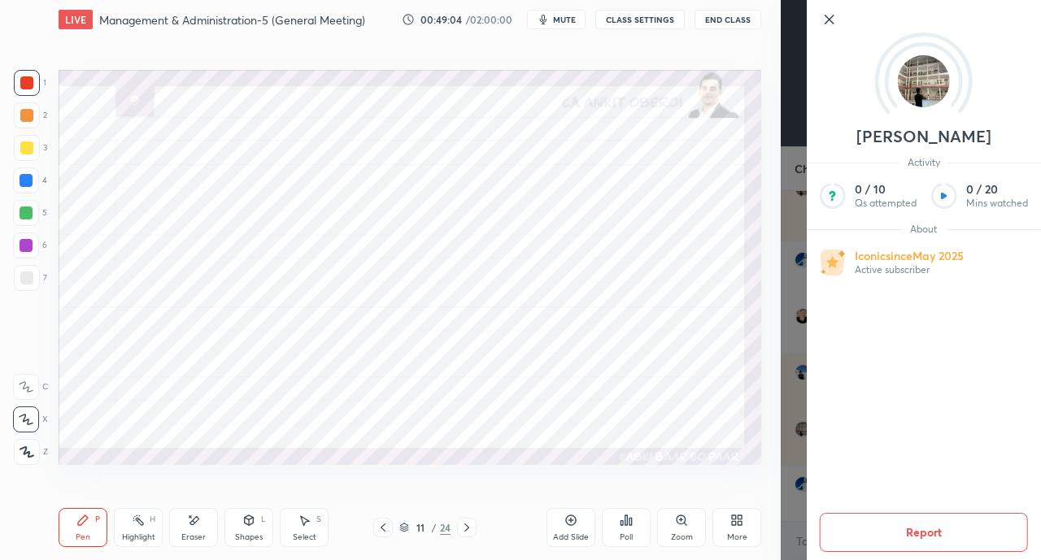
click at [733, 483] on div "Add Slide Poll Zoom More" at bounding box center [653, 527] width 215 height 91
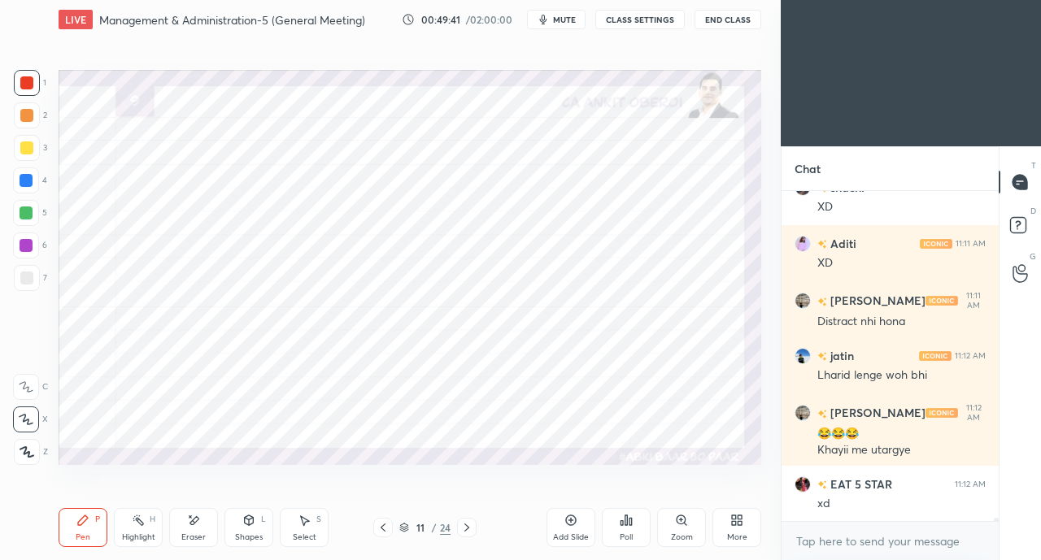
scroll to position [36633, 0]
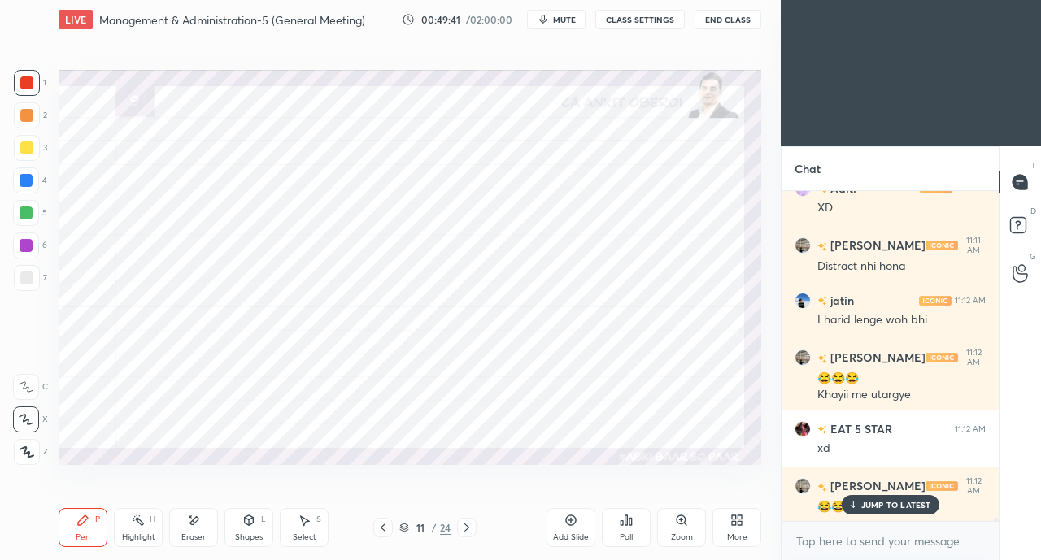
click at [28, 181] on div at bounding box center [26, 180] width 13 height 13
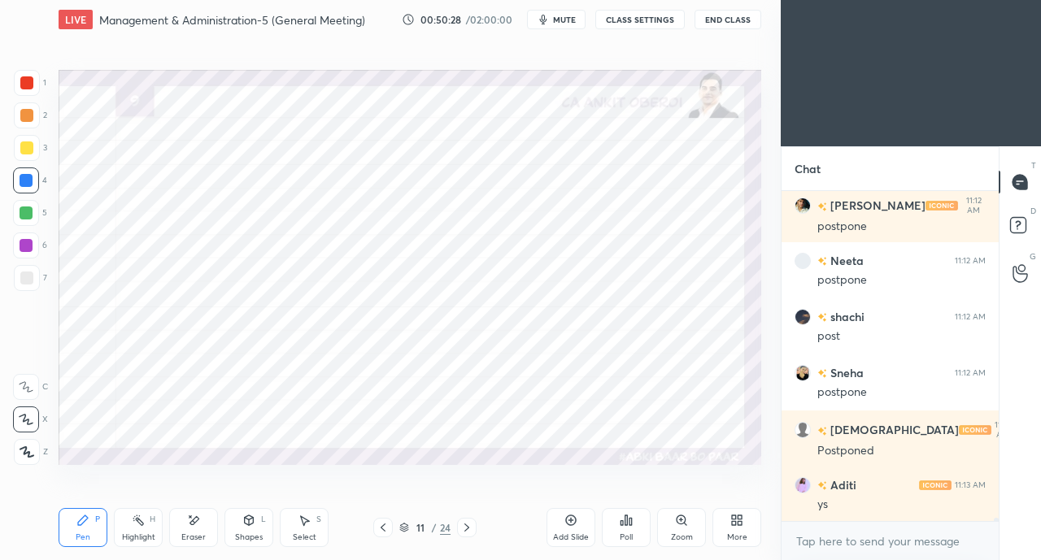
scroll to position [37378, 0]
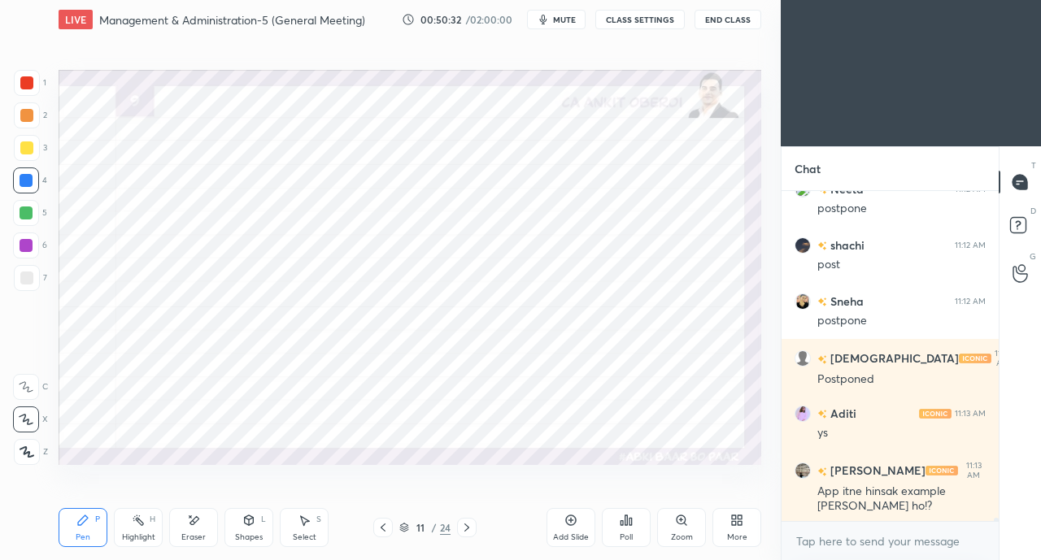
click at [468, 523] on icon at bounding box center [466, 527] width 13 height 13
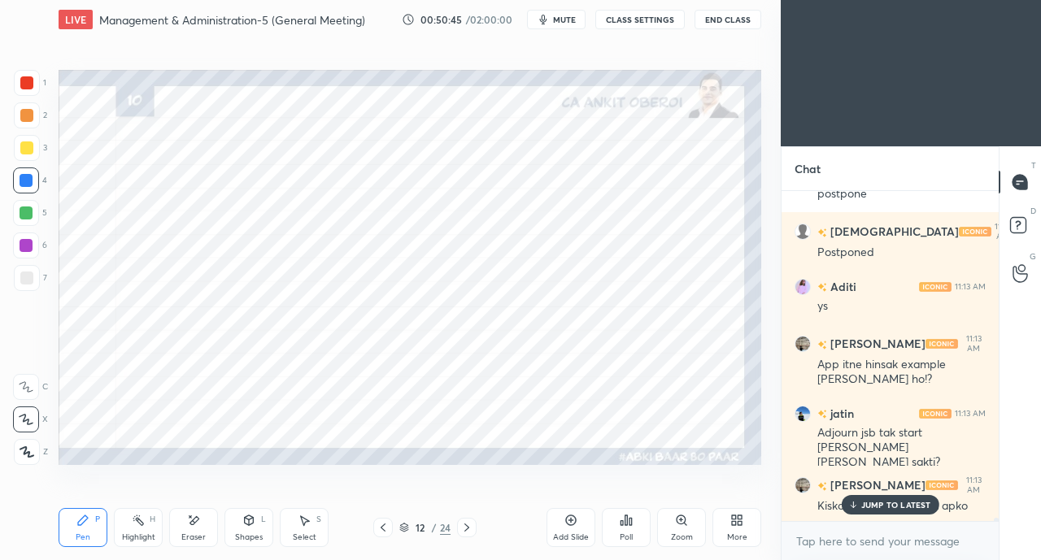
scroll to position [37560, 0]
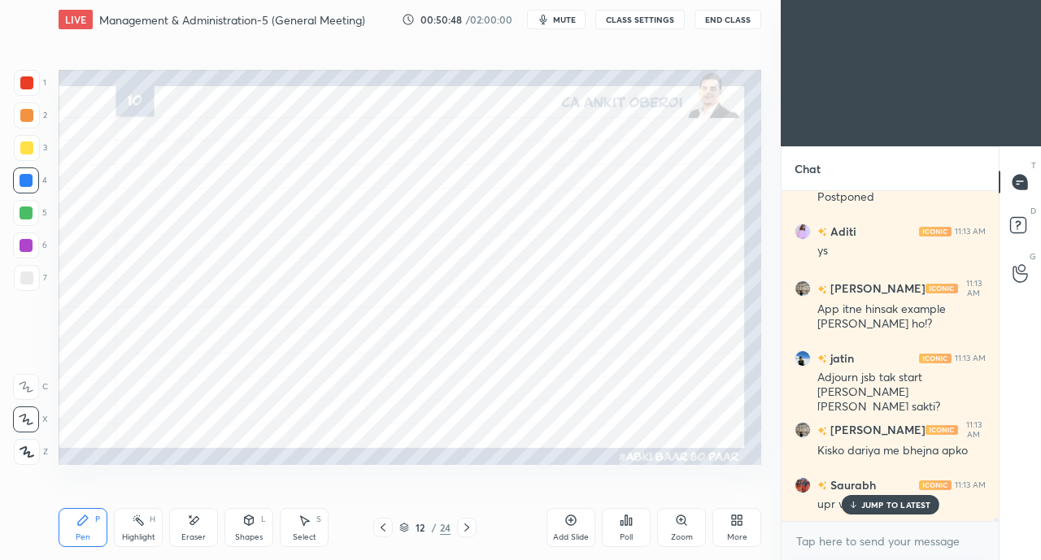
click at [850, 503] on icon at bounding box center [852, 505] width 11 height 10
click at [30, 86] on div at bounding box center [26, 82] width 13 height 13
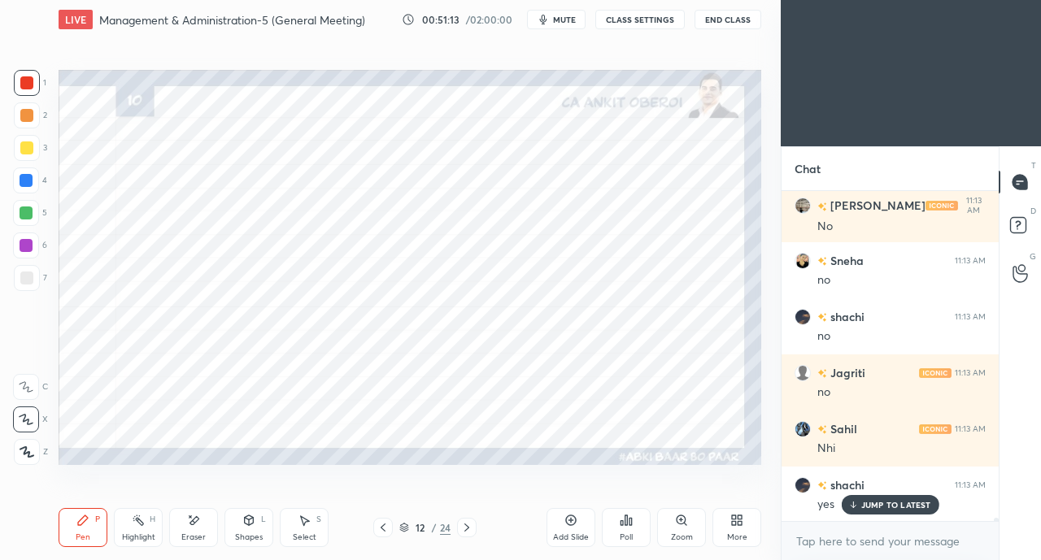
scroll to position [37953, 0]
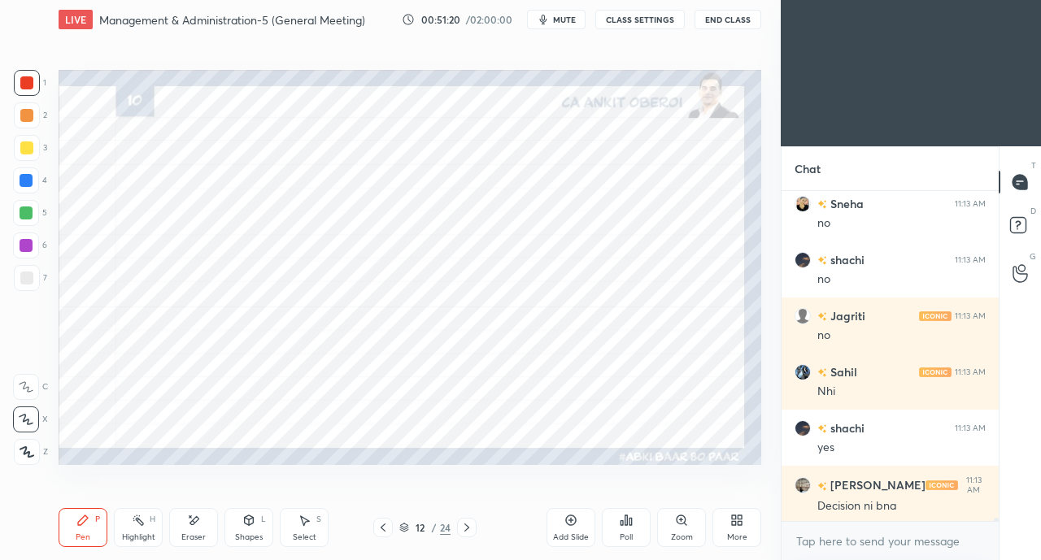
click at [22, 180] on div at bounding box center [26, 180] width 13 height 13
click at [28, 207] on div at bounding box center [26, 213] width 13 height 13
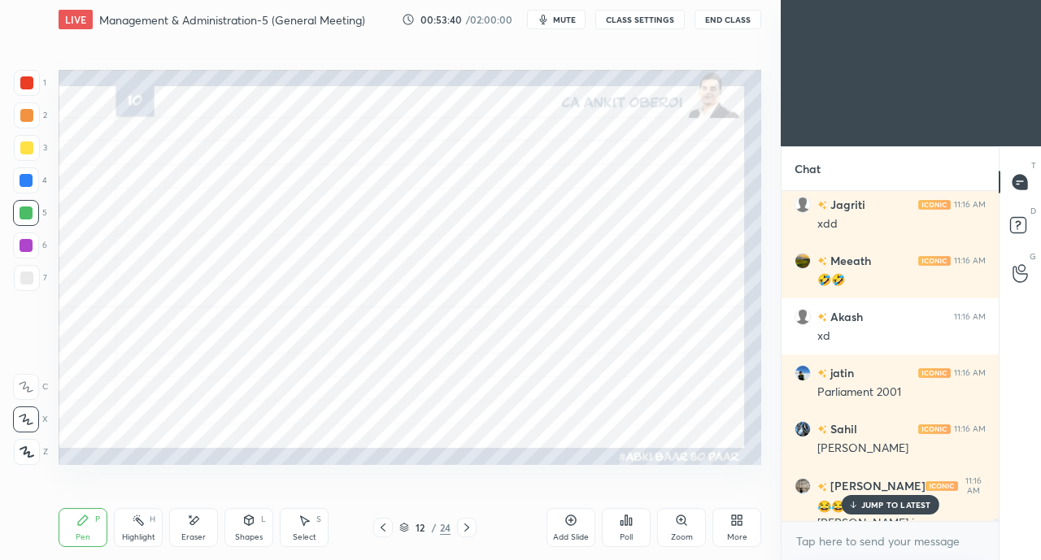
scroll to position [40606, 0]
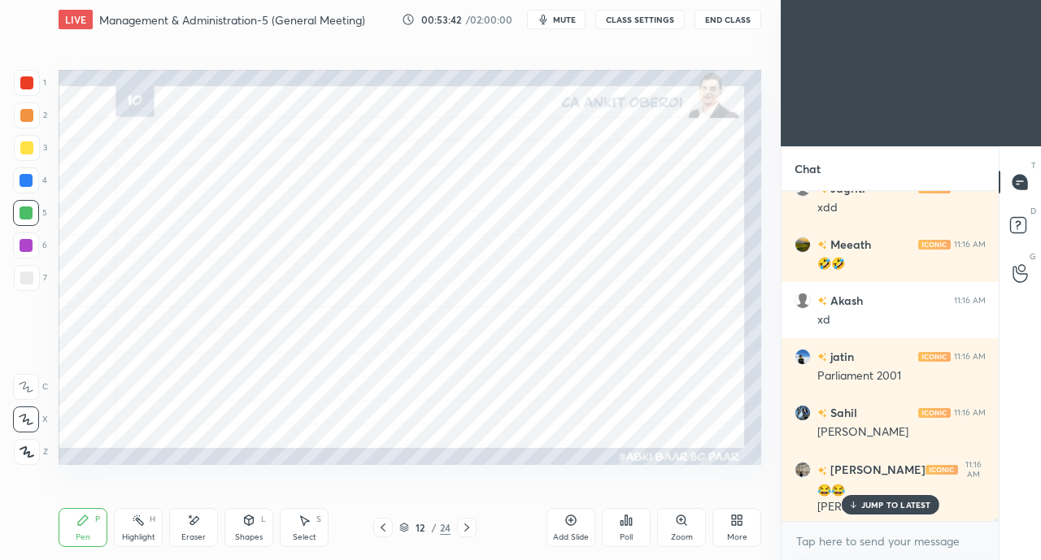
click at [863, 503] on p "JUMP TO LATEST" at bounding box center [896, 505] width 70 height 10
click at [198, 531] on div "Eraser" at bounding box center [193, 527] width 49 height 39
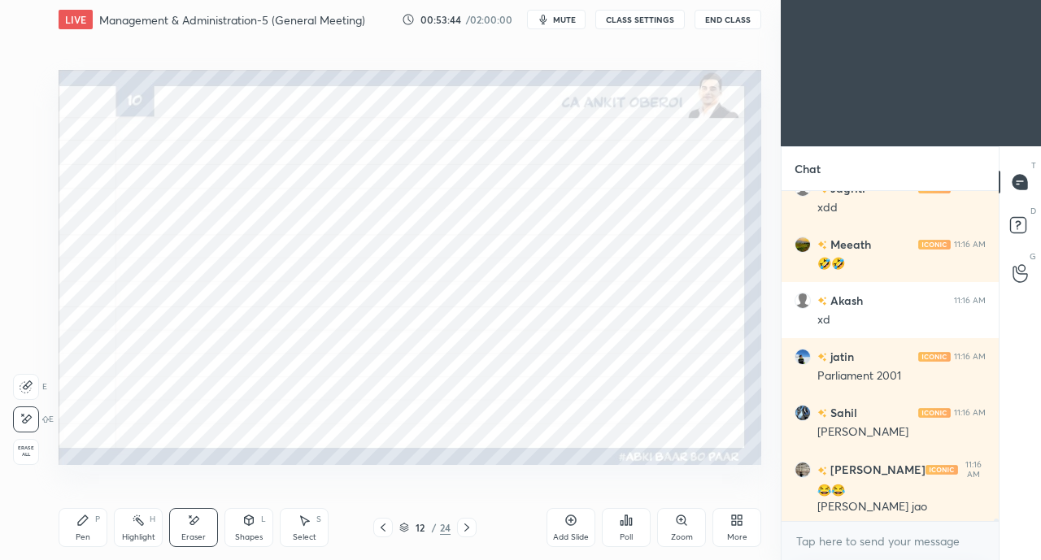
scroll to position [40663, 0]
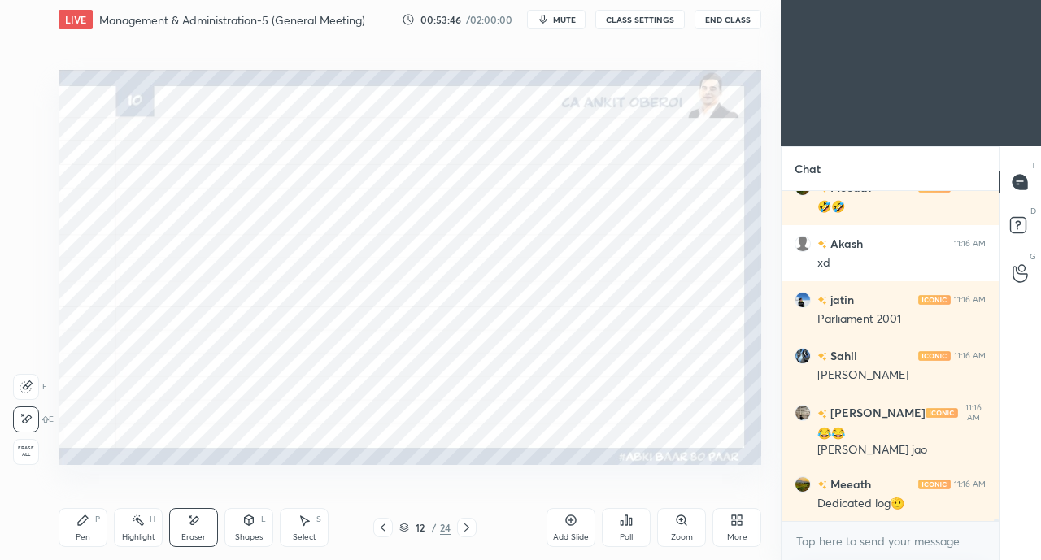
click at [78, 531] on div "Pen P" at bounding box center [83, 527] width 49 height 39
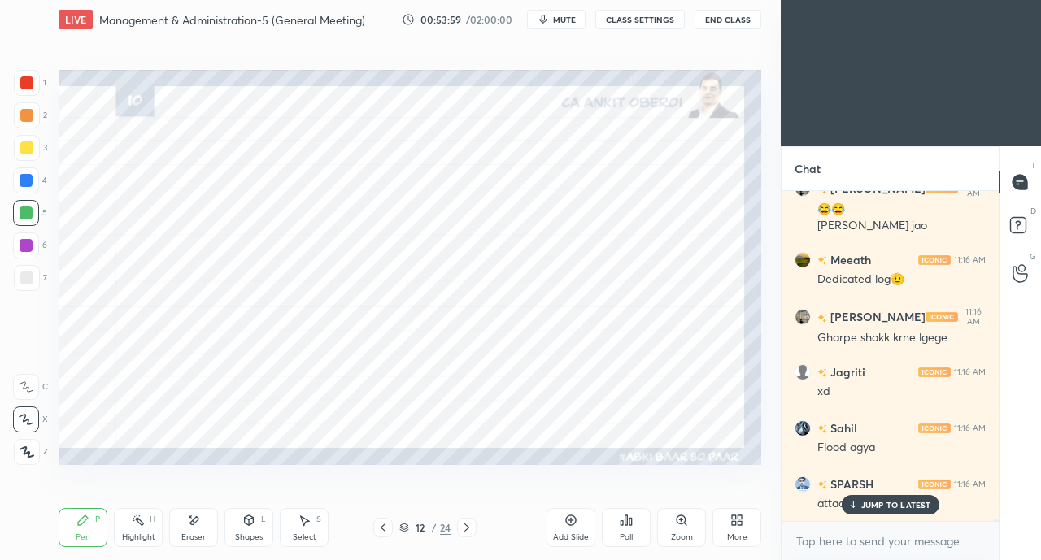
scroll to position [40943, 0]
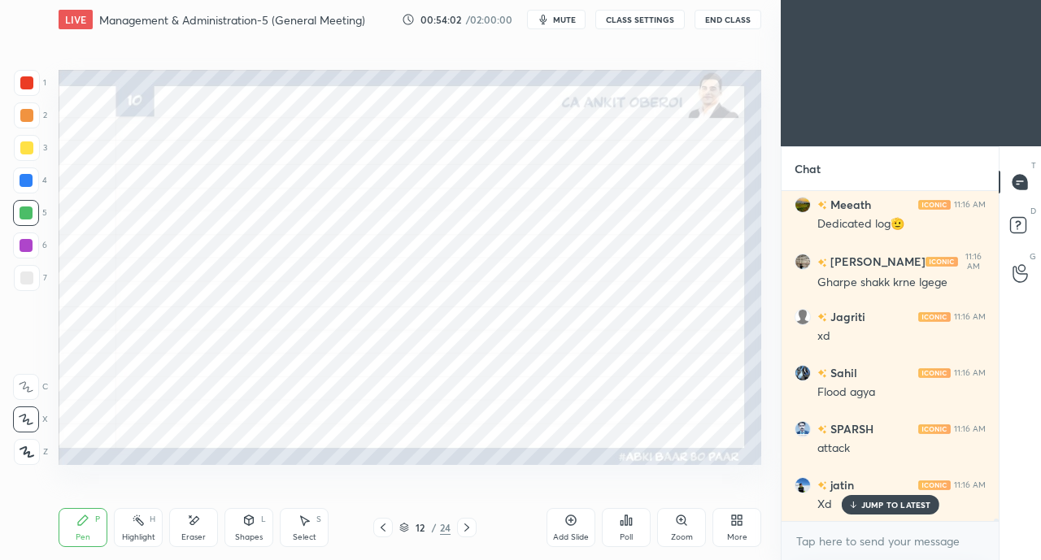
click at [868, 507] on p "JUMP TO LATEST" at bounding box center [896, 505] width 70 height 10
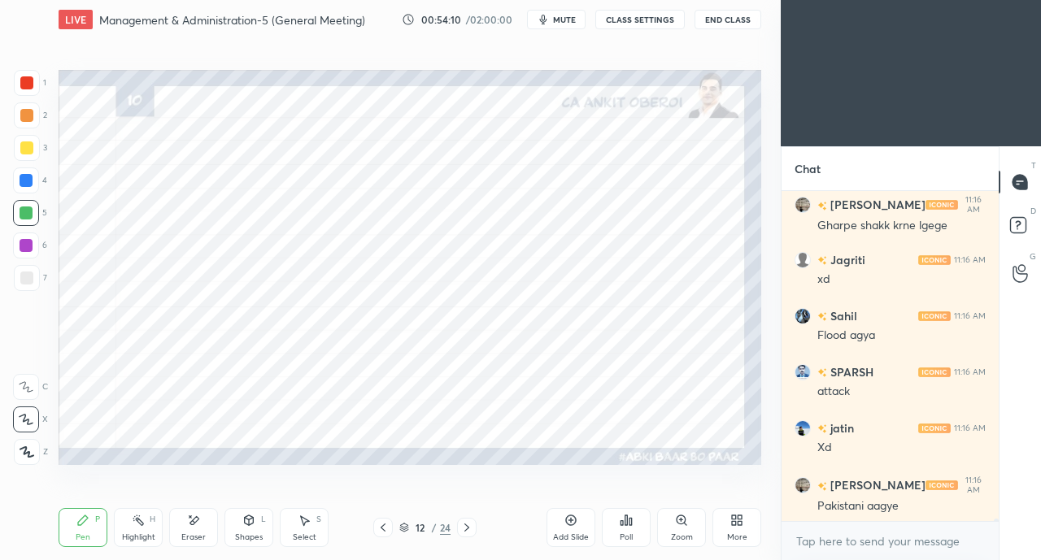
click at [379, 527] on icon at bounding box center [383, 527] width 13 height 13
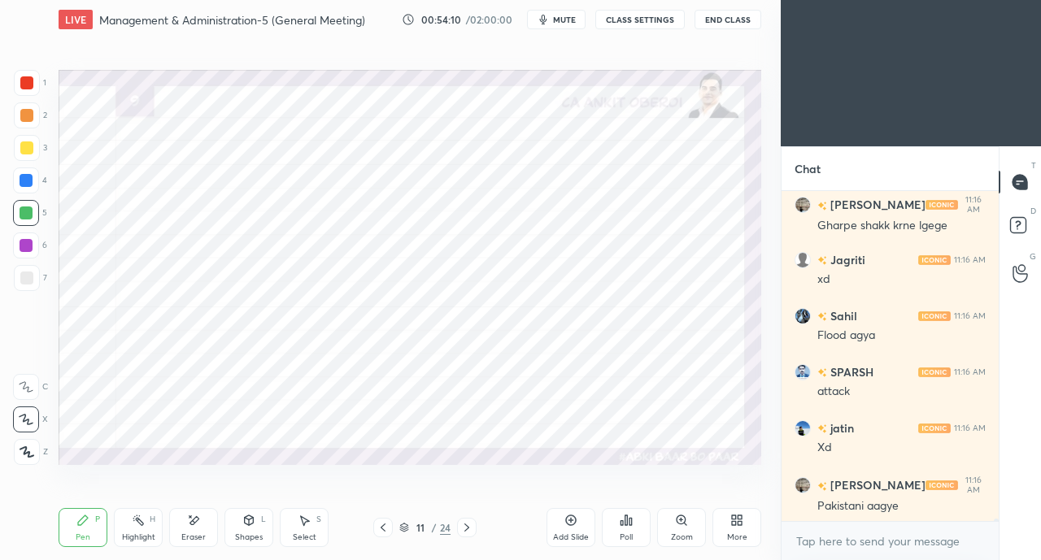
click at [385, 526] on icon at bounding box center [383, 527] width 13 height 13
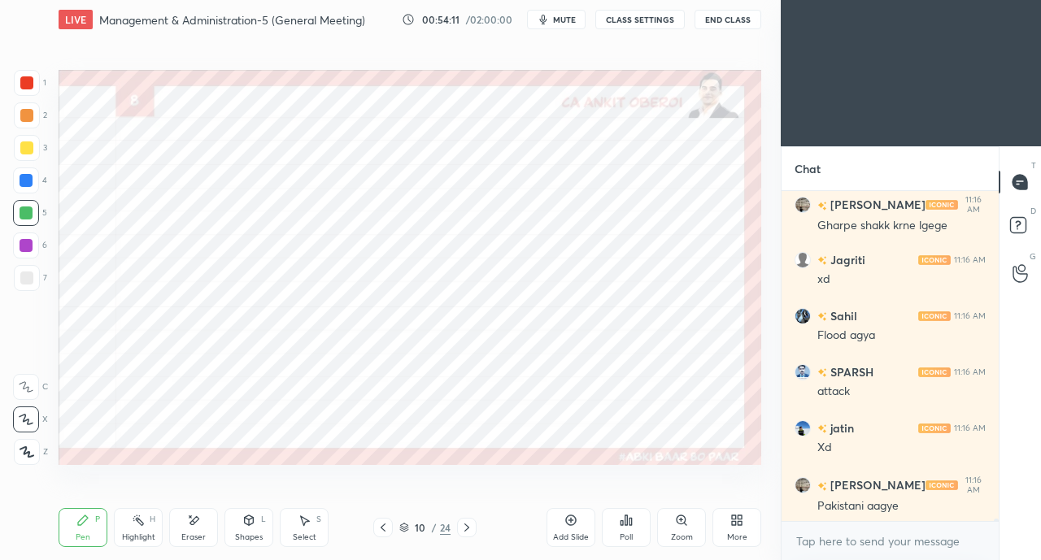
click at [388, 528] on icon at bounding box center [383, 527] width 13 height 13
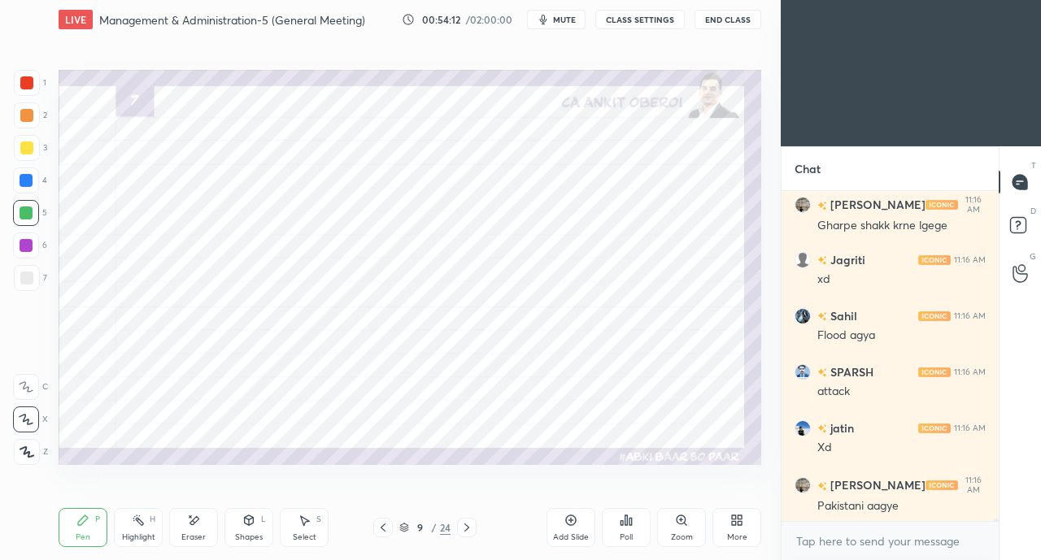
click at [392, 520] on div "9 / 24" at bounding box center [424, 528] width 103 height 20
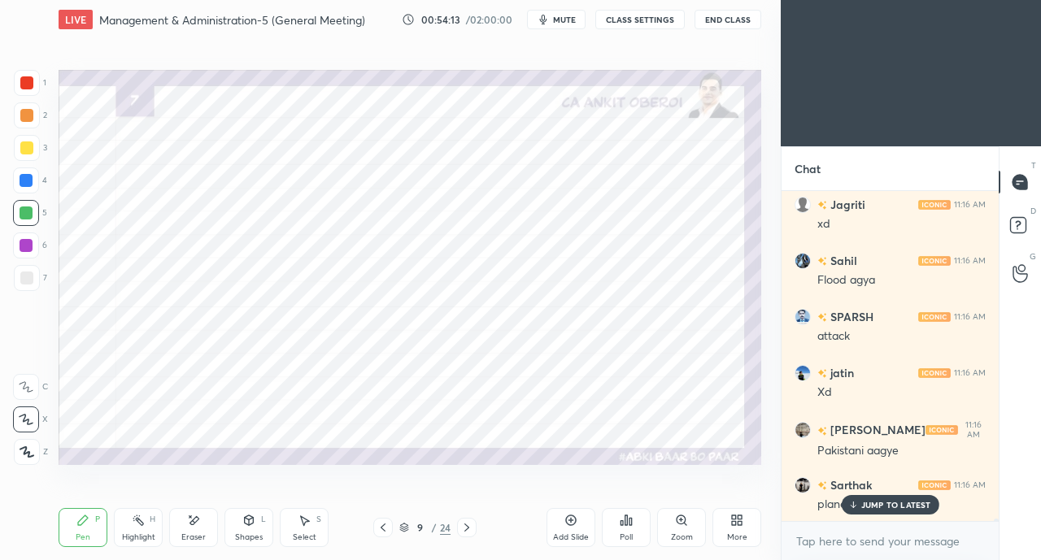
click at [468, 526] on icon at bounding box center [466, 527] width 13 height 13
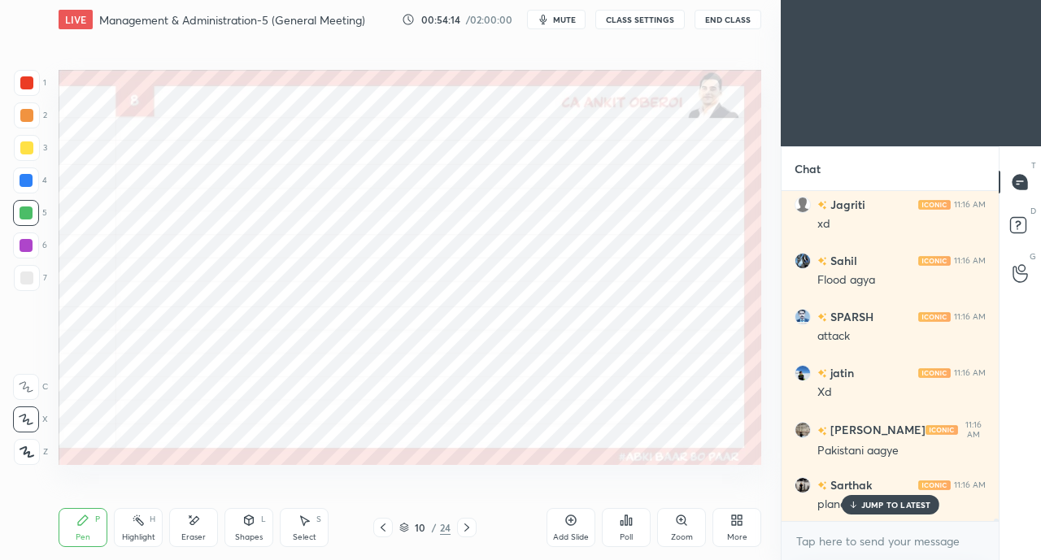
click at [855, 503] on icon at bounding box center [852, 505] width 11 height 10
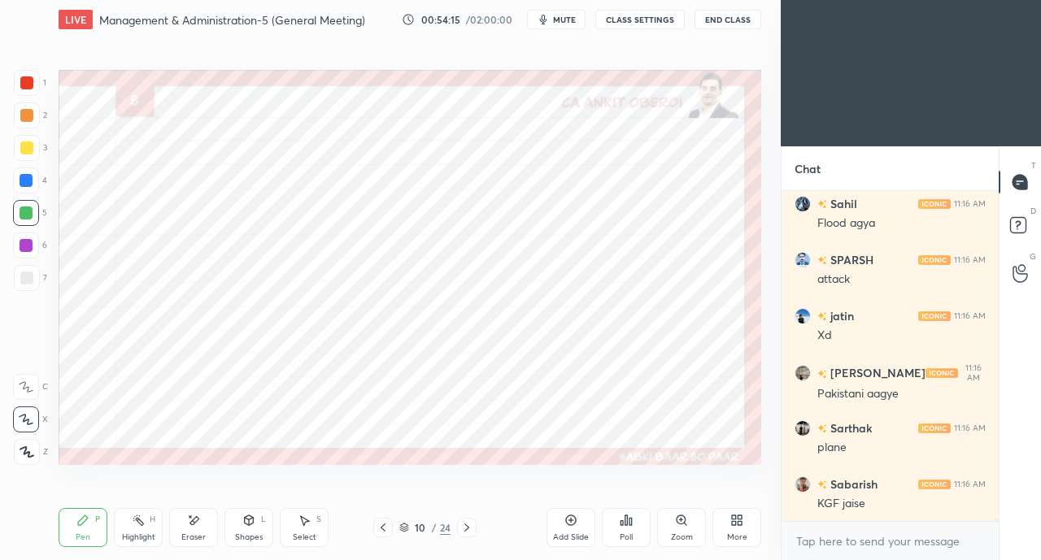
click at [466, 523] on icon at bounding box center [466, 527] width 13 height 13
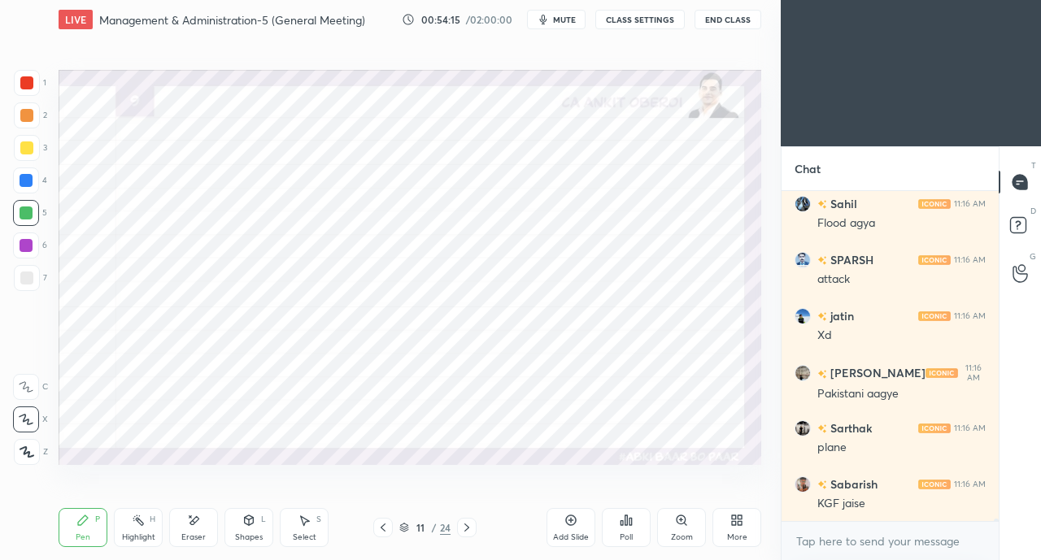
click at [468, 526] on icon at bounding box center [466, 527] width 13 height 13
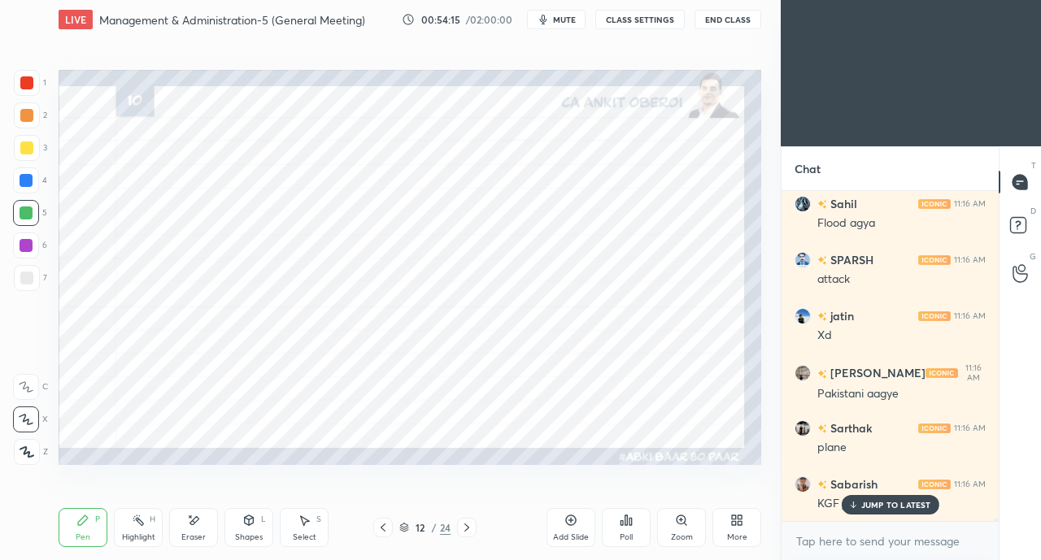
scroll to position [41167, 0]
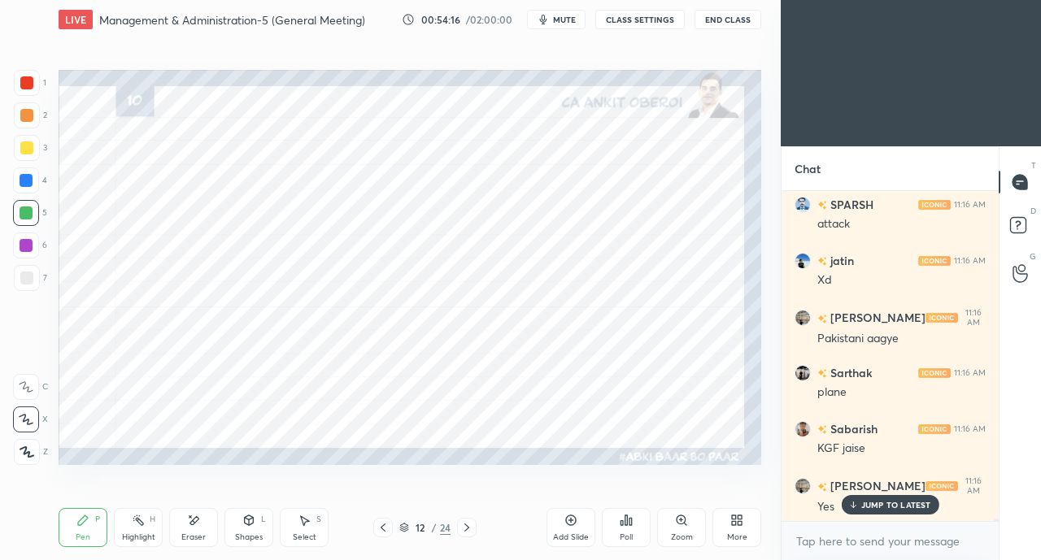
click at [379, 527] on icon at bounding box center [383, 527] width 13 height 13
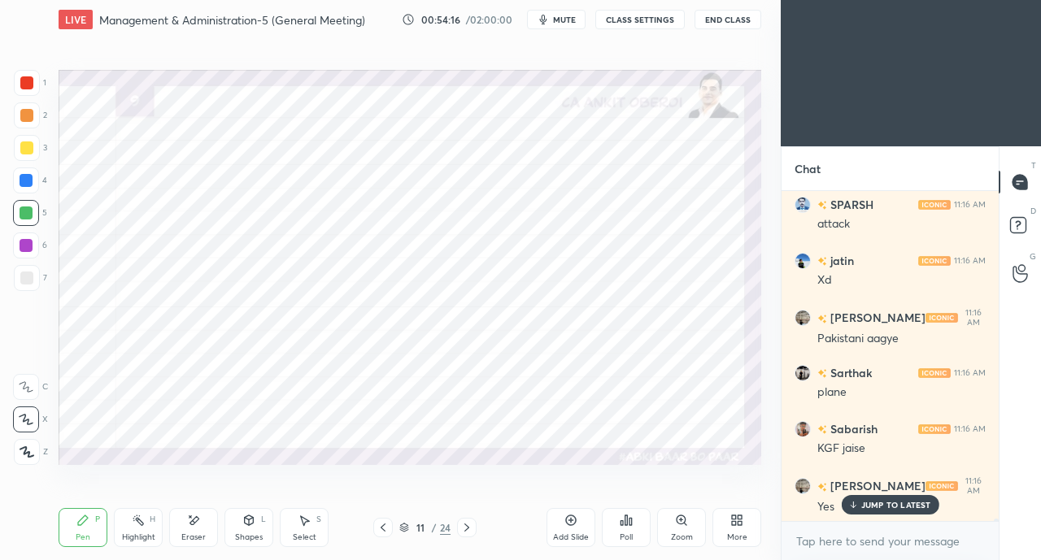
click at [379, 529] on icon at bounding box center [383, 527] width 13 height 13
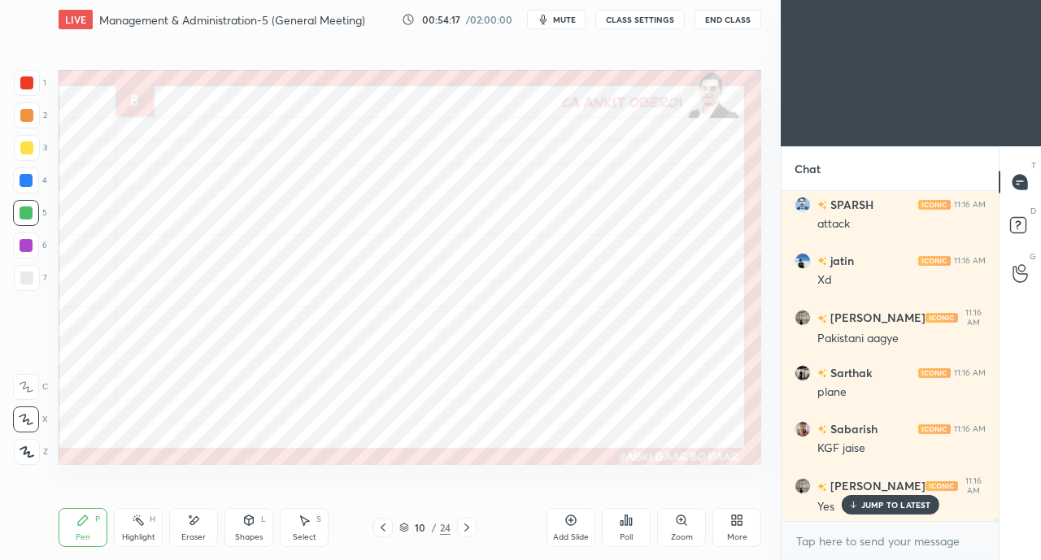
scroll to position [41224, 0]
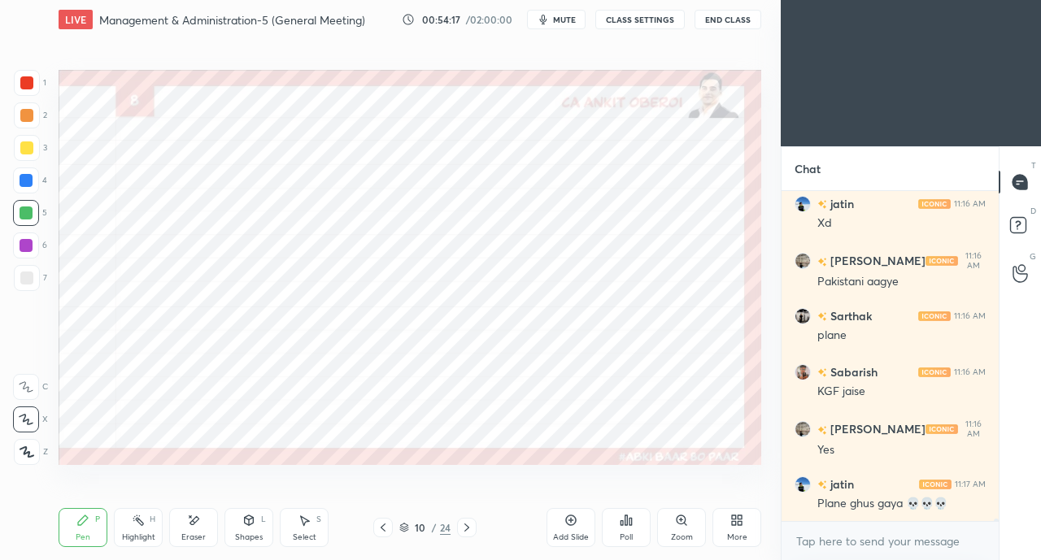
click at [378, 530] on icon at bounding box center [383, 527] width 13 height 13
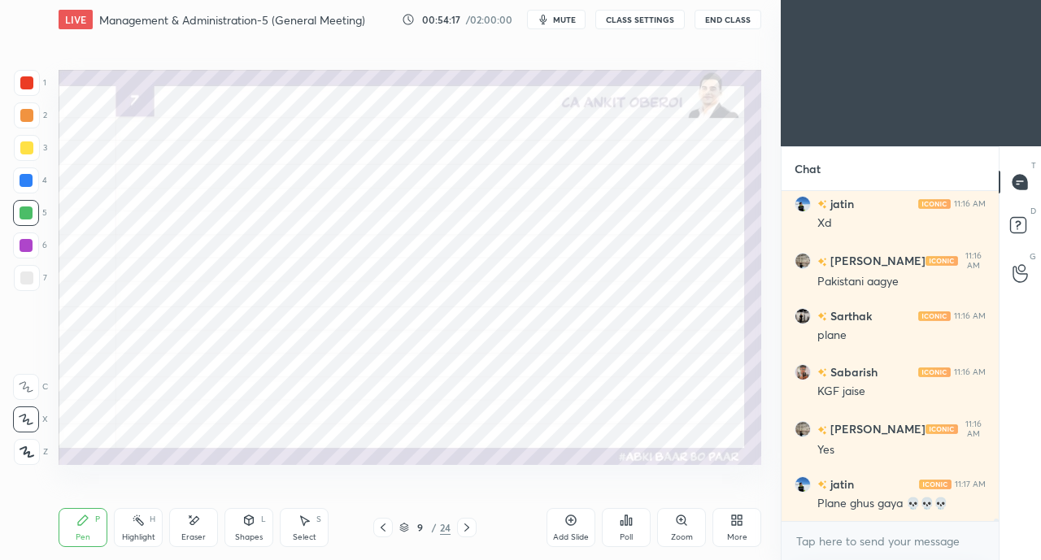
click at [380, 529] on icon at bounding box center [383, 527] width 13 height 13
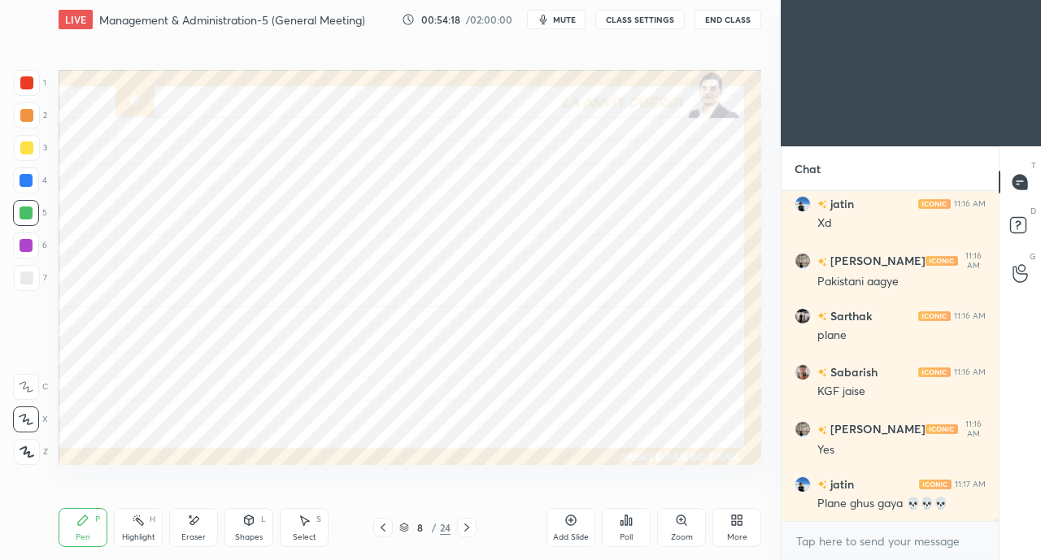
click at [381, 529] on icon at bounding box center [383, 527] width 13 height 13
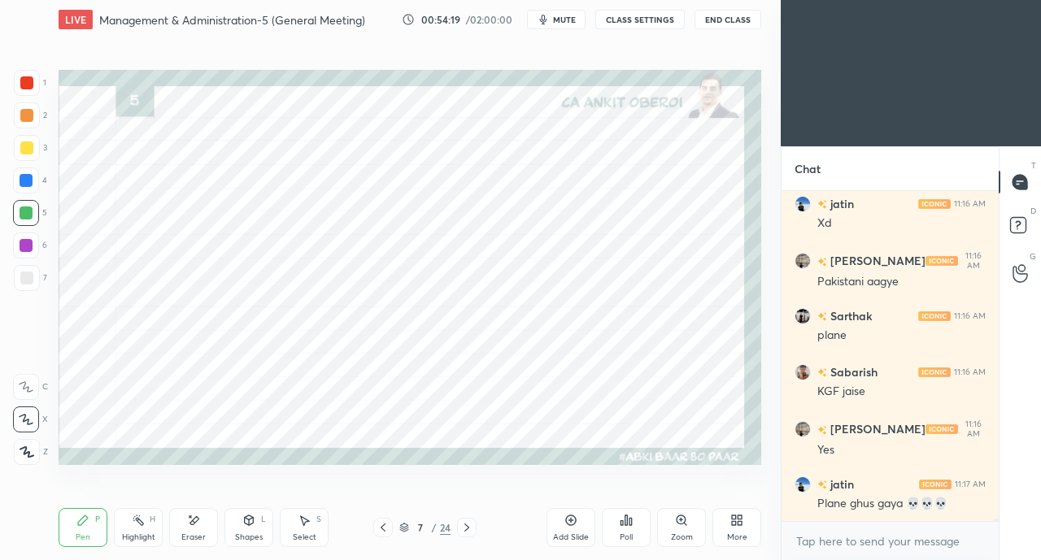
click at [380, 529] on icon at bounding box center [383, 527] width 13 height 13
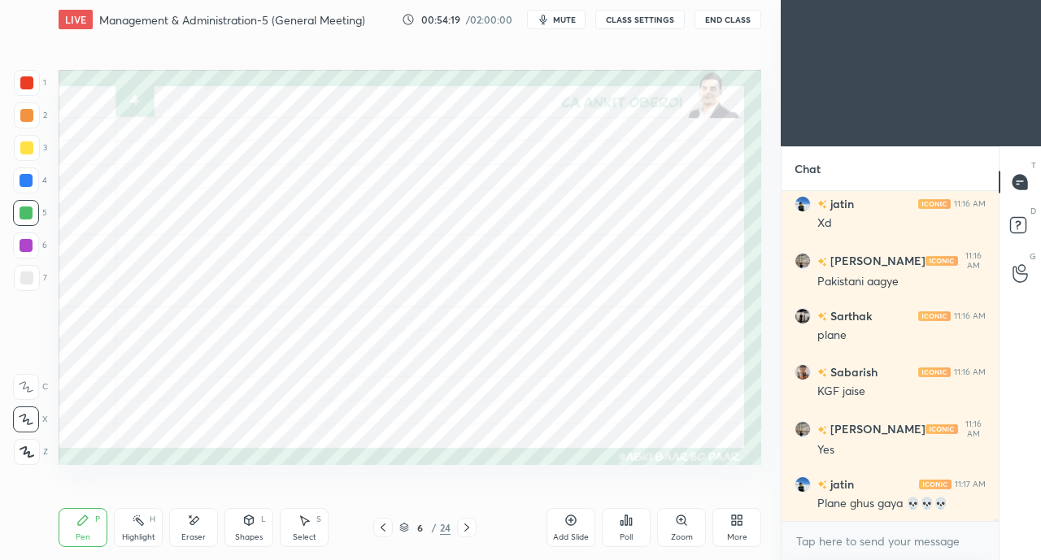
click at [379, 530] on icon at bounding box center [383, 527] width 13 height 13
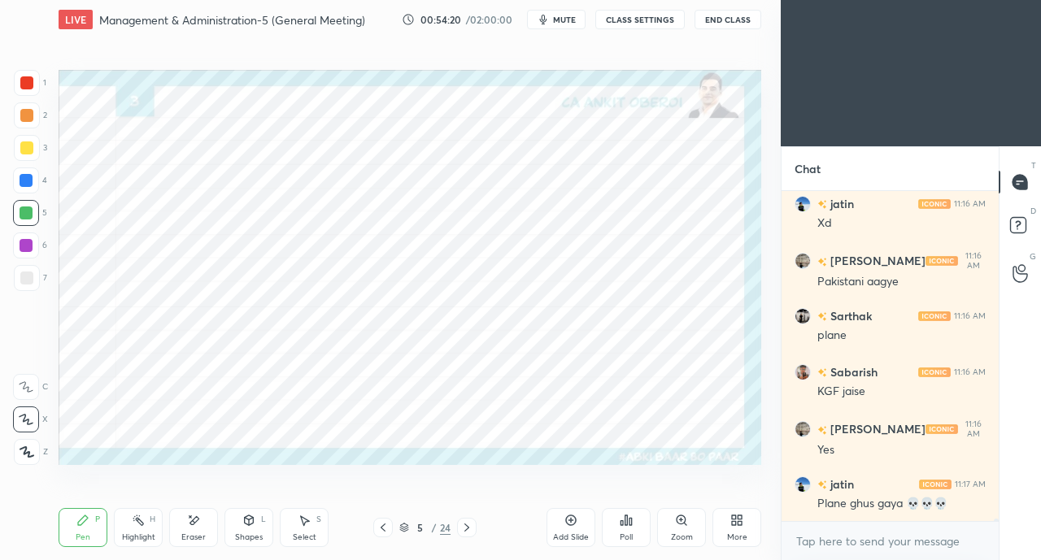
click at [379, 530] on icon at bounding box center [383, 527] width 13 height 13
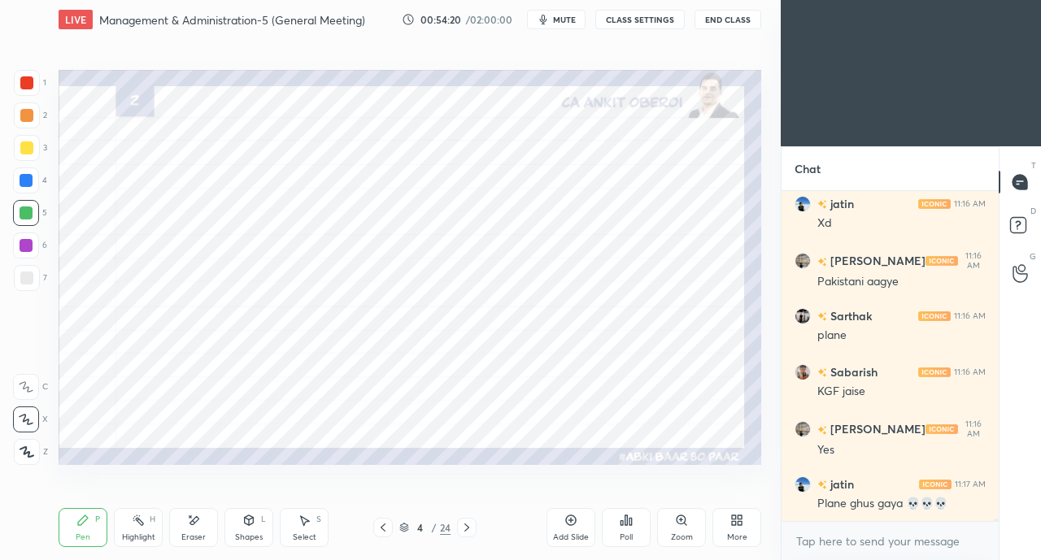
click at [377, 527] on icon at bounding box center [383, 527] width 13 height 13
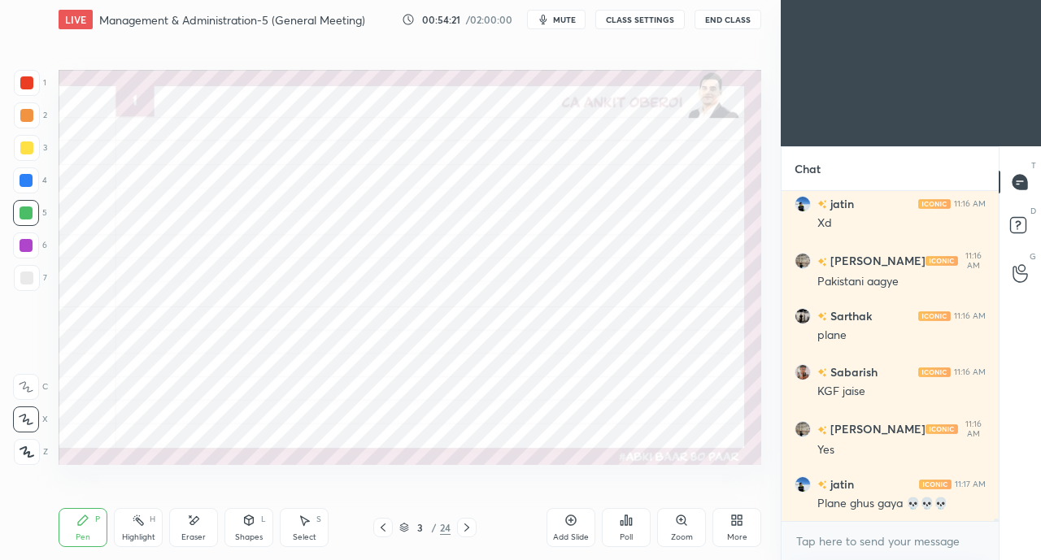
click at [377, 530] on icon at bounding box center [383, 527] width 13 height 13
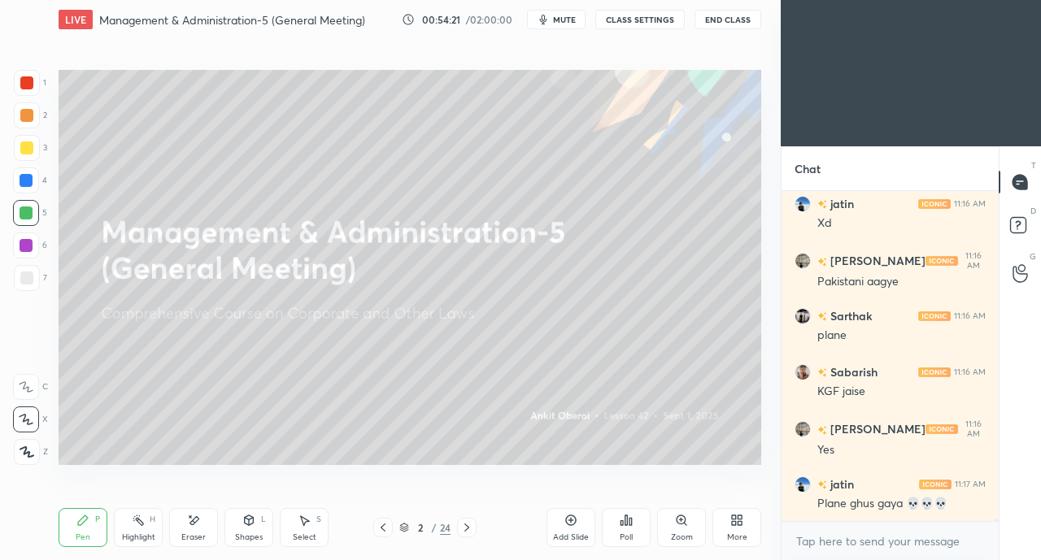
click at [464, 529] on icon at bounding box center [466, 527] width 13 height 13
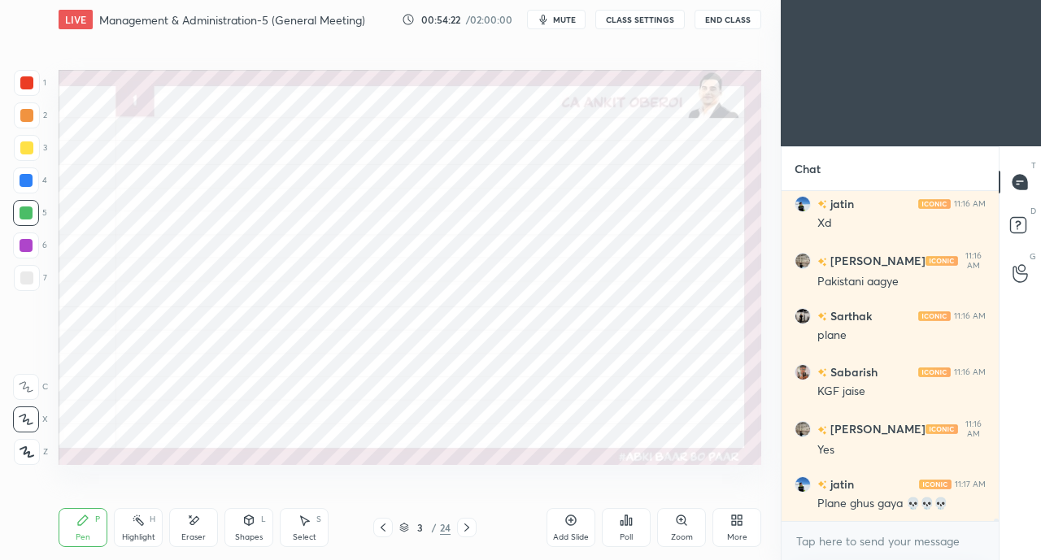
click at [465, 524] on icon at bounding box center [466, 527] width 13 height 13
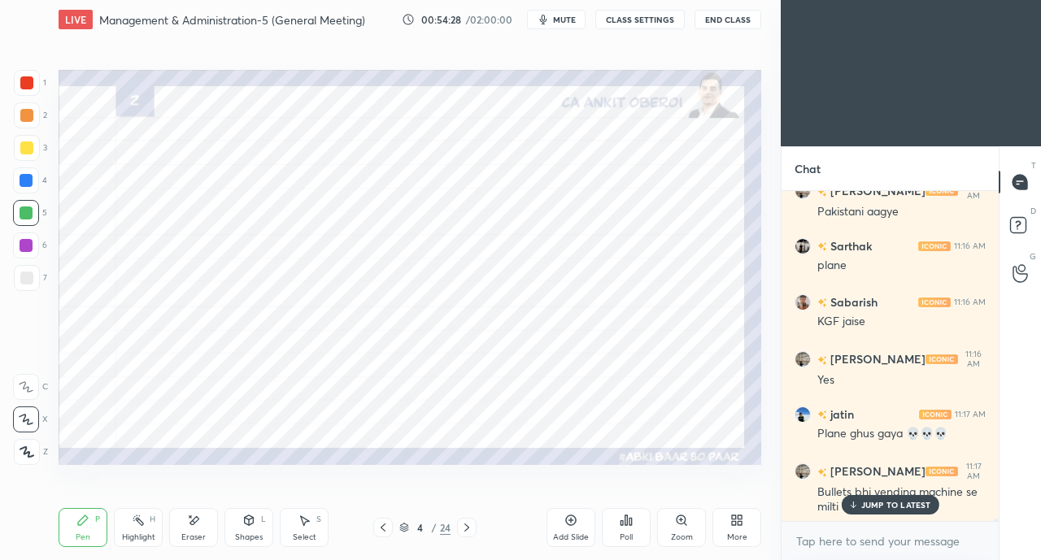
scroll to position [41351, 0]
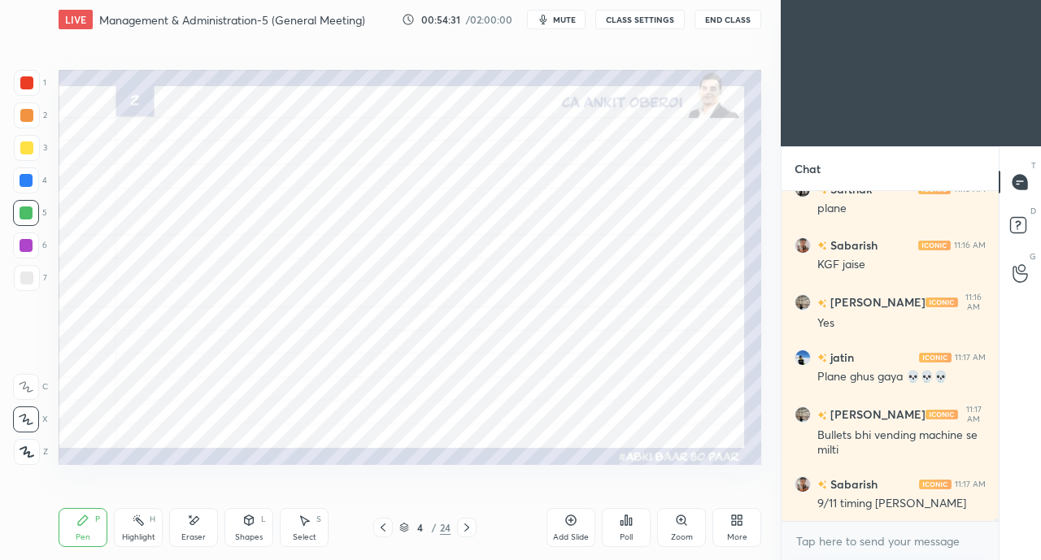
click at [254, 526] on icon at bounding box center [248, 520] width 13 height 13
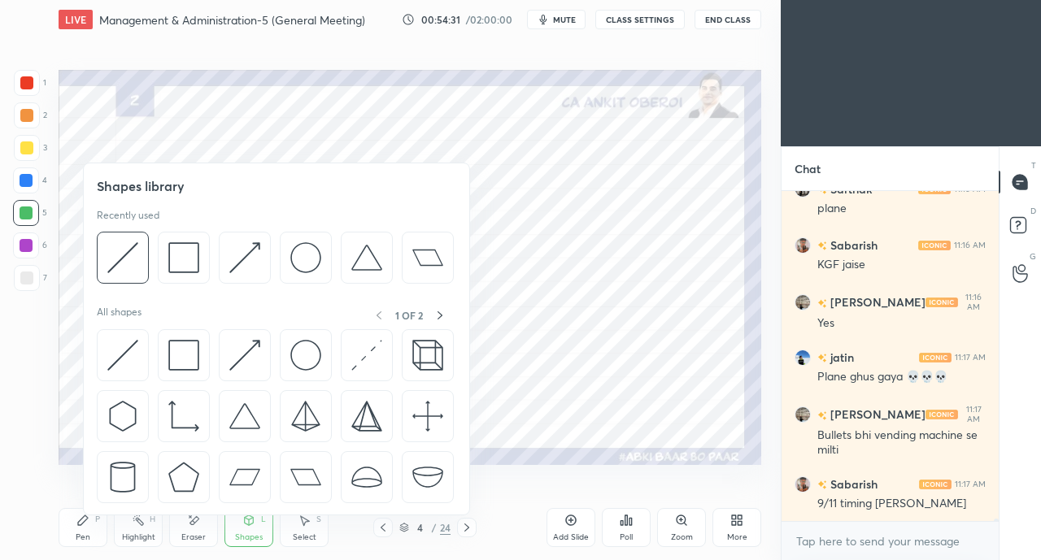
click at [242, 354] on img at bounding box center [244, 355] width 31 height 31
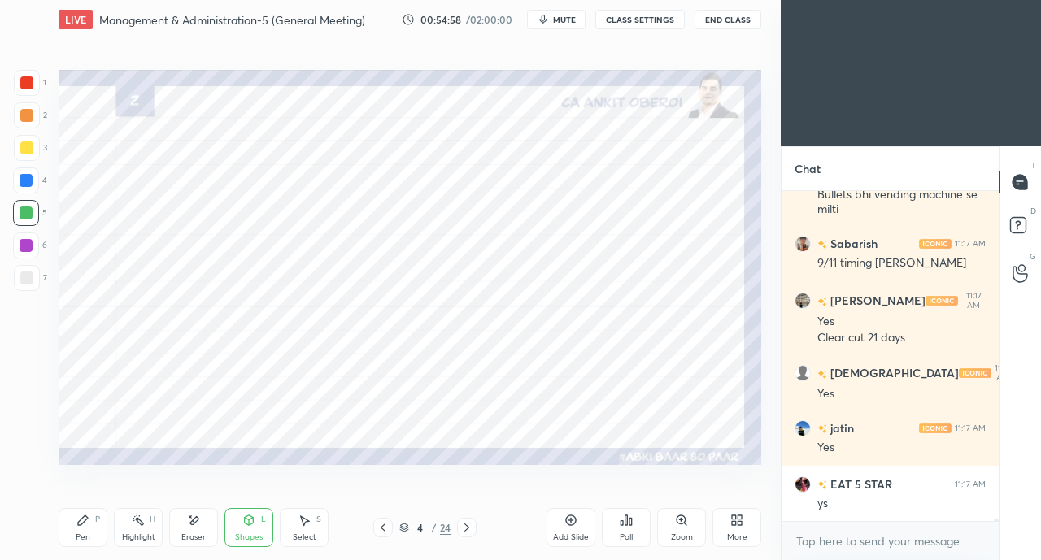
scroll to position [41647, 0]
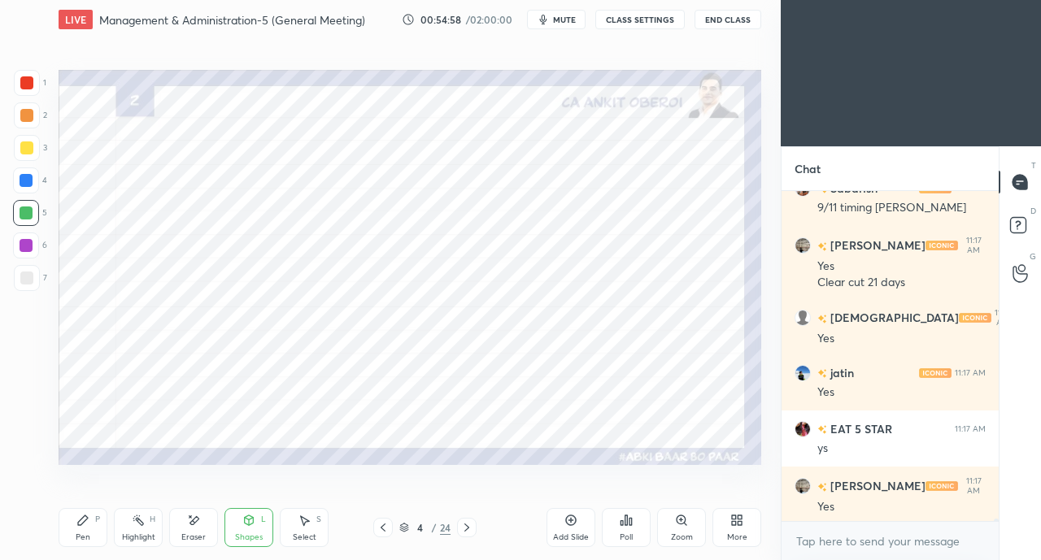
click at [92, 528] on div "Pen P" at bounding box center [83, 527] width 49 height 39
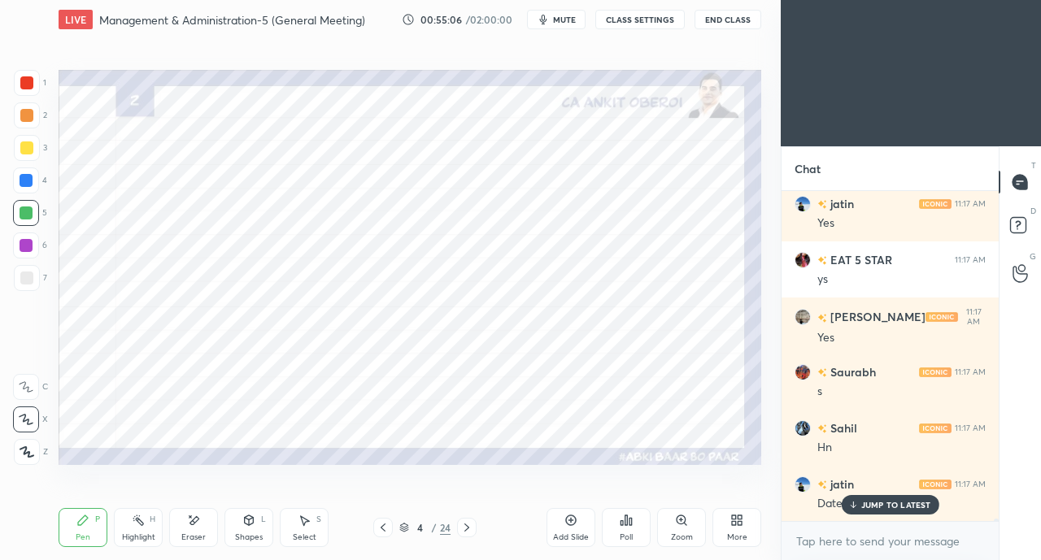
scroll to position [41871, 0]
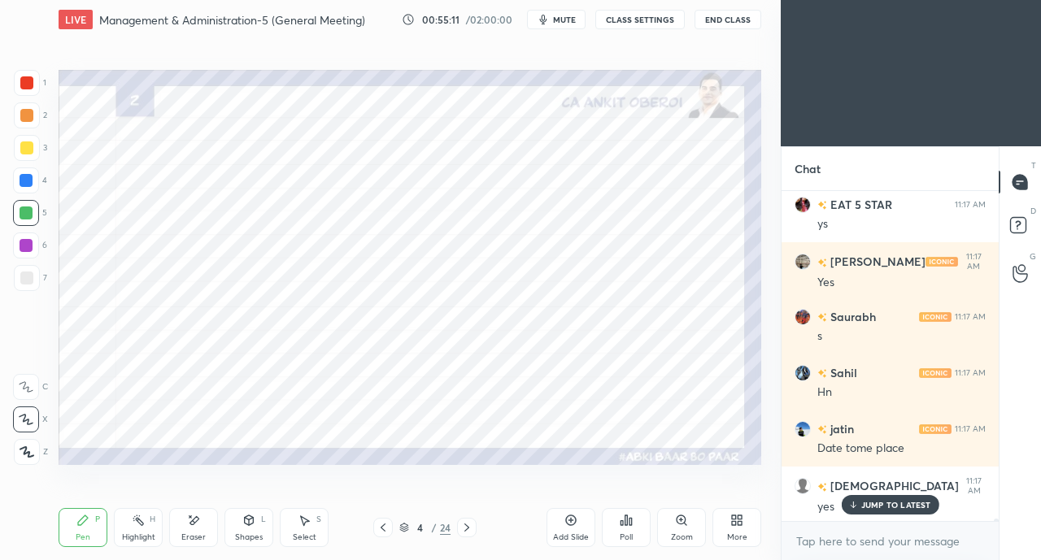
click at [199, 525] on icon at bounding box center [193, 521] width 13 height 14
click at [85, 524] on icon at bounding box center [82, 520] width 13 height 13
click at [31, 82] on div at bounding box center [26, 82] width 13 height 13
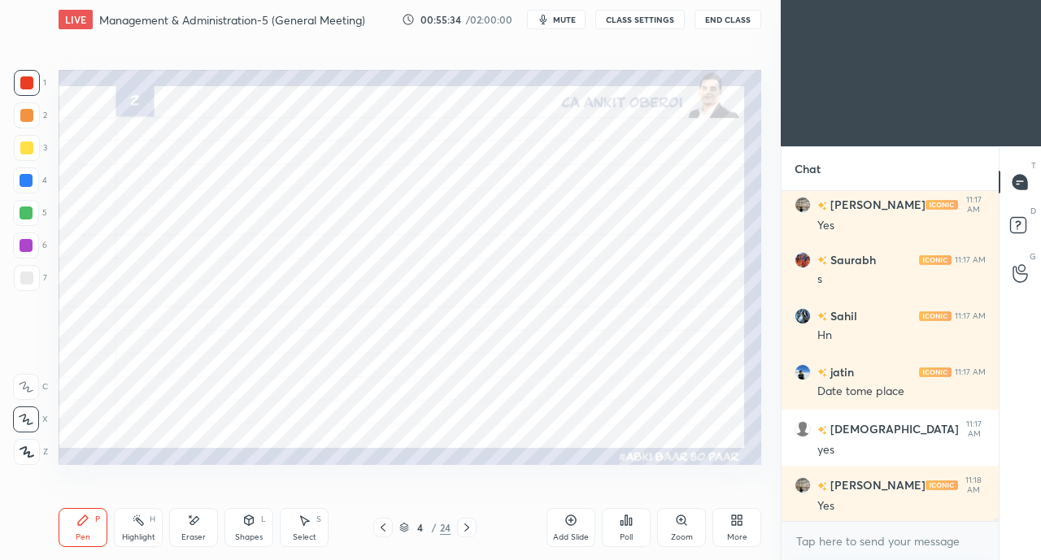
click at [30, 246] on div at bounding box center [26, 245] width 13 height 13
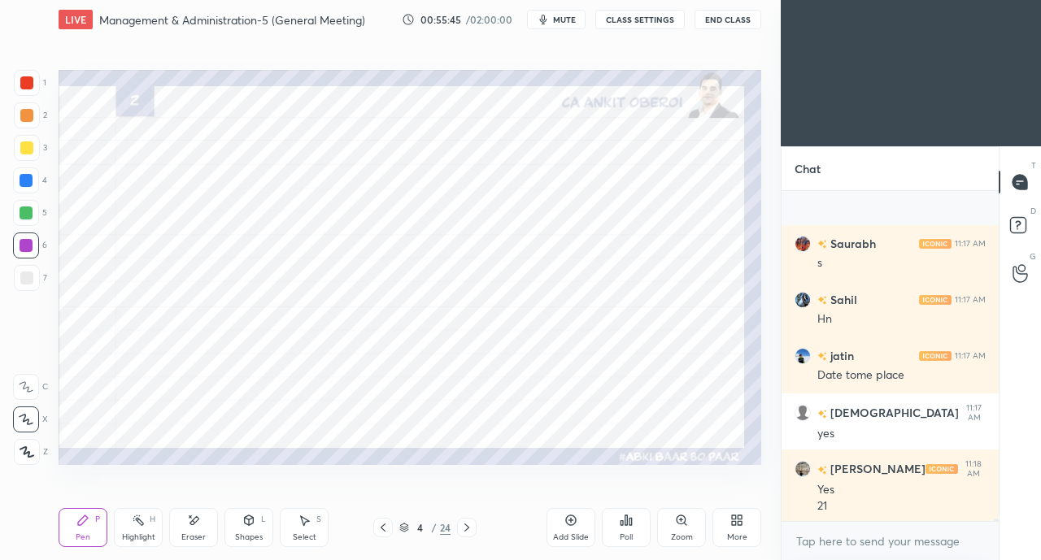
scroll to position [42057, 0]
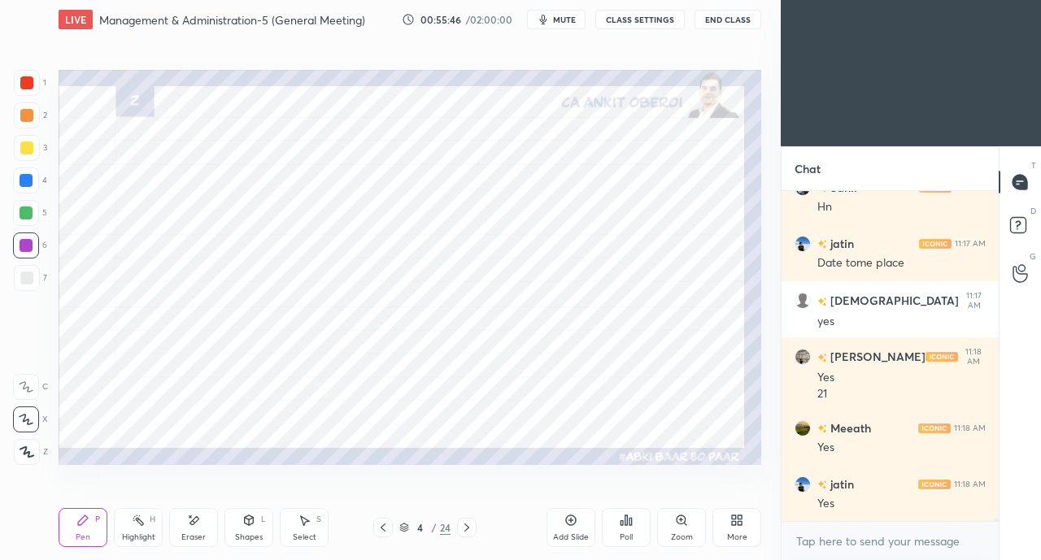
click at [29, 82] on div at bounding box center [26, 82] width 13 height 13
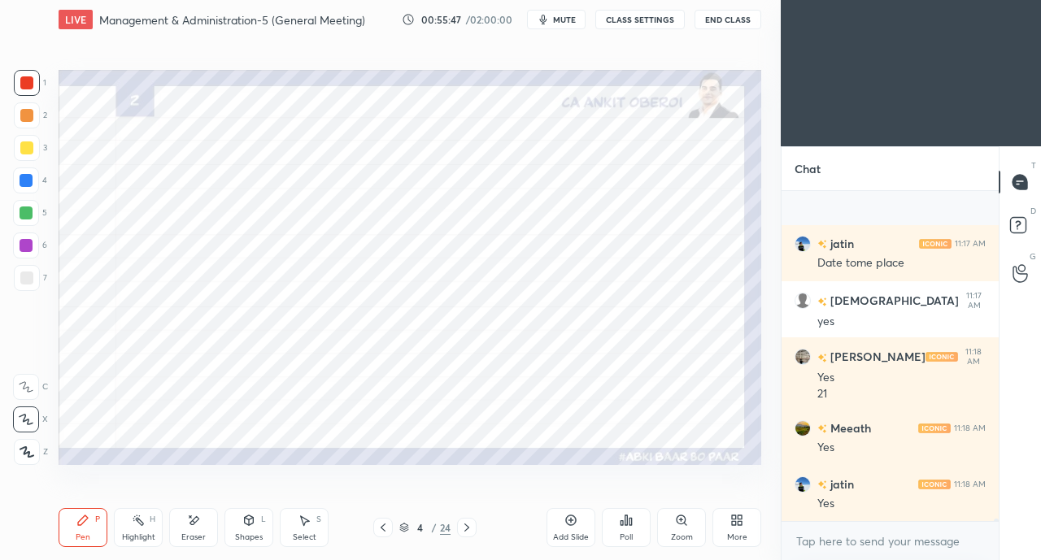
scroll to position [42169, 0]
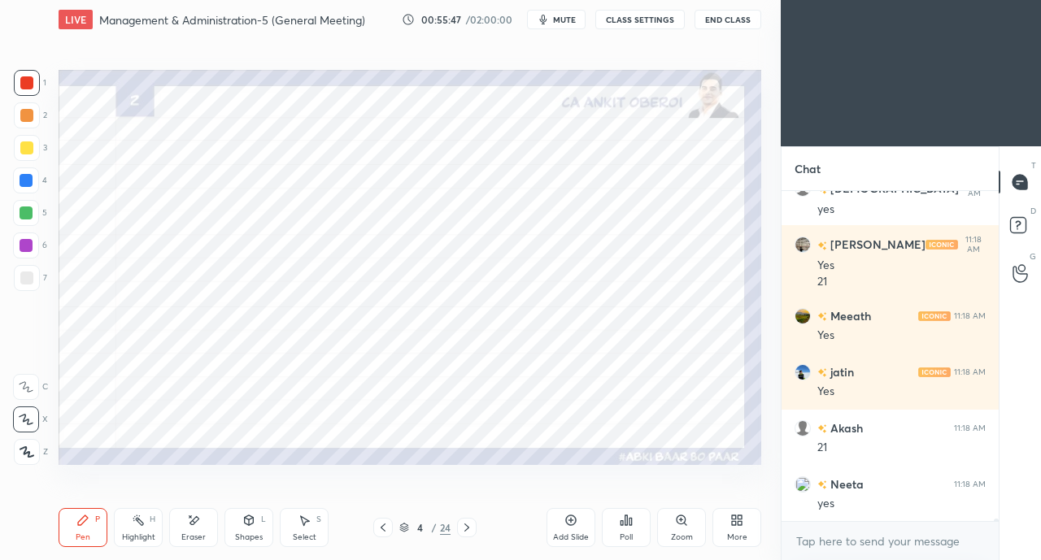
click at [24, 180] on div at bounding box center [26, 180] width 13 height 13
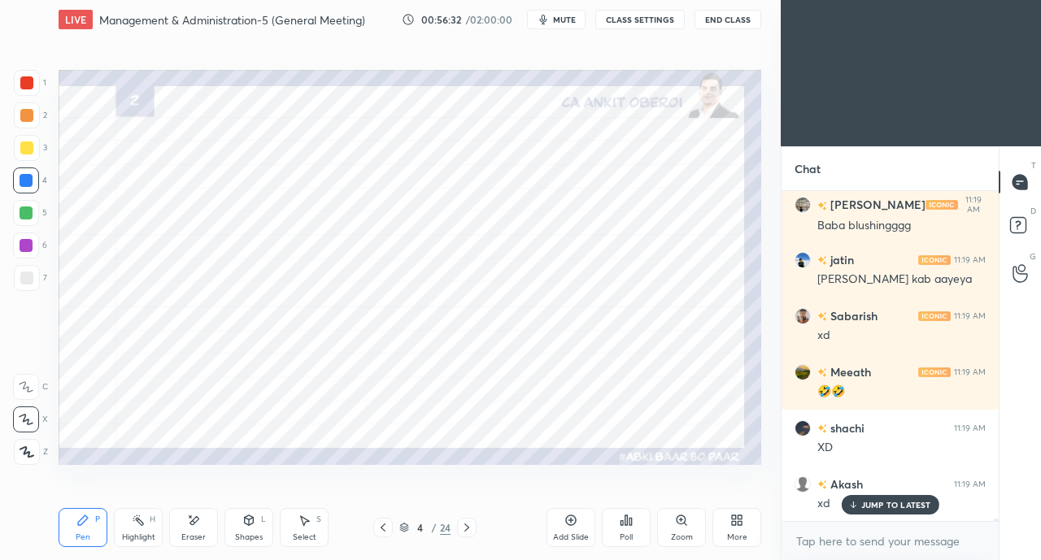
scroll to position [42897, 0]
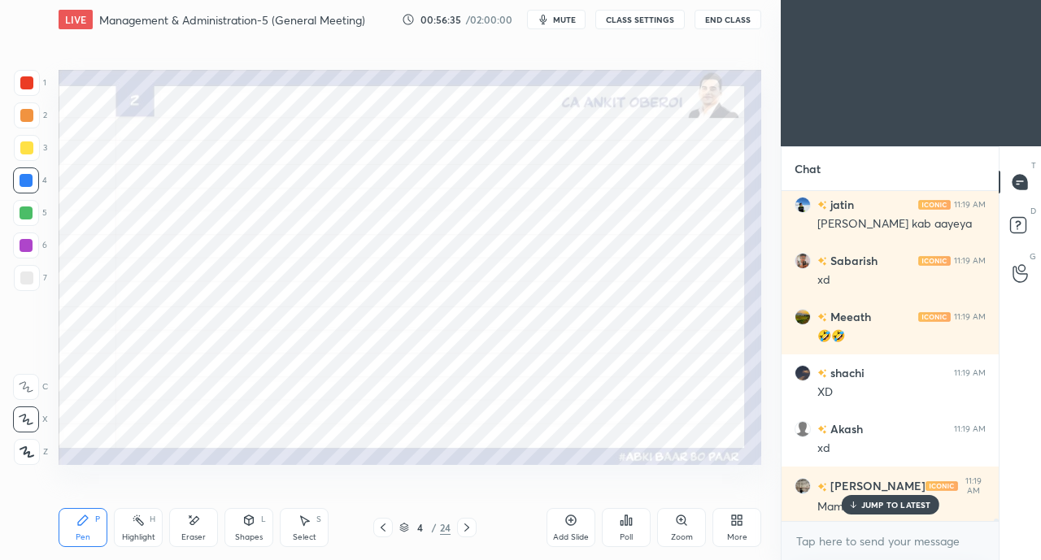
click at [882, 506] on p "JUMP TO LATEST" at bounding box center [896, 505] width 70 height 10
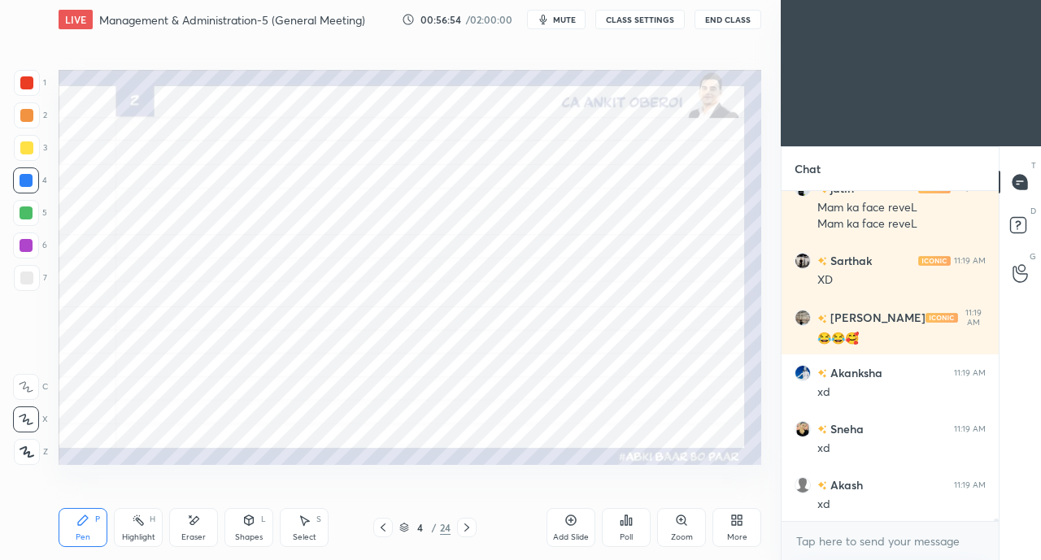
scroll to position [43420, 0]
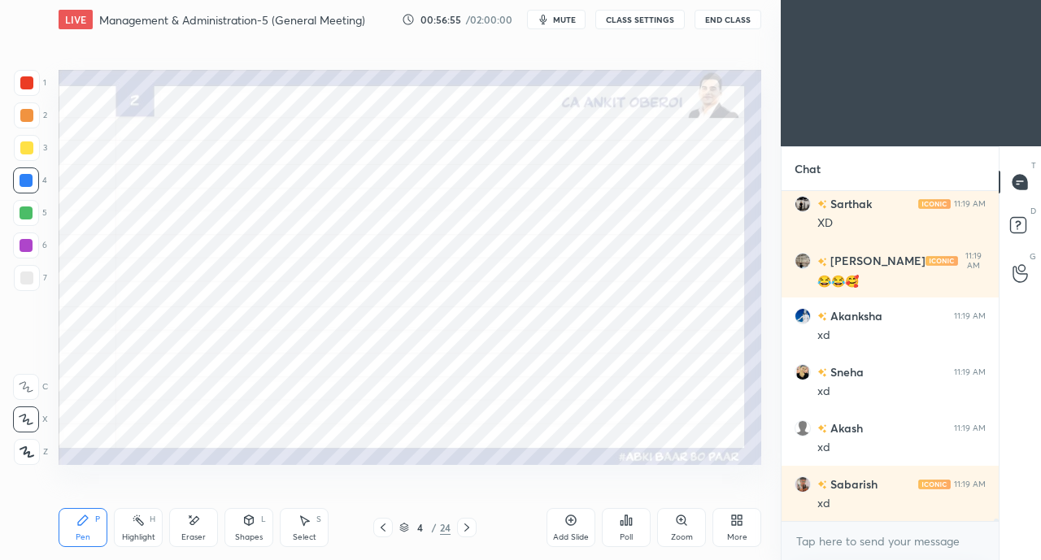
click at [254, 518] on icon at bounding box center [248, 520] width 13 height 13
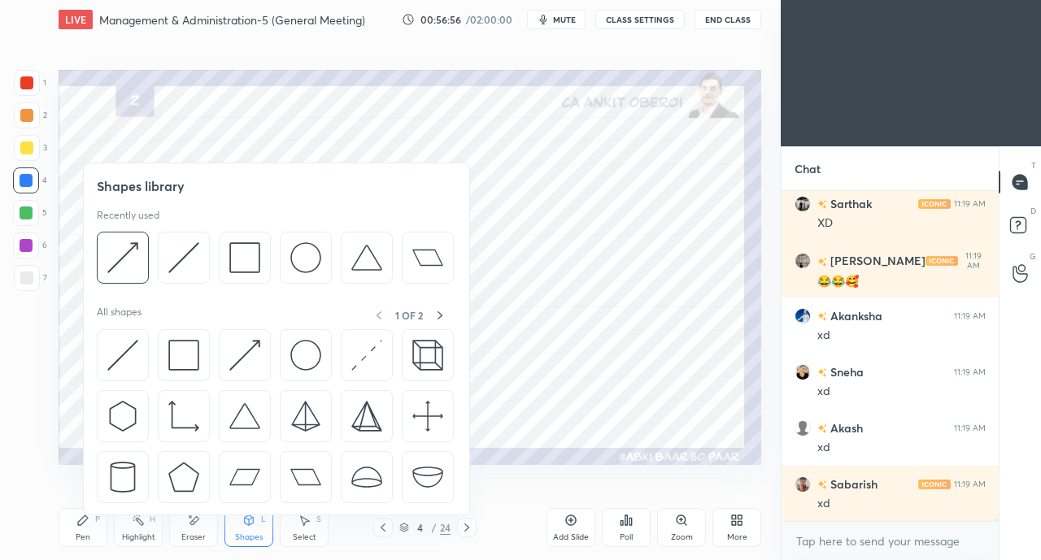
click at [124, 352] on img at bounding box center [122, 355] width 31 height 31
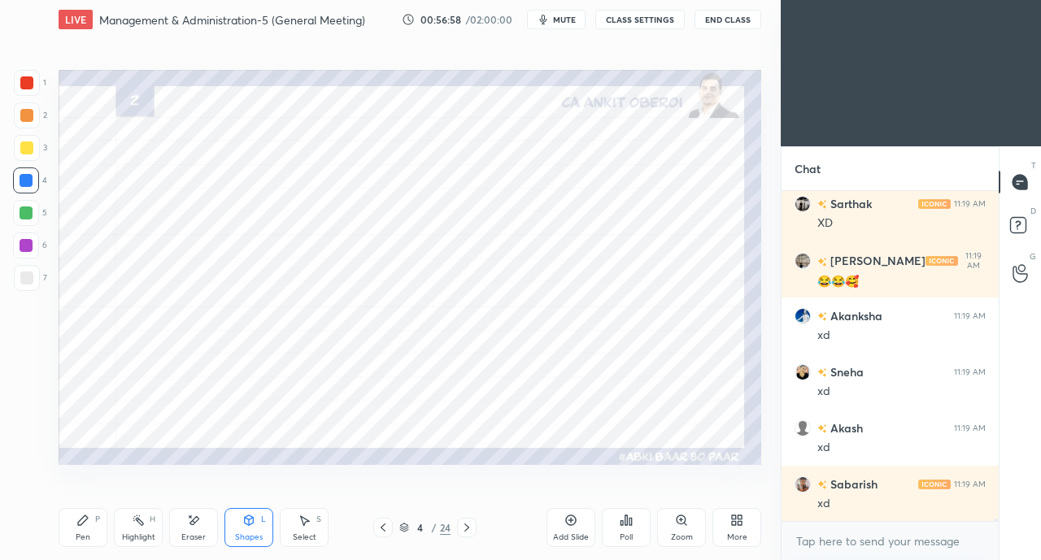
scroll to position [43475, 0]
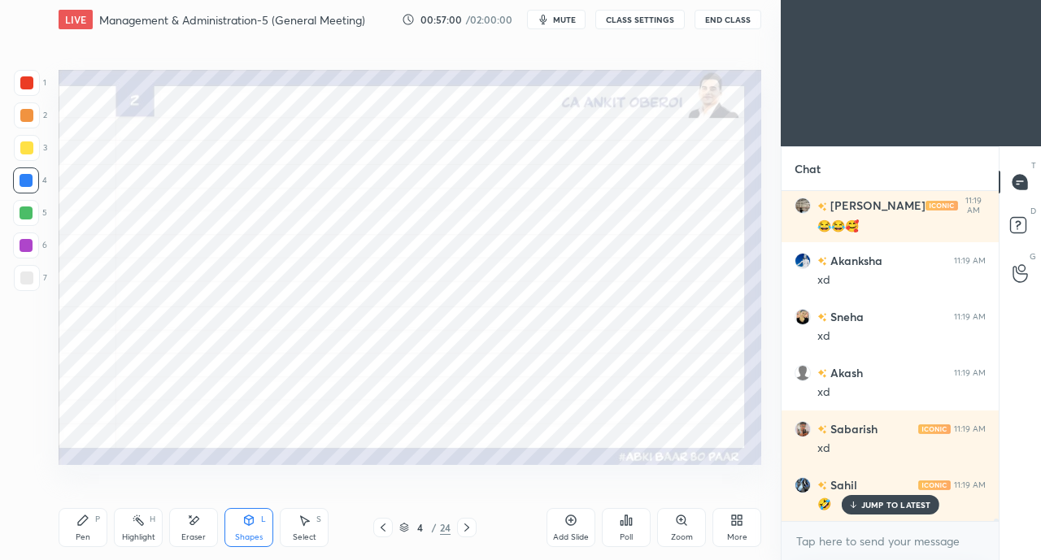
click at [863, 511] on div "JUMP TO LATEST" at bounding box center [890, 505] width 98 height 20
click at [81, 534] on div "Pen" at bounding box center [83, 537] width 15 height 8
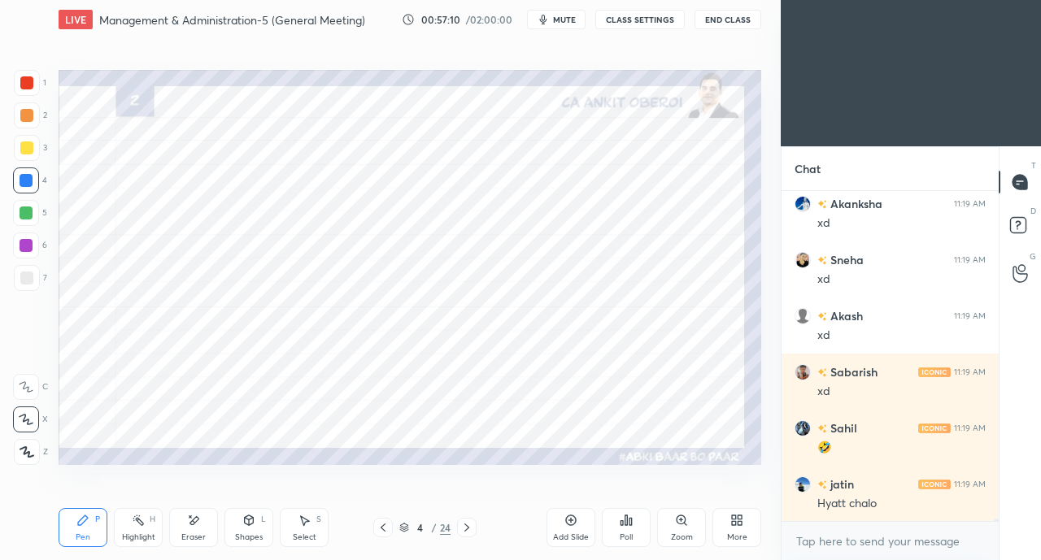
scroll to position [43587, 0]
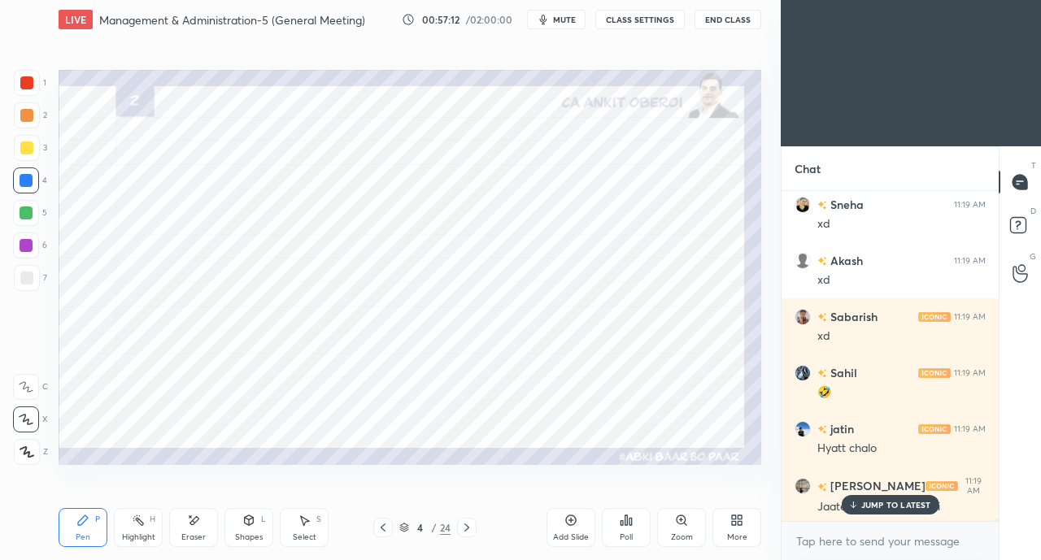
click at [886, 503] on p "JUMP TO LATEST" at bounding box center [896, 505] width 70 height 10
click at [25, 86] on div at bounding box center [26, 82] width 13 height 13
click at [381, 525] on icon at bounding box center [383, 527] width 13 height 13
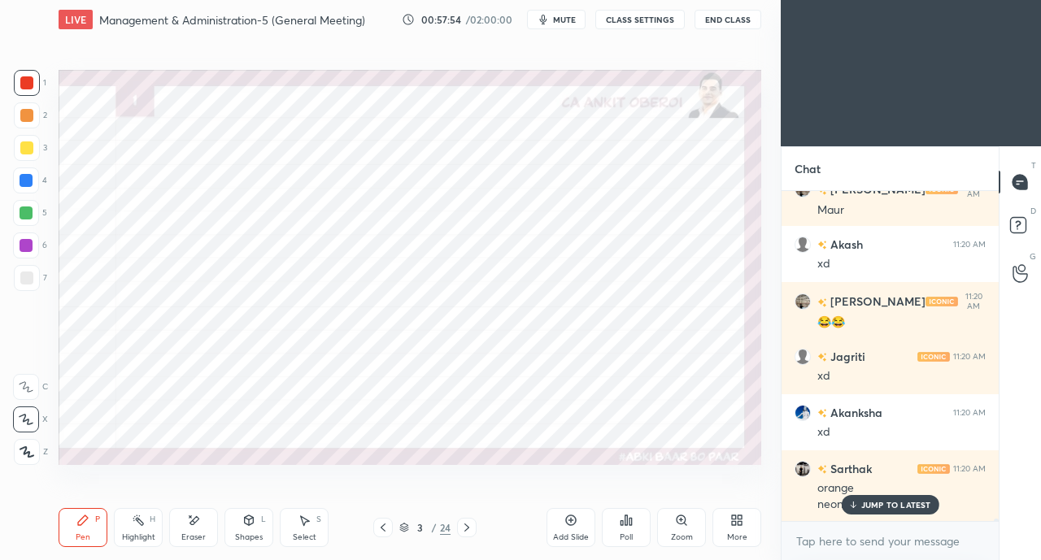
scroll to position [43997, 0]
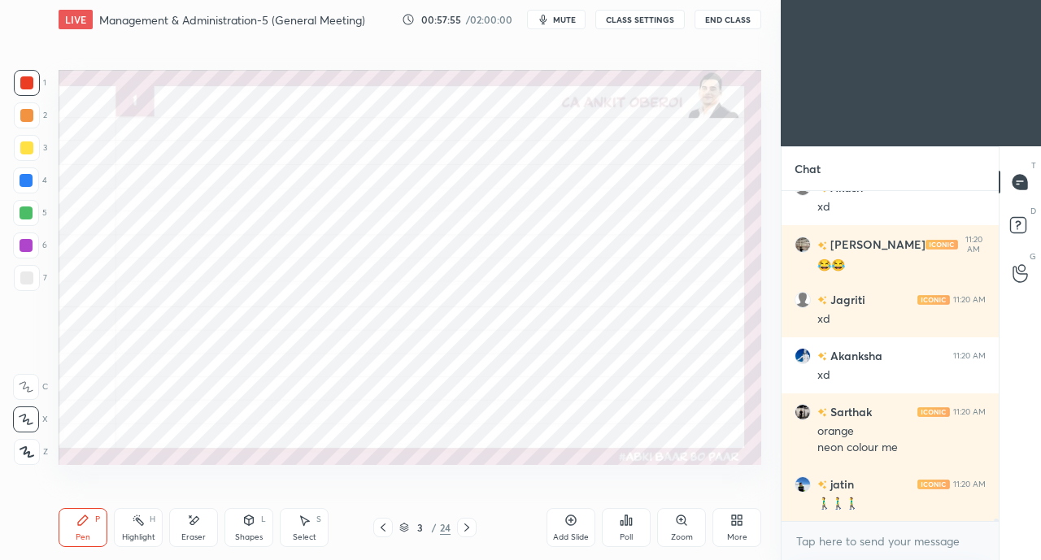
click at [464, 525] on icon at bounding box center [466, 527] width 13 height 13
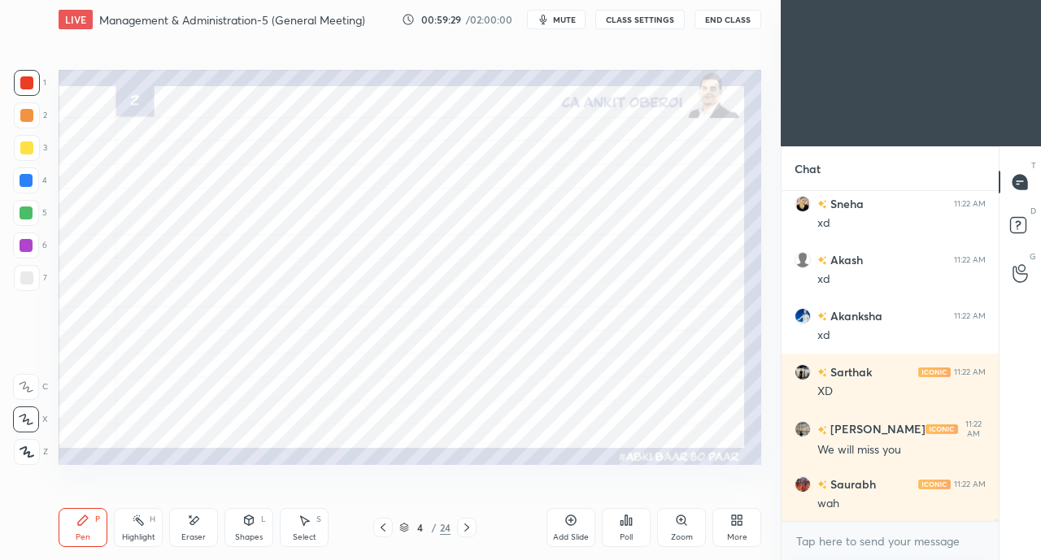
scroll to position [45879, 0]
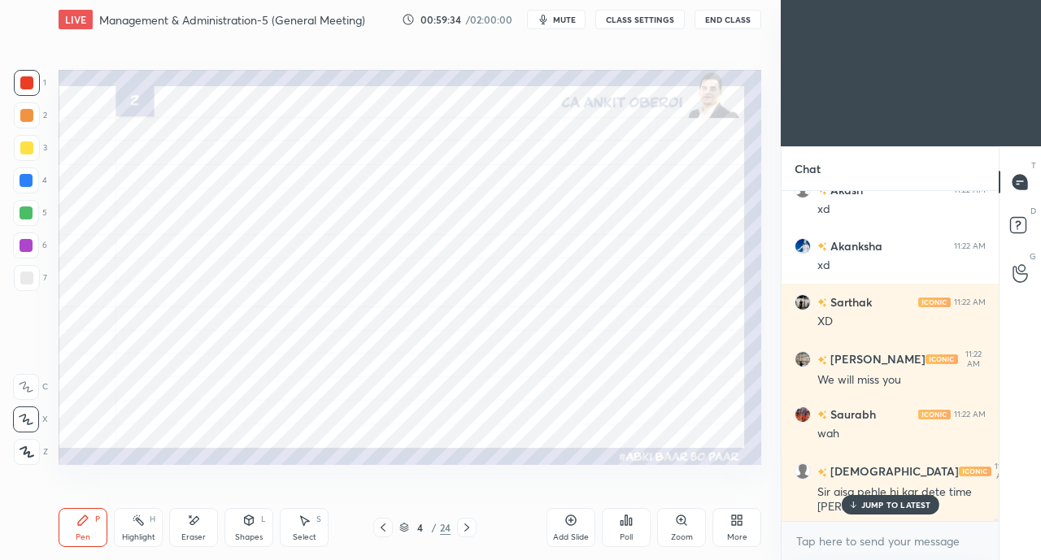
click at [893, 507] on p "JUMP TO LATEST" at bounding box center [896, 505] width 70 height 10
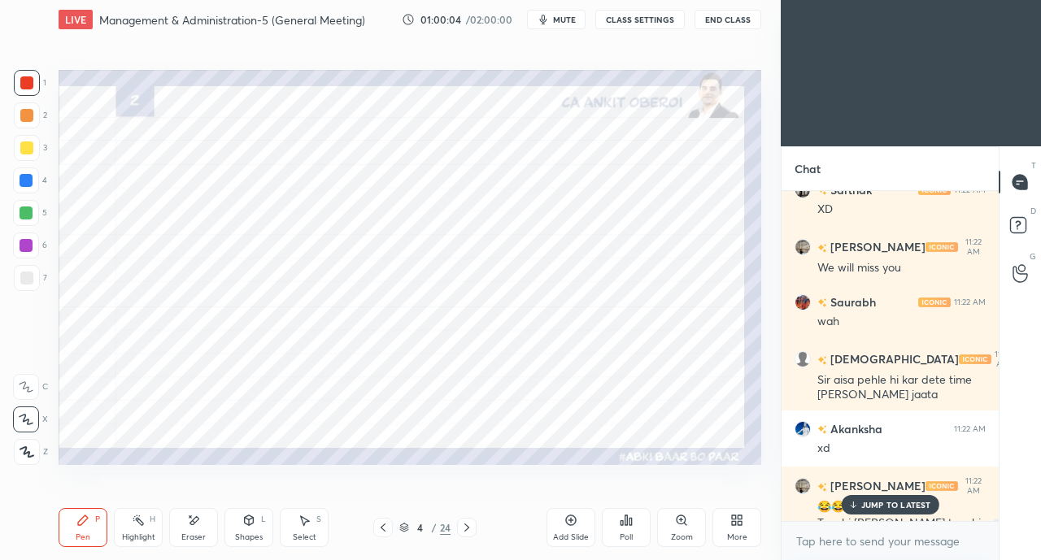
scroll to position [46007, 0]
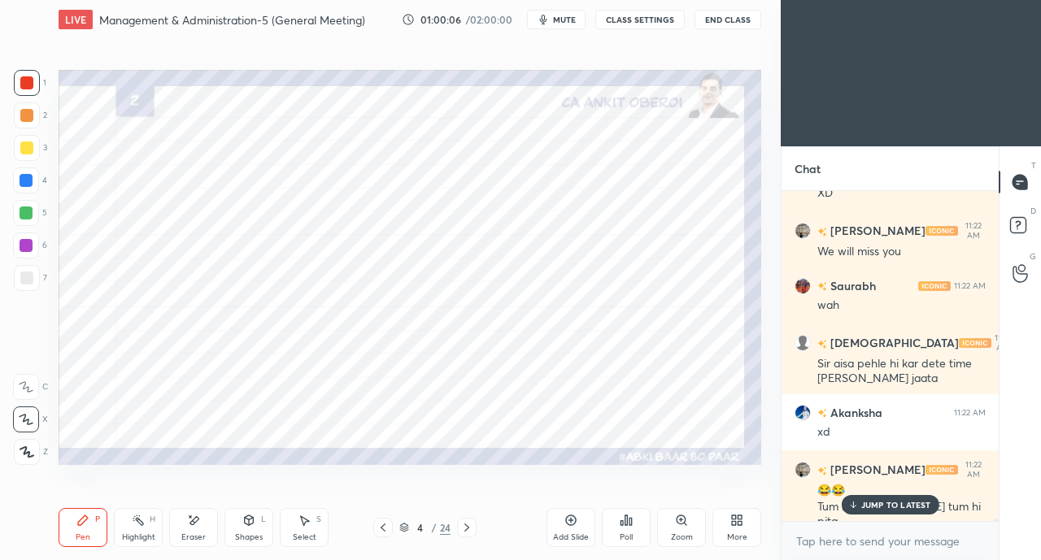
click at [865, 500] on p "JUMP TO LATEST" at bounding box center [896, 505] width 70 height 10
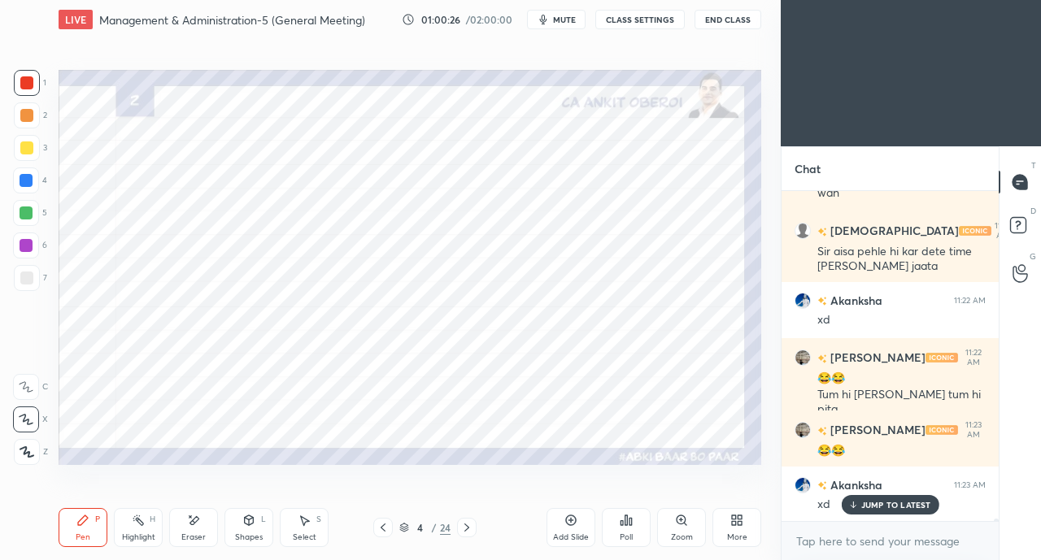
click at [846, 508] on div "JUMP TO LATEST" at bounding box center [890, 505] width 98 height 20
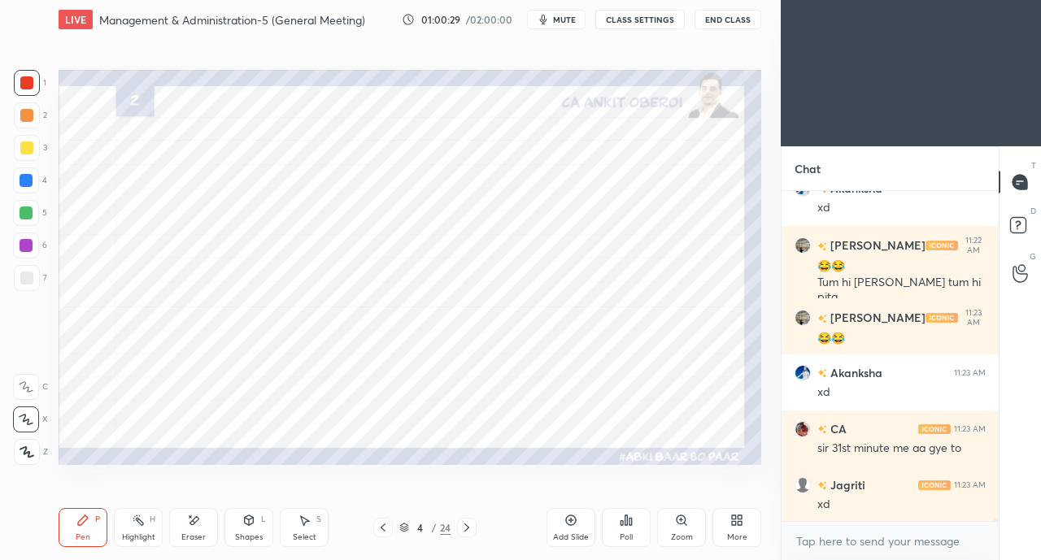
scroll to position [46288, 0]
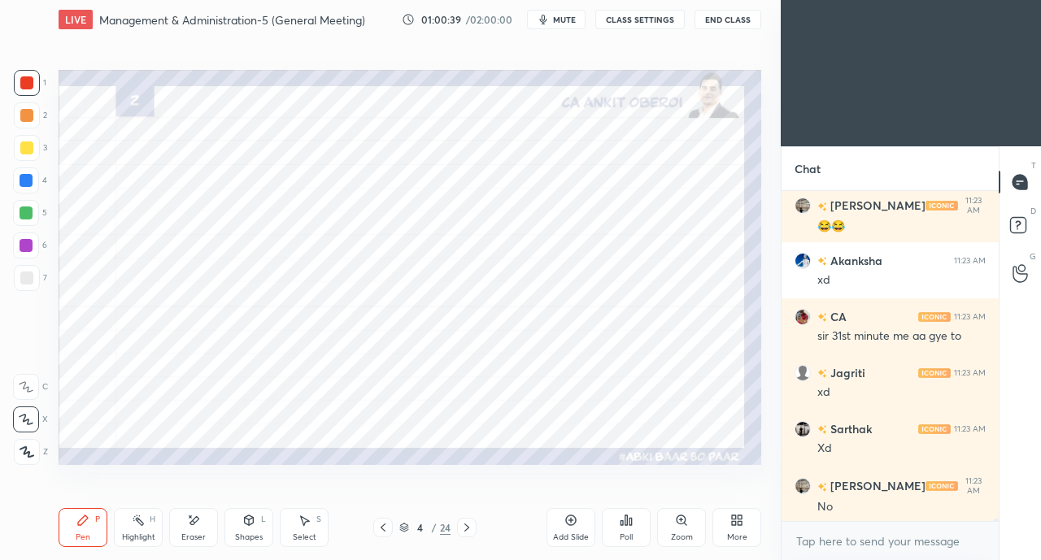
click at [723, 468] on div "Setting up your live class Poll for secs No correct answer Start poll" at bounding box center [410, 267] width 716 height 456
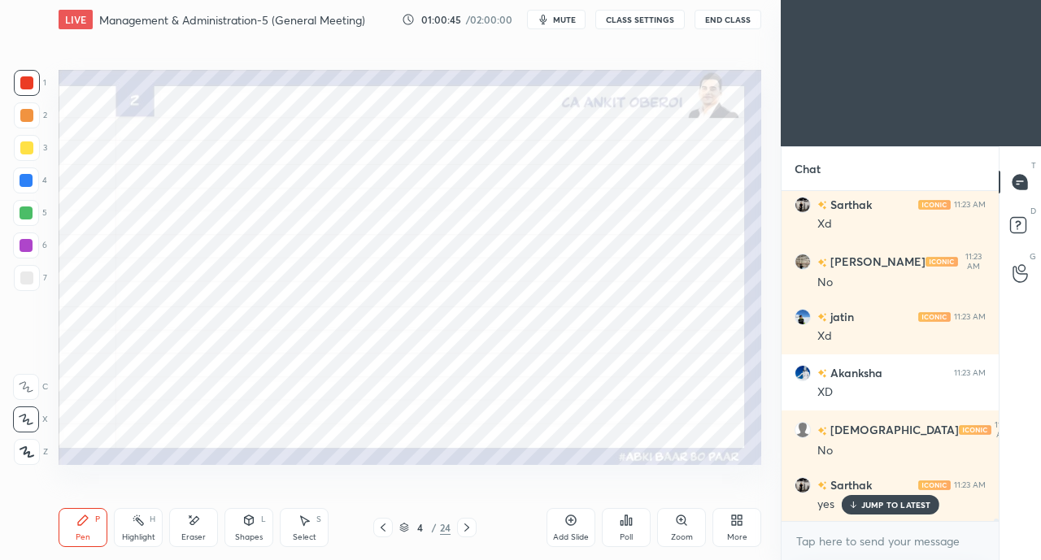
scroll to position [46625, 0]
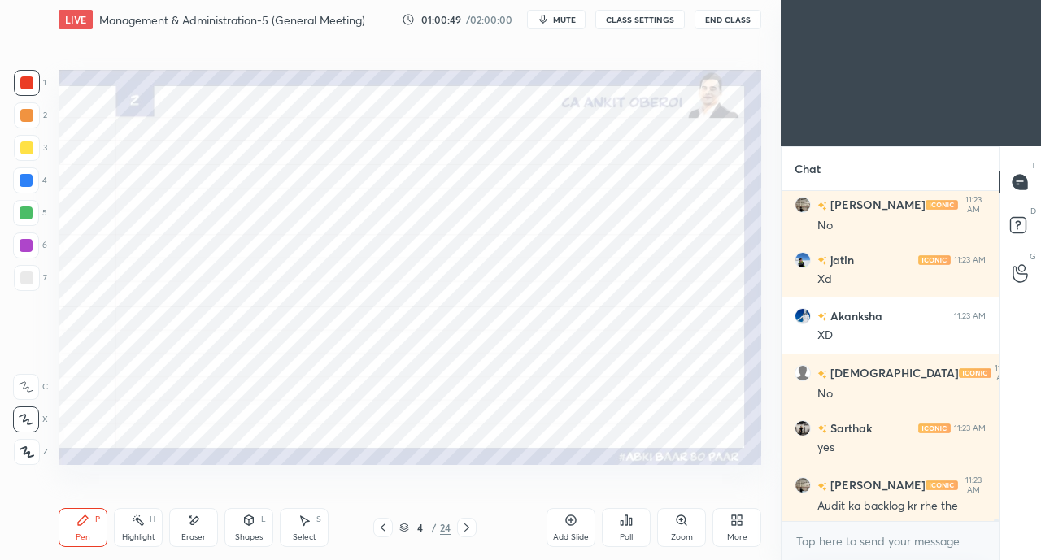
click at [470, 520] on div at bounding box center [467, 528] width 20 height 20
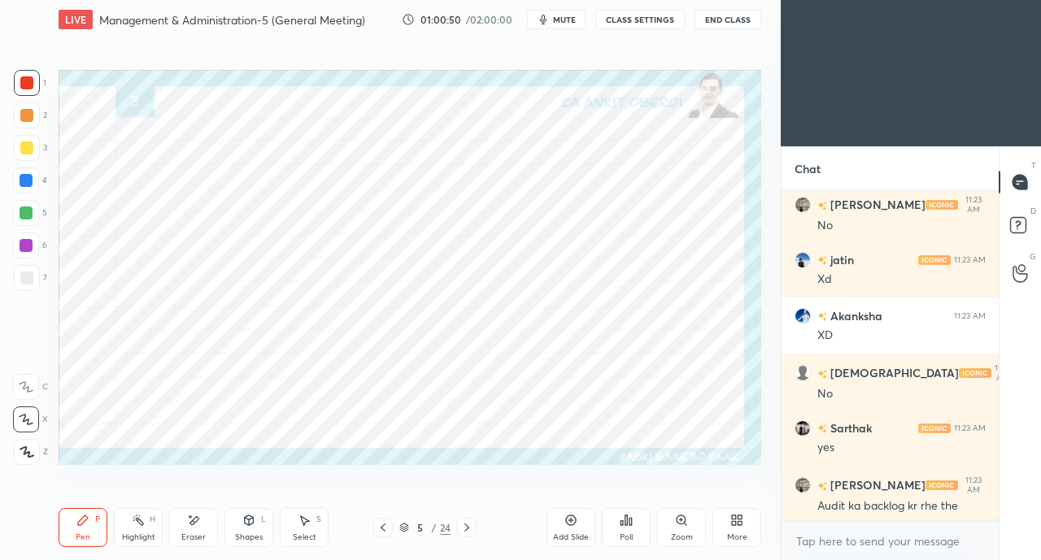
click at [24, 177] on div at bounding box center [26, 180] width 13 height 13
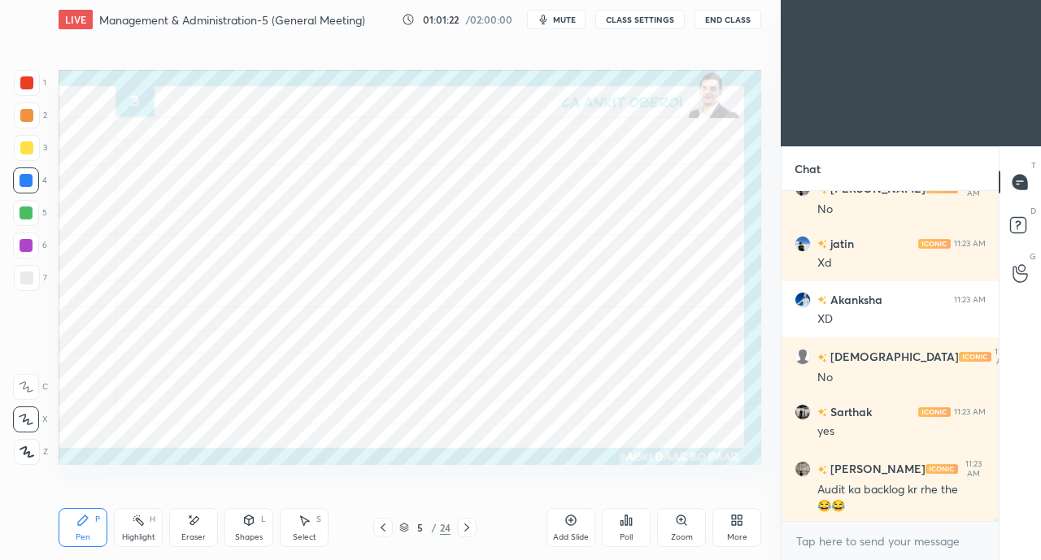
click at [463, 526] on icon at bounding box center [466, 527] width 13 height 13
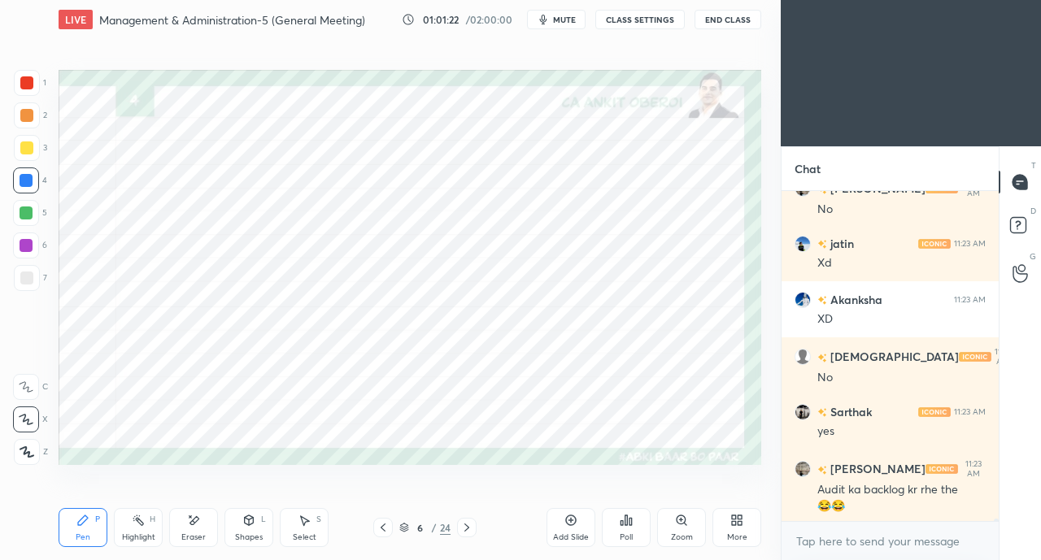
click at [462, 528] on icon at bounding box center [466, 527] width 13 height 13
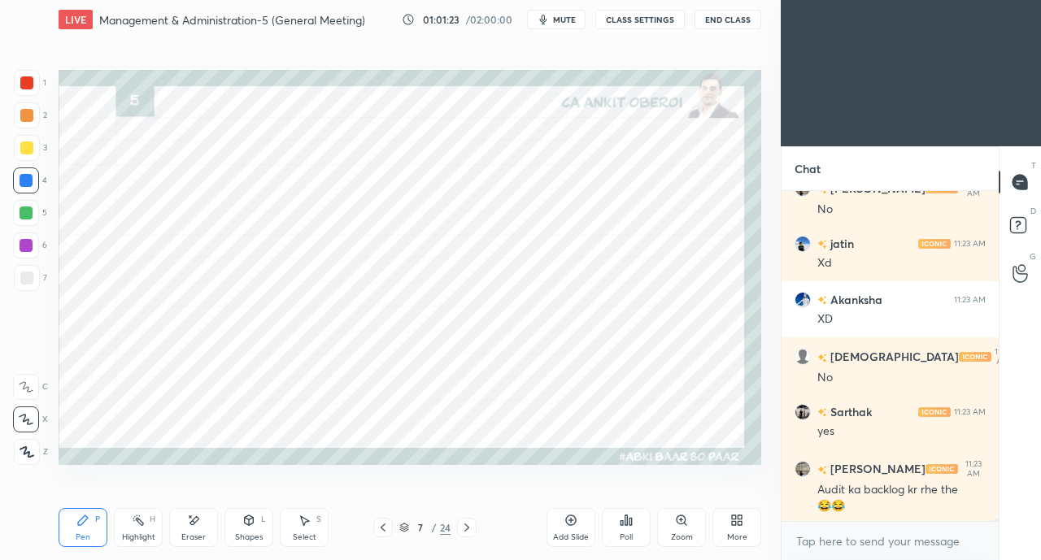
click at [462, 528] on icon at bounding box center [466, 527] width 13 height 13
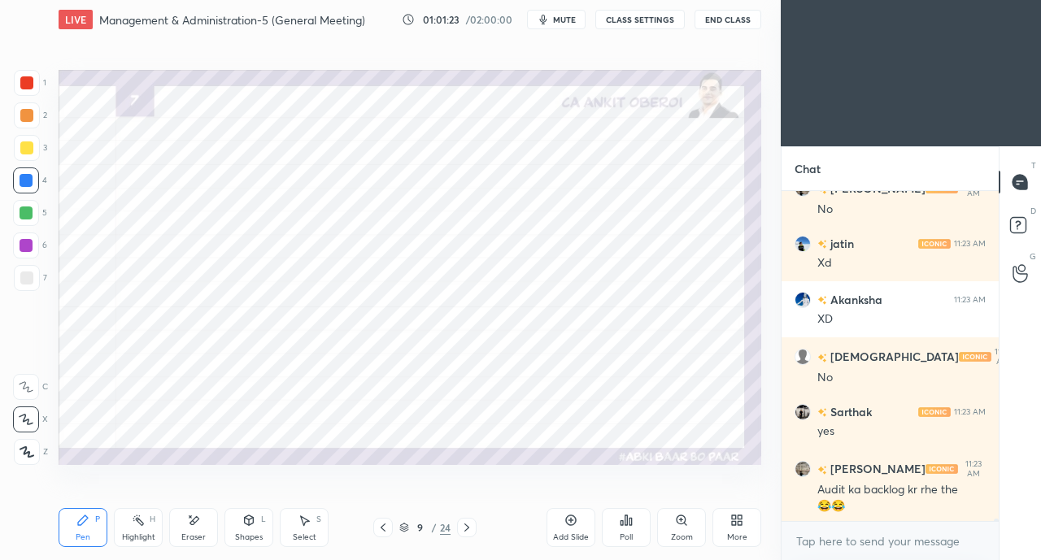
click at [461, 529] on icon at bounding box center [466, 527] width 13 height 13
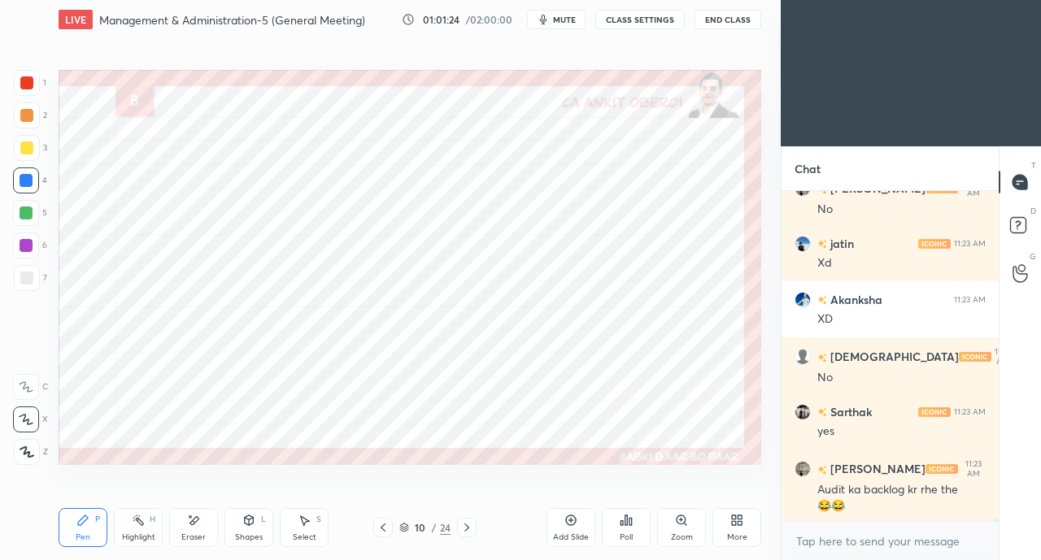
click at [462, 529] on icon at bounding box center [466, 527] width 13 height 13
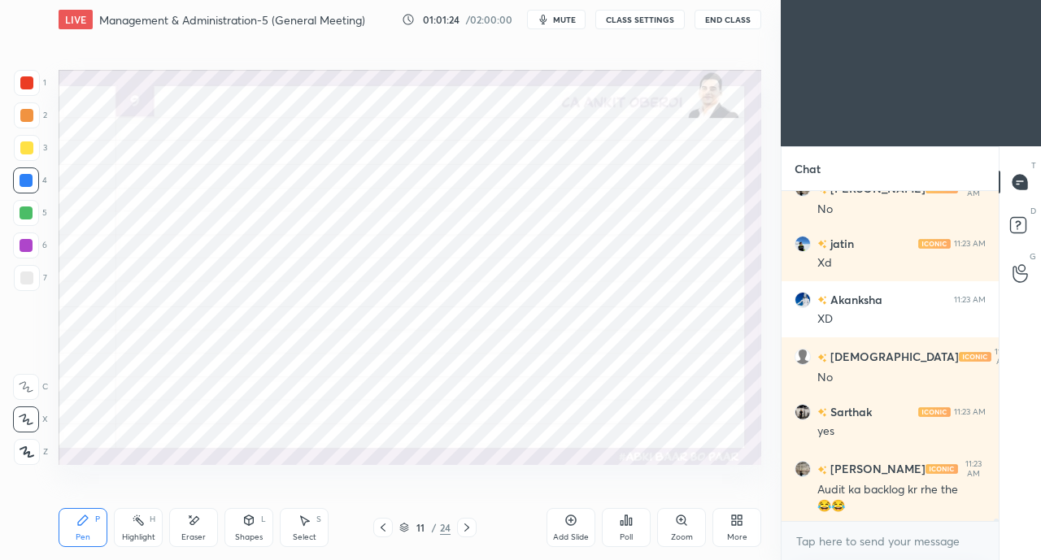
click at [460, 528] on icon at bounding box center [466, 527] width 13 height 13
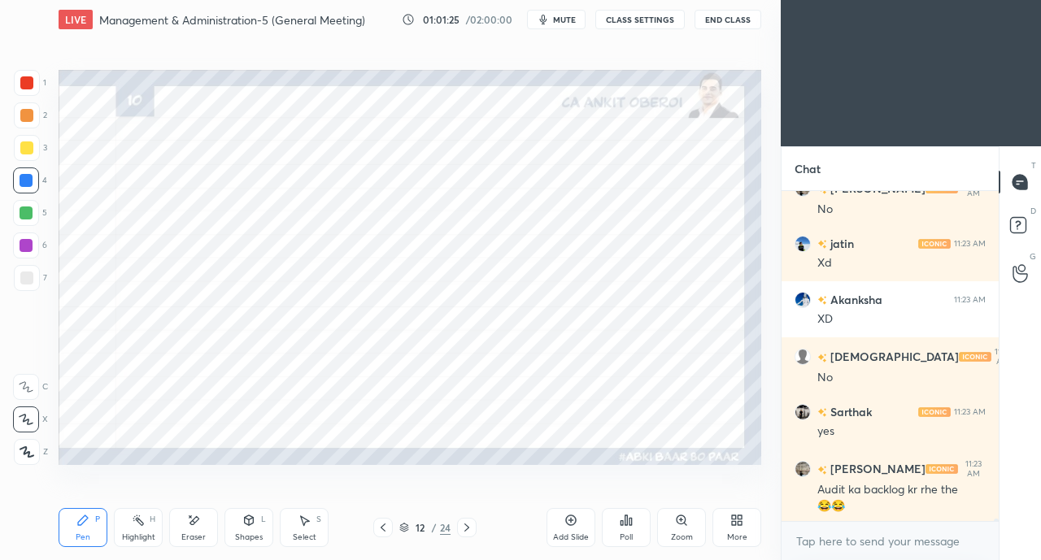
click at [460, 525] on icon at bounding box center [466, 527] width 13 height 13
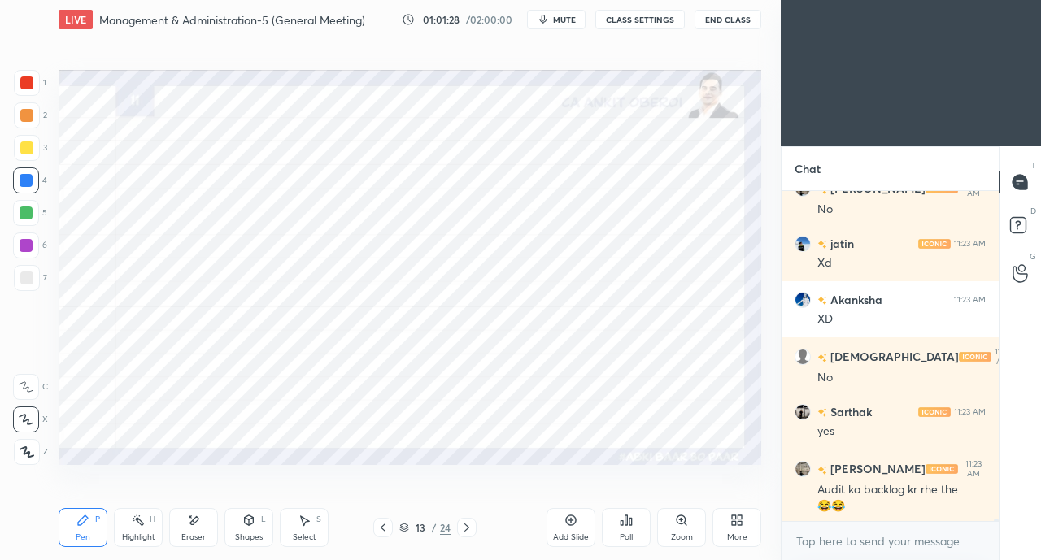
click at [377, 523] on icon at bounding box center [383, 527] width 13 height 13
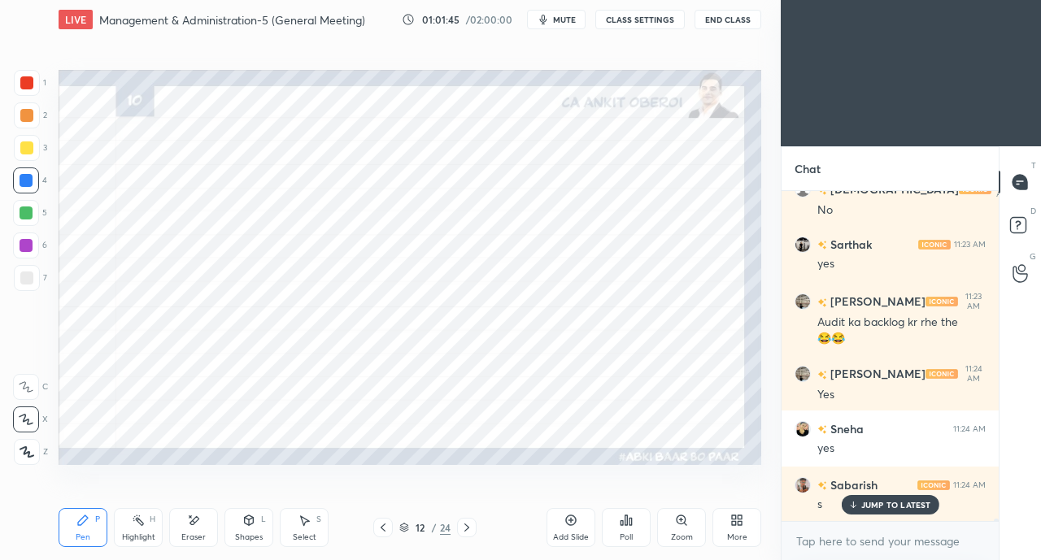
scroll to position [46866, 0]
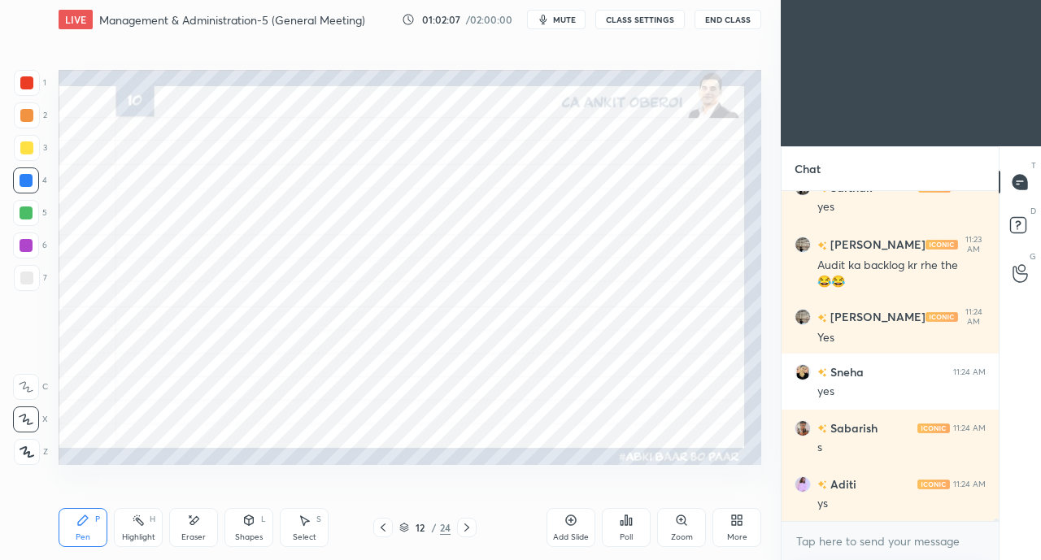
click at [20, 83] on div at bounding box center [26, 82] width 13 height 13
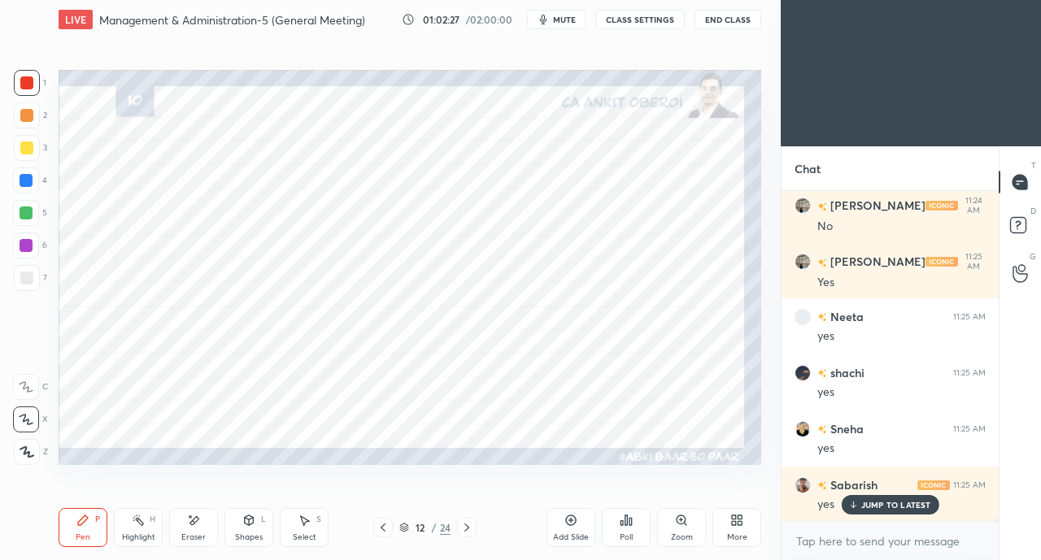
scroll to position [47315, 0]
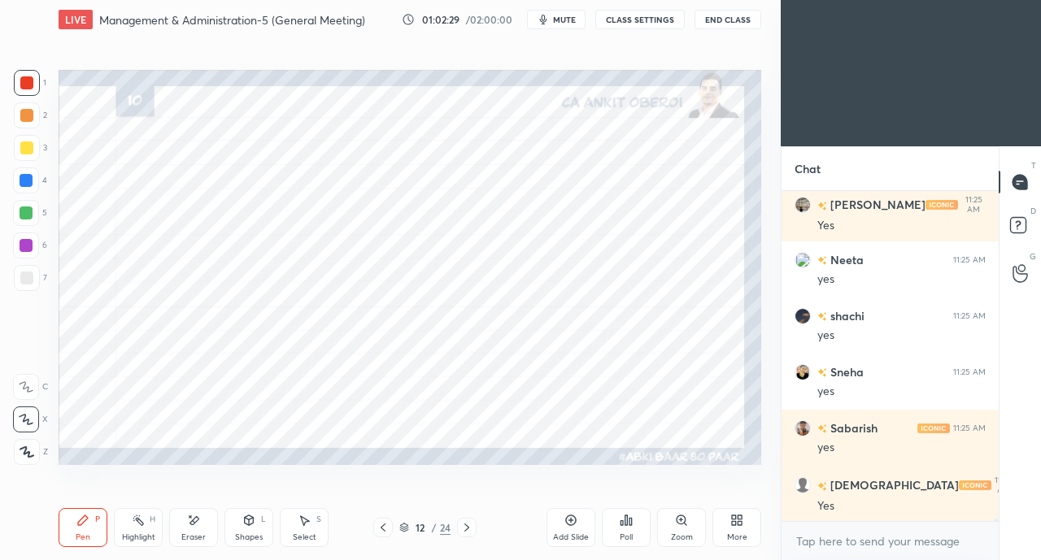
click at [21, 183] on div at bounding box center [26, 180] width 13 height 13
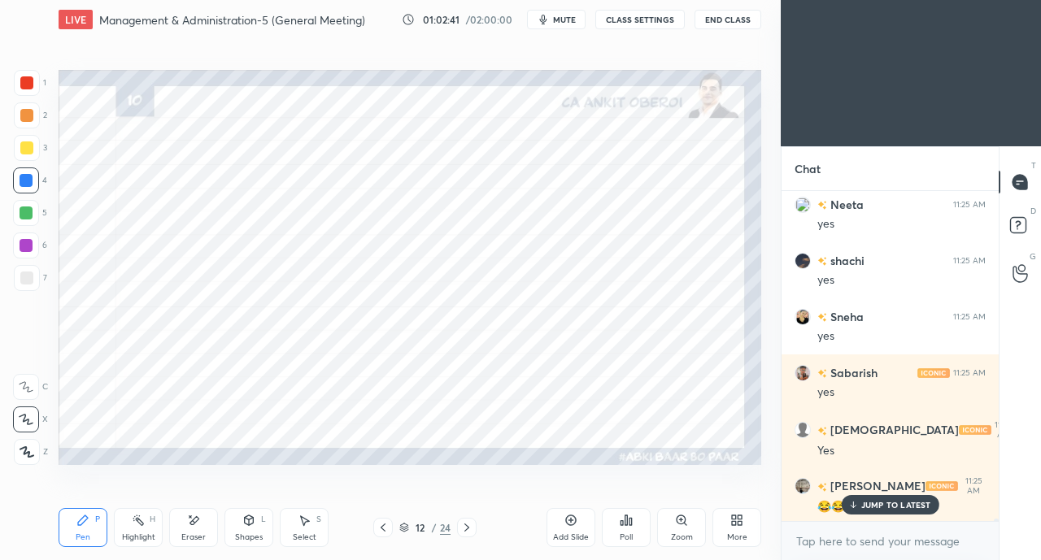
click at [28, 81] on div at bounding box center [26, 82] width 13 height 13
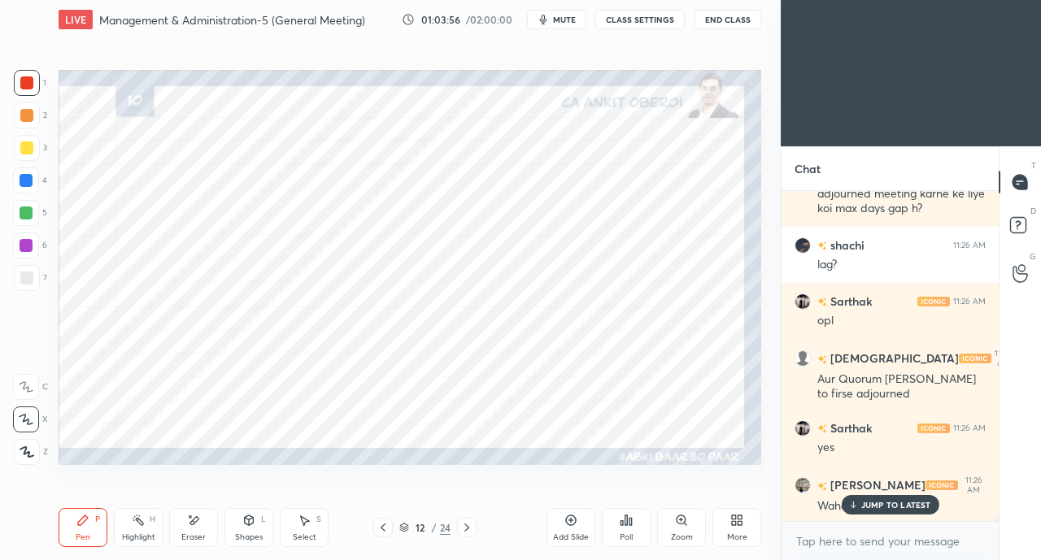
scroll to position [48201, 0]
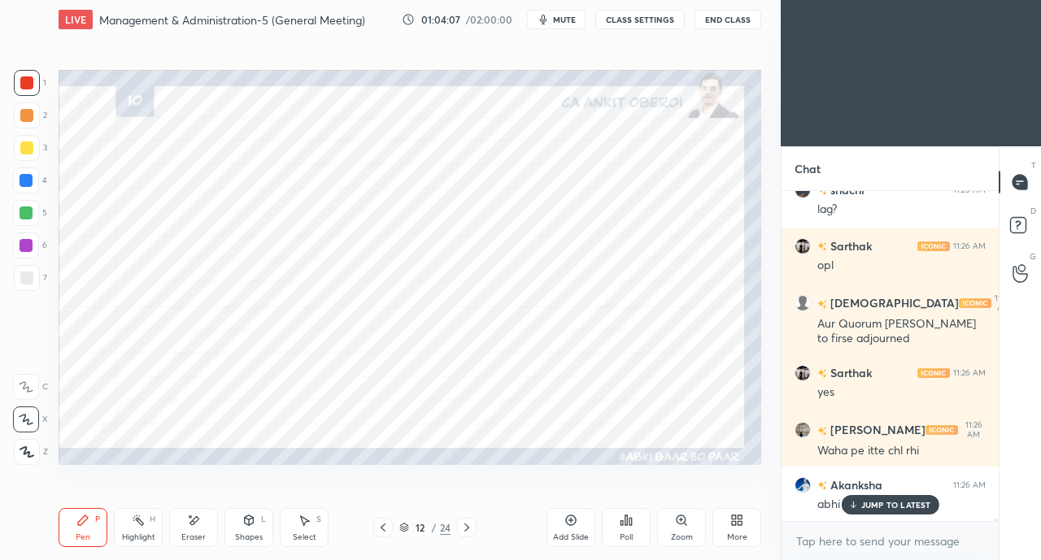
click at [24, 204] on div at bounding box center [26, 213] width 26 height 26
click at [873, 506] on p "JUMP TO LATEST" at bounding box center [896, 505] width 70 height 10
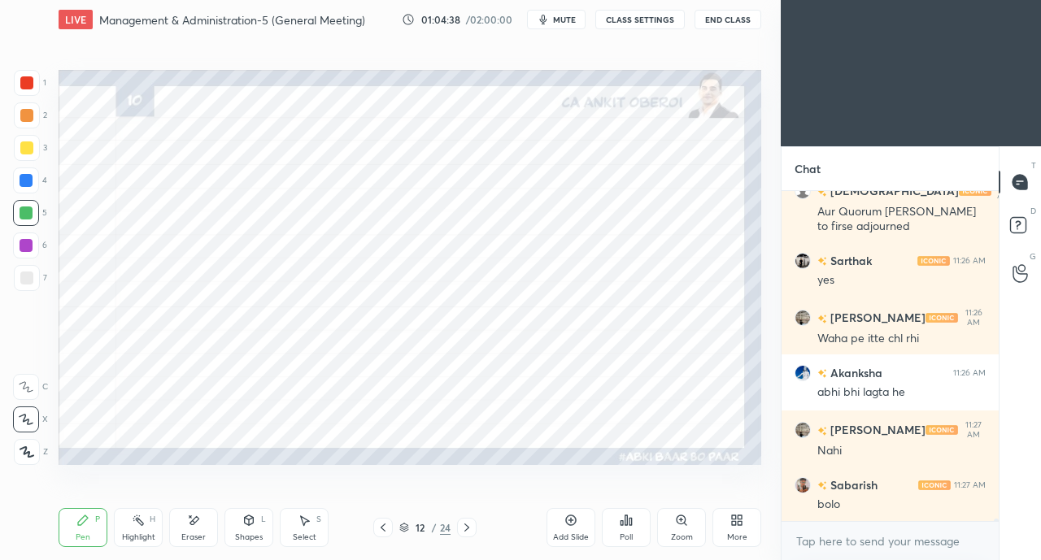
scroll to position [48370, 0]
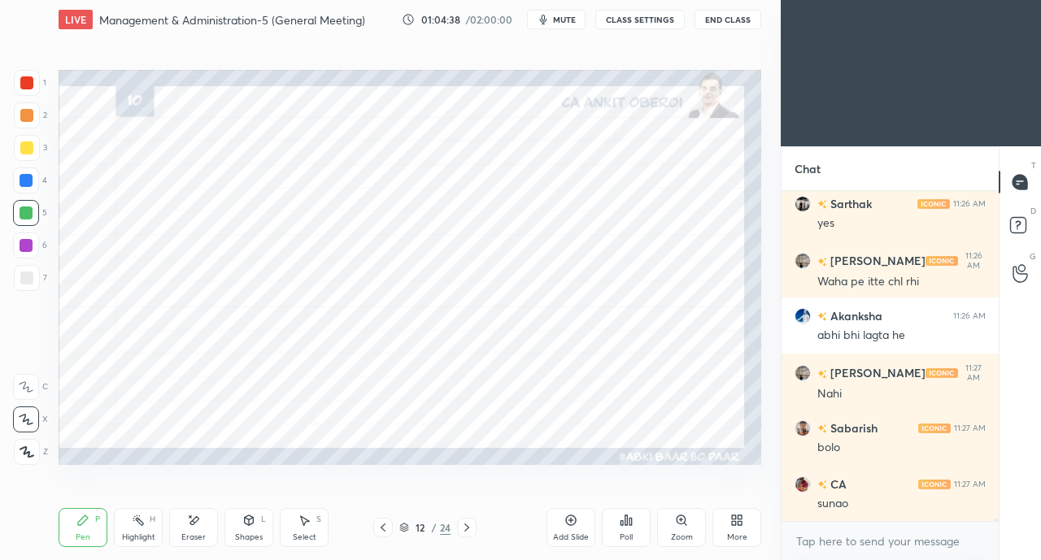
click at [858, 505] on div "sunao" at bounding box center [901, 504] width 168 height 16
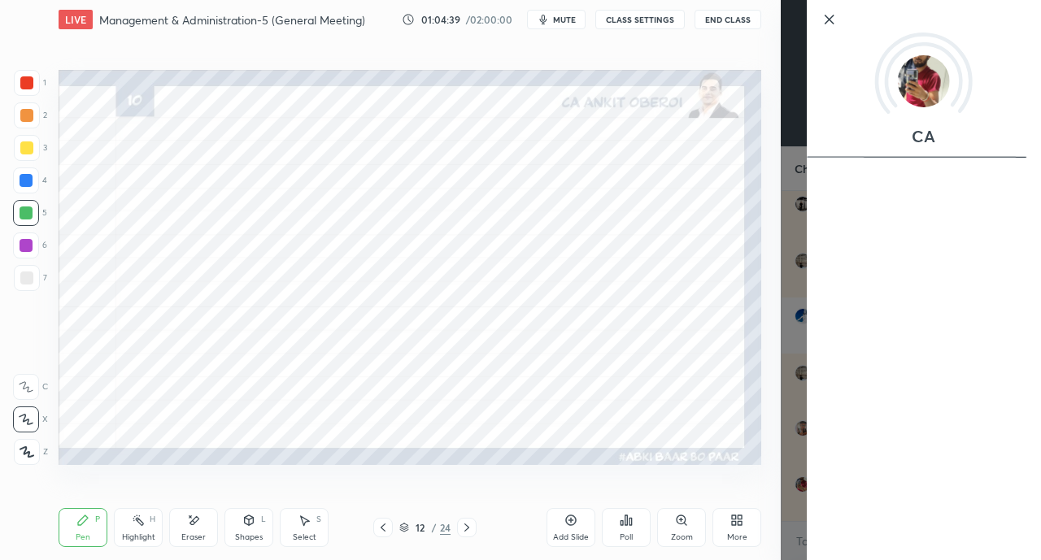
click at [489, 490] on div "Setting up your live class Poll for secs No correct answer Start poll" at bounding box center [410, 267] width 716 height 456
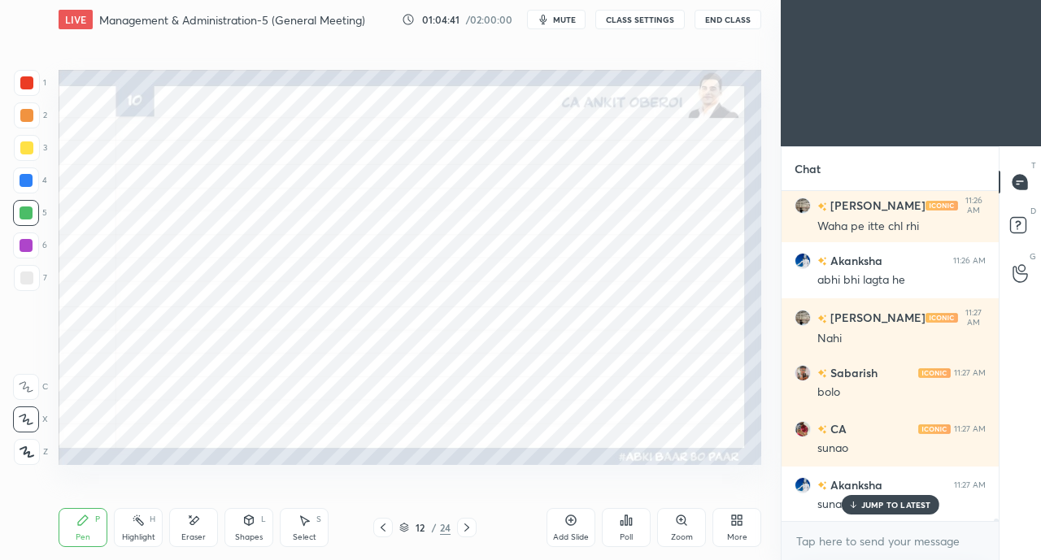
scroll to position [48538, 0]
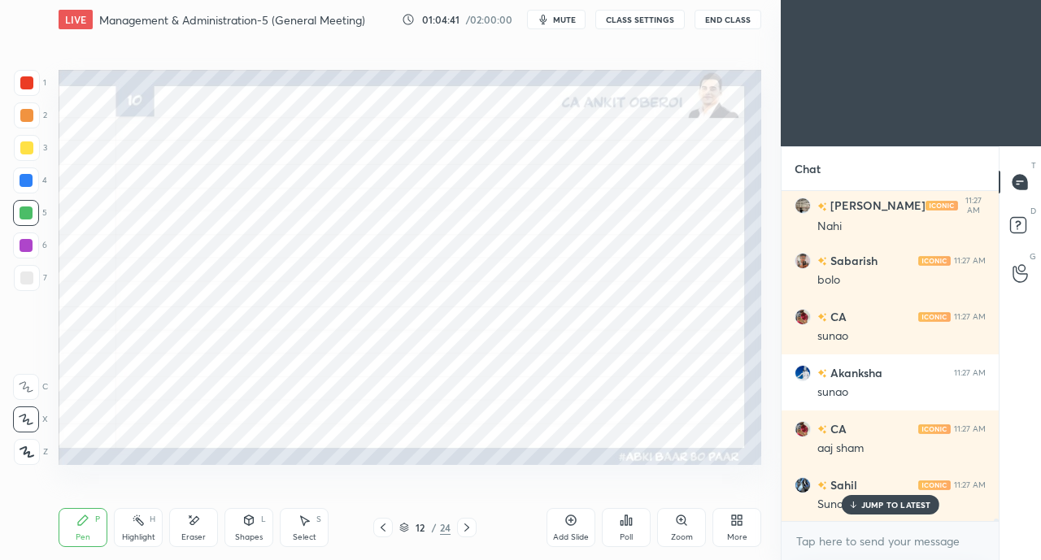
click at [852, 506] on icon at bounding box center [852, 505] width 11 height 10
click at [465, 524] on icon at bounding box center [466, 527] width 13 height 13
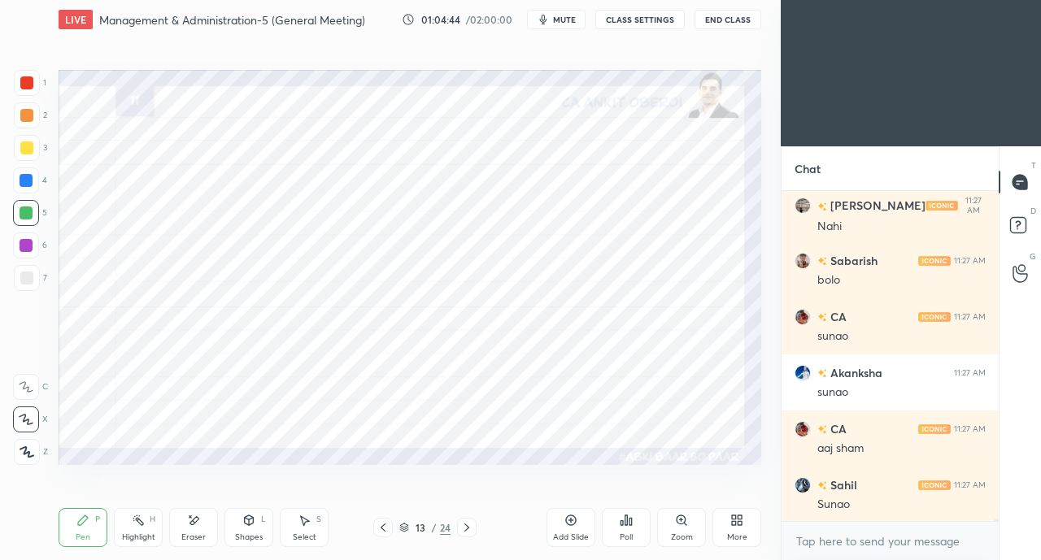
scroll to position [48595, 0]
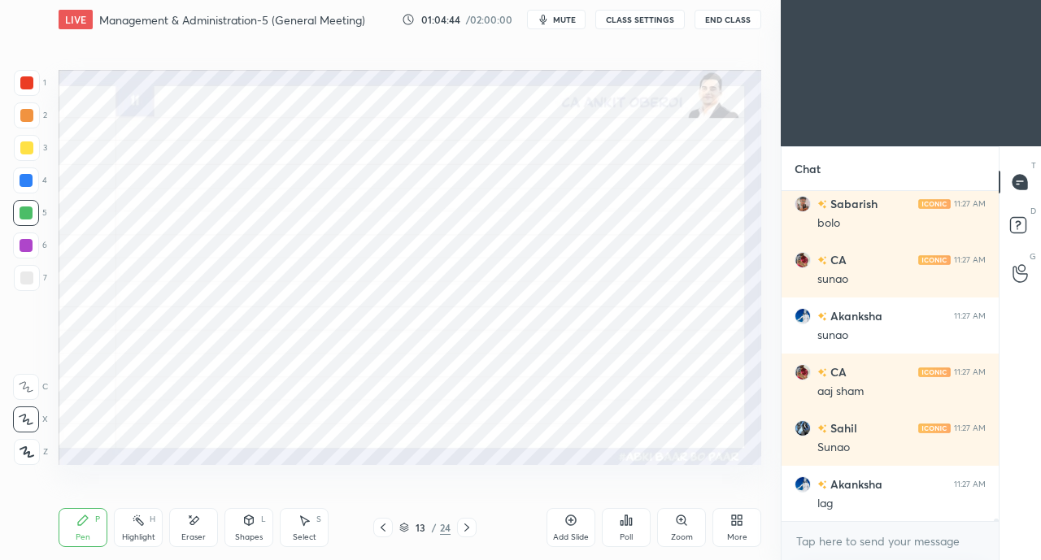
click at [377, 529] on icon at bounding box center [383, 527] width 13 height 13
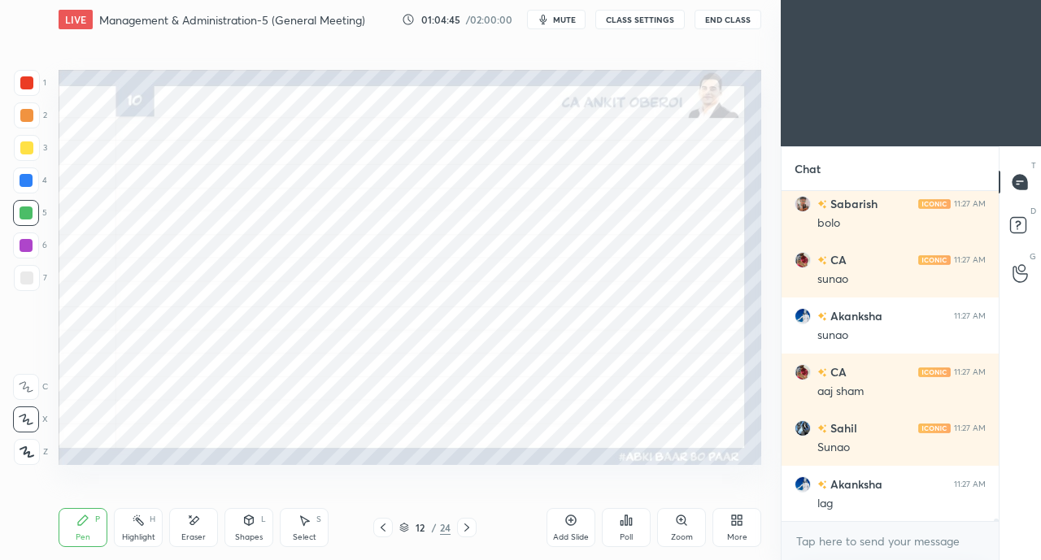
click at [381, 528] on icon at bounding box center [383, 527] width 13 height 13
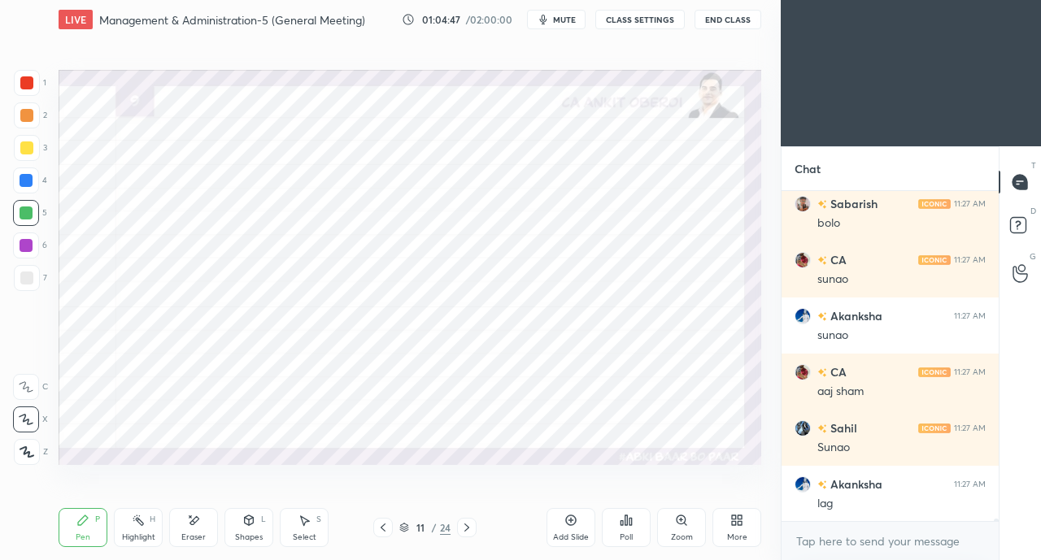
scroll to position [48650, 0]
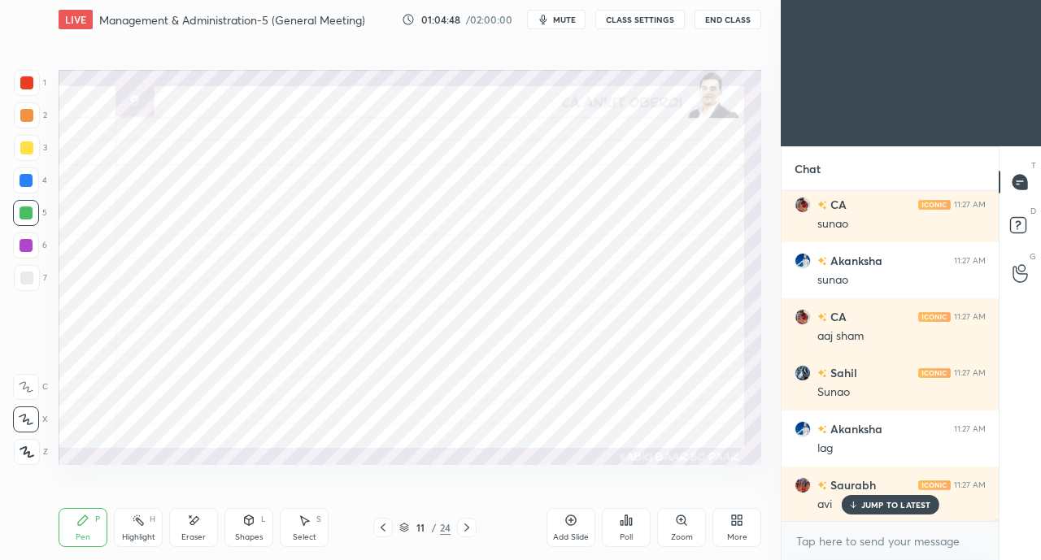
click at [476, 518] on div at bounding box center [467, 528] width 20 height 20
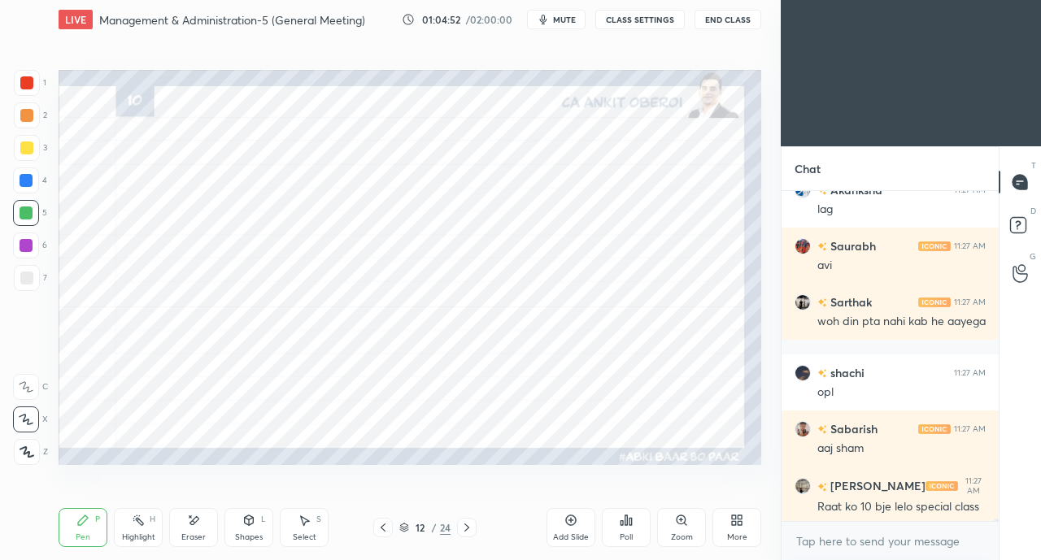
scroll to position [48946, 0]
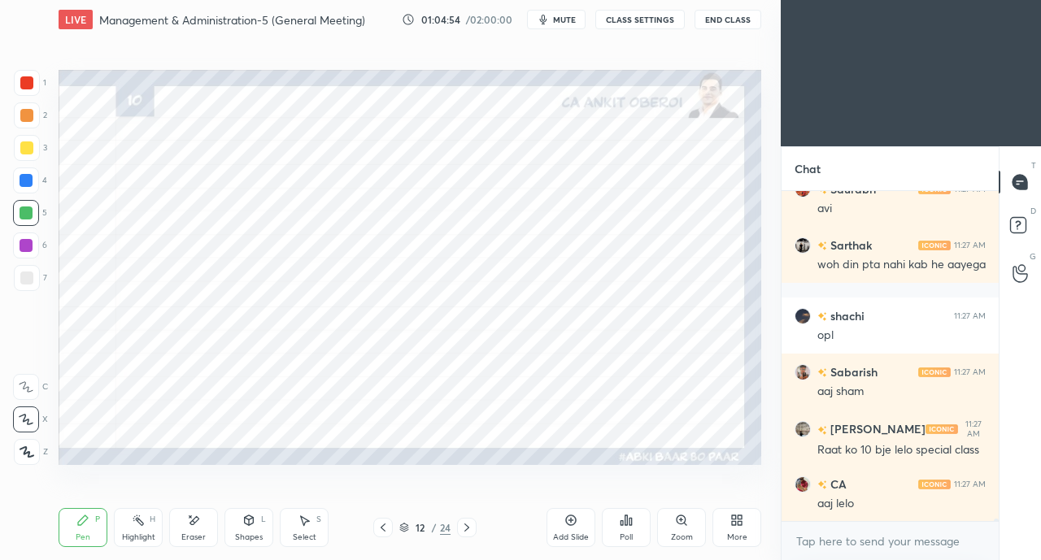
click at [470, 526] on icon at bounding box center [466, 527] width 13 height 13
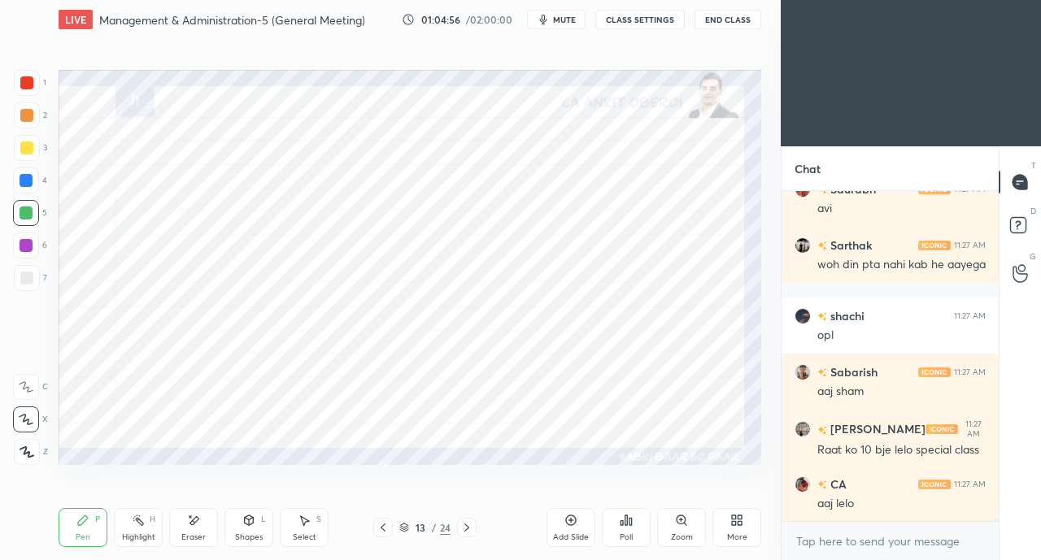
click at [15, 87] on div at bounding box center [27, 83] width 26 height 26
click at [382, 525] on icon at bounding box center [383, 527] width 13 height 13
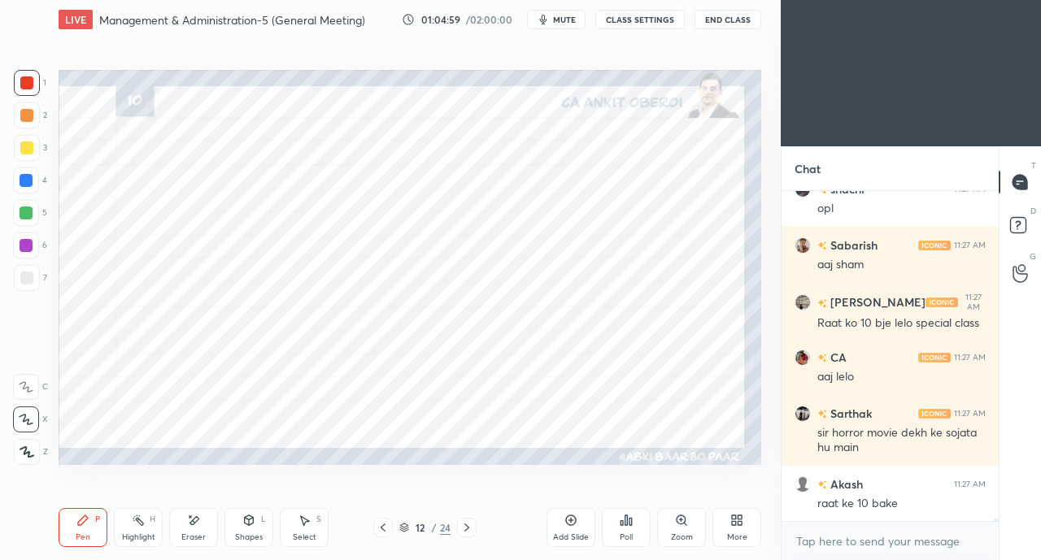
scroll to position [49128, 0]
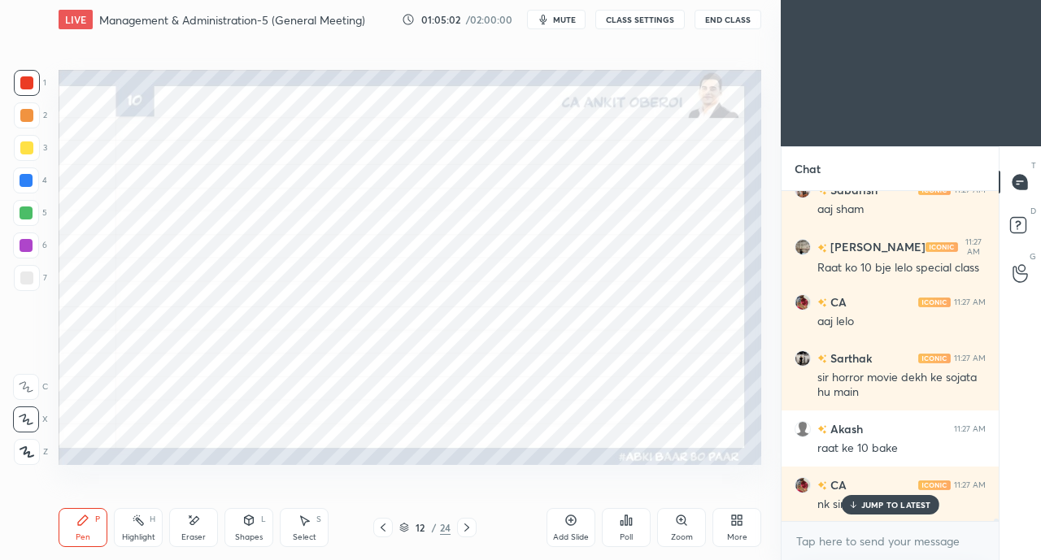
click at [465, 529] on icon at bounding box center [466, 527] width 13 height 13
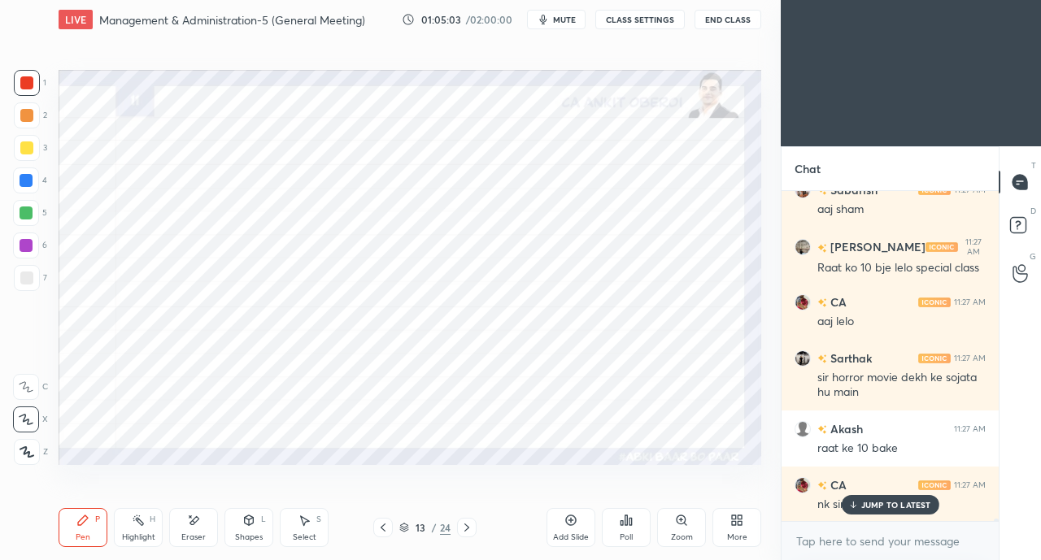
click at [862, 510] on p "JUMP TO LATEST" at bounding box center [896, 505] width 70 height 10
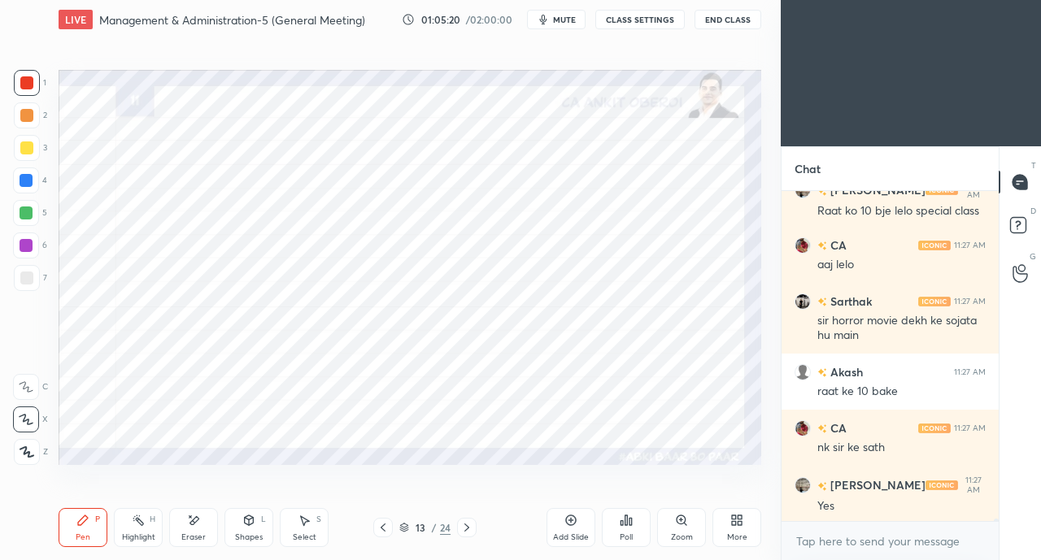
scroll to position [49240, 0]
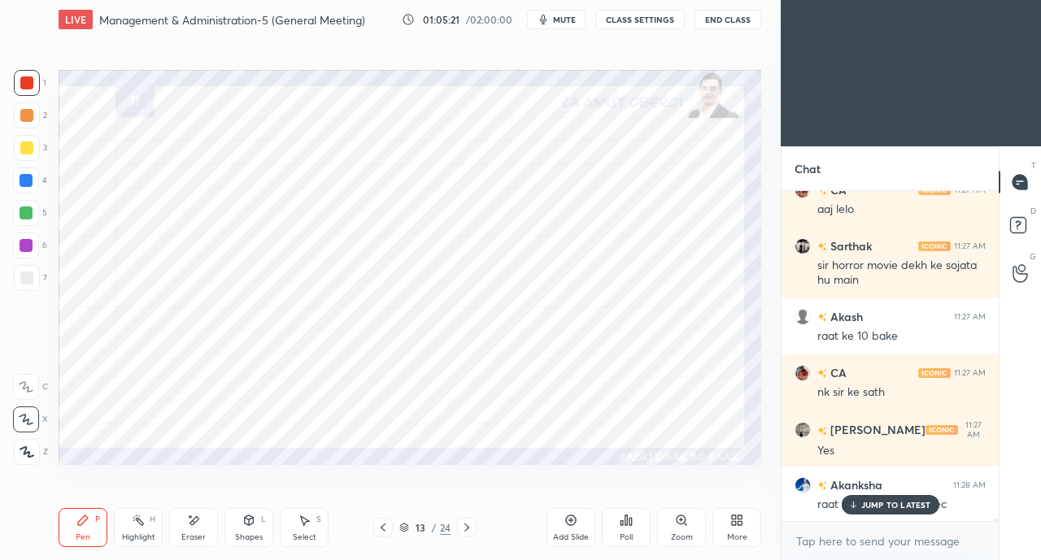
click at [857, 500] on div "JUMP TO LATEST" at bounding box center [890, 505] width 98 height 20
click at [27, 180] on div at bounding box center [26, 180] width 13 height 13
click at [194, 532] on div "Eraser" at bounding box center [193, 527] width 49 height 39
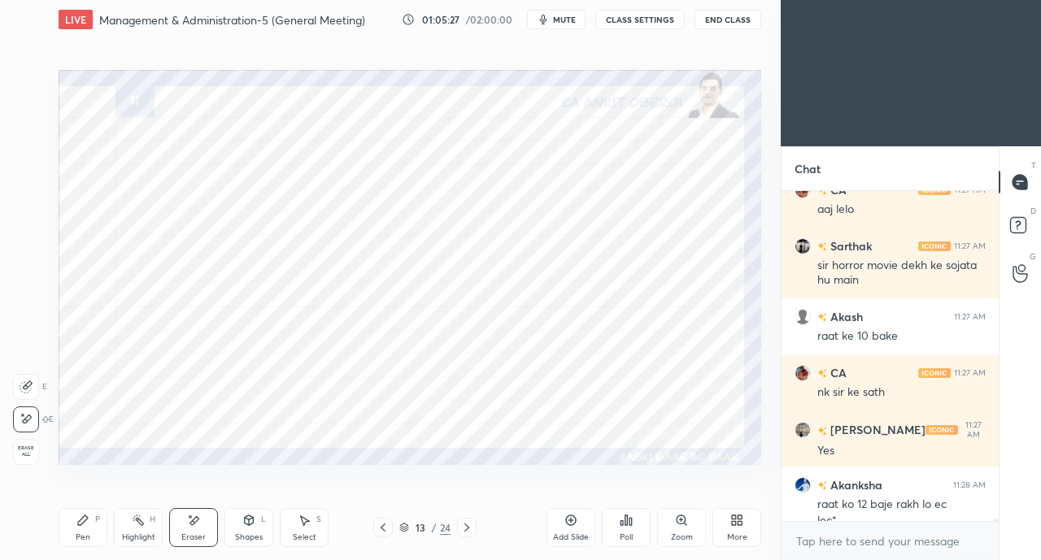
scroll to position [49257, 0]
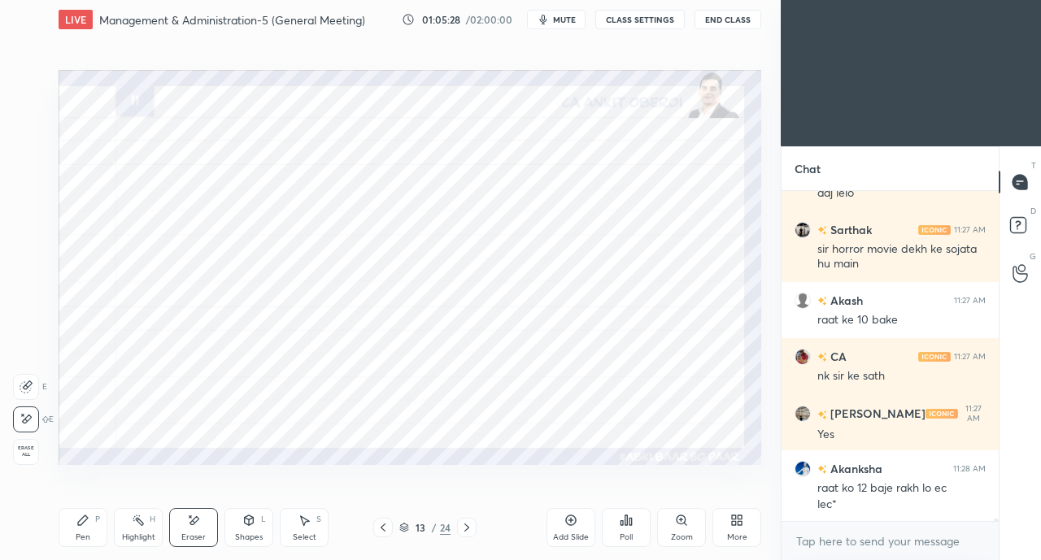
click at [76, 525] on icon at bounding box center [82, 520] width 13 height 13
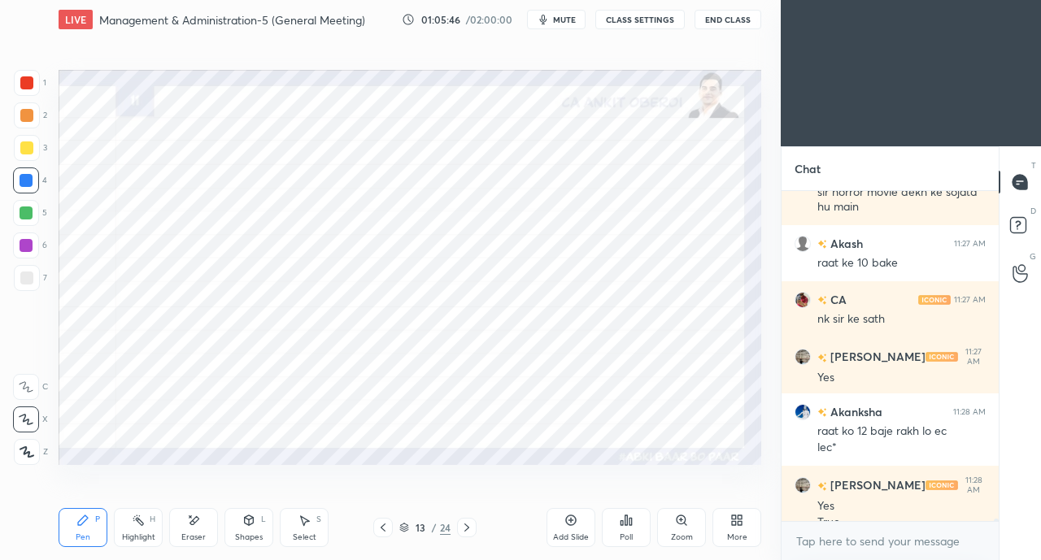
scroll to position [49330, 0]
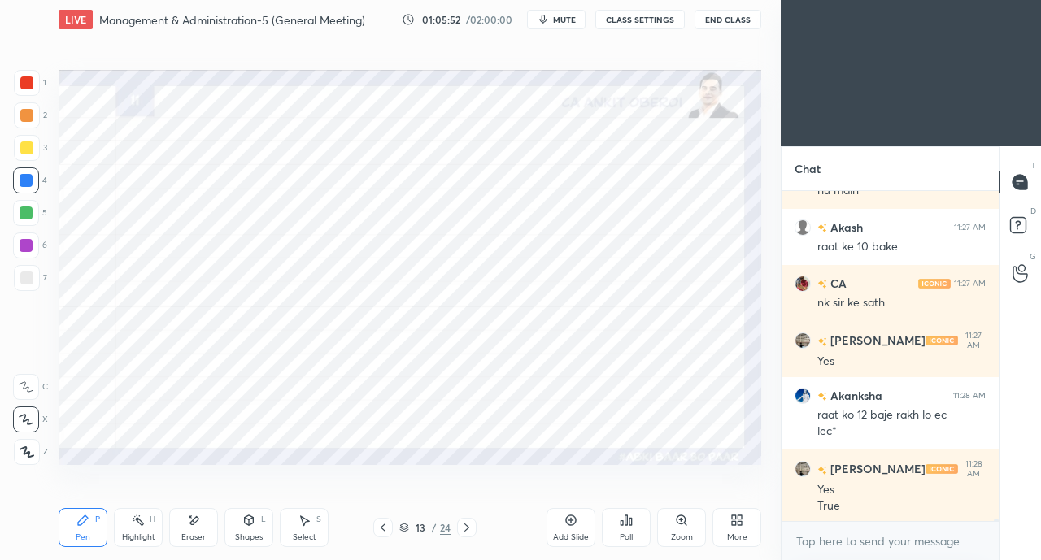
click at [28, 87] on div at bounding box center [26, 82] width 13 height 13
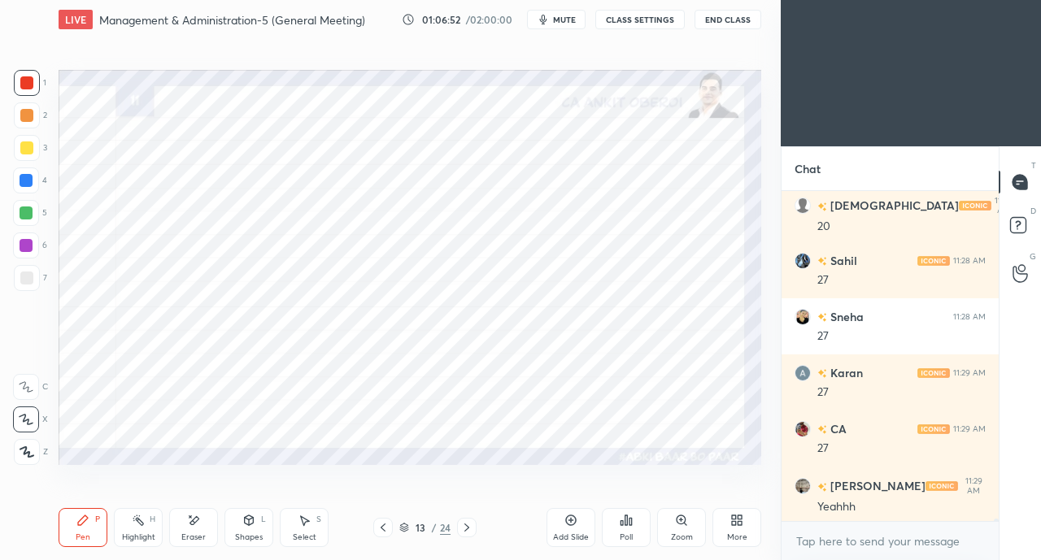
scroll to position [50042, 0]
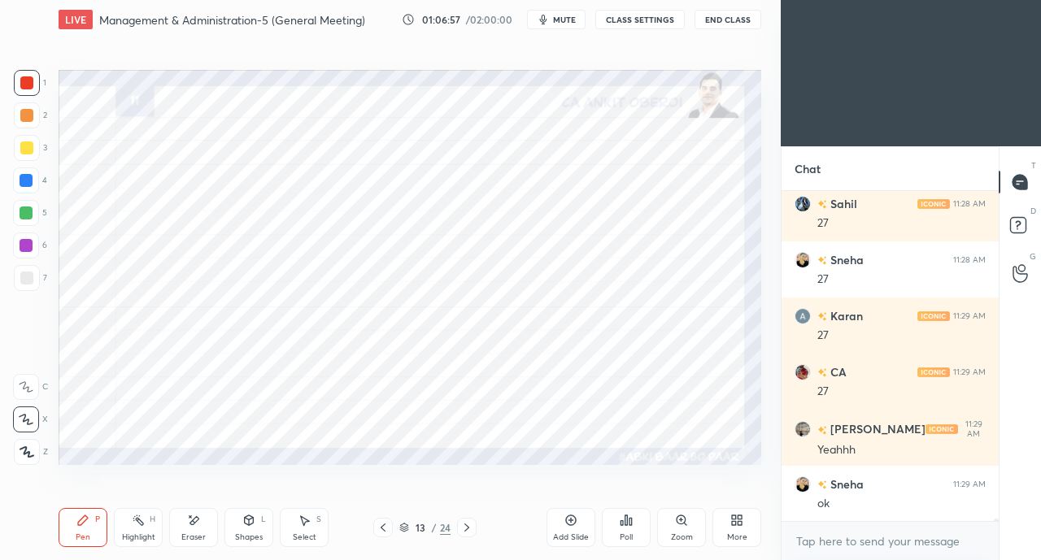
click at [470, 525] on icon at bounding box center [466, 527] width 13 height 13
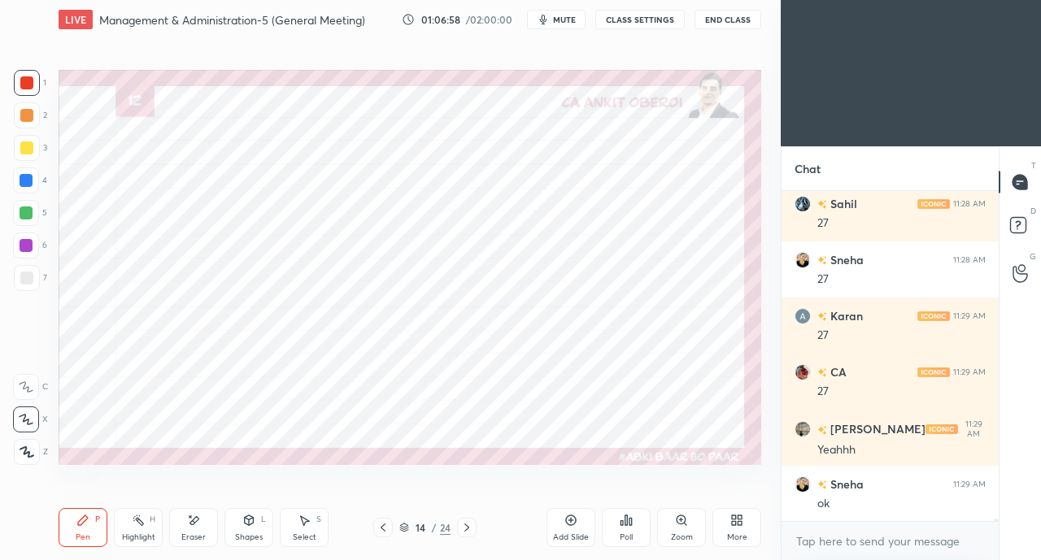
click at [382, 527] on icon at bounding box center [383, 527] width 13 height 13
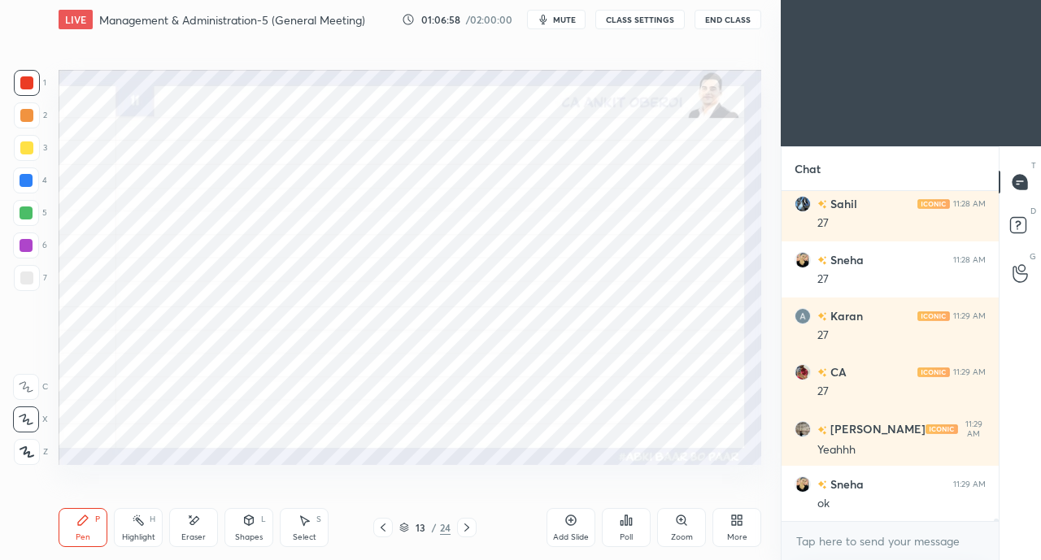
click at [382, 529] on icon at bounding box center [383, 527] width 13 height 13
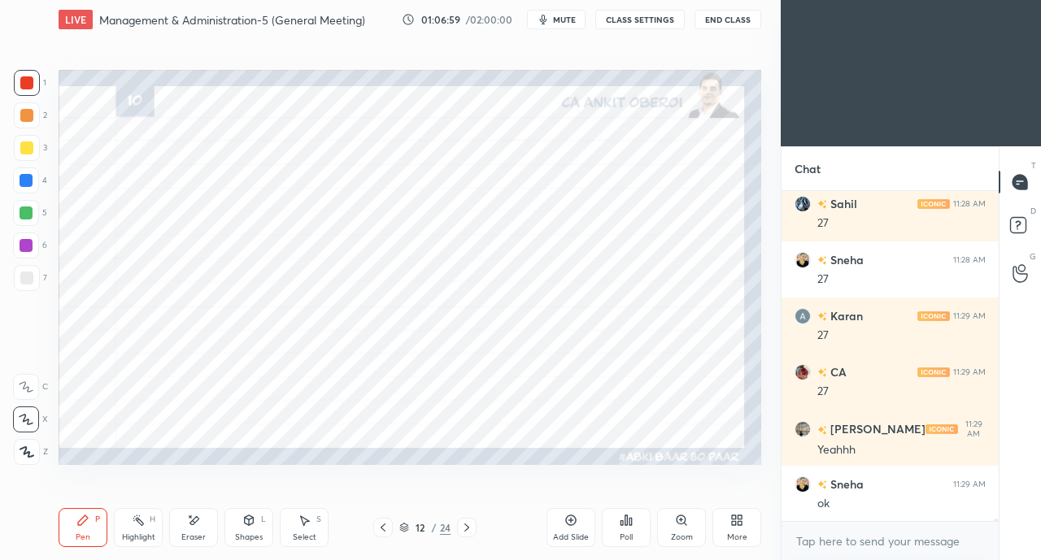
click at [381, 530] on icon at bounding box center [383, 527] width 13 height 13
click at [384, 529] on icon at bounding box center [383, 527] width 13 height 13
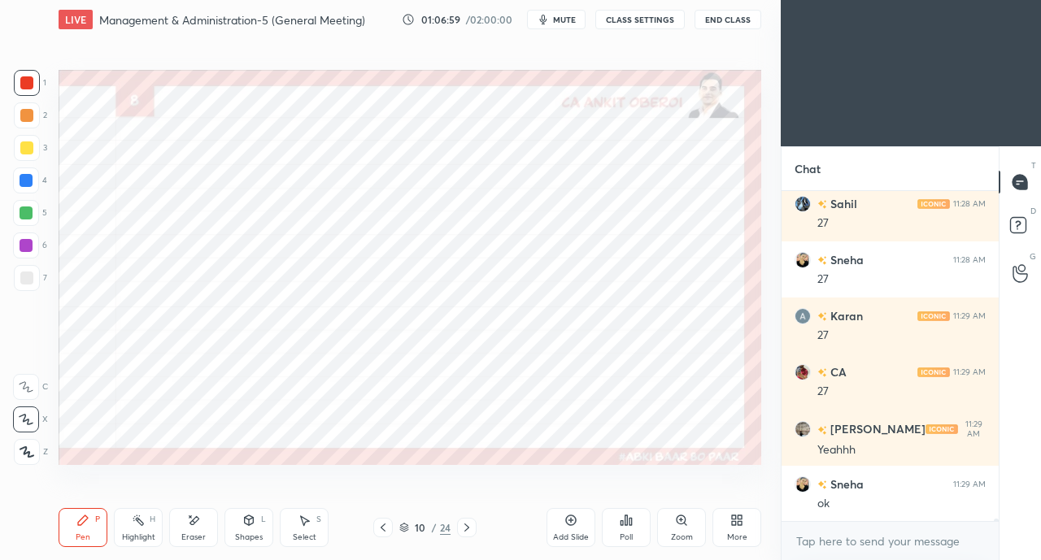
click at [387, 526] on icon at bounding box center [383, 527] width 13 height 13
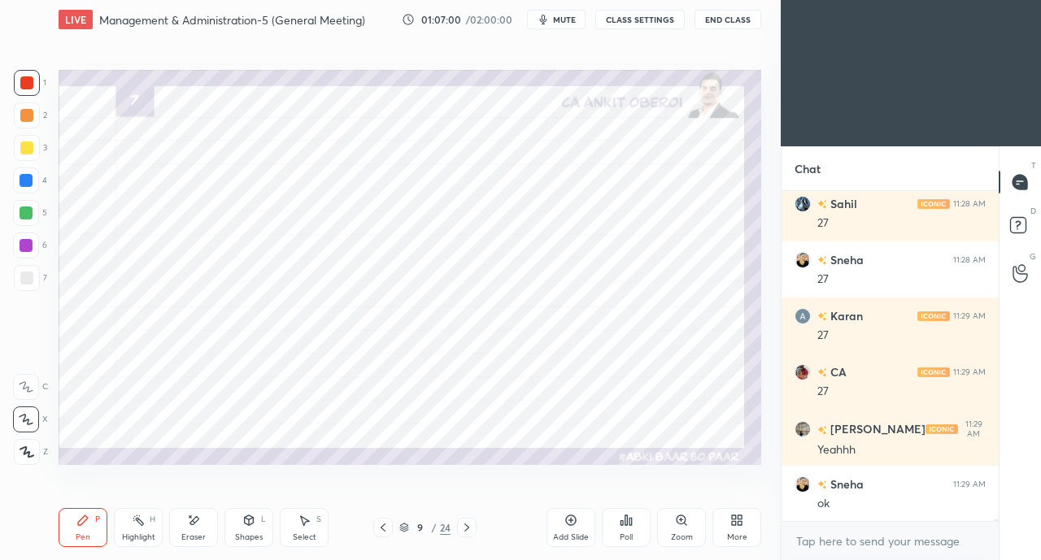
click at [385, 526] on icon at bounding box center [383, 527] width 13 height 13
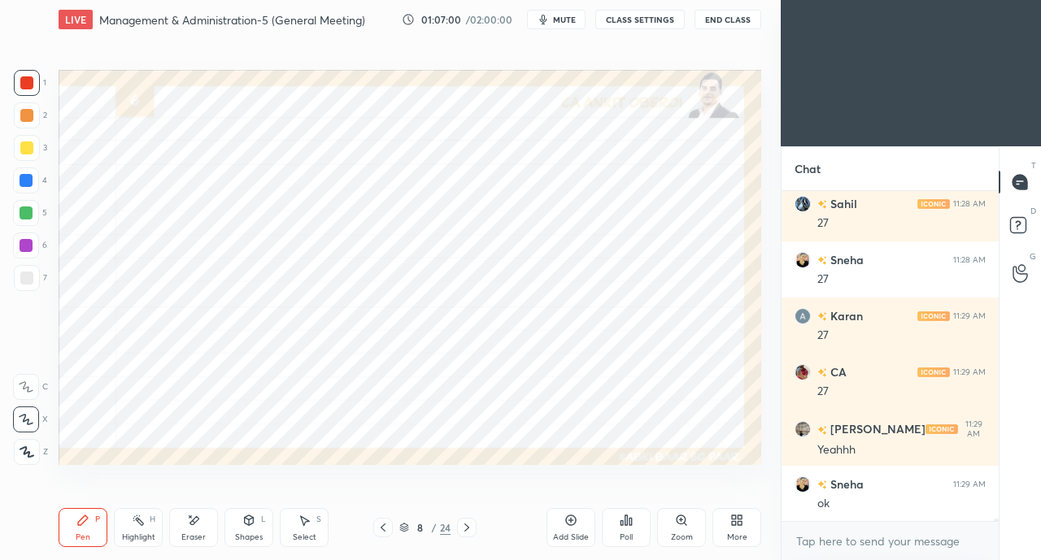
click at [385, 529] on icon at bounding box center [383, 527] width 13 height 13
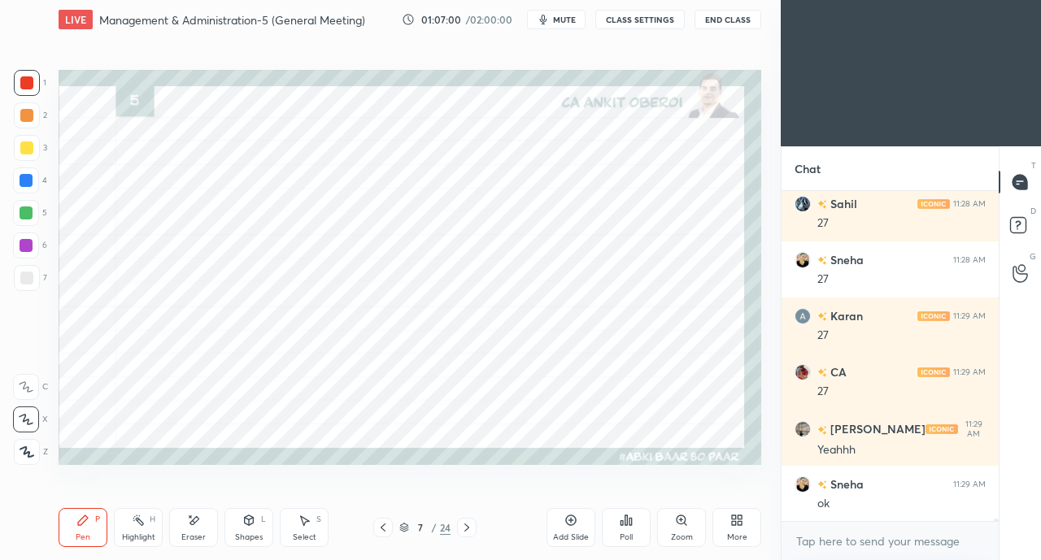
click at [394, 527] on div "7 / 24" at bounding box center [424, 528] width 103 height 20
click at [390, 525] on div at bounding box center [383, 528] width 20 height 20
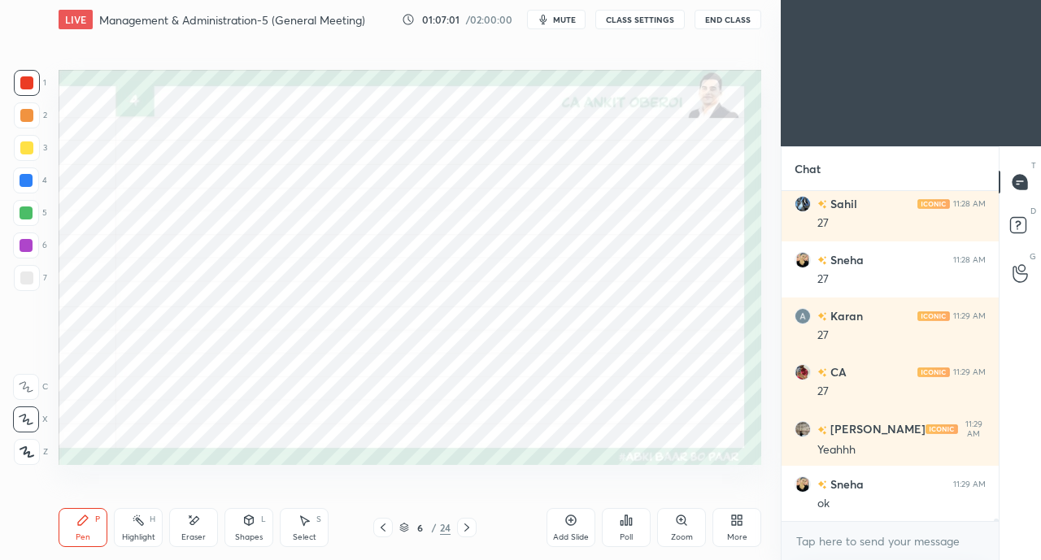
click at [388, 529] on icon at bounding box center [383, 527] width 13 height 13
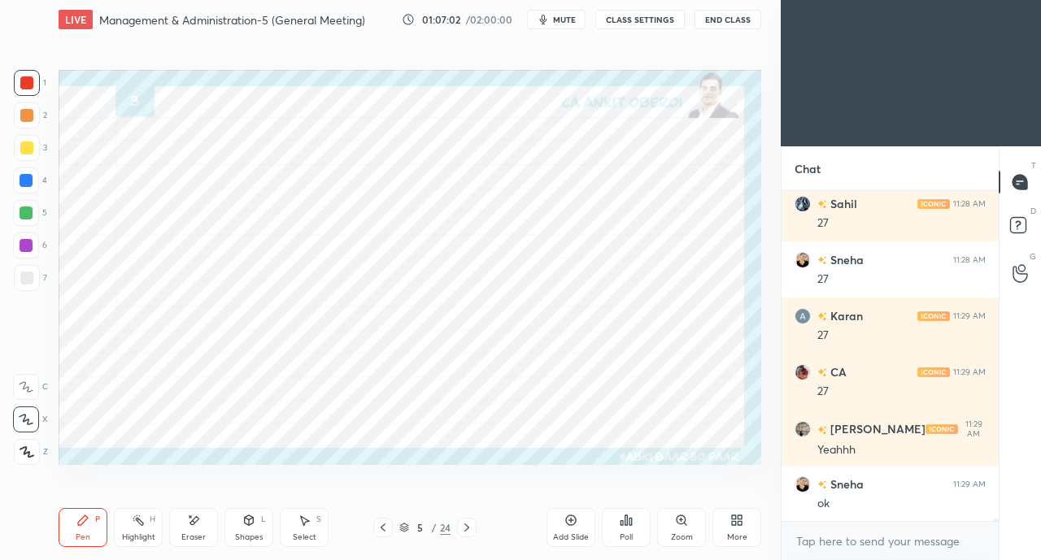
click at [383, 528] on icon at bounding box center [383, 527] width 13 height 13
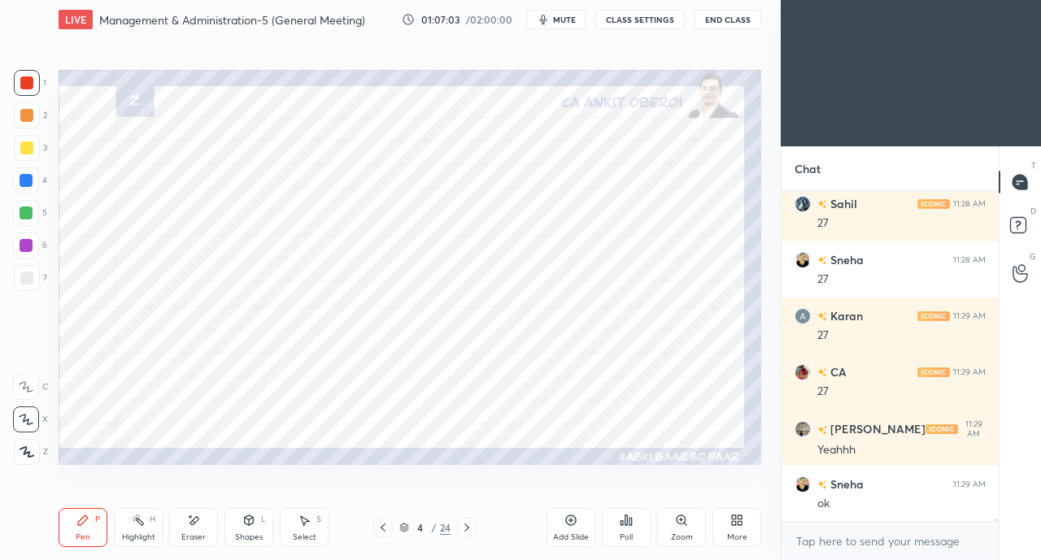
click at [381, 528] on icon at bounding box center [383, 527] width 13 height 13
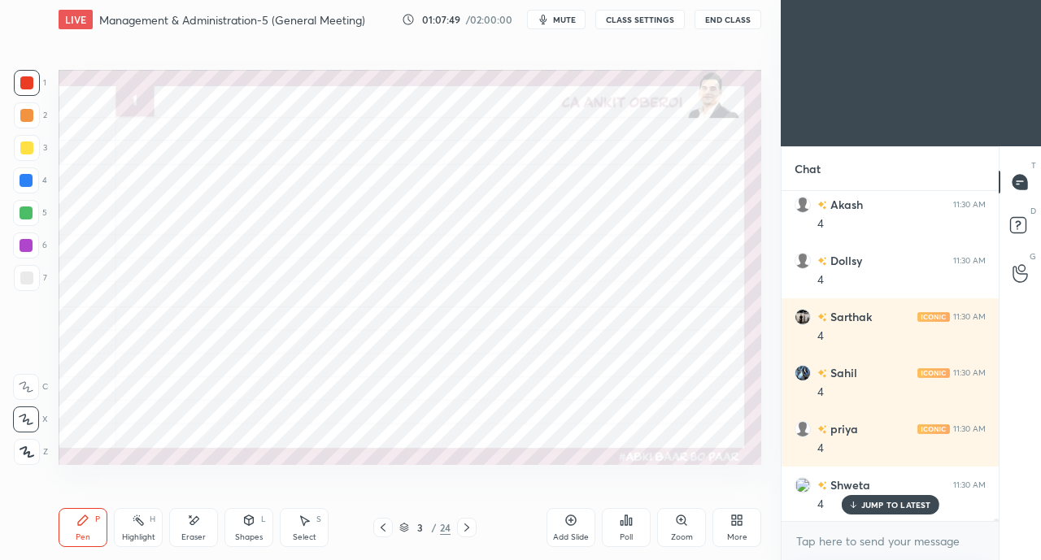
scroll to position [52735, 0]
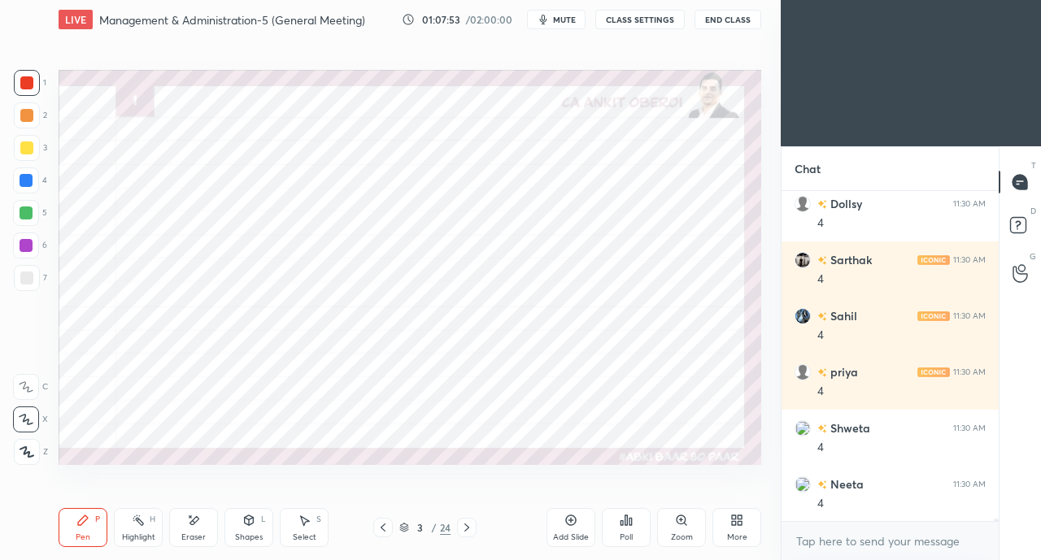
click at [387, 526] on icon at bounding box center [383, 527] width 13 height 13
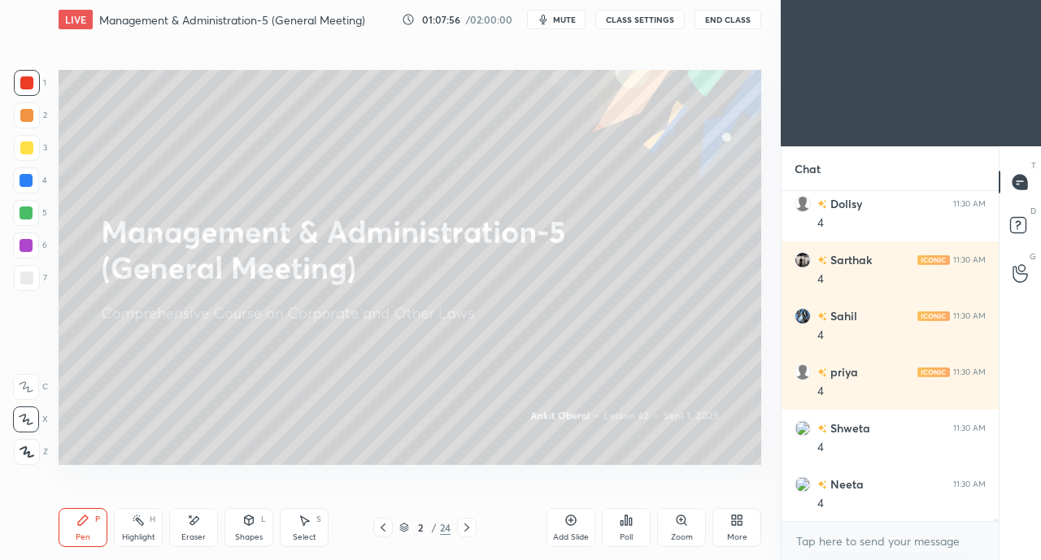
click at [459, 525] on div at bounding box center [467, 528] width 20 height 20
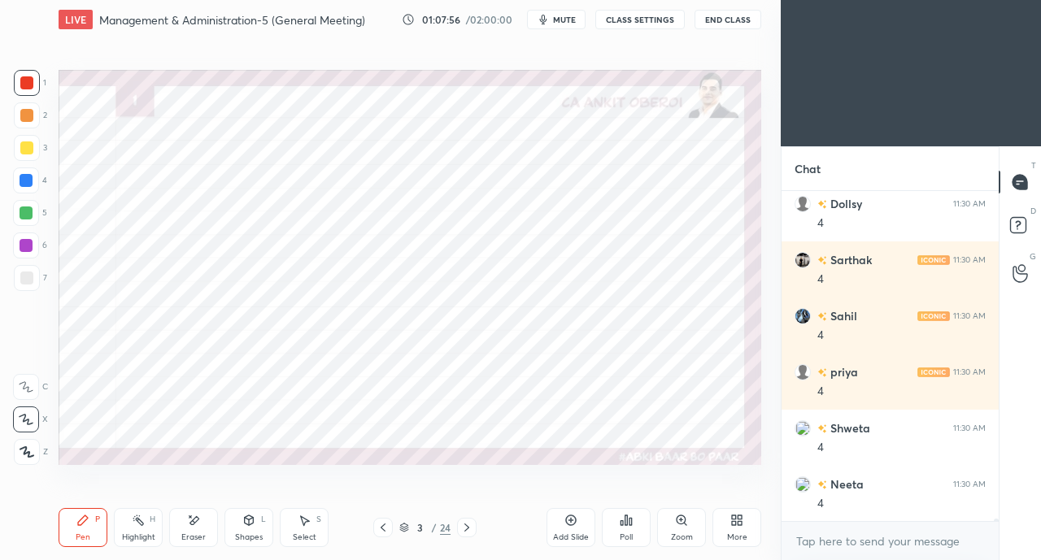
click at [463, 526] on icon at bounding box center [466, 527] width 13 height 13
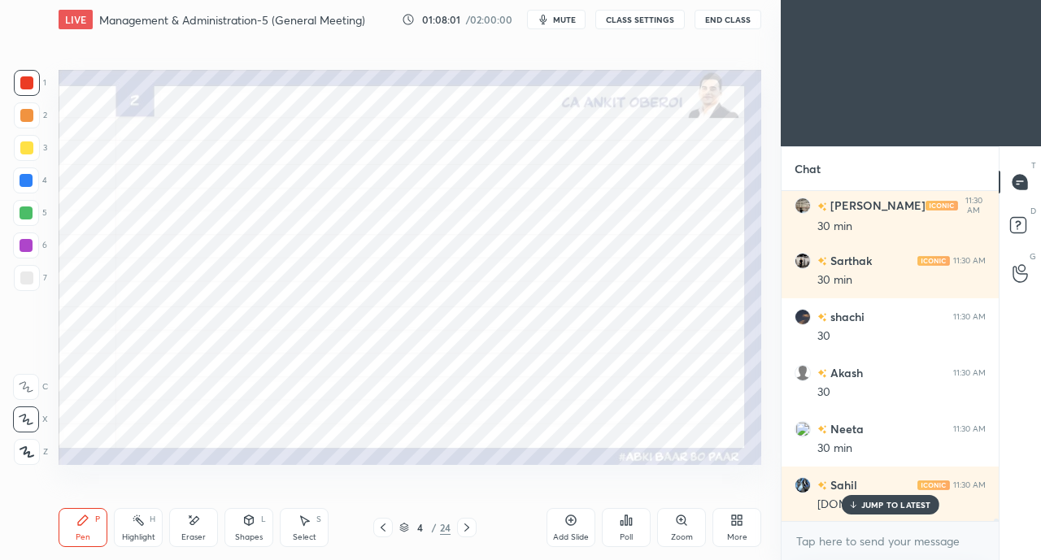
scroll to position [53184, 0]
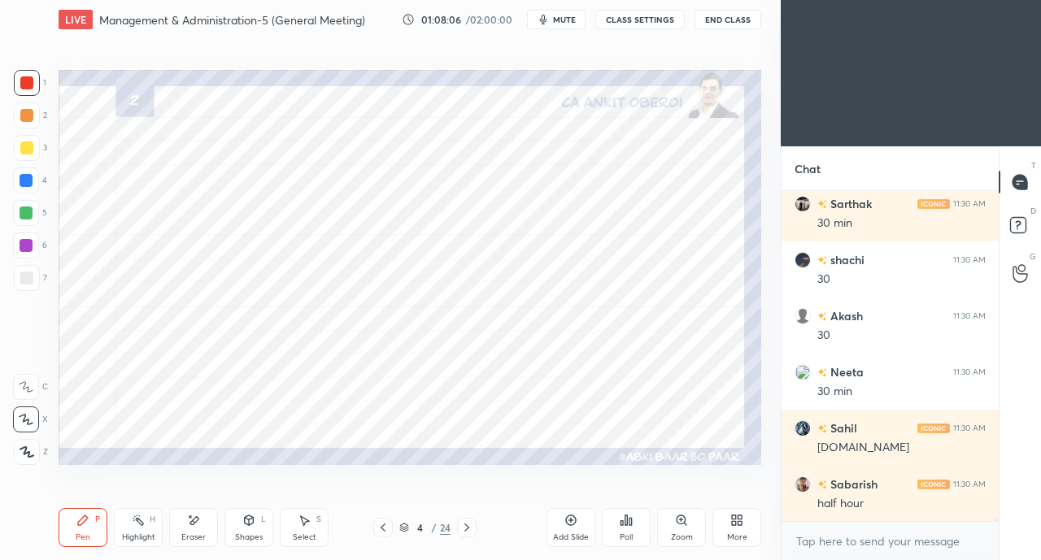
click at [385, 529] on icon at bounding box center [383, 527] width 13 height 13
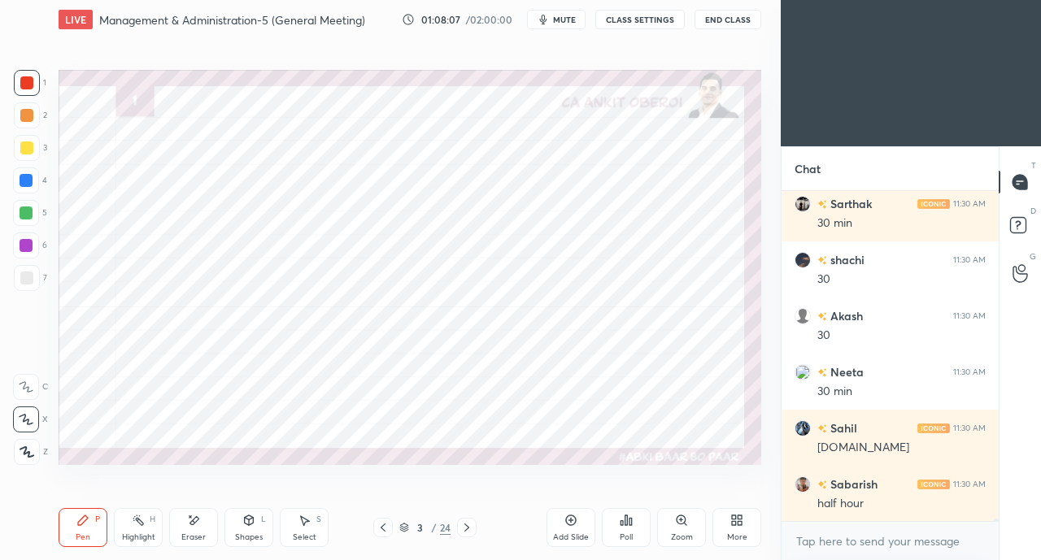
click at [382, 529] on icon at bounding box center [383, 528] width 5 height 8
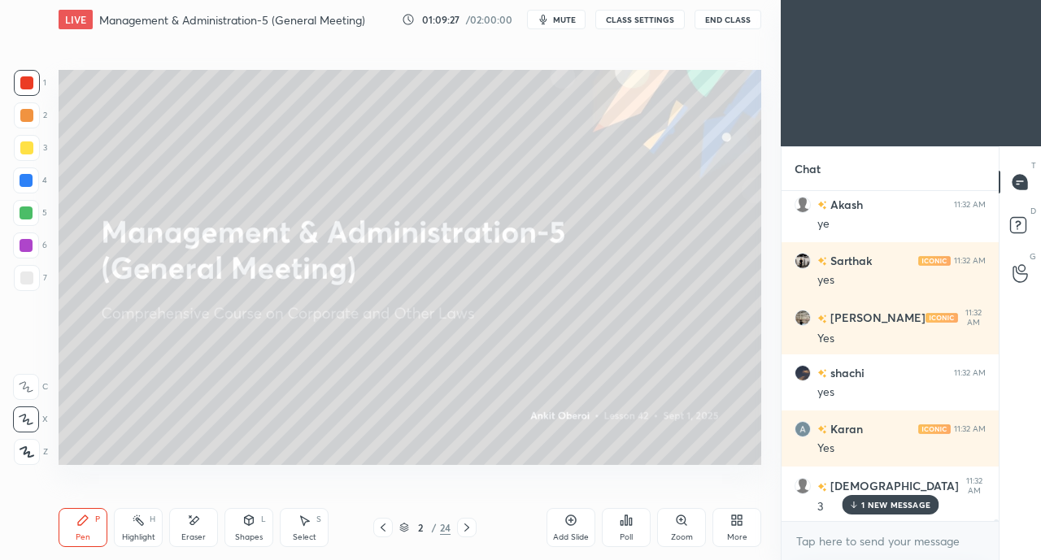
scroll to position [57000, 0]
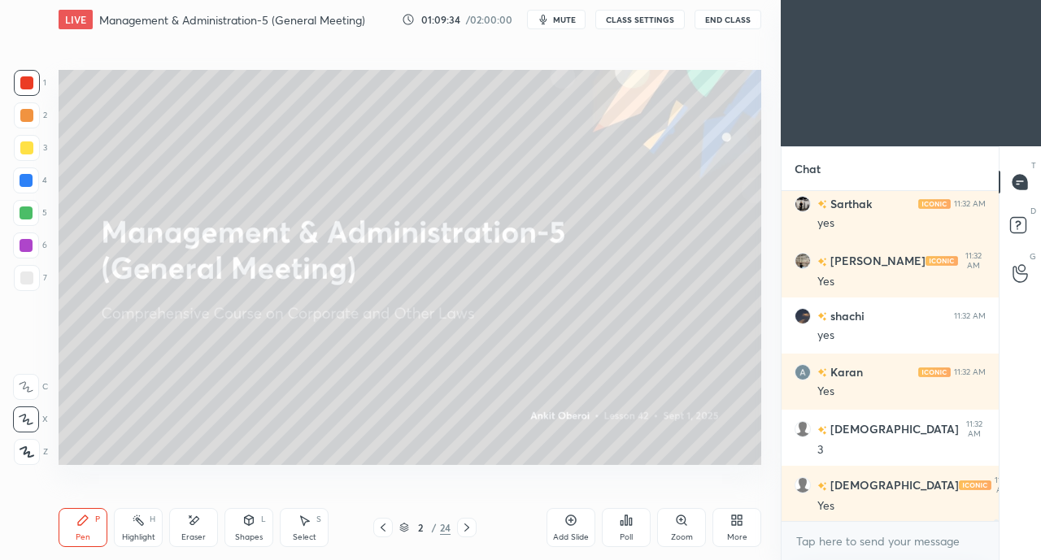
click at [466, 528] on icon at bounding box center [466, 527] width 13 height 13
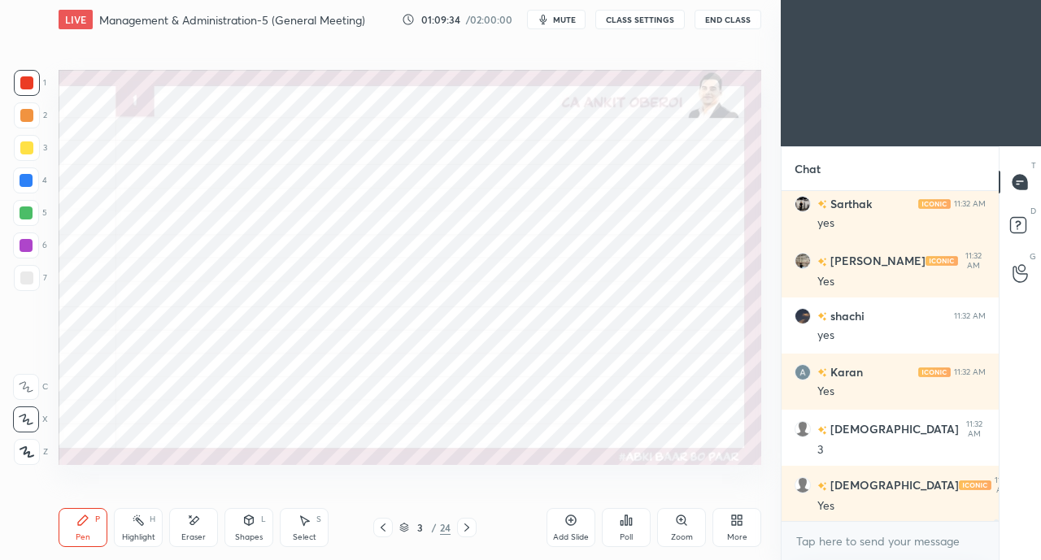
click at [472, 528] on icon at bounding box center [466, 527] width 13 height 13
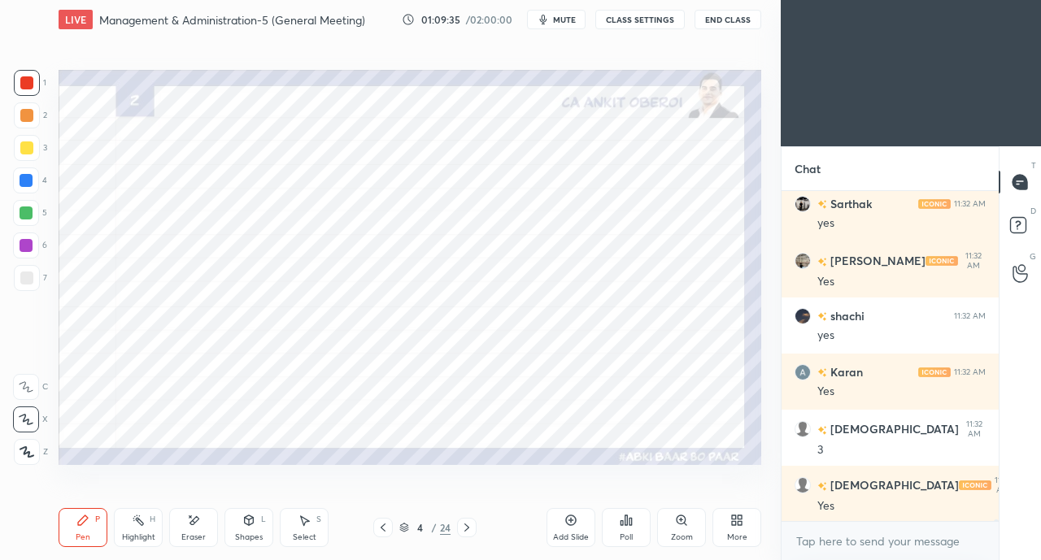
click at [472, 528] on icon at bounding box center [466, 527] width 13 height 13
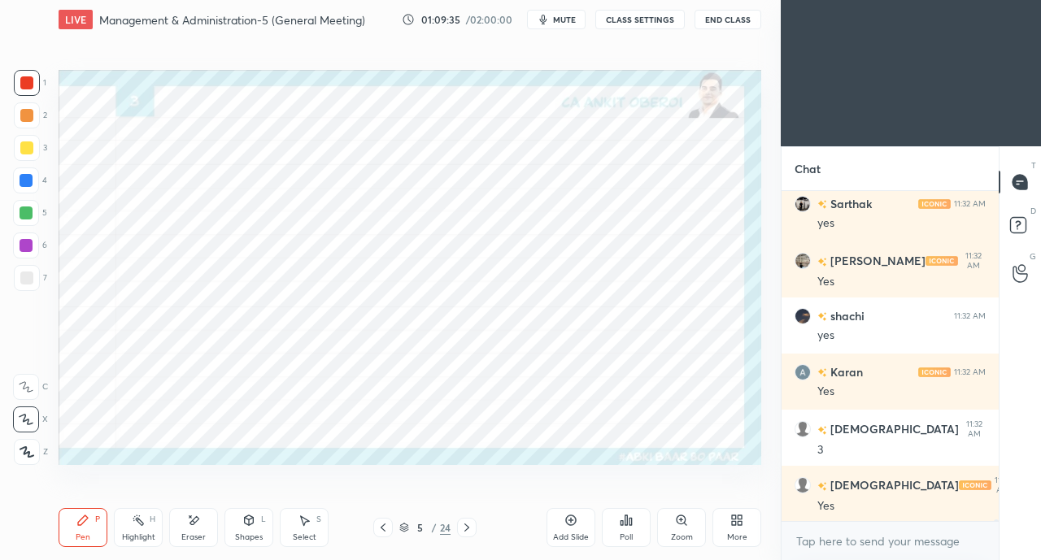
click at [490, 525] on div "5 / 24" at bounding box center [425, 528] width 244 height 20
click at [466, 528] on icon at bounding box center [466, 527] width 13 height 13
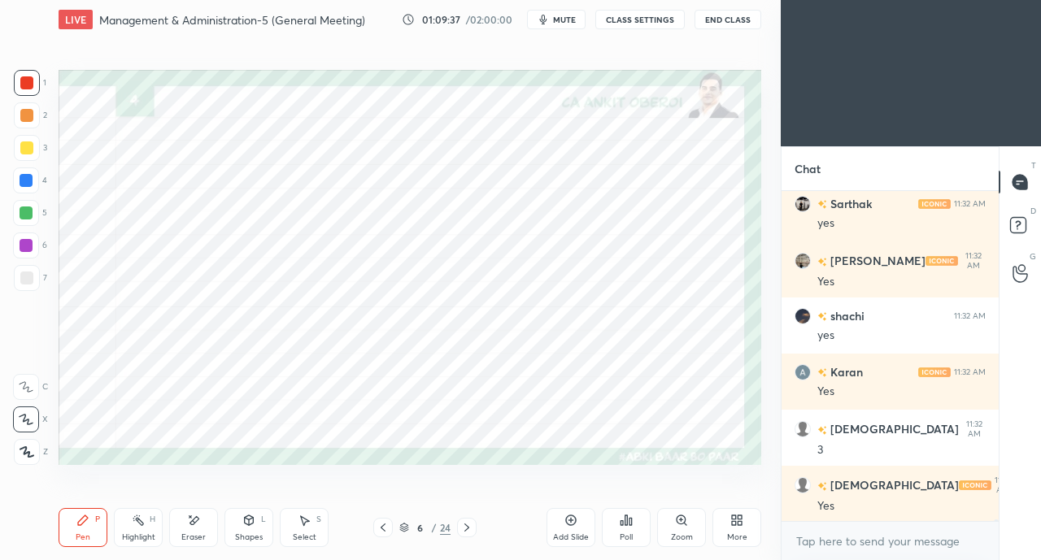
click at [471, 528] on icon at bounding box center [466, 527] width 13 height 13
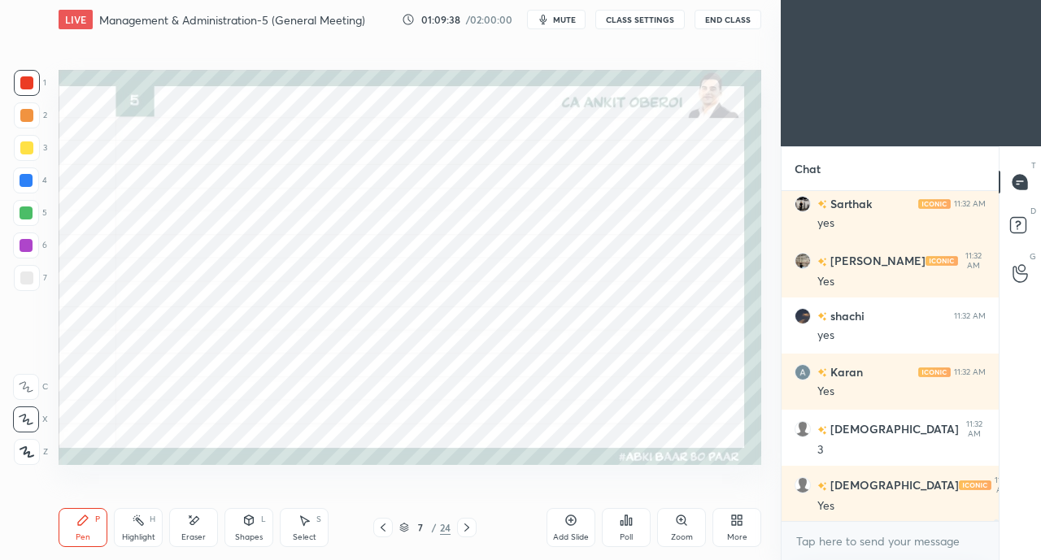
click at [466, 528] on icon at bounding box center [466, 527] width 13 height 13
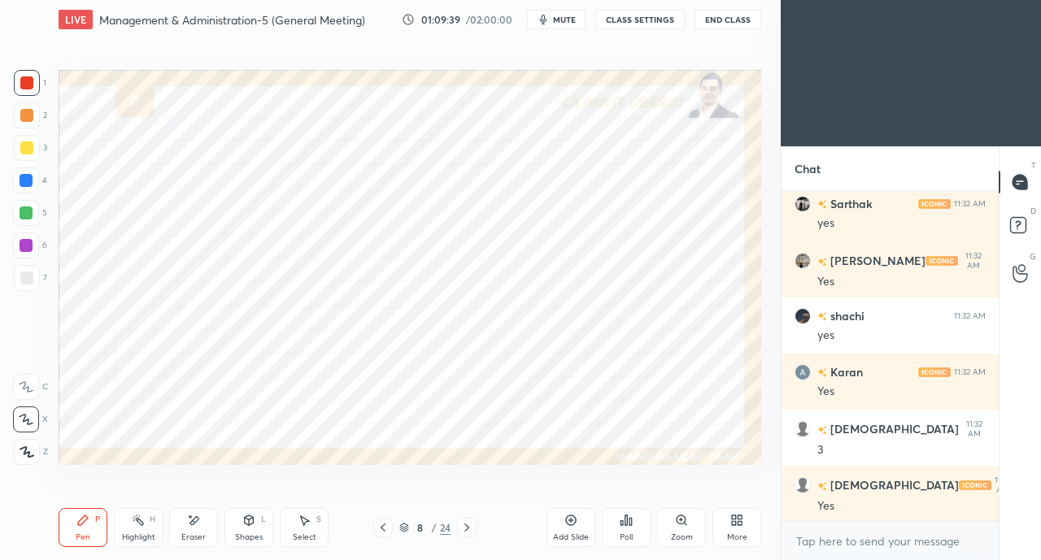
click at [470, 527] on icon at bounding box center [466, 527] width 13 height 13
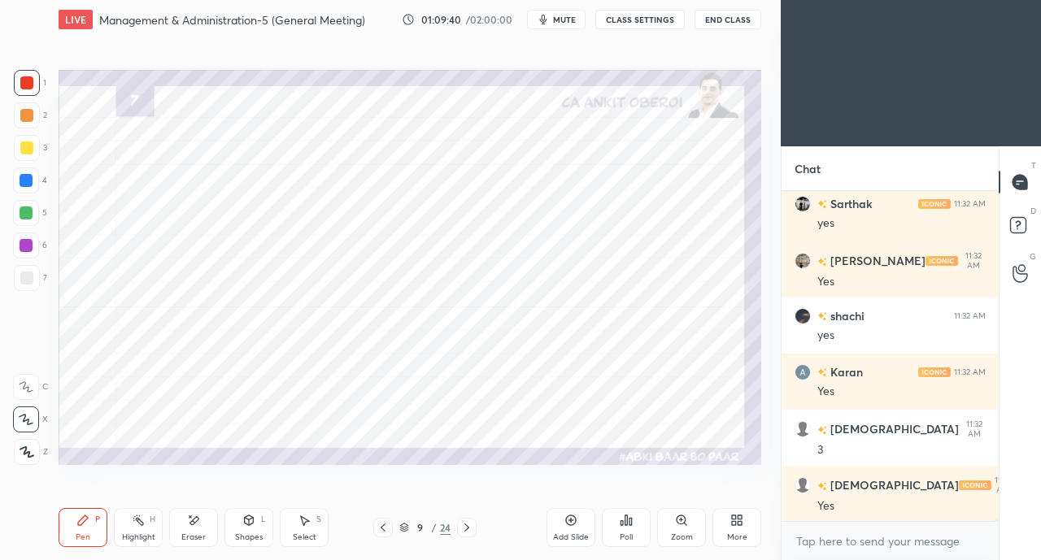
click at [474, 528] on div at bounding box center [467, 528] width 20 height 20
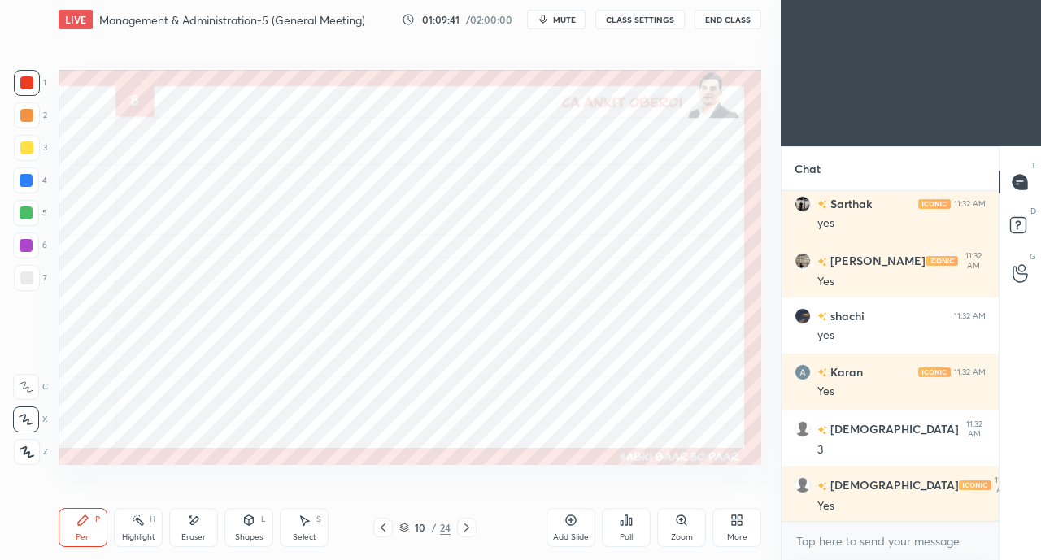
click at [471, 532] on icon at bounding box center [466, 527] width 13 height 13
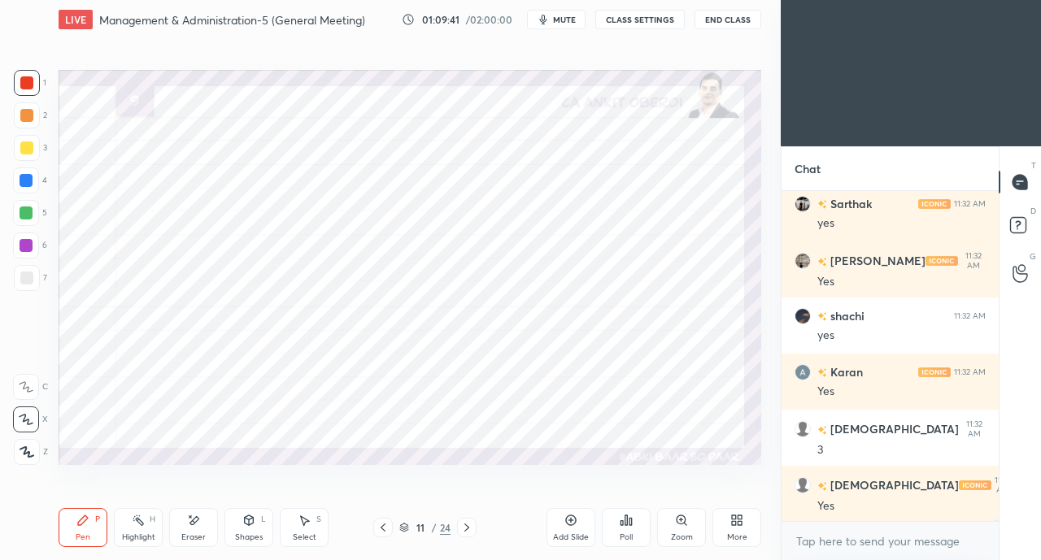
click at [466, 528] on icon at bounding box center [466, 527] width 13 height 13
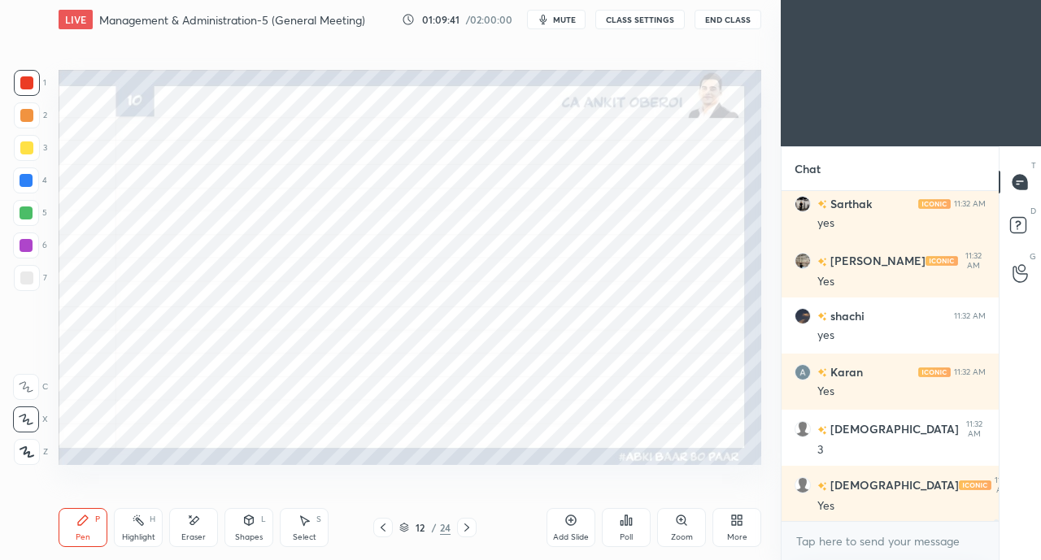
click at [467, 528] on icon at bounding box center [466, 527] width 13 height 13
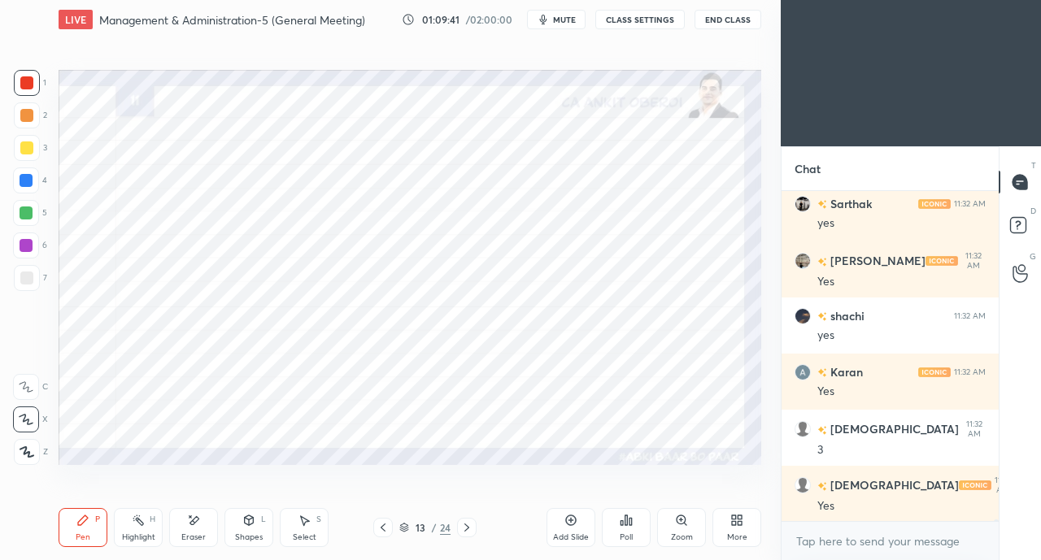
click at [472, 525] on icon at bounding box center [466, 527] width 13 height 13
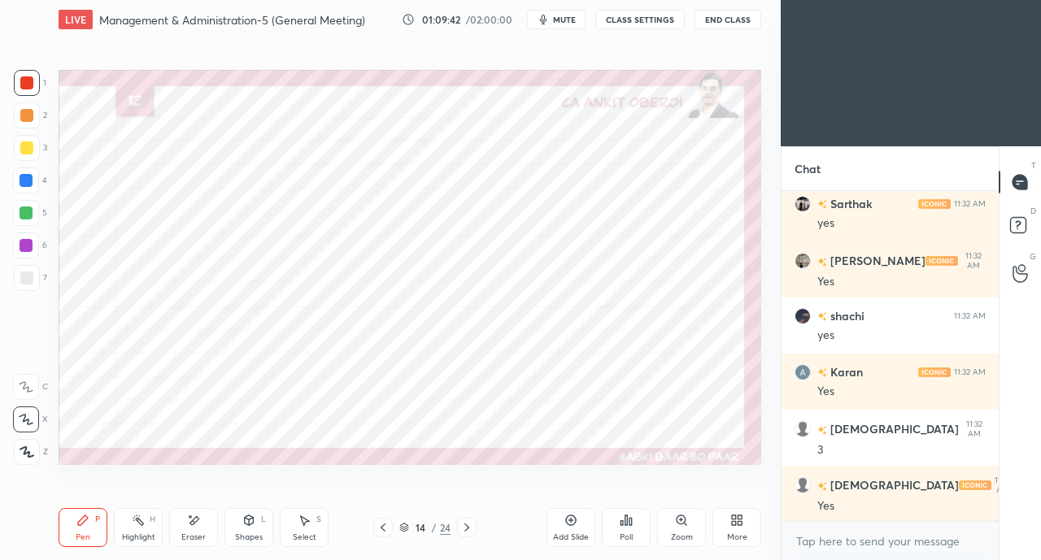
click at [472, 524] on icon at bounding box center [466, 527] width 13 height 13
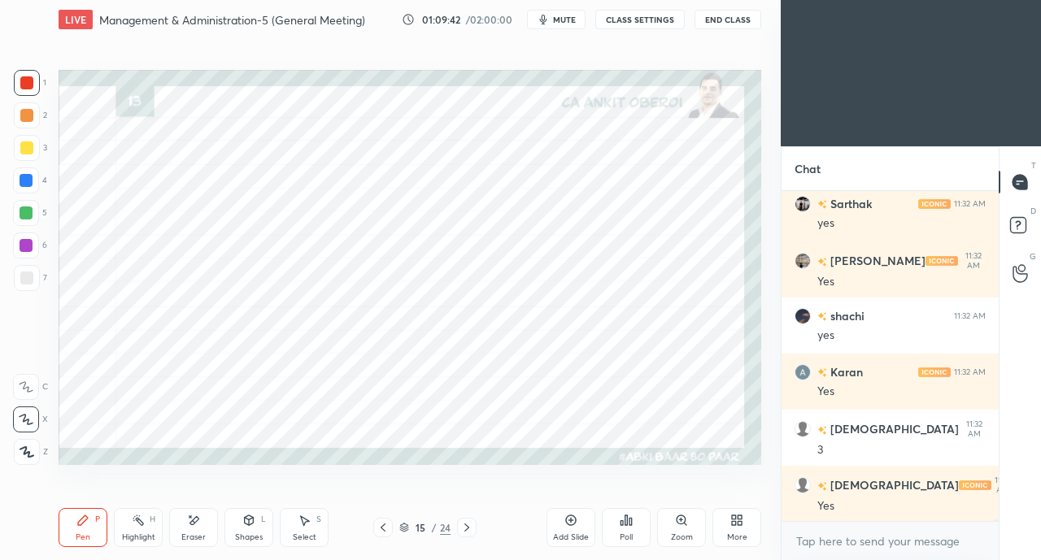
click at [382, 528] on icon at bounding box center [383, 527] width 13 height 13
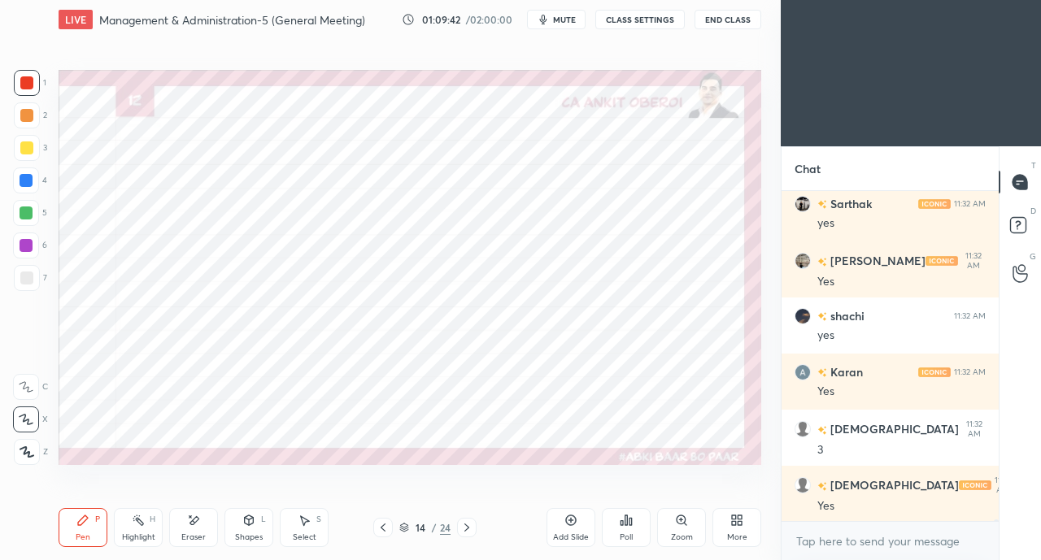
click at [382, 527] on icon at bounding box center [383, 527] width 13 height 13
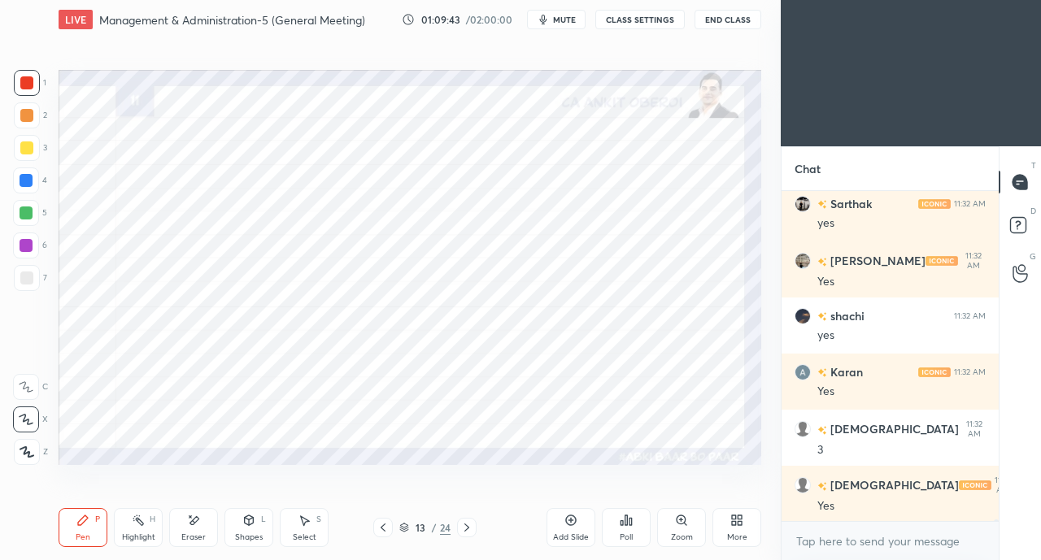
click at [472, 525] on icon at bounding box center [466, 527] width 13 height 13
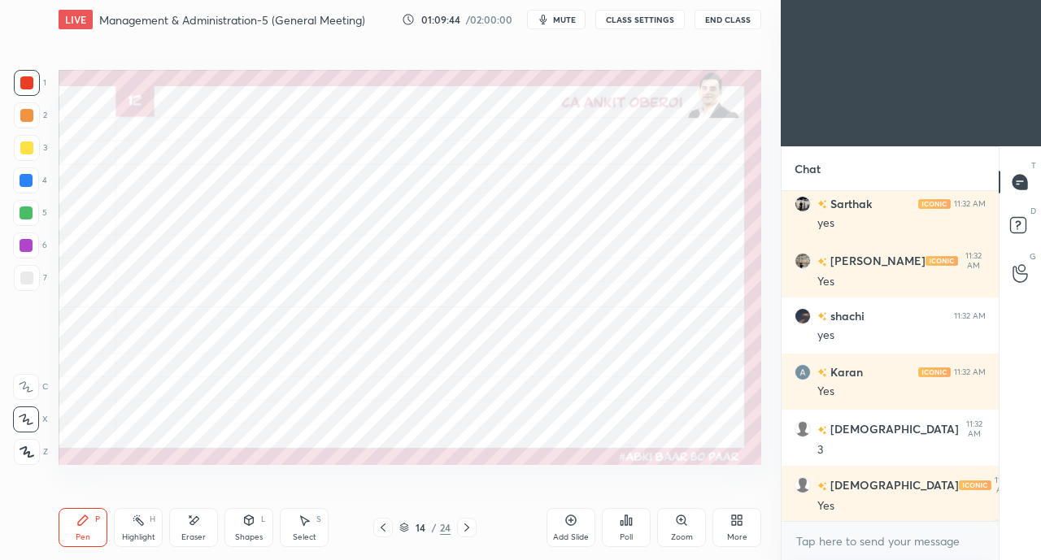
click at [250, 521] on icon at bounding box center [249, 521] width 9 height 10
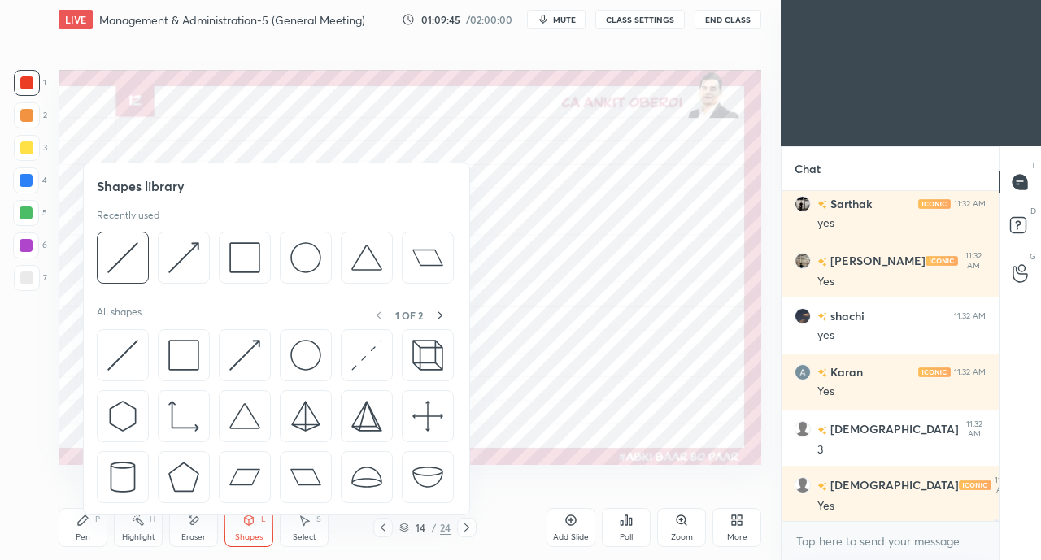
click at [176, 359] on img at bounding box center [183, 355] width 31 height 31
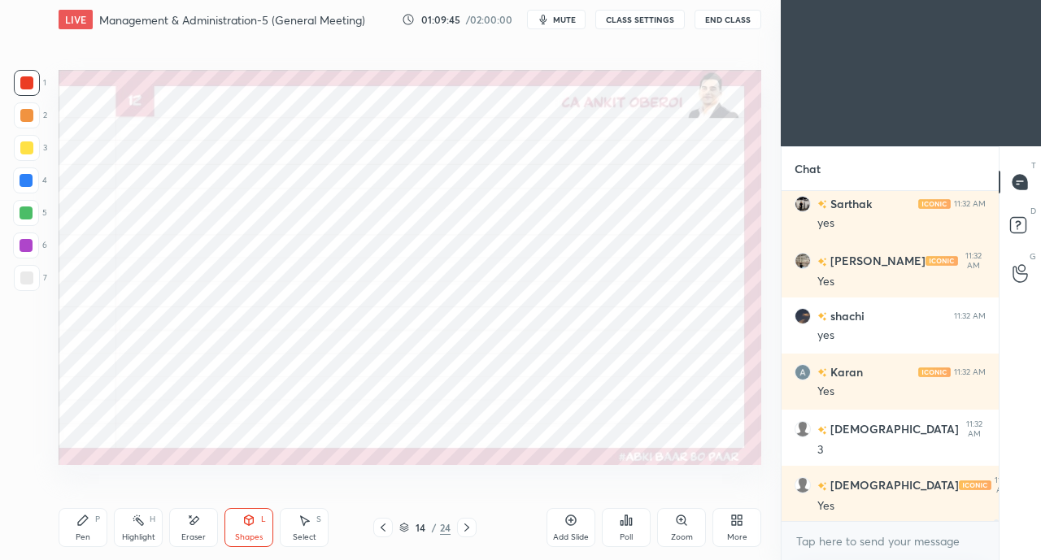
click at [257, 521] on div "Shapes L" at bounding box center [248, 527] width 49 height 39
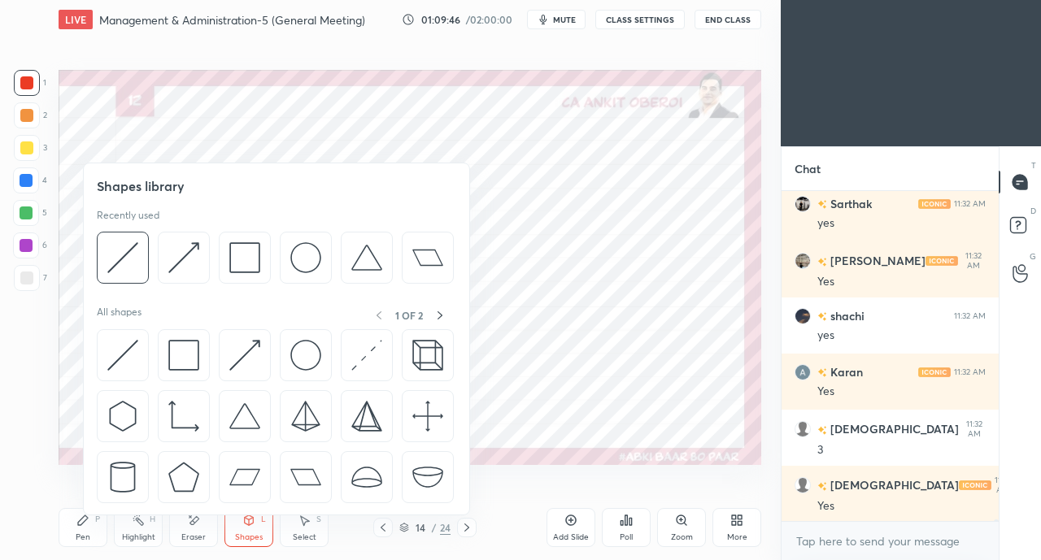
click at [120, 340] on img at bounding box center [122, 355] width 31 height 31
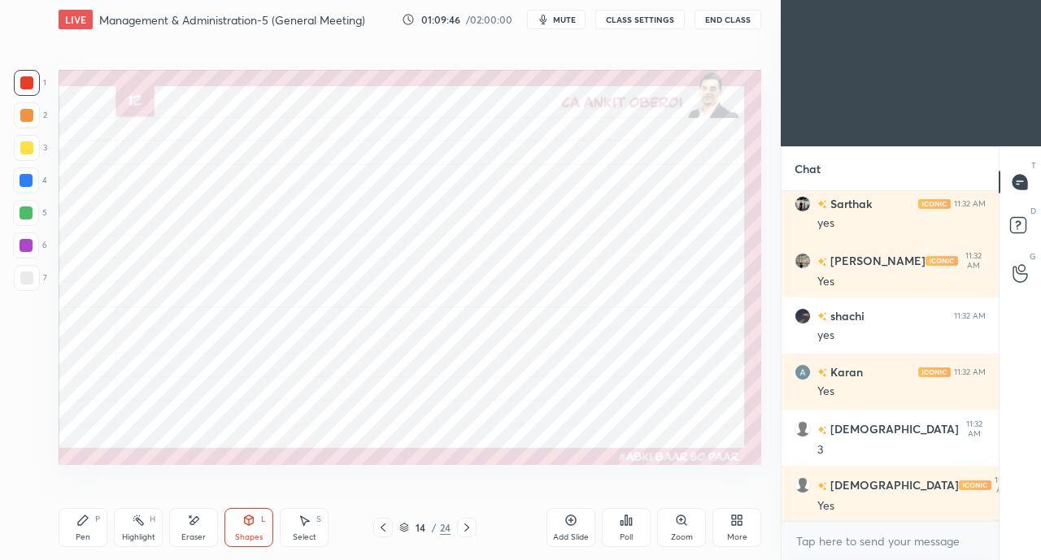
click at [29, 181] on div at bounding box center [26, 180] width 13 height 13
click at [203, 528] on div "Eraser" at bounding box center [193, 527] width 49 height 39
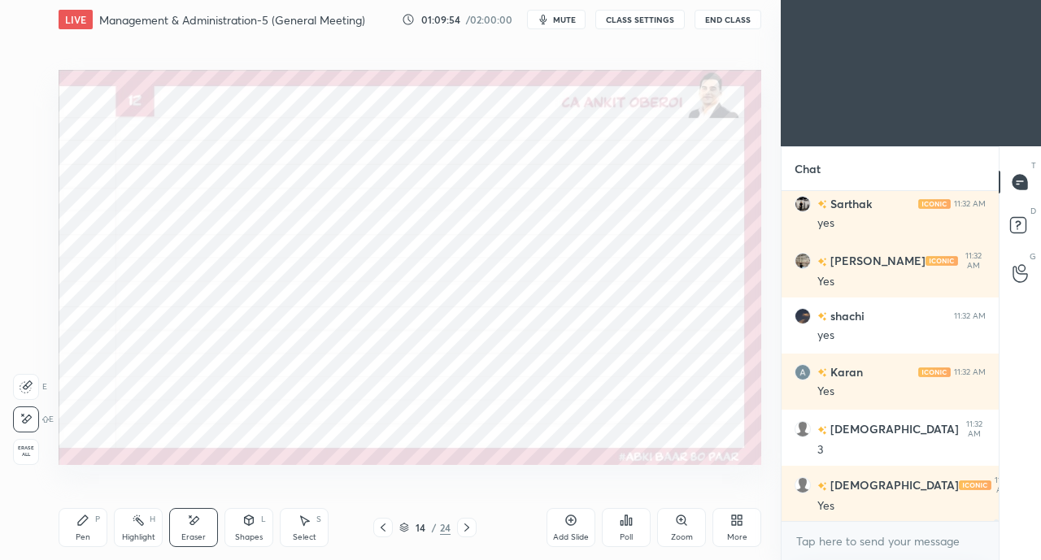
click at [242, 525] on div "Shapes L" at bounding box center [248, 527] width 49 height 39
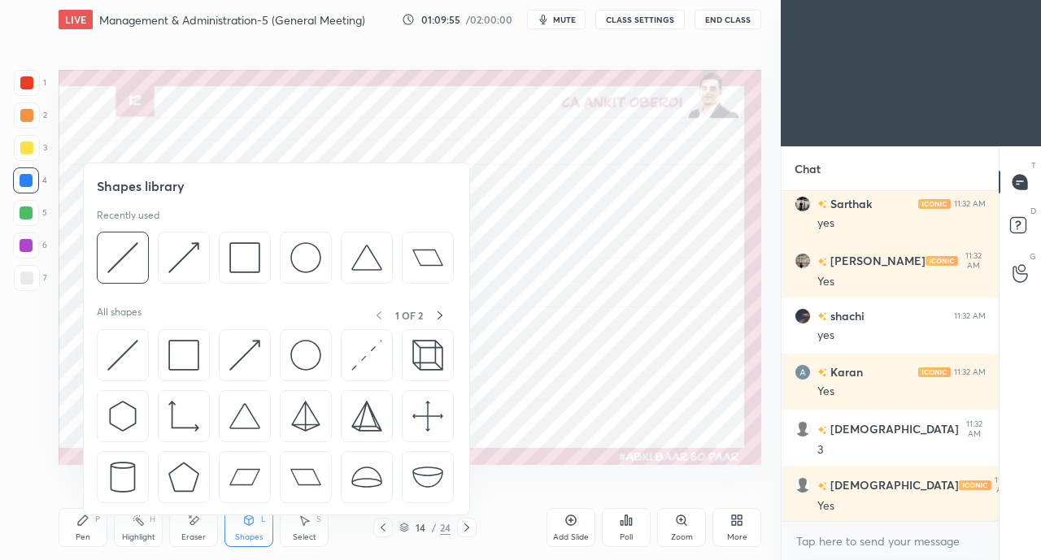
click at [120, 363] on img at bounding box center [122, 355] width 31 height 31
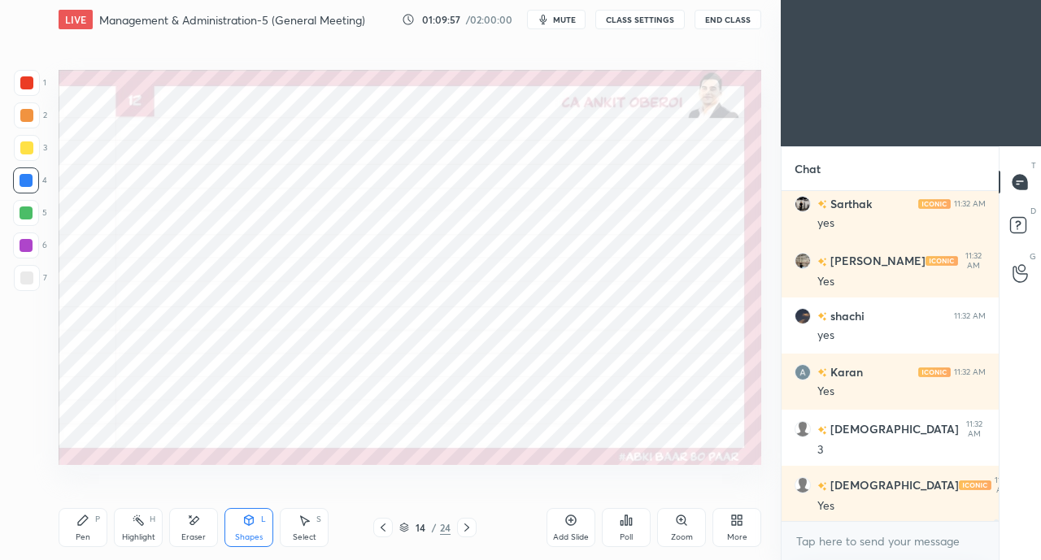
click at [86, 526] on icon at bounding box center [82, 520] width 13 height 13
click at [33, 88] on div at bounding box center [26, 82] width 13 height 13
click at [28, 178] on div at bounding box center [26, 180] width 13 height 13
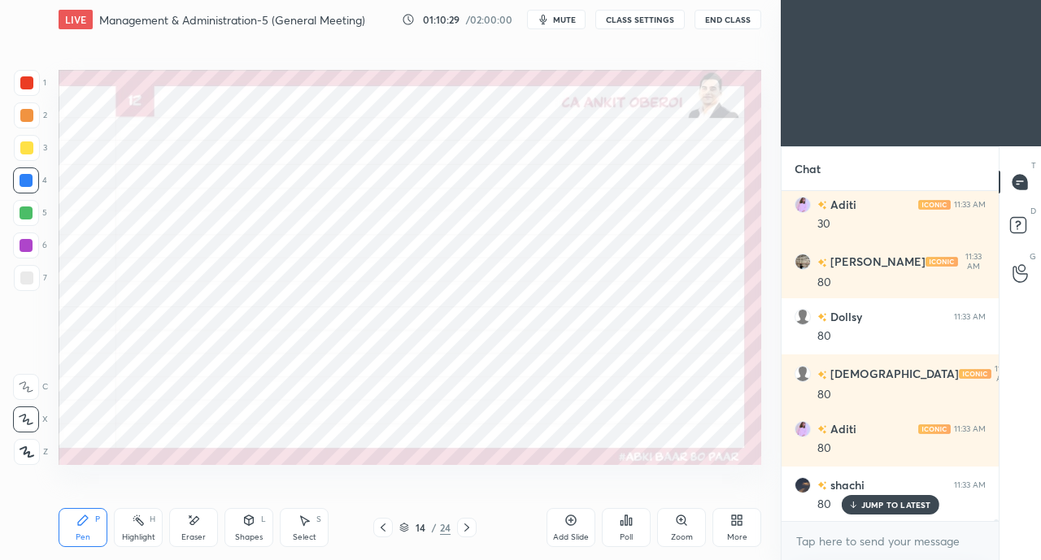
scroll to position [57561, 0]
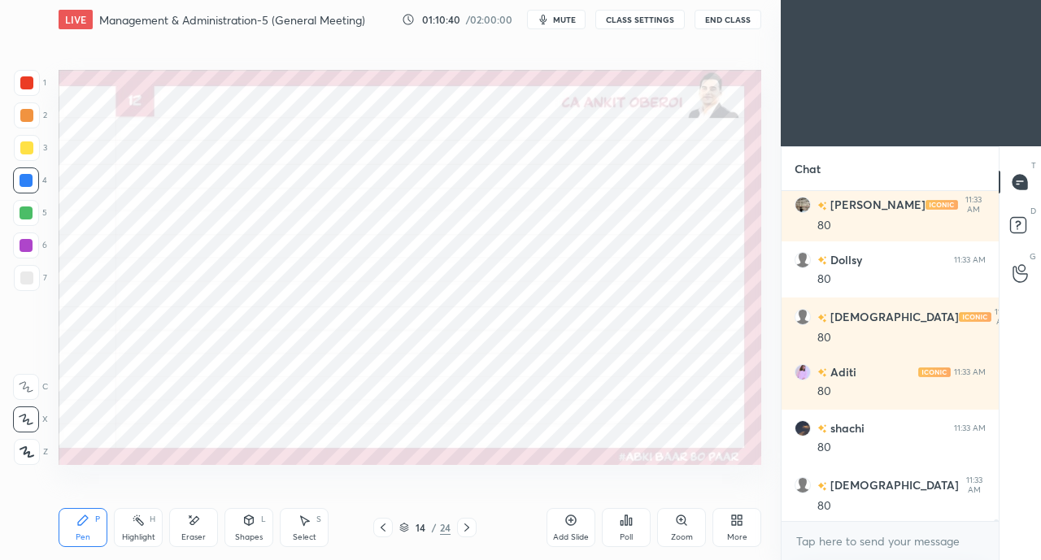
click at [242, 528] on div "Shapes L" at bounding box center [248, 527] width 49 height 39
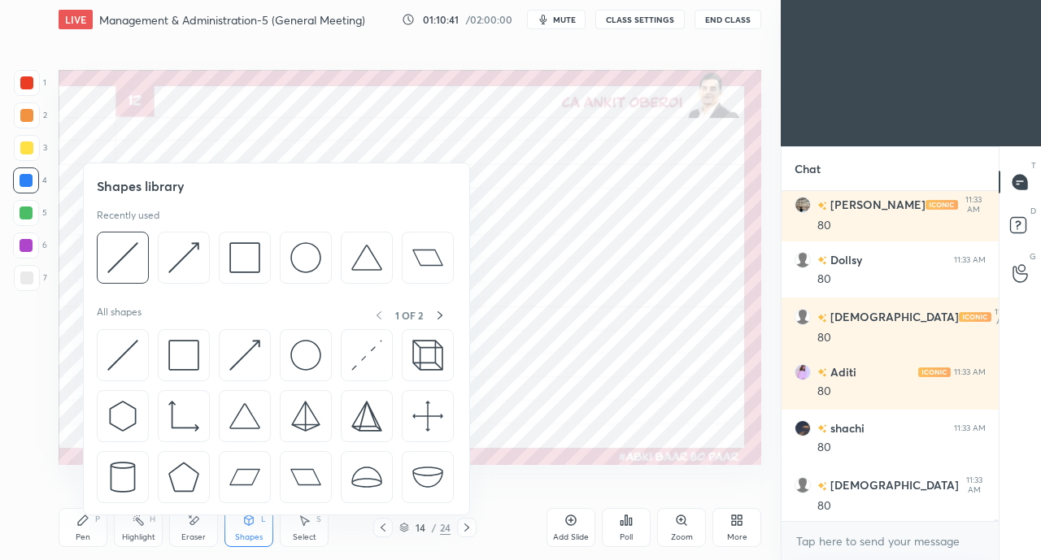
click at [125, 357] on img at bounding box center [122, 355] width 31 height 31
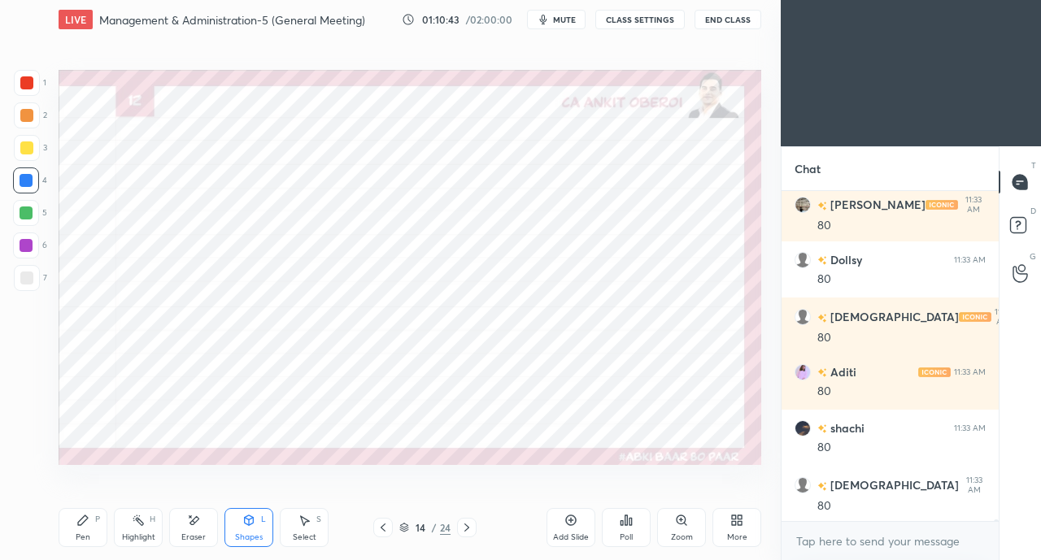
click at [250, 526] on icon at bounding box center [248, 520] width 13 height 13
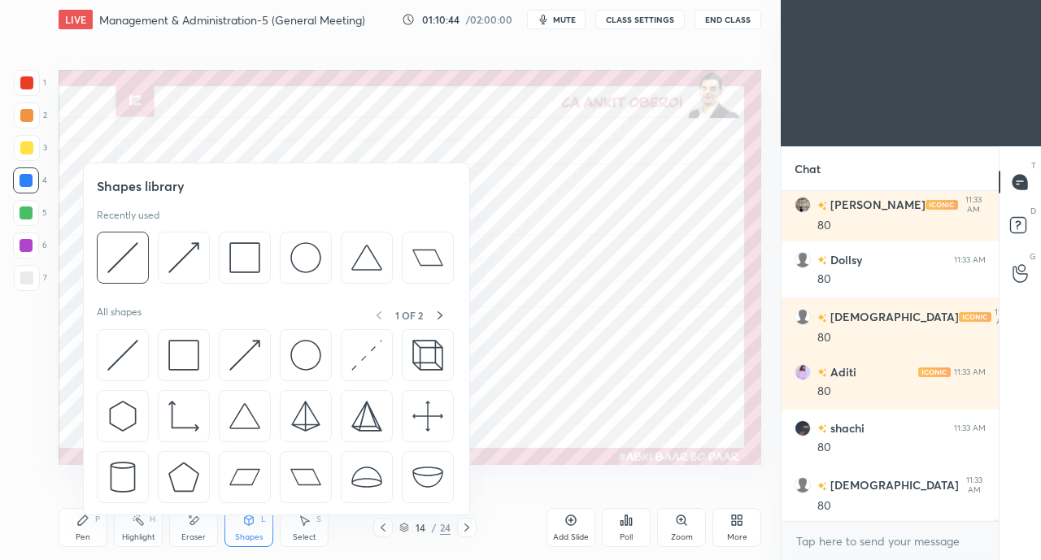
click at [246, 352] on img at bounding box center [244, 355] width 31 height 31
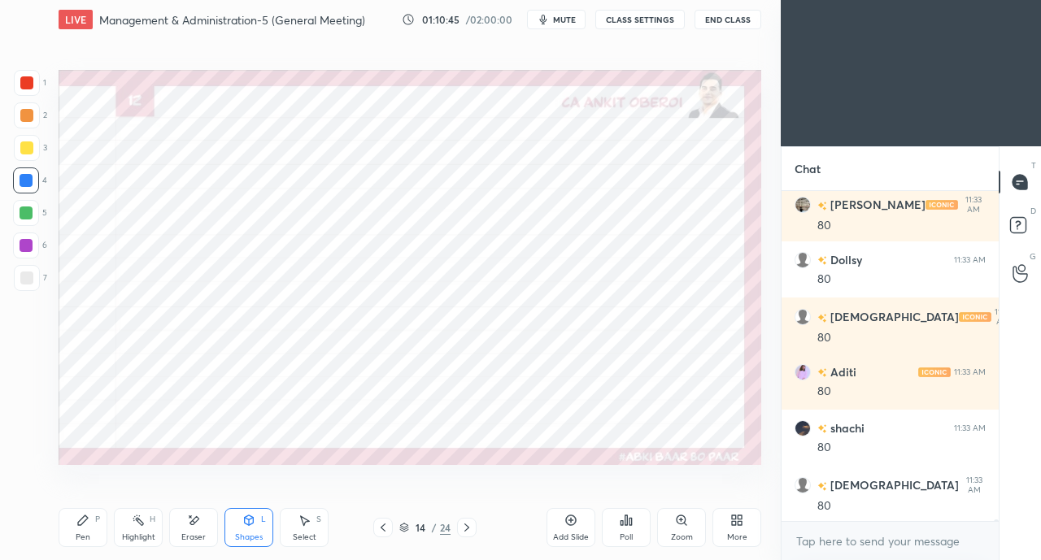
click at [24, 87] on div at bounding box center [26, 82] width 13 height 13
click at [85, 531] on div "Pen P" at bounding box center [83, 527] width 49 height 39
click at [181, 521] on div "Eraser" at bounding box center [193, 527] width 49 height 39
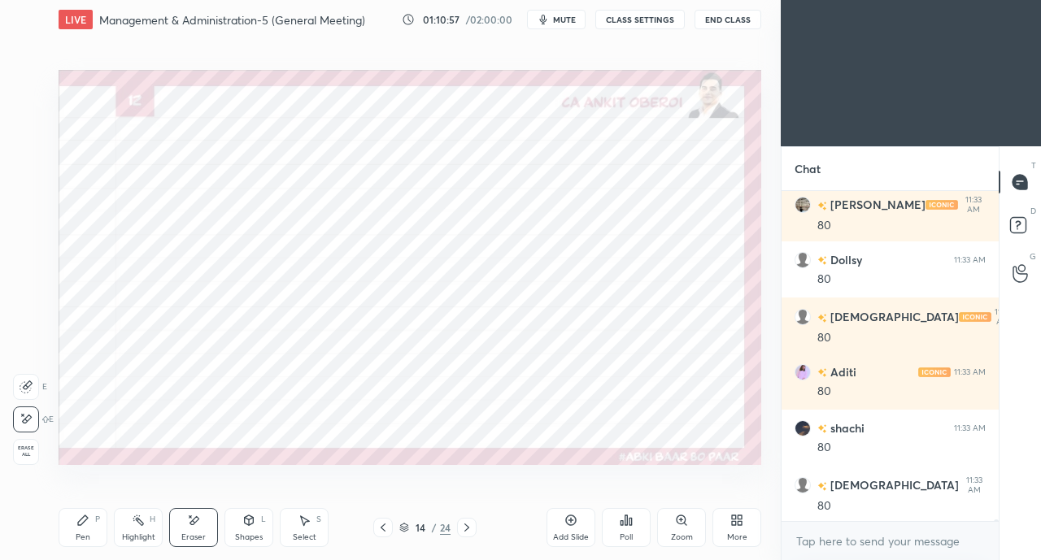
click at [76, 531] on div "Pen P" at bounding box center [83, 527] width 49 height 39
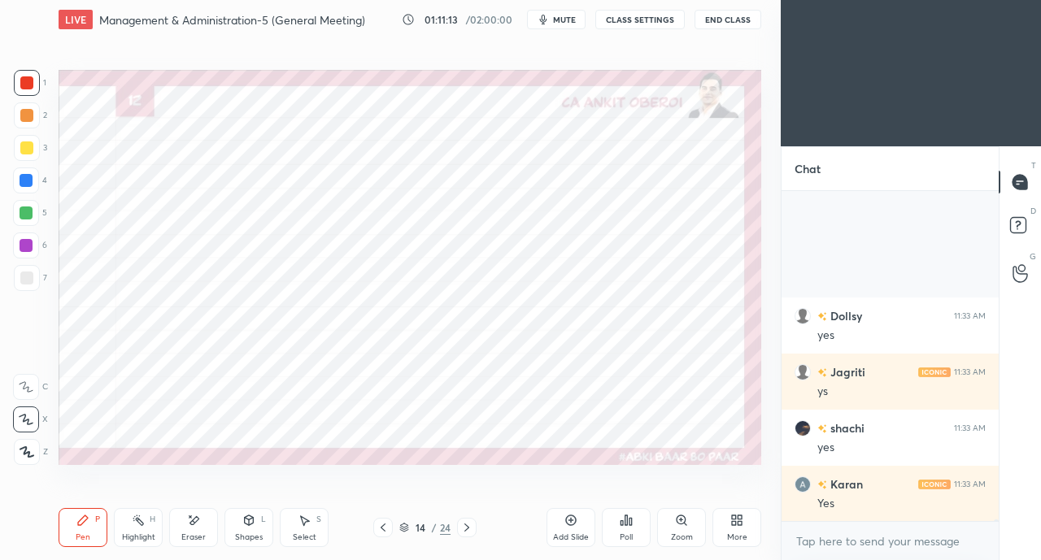
scroll to position [58402, 0]
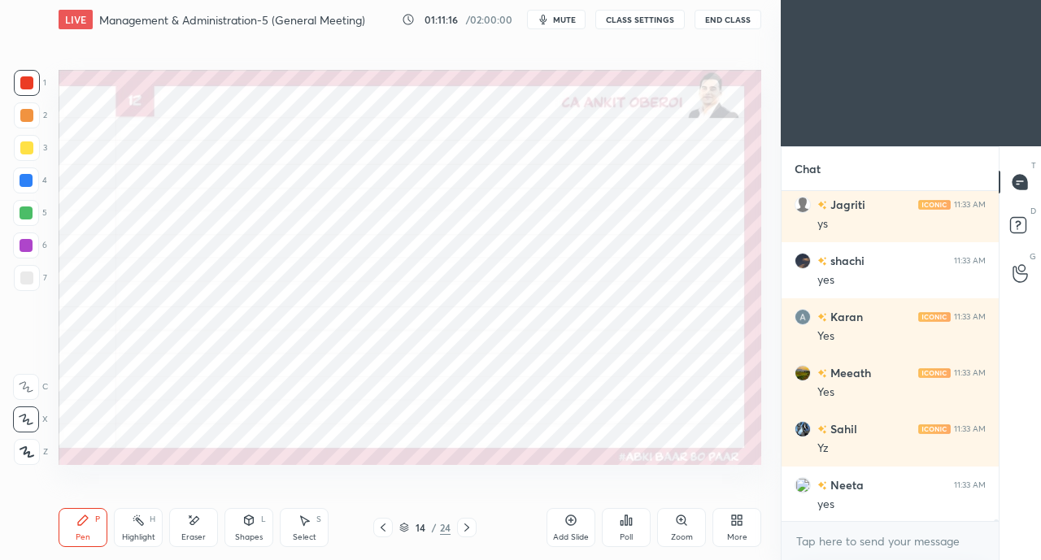
click at [247, 526] on icon at bounding box center [248, 520] width 13 height 13
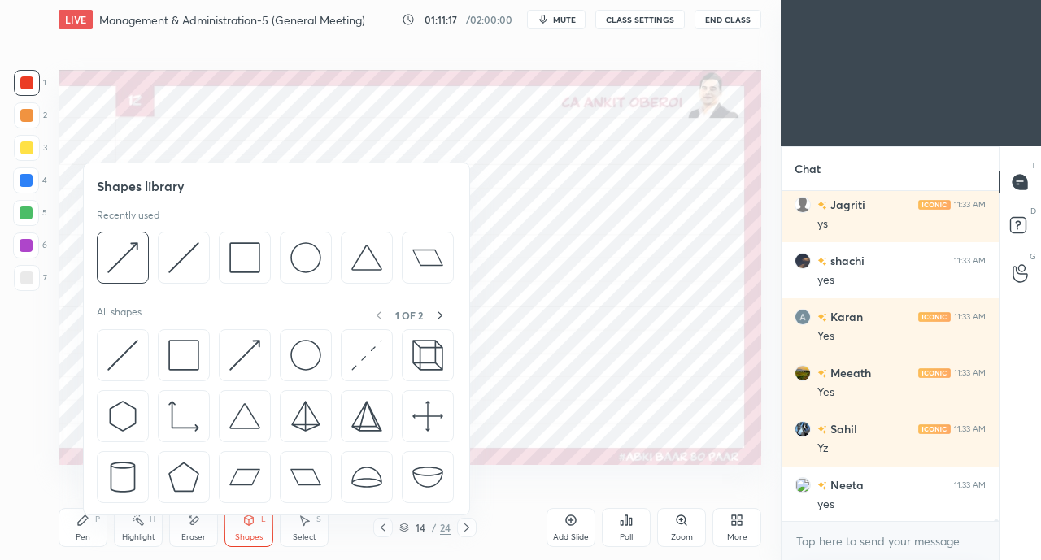
scroll to position [58459, 0]
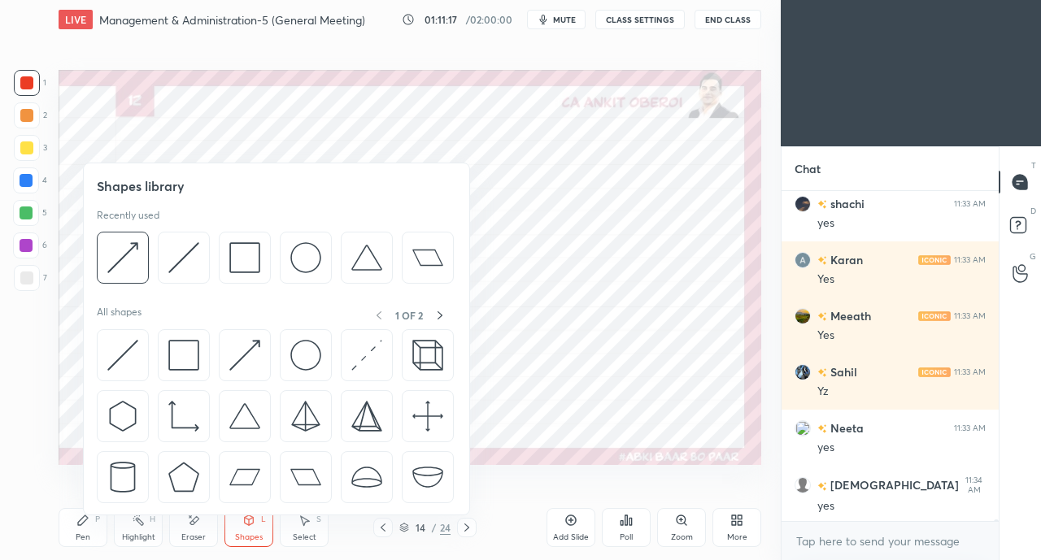
click at [120, 347] on img at bounding box center [122, 355] width 31 height 31
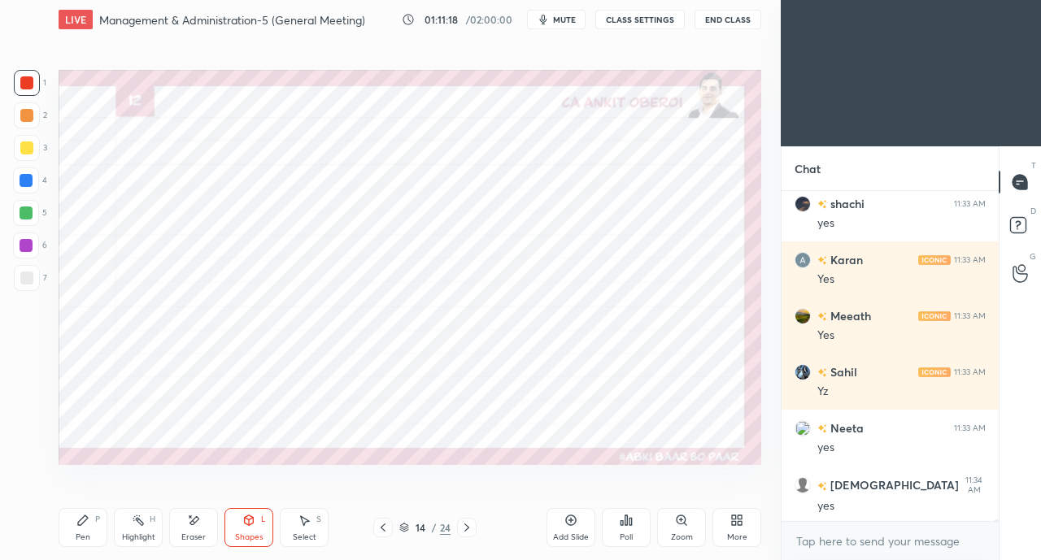
click at [31, 181] on div at bounding box center [26, 180] width 13 height 13
click at [86, 525] on icon at bounding box center [82, 520] width 13 height 13
click at [30, 89] on div at bounding box center [26, 82] width 13 height 13
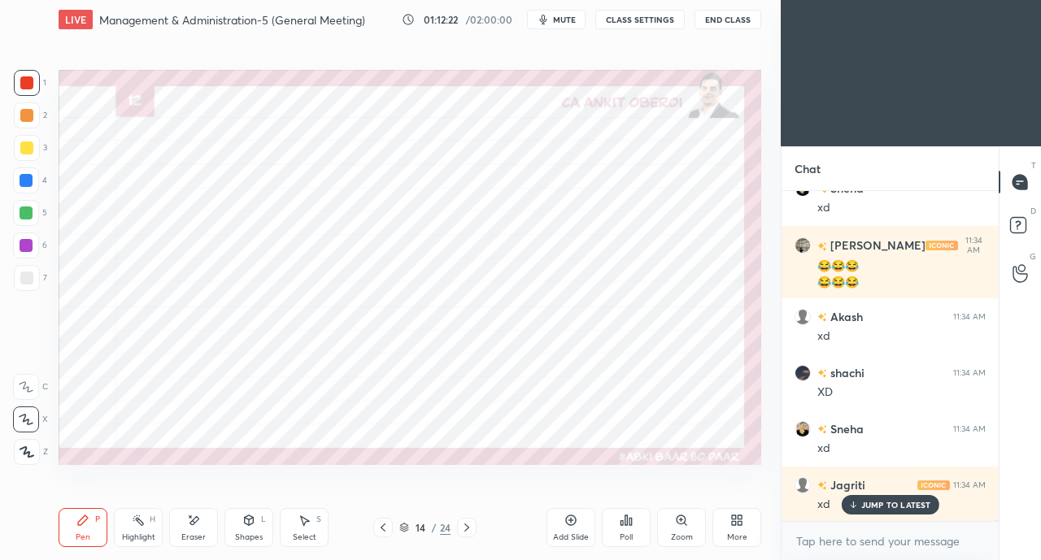
scroll to position [58924, 0]
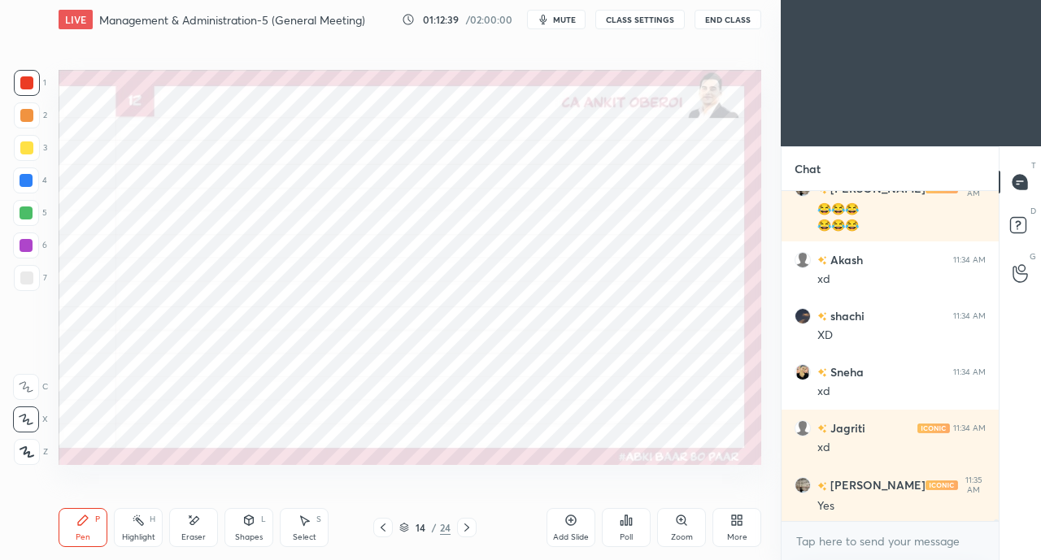
click at [28, 177] on div at bounding box center [26, 180] width 13 height 13
click at [24, 82] on div at bounding box center [26, 82] width 13 height 13
click at [24, 183] on div at bounding box center [26, 180] width 13 height 13
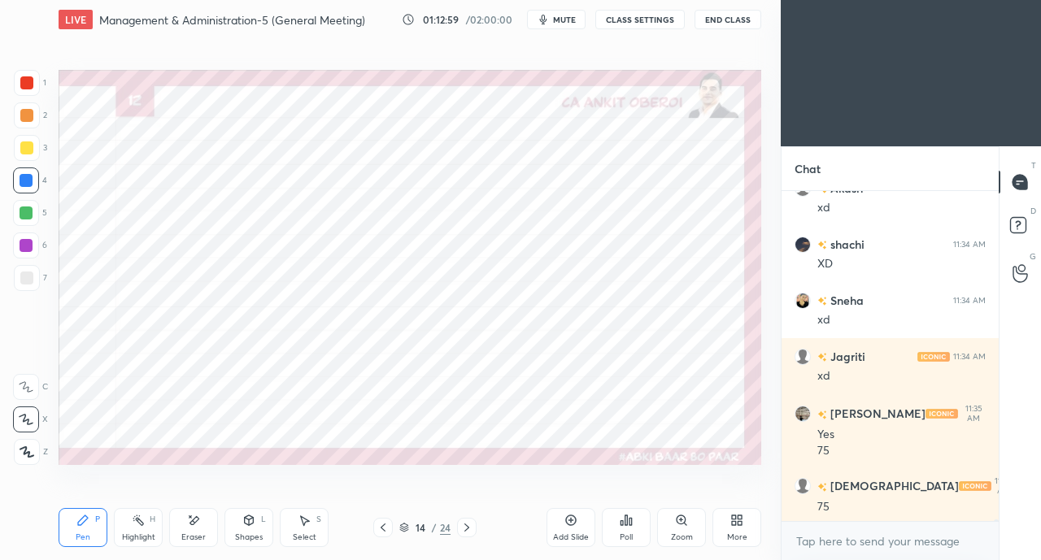
scroll to position [59052, 0]
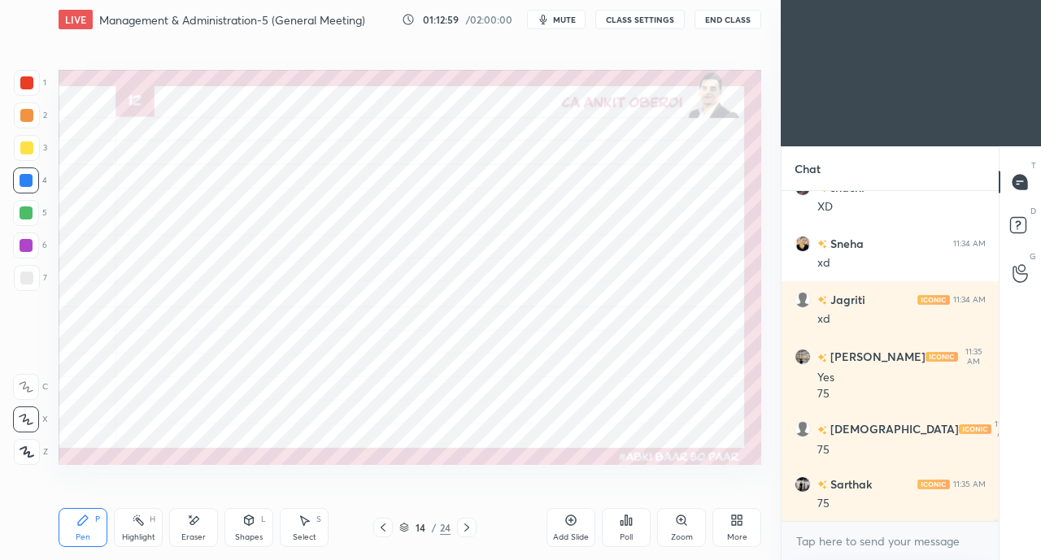
click at [24, 82] on div at bounding box center [26, 82] width 13 height 13
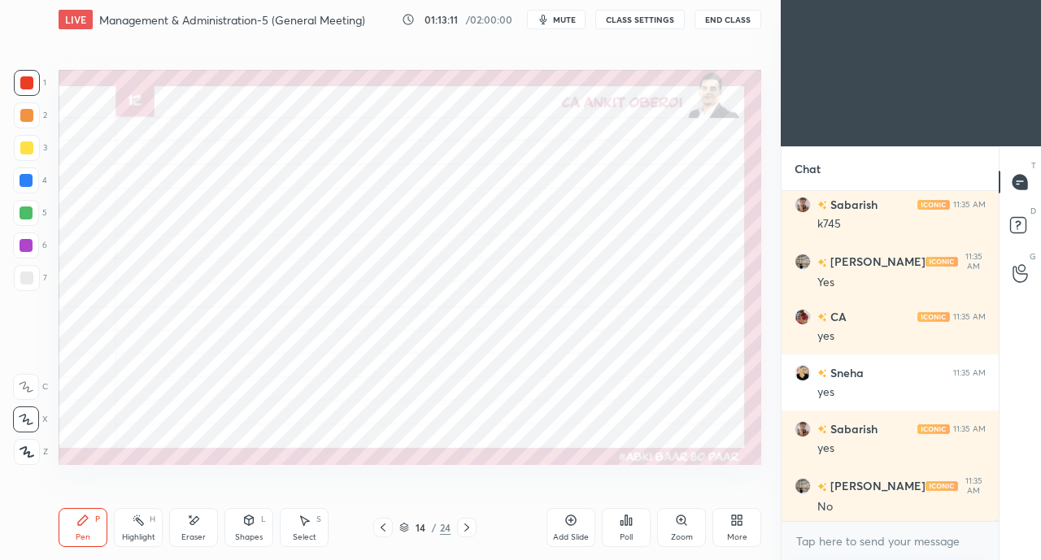
scroll to position [59501, 0]
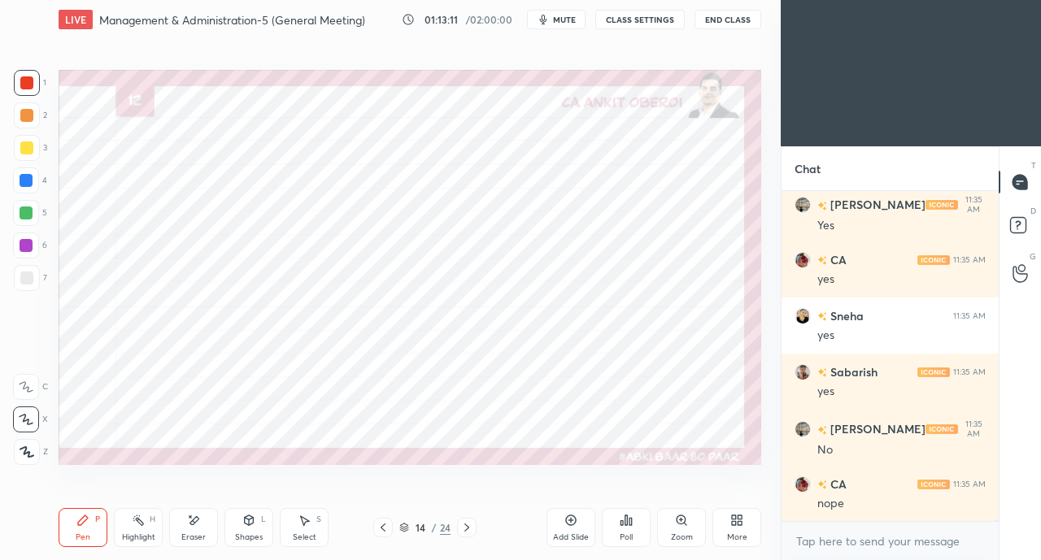
click at [26, 207] on div at bounding box center [26, 213] width 13 height 13
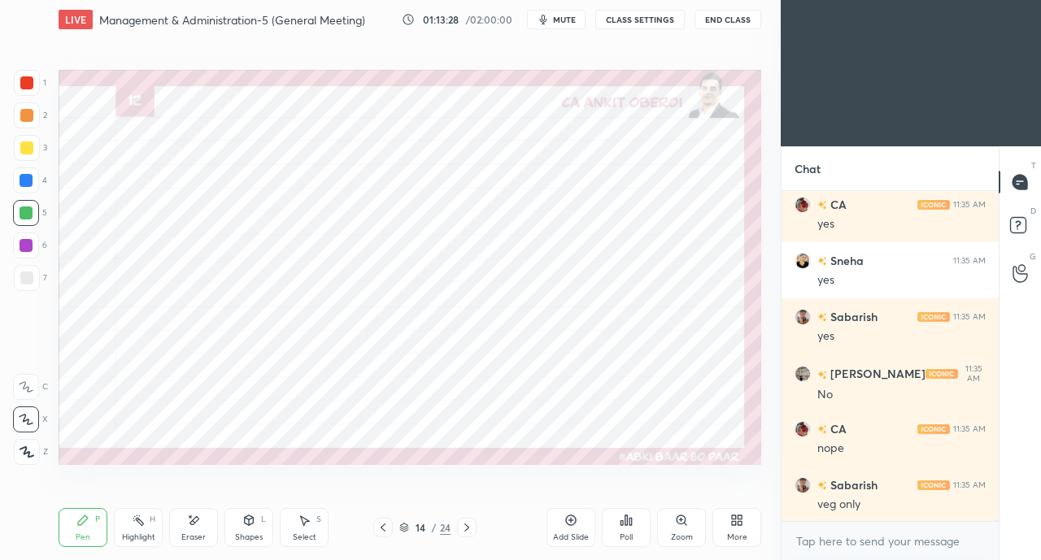
scroll to position [59613, 0]
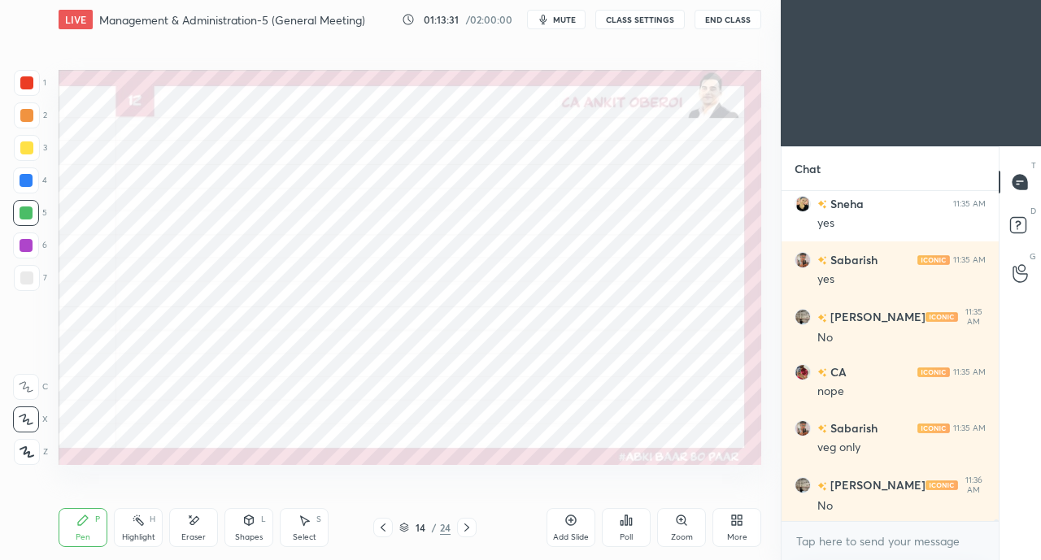
click at [29, 83] on div at bounding box center [26, 82] width 13 height 13
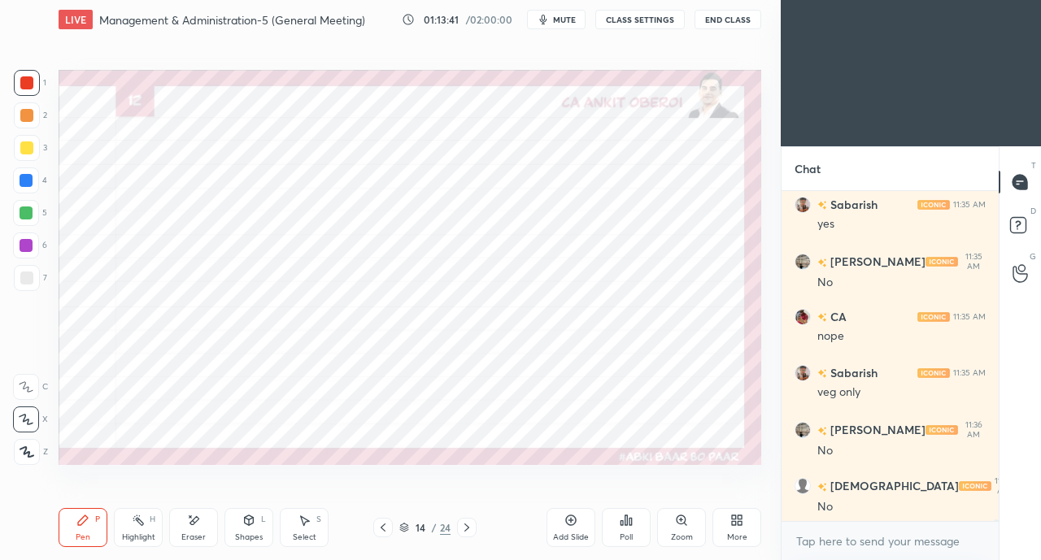
scroll to position [59726, 0]
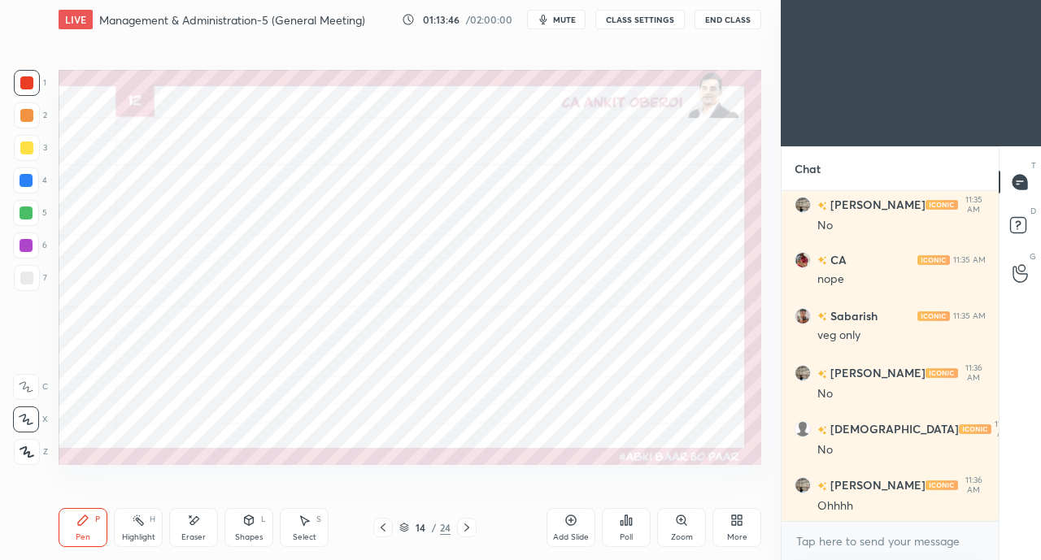
click at [24, 220] on div at bounding box center [26, 213] width 26 height 26
click at [24, 152] on div at bounding box center [26, 147] width 13 height 13
click at [28, 215] on div at bounding box center [26, 213] width 13 height 13
click at [34, 245] on div at bounding box center [26, 246] width 26 height 26
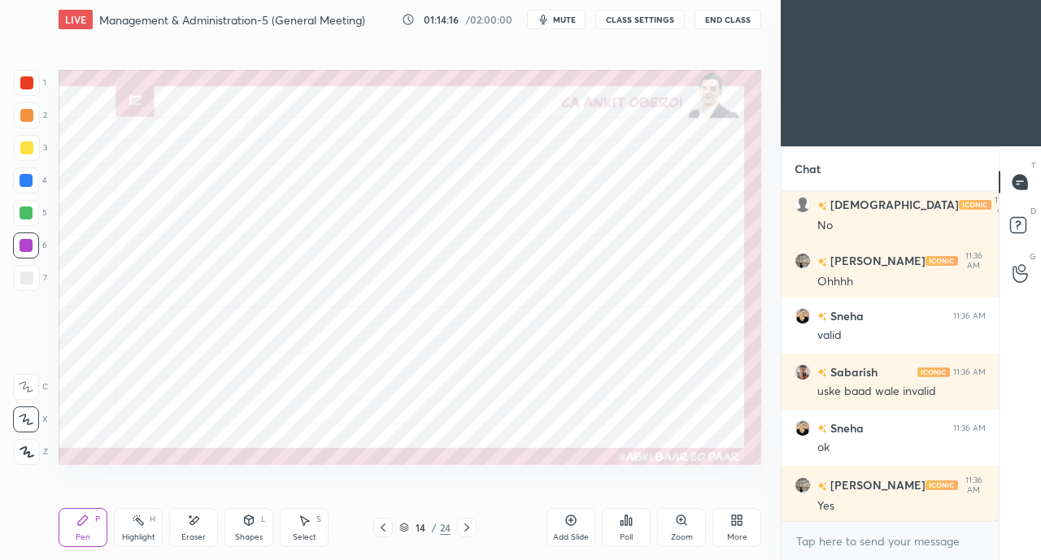
scroll to position [60005, 0]
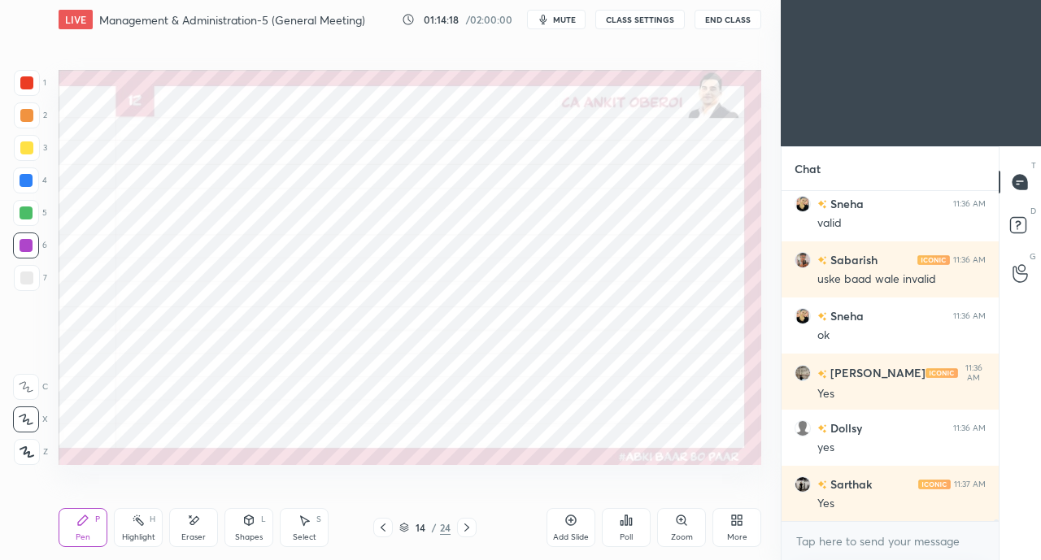
click at [464, 526] on icon at bounding box center [466, 527] width 13 height 13
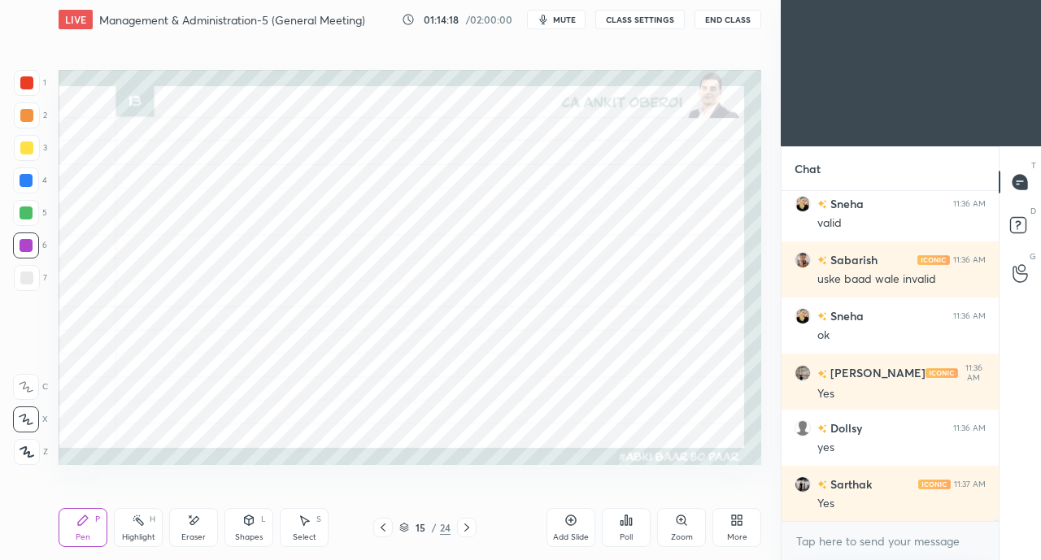
scroll to position [60118, 0]
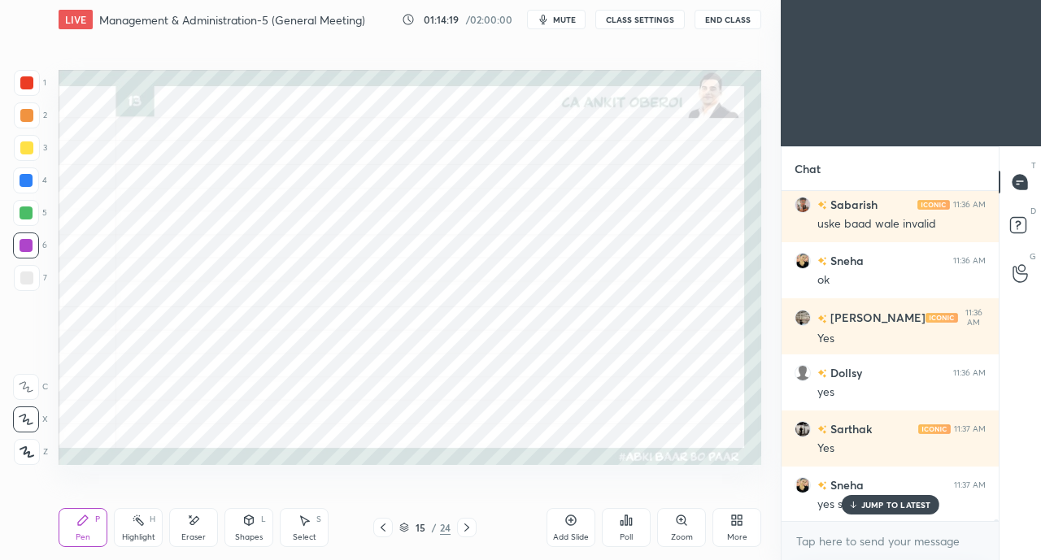
click at [24, 87] on div at bounding box center [26, 82] width 13 height 13
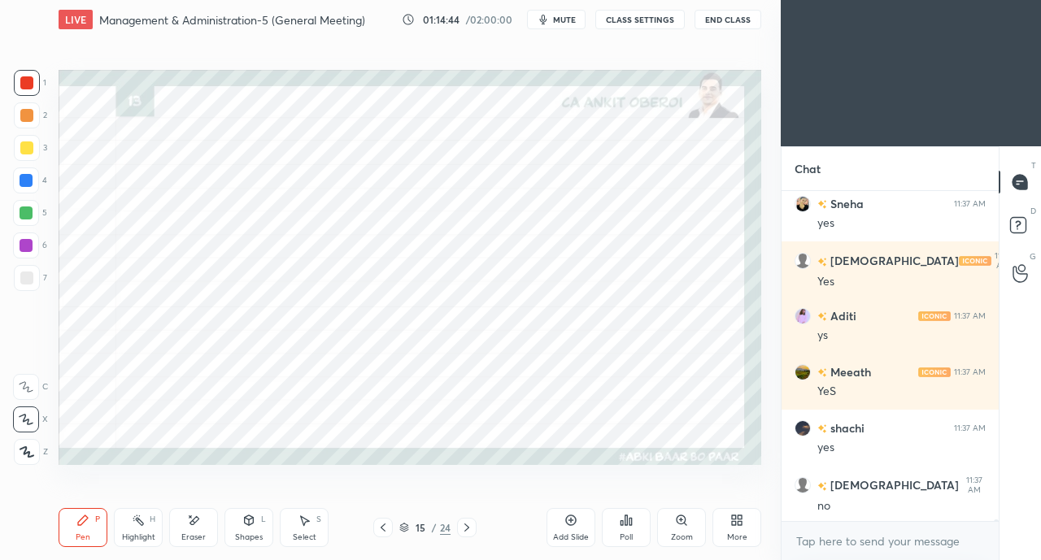
scroll to position [60919, 0]
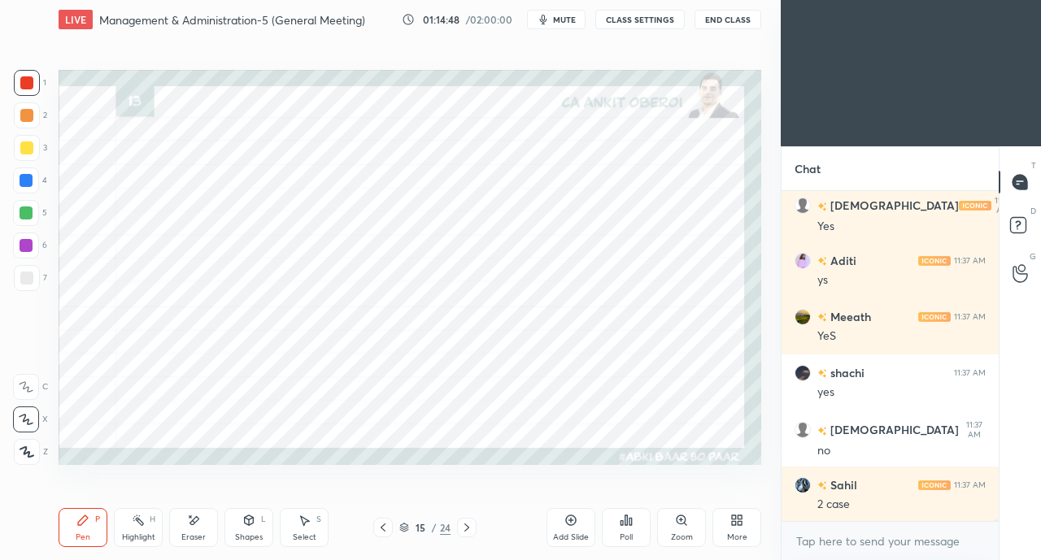
click at [25, 181] on div at bounding box center [26, 180] width 13 height 13
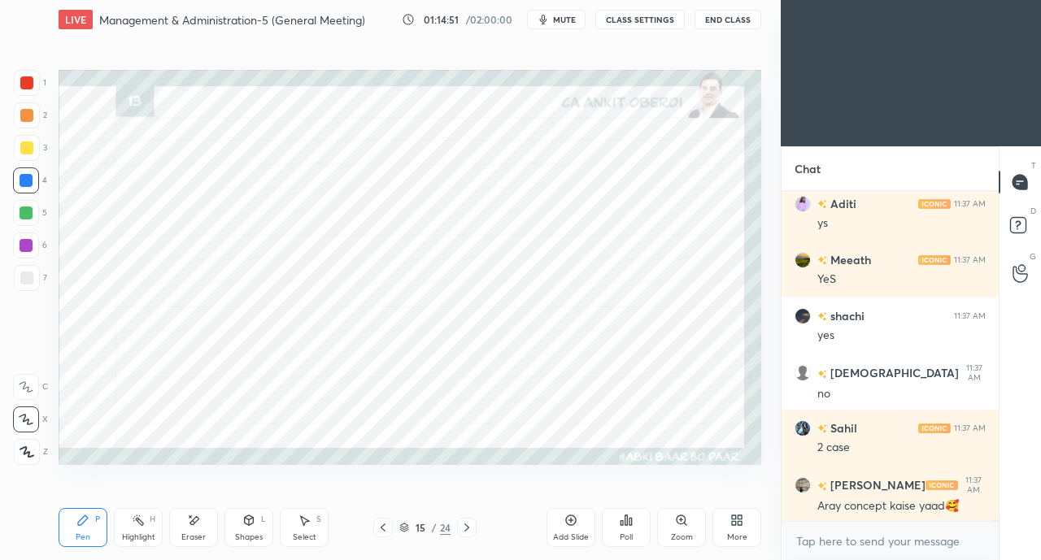
scroll to position [61046, 0]
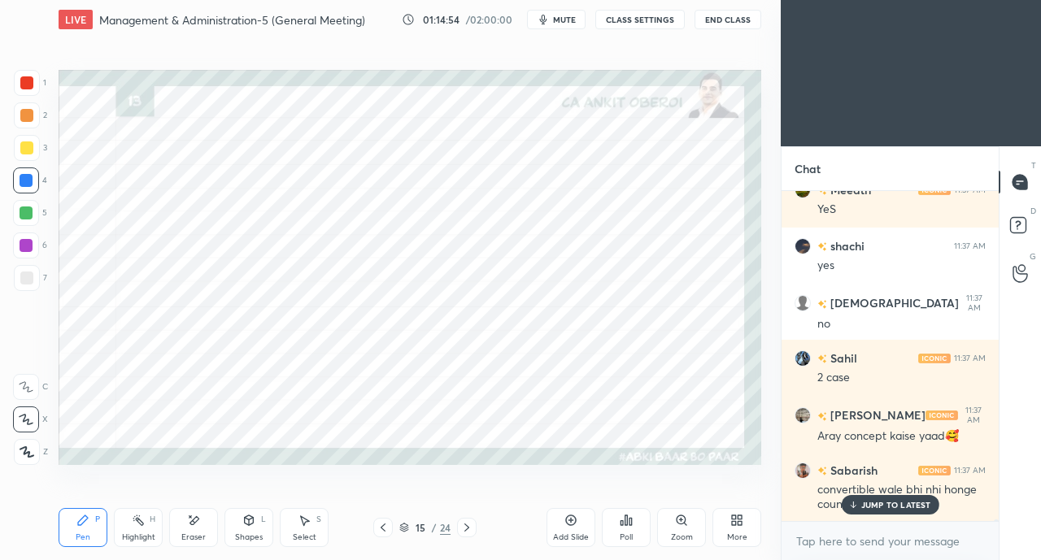
click at [851, 500] on icon at bounding box center [852, 505] width 11 height 10
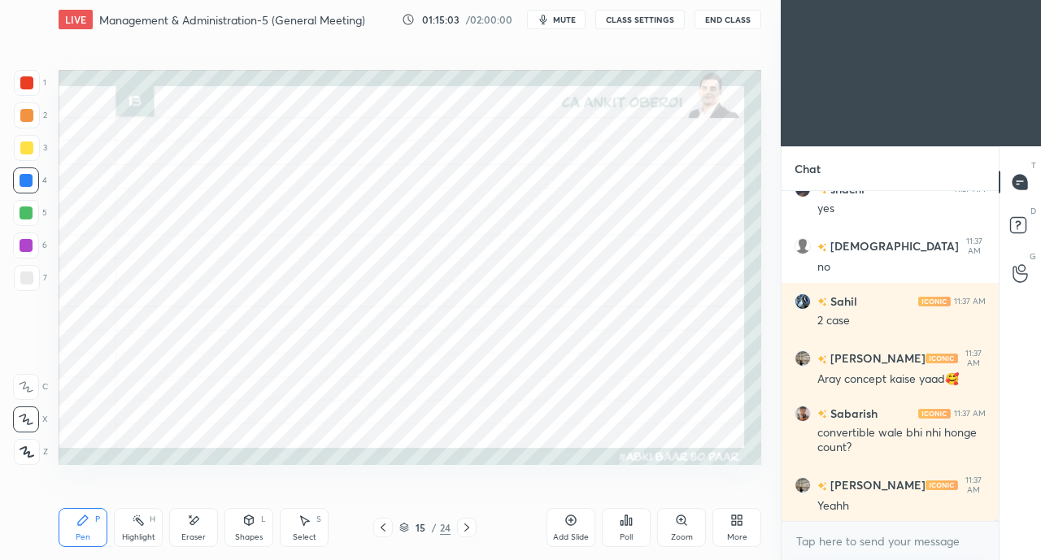
scroll to position [61159, 0]
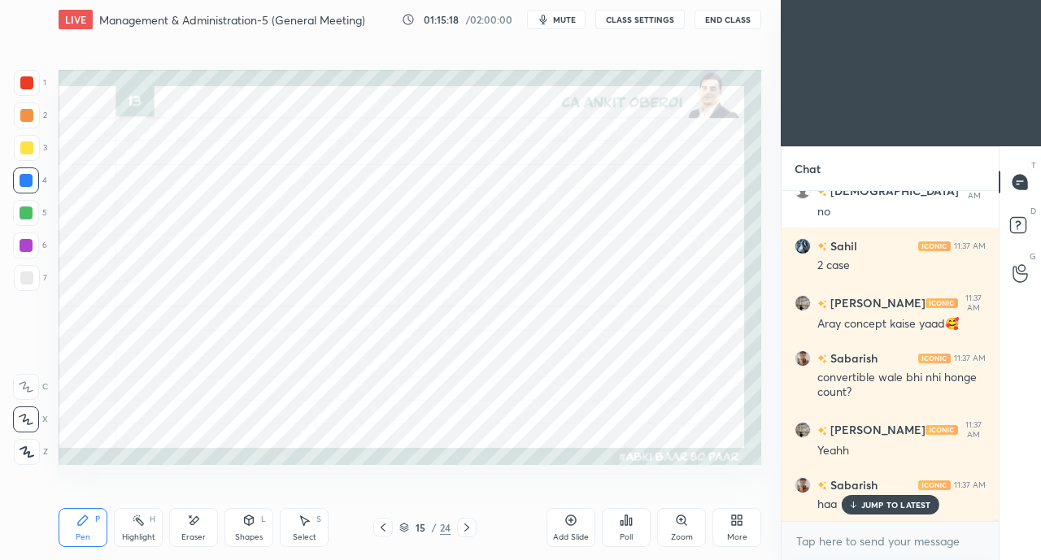
click at [468, 527] on icon at bounding box center [466, 528] width 5 height 8
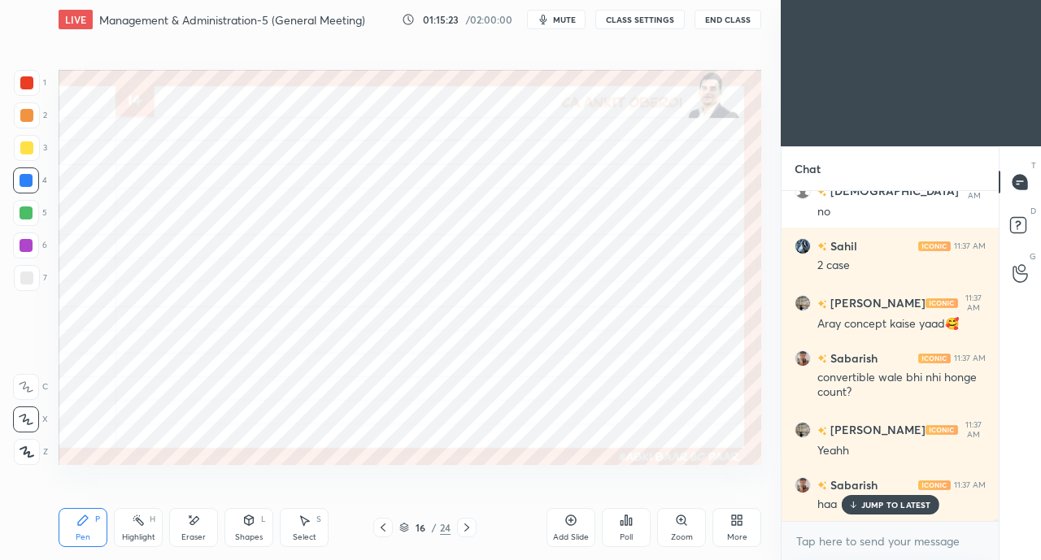
click at [197, 527] on icon at bounding box center [193, 521] width 13 height 14
click at [69, 535] on div "Pen P" at bounding box center [83, 527] width 49 height 39
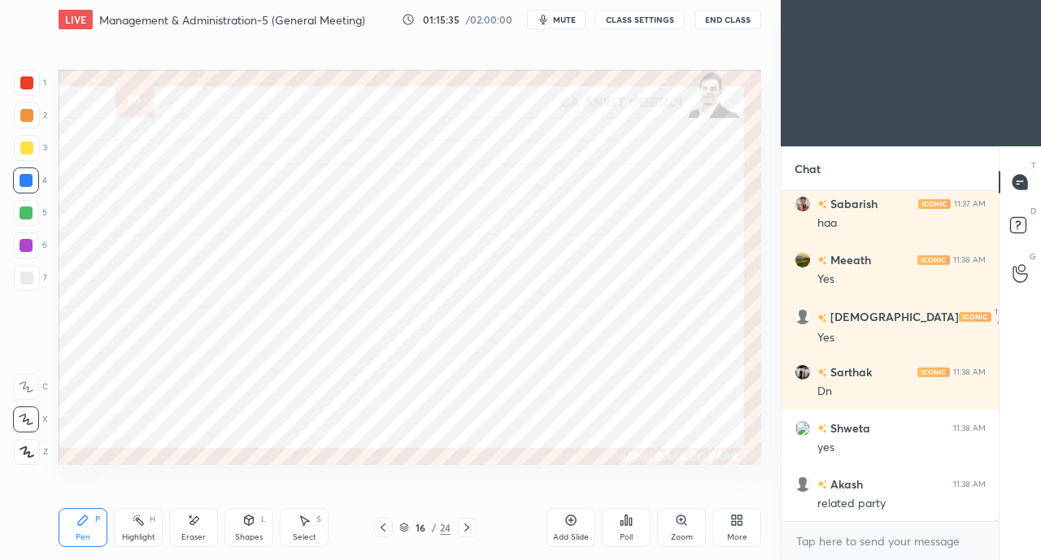
scroll to position [61552, 0]
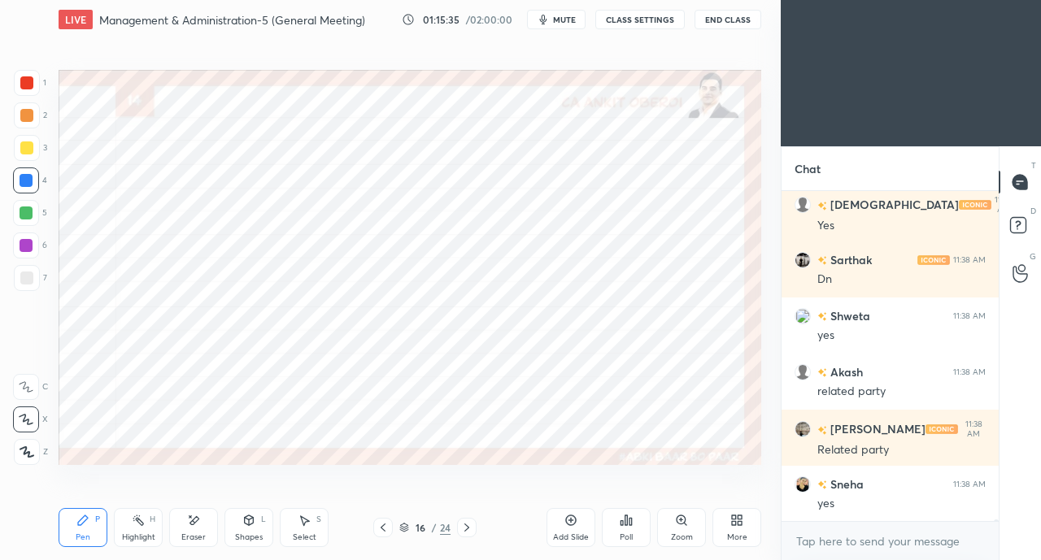
click at [26, 79] on div at bounding box center [26, 82] width 13 height 13
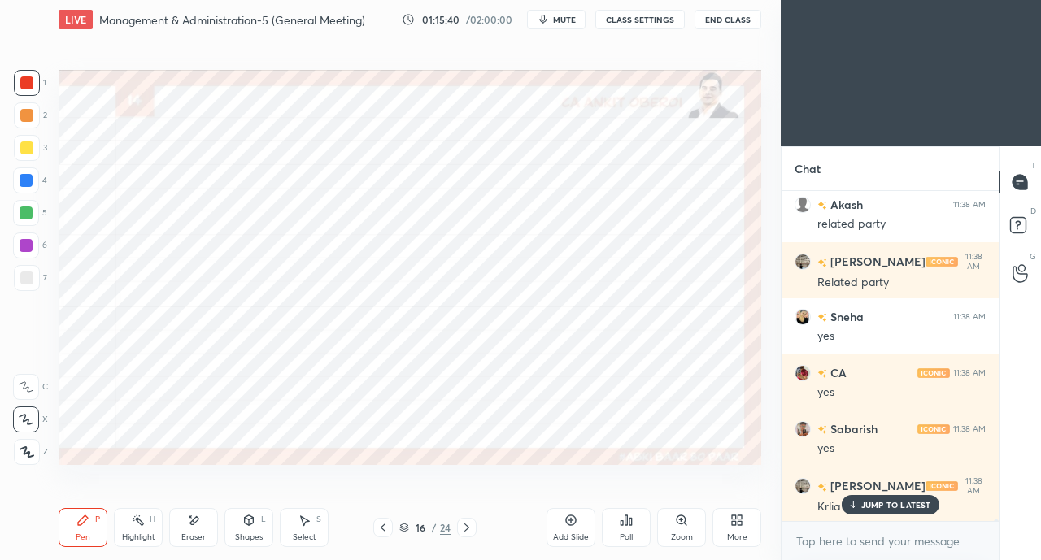
scroll to position [61777, 0]
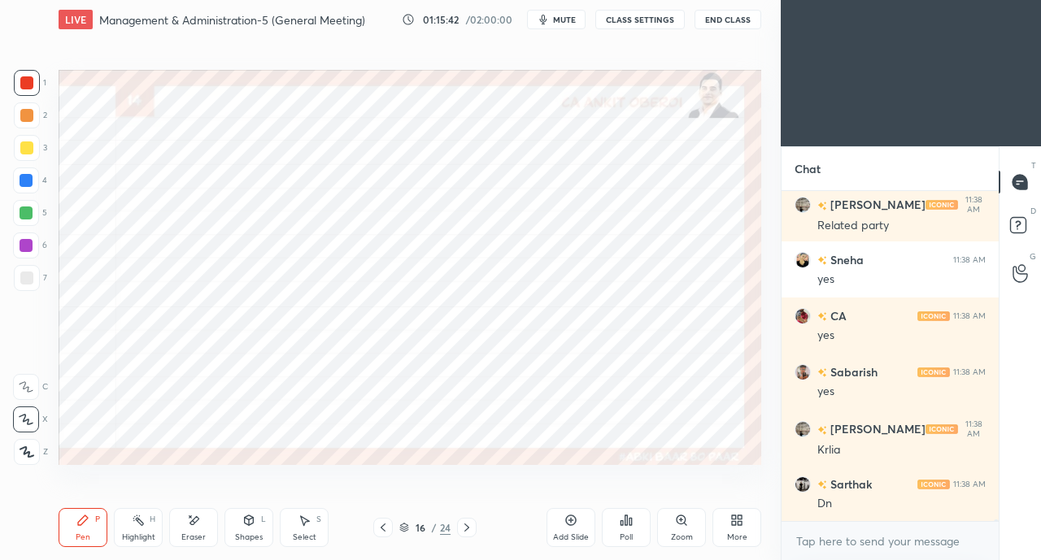
click at [382, 520] on div at bounding box center [383, 528] width 20 height 20
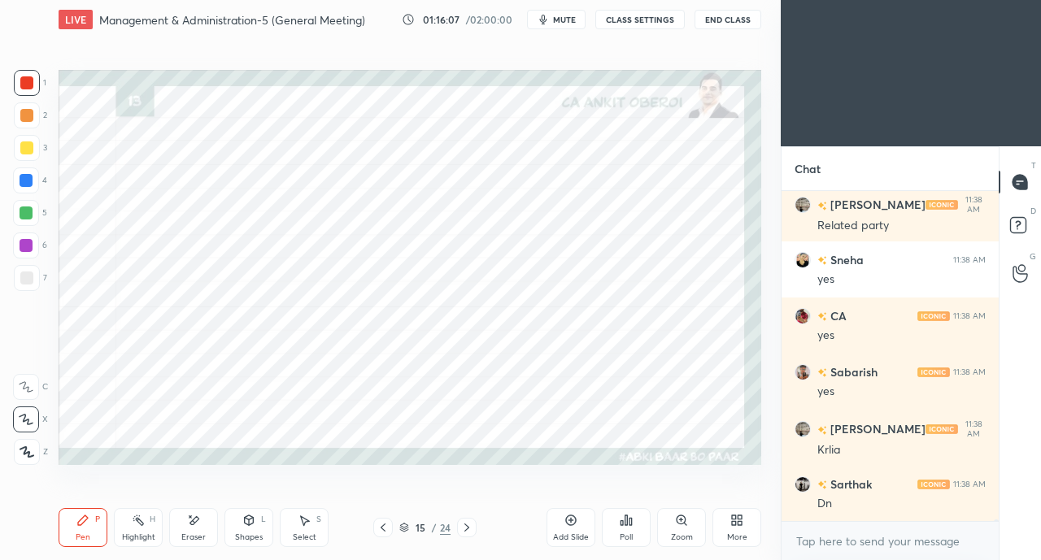
scroll to position [61832, 0]
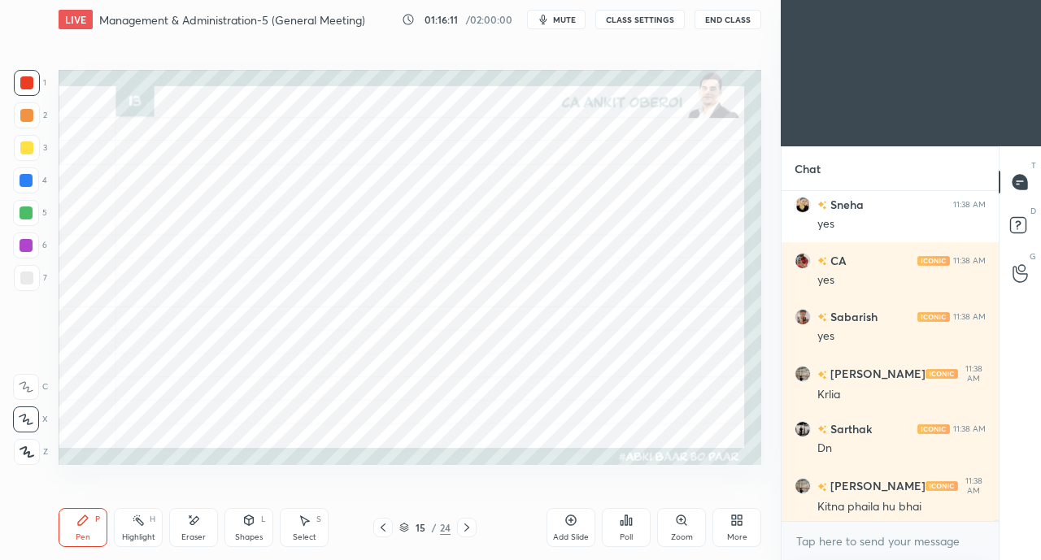
click at [25, 181] on div at bounding box center [26, 180] width 13 height 13
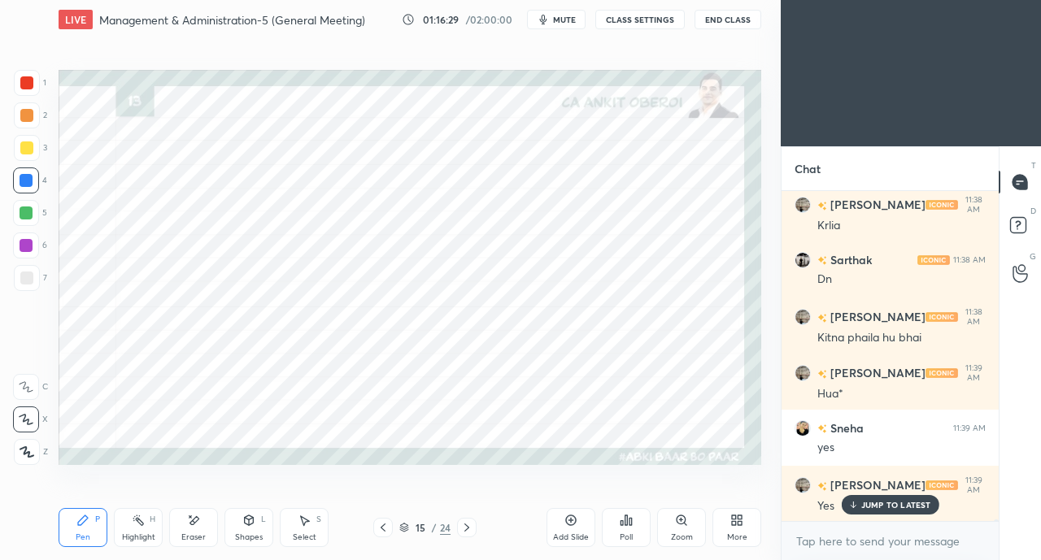
scroll to position [62056, 0]
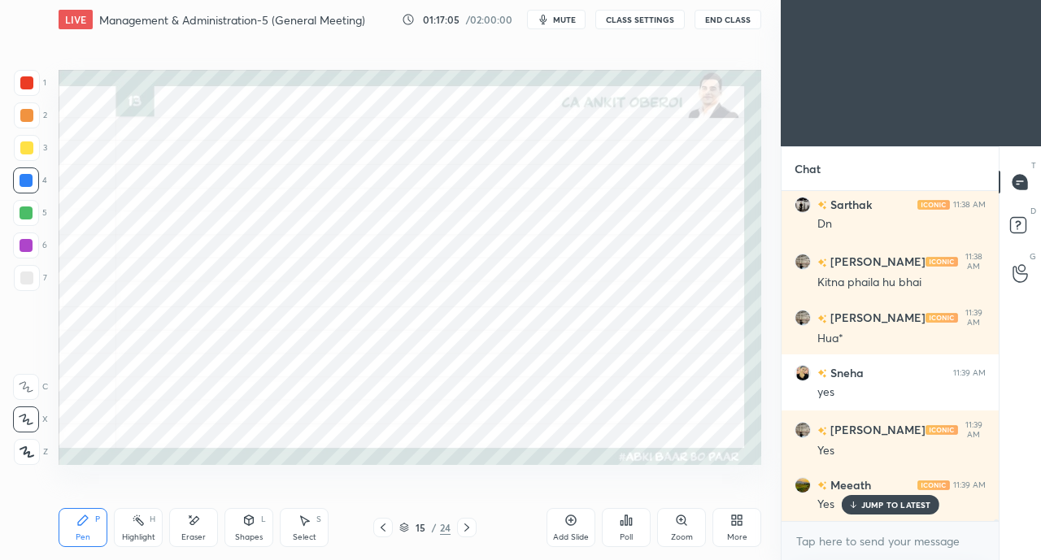
click at [33, 89] on div at bounding box center [26, 82] width 13 height 13
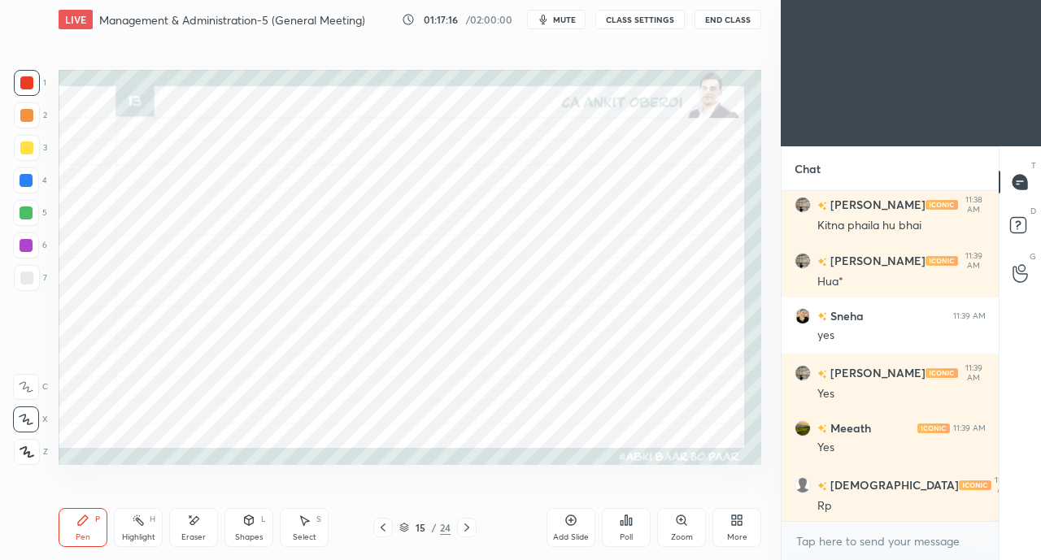
click at [24, 181] on div at bounding box center [26, 180] width 13 height 13
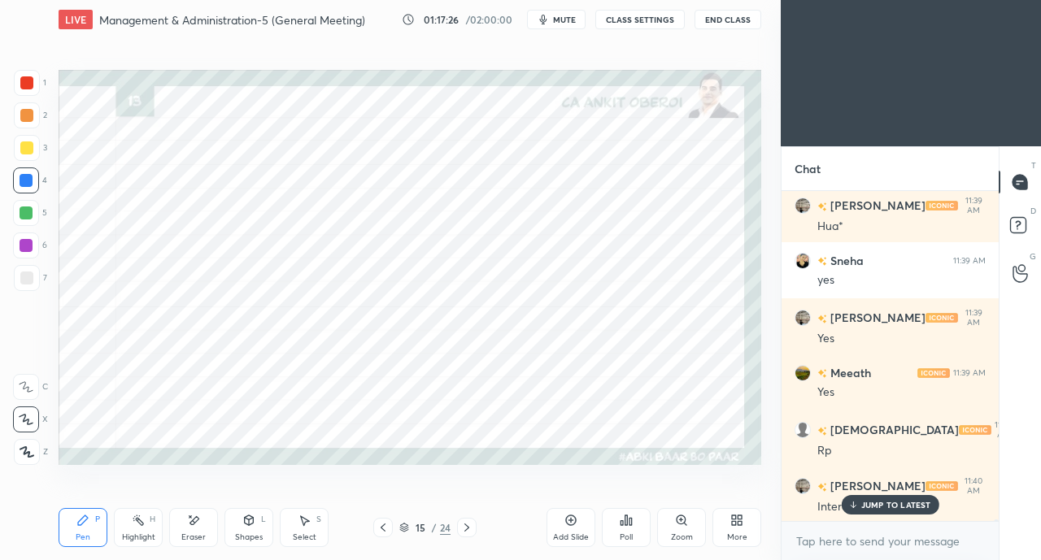
click at [24, 89] on div at bounding box center [26, 82] width 13 height 13
click at [196, 525] on icon at bounding box center [193, 521] width 13 height 14
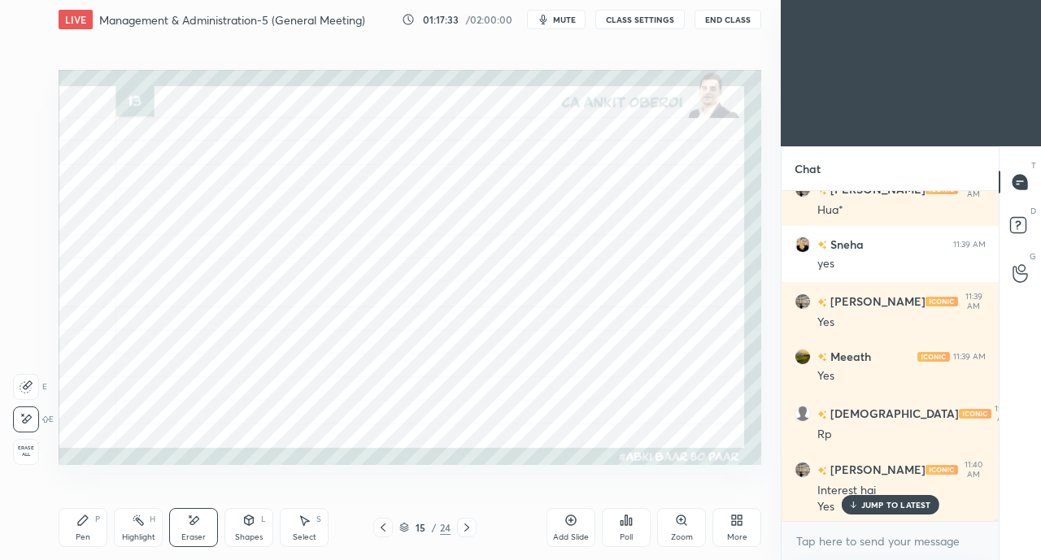
click at [78, 528] on div "Pen P" at bounding box center [83, 527] width 49 height 39
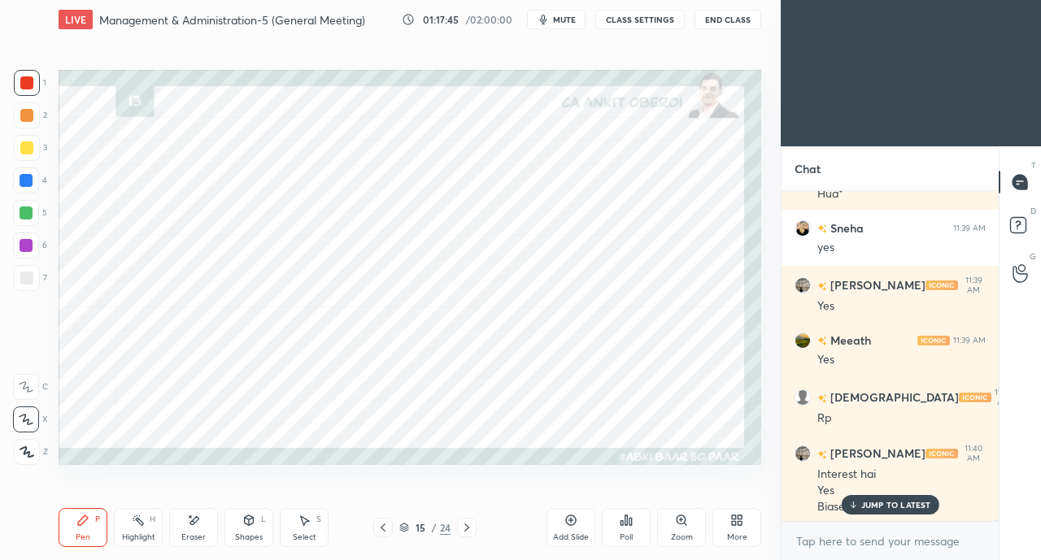
click at [24, 184] on div at bounding box center [26, 180] width 13 height 13
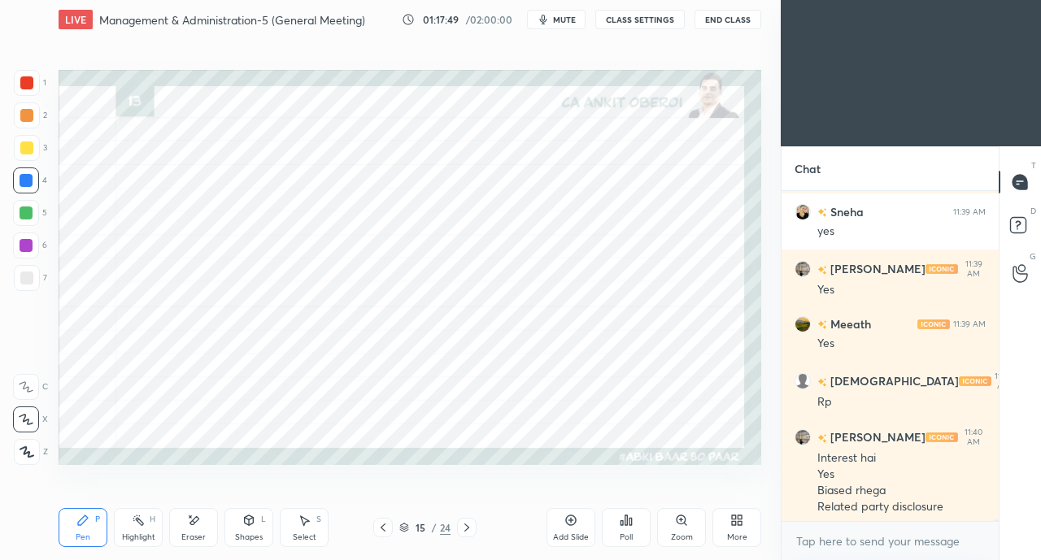
click at [26, 89] on div at bounding box center [27, 83] width 26 height 26
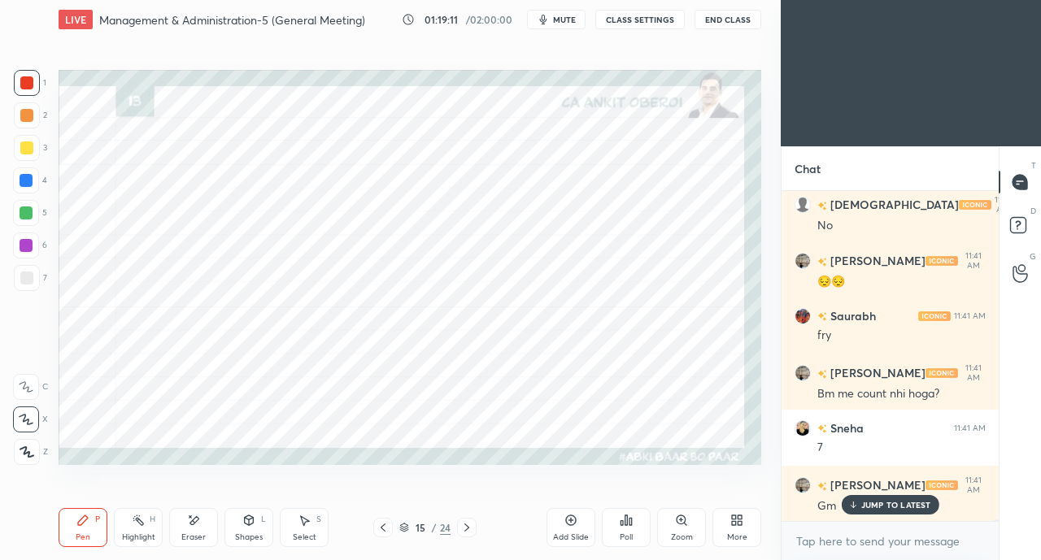
scroll to position [62907, 0]
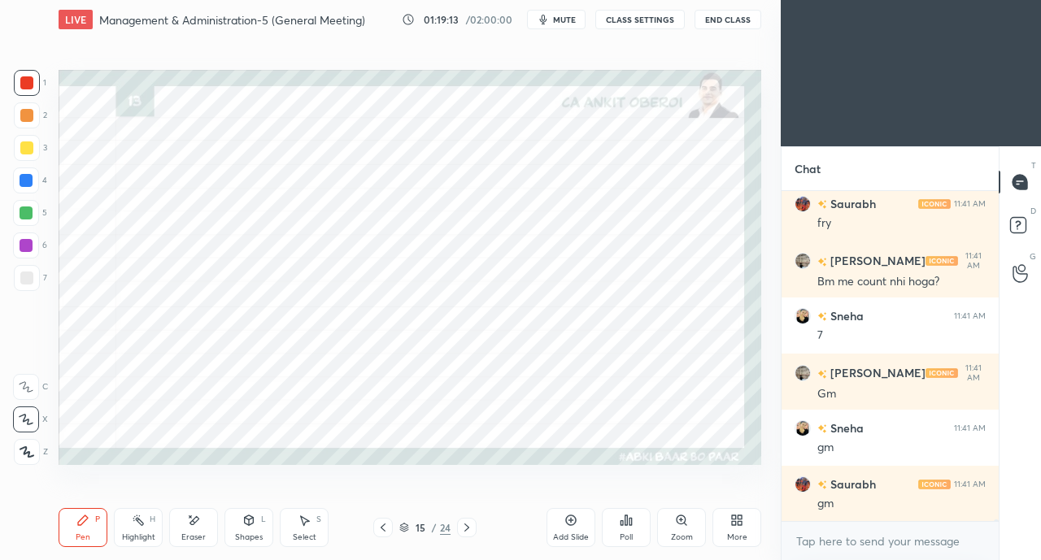
click at [28, 180] on div at bounding box center [26, 180] width 13 height 13
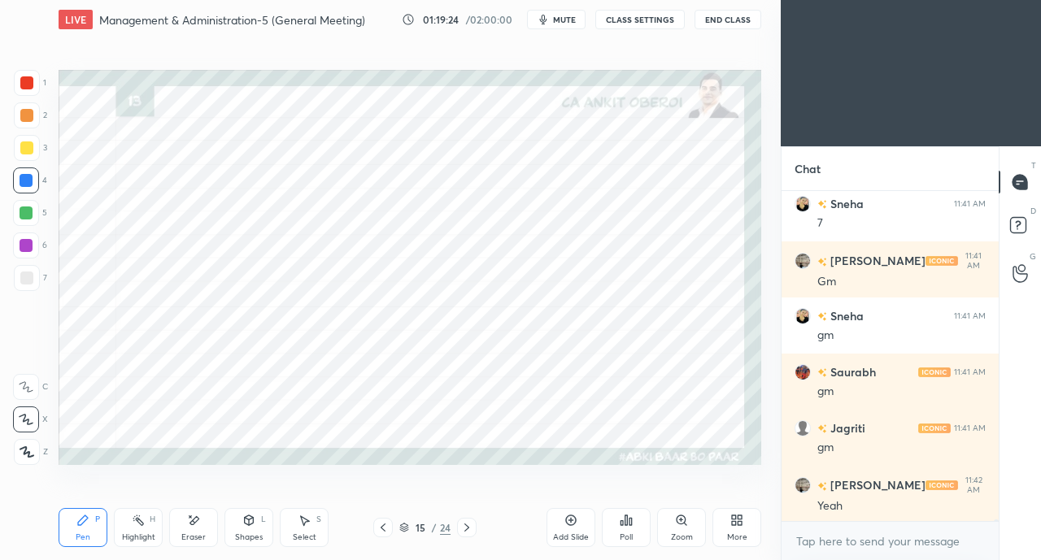
scroll to position [63131, 0]
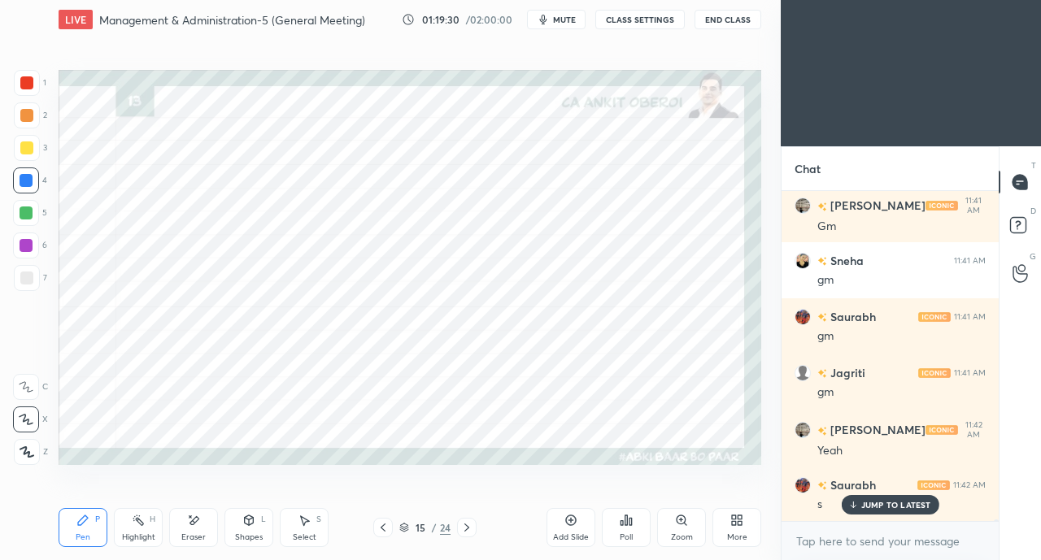
click at [464, 522] on icon at bounding box center [466, 527] width 13 height 13
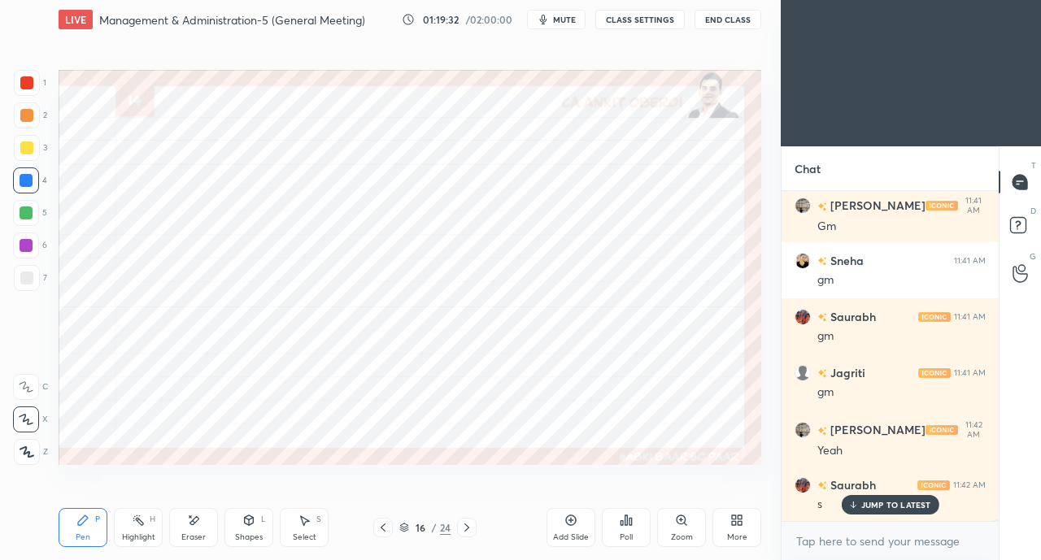
click at [468, 522] on icon at bounding box center [466, 527] width 13 height 13
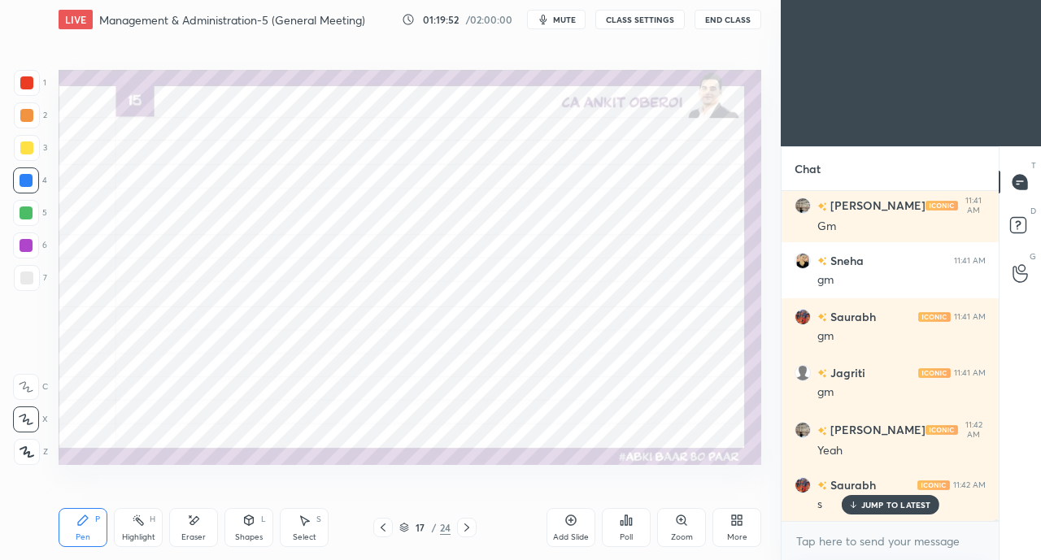
click at [36, 85] on div at bounding box center [27, 83] width 26 height 26
click at [28, 85] on div at bounding box center [26, 82] width 13 height 13
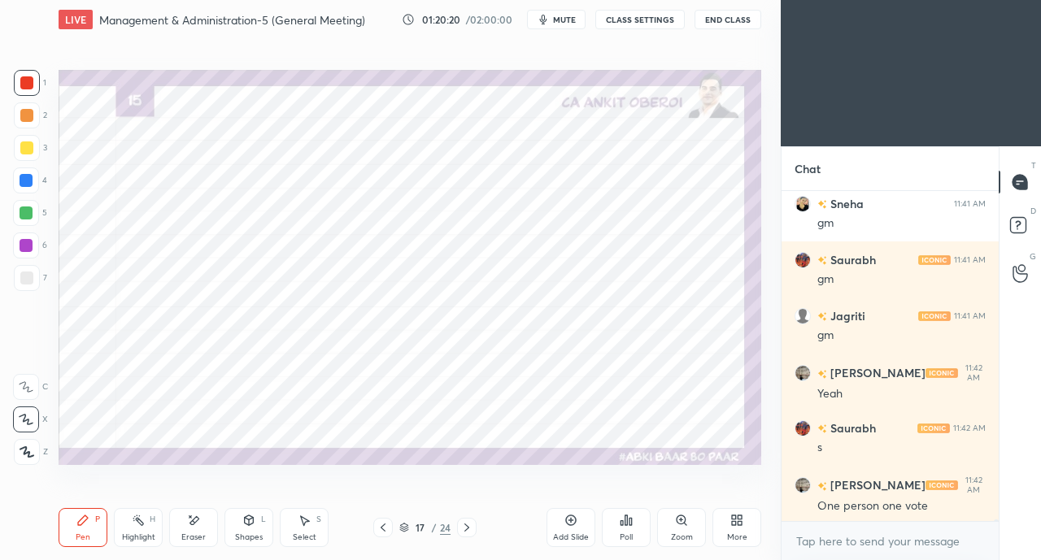
scroll to position [63244, 0]
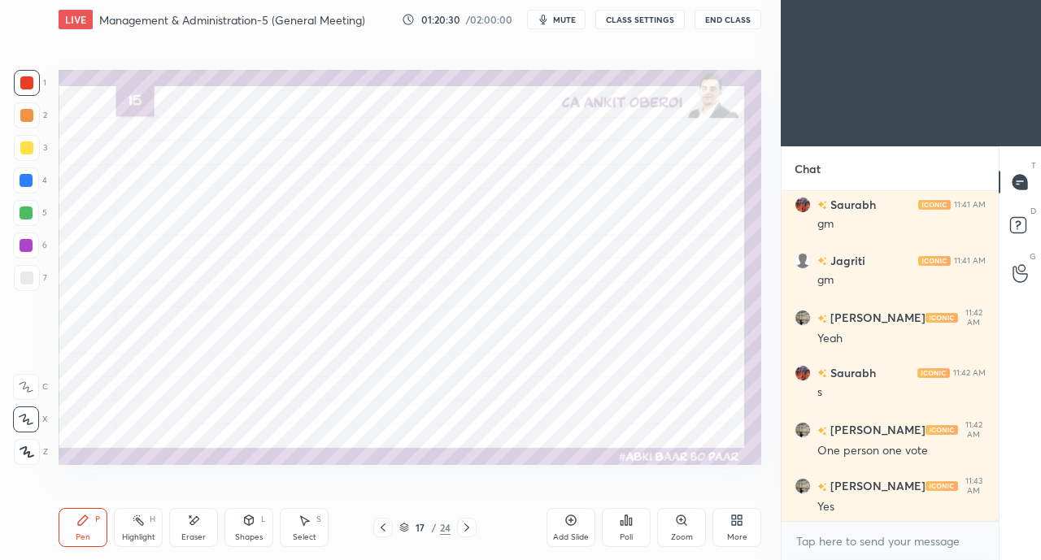
click at [31, 181] on div at bounding box center [26, 180] width 13 height 13
click at [469, 525] on icon at bounding box center [466, 527] width 13 height 13
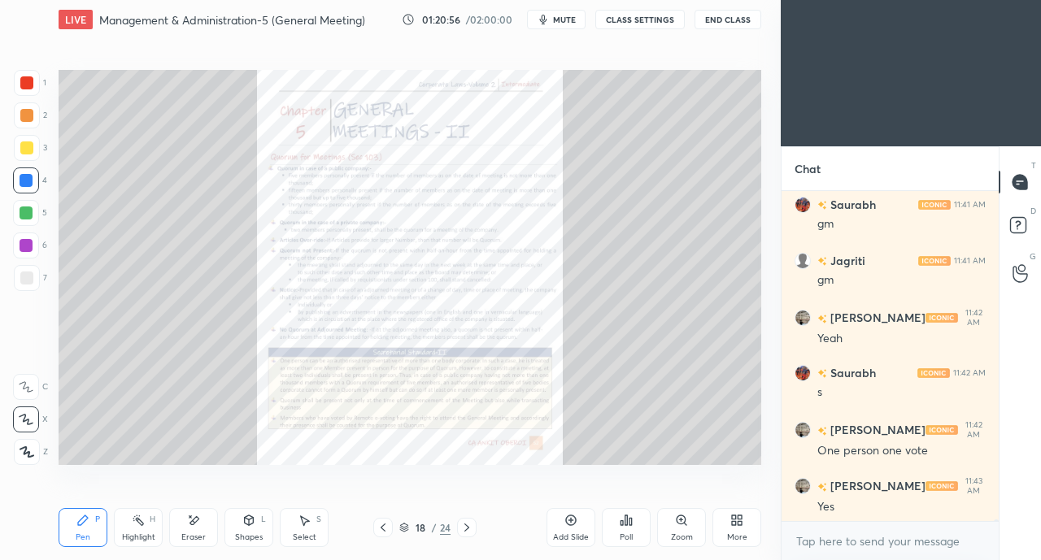
click at [470, 525] on icon at bounding box center [466, 527] width 13 height 13
click at [469, 525] on icon at bounding box center [466, 527] width 13 height 13
click at [468, 525] on icon at bounding box center [466, 527] width 13 height 13
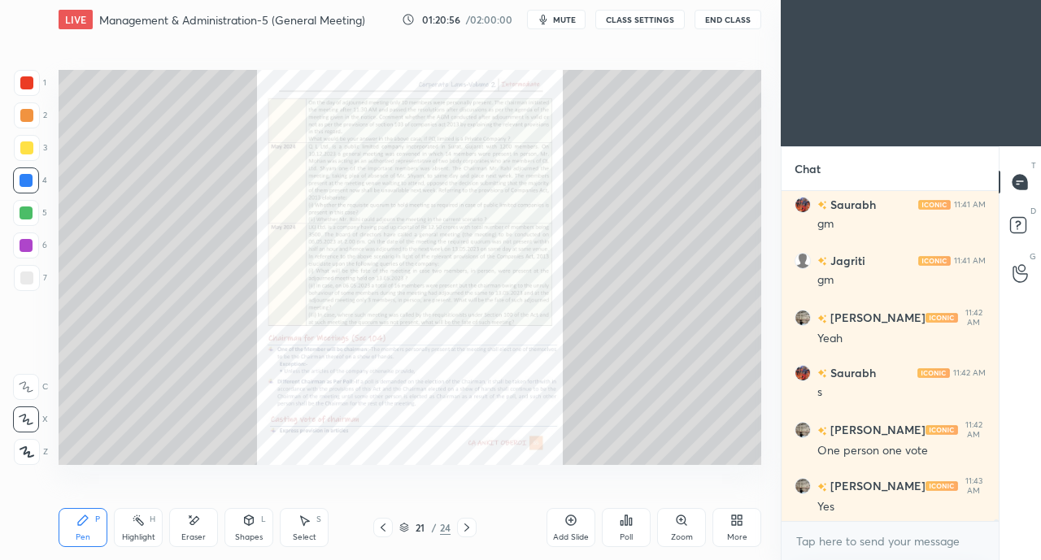
click at [470, 525] on icon at bounding box center [466, 527] width 13 height 13
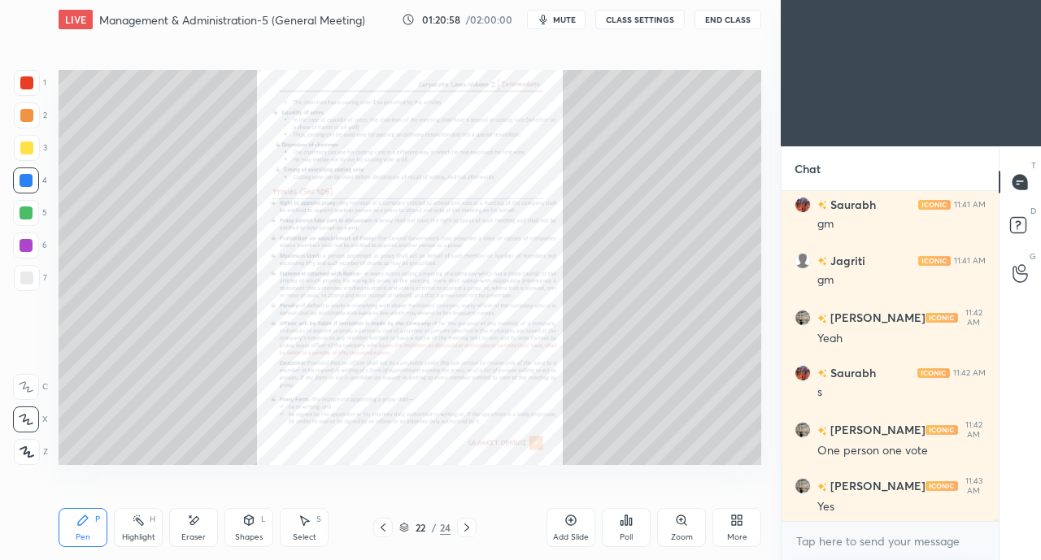
click at [384, 526] on icon at bounding box center [383, 527] width 13 height 13
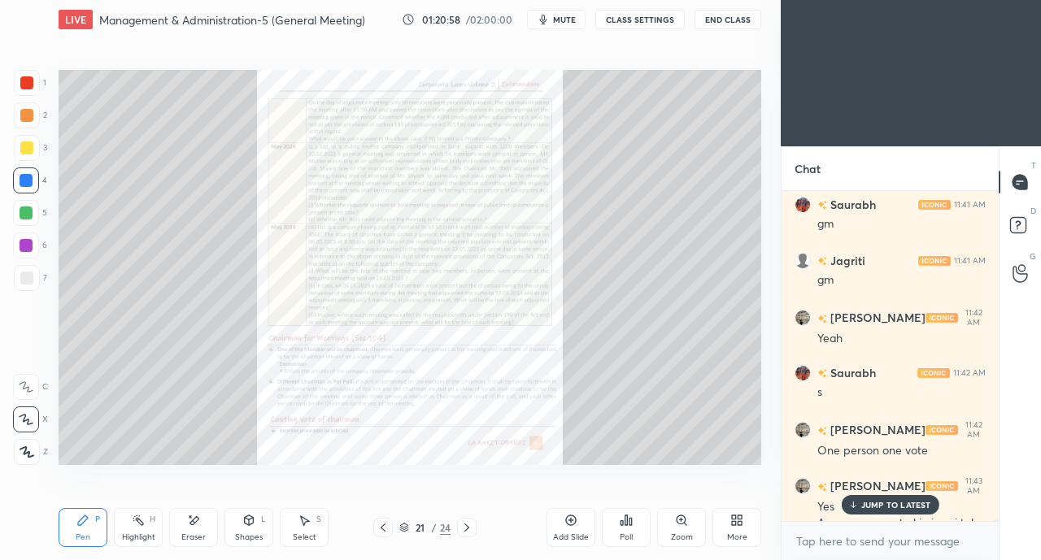
scroll to position [63274, 0]
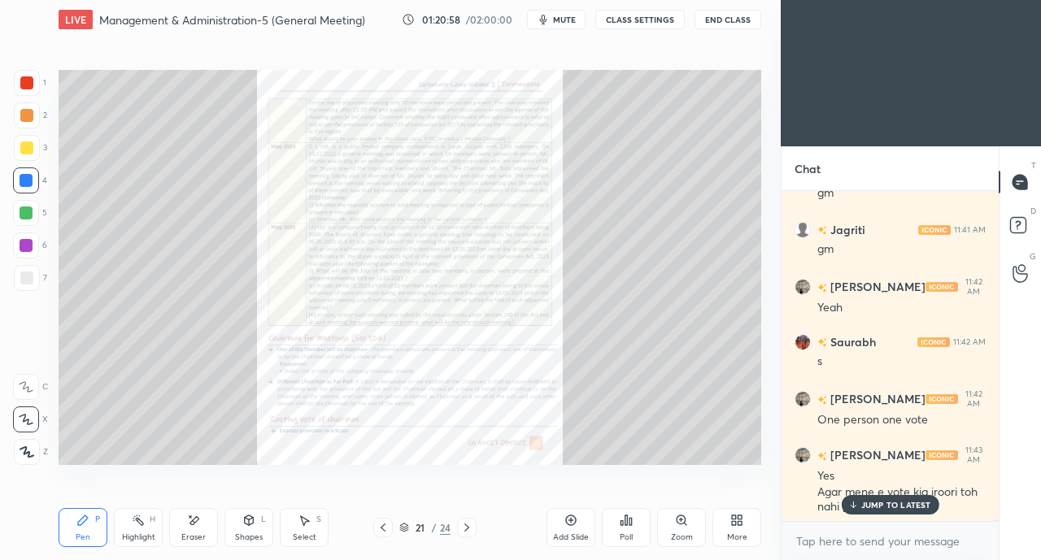
click at [383, 528] on icon at bounding box center [383, 527] width 13 height 13
click at [875, 509] on p "JUMP TO LATEST" at bounding box center [896, 505] width 70 height 10
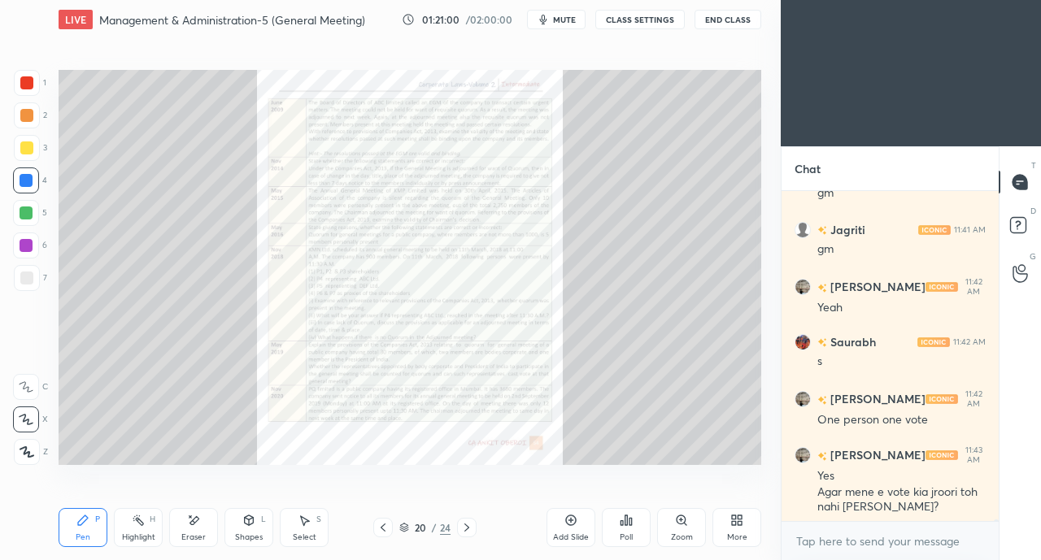
scroll to position [63331, 0]
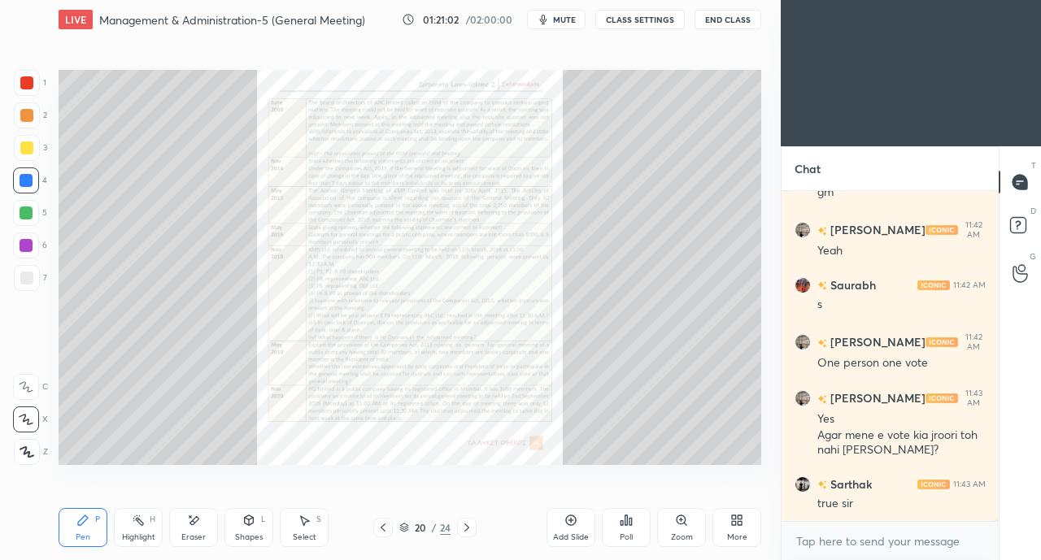
click at [384, 526] on icon at bounding box center [383, 527] width 13 height 13
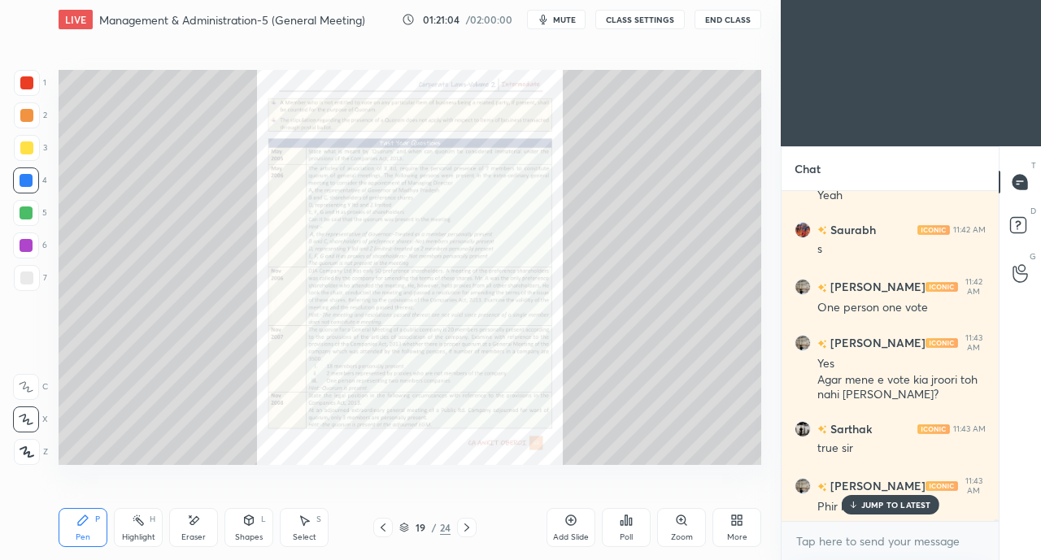
click at [865, 508] on p "JUMP TO LATEST" at bounding box center [896, 505] width 70 height 10
click at [677, 525] on icon at bounding box center [681, 520] width 13 height 13
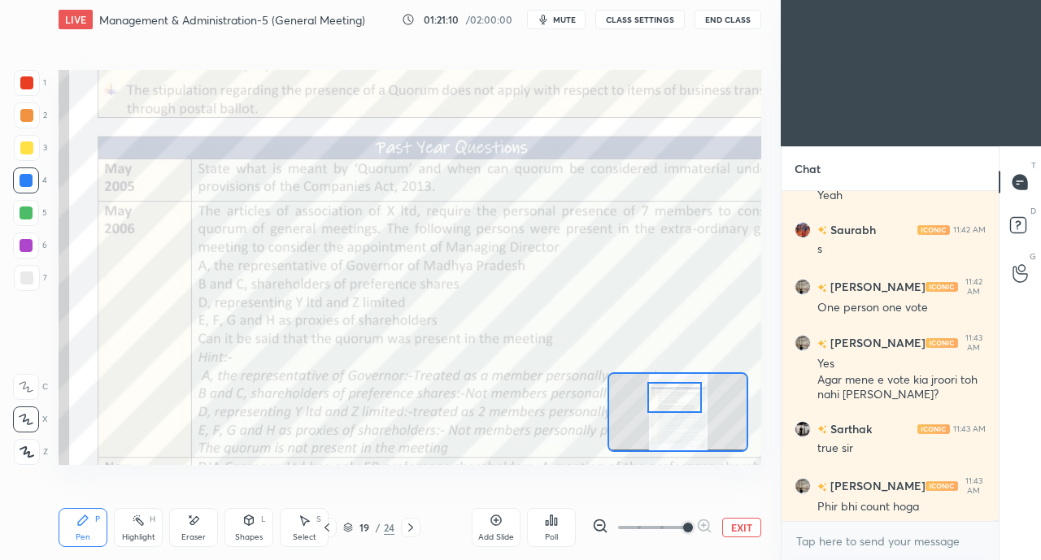
click at [24, 85] on div at bounding box center [26, 82] width 13 height 13
click at [26, 383] on icon at bounding box center [26, 386] width 15 height 11
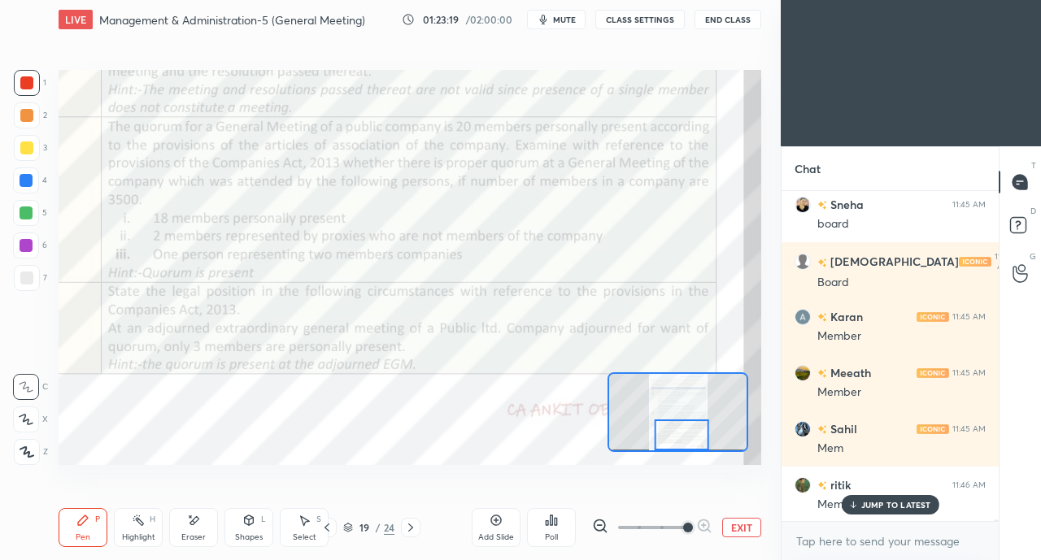
scroll to position [67308, 0]
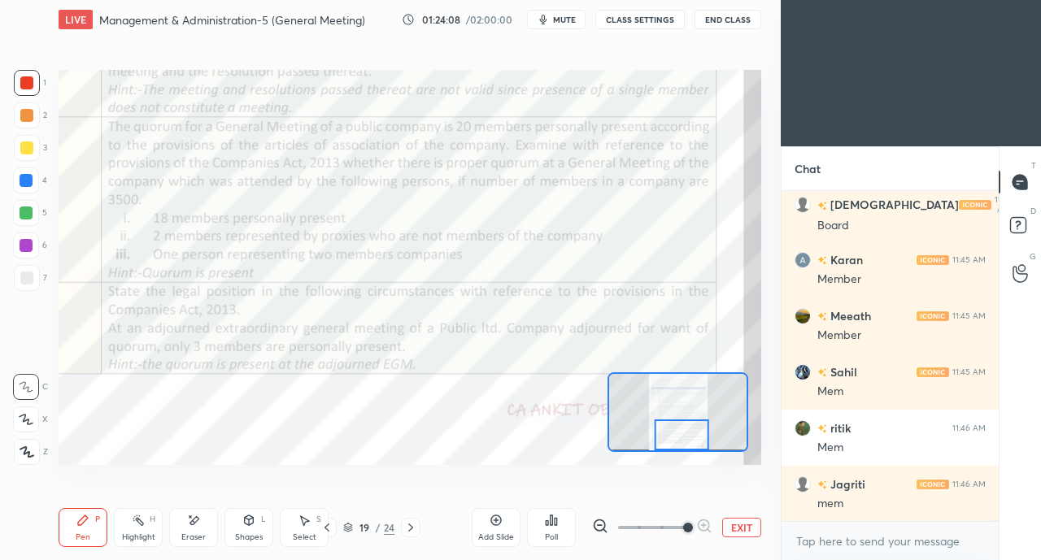
click at [573, 18] on span "mute" at bounding box center [564, 19] width 23 height 11
click at [568, 16] on span "unmute" at bounding box center [563, 19] width 35 height 11
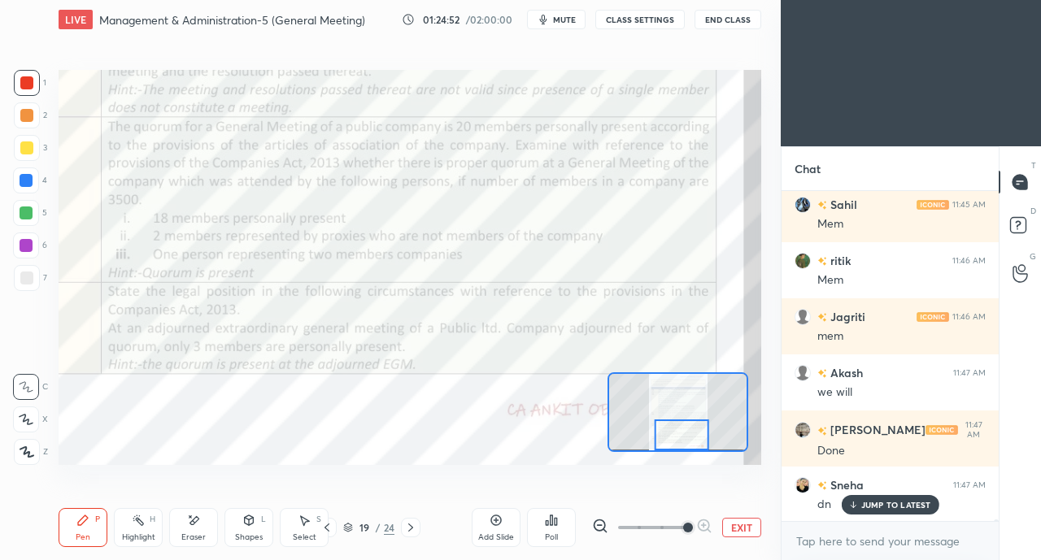
scroll to position [67532, 0]
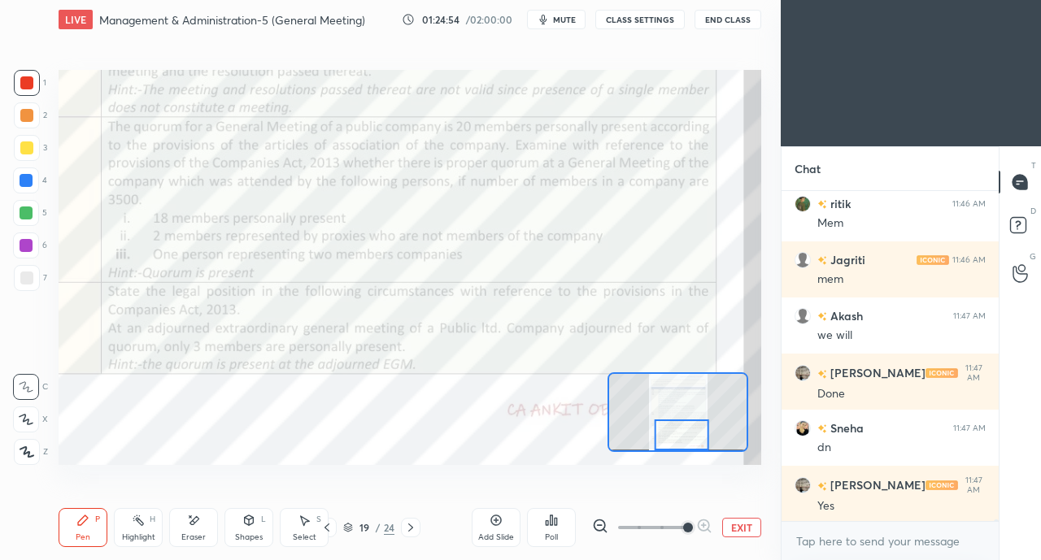
click at [407, 529] on icon at bounding box center [410, 527] width 13 height 13
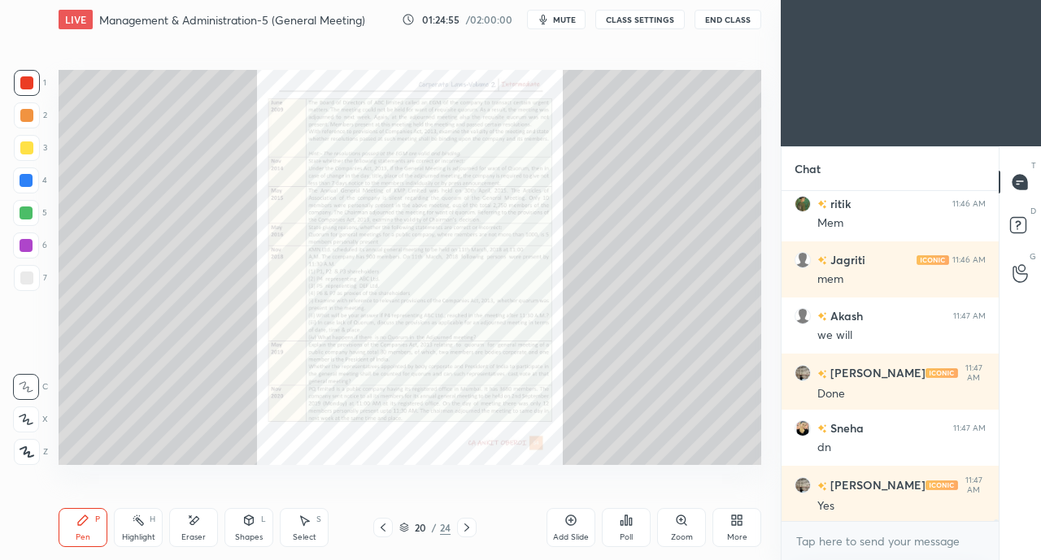
scroll to position [67588, 0]
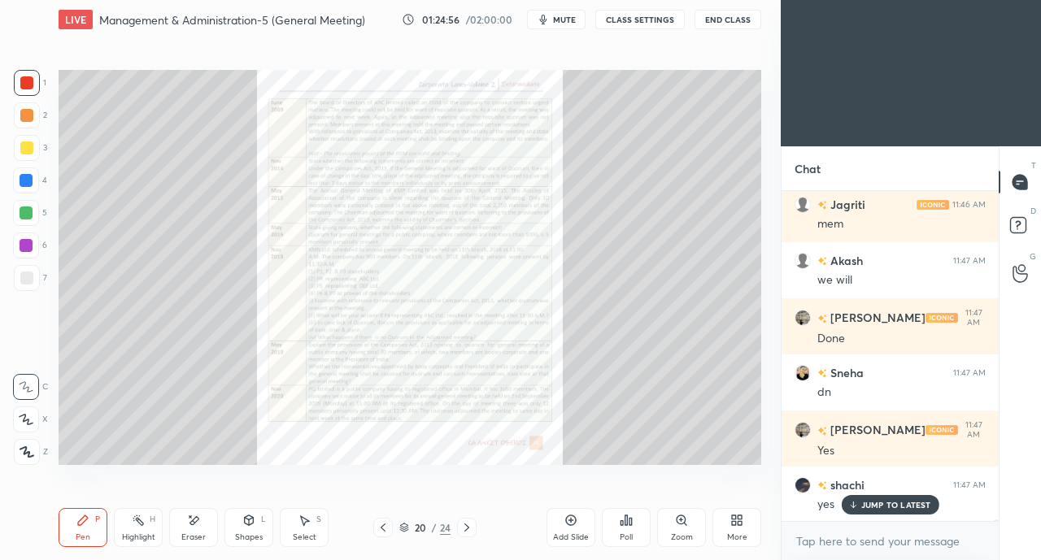
click at [686, 526] on icon at bounding box center [681, 520] width 13 height 13
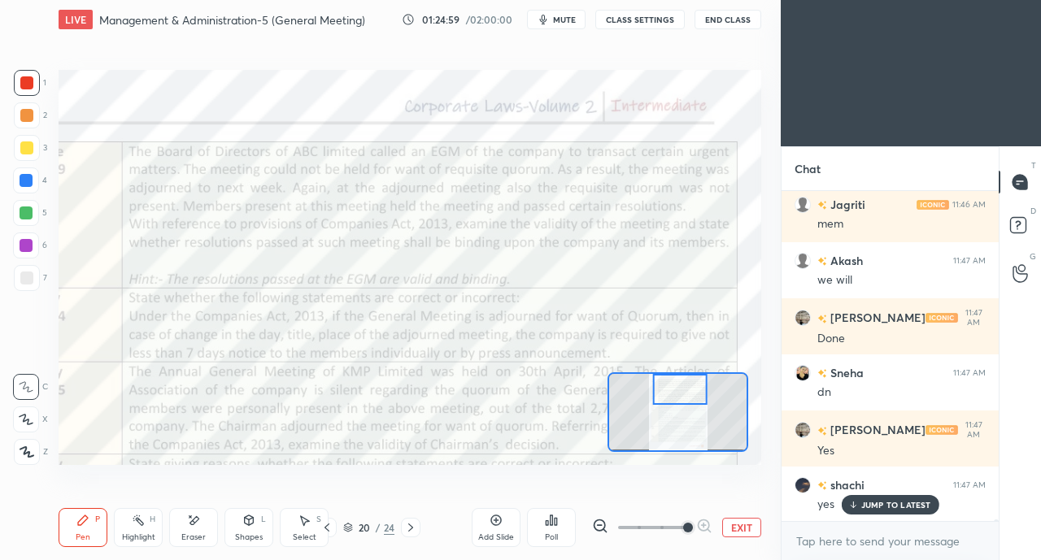
click at [28, 86] on div at bounding box center [26, 82] width 13 height 13
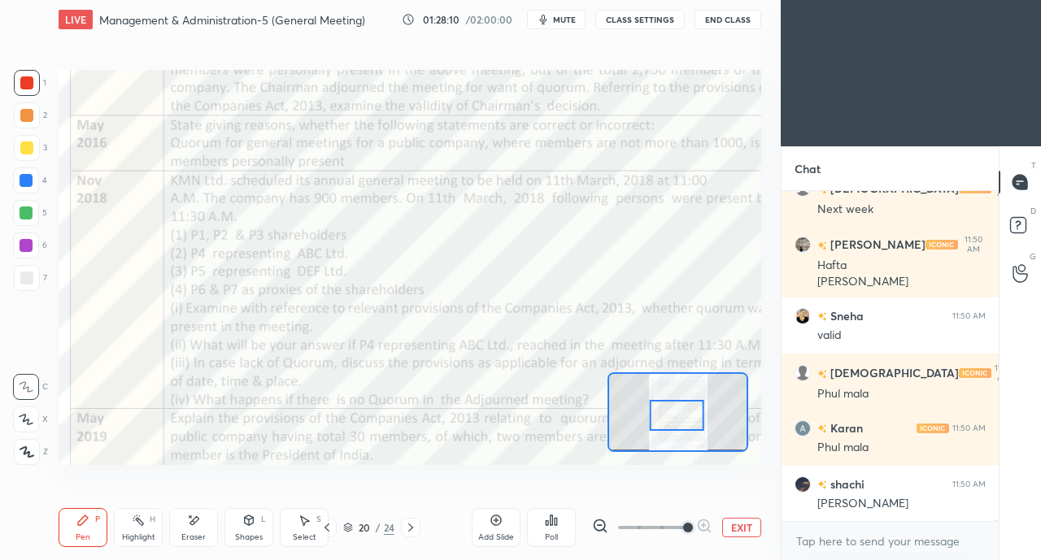
scroll to position [71789, 0]
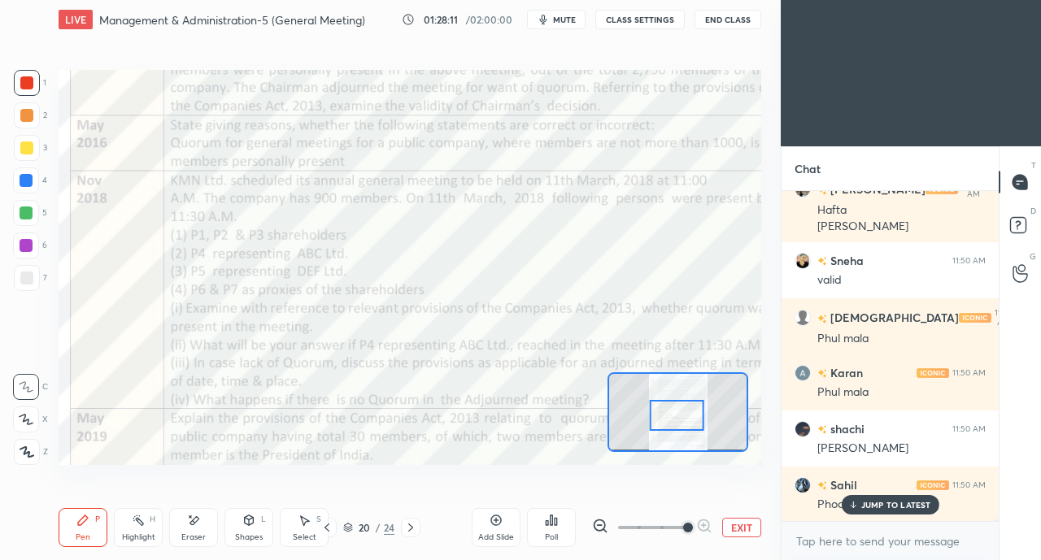
click at [872, 503] on p "JUMP TO LATEST" at bounding box center [896, 505] width 70 height 10
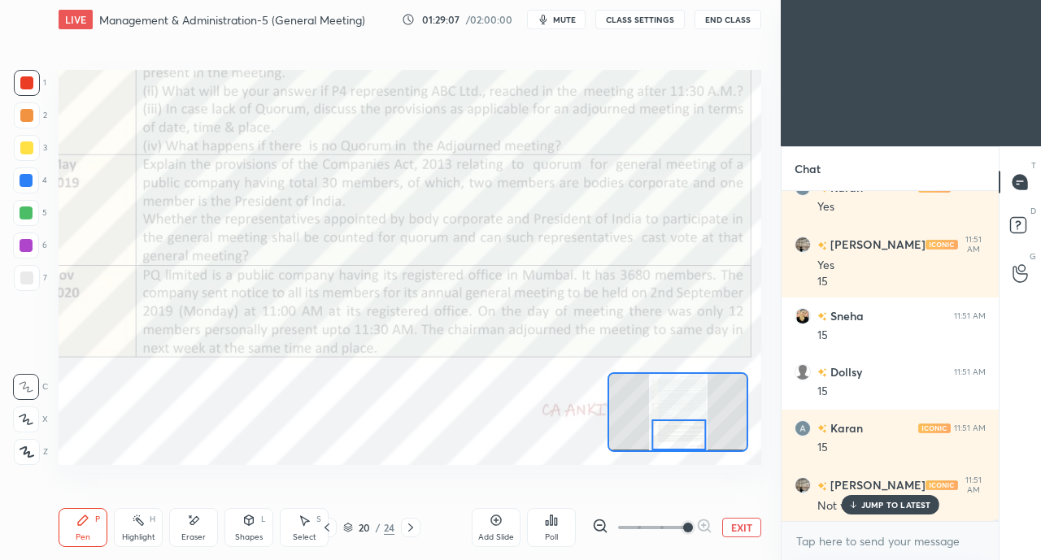
scroll to position [72815, 0]
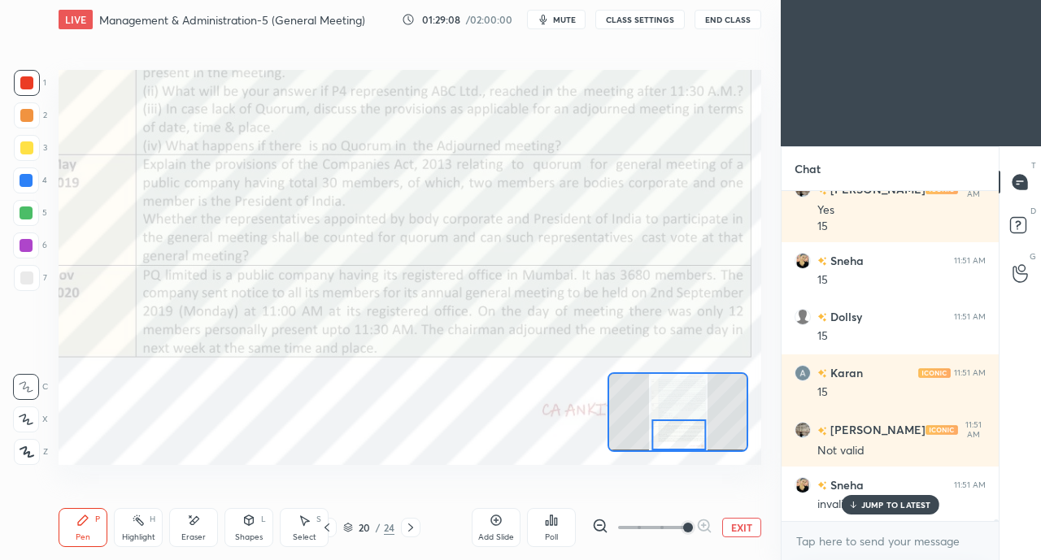
click at [415, 524] on icon at bounding box center [410, 527] width 13 height 13
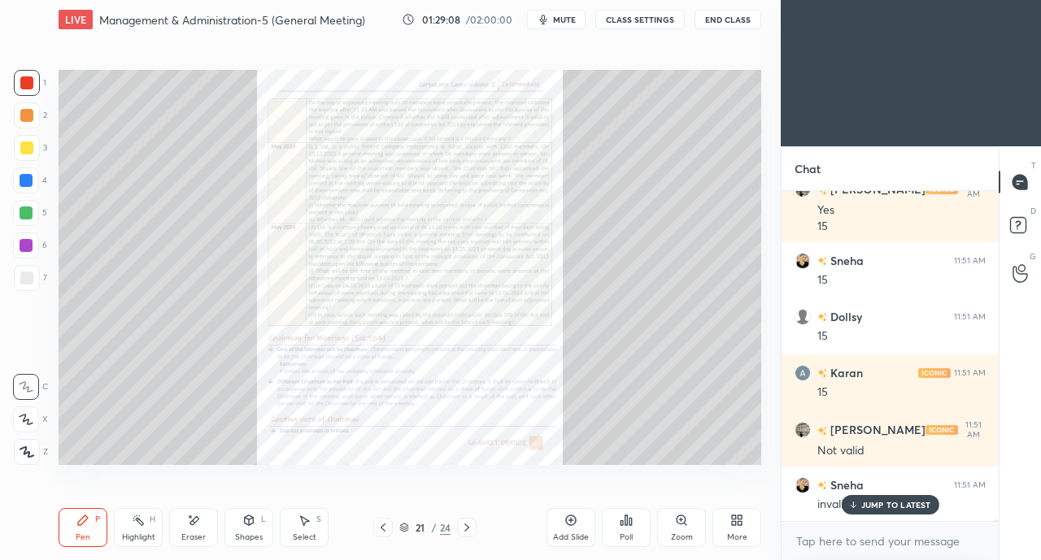
click at [686, 529] on div "Zoom" at bounding box center [681, 527] width 49 height 39
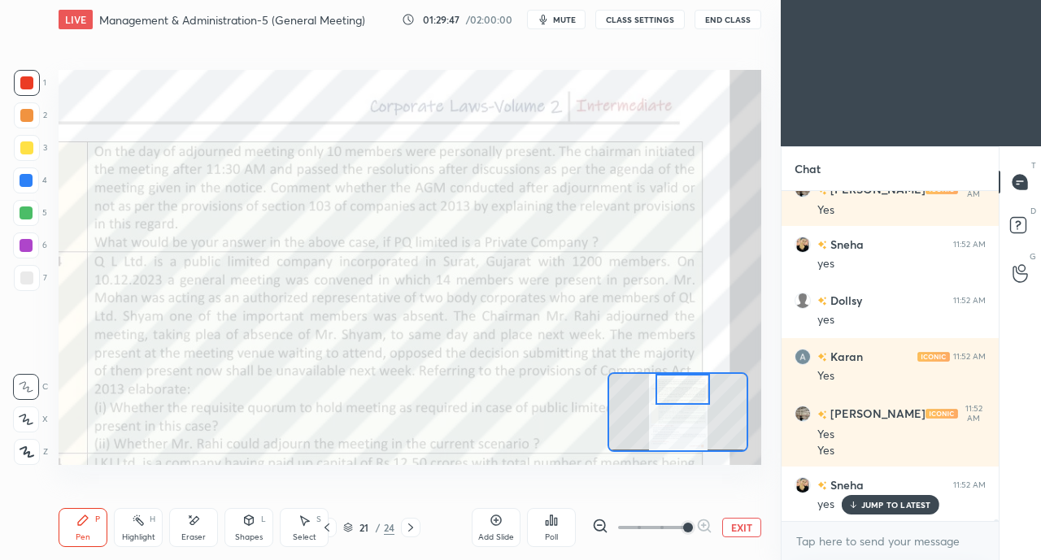
scroll to position [73465, 0]
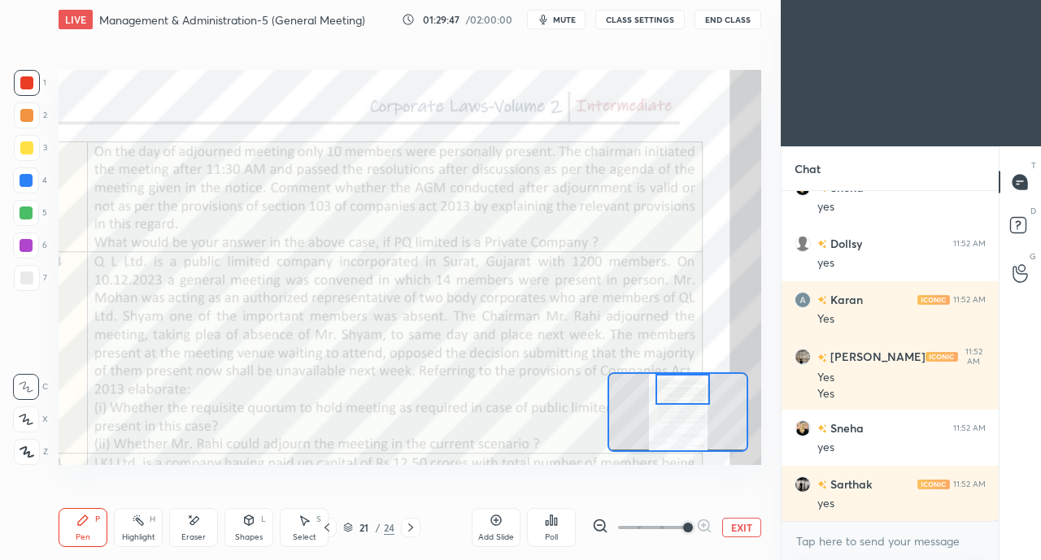
click at [325, 525] on icon at bounding box center [326, 527] width 13 height 13
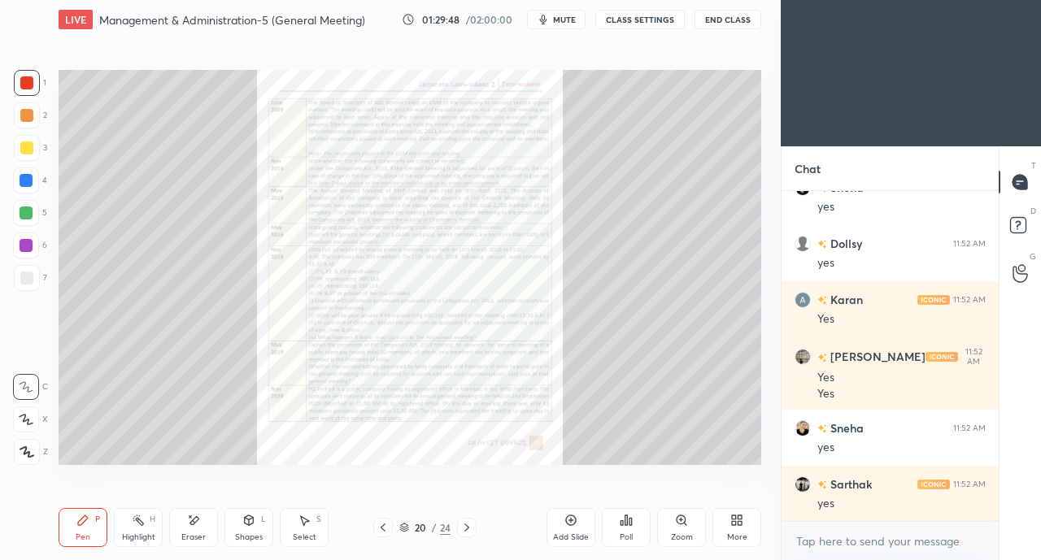
click at [681, 520] on icon at bounding box center [680, 520] width 3 height 0
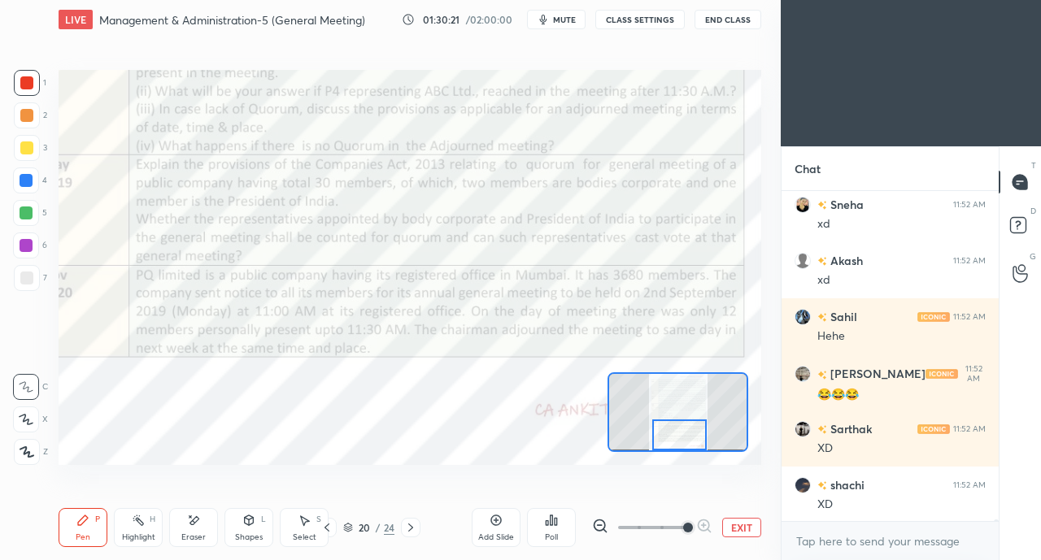
scroll to position [73914, 0]
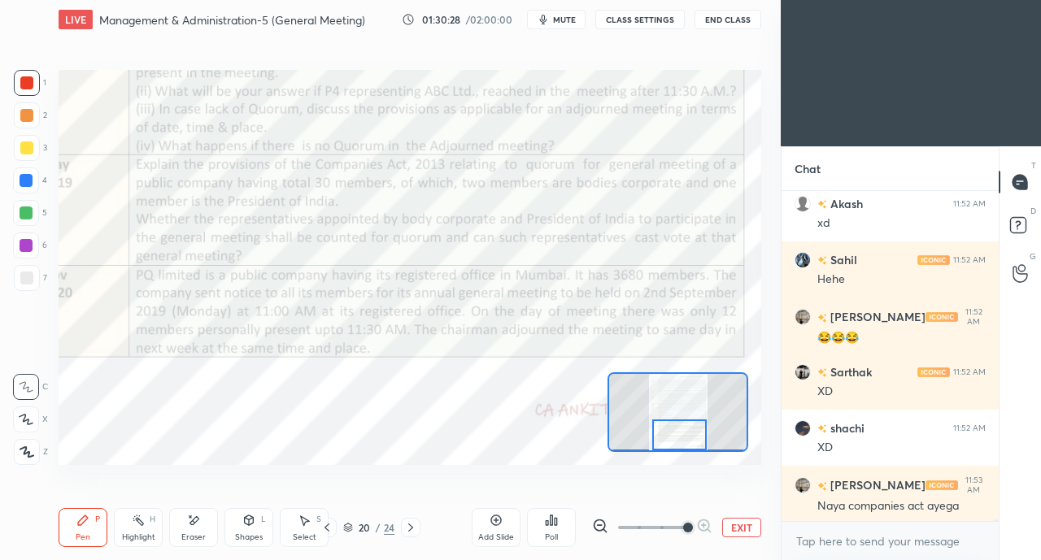
click at [407, 530] on icon at bounding box center [410, 527] width 13 height 13
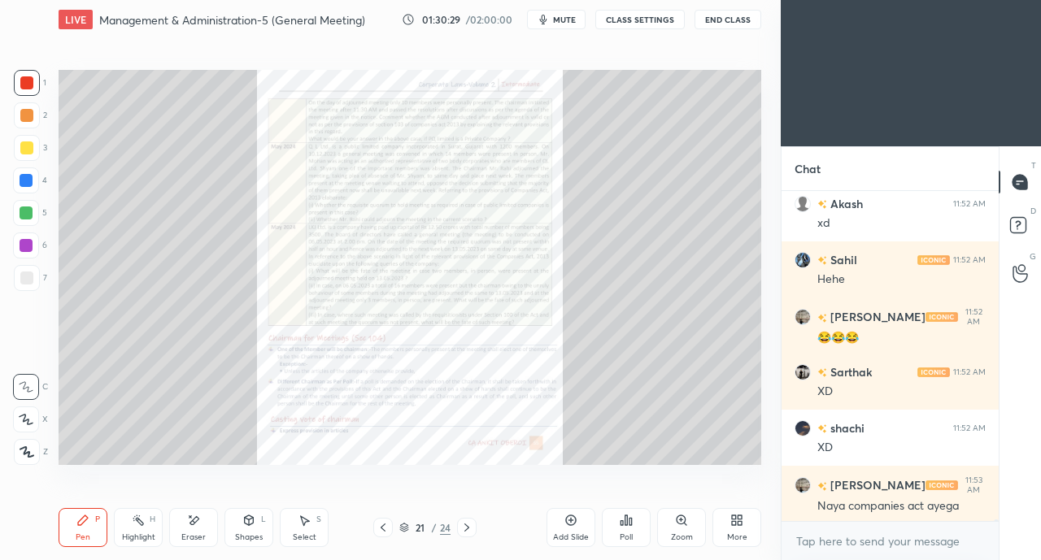
click at [680, 523] on icon at bounding box center [681, 520] width 9 height 9
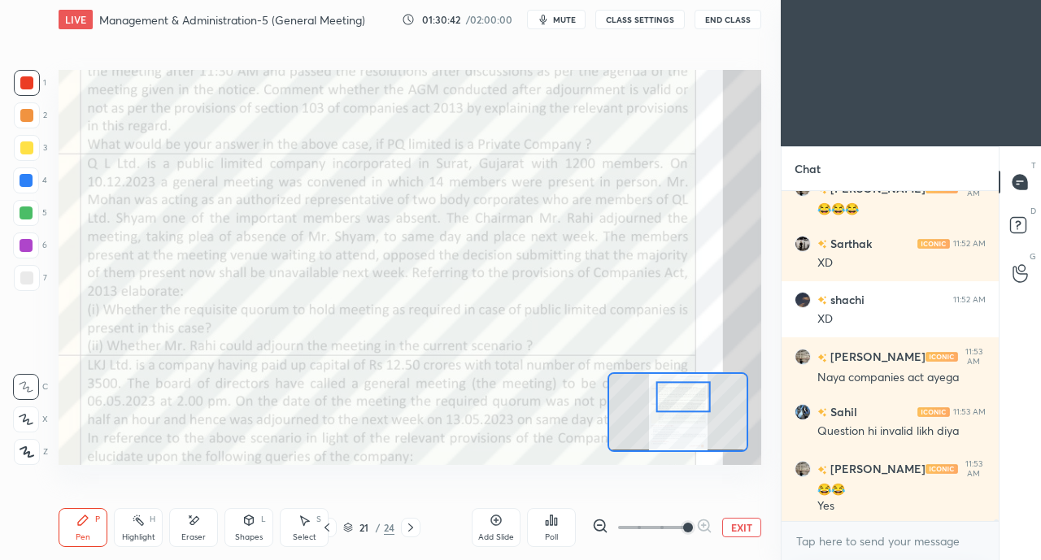
scroll to position [74098, 0]
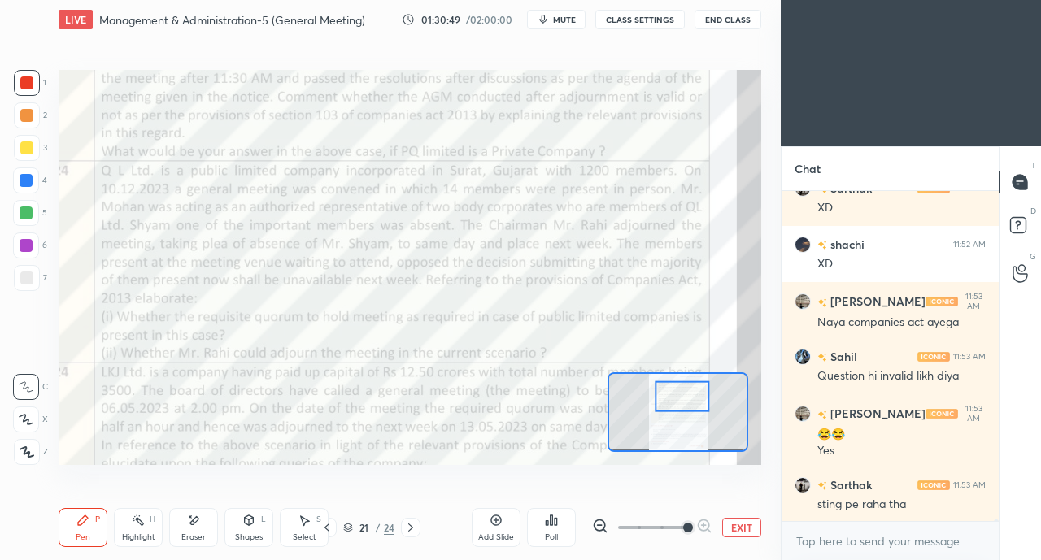
click at [194, 521] on icon at bounding box center [194, 520] width 9 height 8
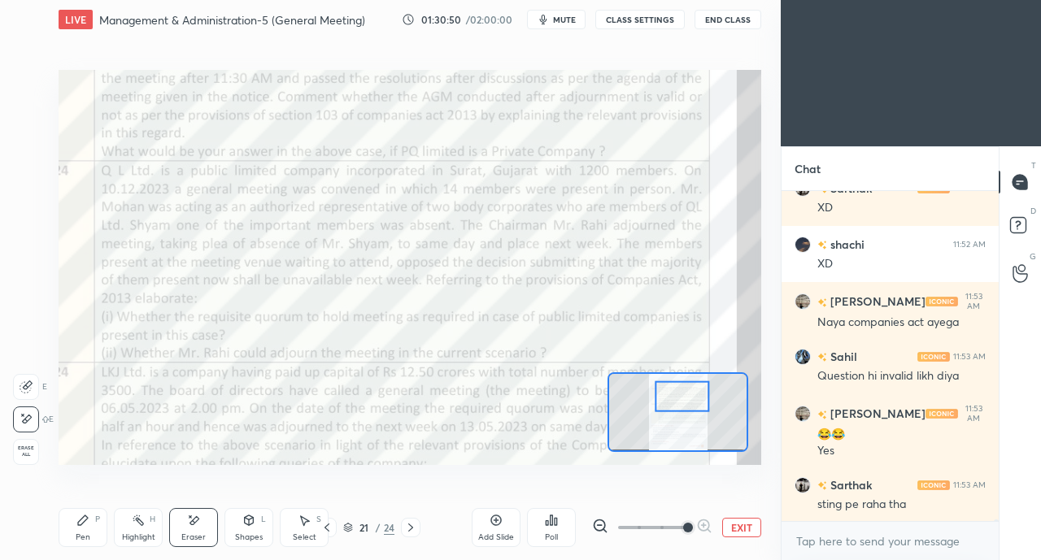
click at [89, 542] on div "Pen" at bounding box center [83, 537] width 15 height 8
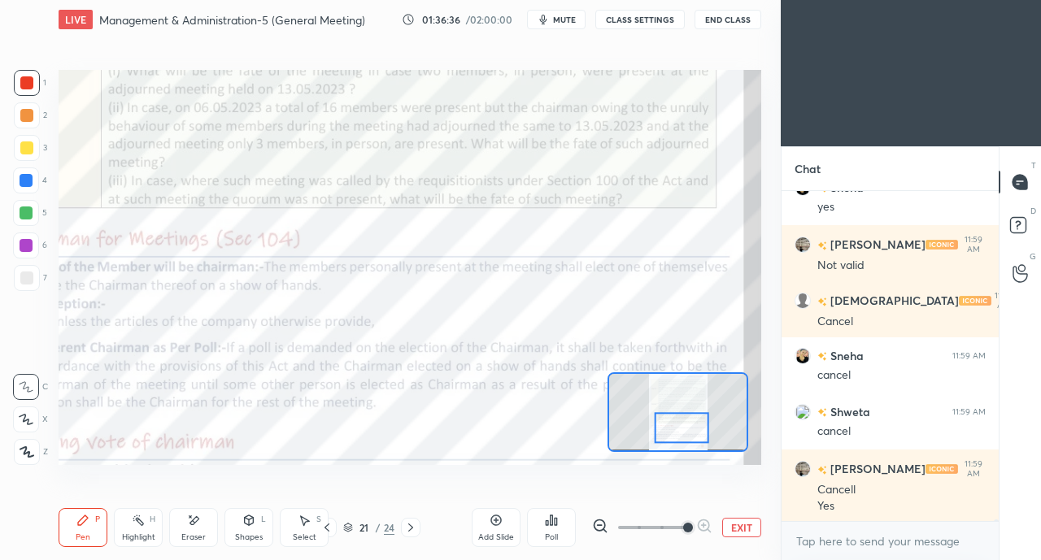
scroll to position [80477, 0]
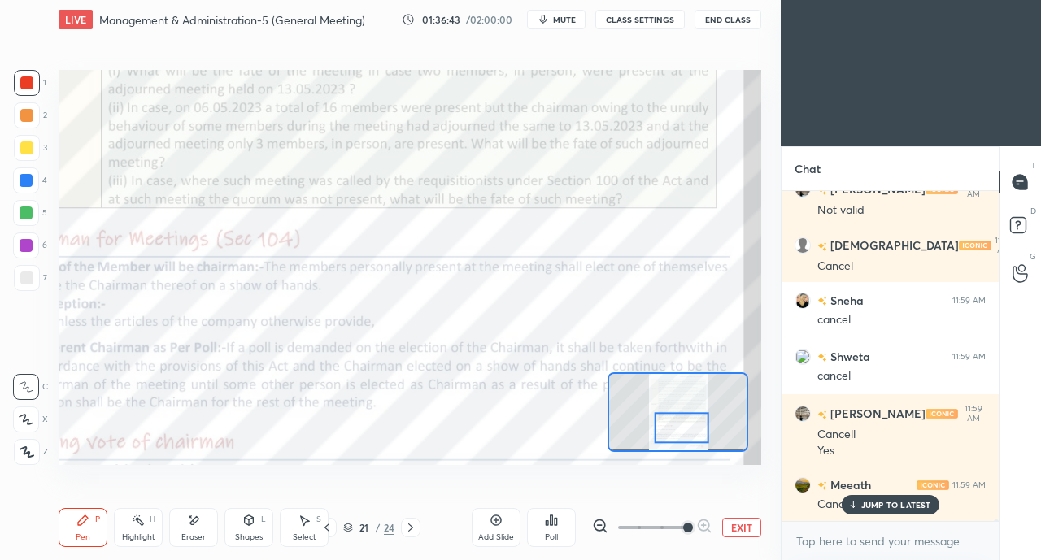
click at [676, 417] on div at bounding box center [682, 428] width 55 height 30
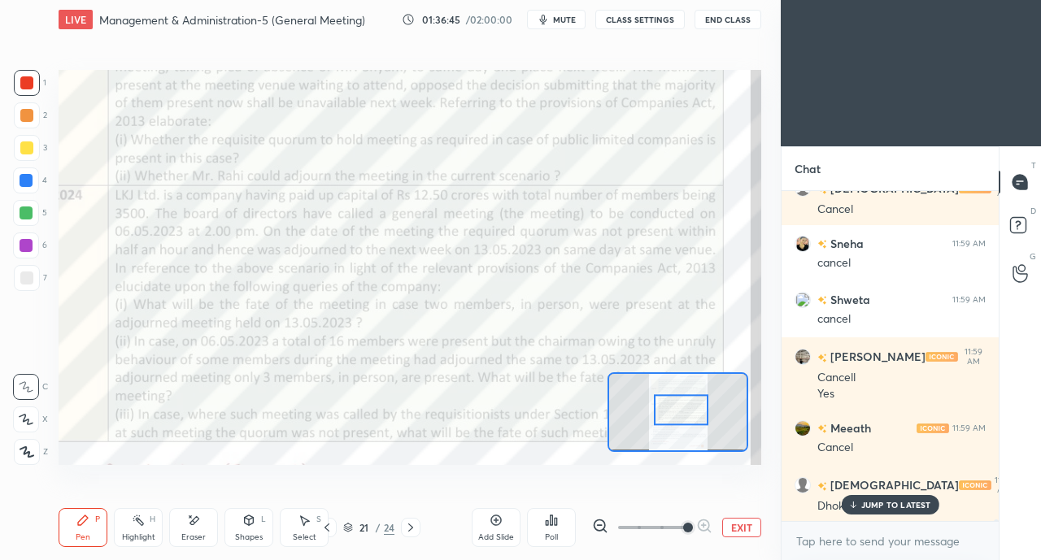
scroll to position [80589, 0]
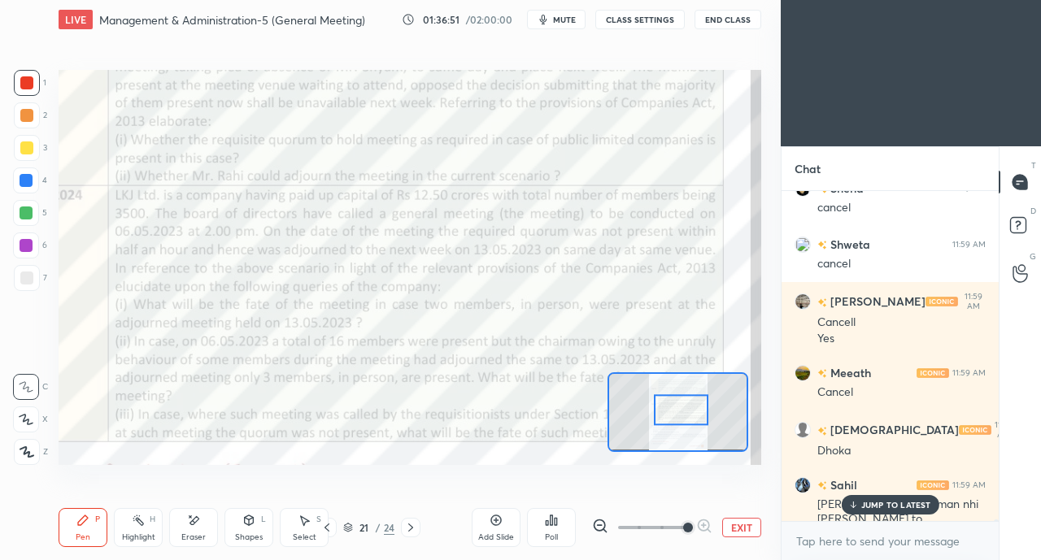
click at [853, 505] on icon at bounding box center [853, 505] width 0 height 6
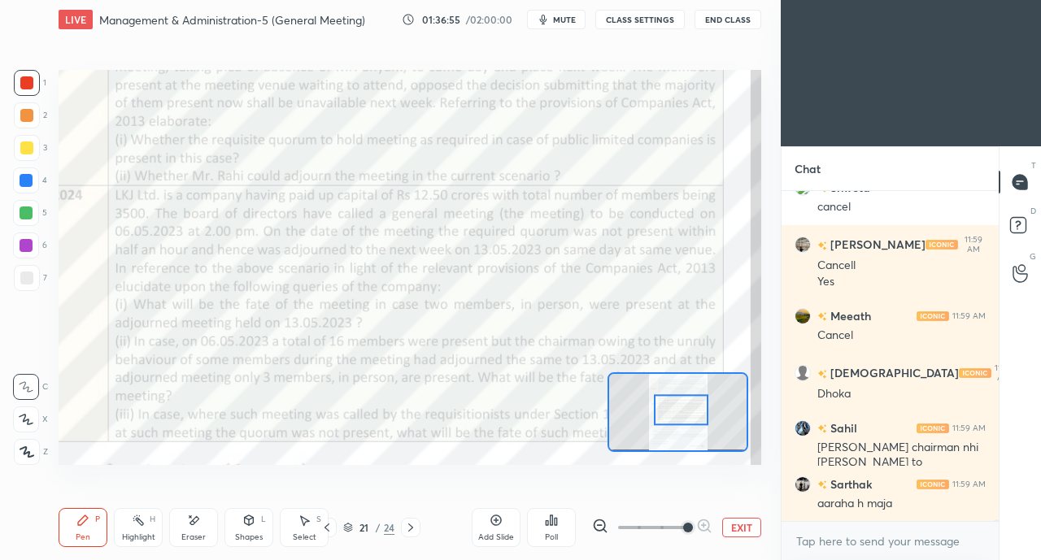
click at [324, 525] on icon at bounding box center [326, 527] width 13 height 13
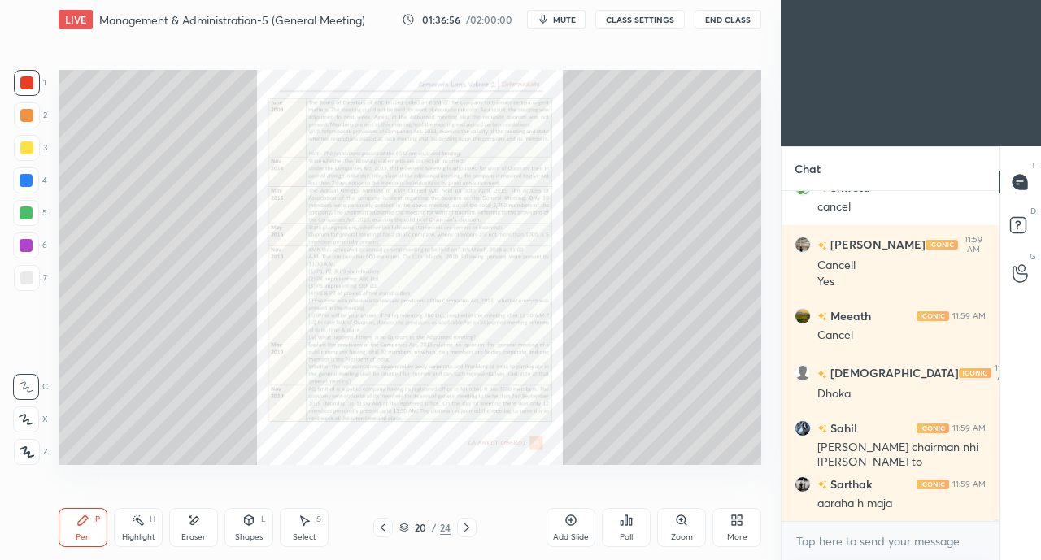
click at [382, 527] on icon at bounding box center [383, 527] width 13 height 13
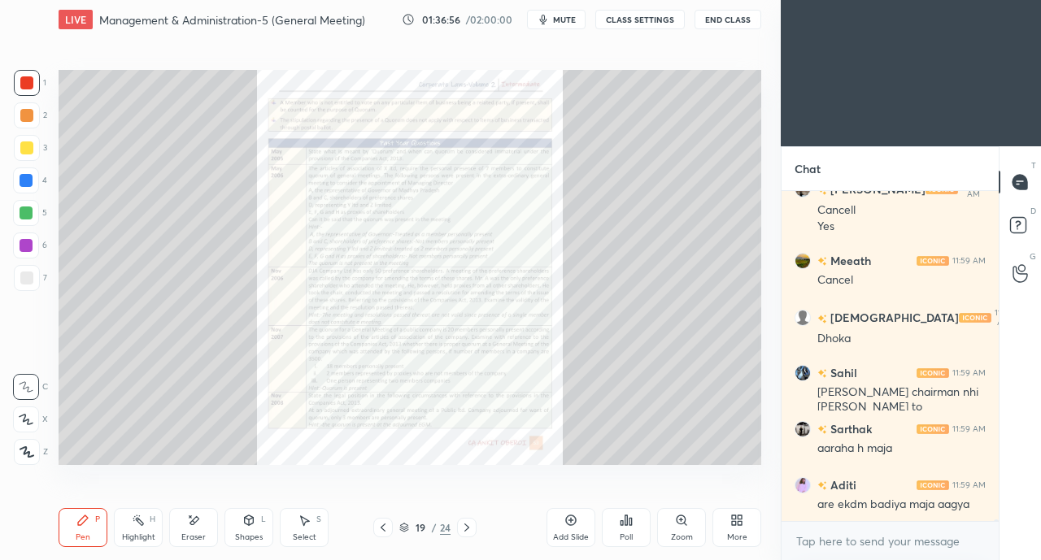
click at [381, 525] on icon at bounding box center [383, 527] width 13 height 13
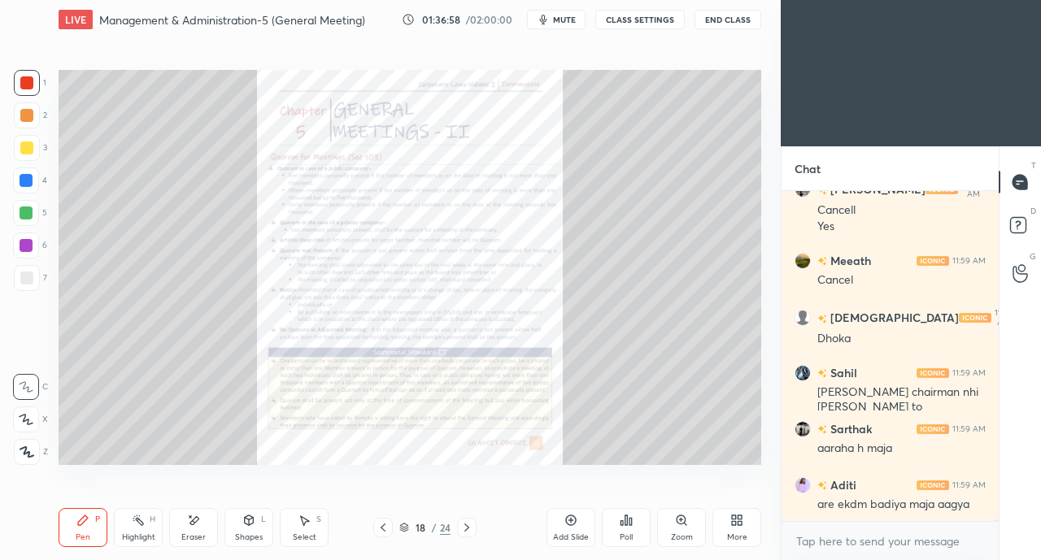
scroll to position [80758, 0]
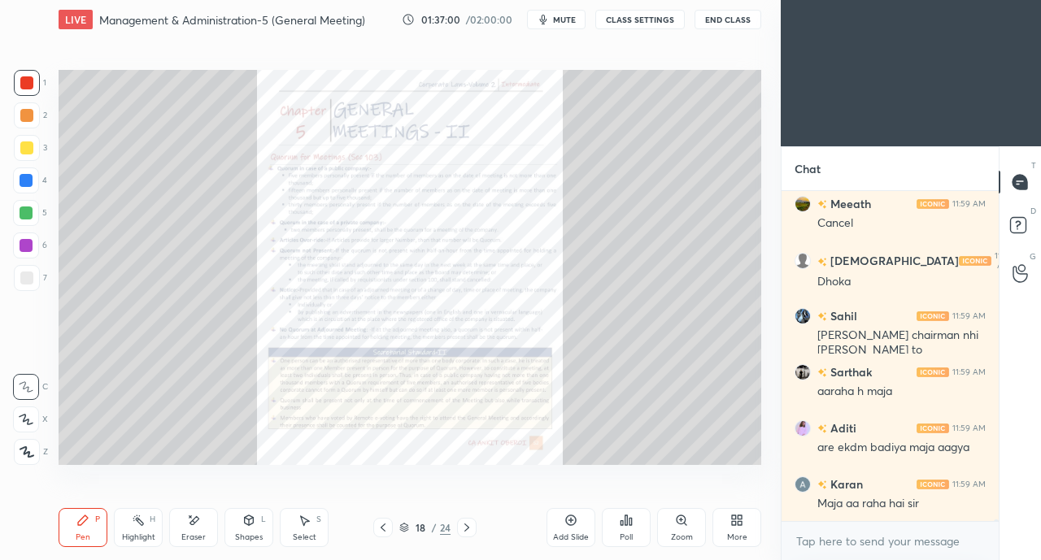
click at [682, 527] on icon at bounding box center [681, 520] width 13 height 13
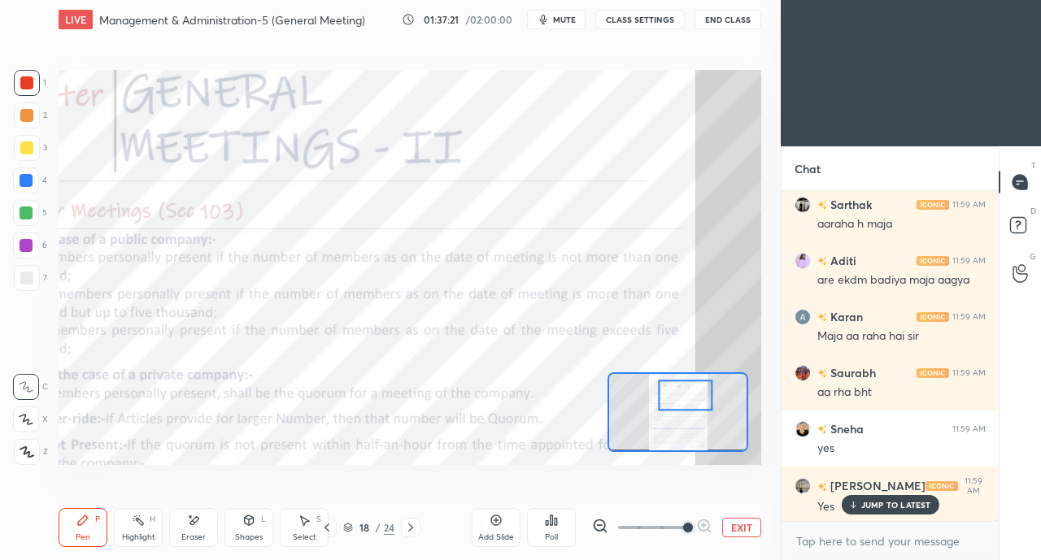
scroll to position [80982, 0]
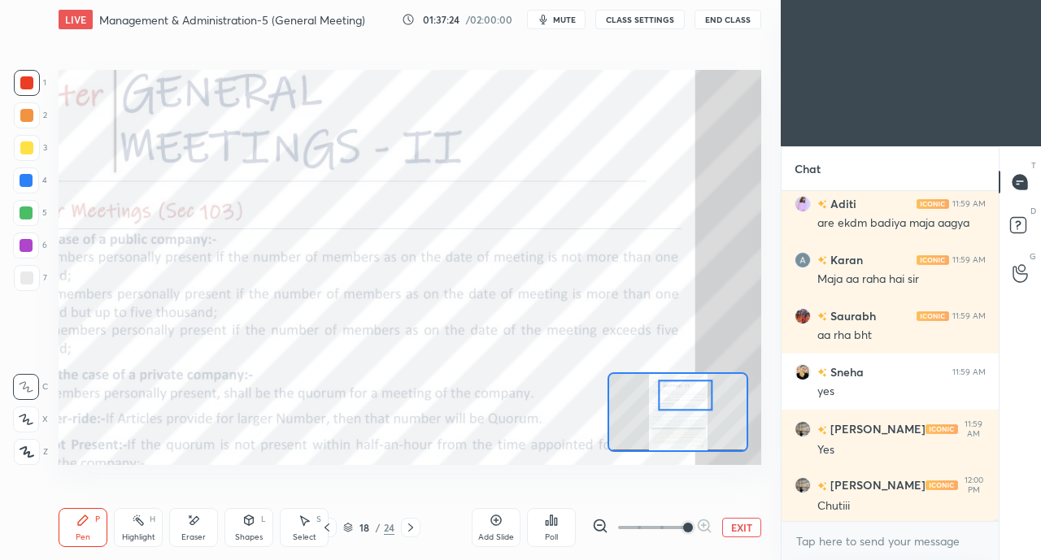
click at [732, 526] on button "EXIT" at bounding box center [741, 528] width 39 height 20
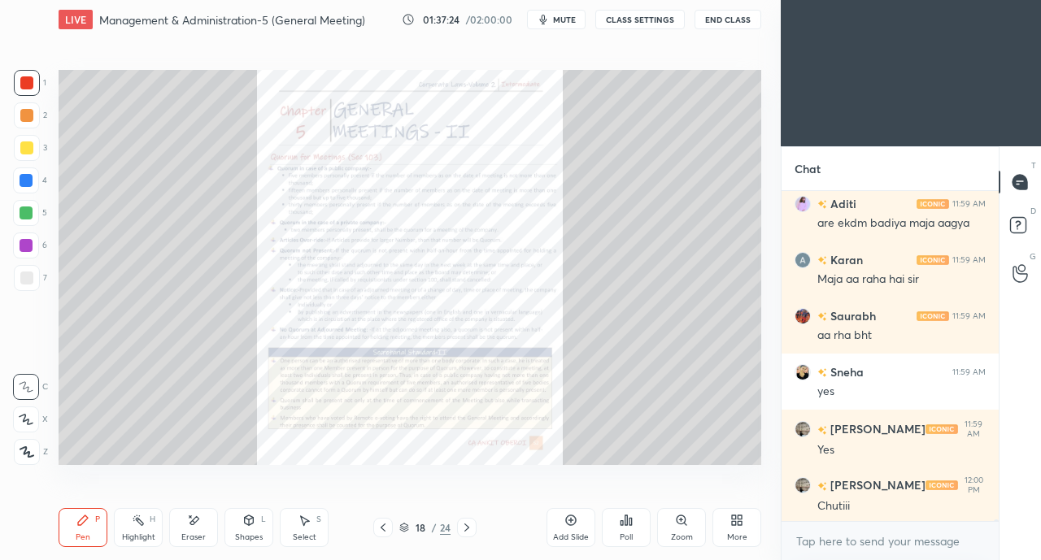
click at [738, 516] on icon at bounding box center [740, 518] width 4 height 4
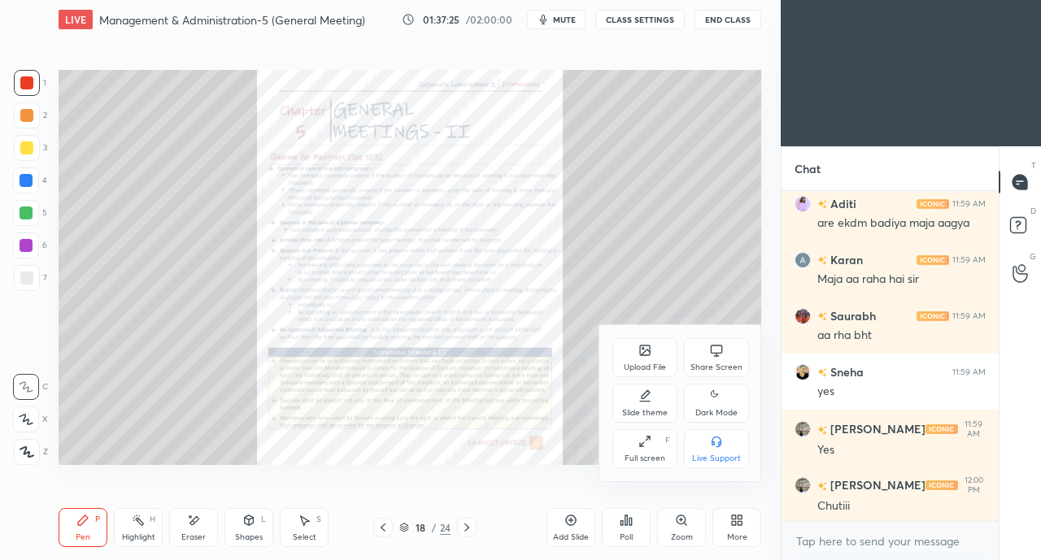
click at [716, 350] on icon at bounding box center [716, 350] width 13 height 13
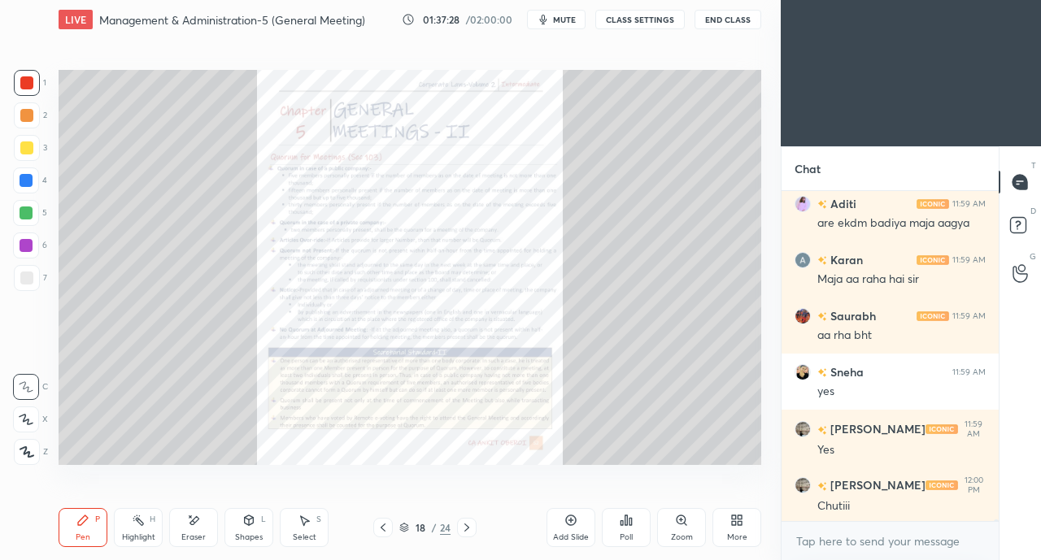
click at [720, 529] on div "More" at bounding box center [736, 527] width 49 height 39
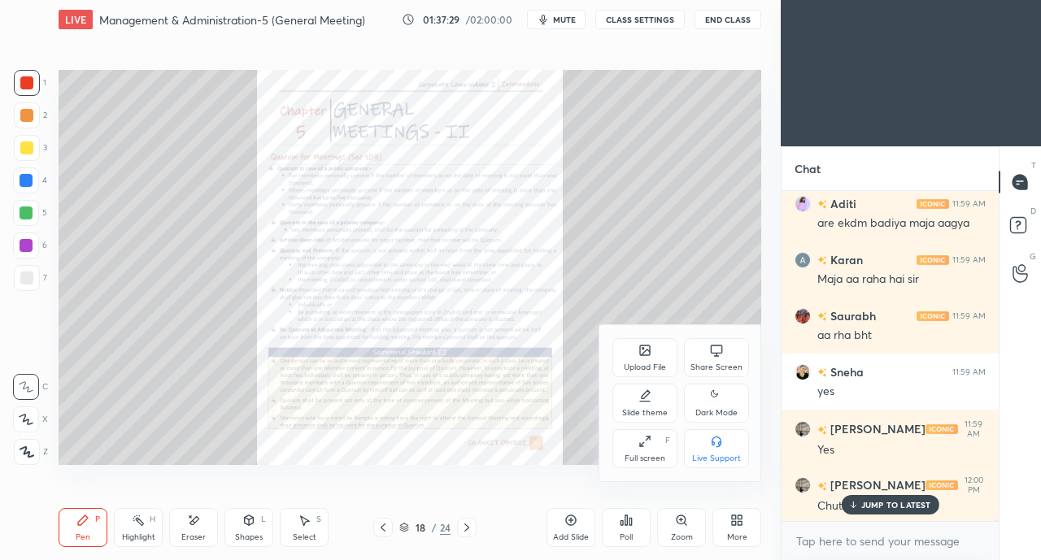
scroll to position [81038, 0]
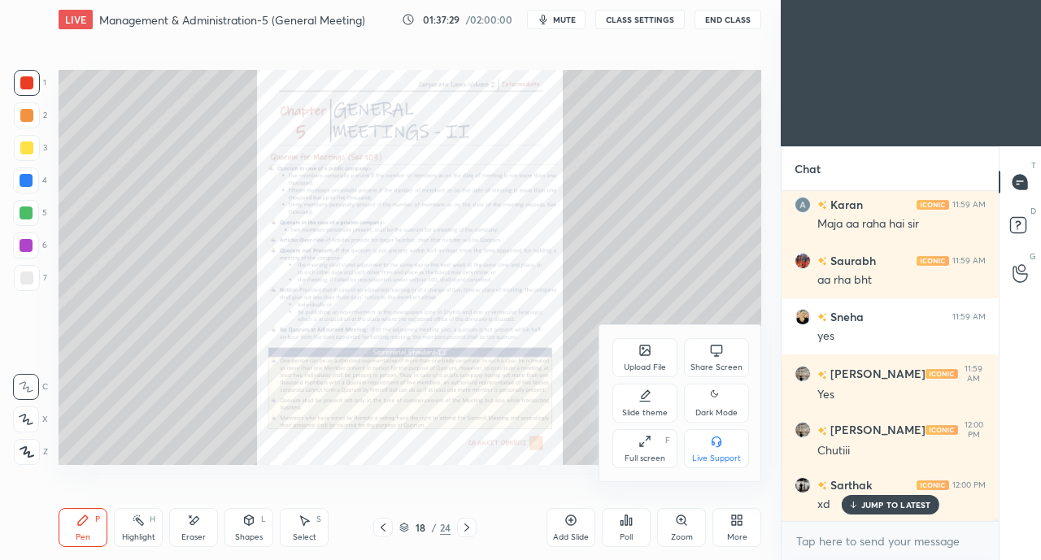
click at [721, 361] on div "Share Screen" at bounding box center [716, 357] width 65 height 39
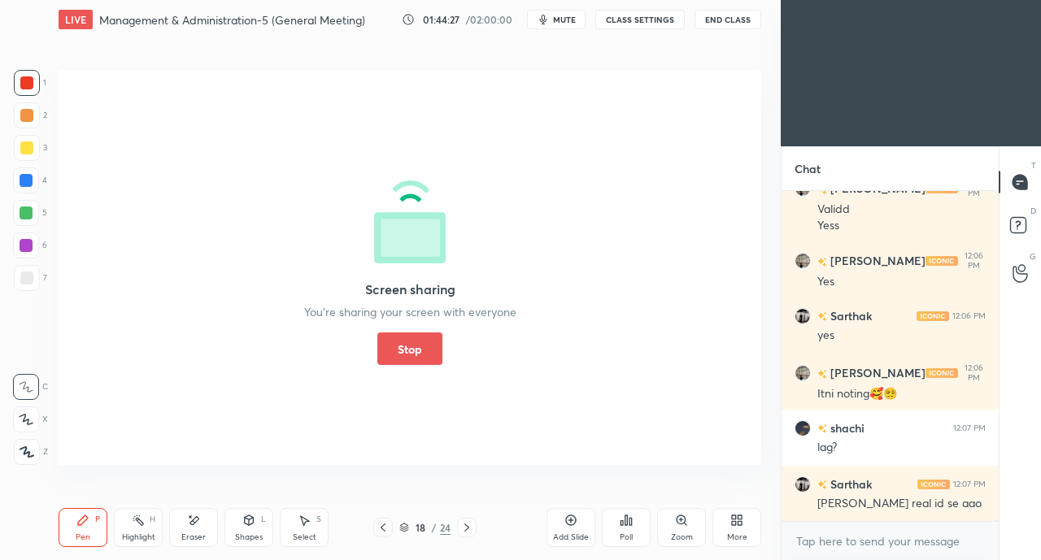
scroll to position [82682, 0]
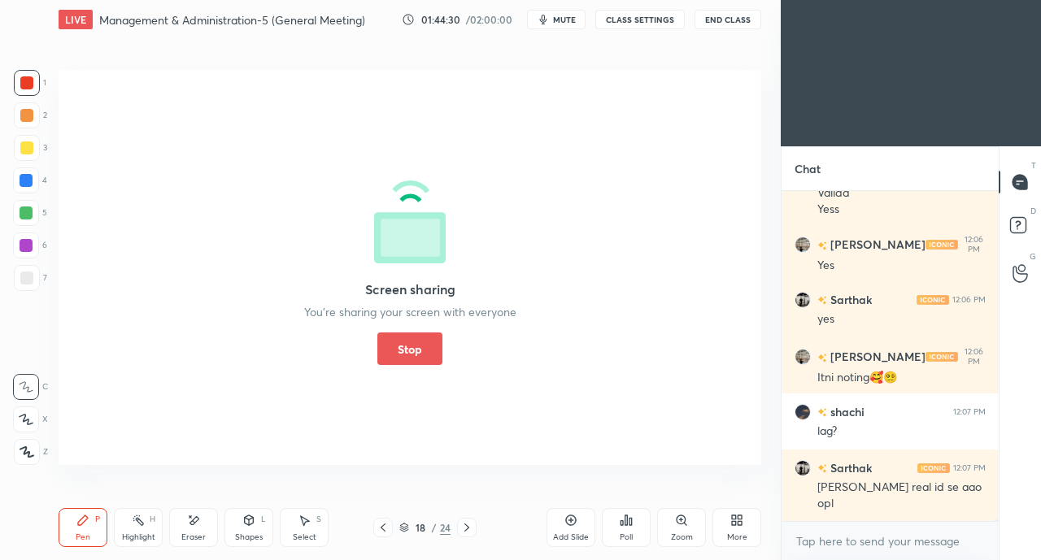
click at [413, 335] on button "Stop" at bounding box center [409, 349] width 65 height 33
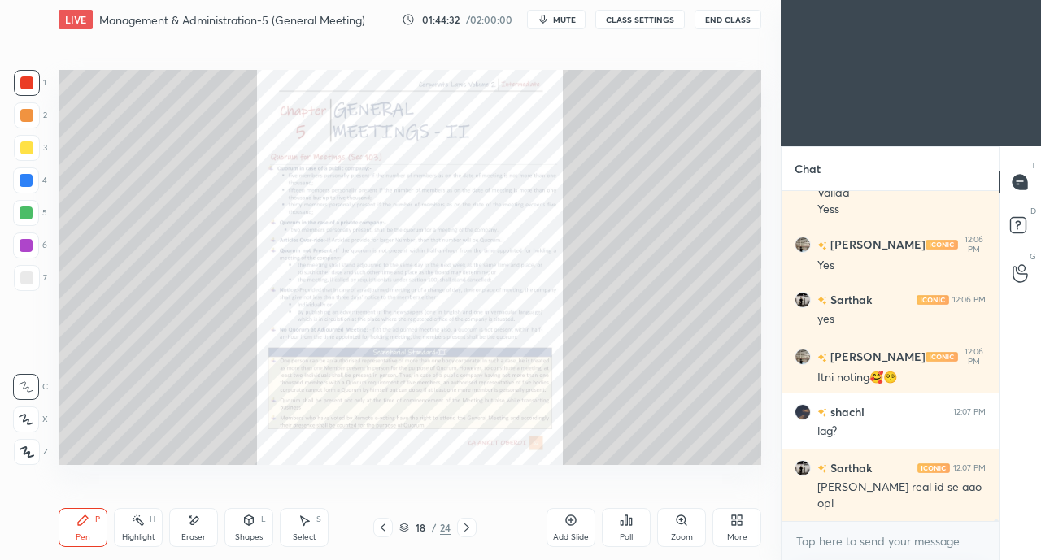
scroll to position [82737, 0]
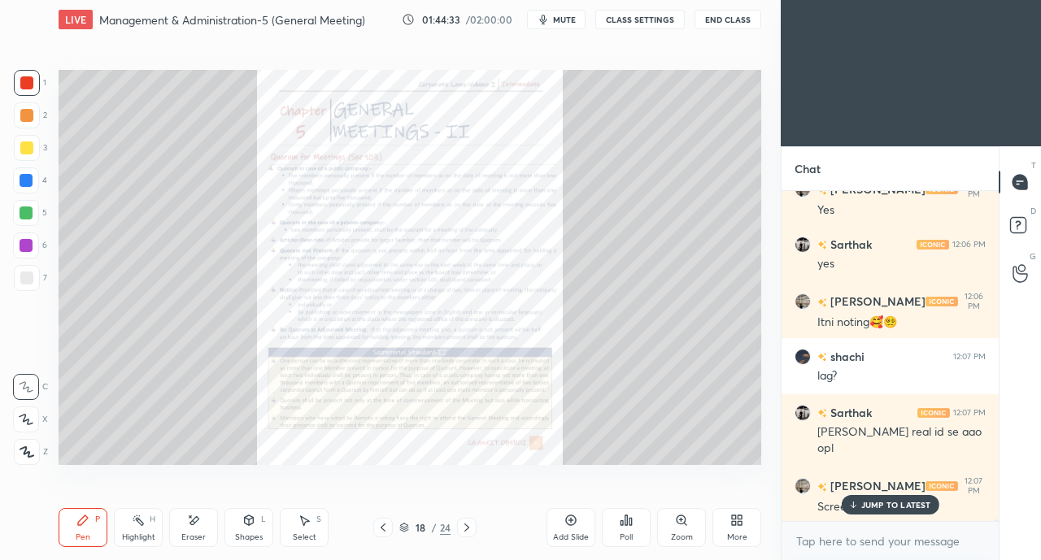
click at [372, 518] on div "18 / 24" at bounding box center [425, 528] width 244 height 20
click at [855, 505] on icon at bounding box center [852, 505] width 11 height 10
click at [383, 533] on icon at bounding box center [383, 527] width 13 height 13
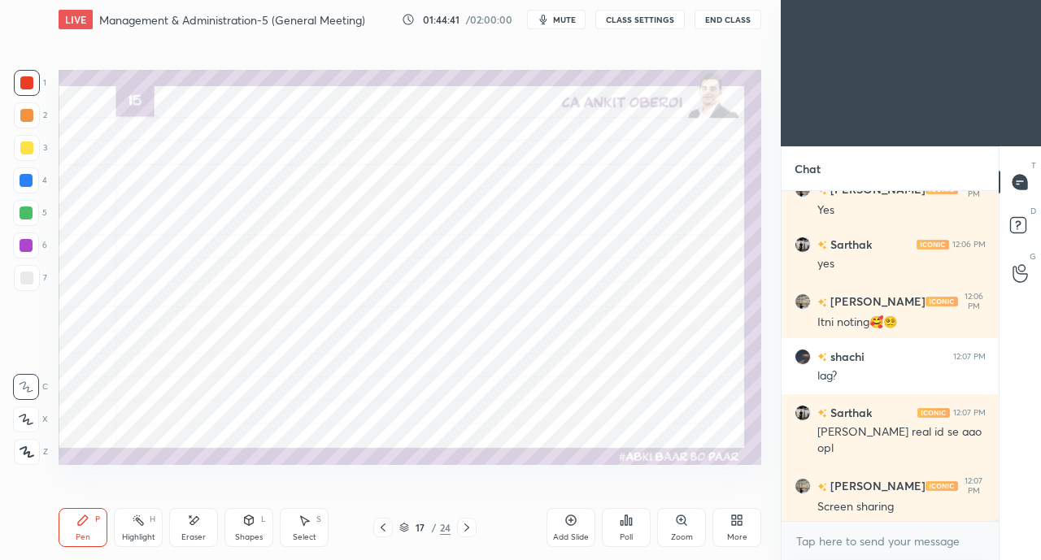
click at [468, 526] on icon at bounding box center [466, 527] width 13 height 13
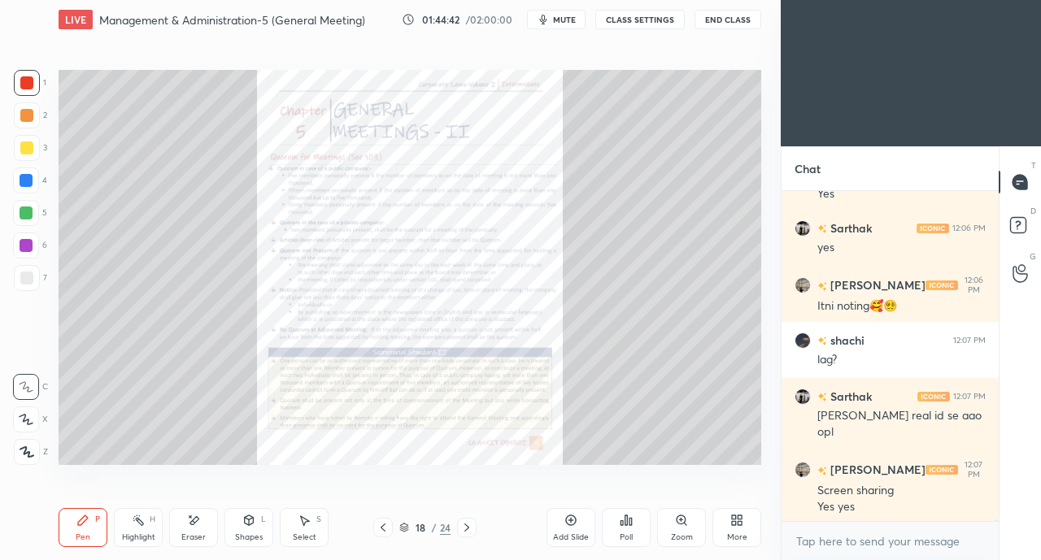
click at [378, 525] on icon at bounding box center [383, 527] width 13 height 13
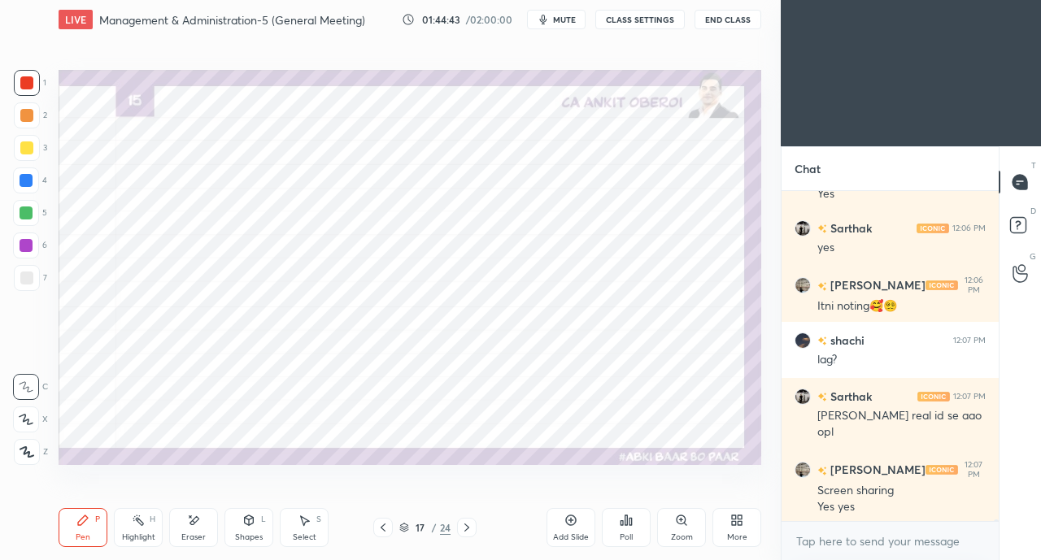
click at [381, 526] on icon at bounding box center [383, 527] width 13 height 13
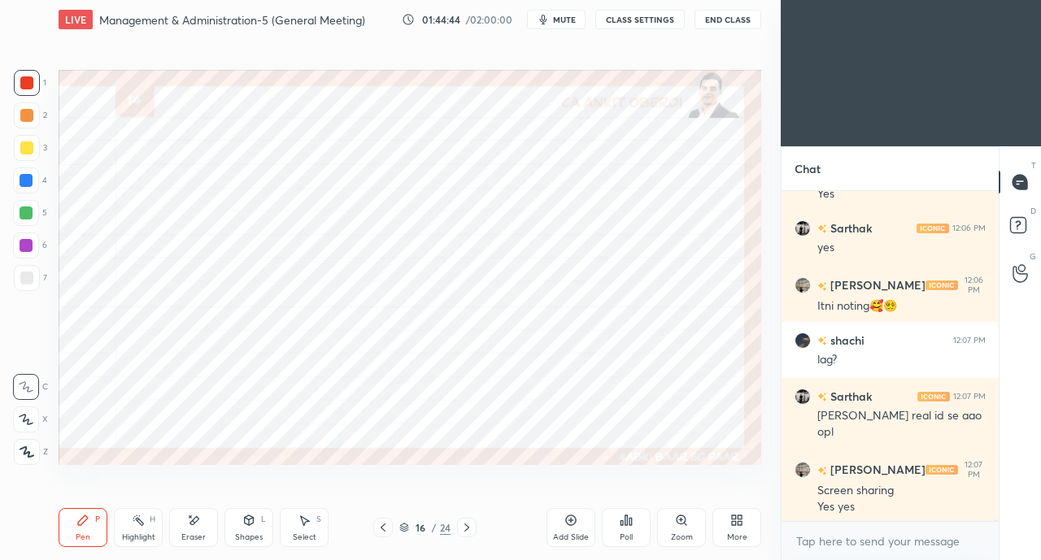
click at [382, 527] on icon at bounding box center [383, 527] width 13 height 13
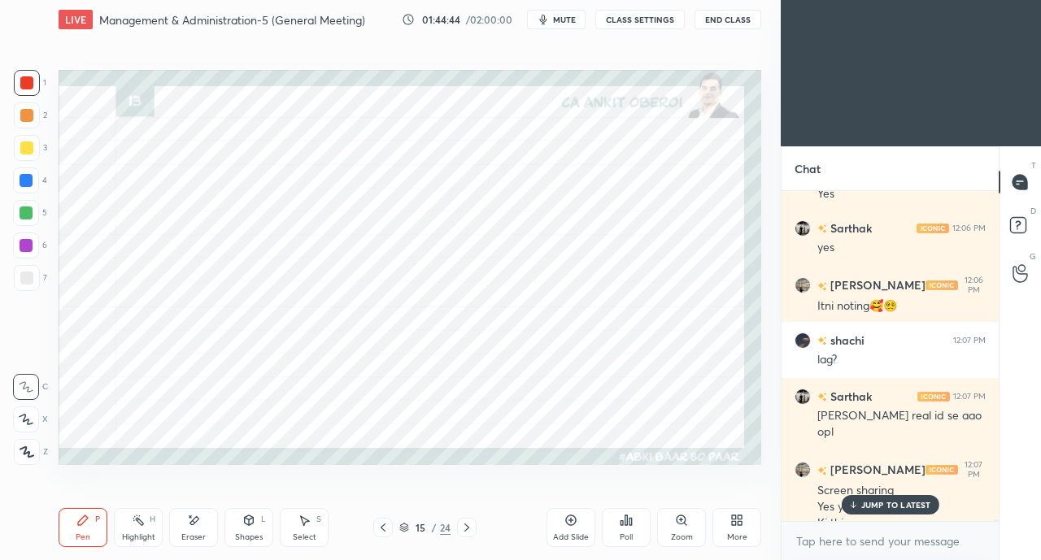
scroll to position [82770, 0]
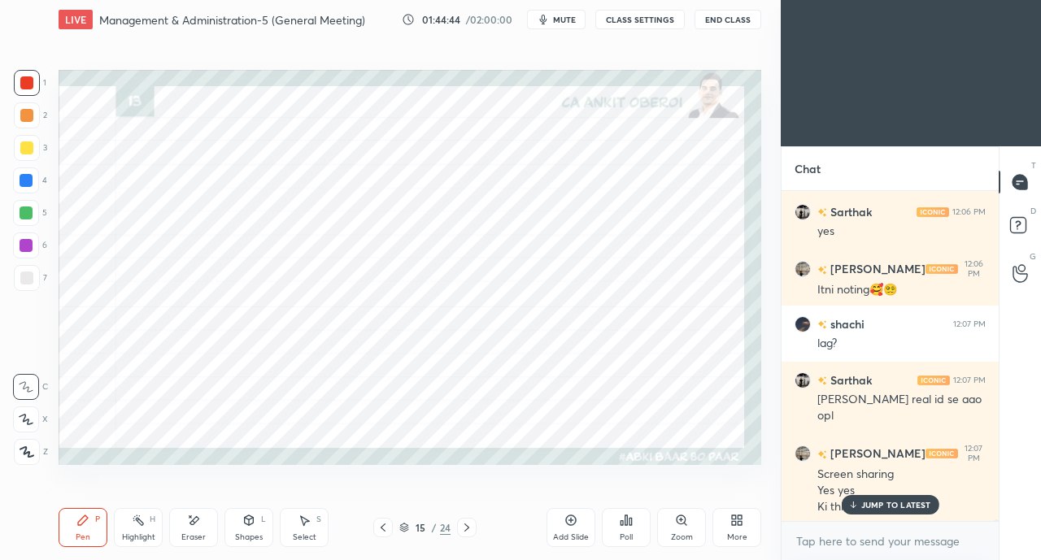
click at [379, 529] on icon at bounding box center [383, 527] width 13 height 13
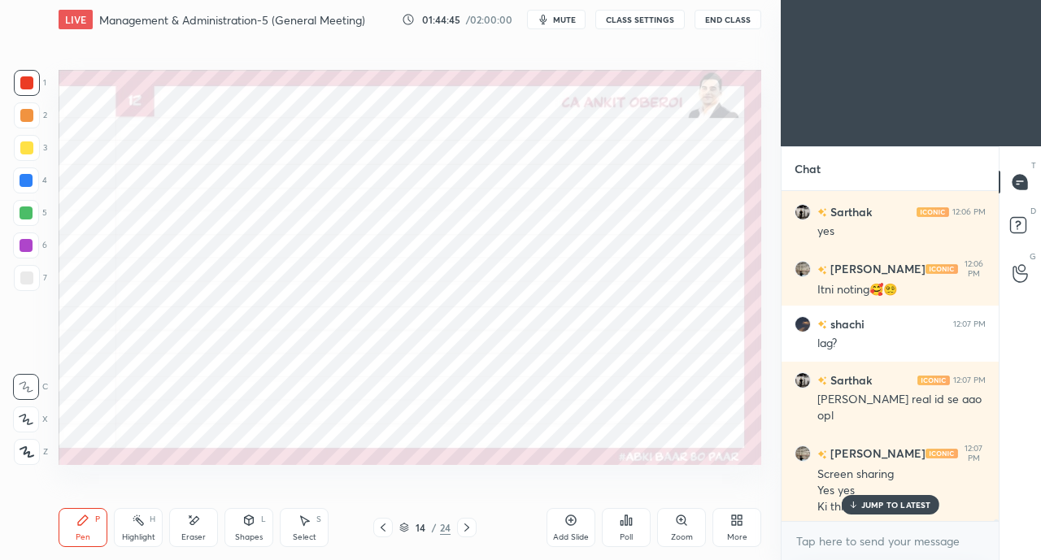
click at [381, 529] on icon at bounding box center [383, 527] width 13 height 13
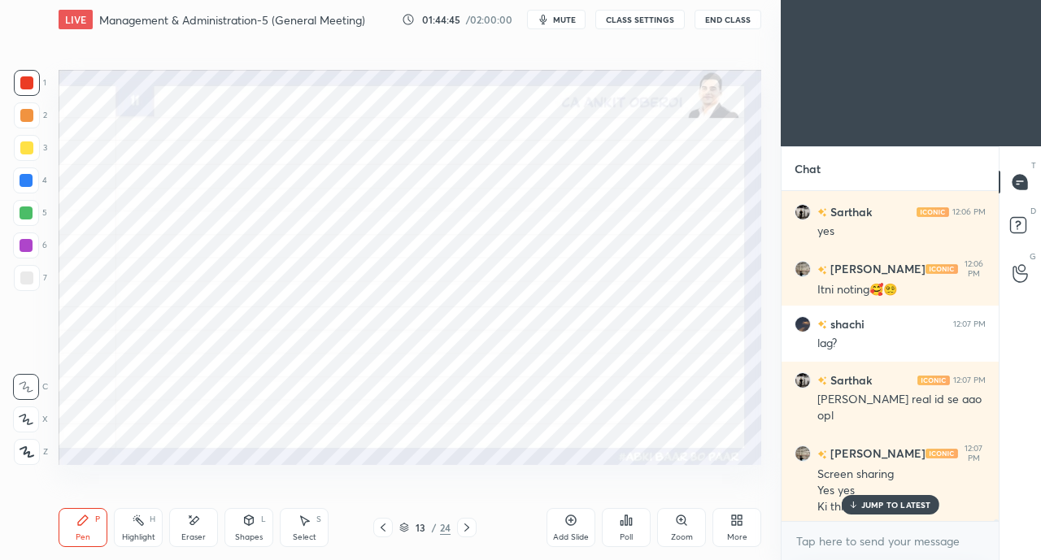
click at [381, 529] on icon at bounding box center [383, 527] width 13 height 13
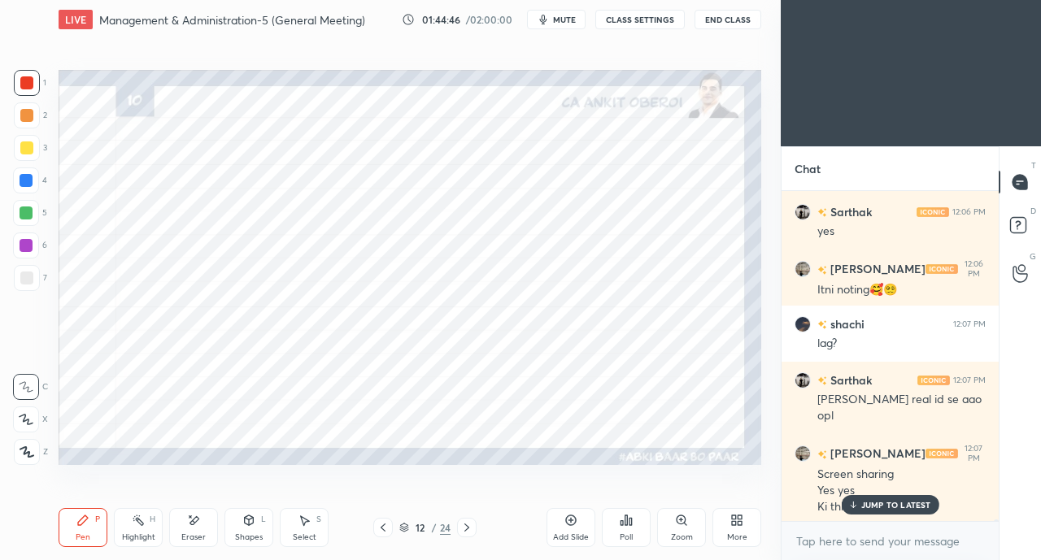
click at [384, 530] on icon at bounding box center [383, 527] width 13 height 13
click at [383, 530] on icon at bounding box center [383, 528] width 5 height 8
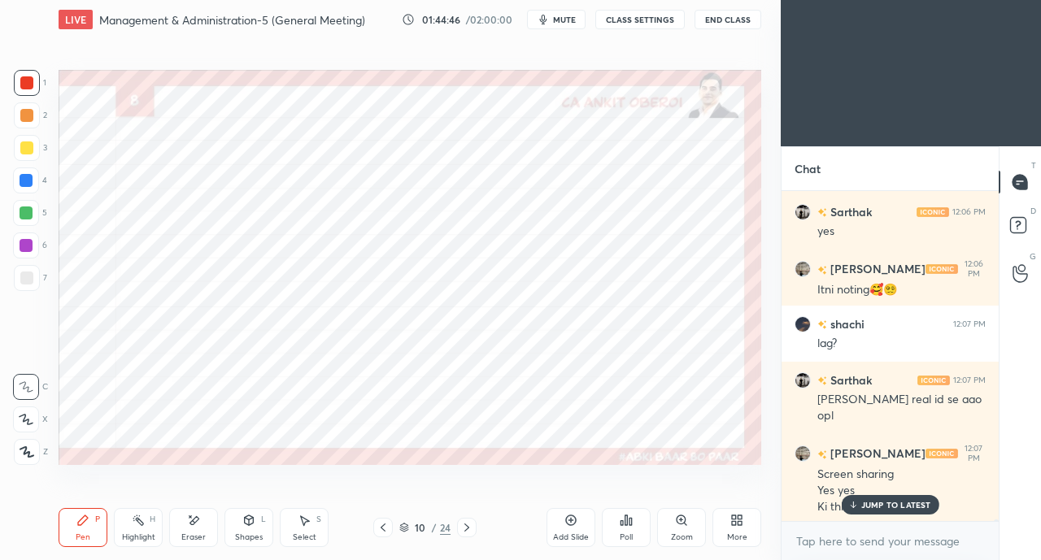
click at [385, 529] on icon at bounding box center [383, 527] width 13 height 13
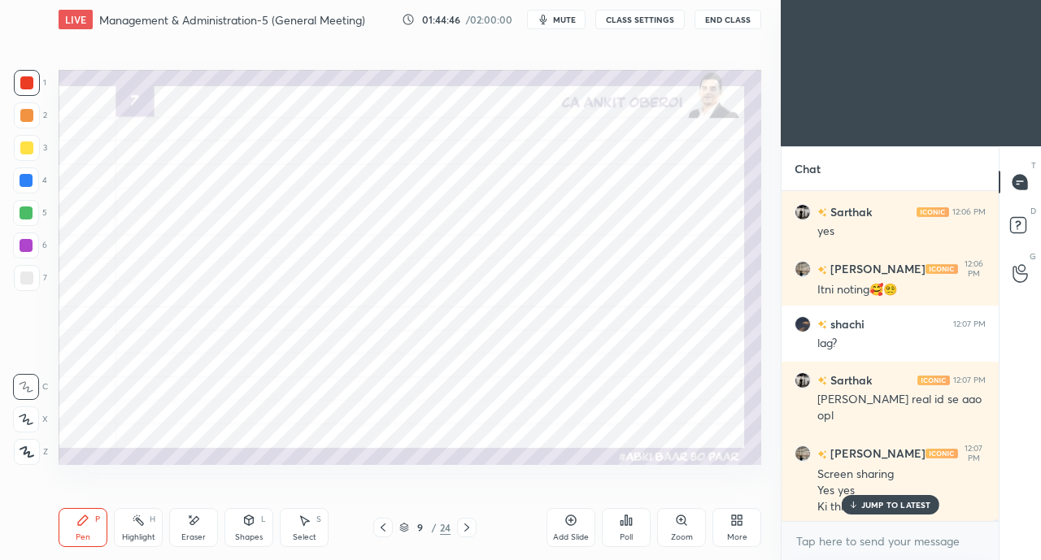
click at [384, 530] on icon at bounding box center [383, 527] width 13 height 13
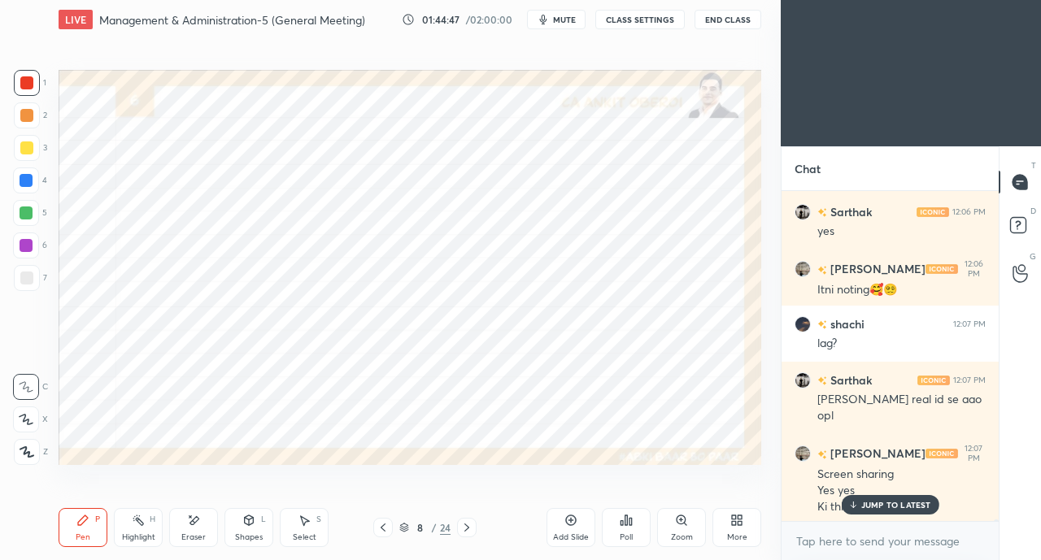
click at [385, 529] on icon at bounding box center [383, 527] width 13 height 13
click at [384, 531] on icon at bounding box center [383, 528] width 5 height 8
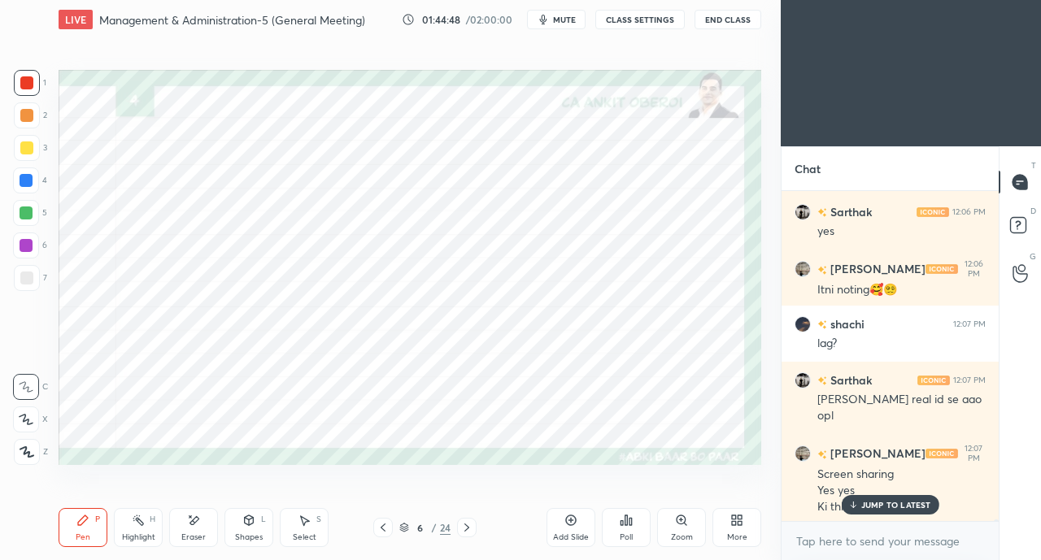
click at [25, 181] on div at bounding box center [26, 180] width 13 height 13
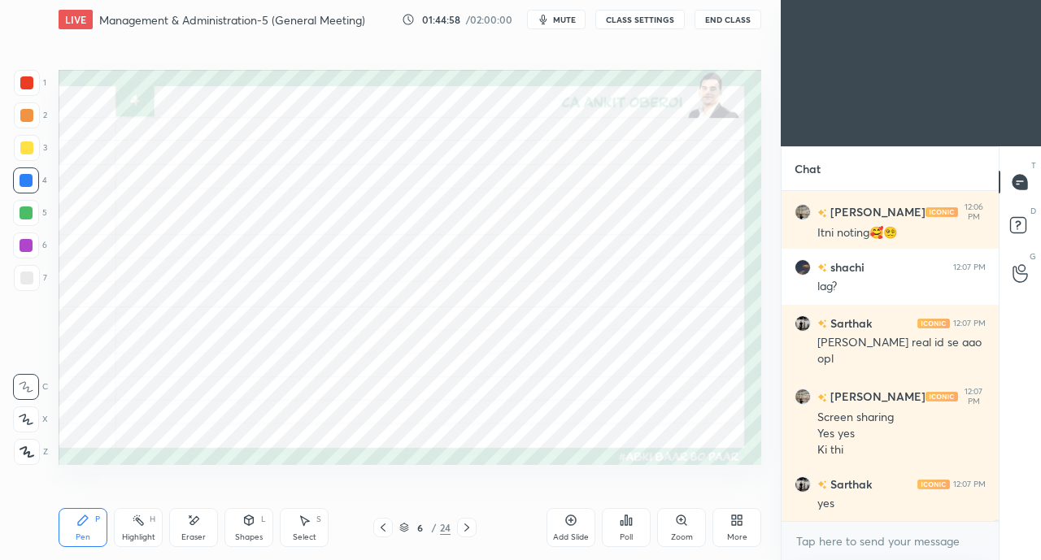
click at [23, 148] on div at bounding box center [26, 147] width 13 height 13
click at [30, 416] on icon at bounding box center [26, 419] width 15 height 11
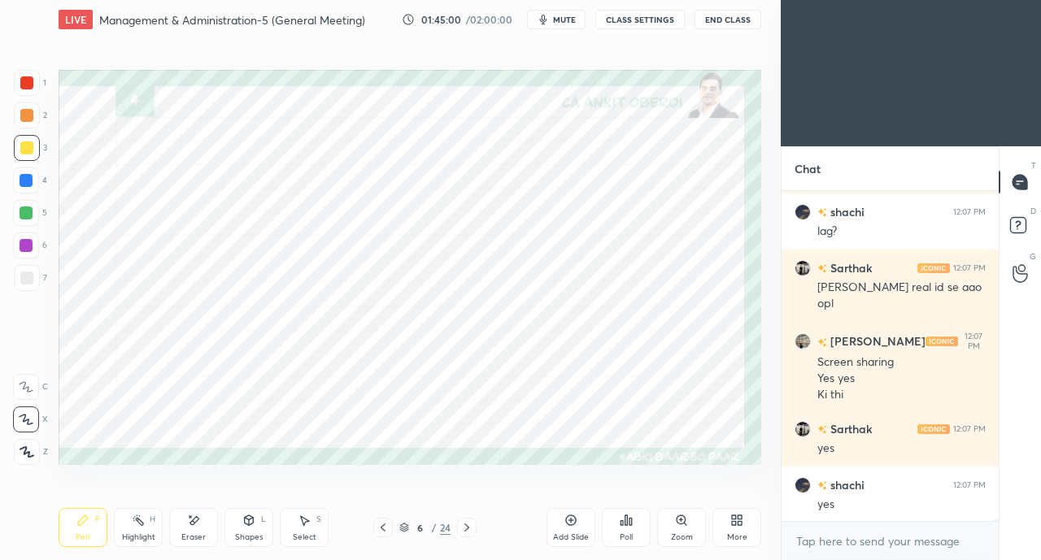
scroll to position [82939, 0]
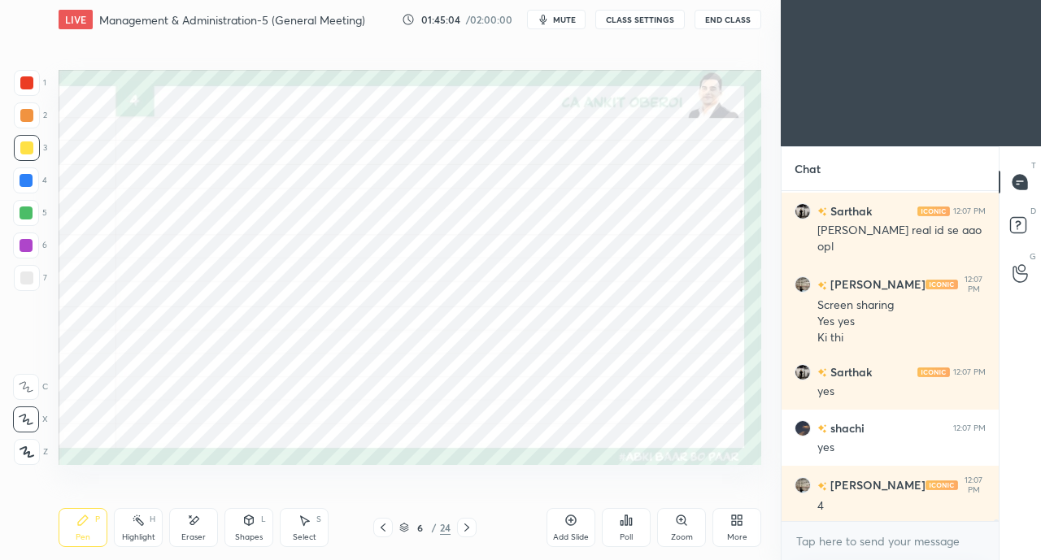
click at [29, 172] on div at bounding box center [26, 181] width 26 height 26
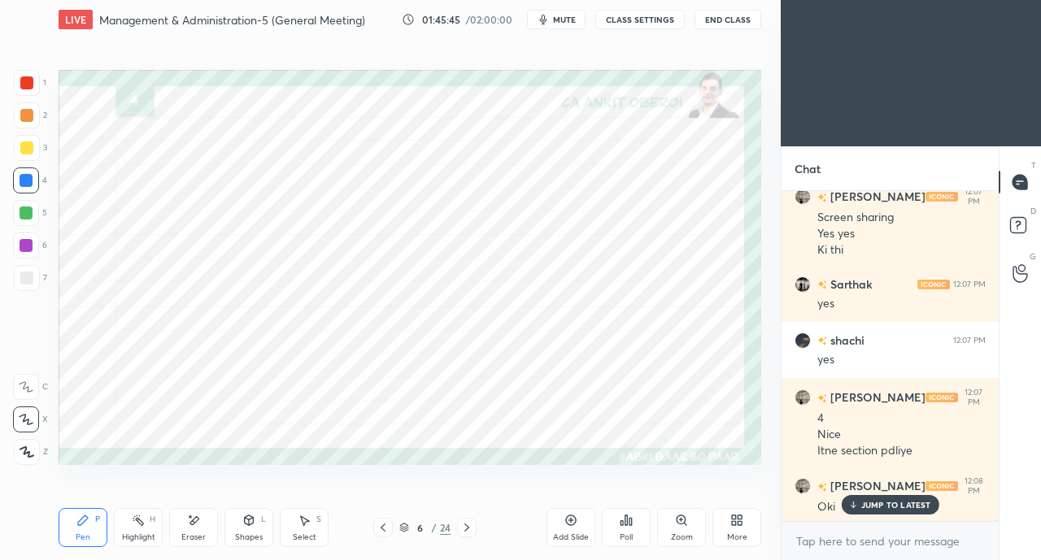
scroll to position [83043, 0]
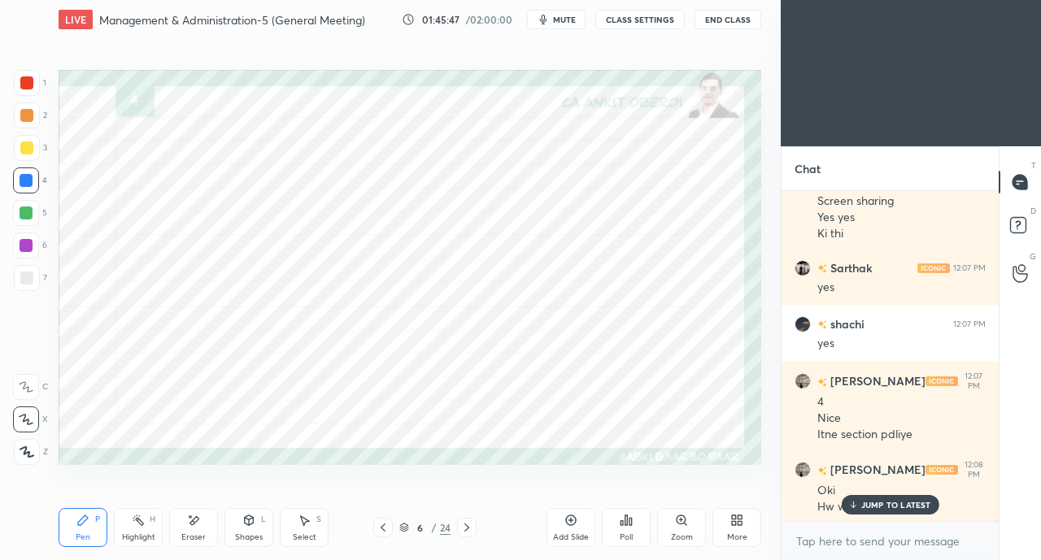
click at [886, 504] on p "JUMP TO LATEST" at bounding box center [896, 505] width 70 height 10
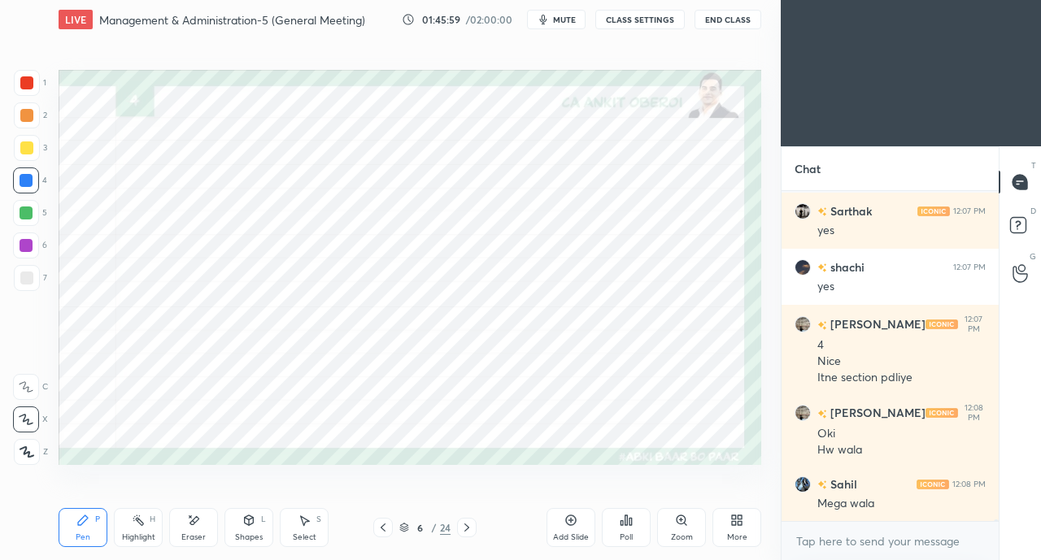
scroll to position [83212, 0]
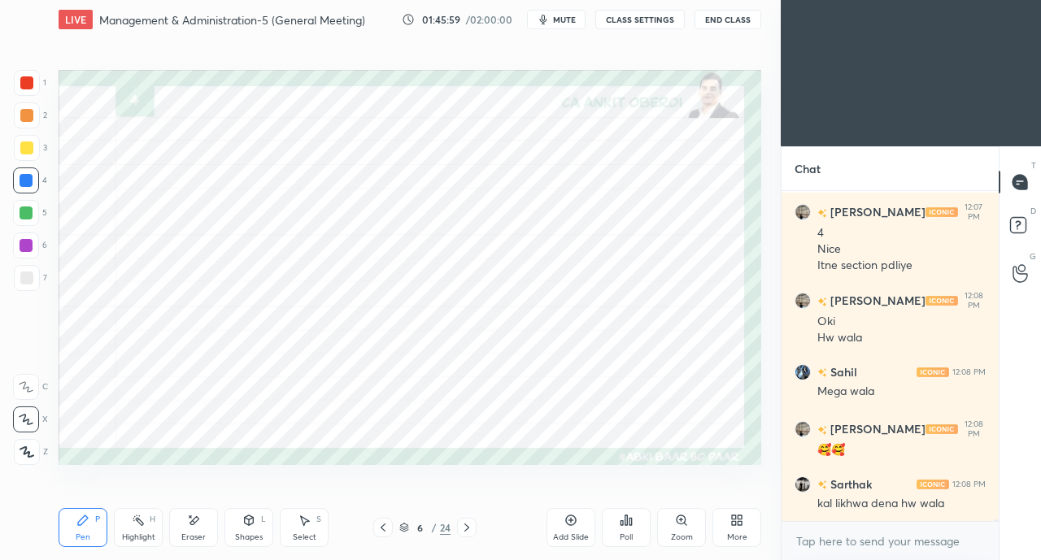
click at [466, 528] on icon at bounding box center [466, 527] width 13 height 13
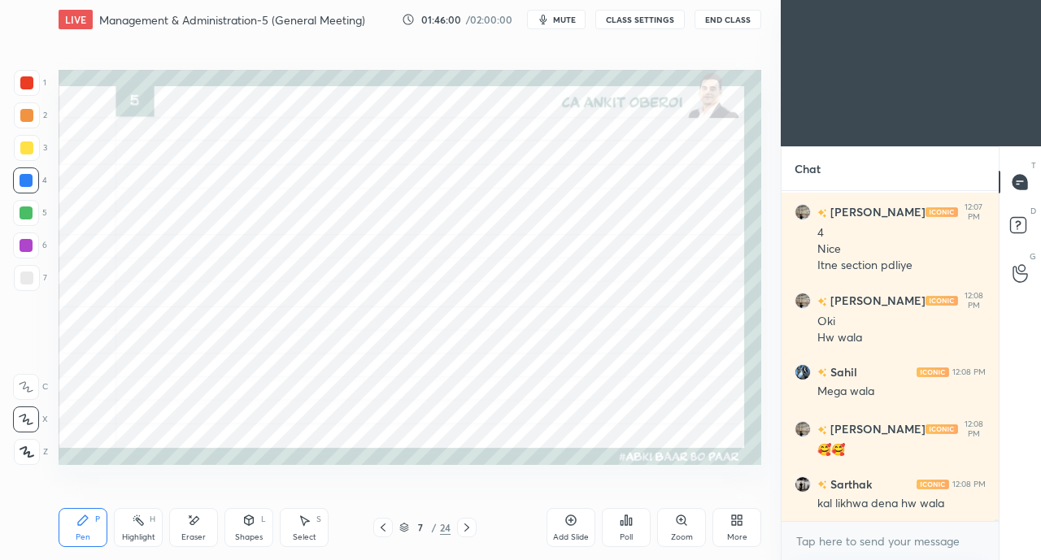
click at [471, 528] on icon at bounding box center [466, 527] width 13 height 13
click at [472, 528] on icon at bounding box center [466, 527] width 13 height 13
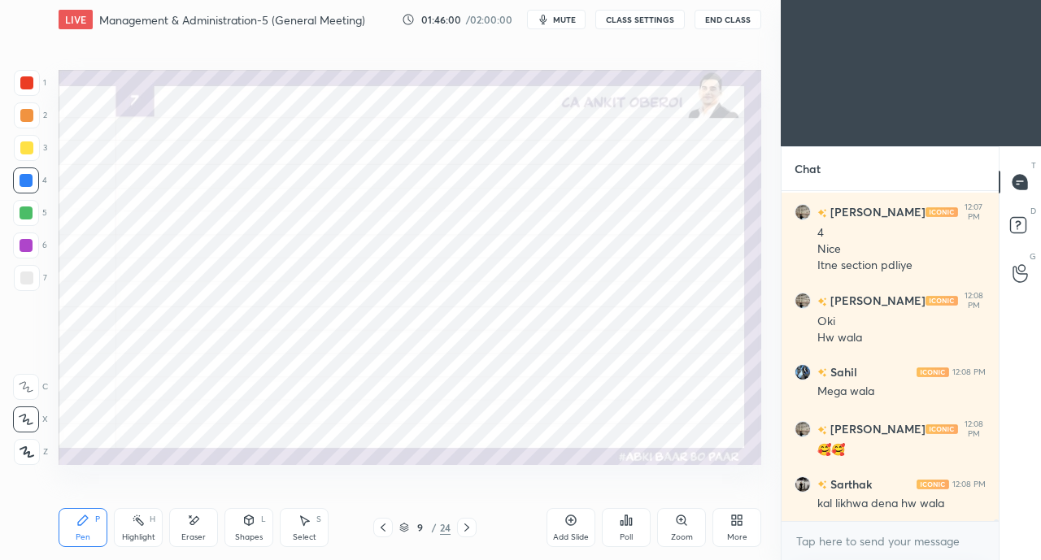
click at [473, 528] on div at bounding box center [467, 528] width 20 height 20
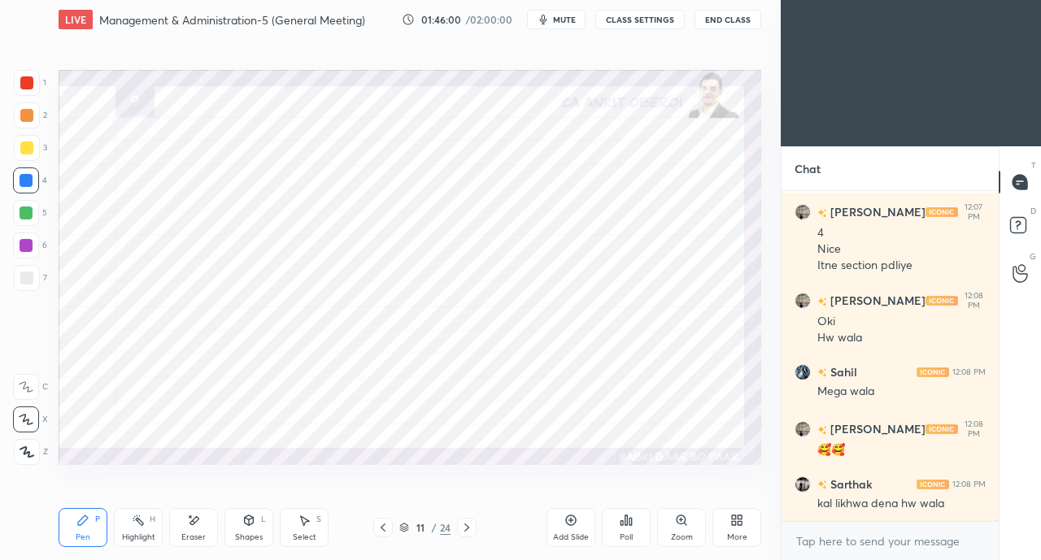
click at [472, 528] on icon at bounding box center [466, 527] width 13 height 13
click at [473, 528] on div at bounding box center [467, 528] width 20 height 20
click at [474, 528] on div at bounding box center [467, 528] width 20 height 20
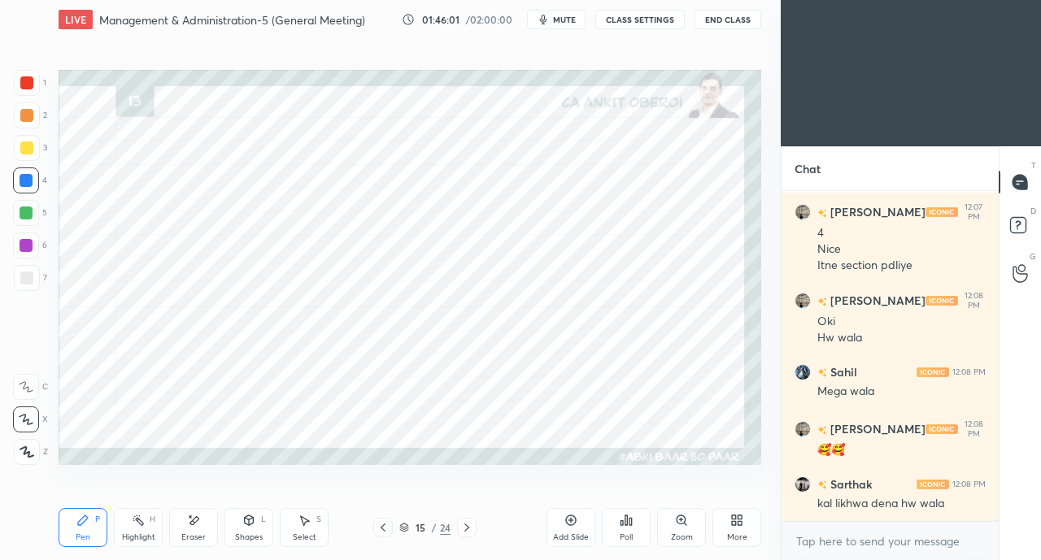
click at [474, 528] on div at bounding box center [467, 528] width 20 height 20
click at [475, 528] on div at bounding box center [467, 528] width 20 height 20
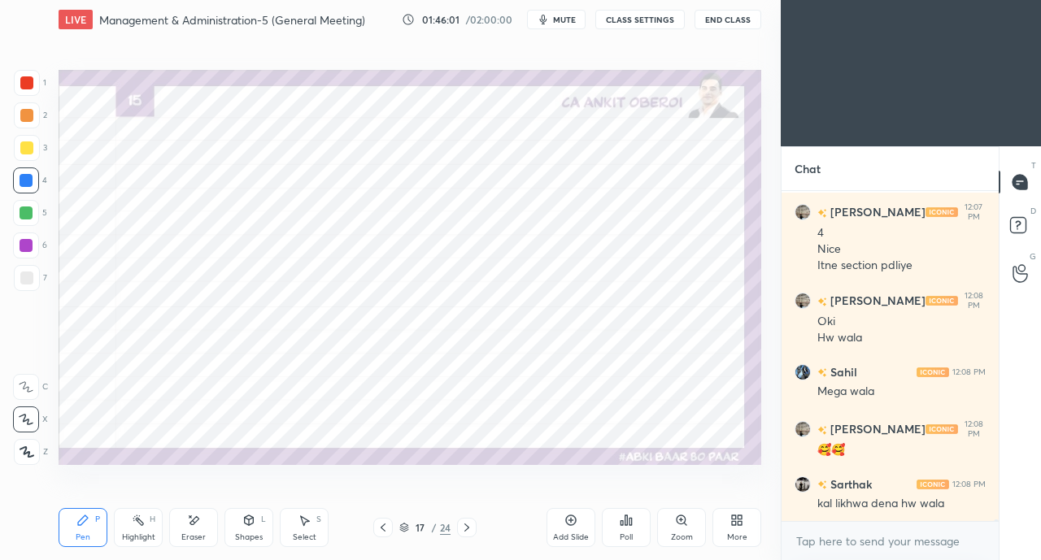
click at [476, 528] on div at bounding box center [467, 528] width 20 height 20
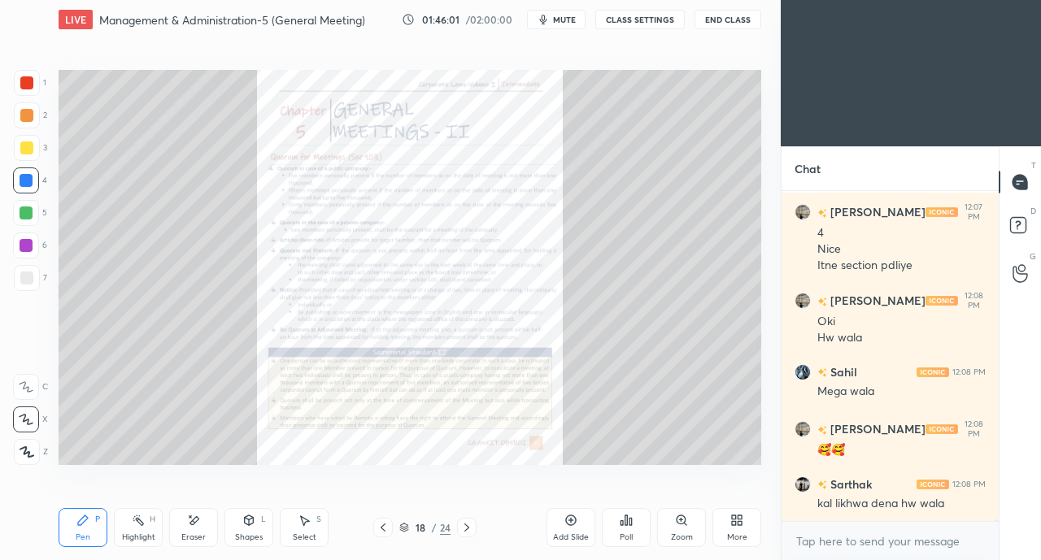
click at [476, 528] on div at bounding box center [467, 528] width 20 height 20
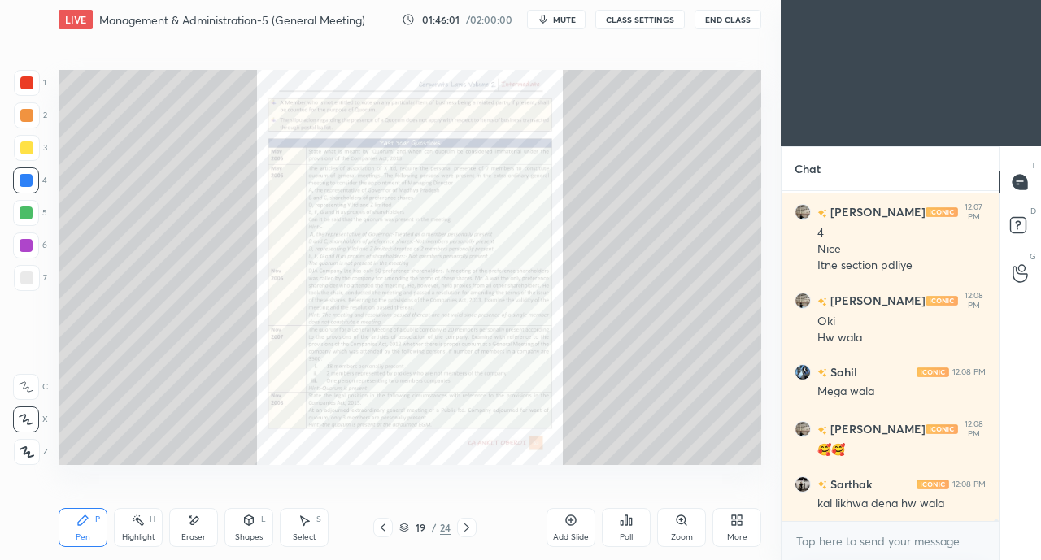
click at [475, 528] on div at bounding box center [467, 528] width 20 height 20
click at [473, 528] on div at bounding box center [467, 528] width 20 height 20
click at [380, 527] on icon at bounding box center [383, 527] width 13 height 13
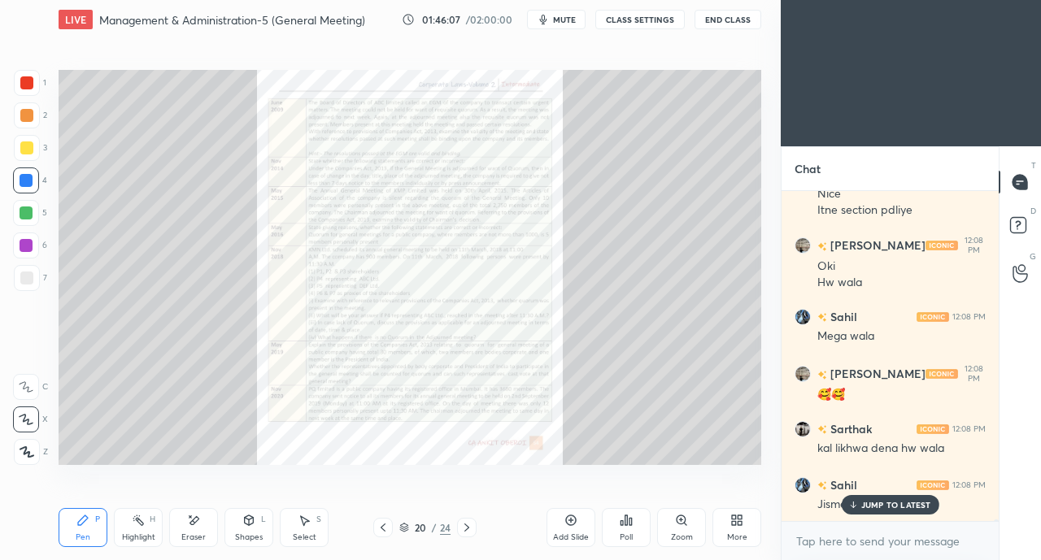
click at [385, 526] on icon at bounding box center [383, 527] width 13 height 13
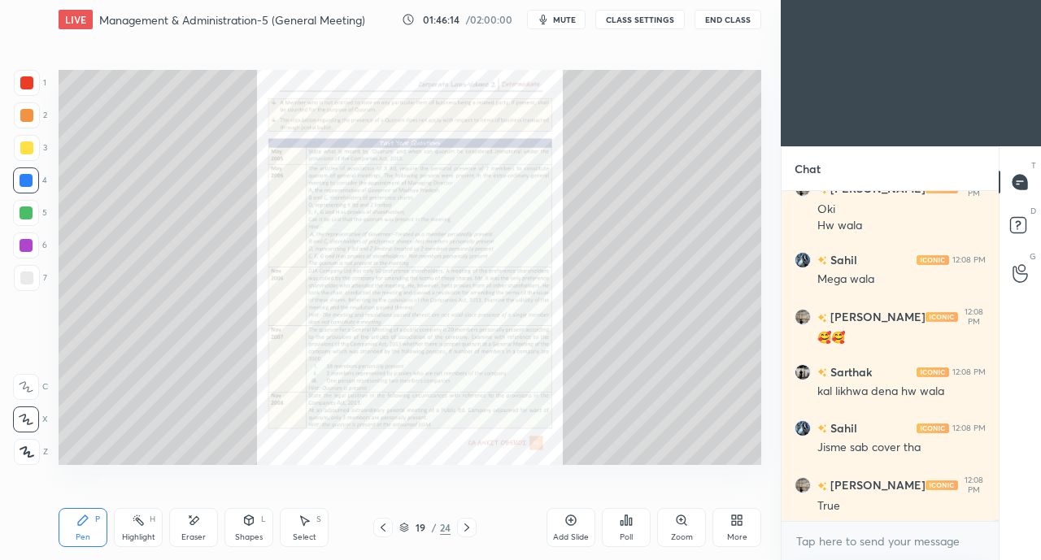
click at [677, 525] on icon at bounding box center [681, 520] width 13 height 13
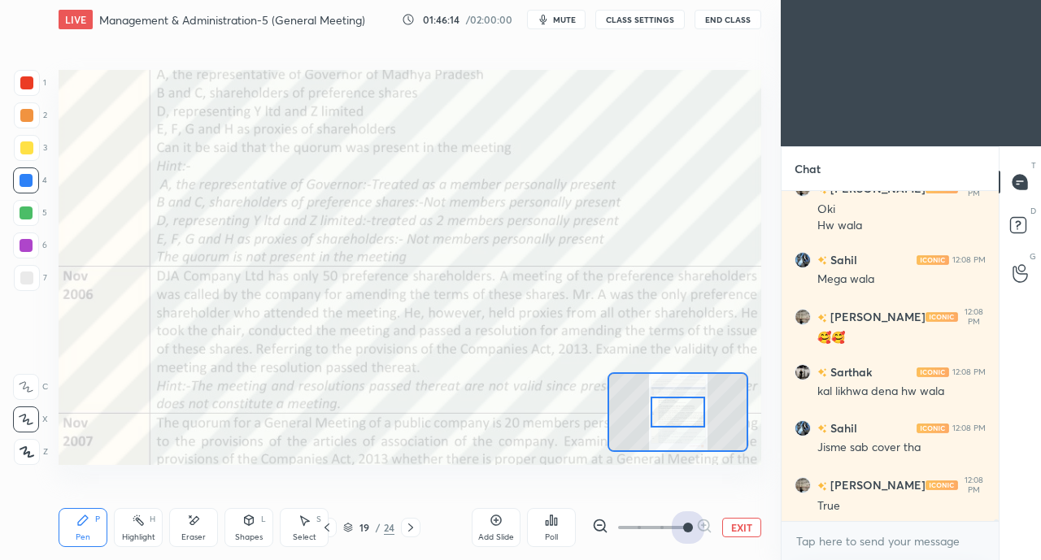
click at [683, 523] on span at bounding box center [688, 528] width 10 height 10
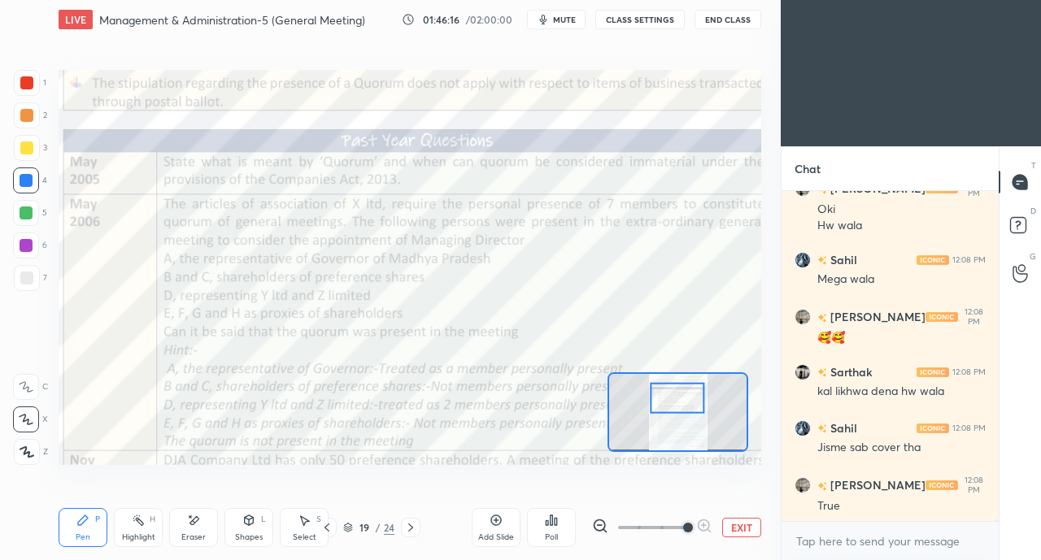
scroll to position [83380, 0]
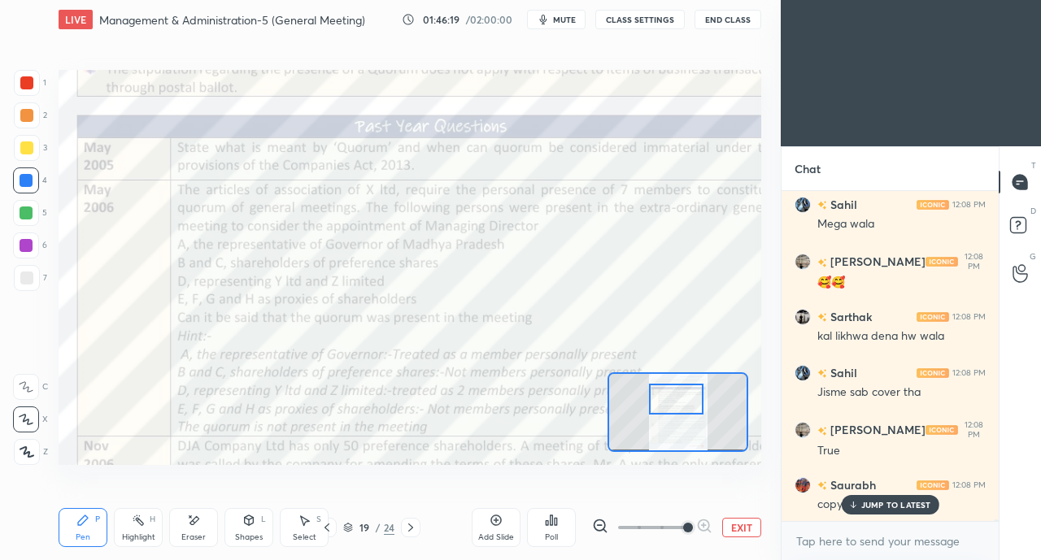
click at [23, 89] on div at bounding box center [26, 82] width 13 height 13
click at [865, 508] on p "JUMP TO LATEST" at bounding box center [896, 505] width 70 height 10
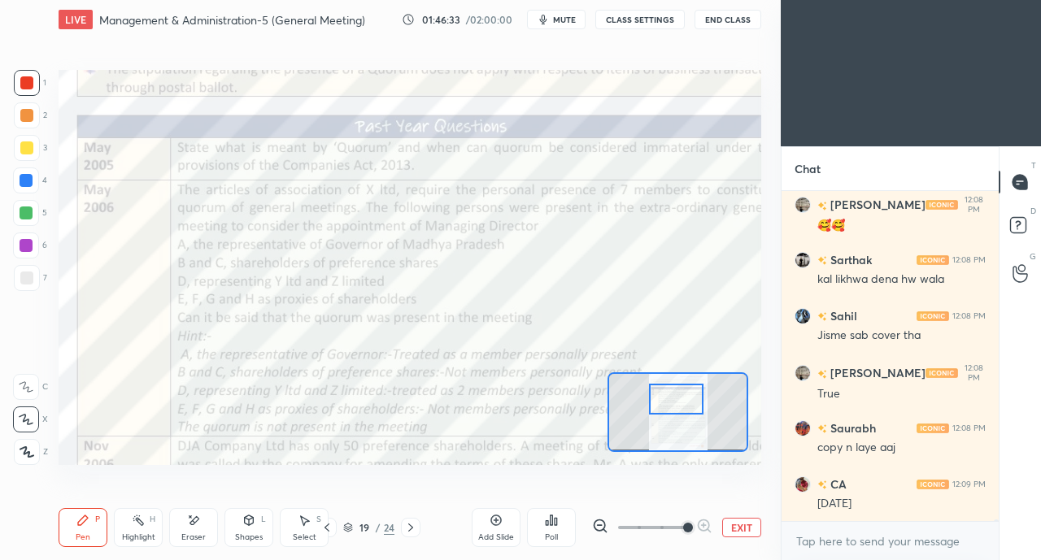
scroll to position [83492, 0]
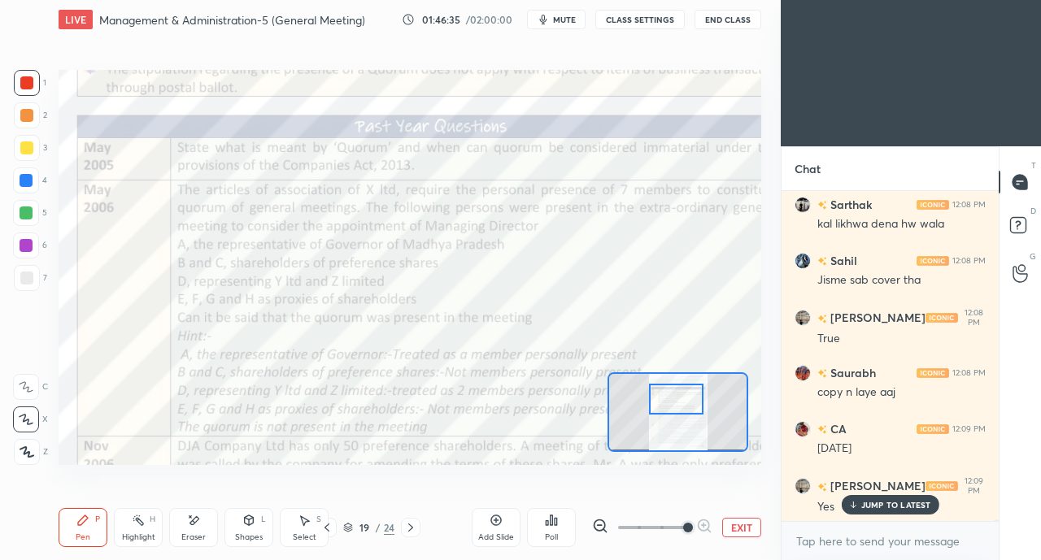
click at [864, 511] on div "JUMP TO LATEST" at bounding box center [890, 505] width 98 height 20
click at [329, 525] on icon at bounding box center [326, 527] width 13 height 13
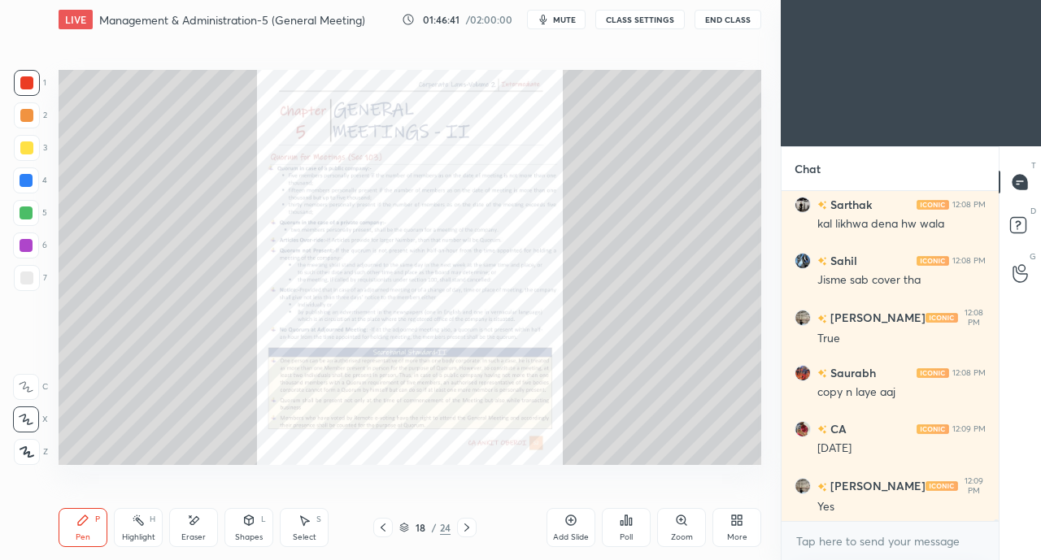
click at [385, 528] on icon at bounding box center [383, 527] width 13 height 13
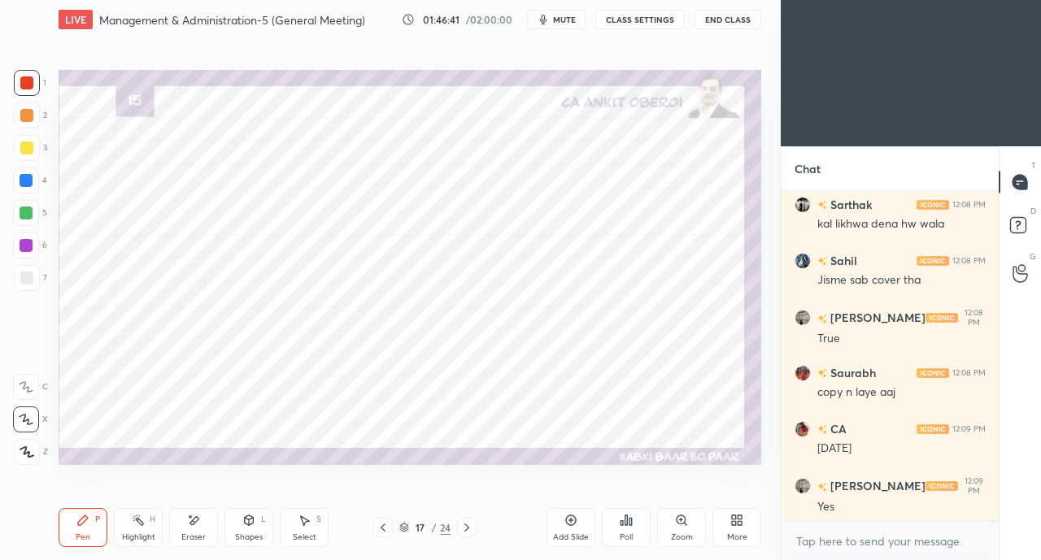
click at [389, 528] on icon at bounding box center [383, 527] width 13 height 13
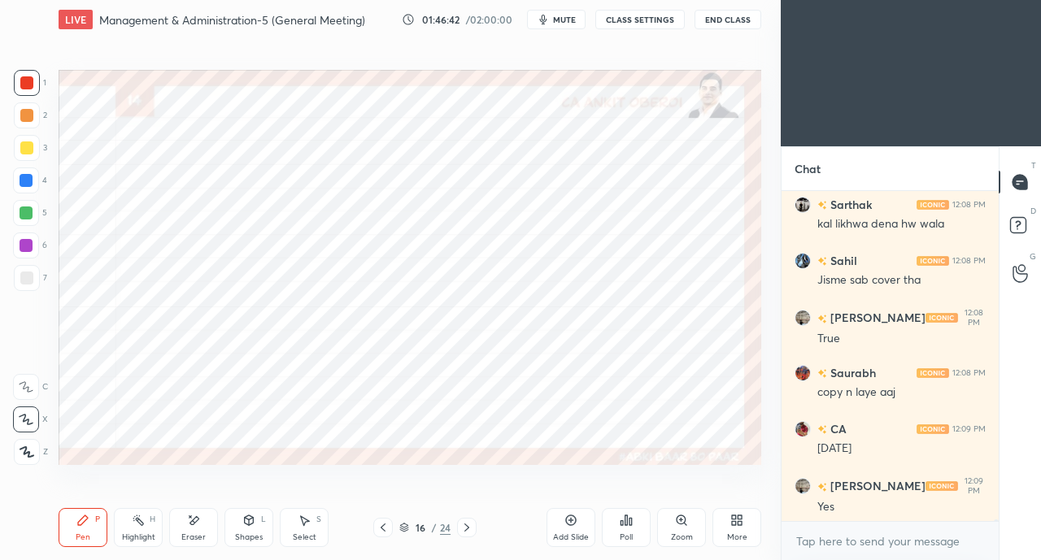
click at [390, 528] on div at bounding box center [383, 528] width 20 height 20
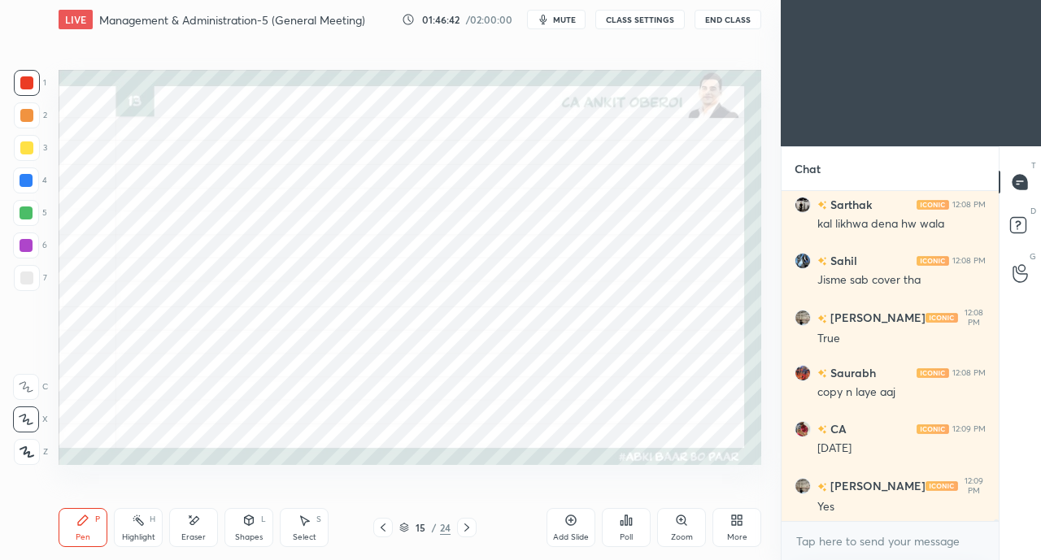
click at [390, 529] on div at bounding box center [383, 528] width 20 height 20
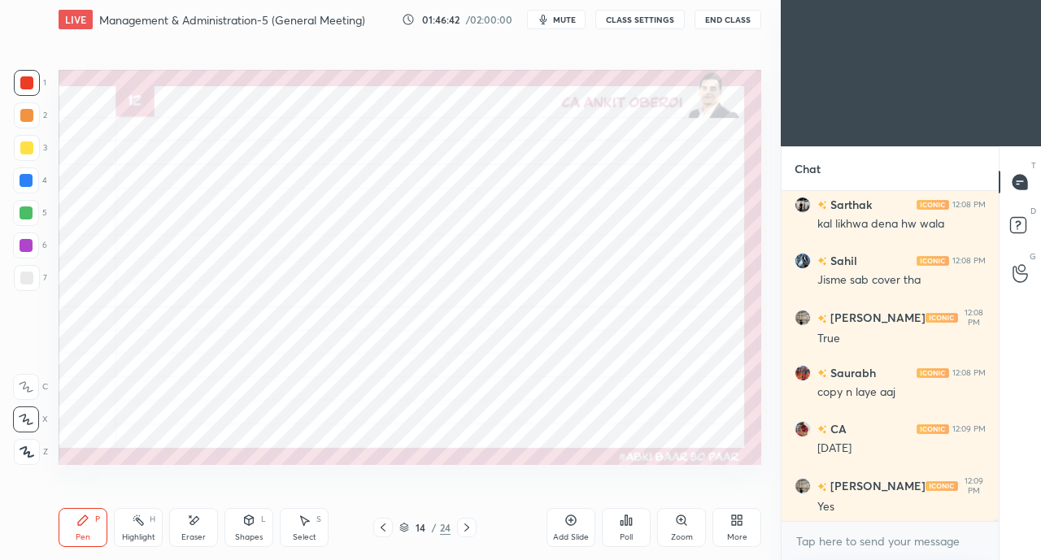
click at [382, 523] on icon at bounding box center [383, 527] width 13 height 13
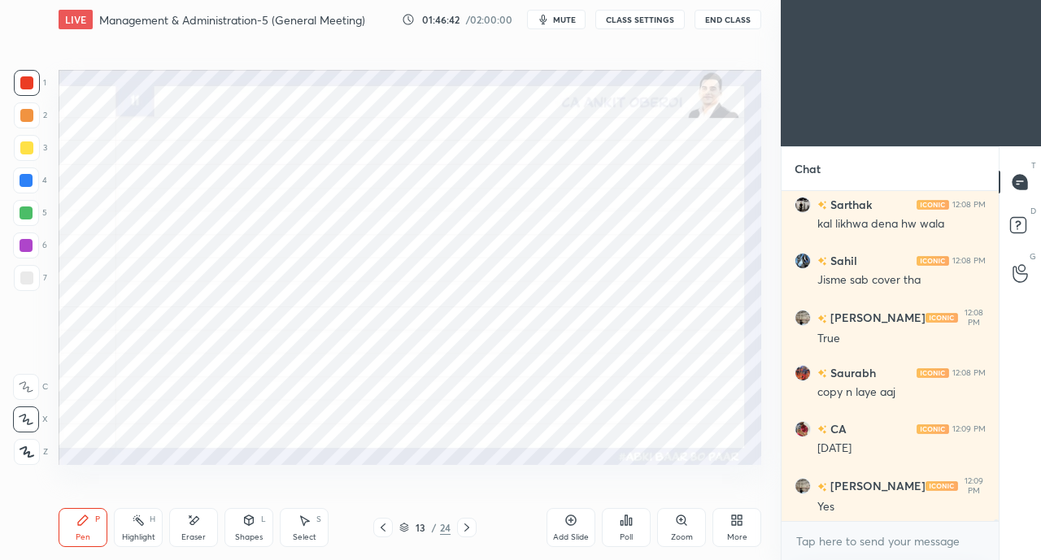
click at [380, 526] on icon at bounding box center [383, 527] width 13 height 13
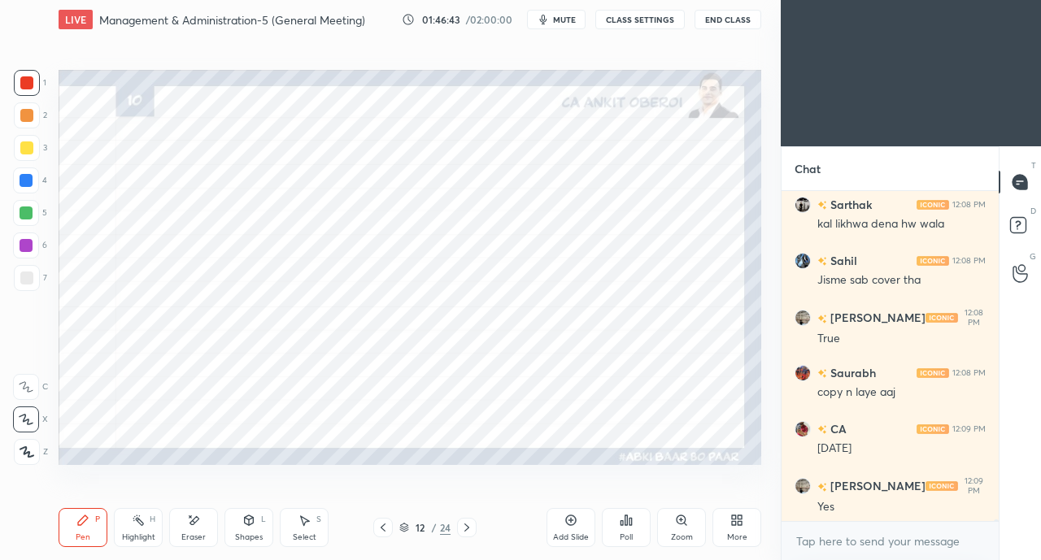
click at [378, 529] on icon at bounding box center [383, 527] width 13 height 13
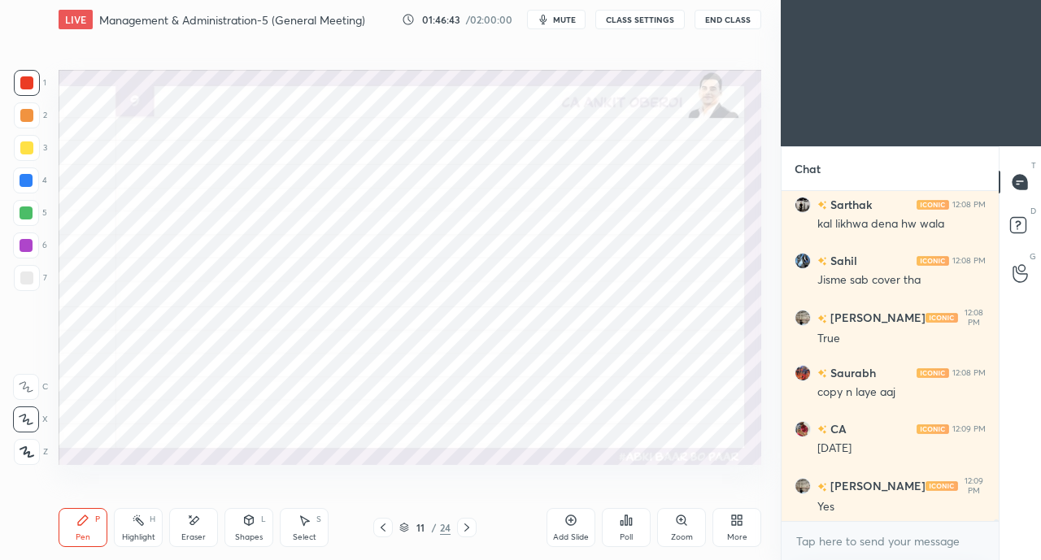
click at [379, 526] on icon at bounding box center [383, 527] width 13 height 13
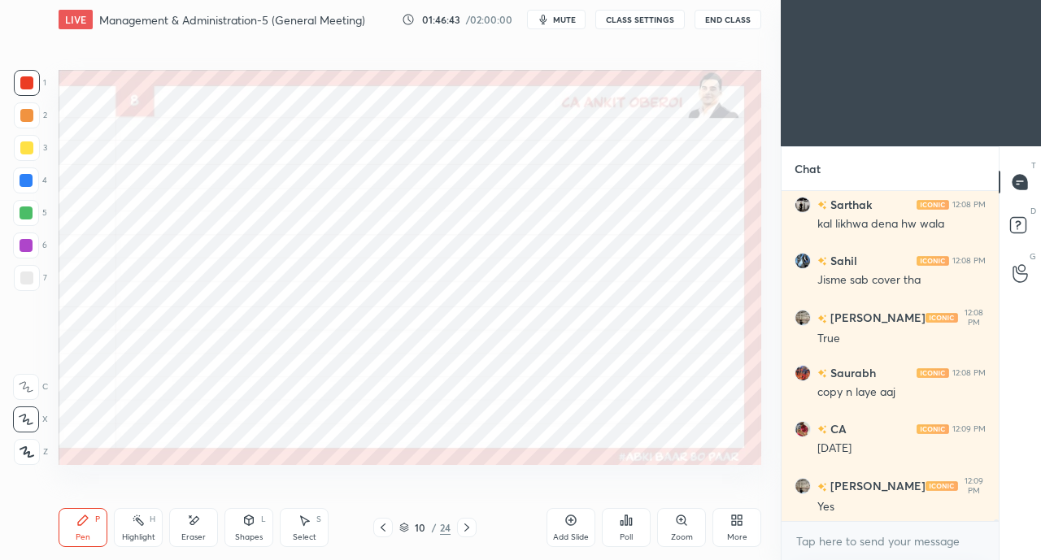
click at [377, 525] on icon at bounding box center [383, 527] width 13 height 13
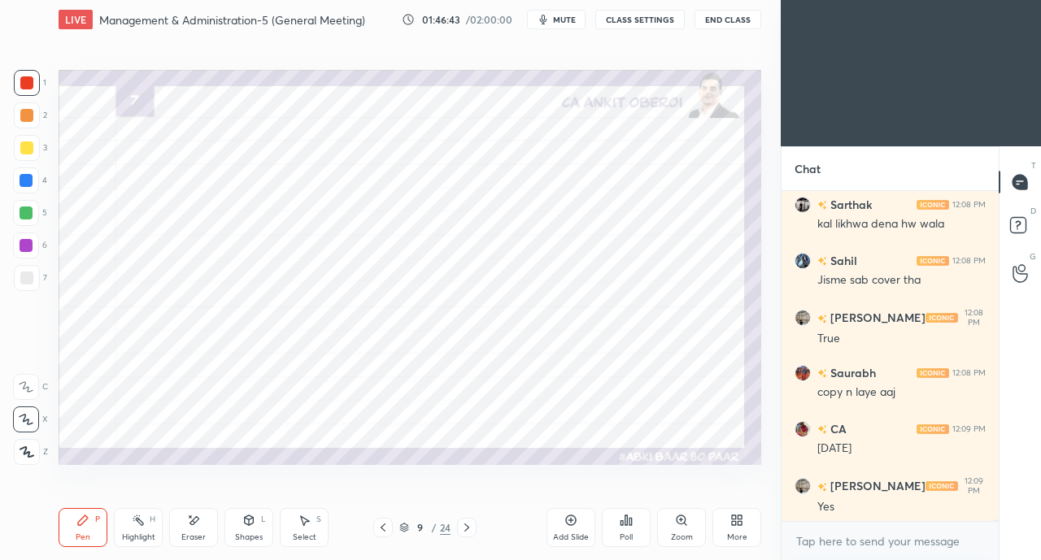
click at [379, 525] on icon at bounding box center [383, 527] width 13 height 13
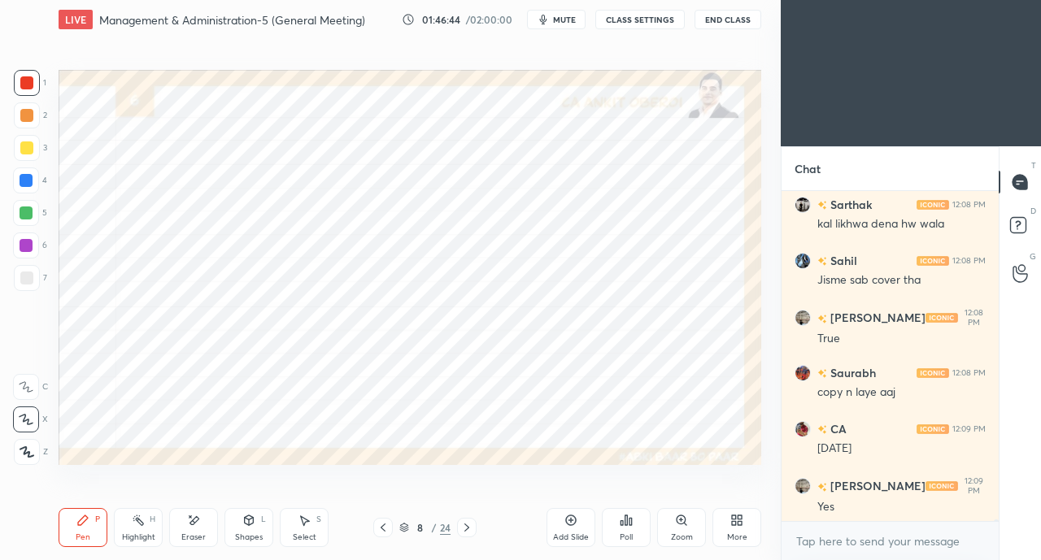
click at [378, 526] on icon at bounding box center [383, 527] width 13 height 13
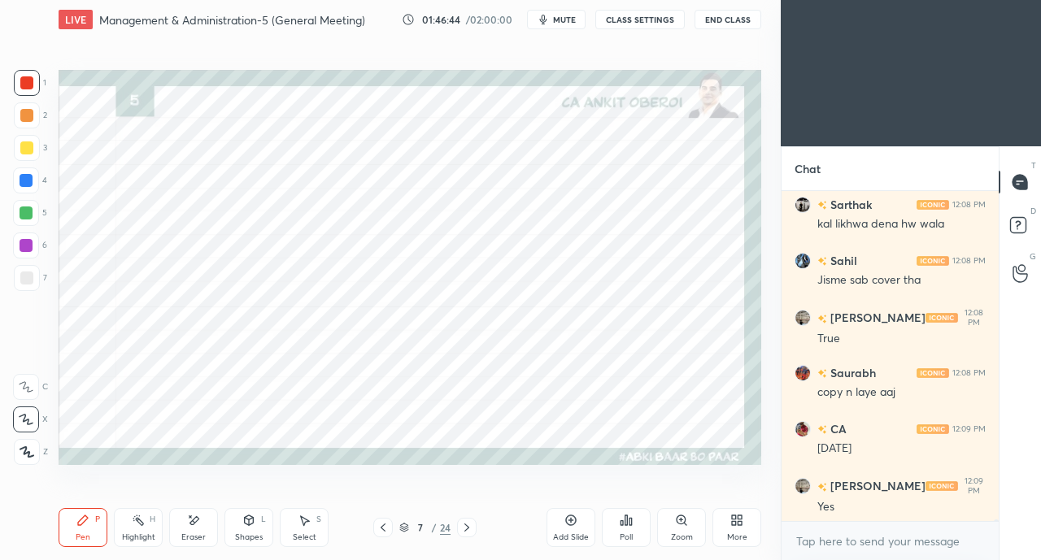
click at [377, 527] on icon at bounding box center [383, 527] width 13 height 13
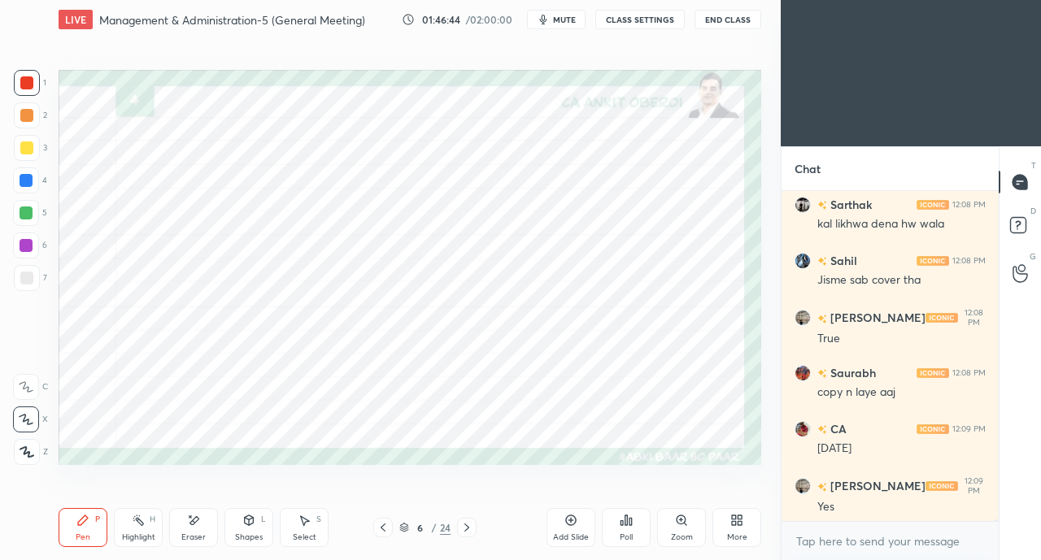
click at [377, 527] on icon at bounding box center [383, 527] width 13 height 13
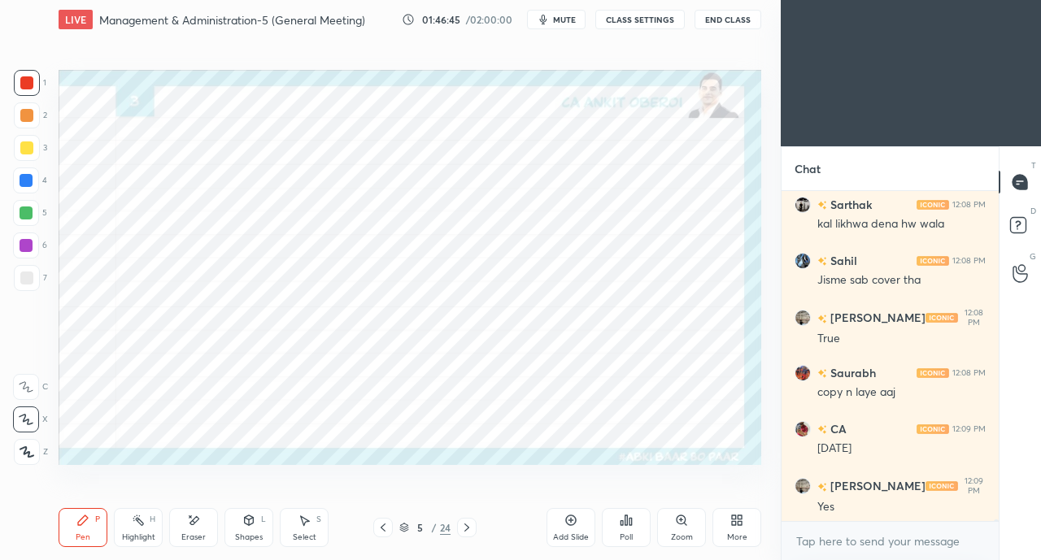
click at [378, 528] on icon at bounding box center [383, 527] width 13 height 13
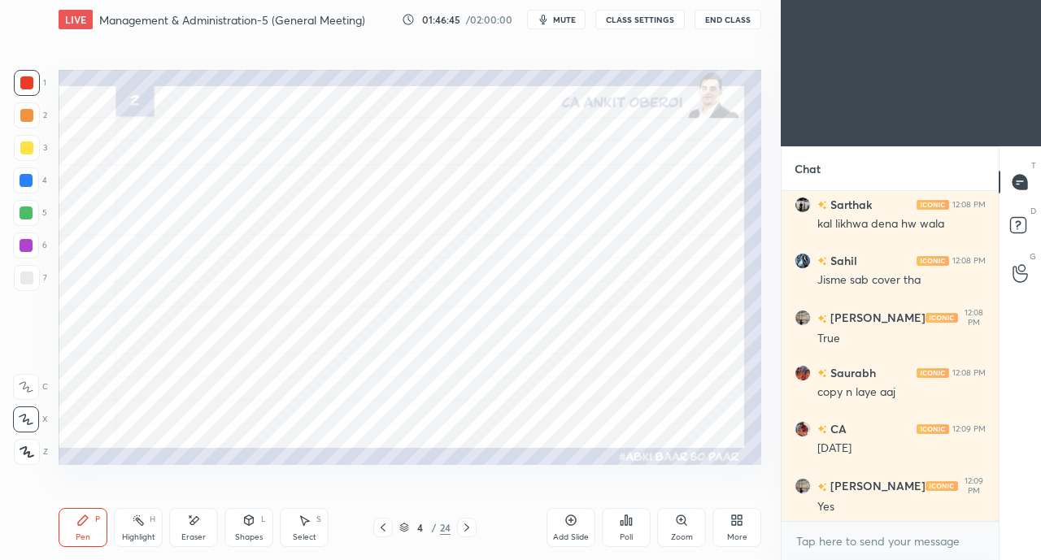
click at [378, 528] on icon at bounding box center [383, 527] width 13 height 13
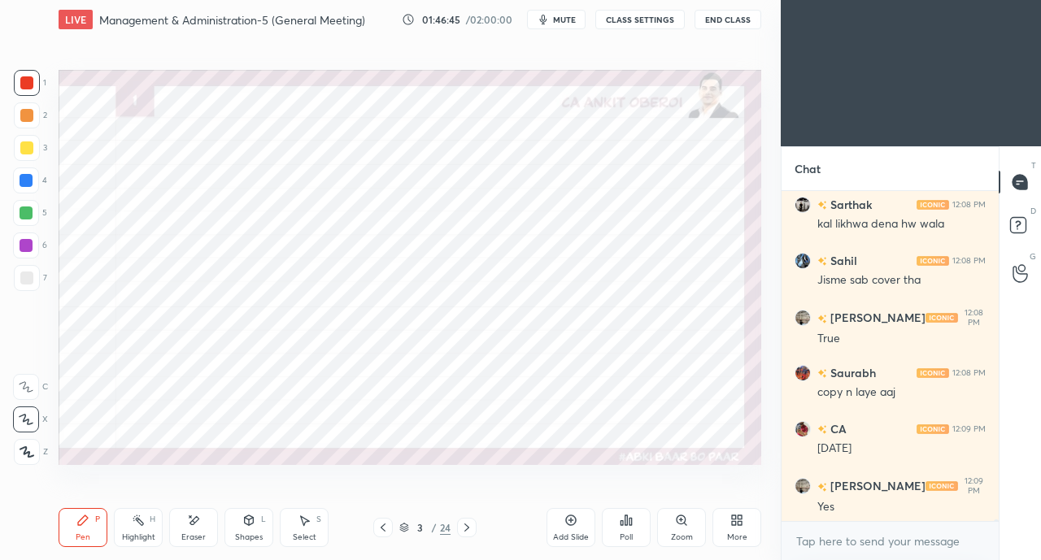
click at [377, 529] on icon at bounding box center [383, 527] width 13 height 13
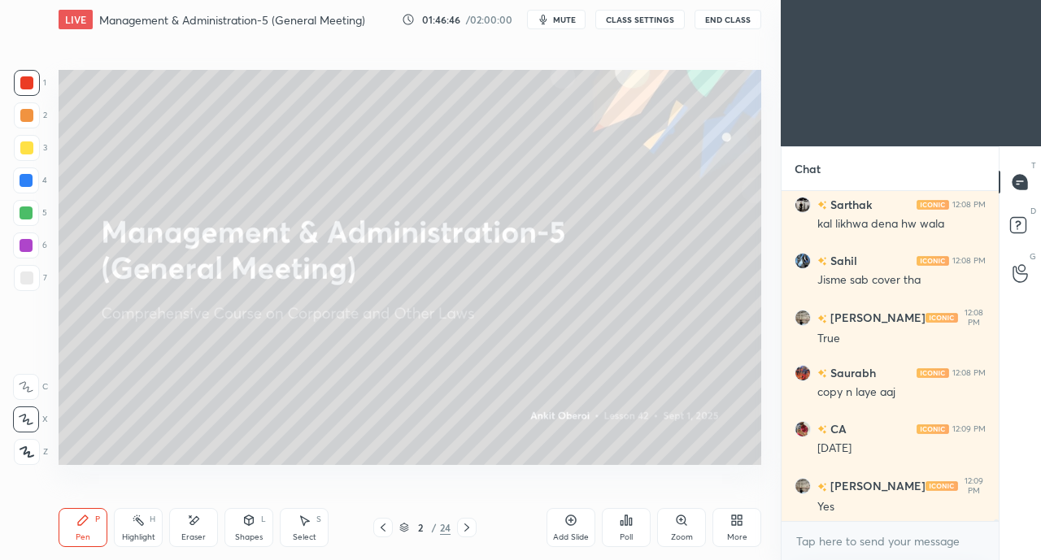
click at [462, 526] on icon at bounding box center [466, 527] width 13 height 13
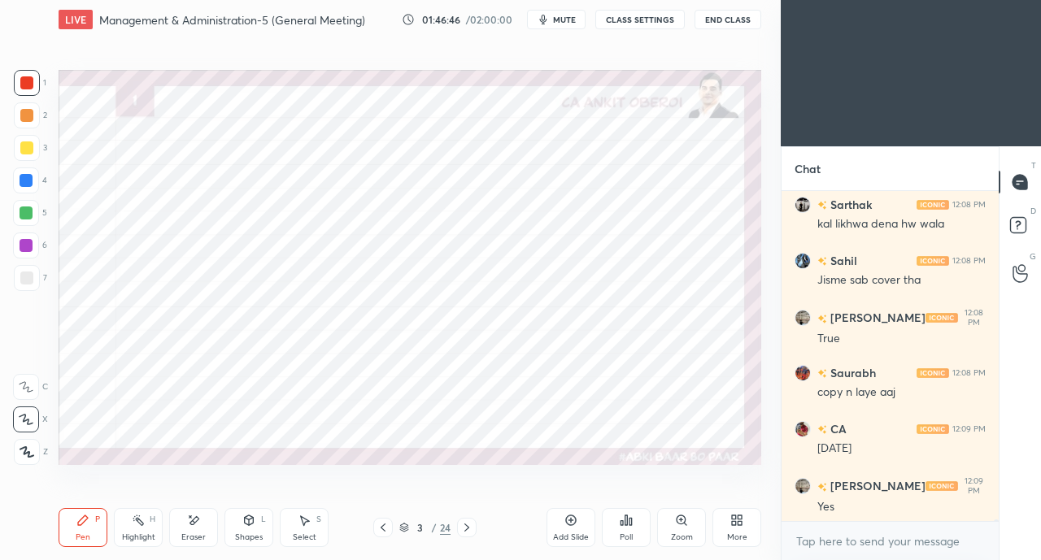
click at [465, 526] on icon at bounding box center [466, 527] width 13 height 13
click at [466, 526] on icon at bounding box center [466, 528] width 5 height 8
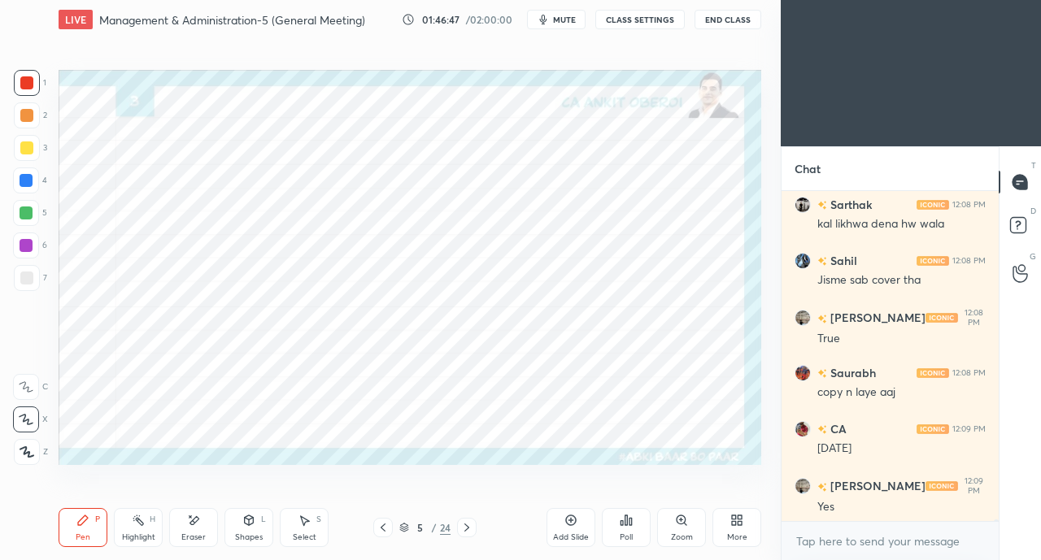
click at [469, 528] on icon at bounding box center [466, 527] width 13 height 13
click at [471, 526] on icon at bounding box center [466, 527] width 13 height 13
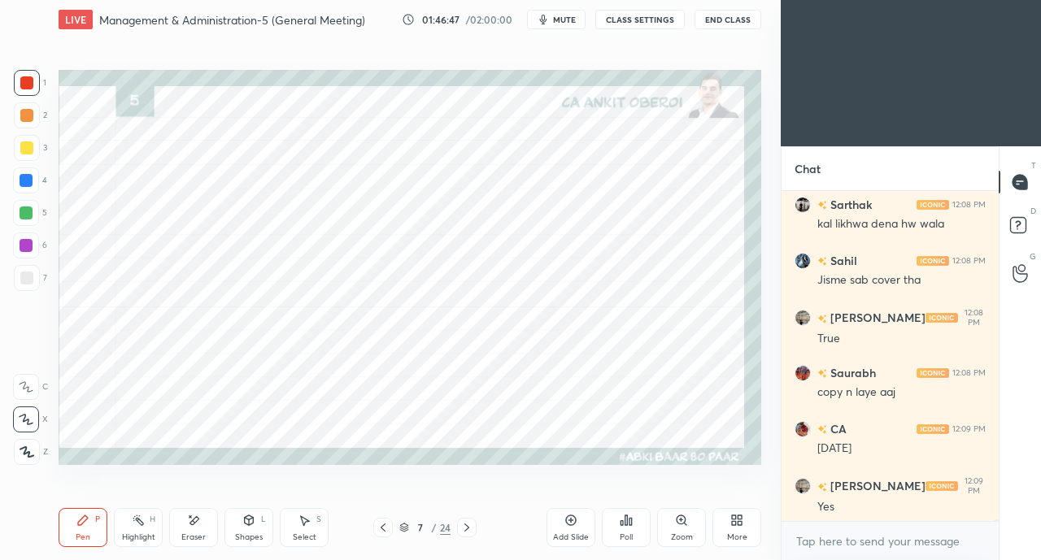
click at [472, 526] on icon at bounding box center [466, 527] width 13 height 13
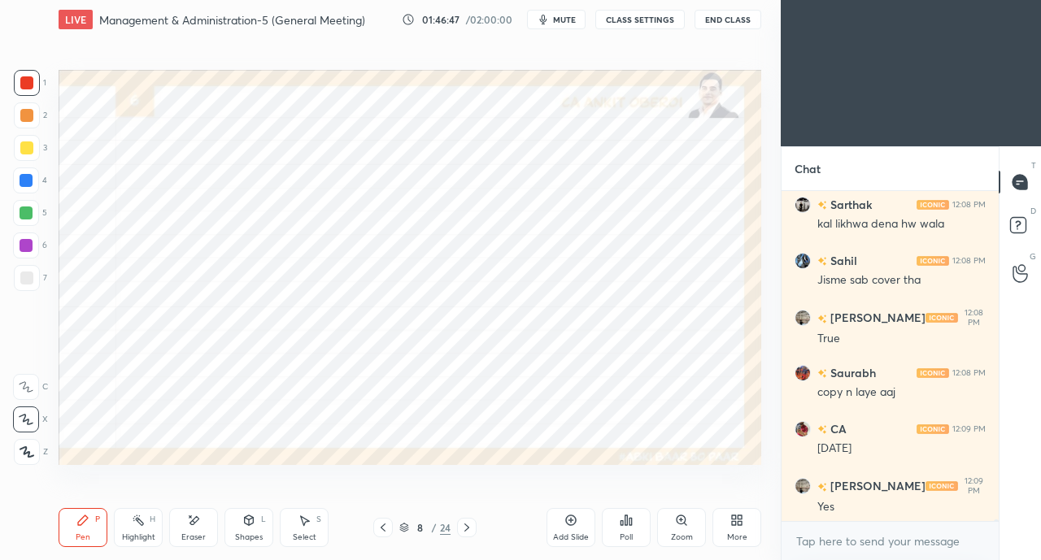
click at [472, 526] on icon at bounding box center [466, 527] width 13 height 13
click at [470, 526] on icon at bounding box center [466, 527] width 13 height 13
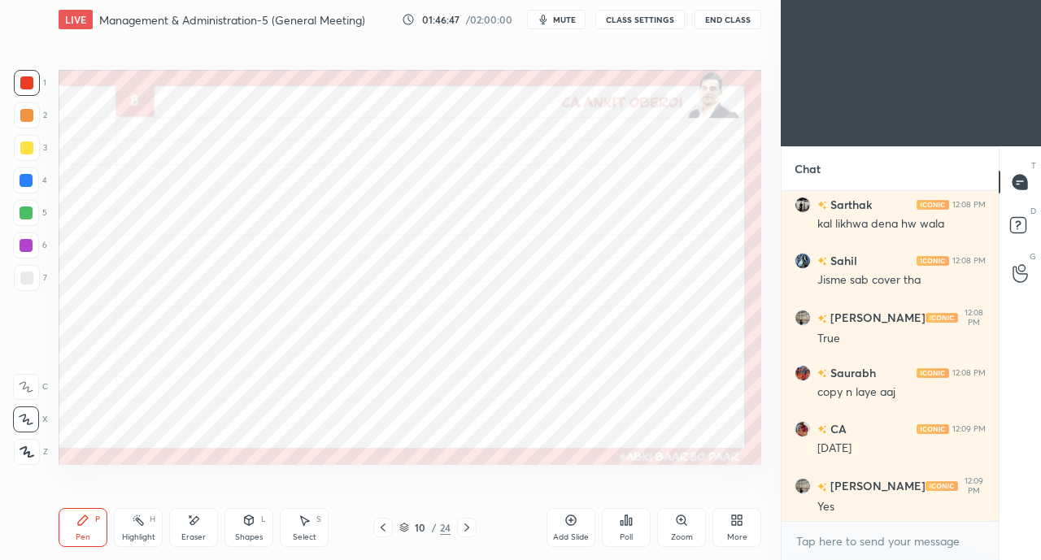
click at [472, 526] on icon at bounding box center [466, 527] width 13 height 13
click at [472, 525] on icon at bounding box center [466, 527] width 13 height 13
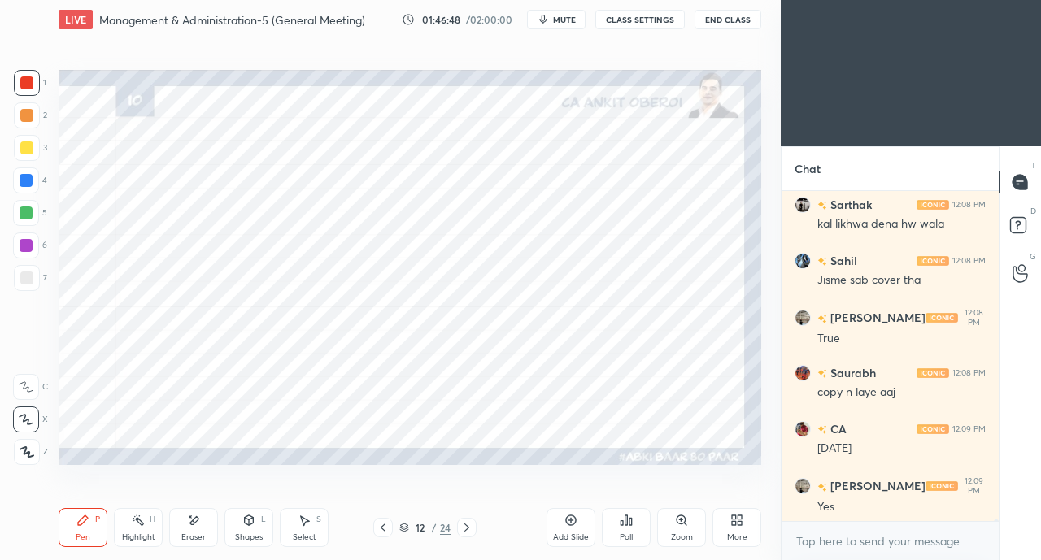
click at [472, 526] on icon at bounding box center [466, 527] width 13 height 13
click at [471, 525] on icon at bounding box center [466, 527] width 13 height 13
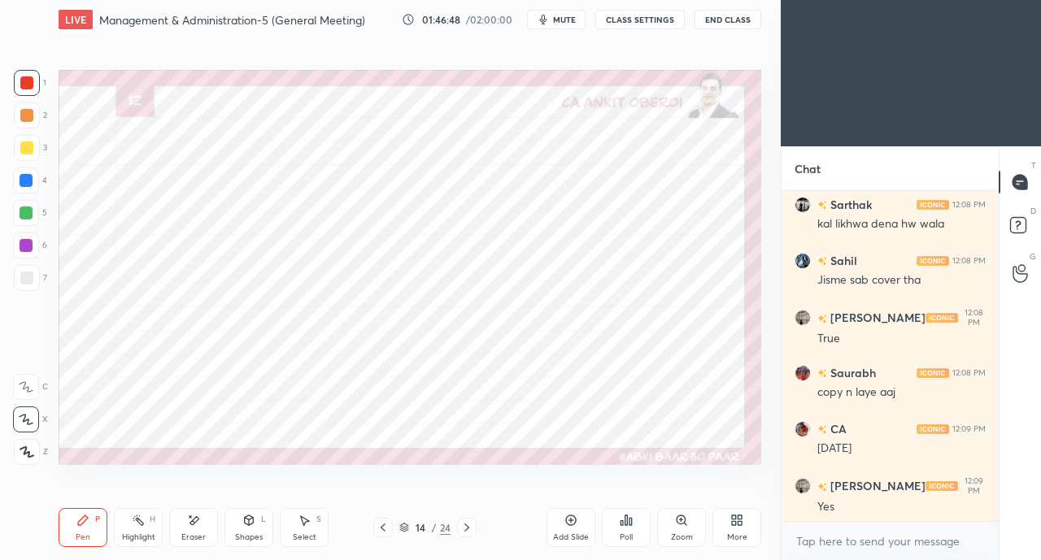
click at [468, 525] on icon at bounding box center [466, 527] width 13 height 13
click at [470, 526] on icon at bounding box center [466, 527] width 13 height 13
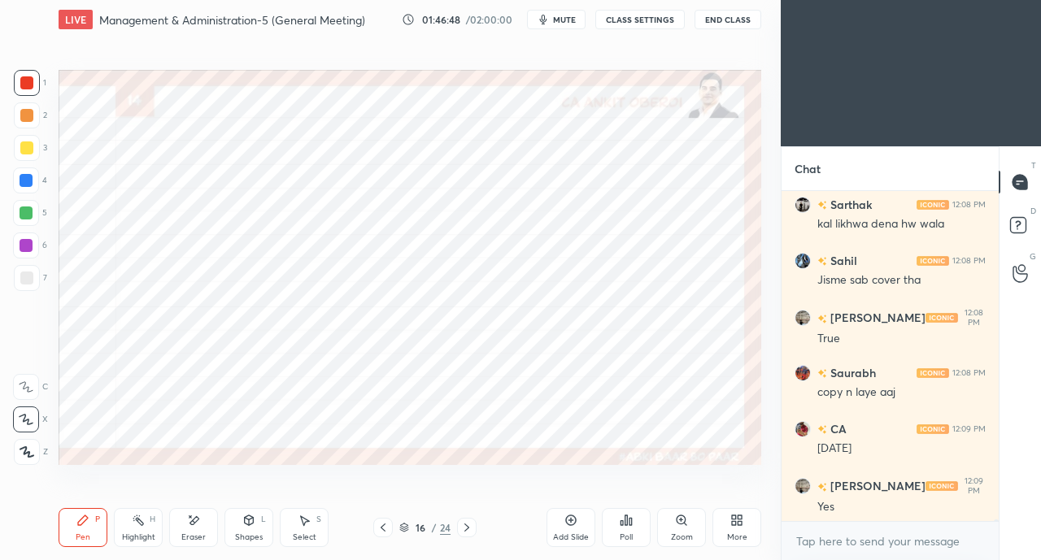
click at [470, 528] on icon at bounding box center [466, 527] width 13 height 13
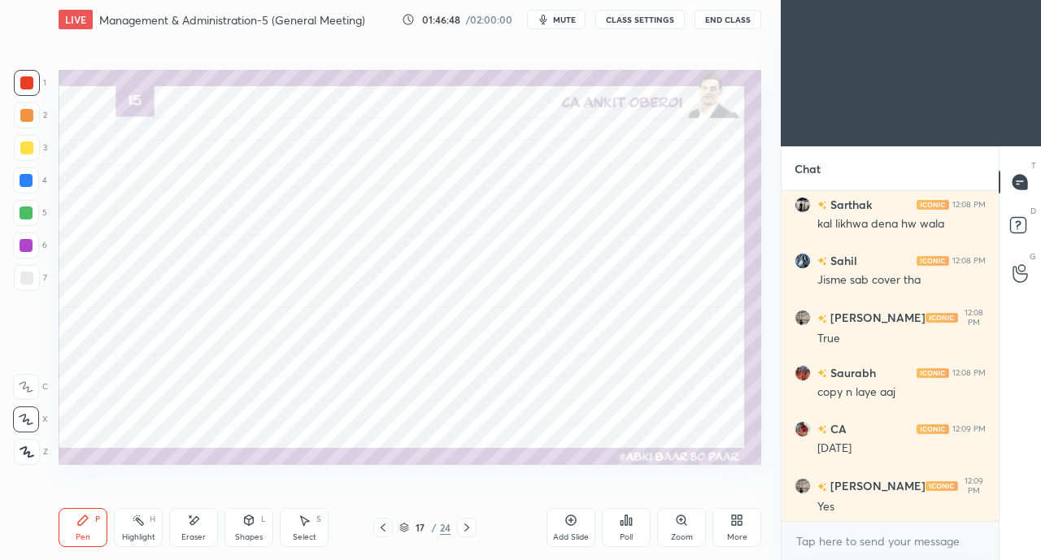
click at [471, 527] on icon at bounding box center [466, 527] width 13 height 13
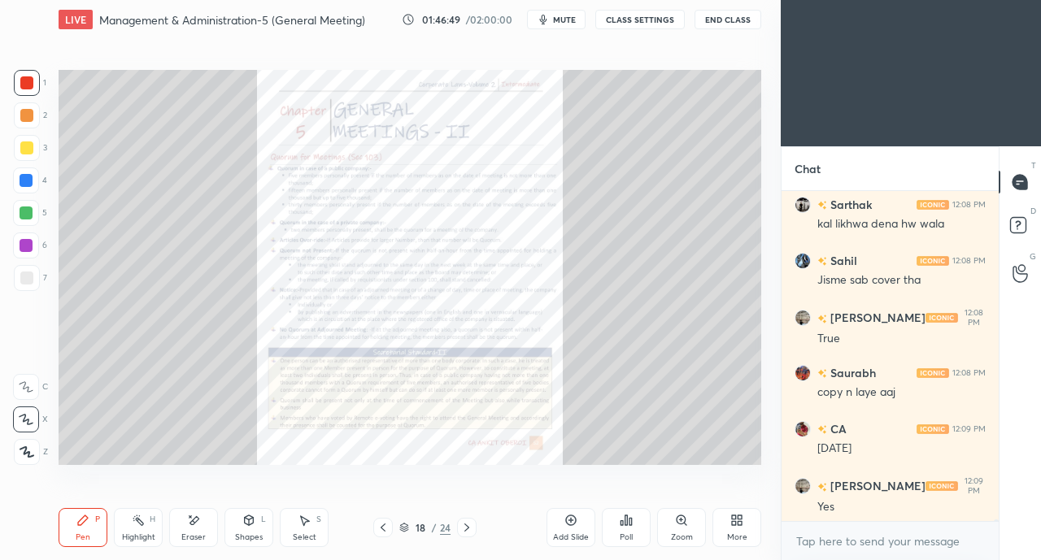
click at [471, 526] on icon at bounding box center [466, 527] width 13 height 13
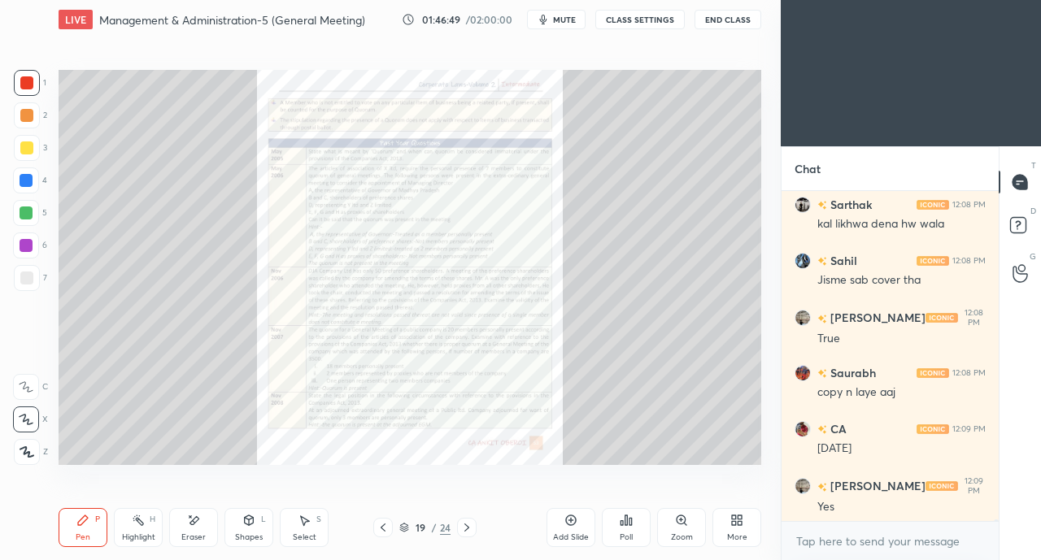
click at [381, 526] on icon at bounding box center [383, 527] width 13 height 13
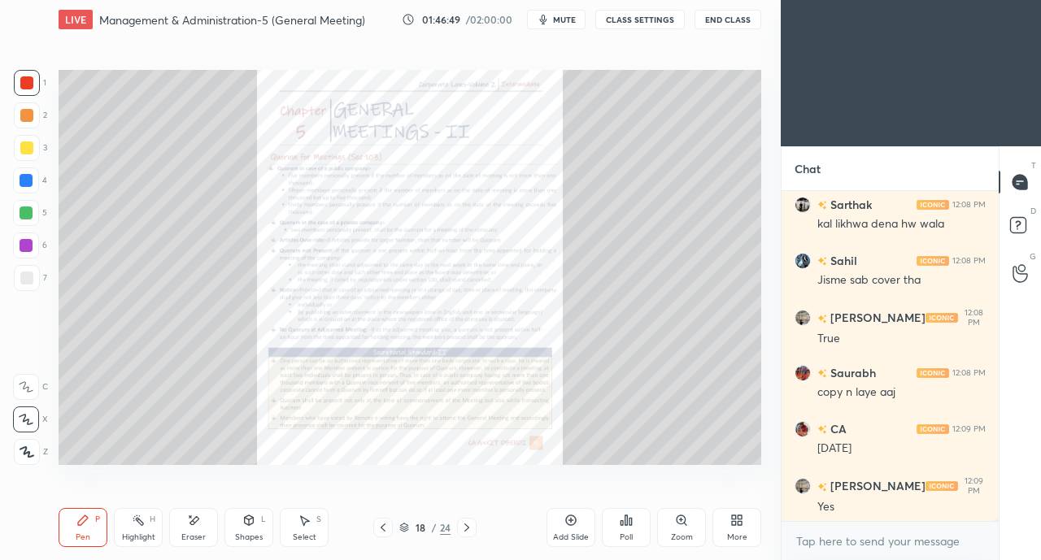
click at [382, 528] on icon at bounding box center [383, 527] width 13 height 13
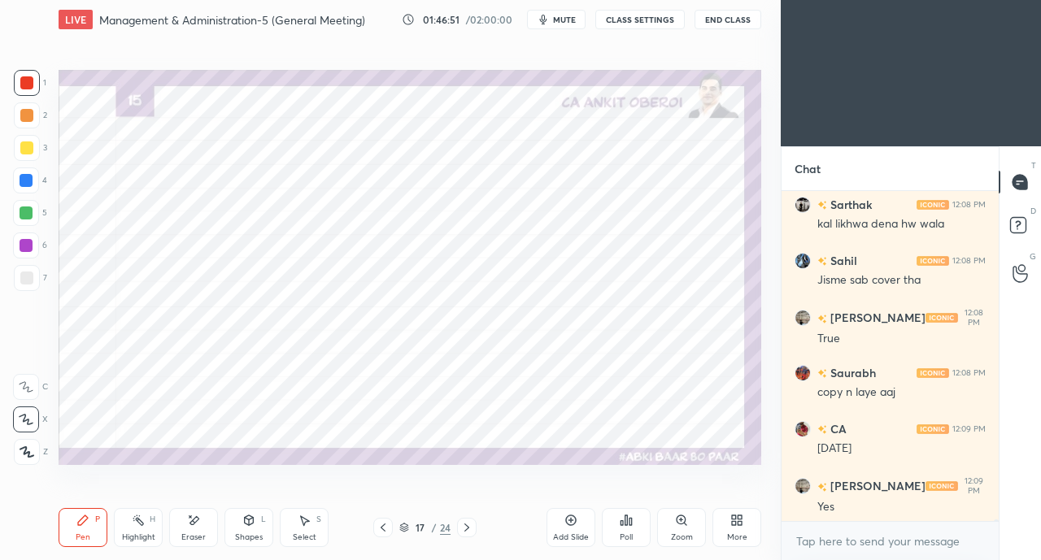
click at [381, 531] on icon at bounding box center [383, 527] width 13 height 13
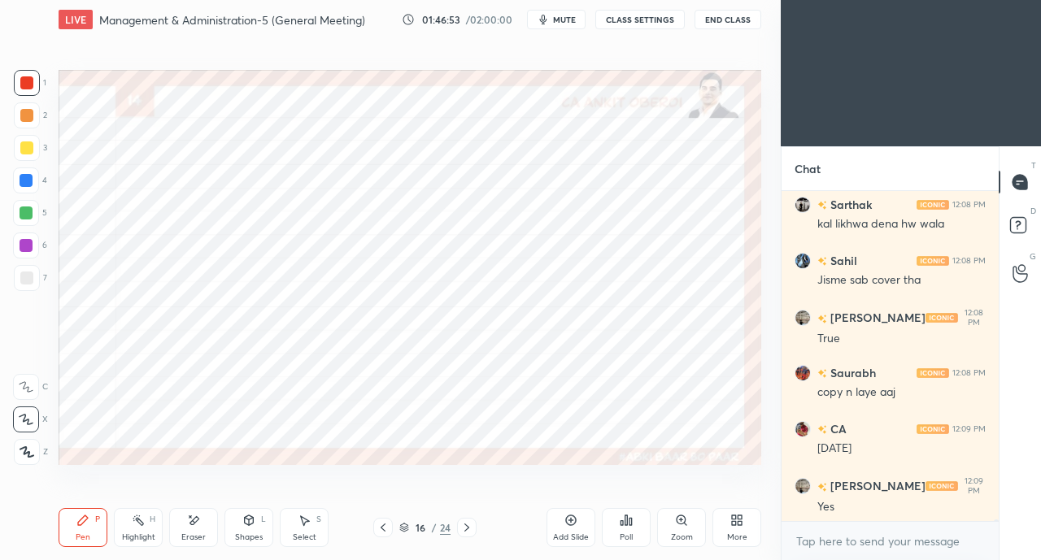
click at [191, 528] on div "Eraser" at bounding box center [193, 527] width 49 height 39
click at [28, 451] on span "Erase all" at bounding box center [26, 451] width 24 height 11
click at [472, 526] on icon at bounding box center [466, 527] width 13 height 13
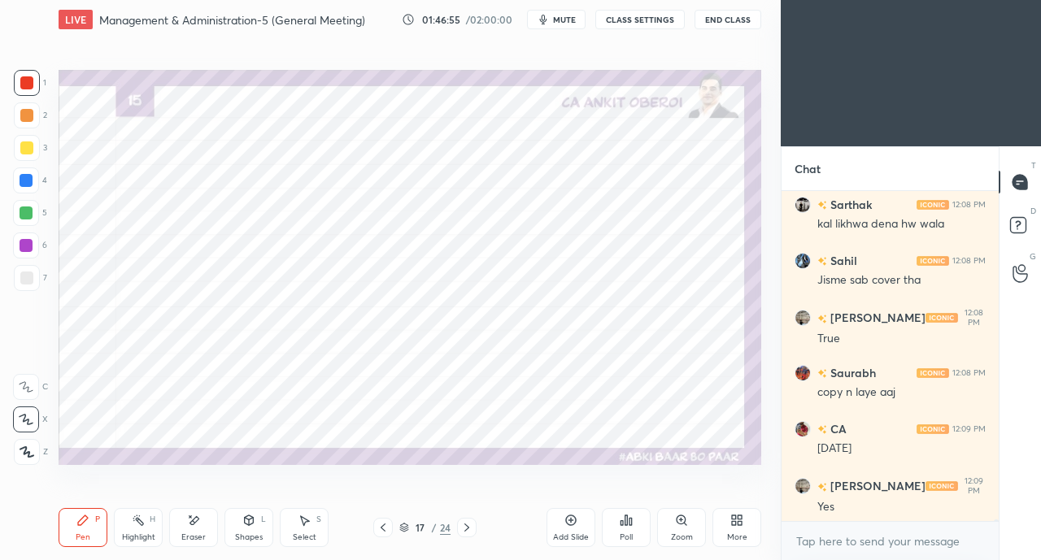
click at [194, 529] on div "Eraser" at bounding box center [193, 527] width 49 height 39
click at [25, 448] on span "Erase all" at bounding box center [26, 451] width 24 height 11
click at [382, 533] on icon at bounding box center [383, 527] width 13 height 13
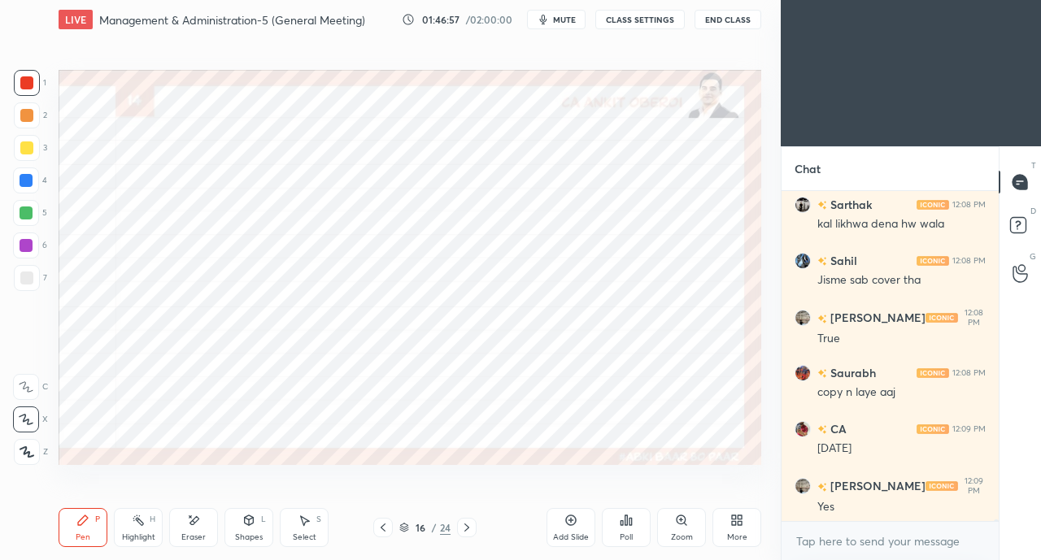
click at [24, 176] on div at bounding box center [26, 180] width 13 height 13
click at [195, 528] on icon at bounding box center [193, 521] width 13 height 14
click at [95, 531] on div "Pen P" at bounding box center [83, 527] width 49 height 39
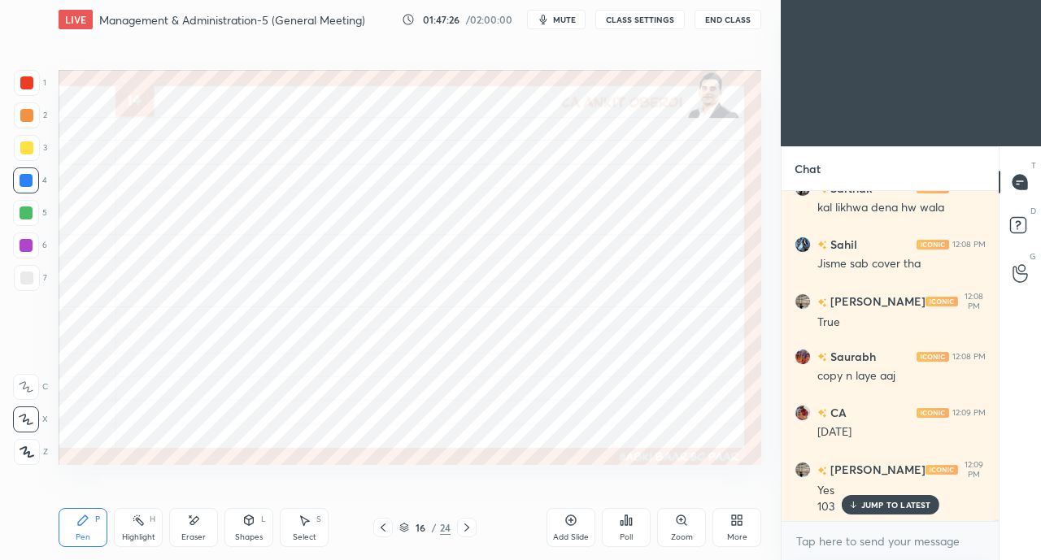
click at [205, 523] on div "Eraser" at bounding box center [193, 527] width 49 height 39
click at [86, 525] on icon at bounding box center [82, 520] width 13 height 13
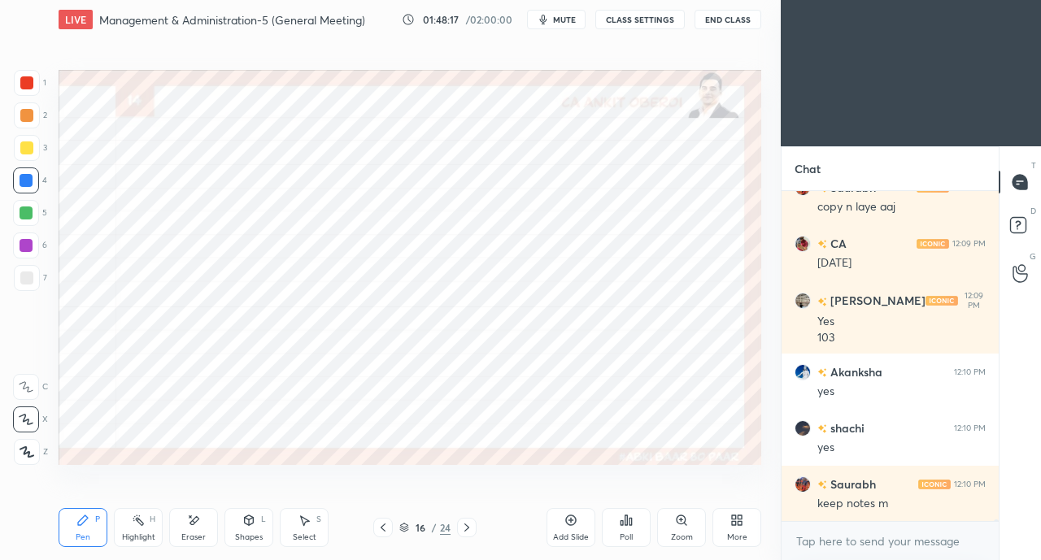
scroll to position [83733, 0]
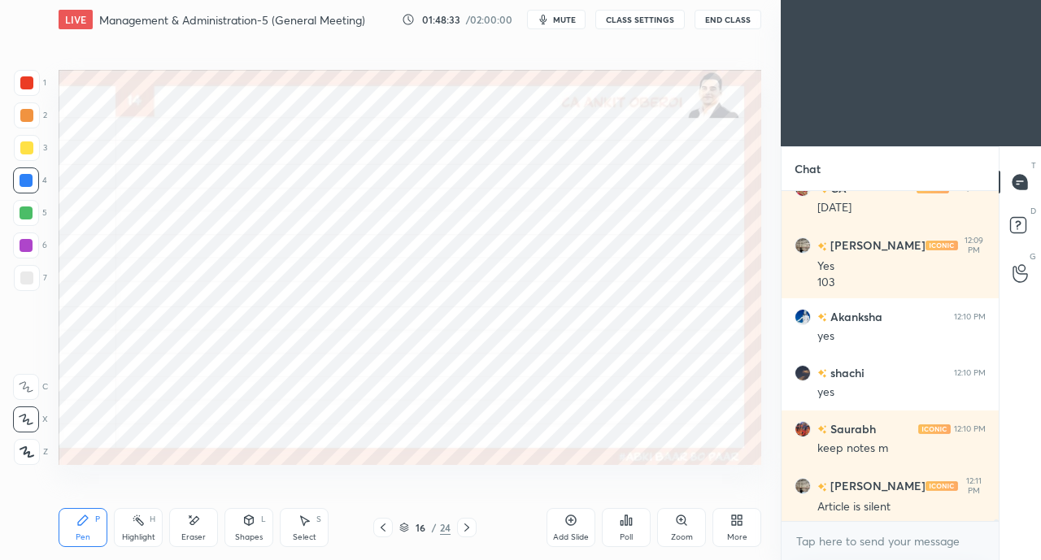
click at [31, 80] on div at bounding box center [26, 82] width 13 height 13
click at [189, 520] on icon at bounding box center [193, 521] width 13 height 14
click at [73, 516] on div "Pen P" at bounding box center [83, 527] width 49 height 39
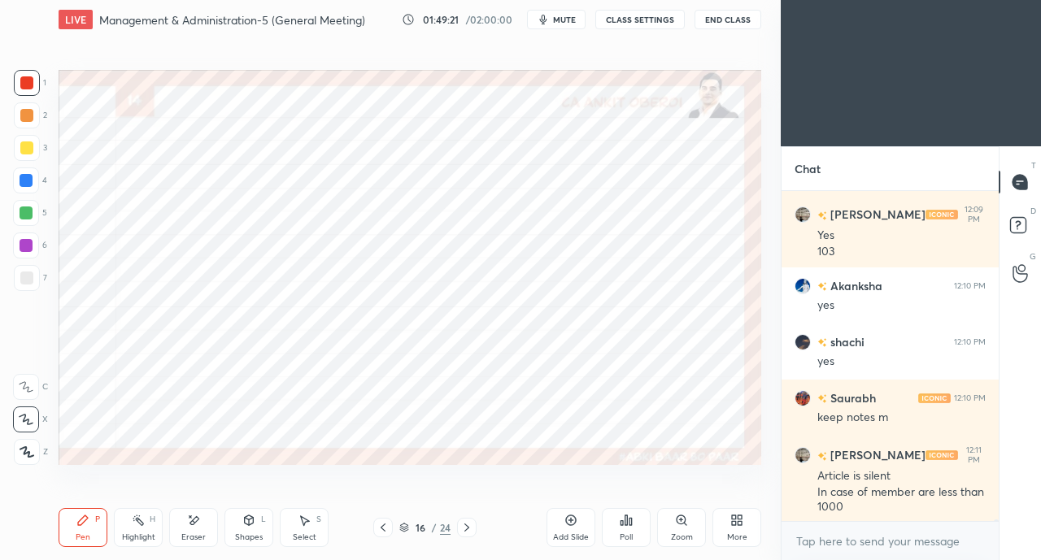
click at [194, 518] on icon at bounding box center [194, 520] width 9 height 8
click at [81, 528] on div "Pen P" at bounding box center [83, 527] width 49 height 39
click at [24, 209] on div at bounding box center [26, 213] width 13 height 13
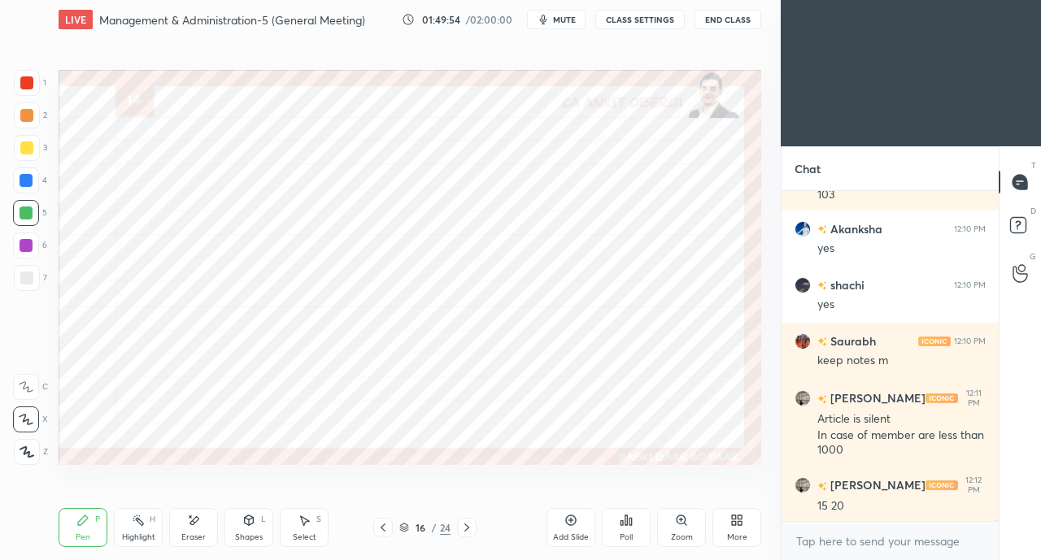
click at [467, 527] on icon at bounding box center [466, 528] width 5 height 8
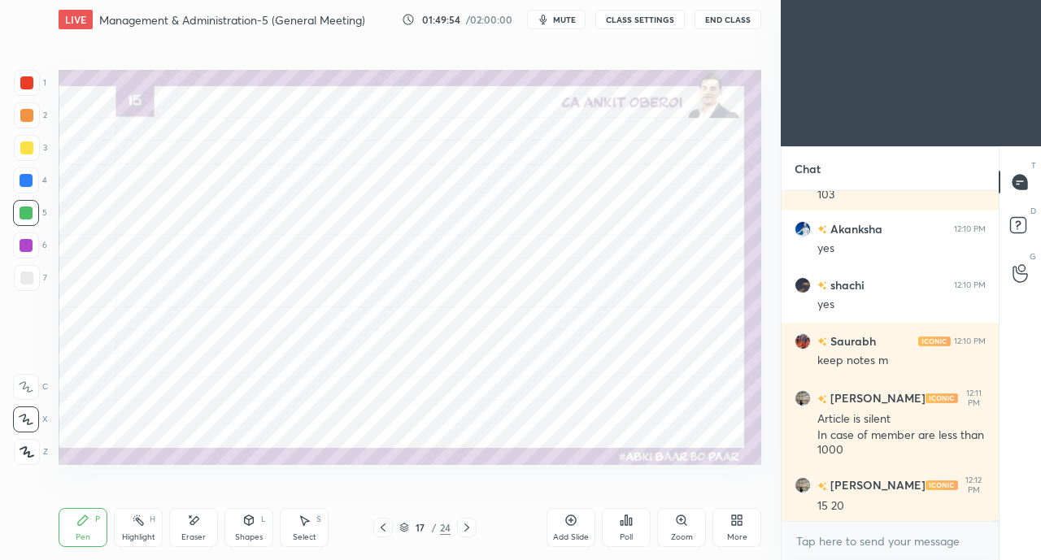
click at [468, 528] on icon at bounding box center [466, 528] width 5 height 8
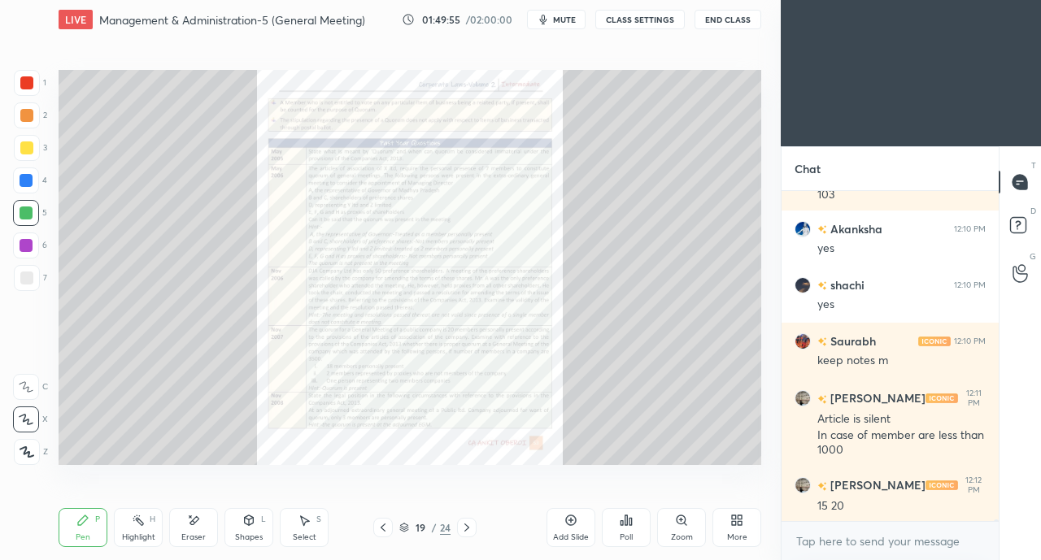
click at [470, 528] on icon at bounding box center [466, 527] width 13 height 13
click at [468, 528] on icon at bounding box center [466, 527] width 13 height 13
click at [379, 525] on icon at bounding box center [383, 527] width 13 height 13
click at [382, 525] on icon at bounding box center [383, 527] width 13 height 13
click at [652, 537] on div "Add Slide Poll Zoom More" at bounding box center [653, 527] width 215 height 91
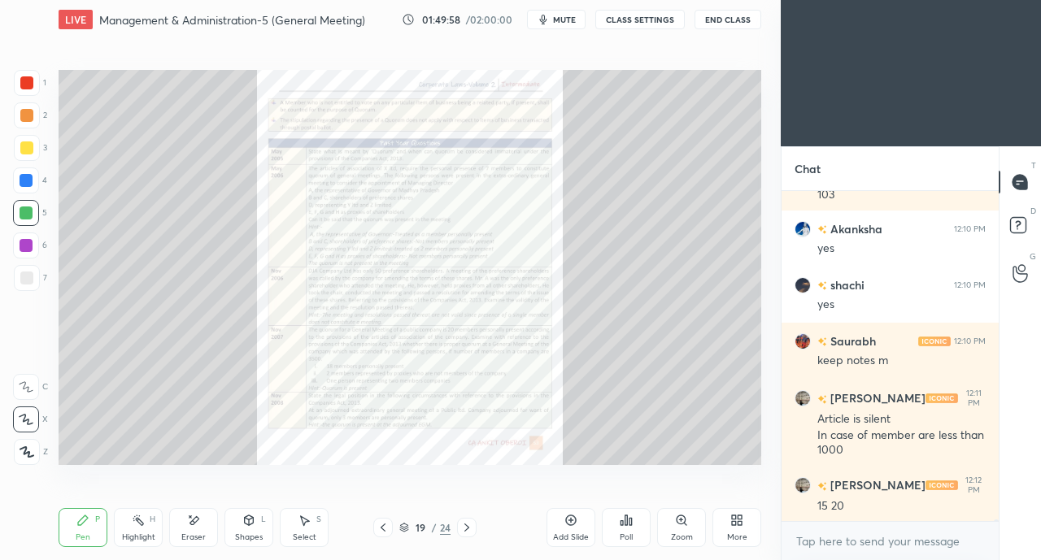
click at [673, 529] on div "Zoom" at bounding box center [681, 527] width 49 height 39
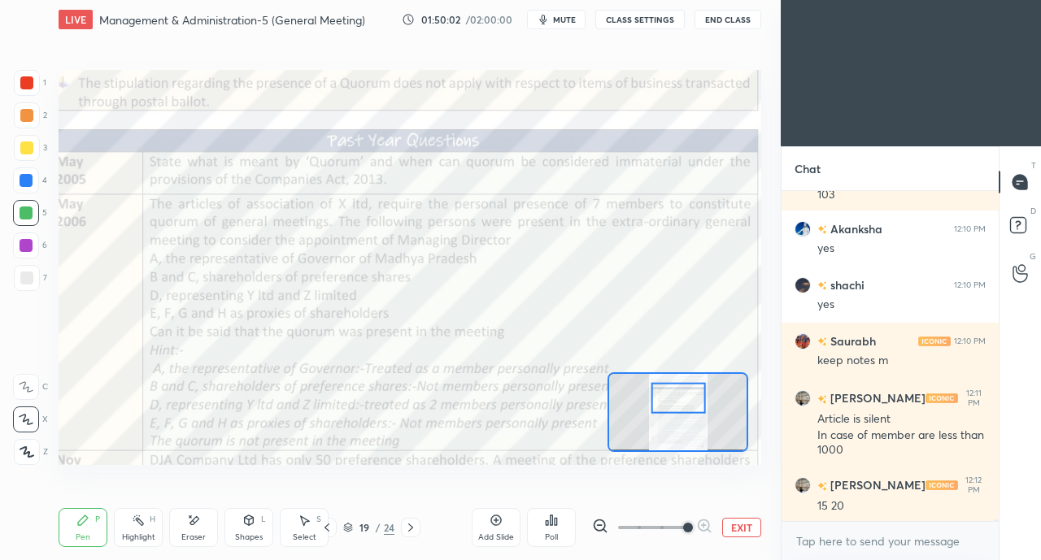
click at [28, 78] on div at bounding box center [26, 82] width 13 height 13
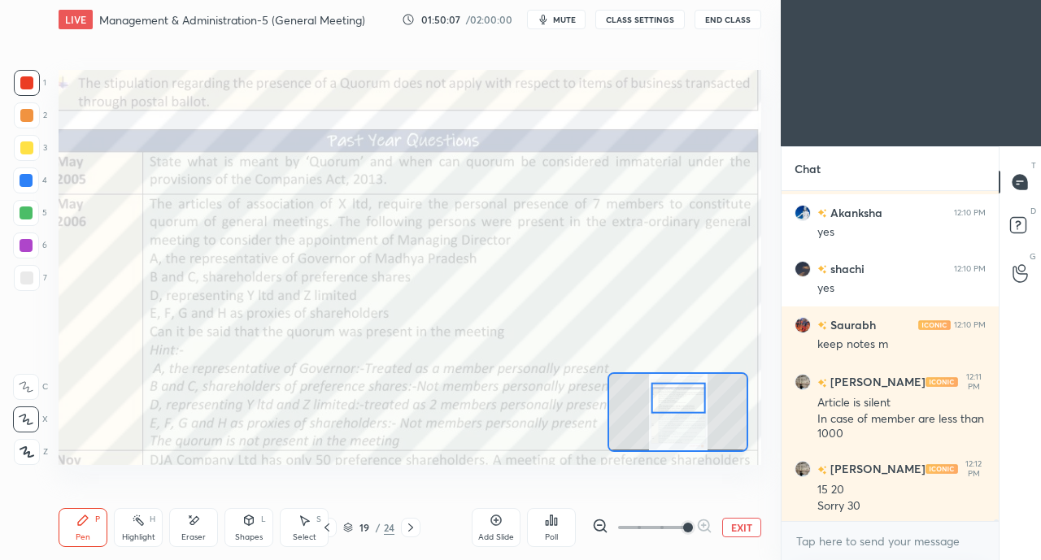
click at [328, 529] on icon at bounding box center [326, 527] width 13 height 13
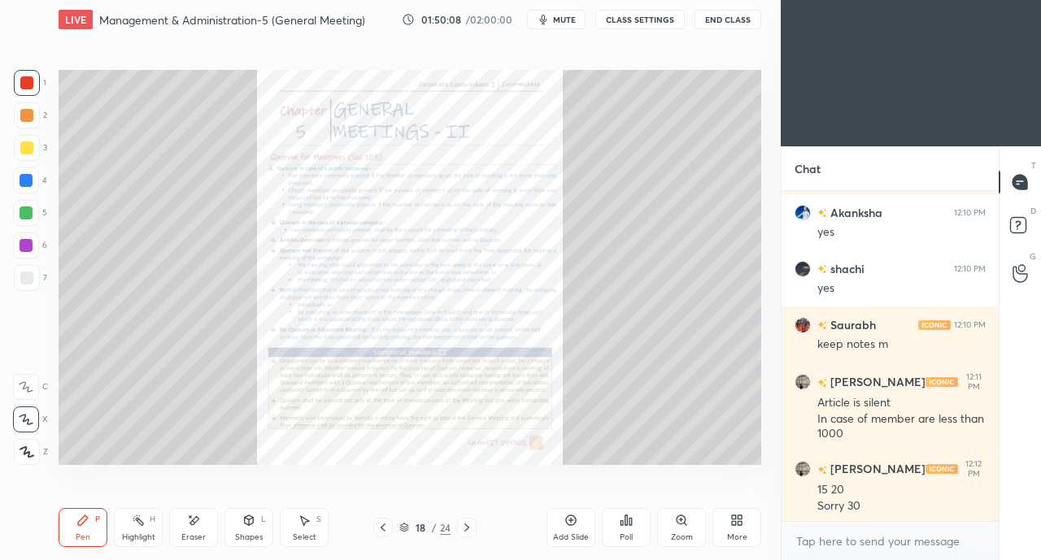
click at [385, 527] on icon at bounding box center [383, 527] width 13 height 13
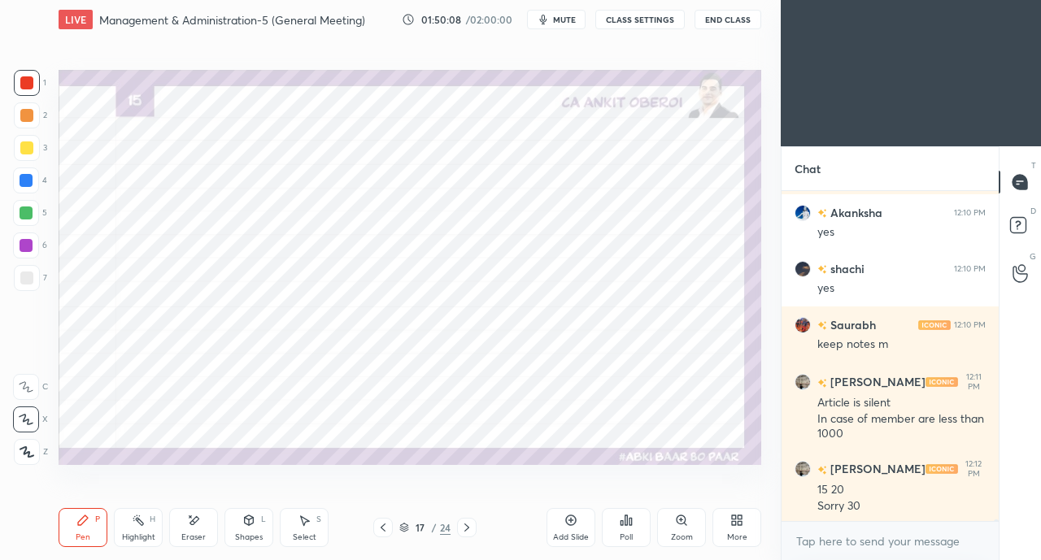
click at [385, 526] on icon at bounding box center [383, 527] width 13 height 13
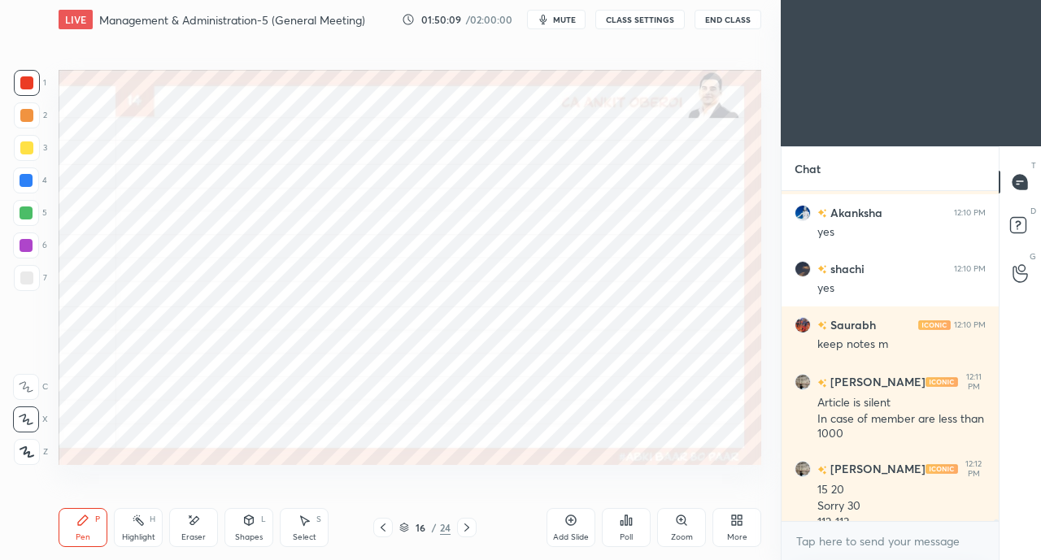
scroll to position [83853, 0]
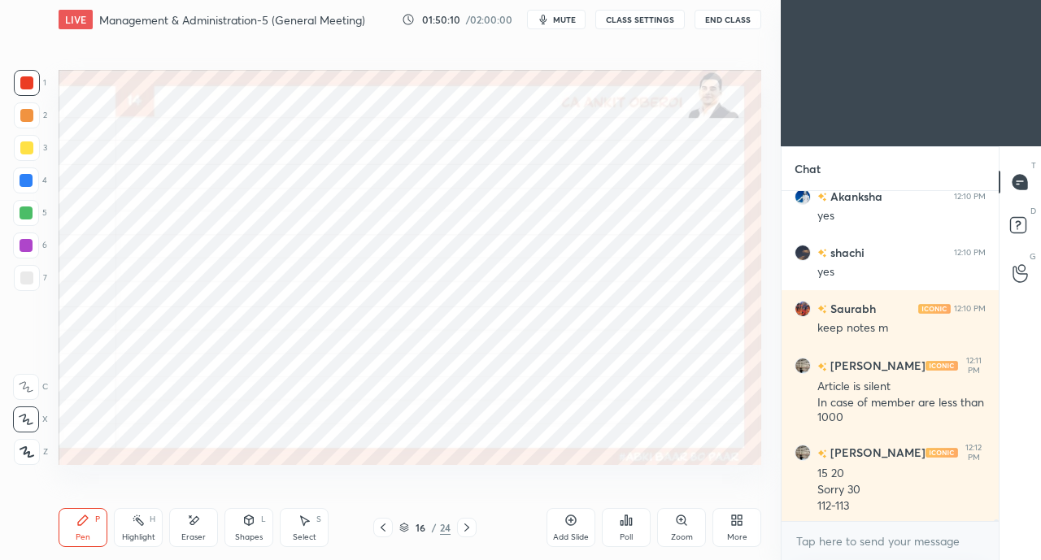
click at [26, 218] on div at bounding box center [26, 213] width 13 height 13
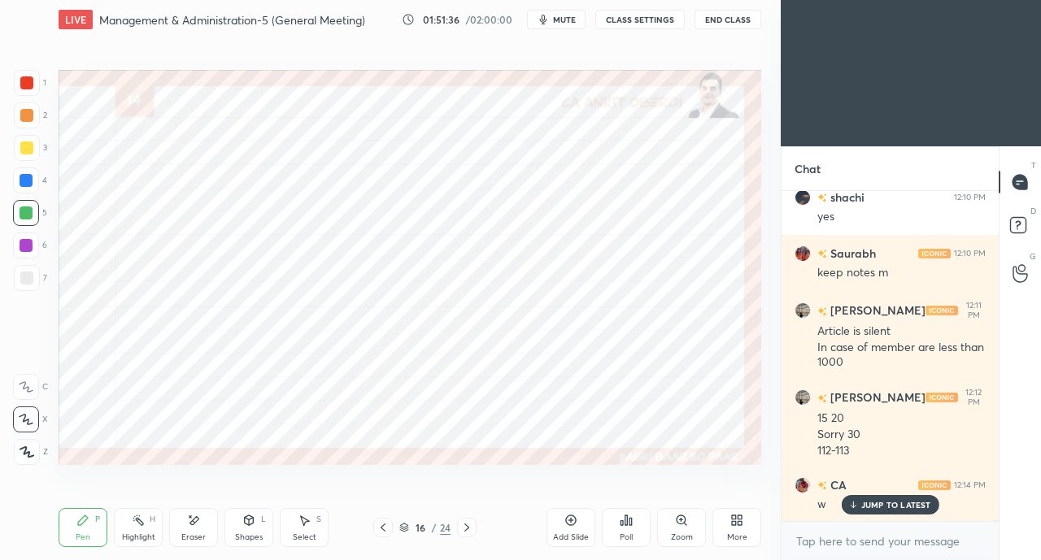
click at [883, 510] on p "JUMP TO LATEST" at bounding box center [896, 505] width 70 height 10
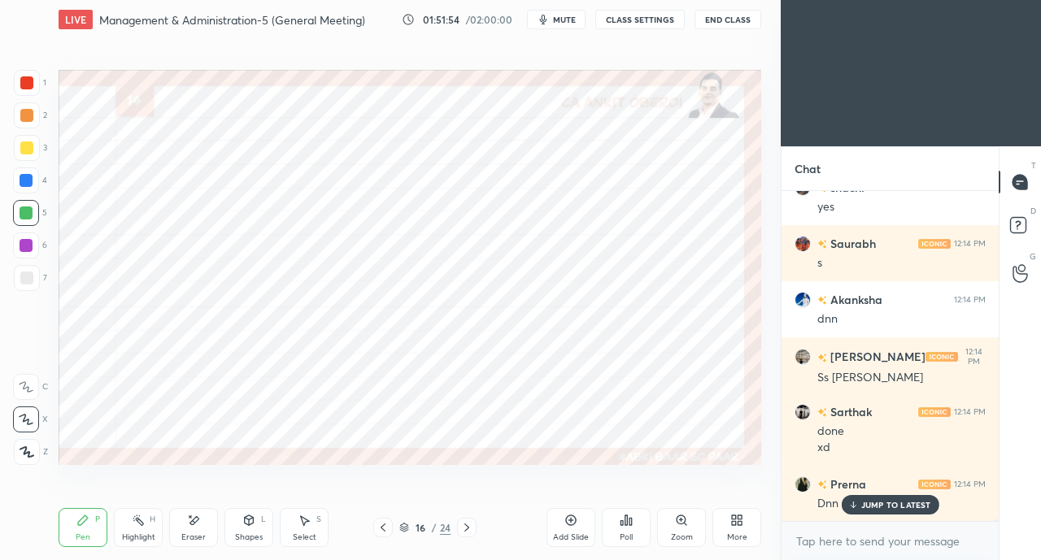
scroll to position [84373, 0]
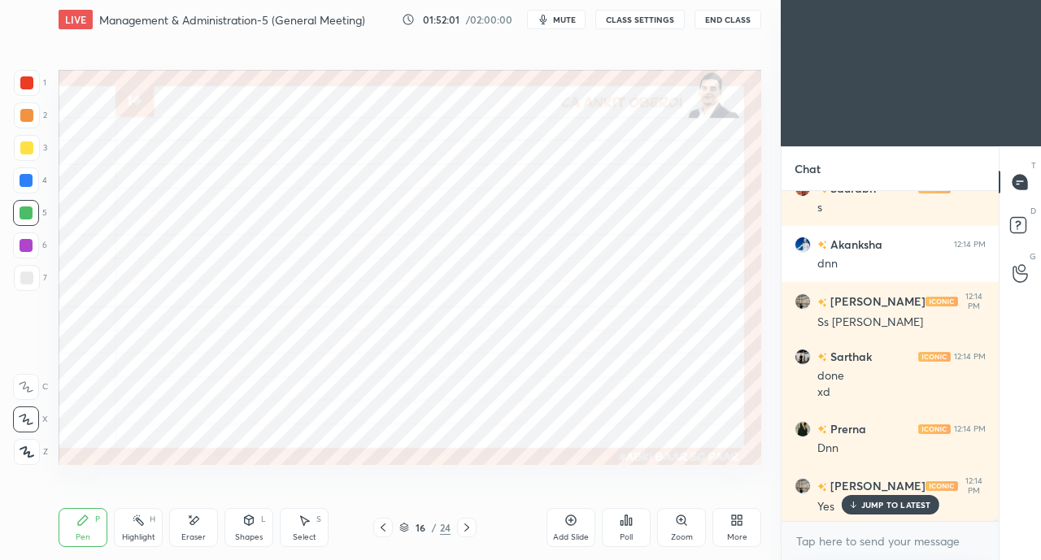
click at [465, 531] on icon at bounding box center [466, 528] width 5 height 8
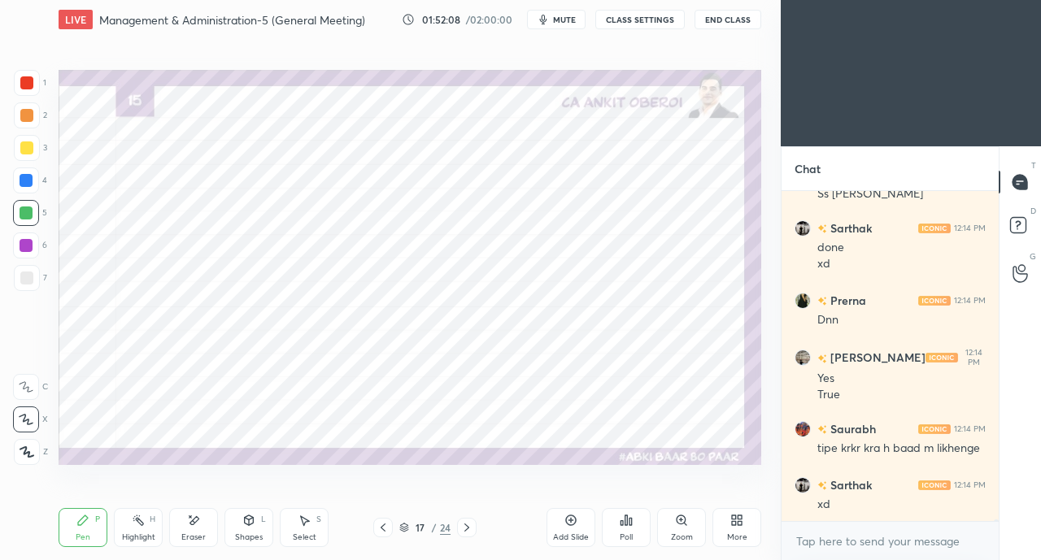
scroll to position [84559, 0]
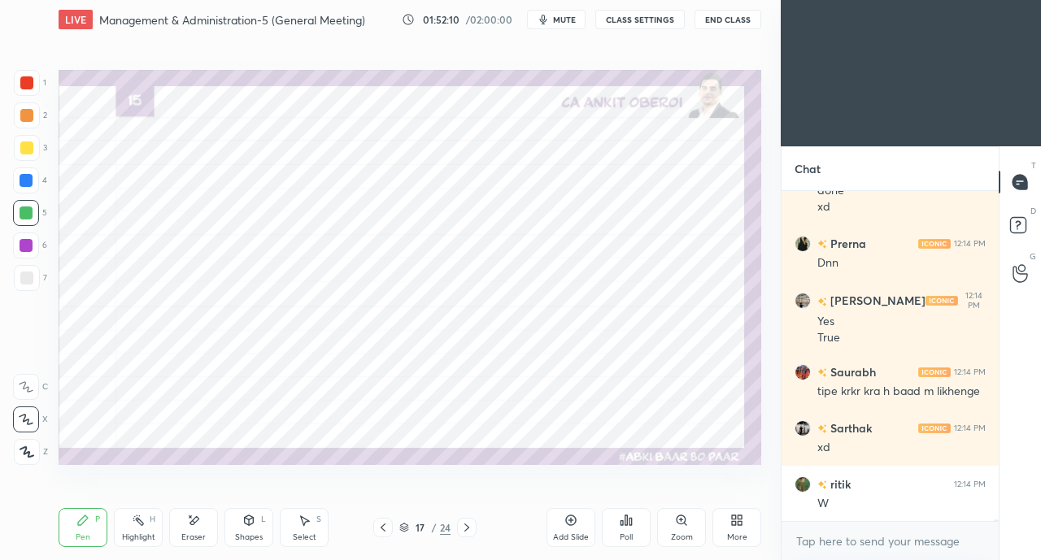
click at [384, 526] on icon at bounding box center [383, 527] width 13 height 13
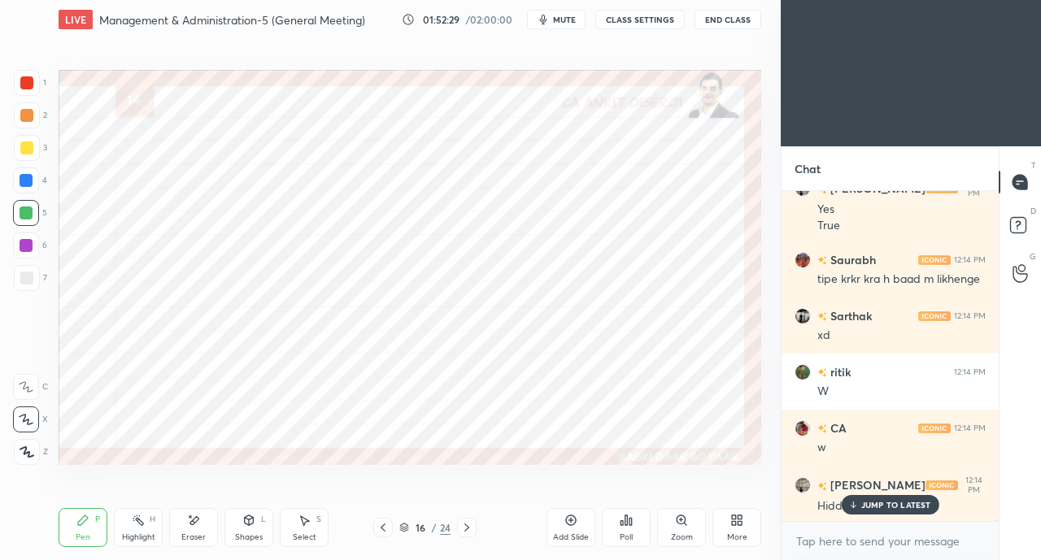
scroll to position [84726, 0]
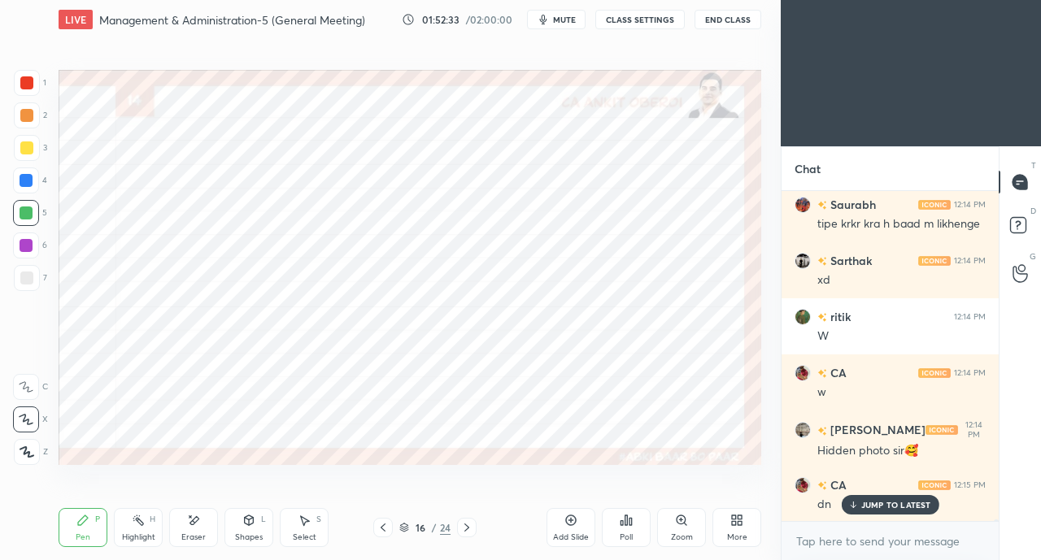
click at [464, 525] on icon at bounding box center [466, 527] width 13 height 13
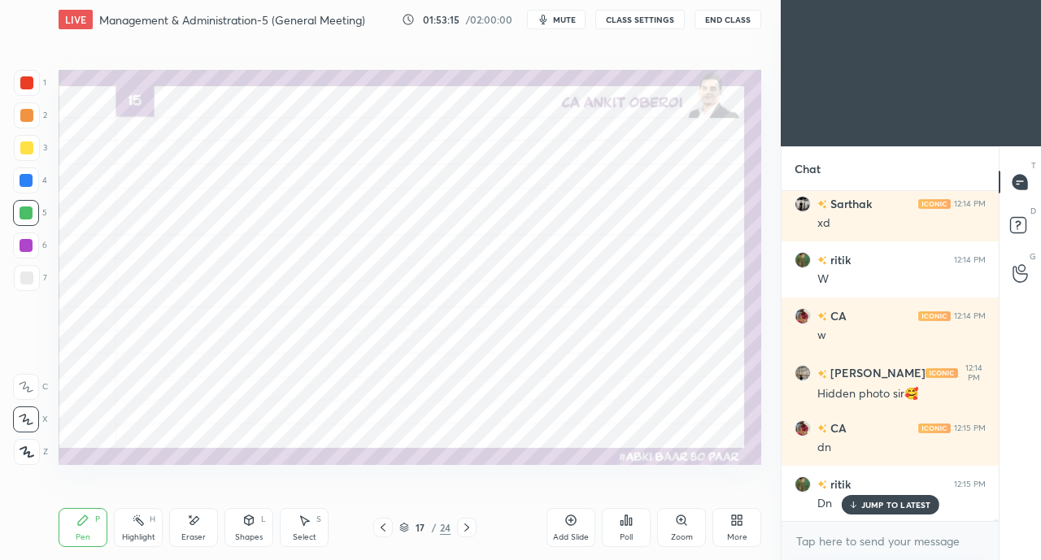
scroll to position [84839, 0]
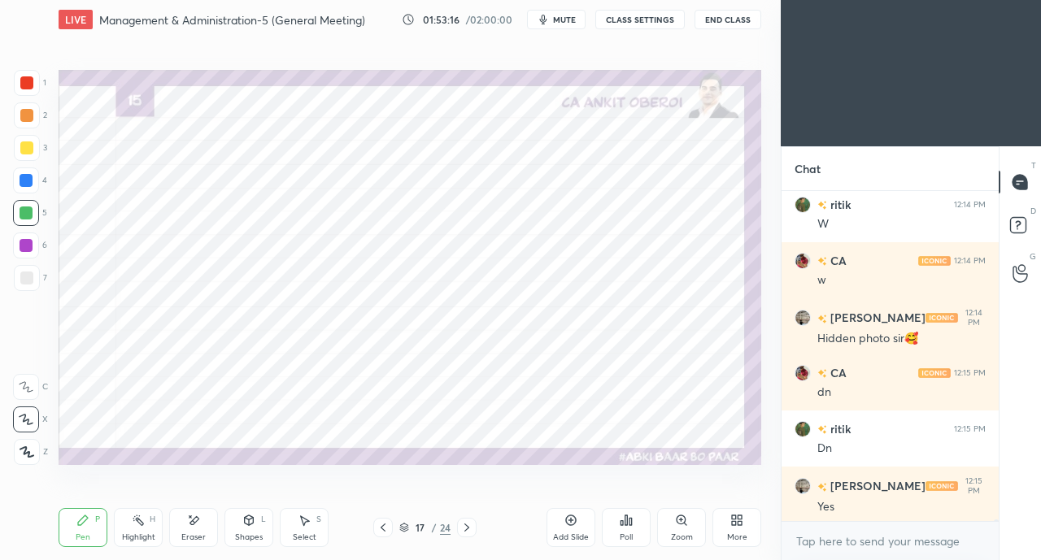
click at [30, 85] on div at bounding box center [26, 82] width 13 height 13
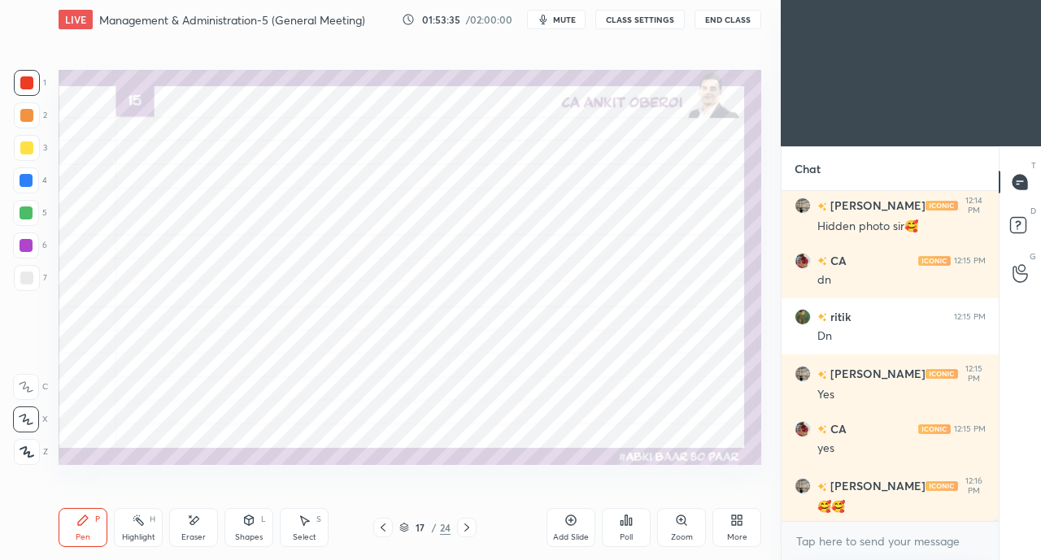
scroll to position [84967, 0]
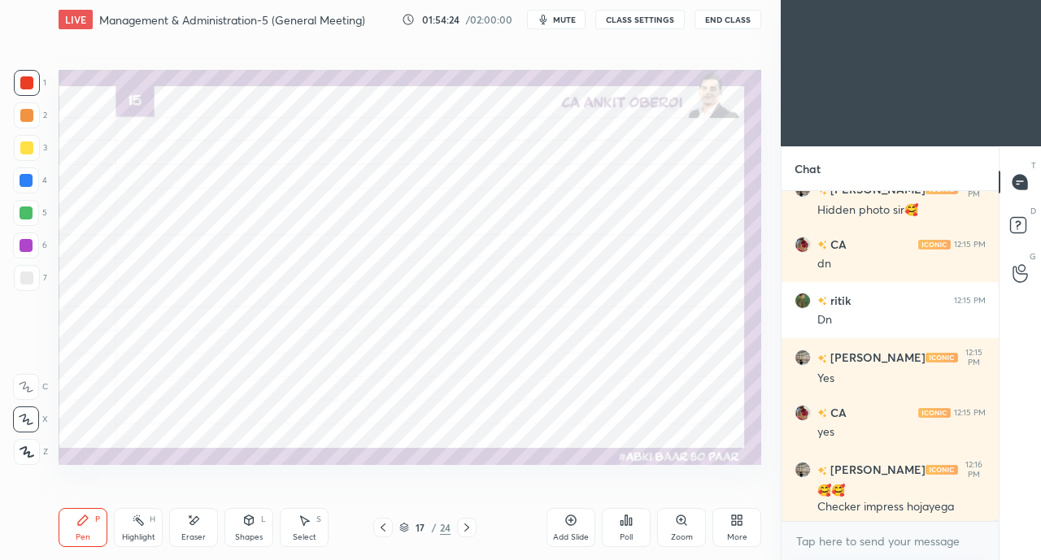
click at [379, 527] on icon at bounding box center [383, 527] width 13 height 13
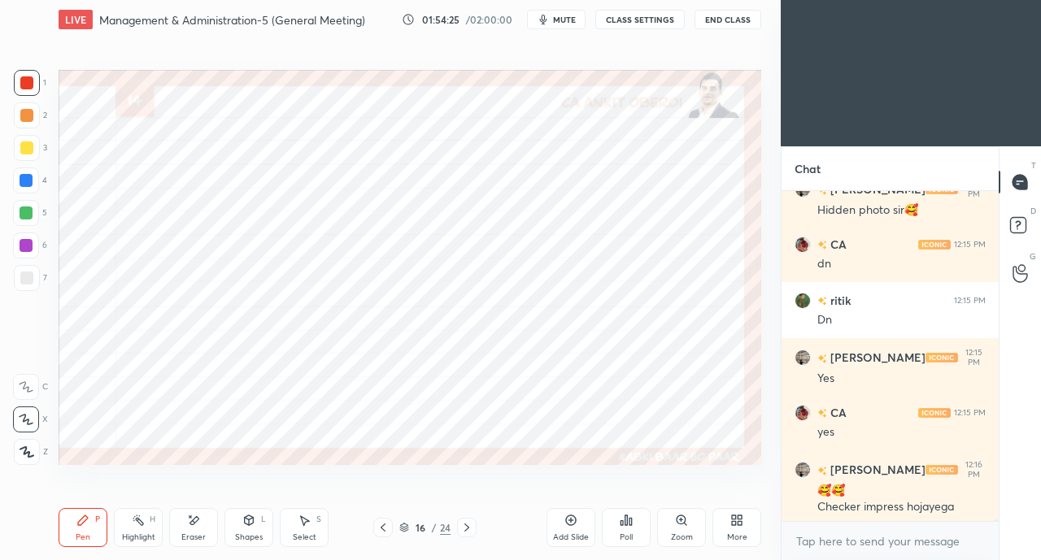
click at [465, 528] on icon at bounding box center [466, 527] width 13 height 13
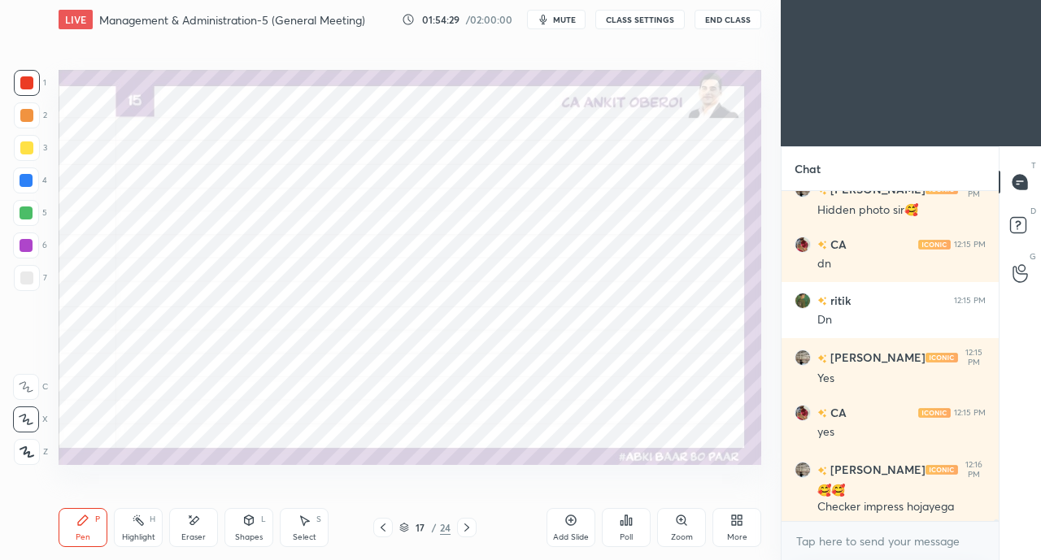
scroll to position [85024, 0]
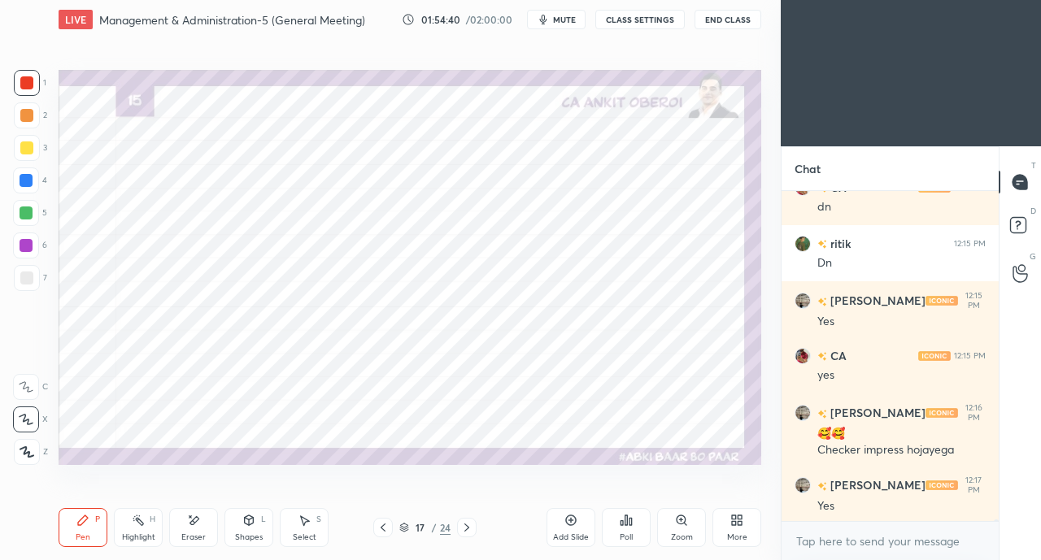
click at [26, 181] on div at bounding box center [26, 180] width 13 height 13
click at [465, 529] on icon at bounding box center [466, 527] width 13 height 13
click at [472, 525] on icon at bounding box center [466, 527] width 13 height 13
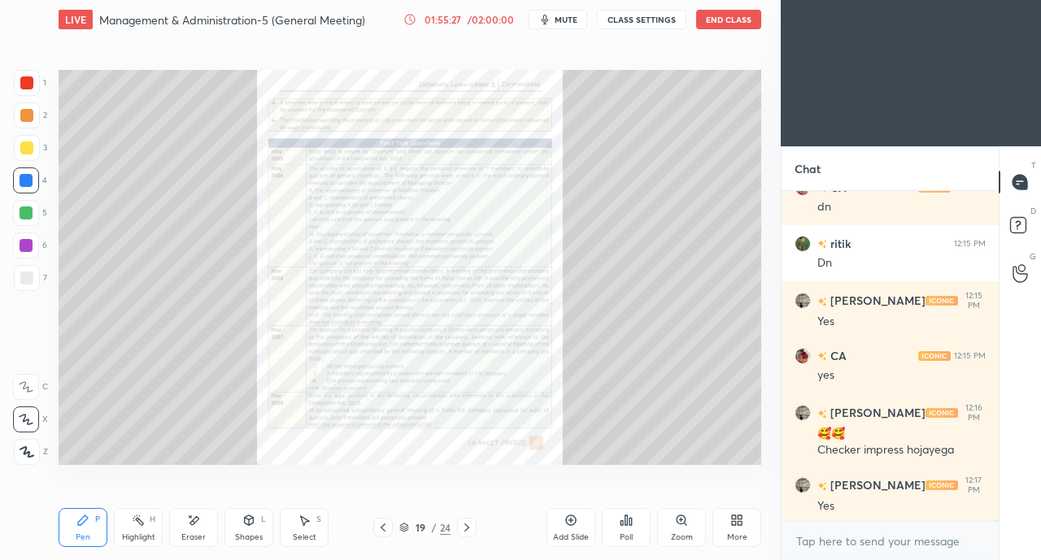
click at [470, 525] on icon at bounding box center [466, 527] width 13 height 13
click at [394, 532] on div "20 / 24" at bounding box center [424, 528] width 103 height 20
click at [383, 529] on icon at bounding box center [383, 527] width 13 height 13
click at [385, 529] on icon at bounding box center [383, 527] width 13 height 13
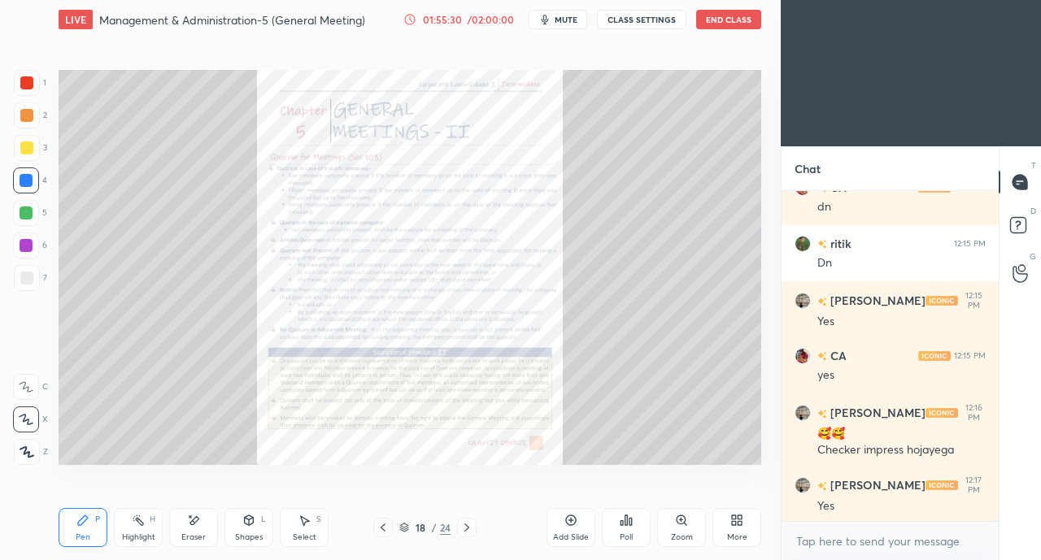
click at [388, 531] on icon at bounding box center [383, 527] width 13 height 13
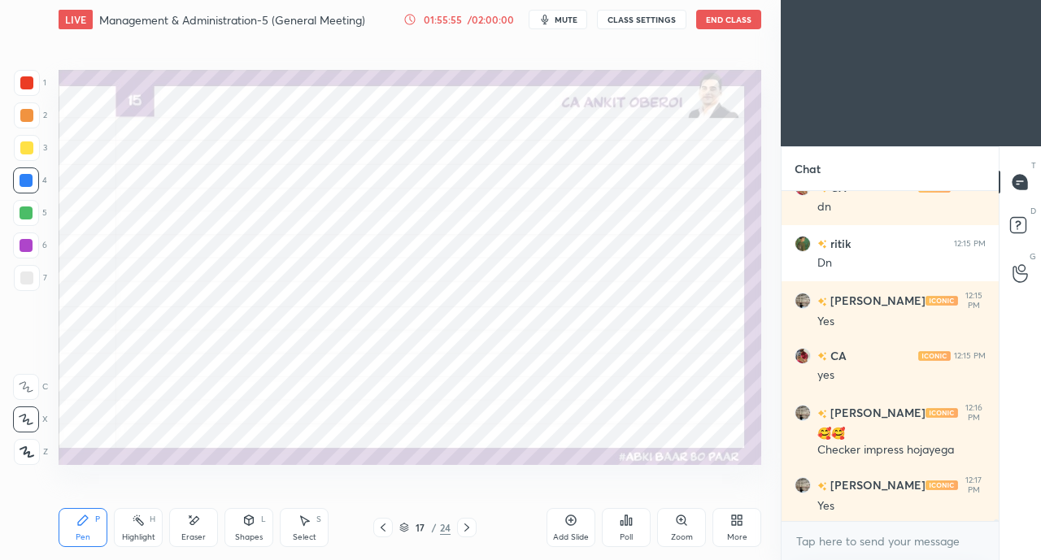
click at [24, 78] on div at bounding box center [26, 82] width 13 height 13
click at [467, 531] on icon at bounding box center [466, 527] width 13 height 13
click at [468, 527] on icon at bounding box center [466, 527] width 13 height 13
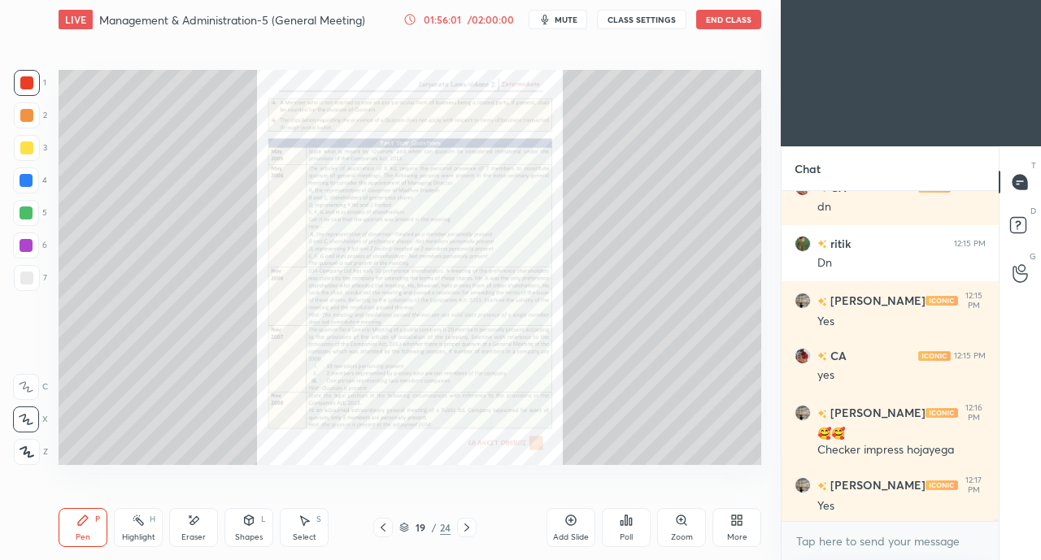
scroll to position [85079, 0]
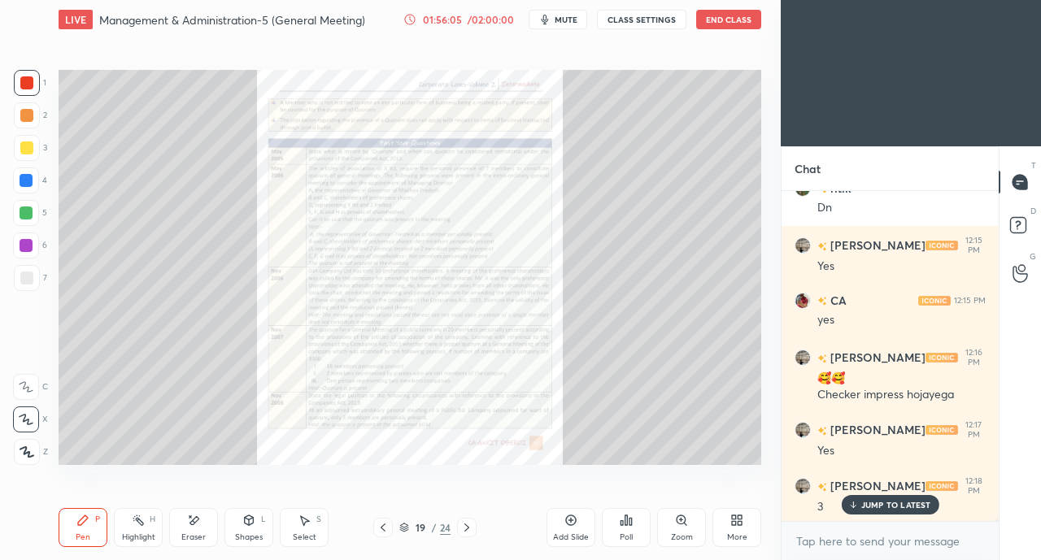
click at [384, 525] on icon at bounding box center [383, 528] width 5 height 8
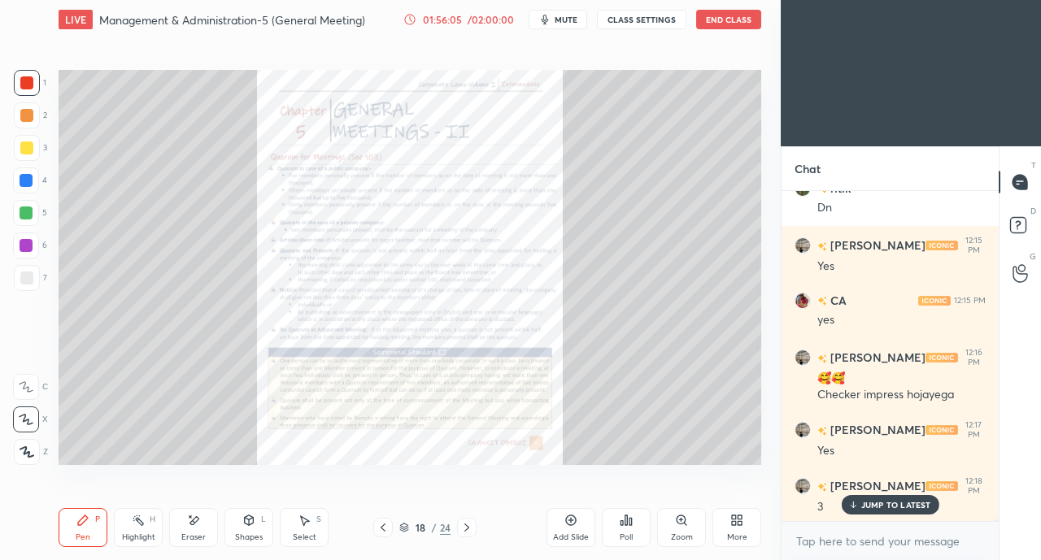
click at [382, 527] on icon at bounding box center [383, 528] width 5 height 8
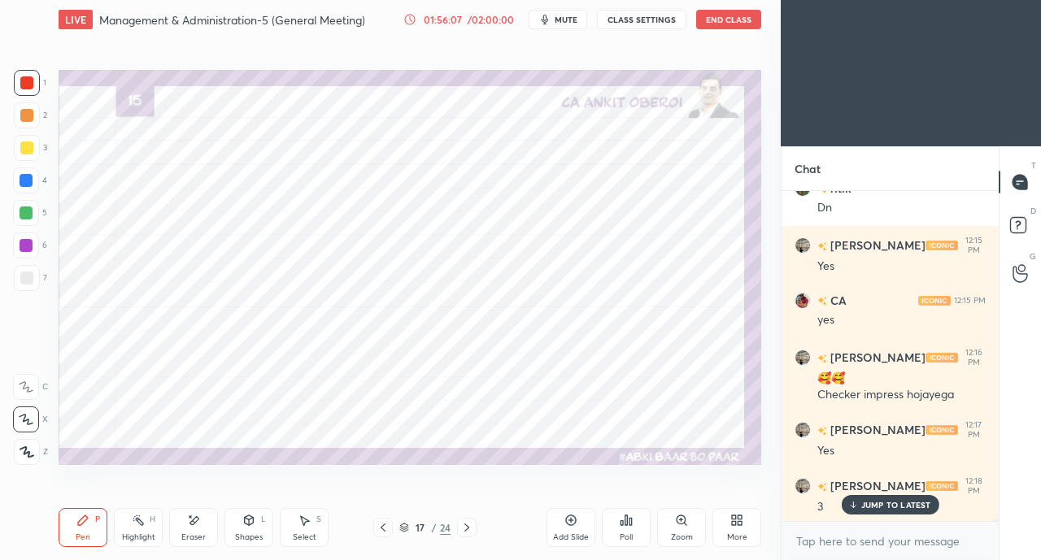
click at [468, 525] on icon at bounding box center [466, 527] width 13 height 13
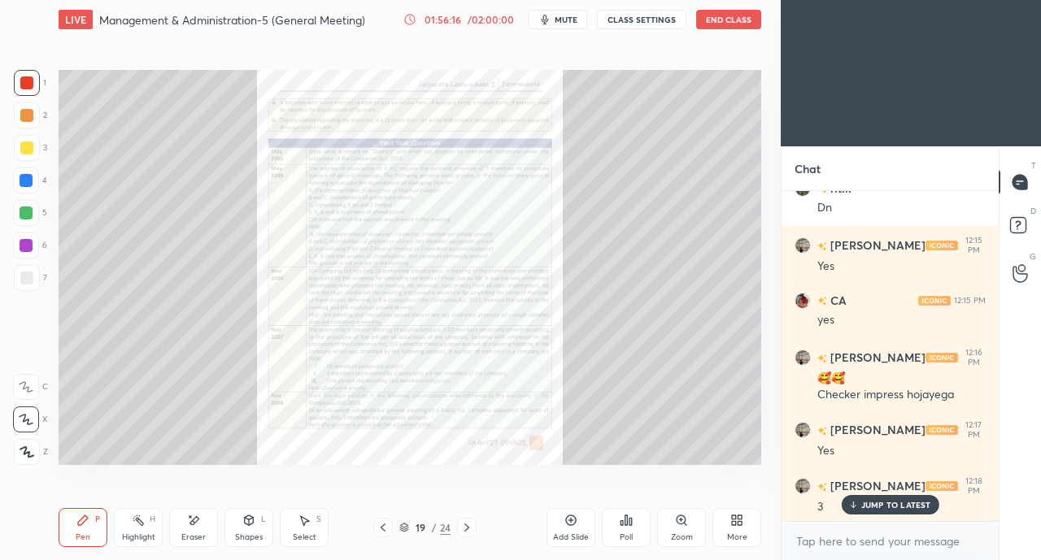
click at [381, 525] on icon at bounding box center [383, 527] width 13 height 13
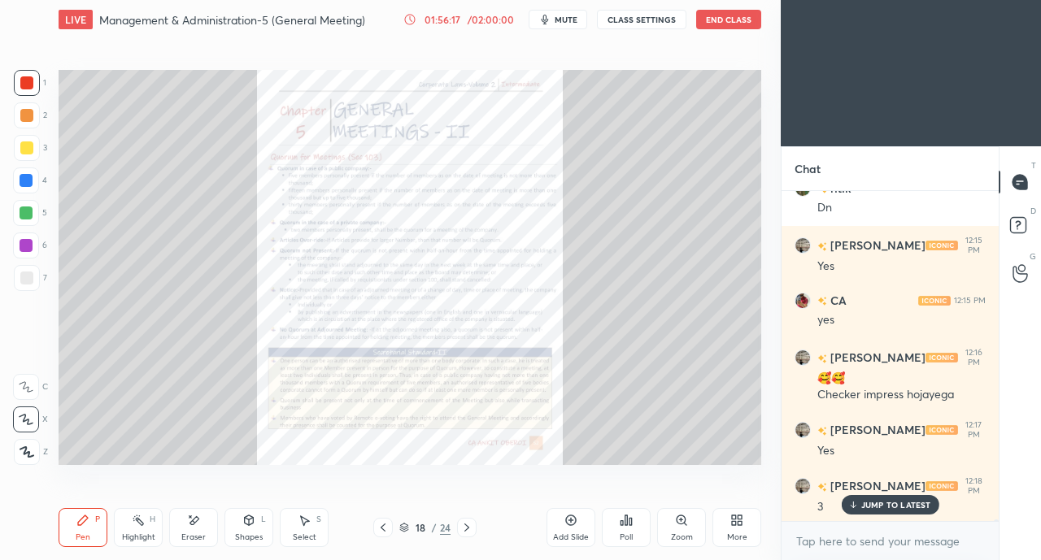
click at [381, 528] on icon at bounding box center [383, 528] width 5 height 8
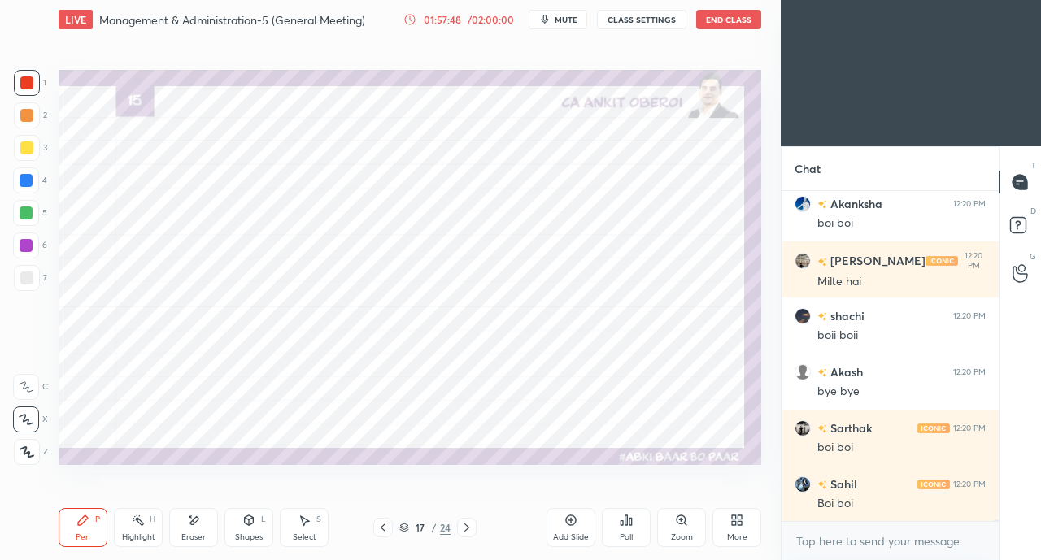
scroll to position [85640, 0]
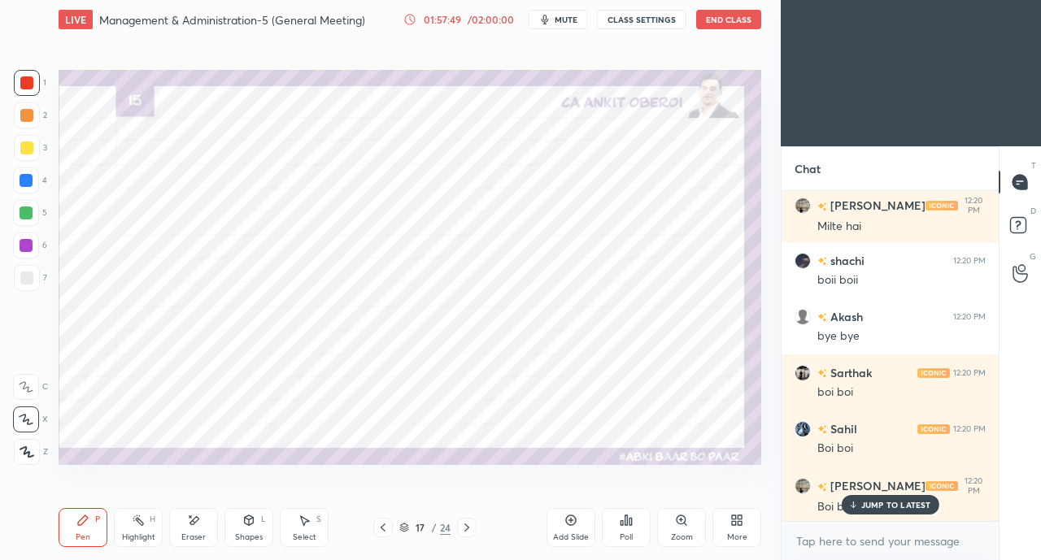
click at [720, 24] on button "End Class" at bounding box center [728, 20] width 65 height 20
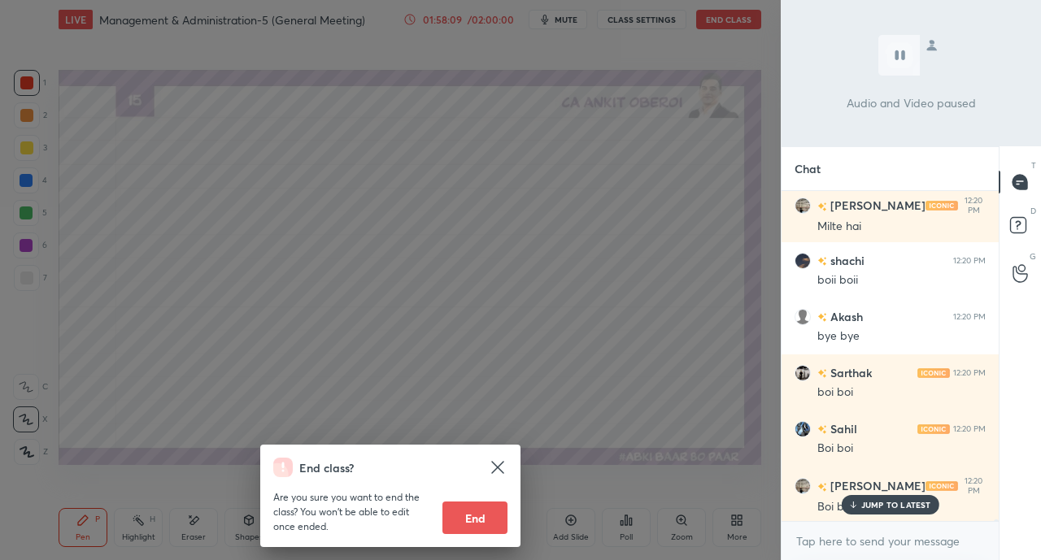
click at [480, 511] on button "End" at bounding box center [474, 518] width 65 height 33
type textarea "x"
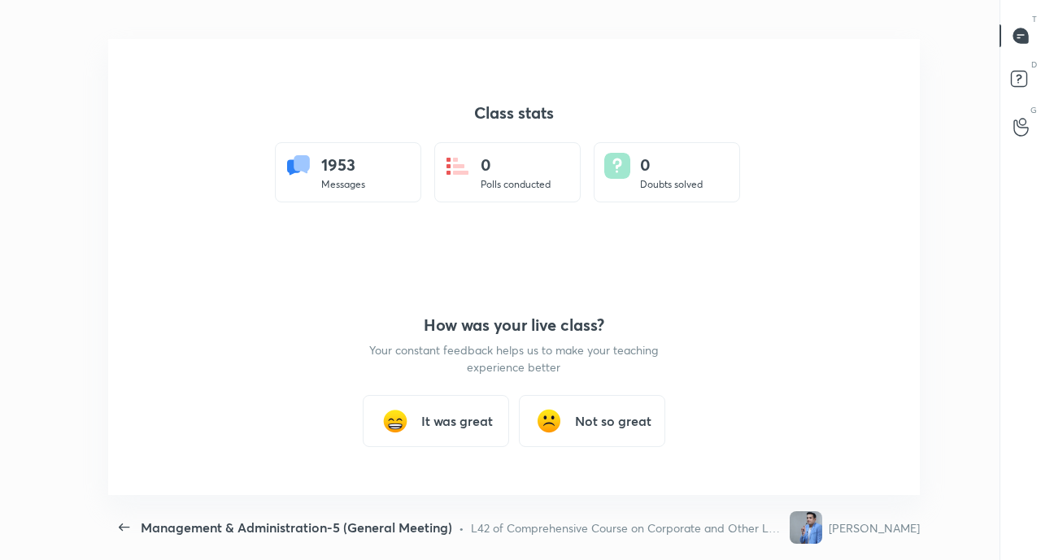
scroll to position [456, 1028]
